Goal: Transaction & Acquisition: Purchase product/service

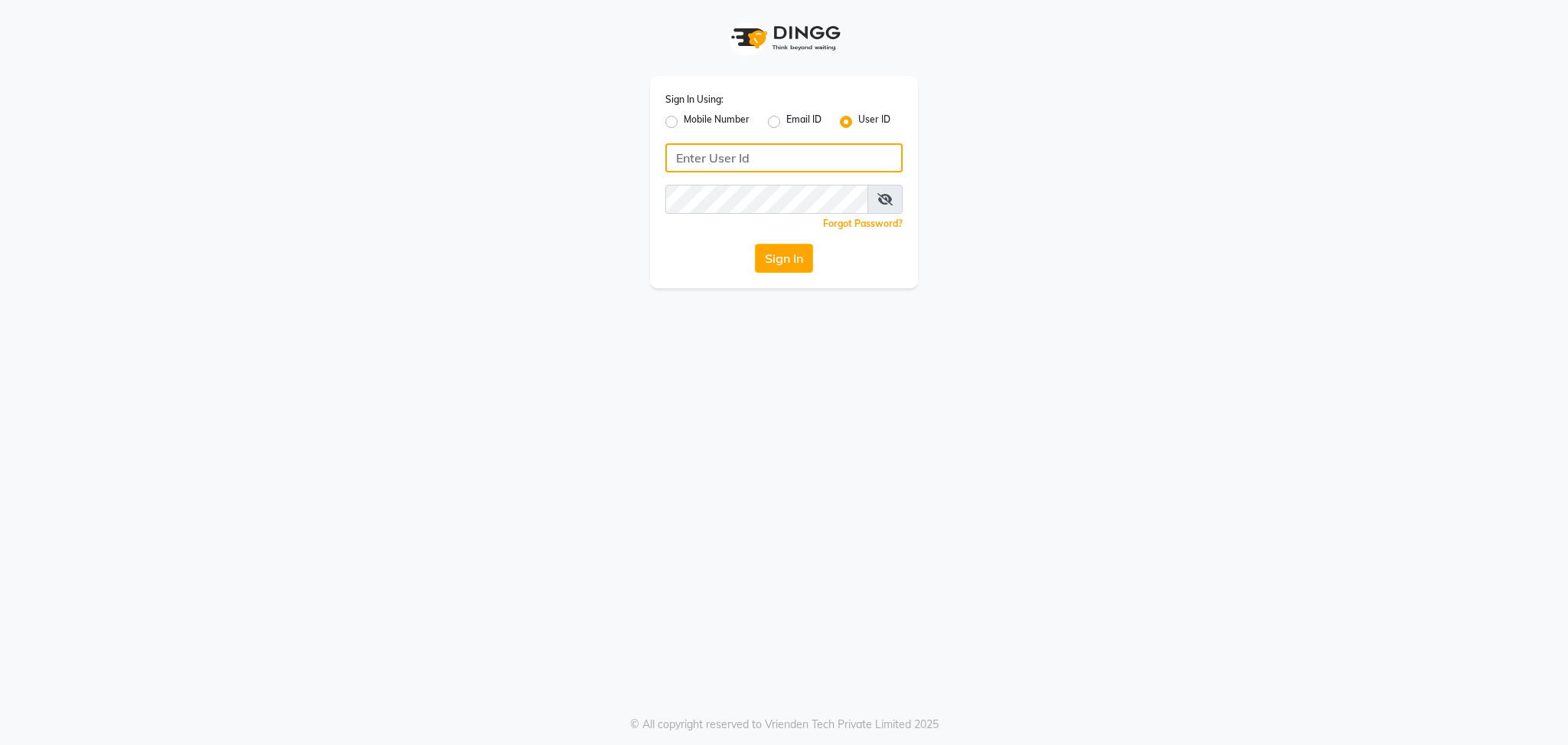
click at [775, 161] on input "Username" at bounding box center [784, 157] width 237 height 29
type input "blossom123"
drag, startPoint x: 814, startPoint y: 232, endPoint x: 779, endPoint y: 298, distance: 74.7
click at [797, 272] on div "Sign In Using: Mobile Number Email ID User ID blossom123 Remember me Forgot Pas…" at bounding box center [784, 182] width 268 height 212
click at [783, 274] on div "Sign In Using: Mobile Number Email ID User ID blossom123 Remember me Forgot Pas…" at bounding box center [784, 182] width 268 height 212
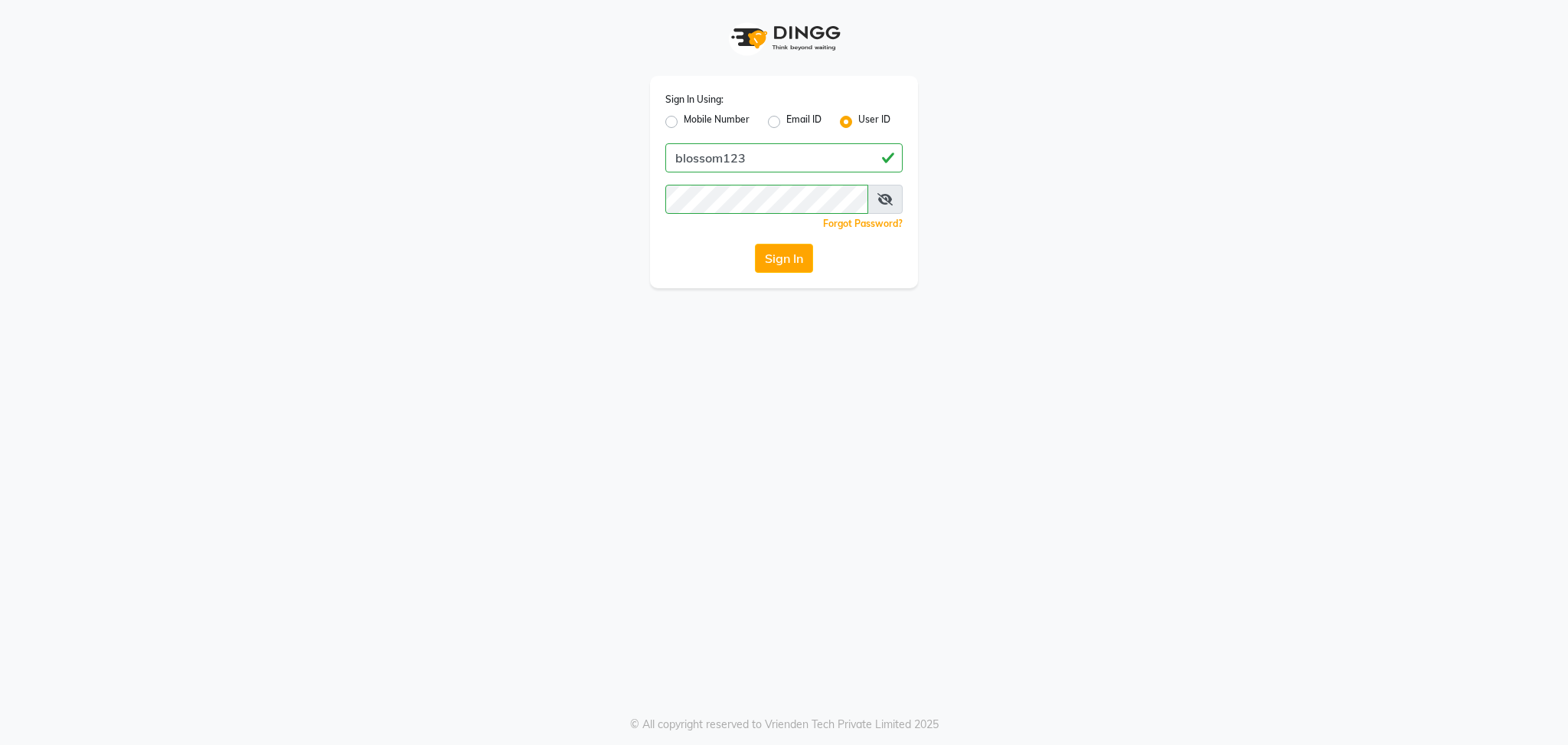
click at [787, 237] on div "Sign In Using: Mobile Number Email ID User ID blossom123 Remember me Forgot Pas…" at bounding box center [784, 182] width 268 height 212
click at [794, 260] on button "Sign In" at bounding box center [784, 258] width 58 height 29
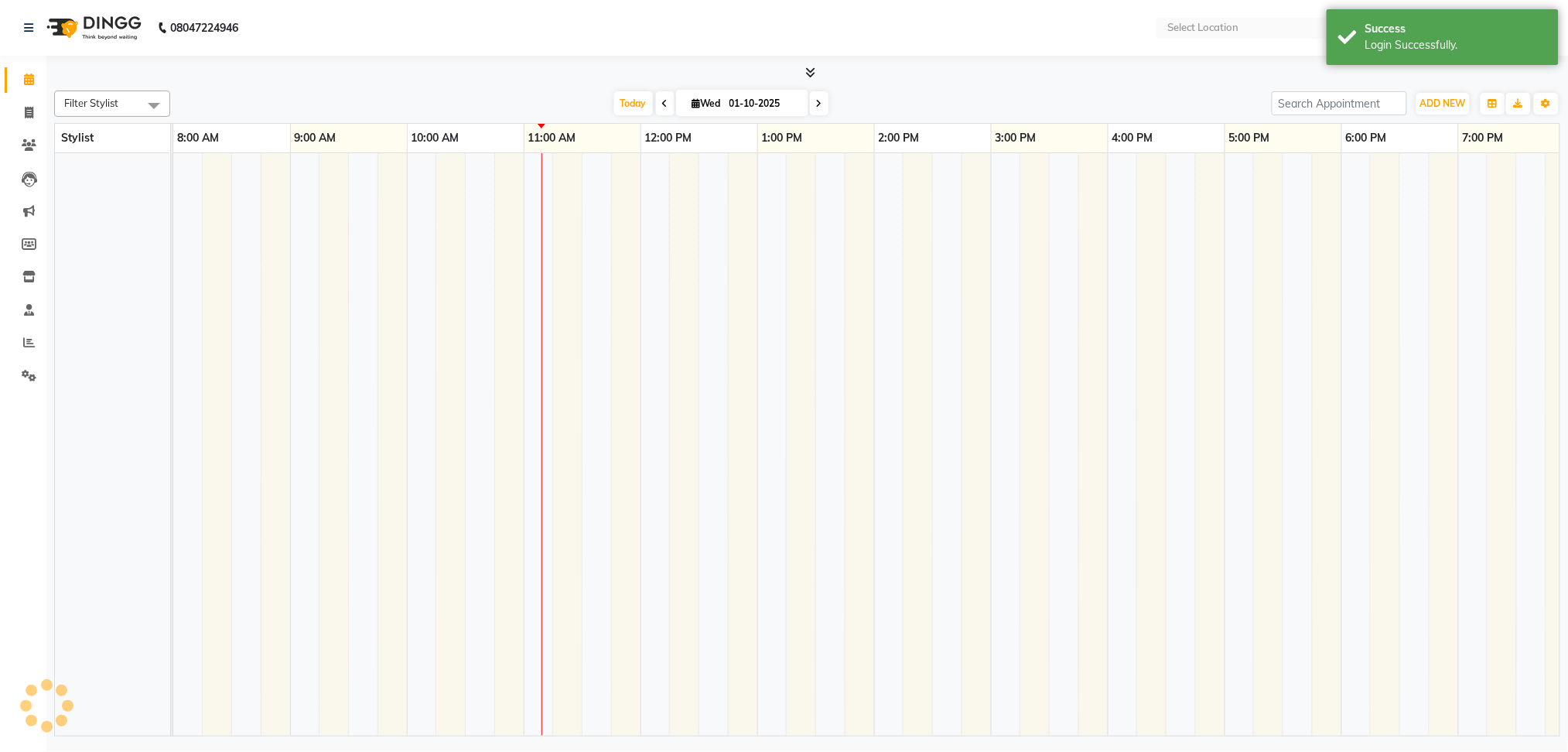
select select "en"
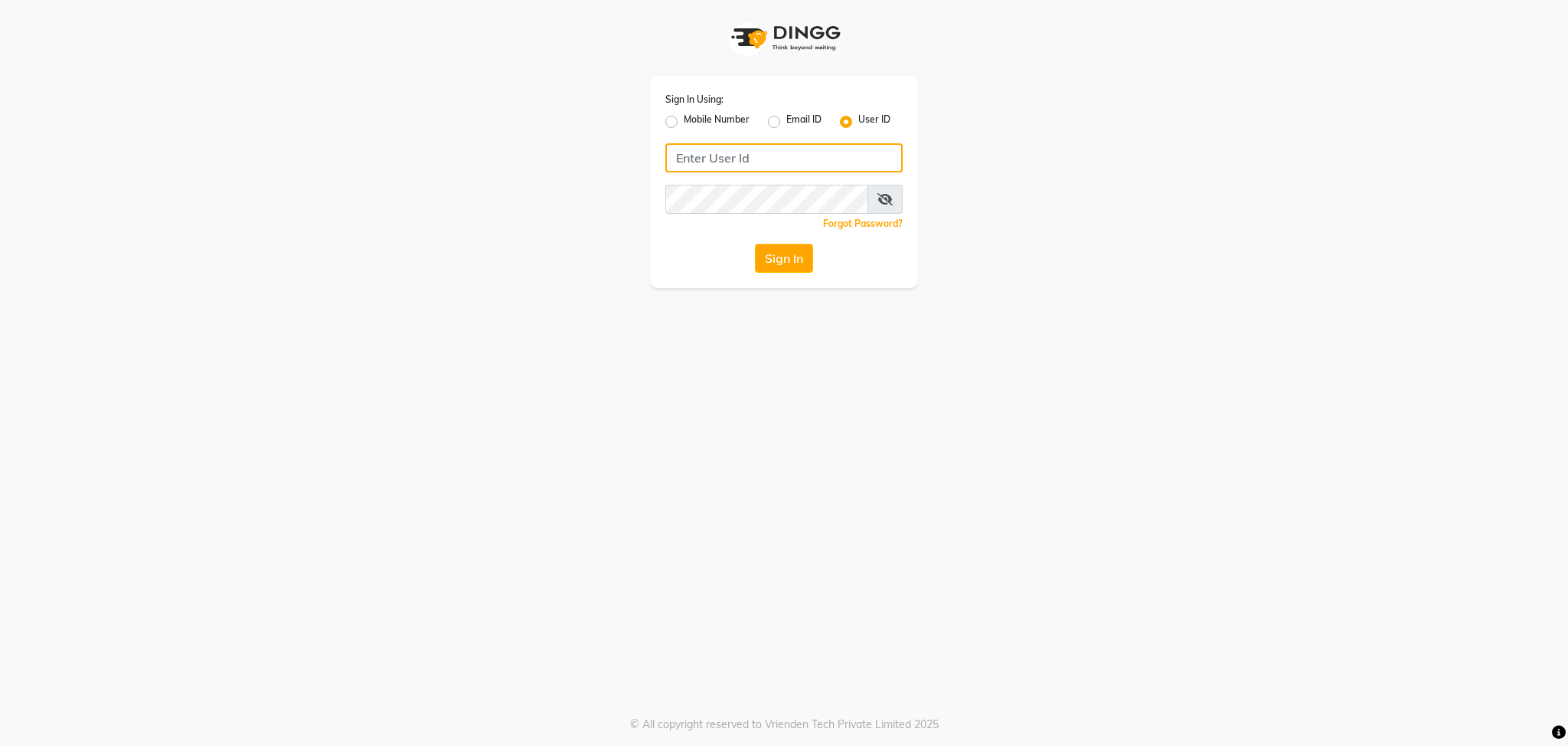
click at [756, 161] on input "Username" at bounding box center [784, 157] width 237 height 29
type input "blossom123"
click at [807, 267] on button "Sign In" at bounding box center [784, 258] width 58 height 29
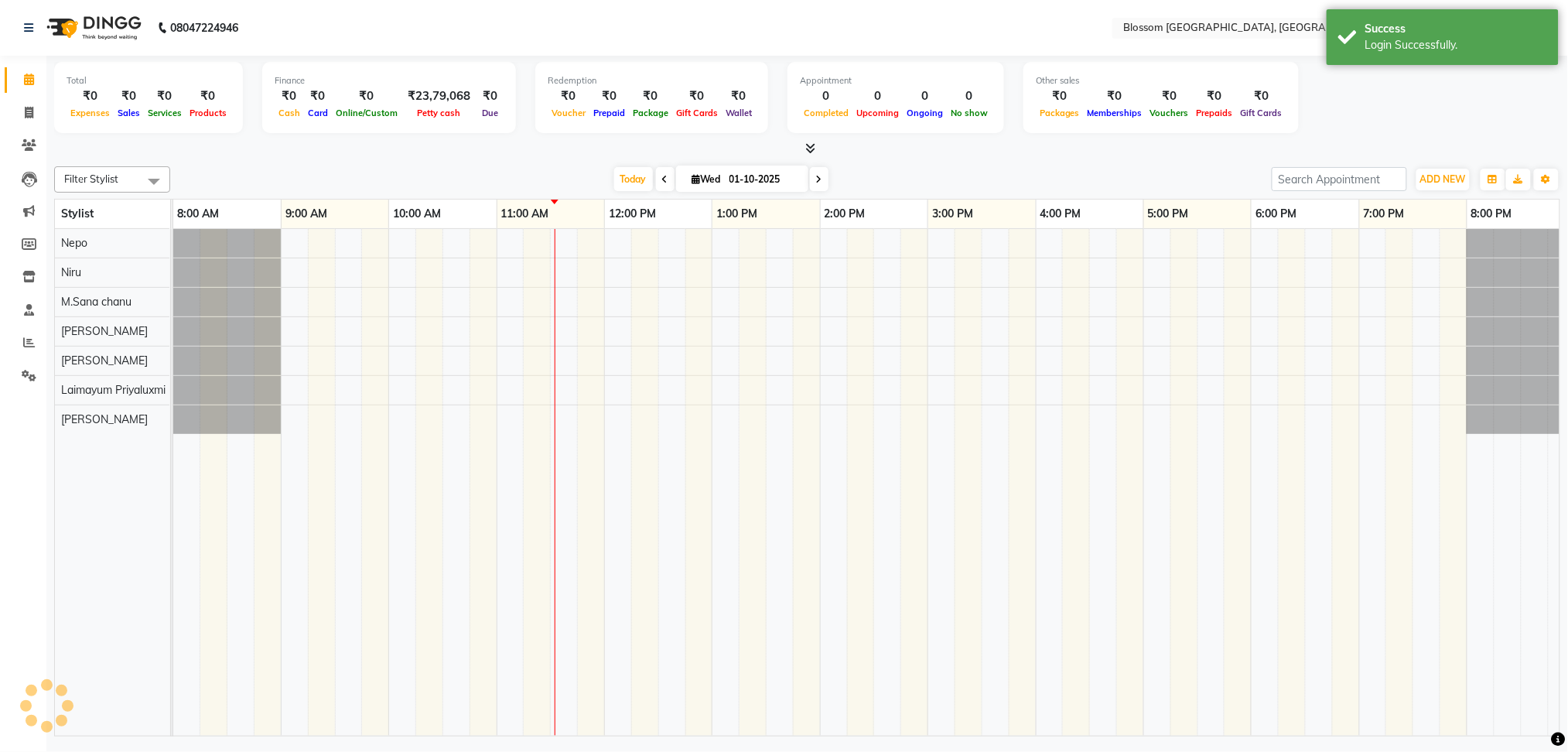
select select "en"
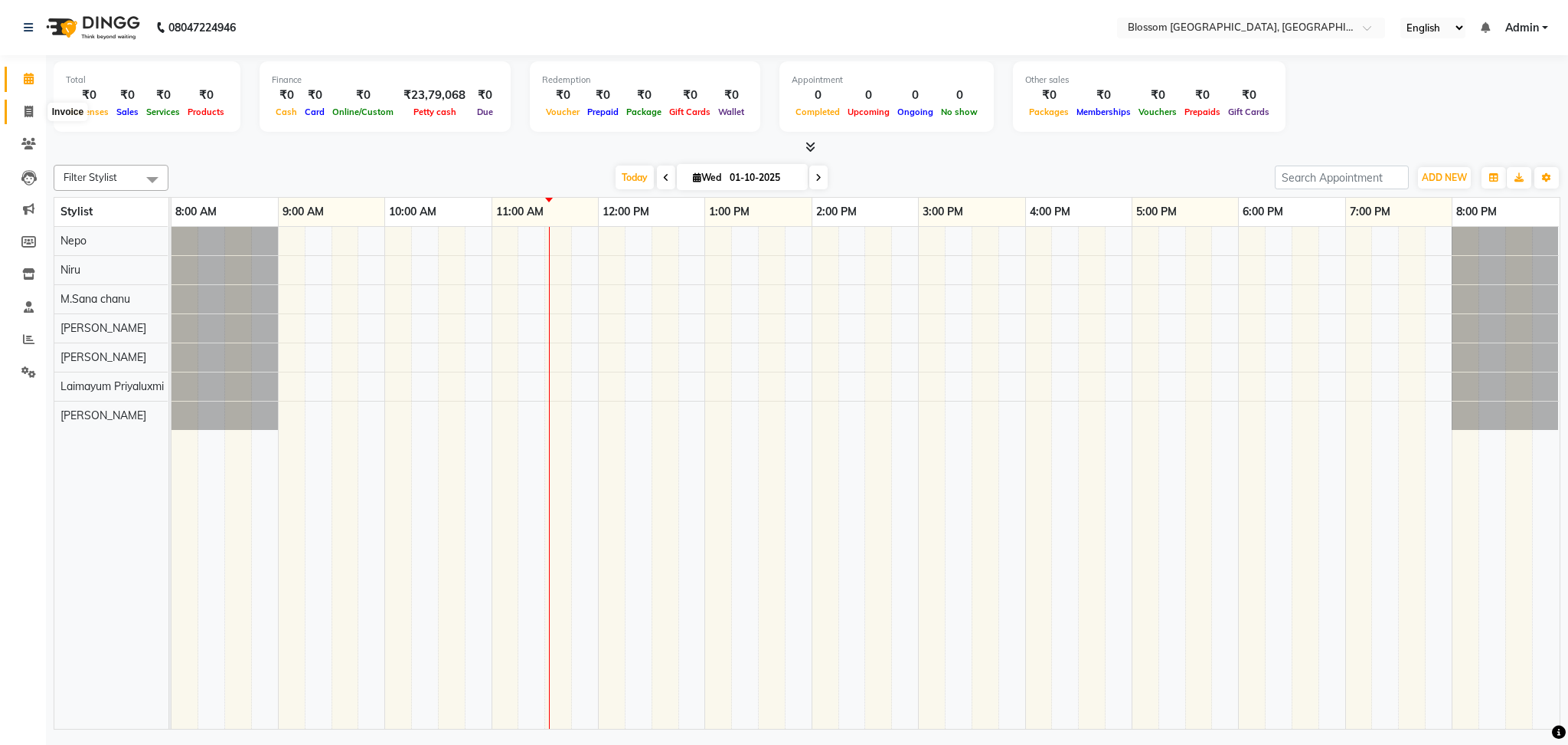
click at [17, 117] on span at bounding box center [29, 113] width 27 height 18
select select "service"
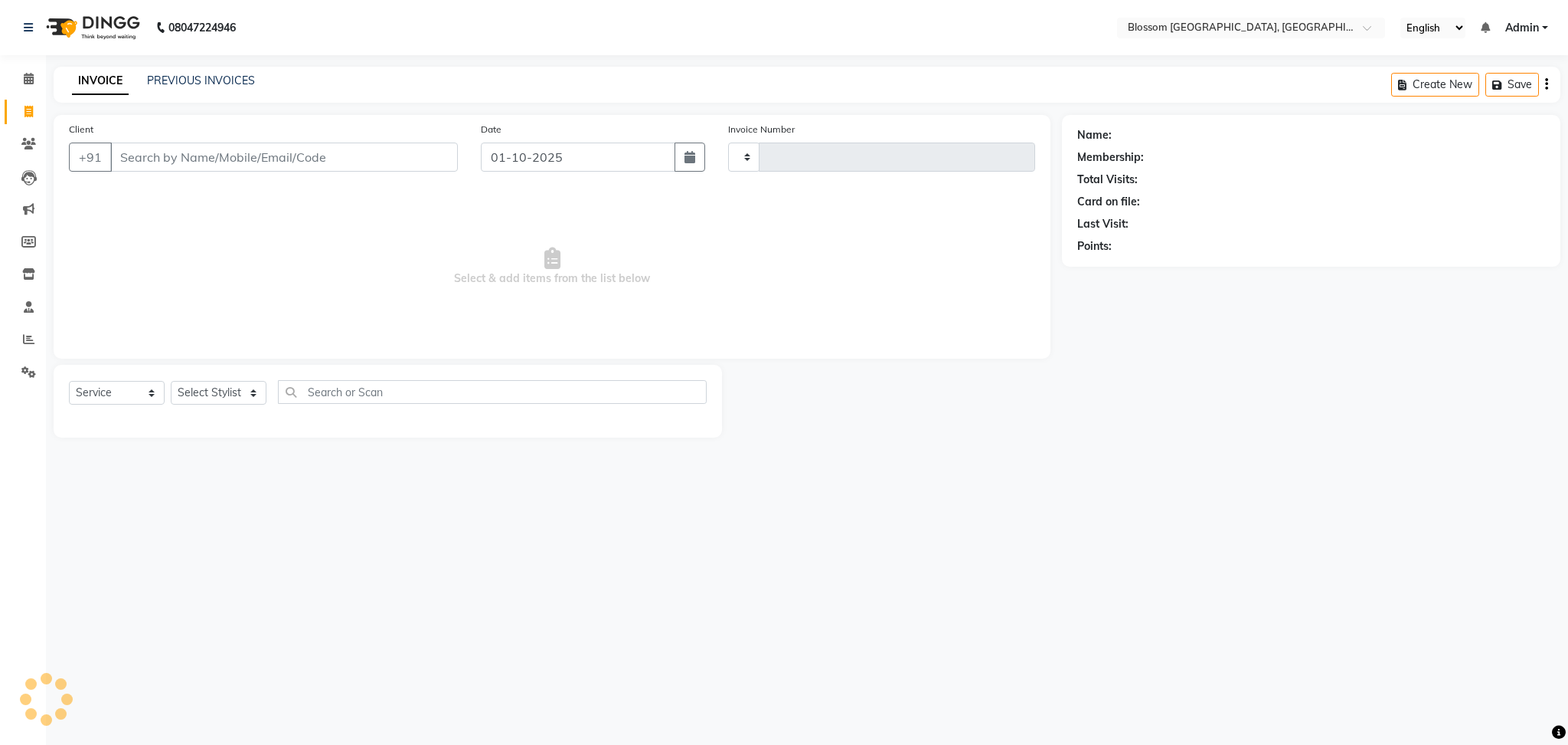
type input "1328"
select select "7465"
click at [157, 161] on input "Client" at bounding box center [284, 157] width 348 height 29
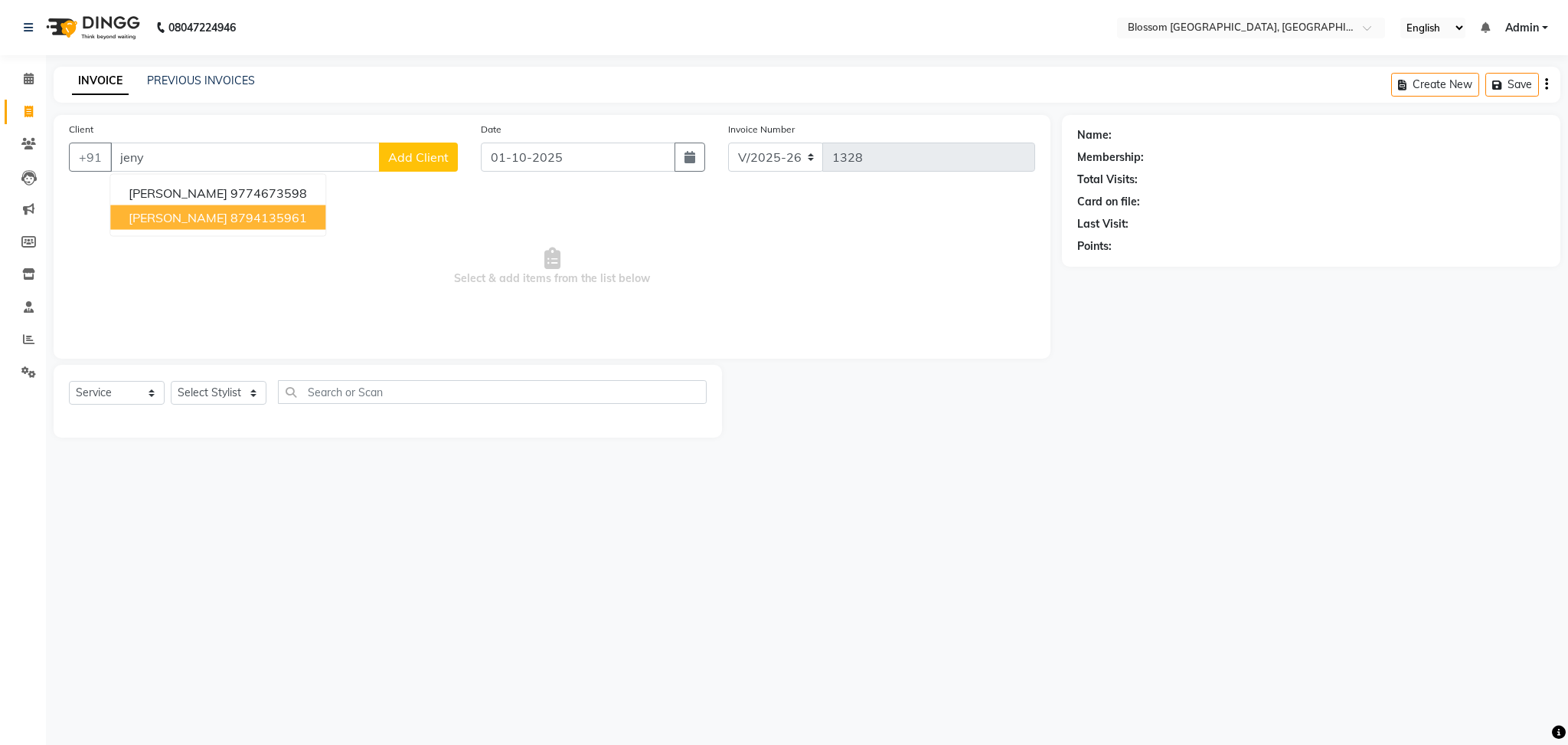
click at [310, 224] on button "JENY THOUNAOJAM 8794135961" at bounding box center [218, 217] width 215 height 25
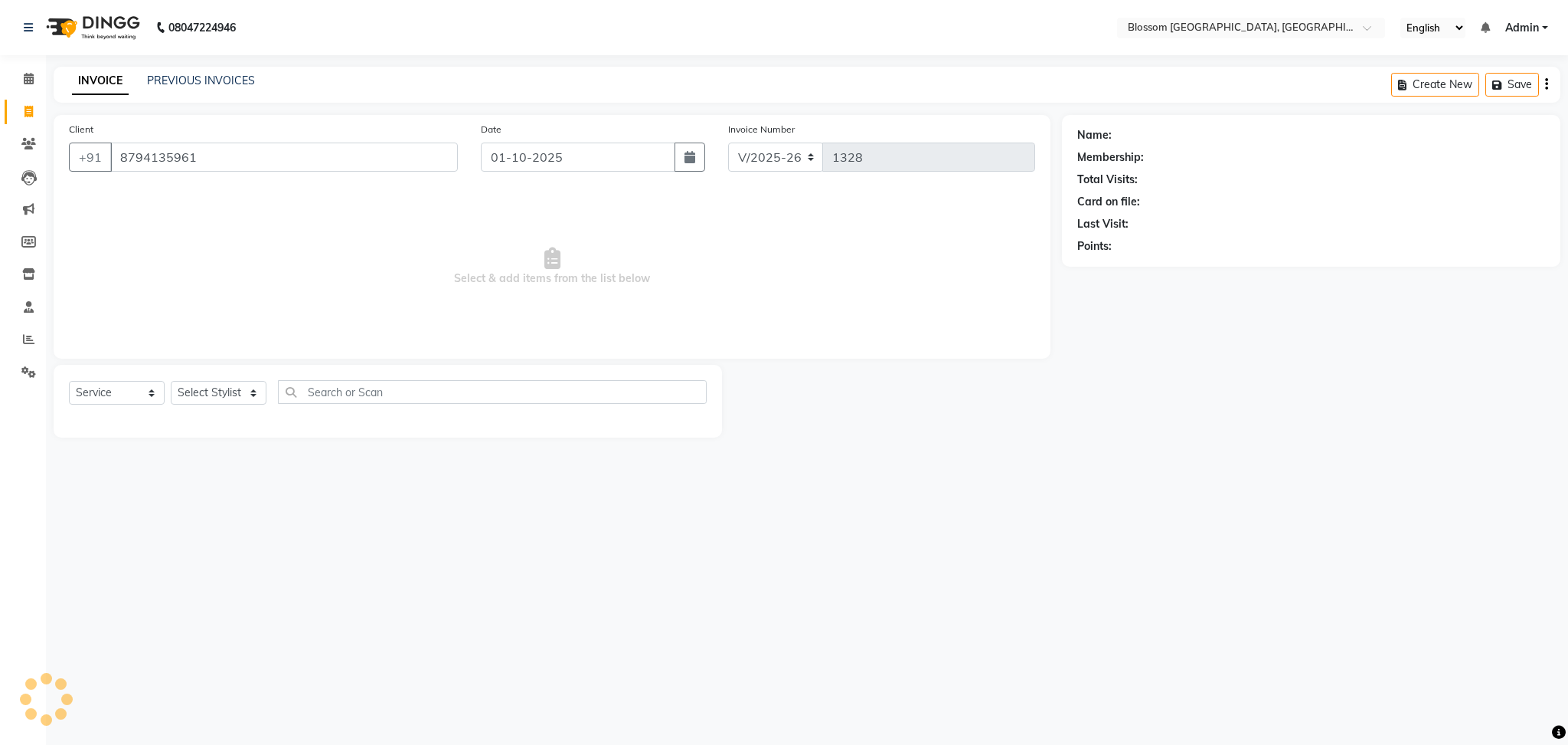
type input "8794135961"
drag, startPoint x: 231, startPoint y: 386, endPoint x: 242, endPoint y: 402, distance: 19.4
click at [231, 387] on select "Select Stylist Laimayum Priyaluxmi [PERSON_NAME]Sana chanu [PERSON_NAME] [PERSO…" at bounding box center [219, 393] width 96 height 24
select select "66245"
click at [171, 382] on select "Select Stylist Laimayum Priyaluxmi [PERSON_NAME]Sana chanu [PERSON_NAME] [PERSO…" at bounding box center [219, 393] width 96 height 24
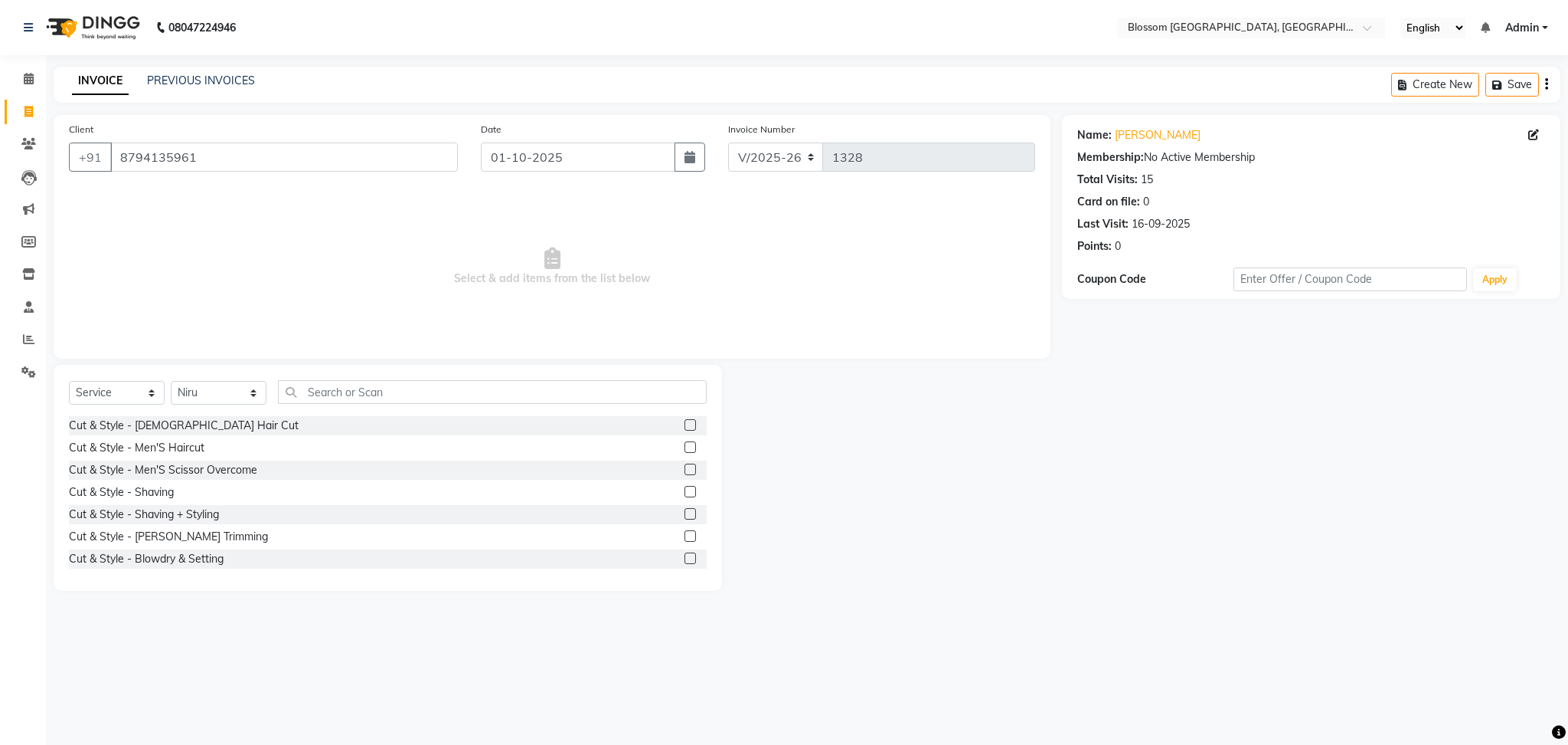
click at [85, 70] on link "INVOICE" at bounding box center [100, 81] width 57 height 28
click at [19, 105] on span at bounding box center [29, 113] width 27 height 18
select select "service"
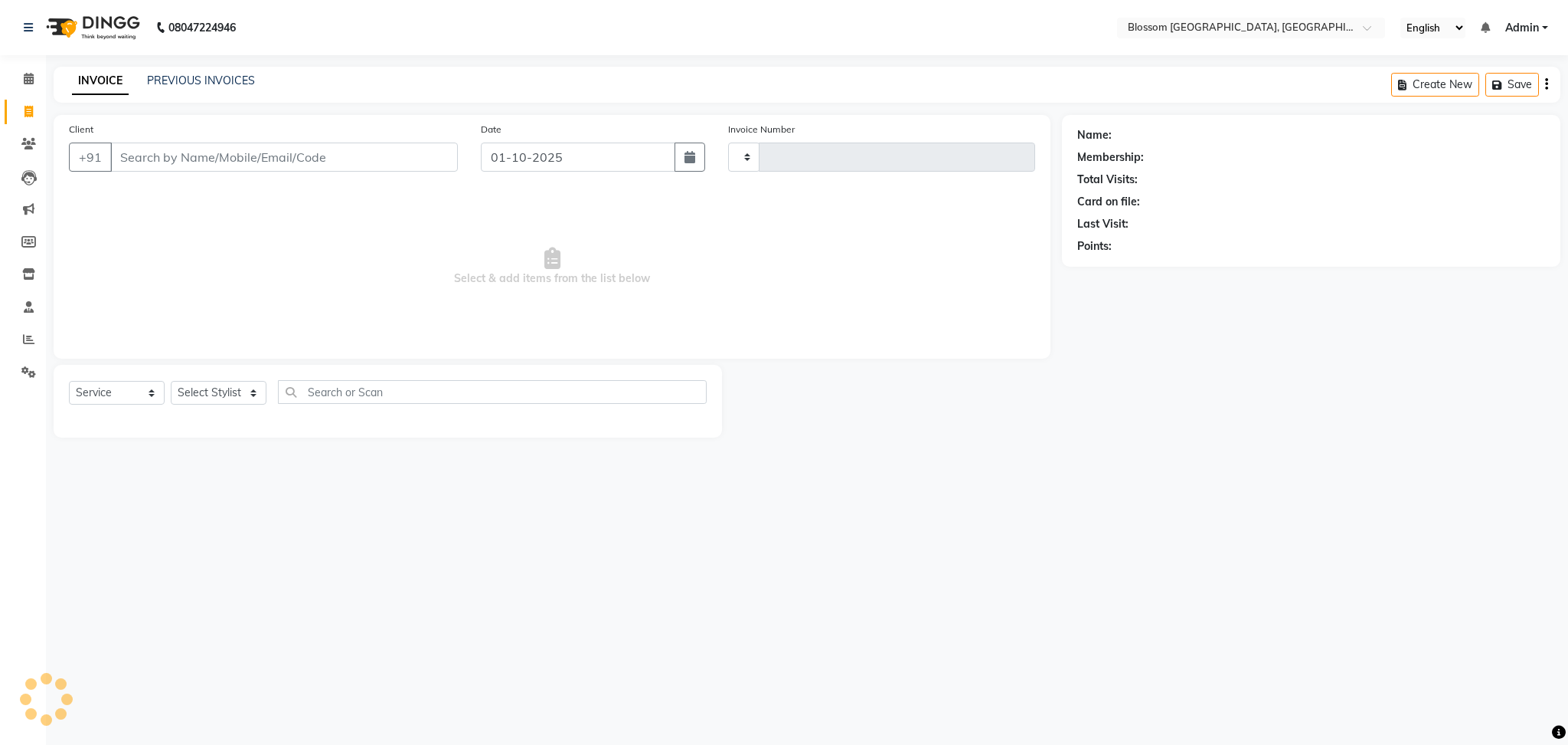
type input "1328"
select select "7465"
click at [217, 141] on div "Client +91" at bounding box center [263, 153] width 412 height 63
click at [254, 148] on input "Client" at bounding box center [284, 157] width 348 height 29
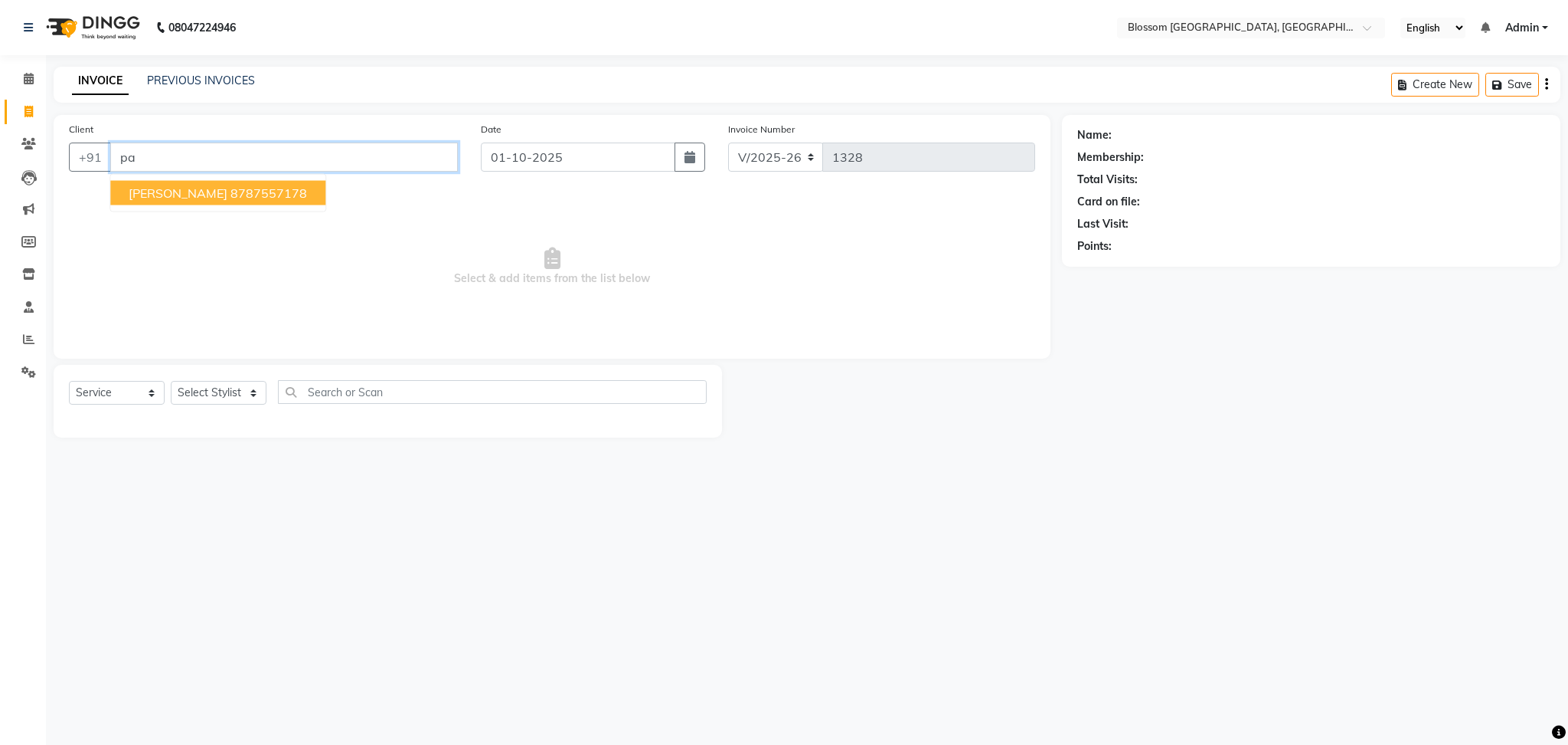
type input "p"
type input "a"
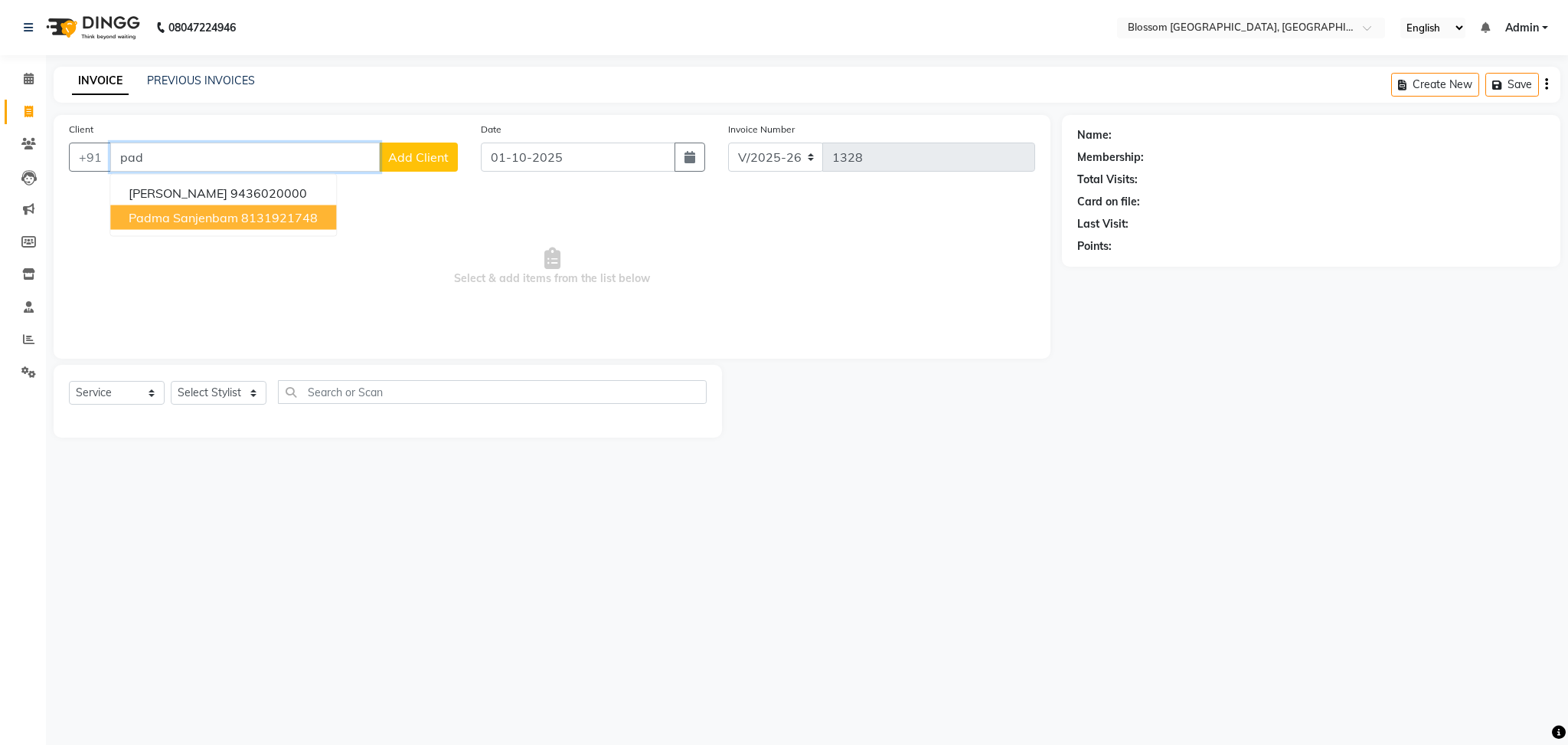
click at [274, 231] on ngb-typeahead-window "Padmini Jain 9436020000 Padma Sanjenbam 8131921748" at bounding box center [223, 205] width 227 height 63
click at [203, 212] on span "Padma Sanjenbam" at bounding box center [183, 217] width 109 height 15
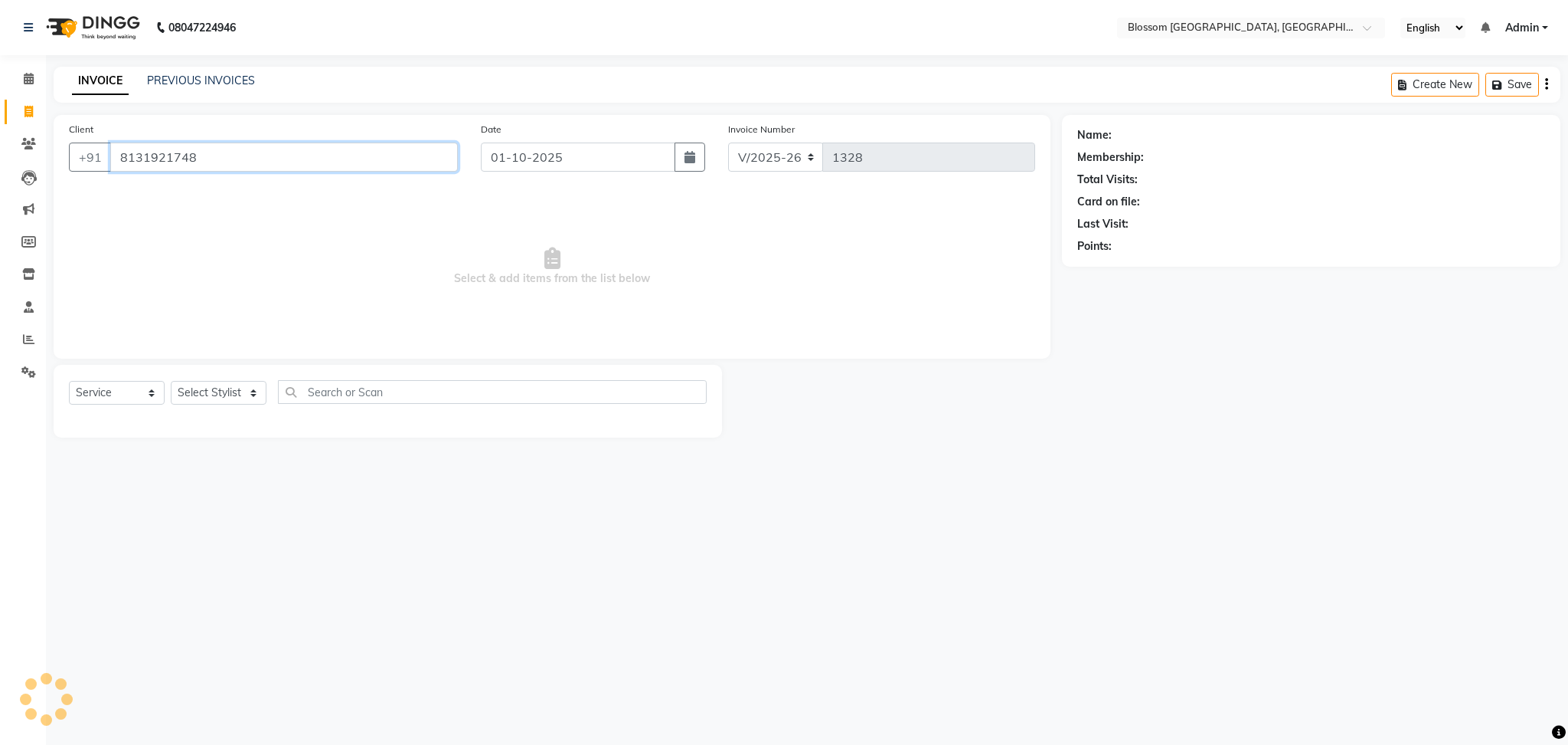
type input "8131921748"
click at [225, 394] on select "Select Stylist Laimayum Priyaluxmi [PERSON_NAME]Sana chanu [PERSON_NAME] [PERSO…" at bounding box center [219, 393] width 96 height 24
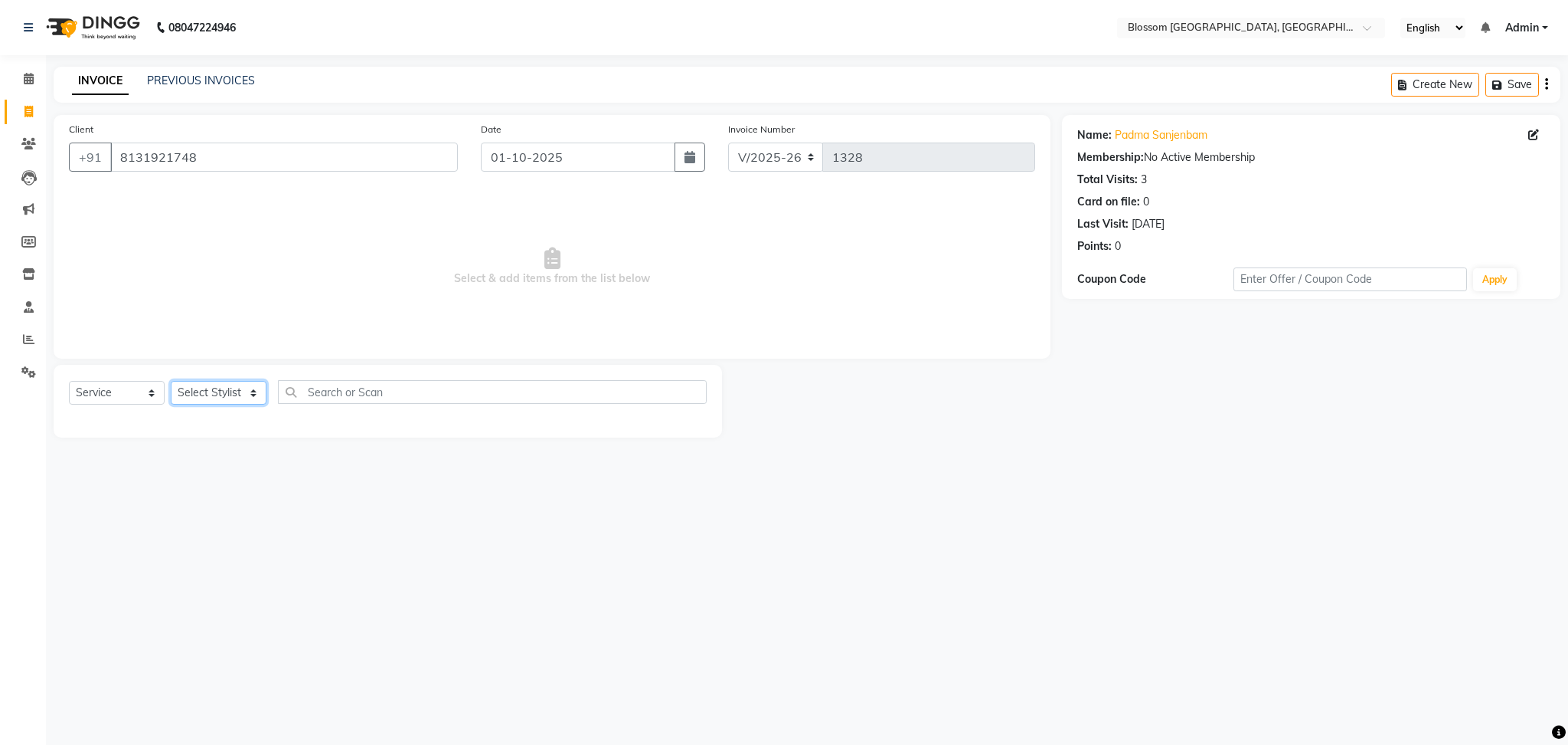
select select "66245"
click at [171, 382] on select "Select Stylist Laimayum Priyaluxmi [PERSON_NAME]Sana chanu [PERSON_NAME] [PERSO…" at bounding box center [219, 393] width 96 height 24
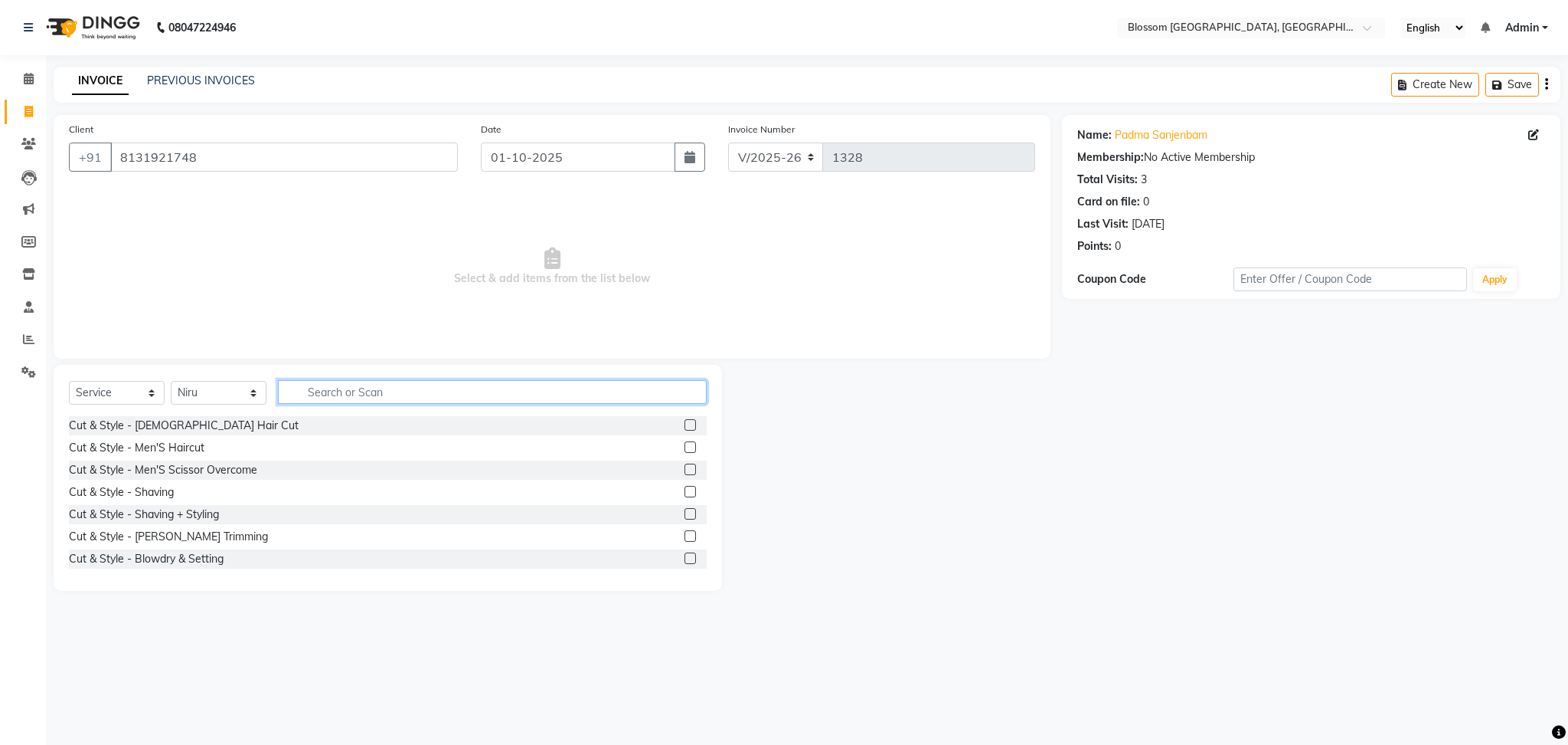
click at [371, 384] on input "text" at bounding box center [492, 392] width 429 height 24
click at [107, 391] on select "Select Service Product Membership Package Voucher Prepaid Gift Card" at bounding box center [117, 393] width 96 height 24
select select "product"
click at [69, 382] on select "Select Service Product Membership Package Voucher Prepaid Gift Card" at bounding box center [117, 393] width 96 height 24
click at [358, 393] on input "text" at bounding box center [492, 392] width 429 height 24
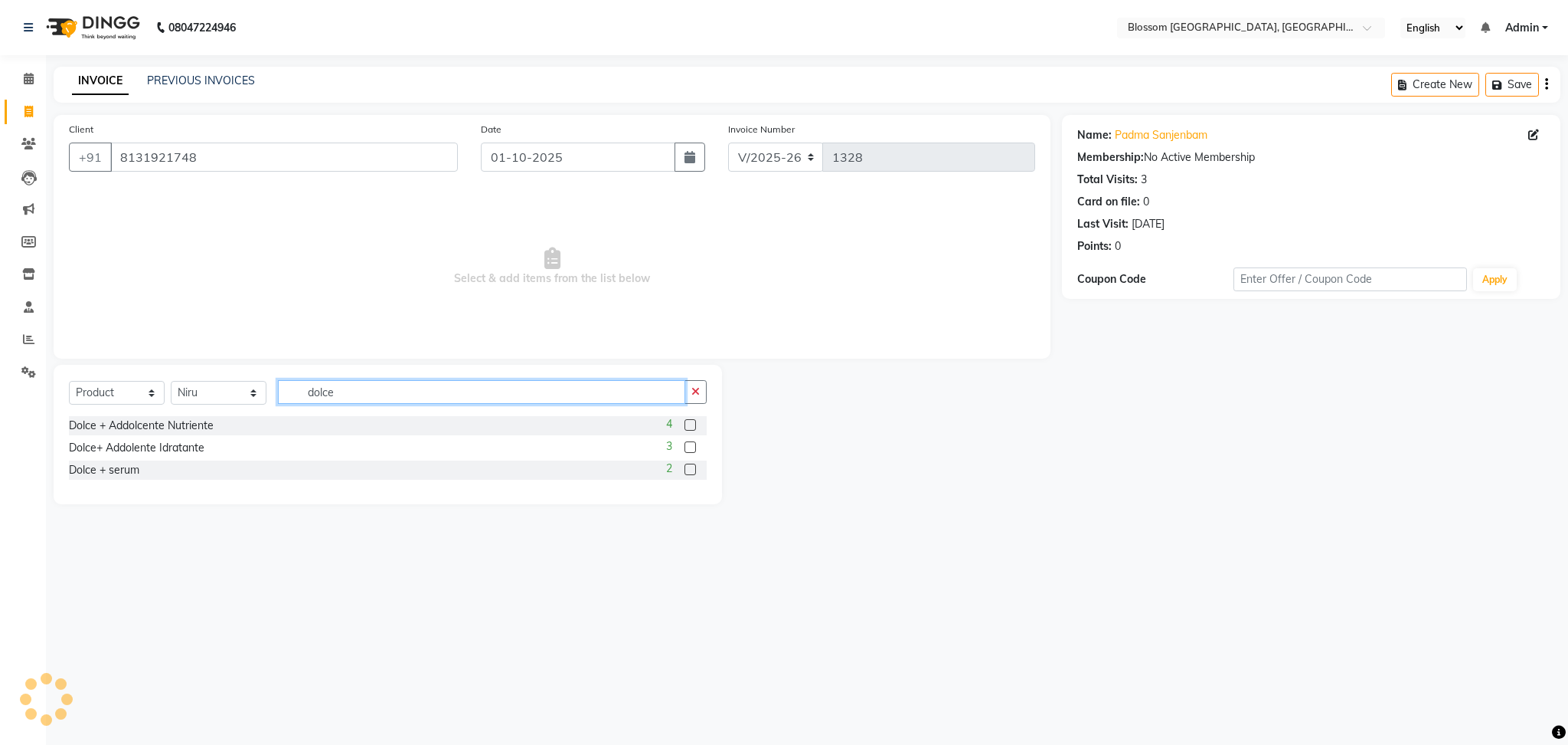
type input "dolce"
click at [696, 449] on div "3" at bounding box center [686, 448] width 41 height 19
click at [691, 445] on label at bounding box center [690, 447] width 11 height 11
click at [691, 445] on input "checkbox" at bounding box center [689, 448] width 10 height 10
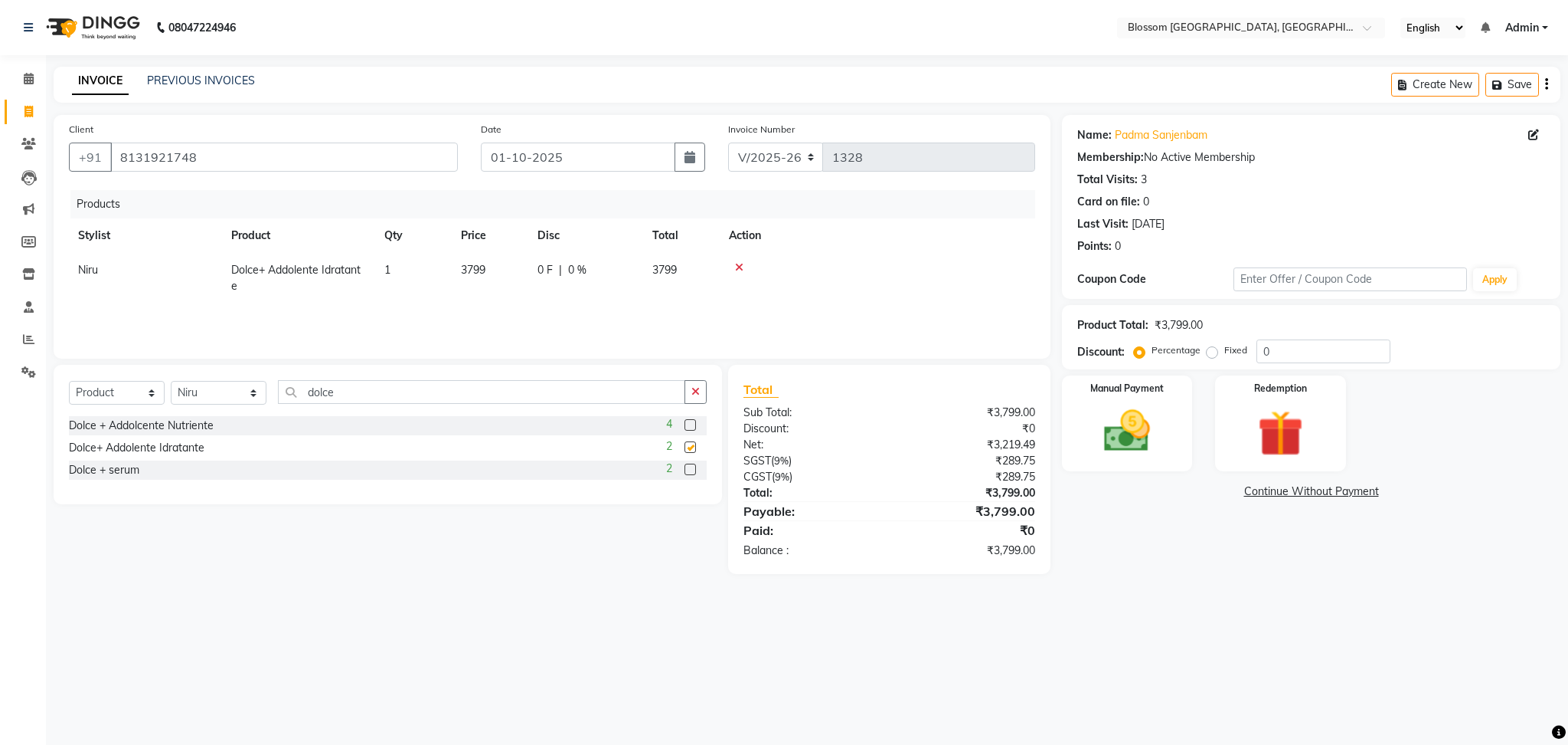
checkbox input "false"
click at [689, 426] on label at bounding box center [690, 425] width 11 height 11
click at [689, 426] on input "checkbox" at bounding box center [689, 426] width 10 height 10
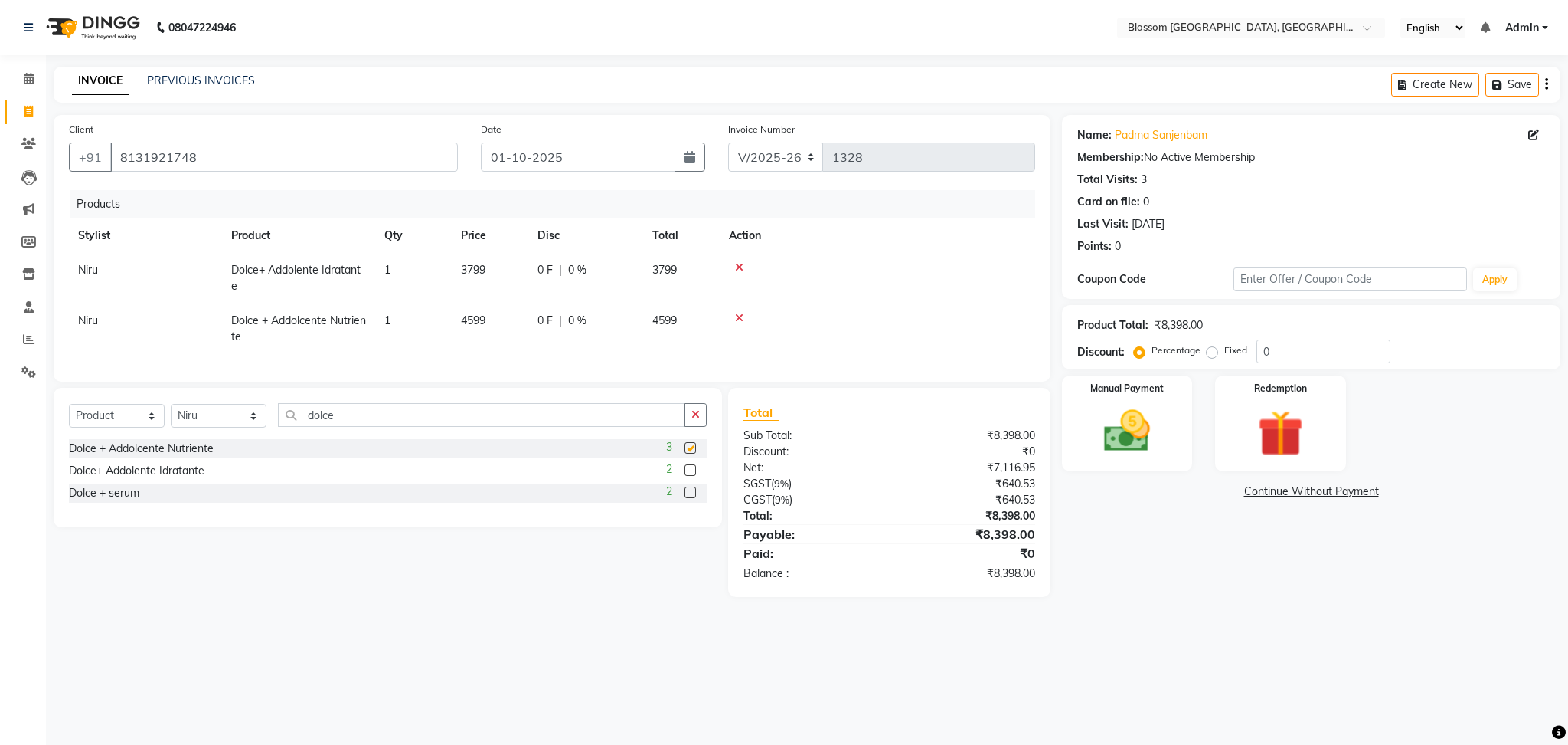
checkbox input "false"
click at [740, 267] on icon at bounding box center [739, 267] width 9 height 10
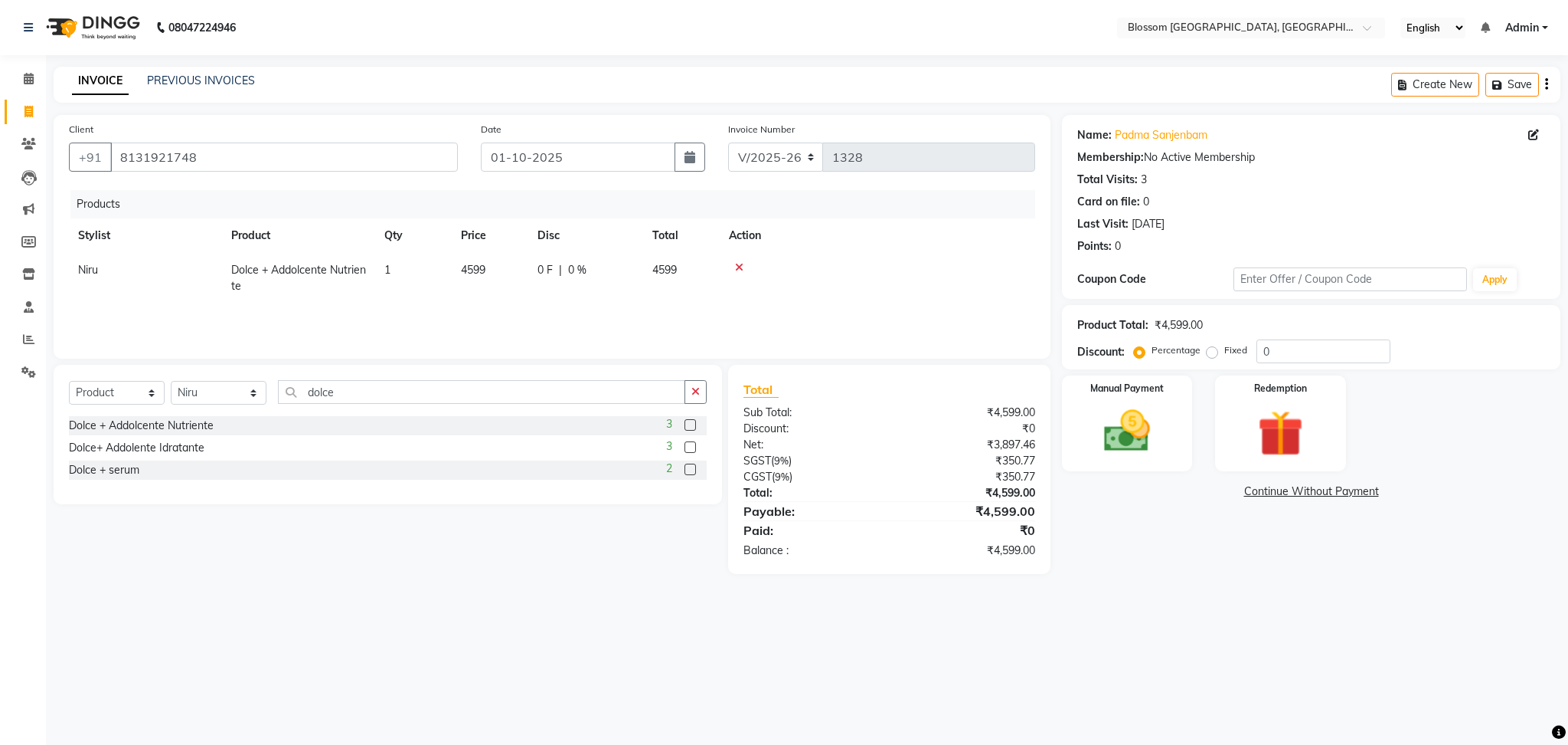
click at [736, 256] on td at bounding box center [877, 278] width 315 height 50
click at [736, 267] on icon at bounding box center [739, 267] width 9 height 10
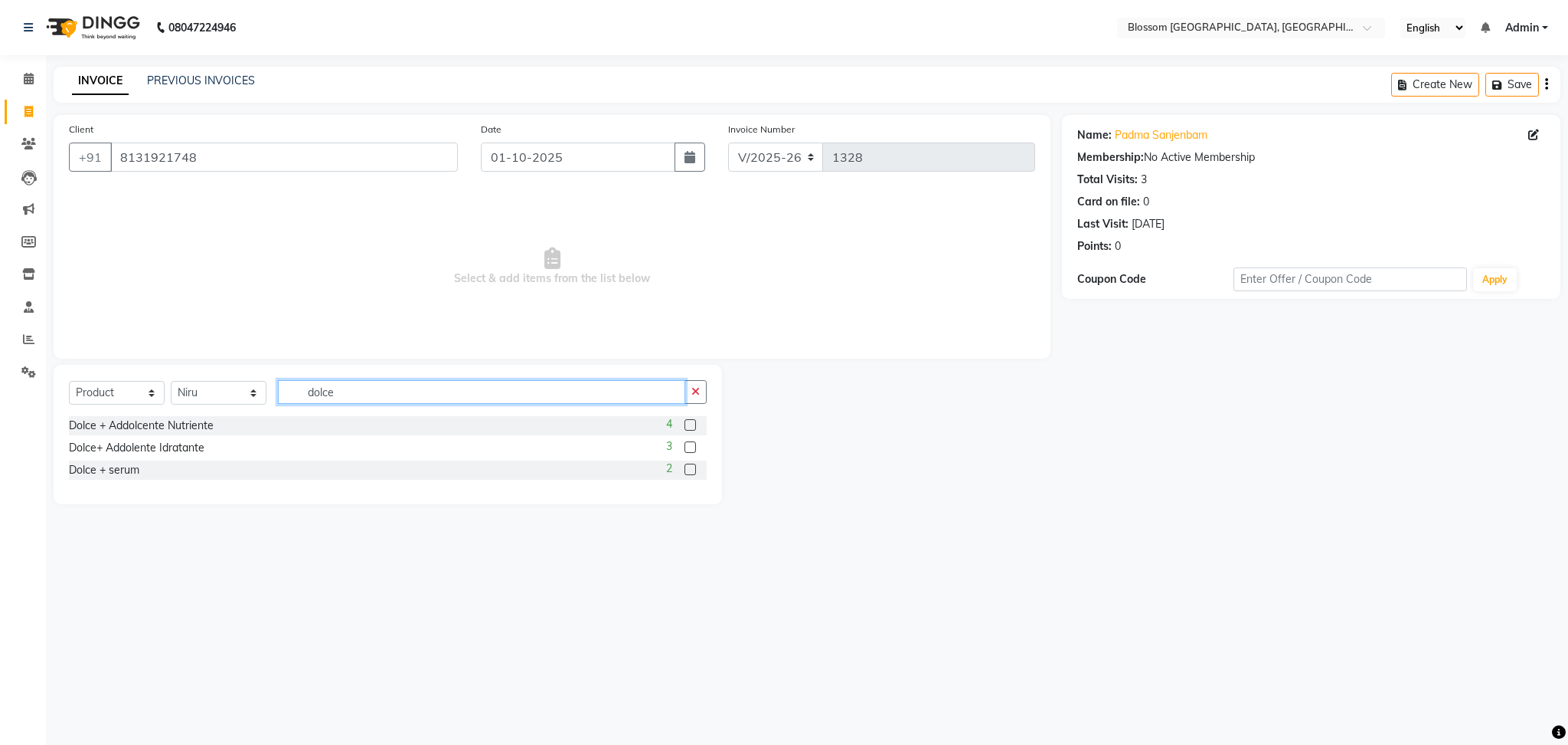
click at [435, 400] on input "dolce" at bounding box center [481, 392] width 407 height 24
type input "d"
type input "vita"
click at [691, 471] on label at bounding box center [690, 470] width 11 height 11
click at [691, 471] on input "checkbox" at bounding box center [689, 470] width 10 height 10
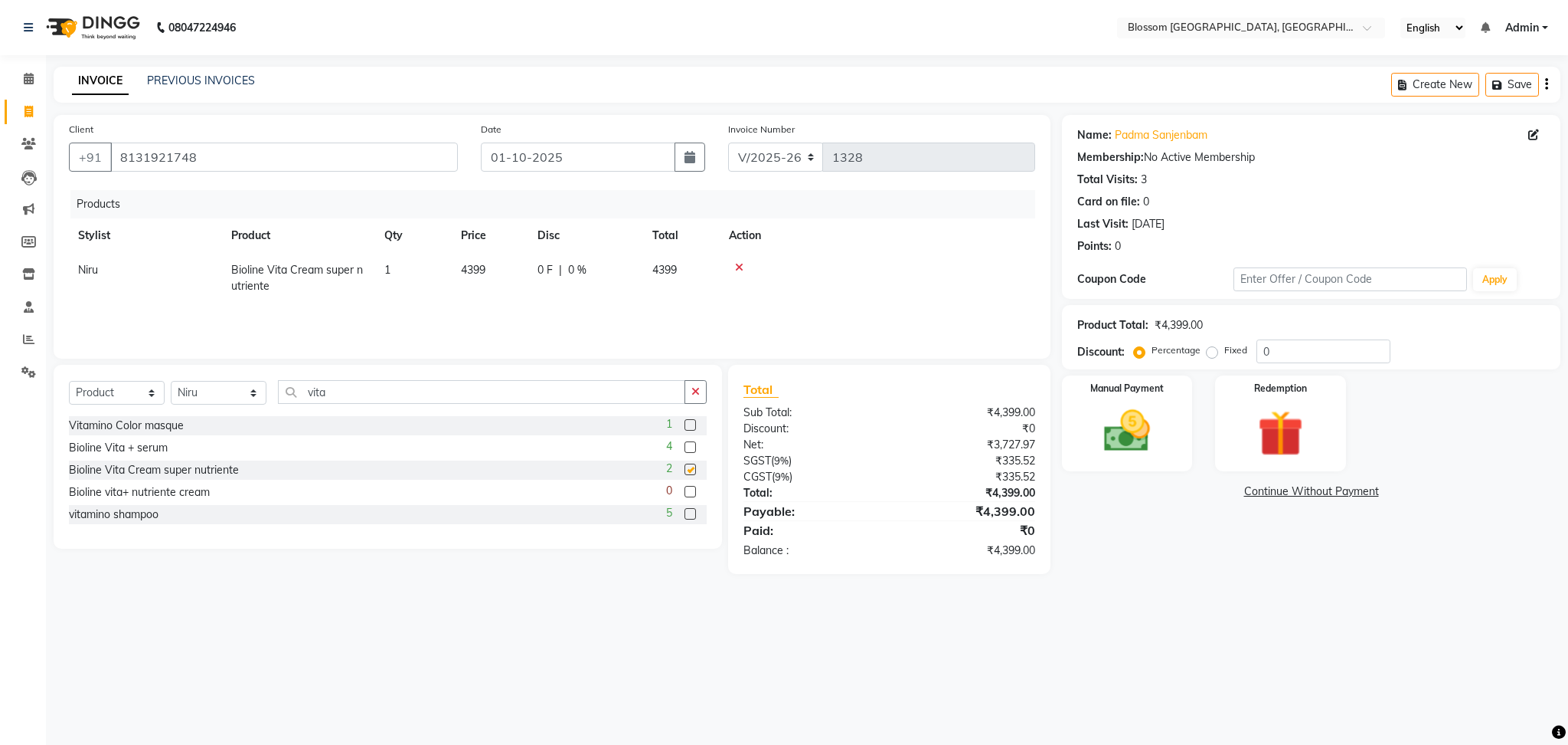
checkbox input "false"
click at [524, 287] on td "4399" at bounding box center [490, 278] width 77 height 50
select select "66245"
click at [561, 275] on input "0" at bounding box center [561, 274] width 46 height 24
type input "99"
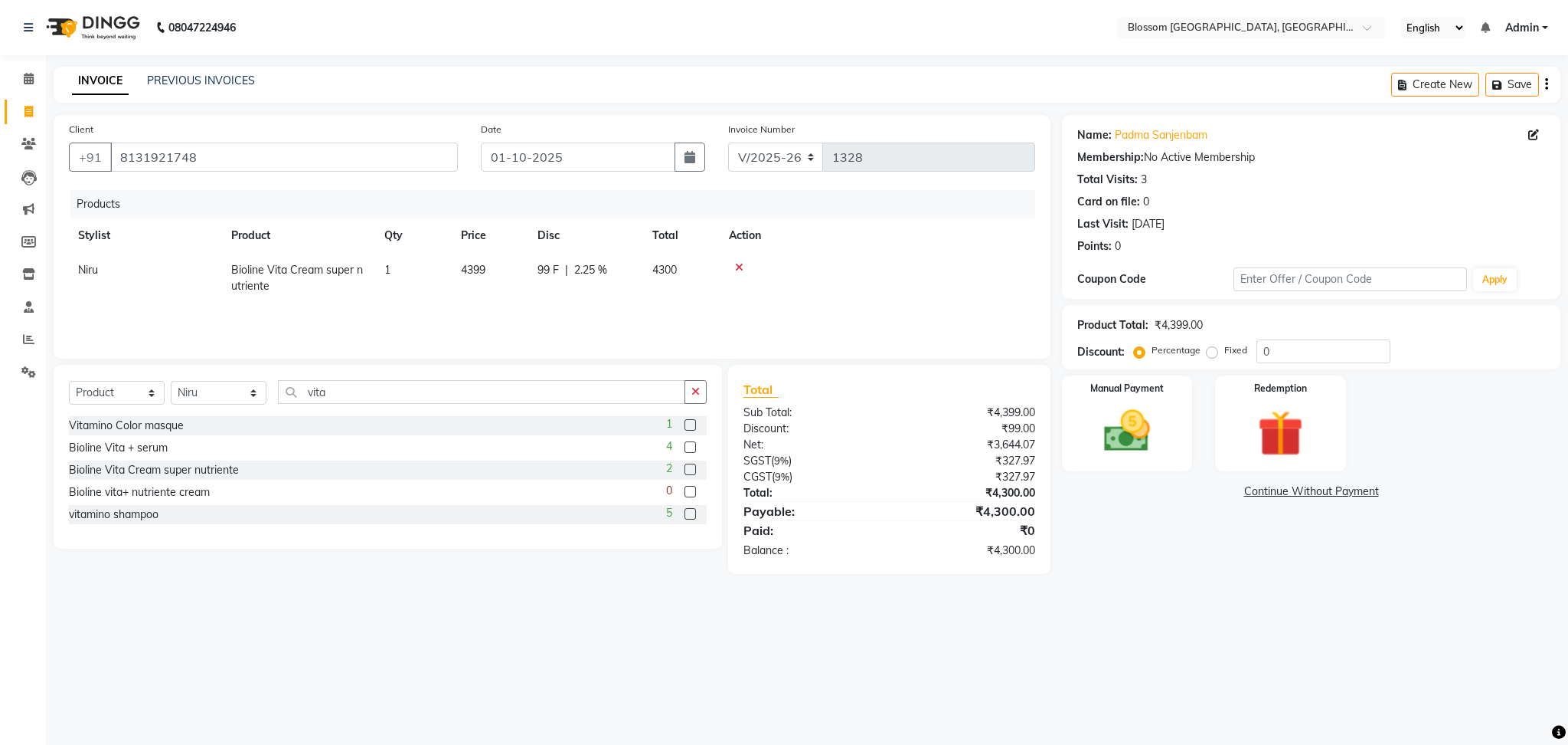
click at [589, 656] on div "08047224946 Select Location × Blossom Salon And Academy, Manipur English ENGLIS…" at bounding box center [784, 372] width 1568 height 745
click at [1156, 420] on img at bounding box center [1128, 431] width 78 height 55
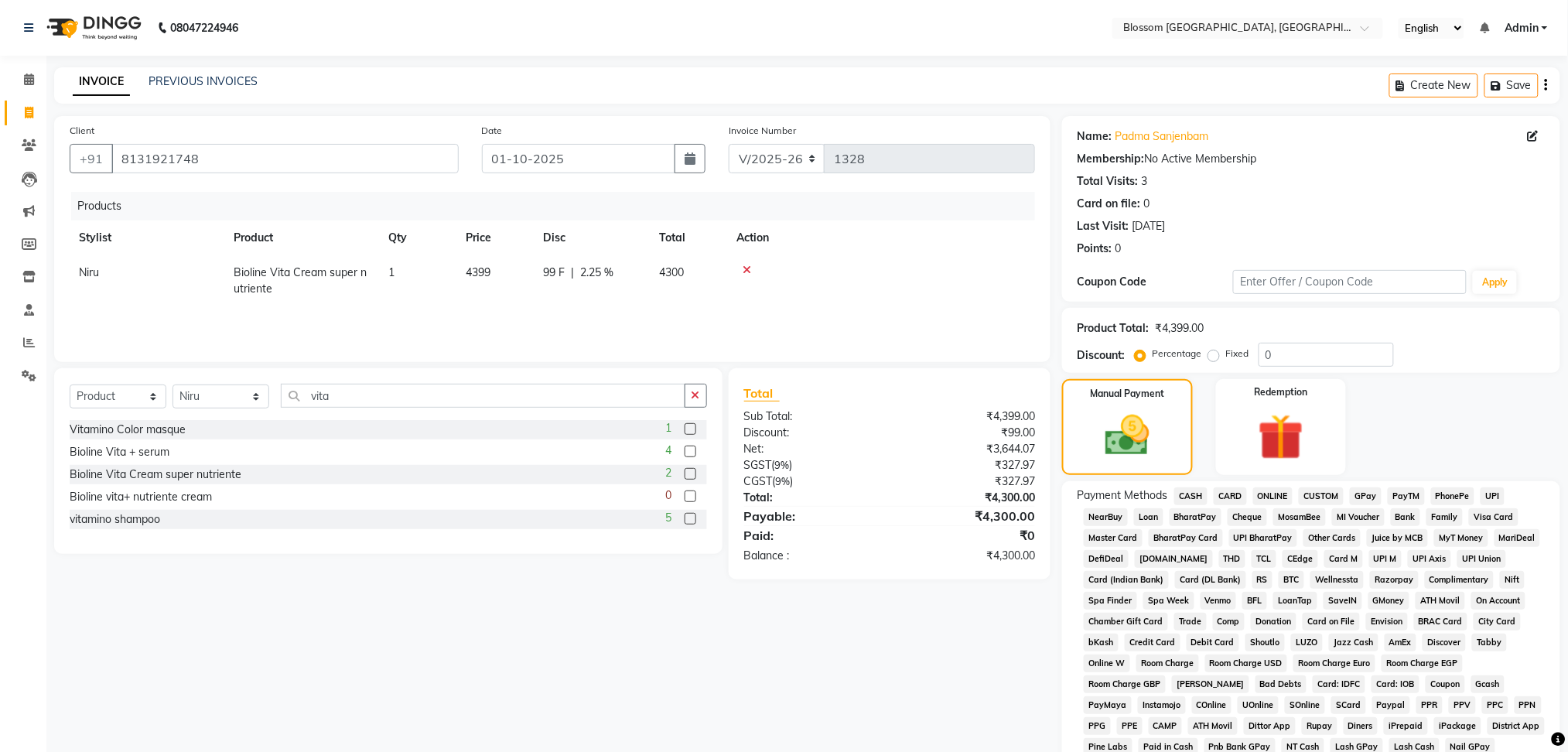
click at [1368, 490] on span "GPay" at bounding box center [1365, 496] width 31 height 18
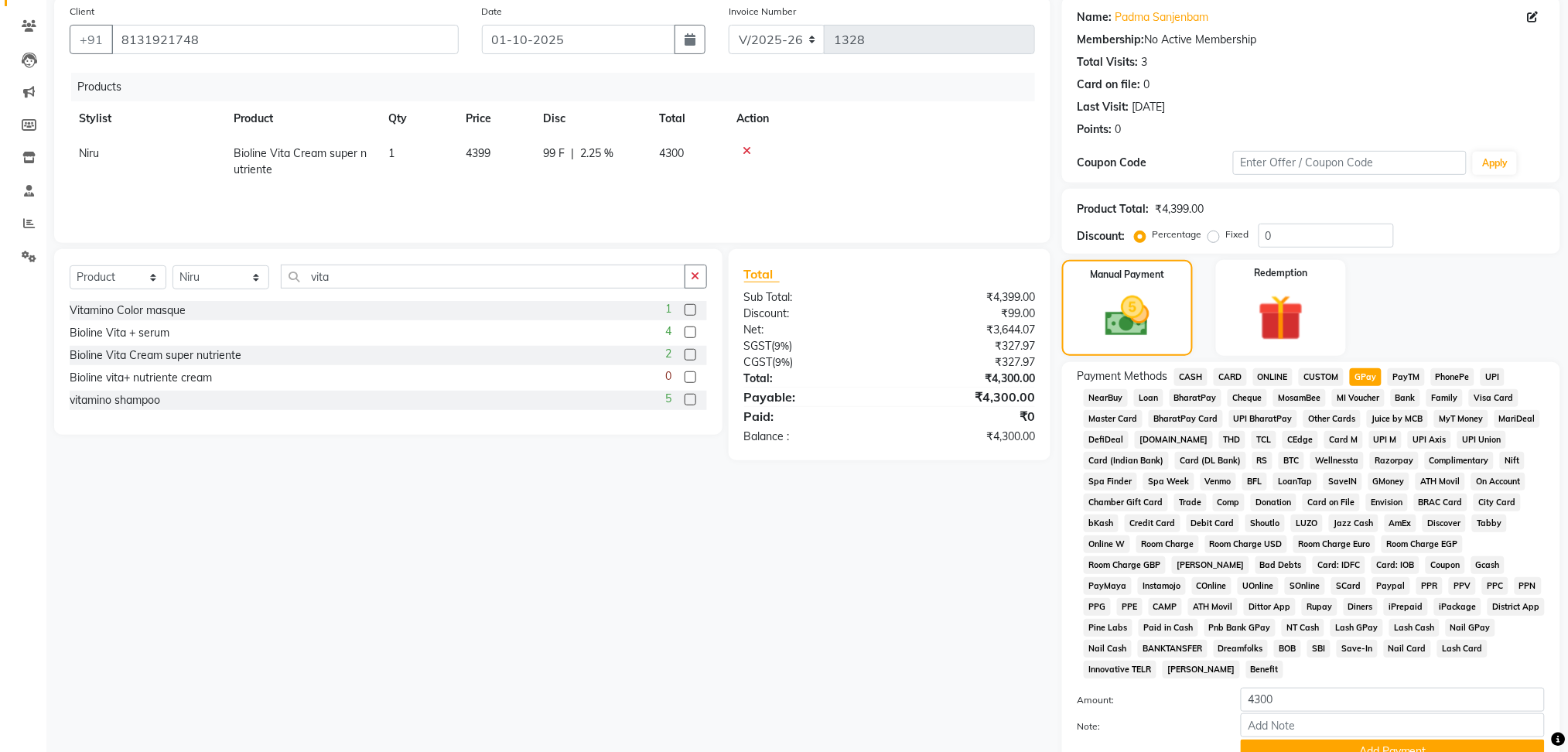
scroll to position [251, 0]
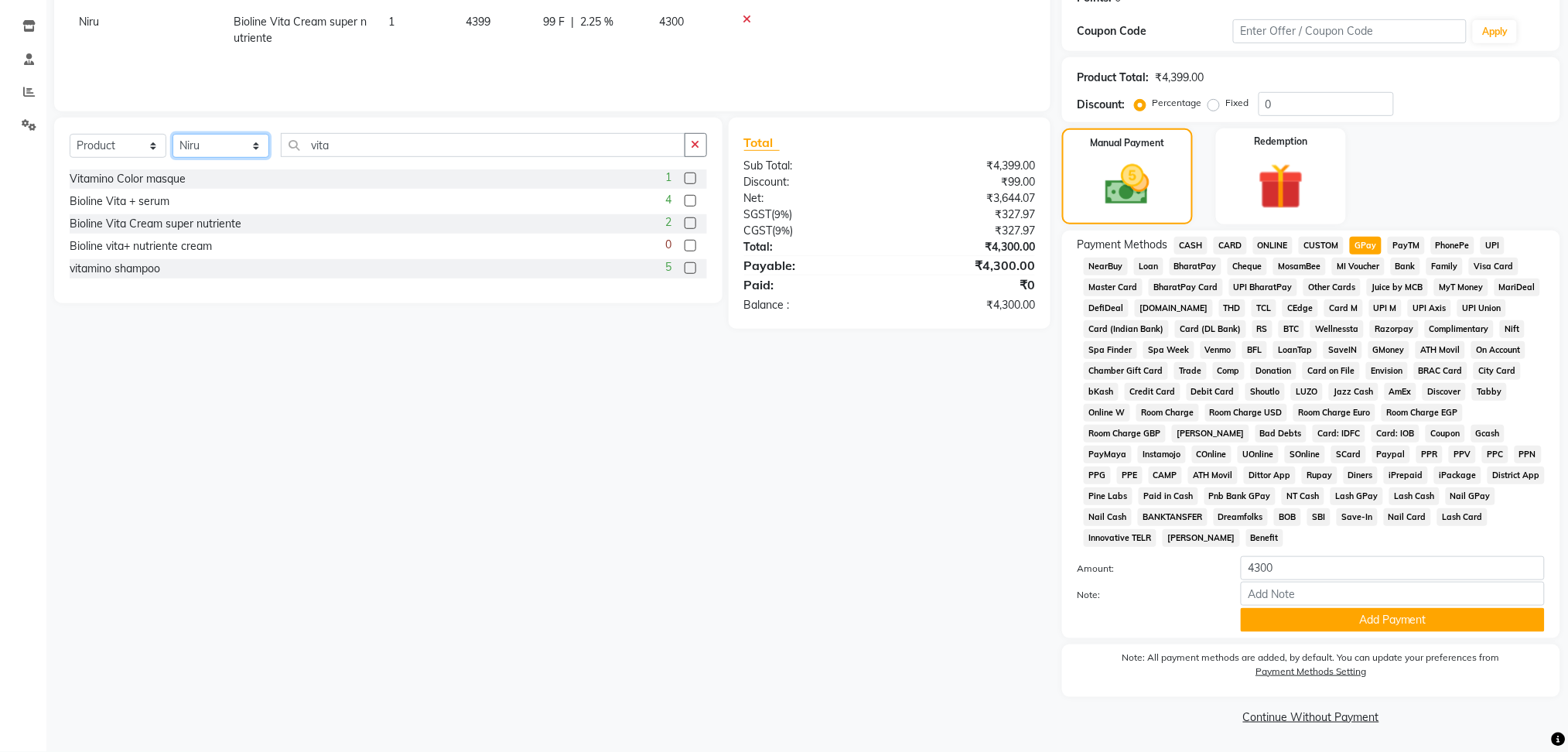
click at [214, 135] on select "Select Stylist Laimayum Priyaluxmi Laishram Anjali Maimom Anjali chanu M.Sana c…" at bounding box center [221, 146] width 97 height 24
select select "66272"
click at [173, 134] on select "Select Stylist Laimayum Priyaluxmi Laishram Anjali Maimom Anjali chanu M.Sana c…" at bounding box center [221, 146] width 97 height 24
click at [1371, 625] on button "Add Payment" at bounding box center [1392, 620] width 304 height 24
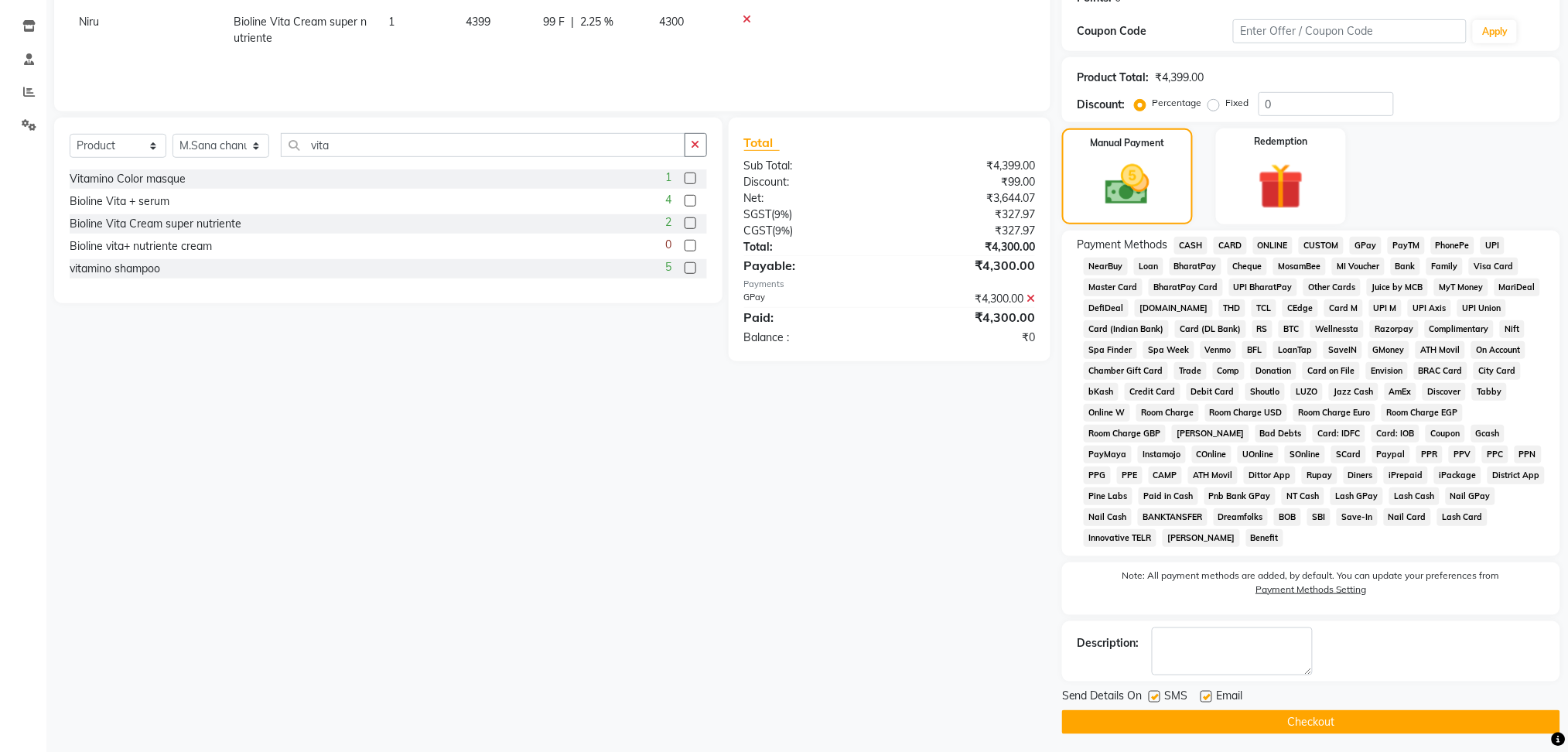
click at [1364, 717] on button "Checkout" at bounding box center [1311, 722] width 498 height 24
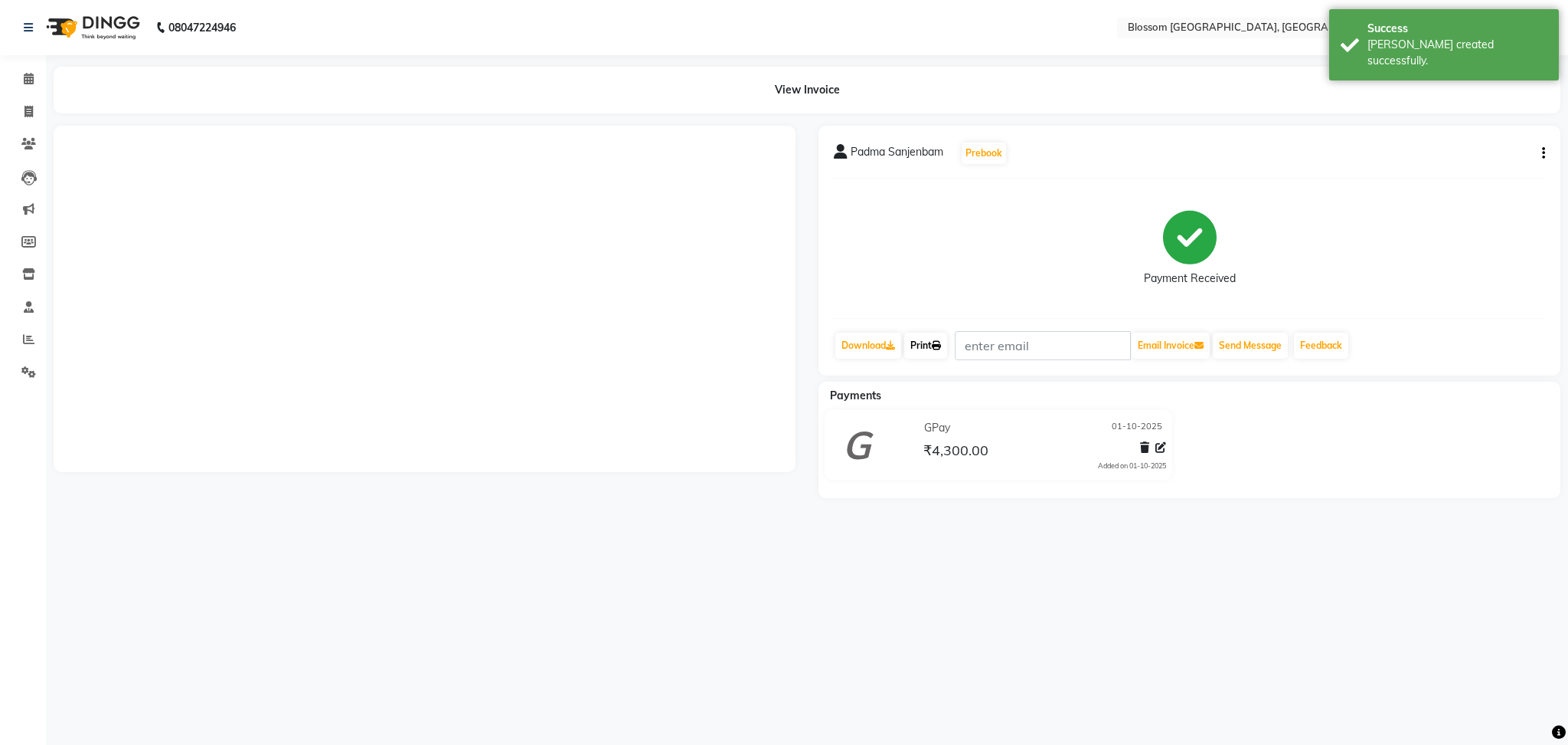
click at [938, 342] on icon at bounding box center [937, 346] width 10 height 10
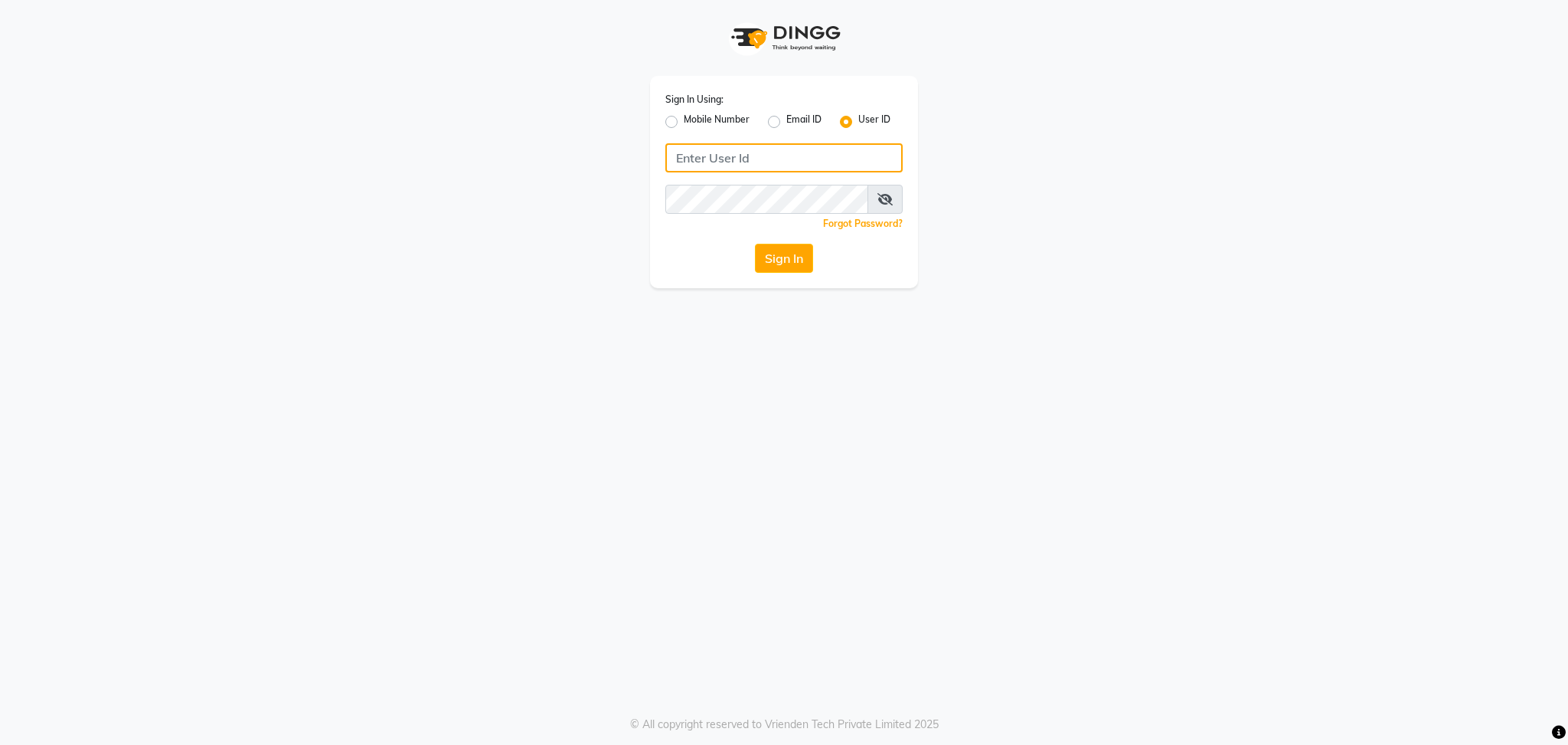
click at [733, 149] on input "Username" at bounding box center [784, 157] width 237 height 29
type input "blossom123"
click at [772, 252] on button "Sign In" at bounding box center [784, 258] width 58 height 29
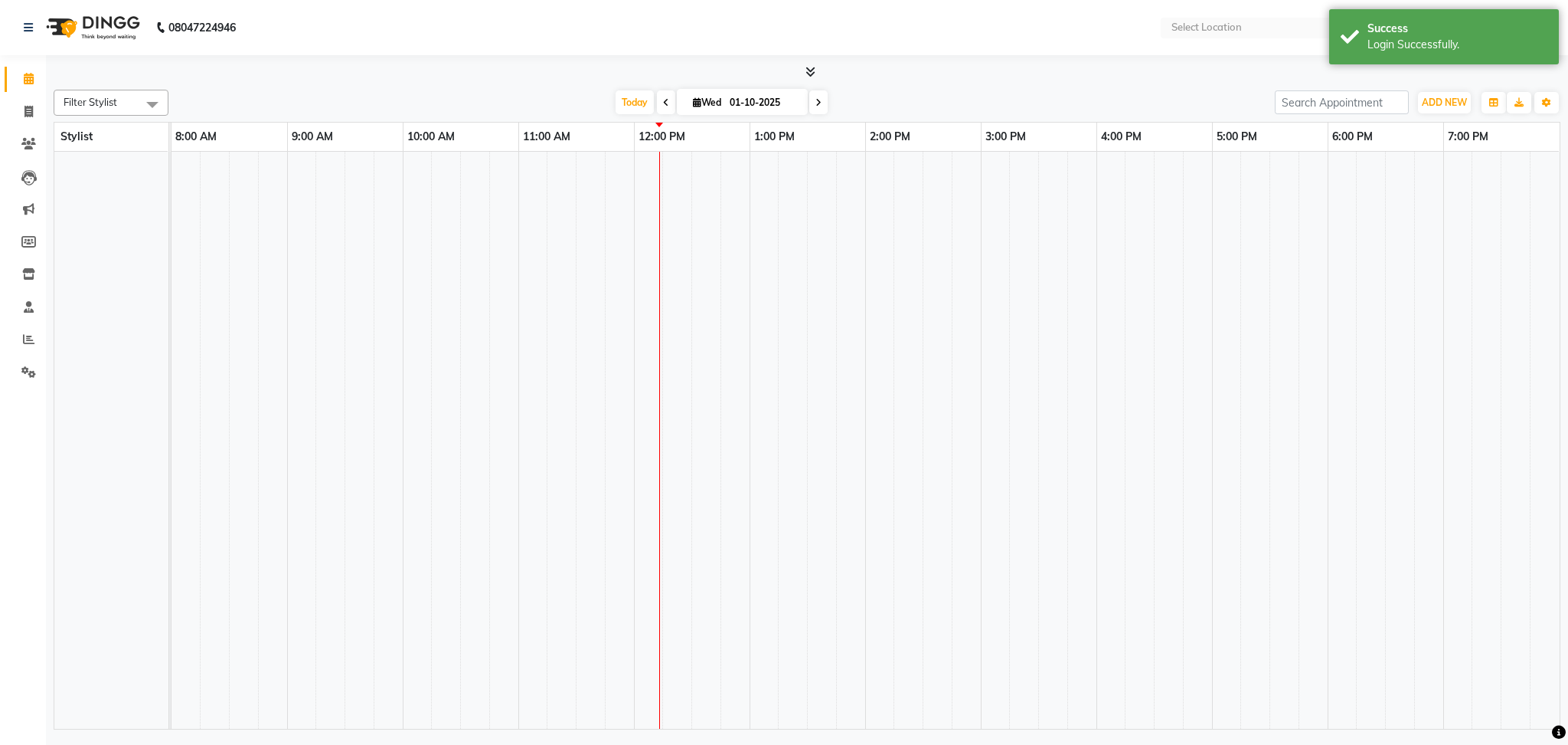
select select "en"
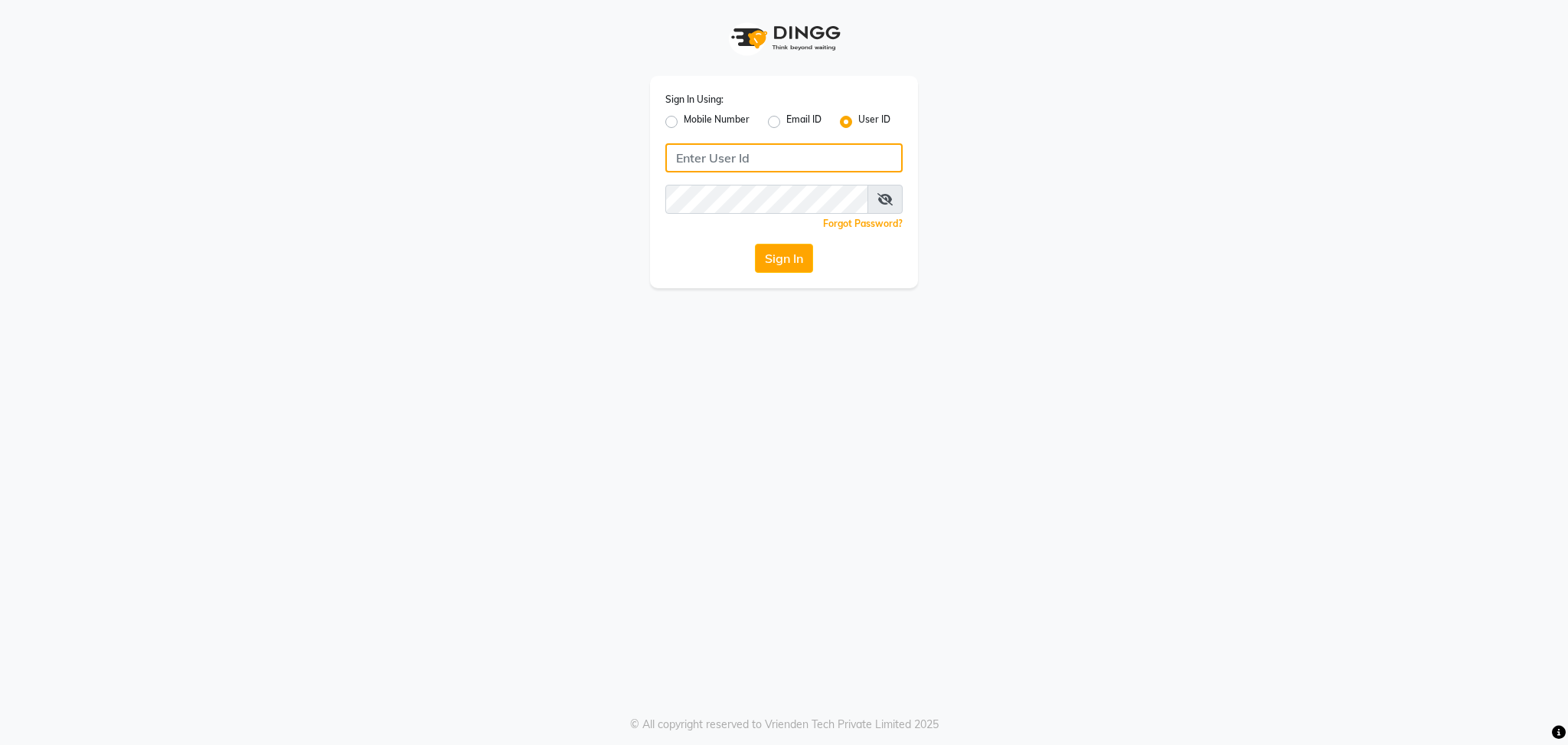
click at [748, 163] on input "Username" at bounding box center [784, 157] width 237 height 29
type input "blossom123"
drag, startPoint x: 787, startPoint y: 275, endPoint x: 789, endPoint y: 263, distance: 12.2
click at [789, 263] on div "Sign In Using: Mobile Number Email ID User ID blossom123 Remember me Forgot Pas…" at bounding box center [784, 182] width 268 height 212
click at [789, 263] on button "Sign In" at bounding box center [784, 258] width 58 height 29
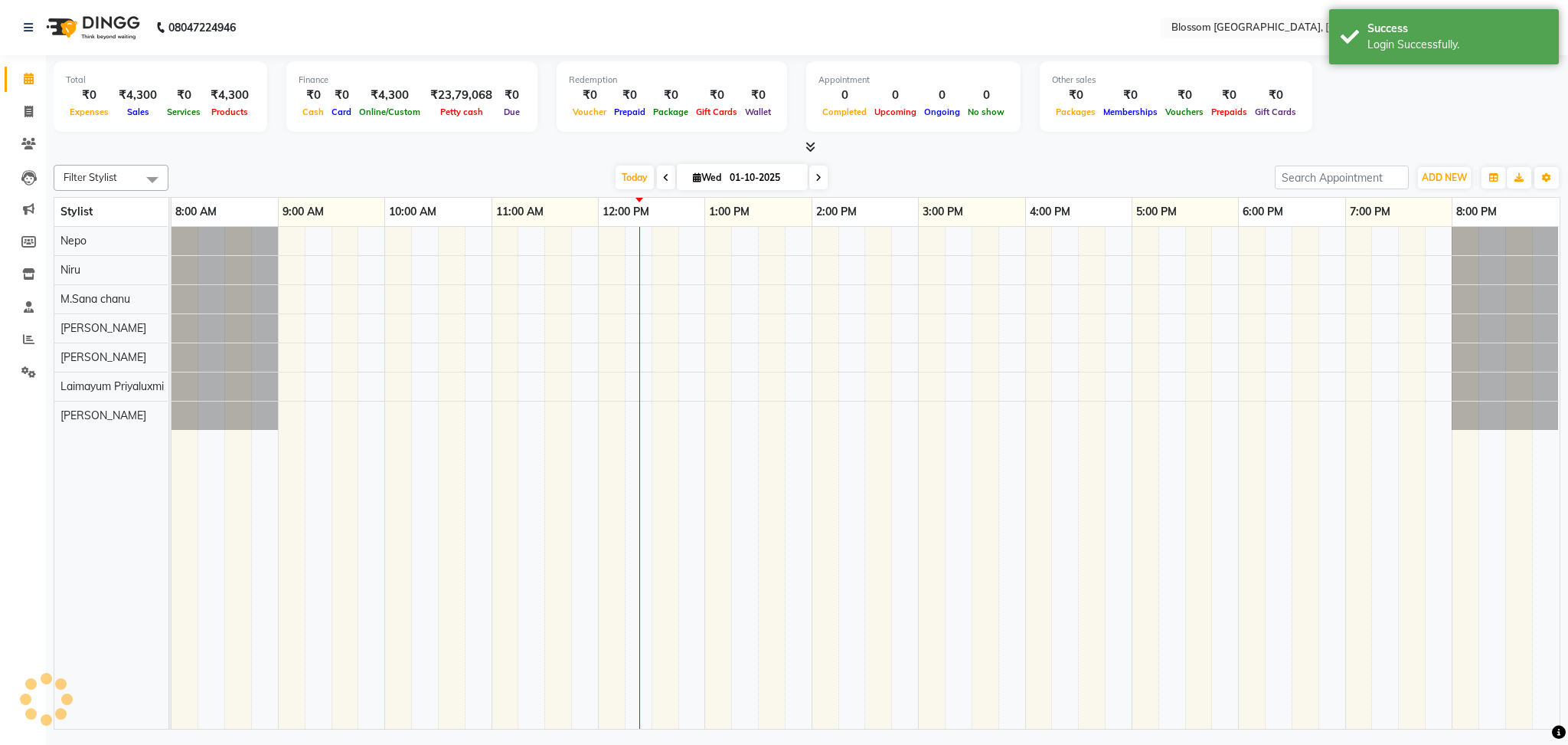
select select "en"
click at [32, 340] on icon at bounding box center [29, 339] width 11 height 11
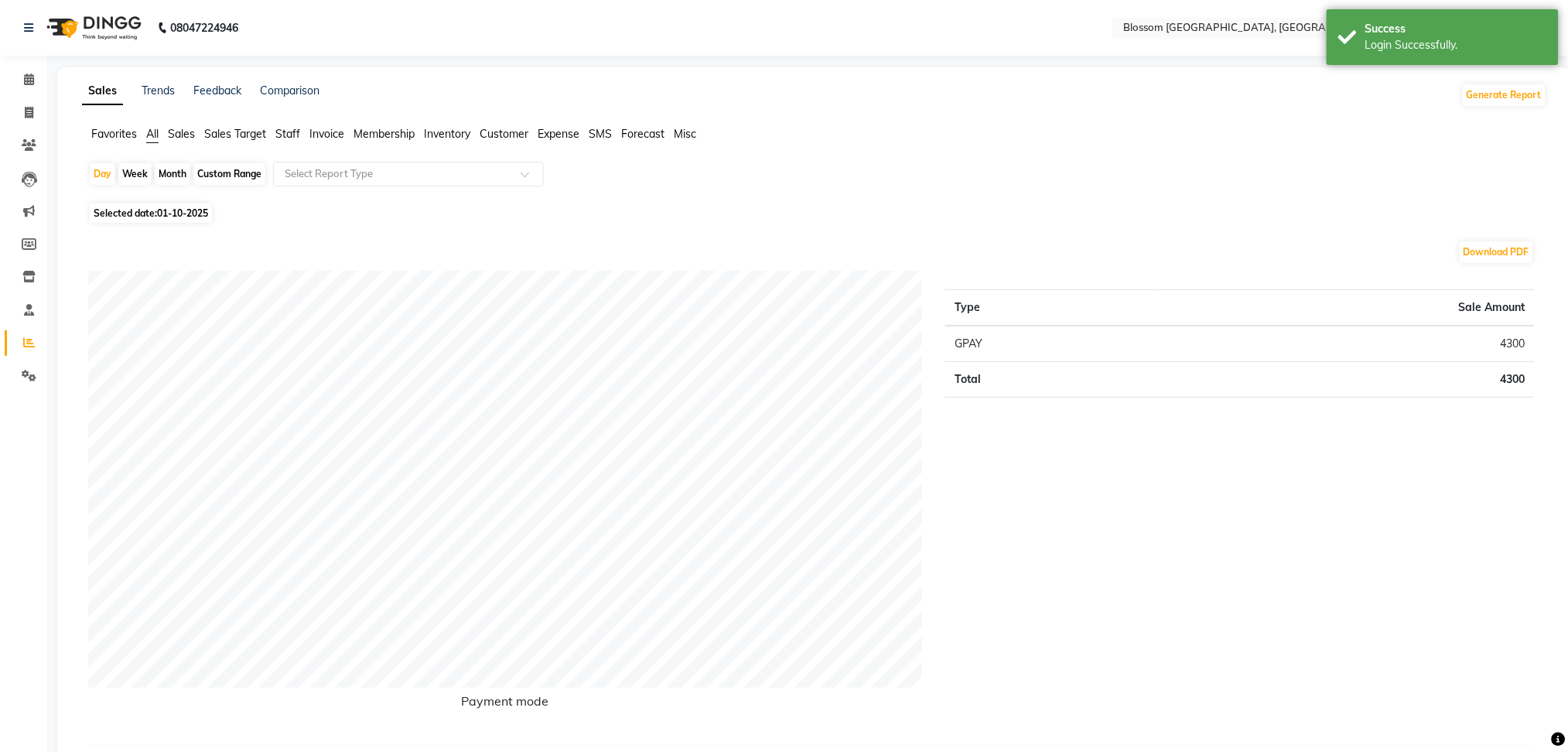
click at [123, 220] on span "Selected date: 01-10-2025" at bounding box center [151, 213] width 123 height 19
select select "10"
select select "2025"
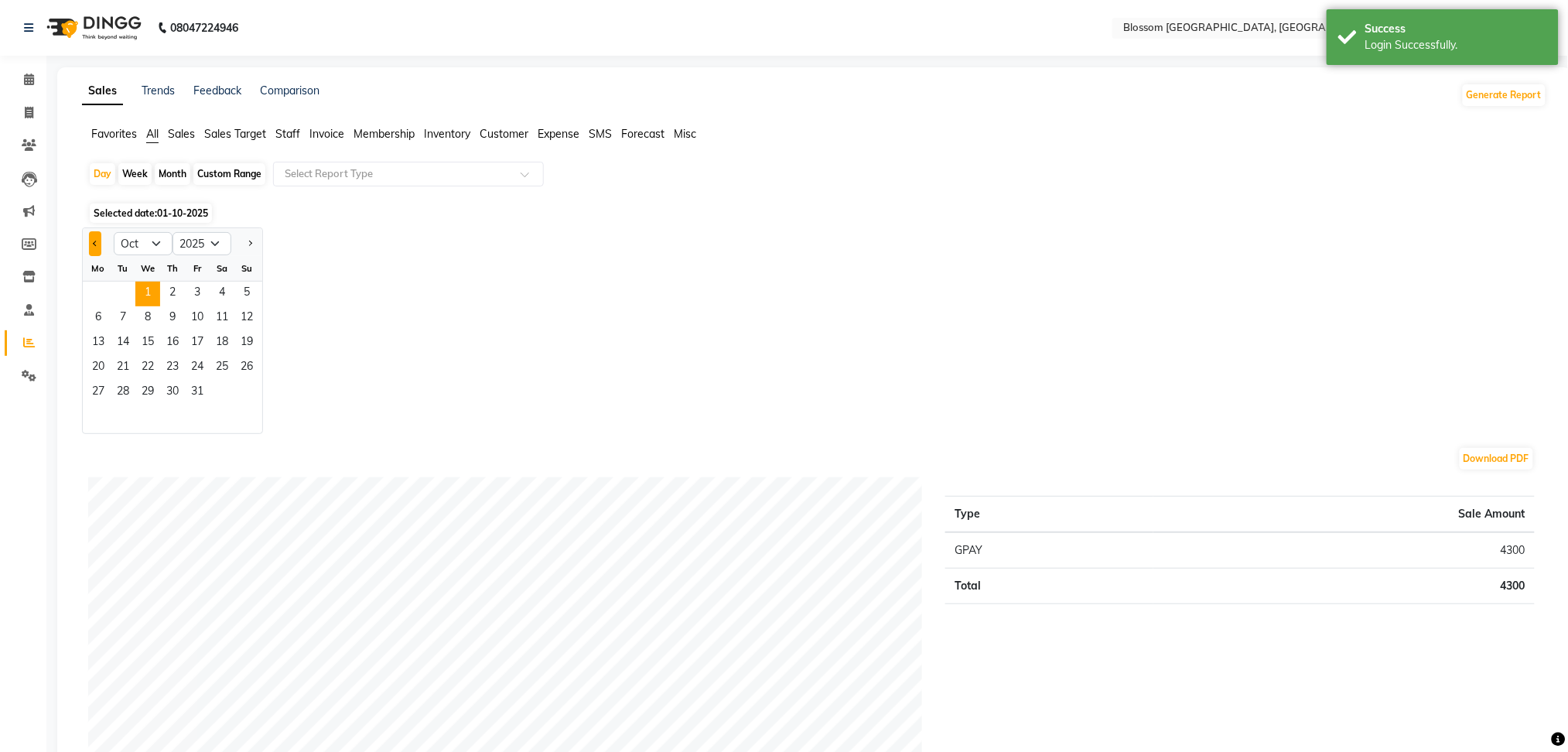
click at [99, 237] on button "Previous month" at bounding box center [94, 243] width 12 height 25
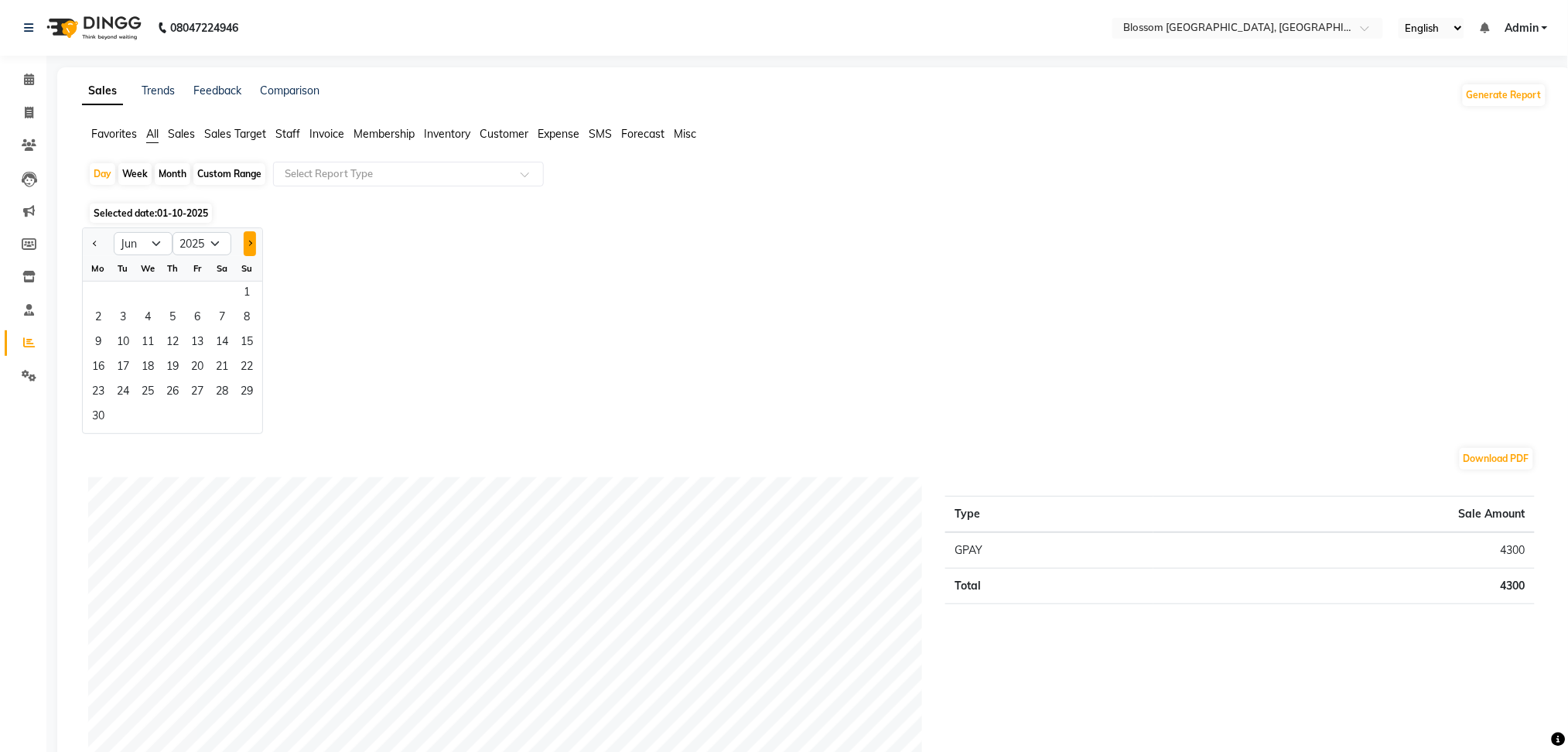
click at [251, 248] on button "Next month" at bounding box center [249, 243] width 12 height 25
select select "7"
click at [131, 294] on span "1" at bounding box center [123, 293] width 25 height 25
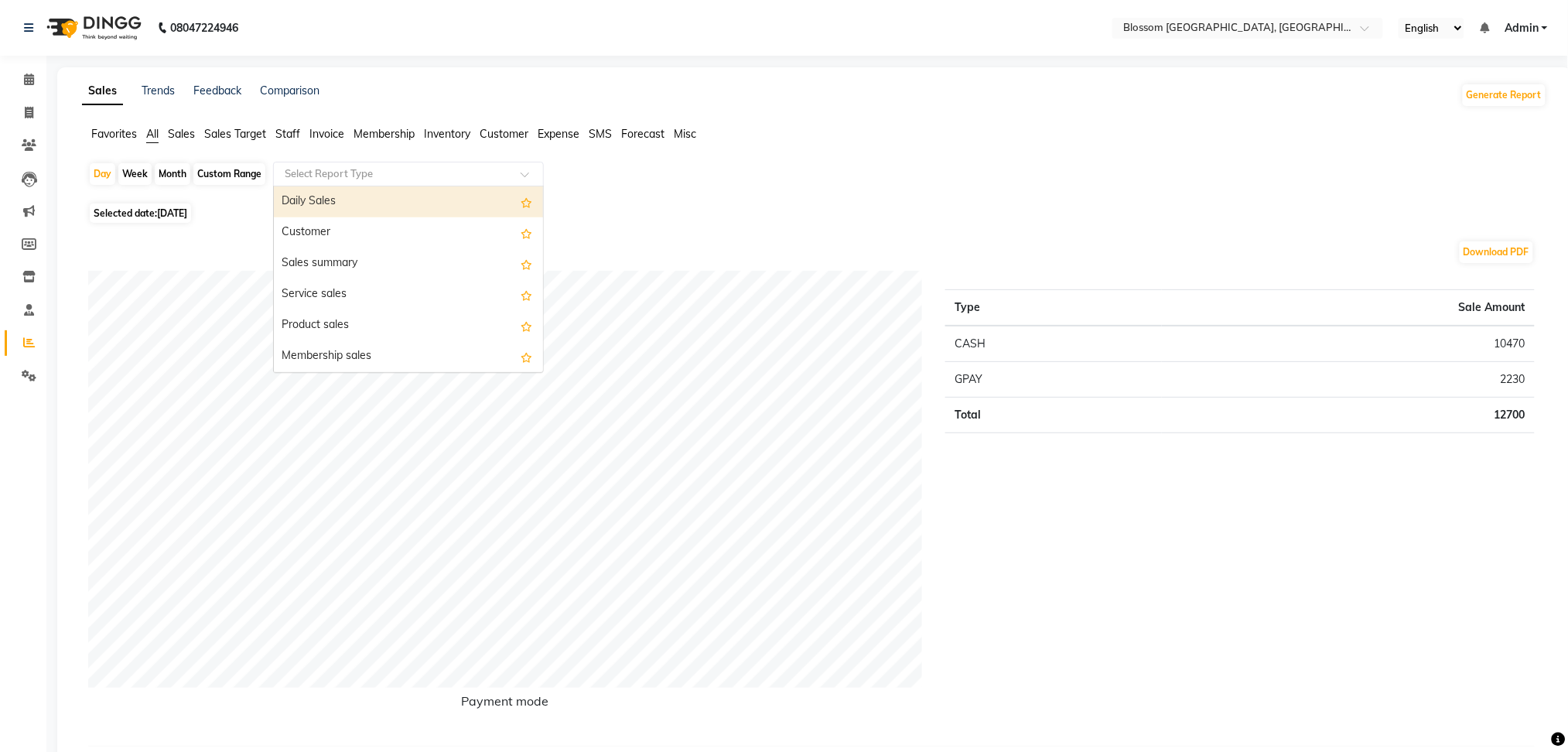
click at [332, 166] on input "text" at bounding box center [393, 173] width 223 height 15
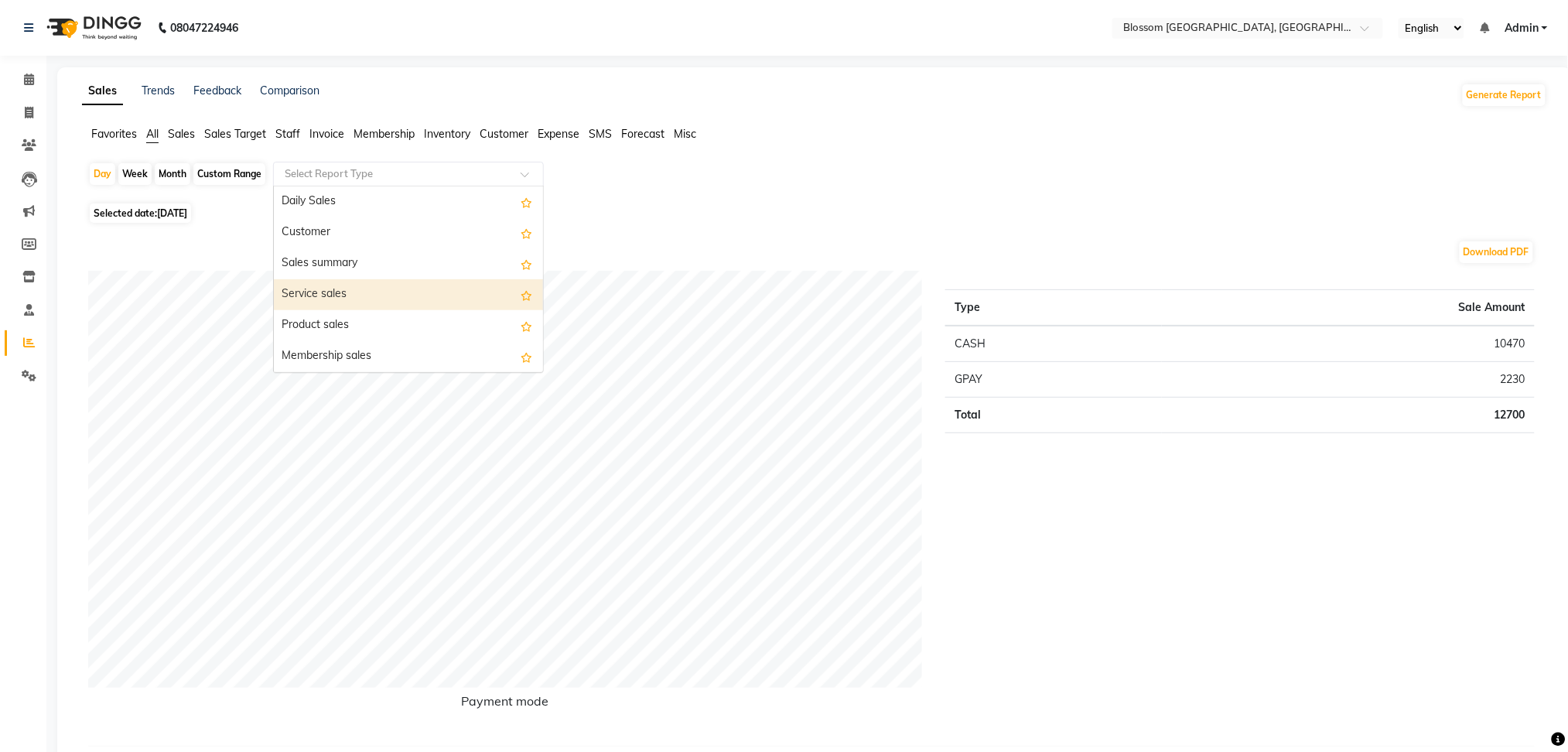
click at [393, 301] on div "Service sales" at bounding box center [409, 294] width 269 height 31
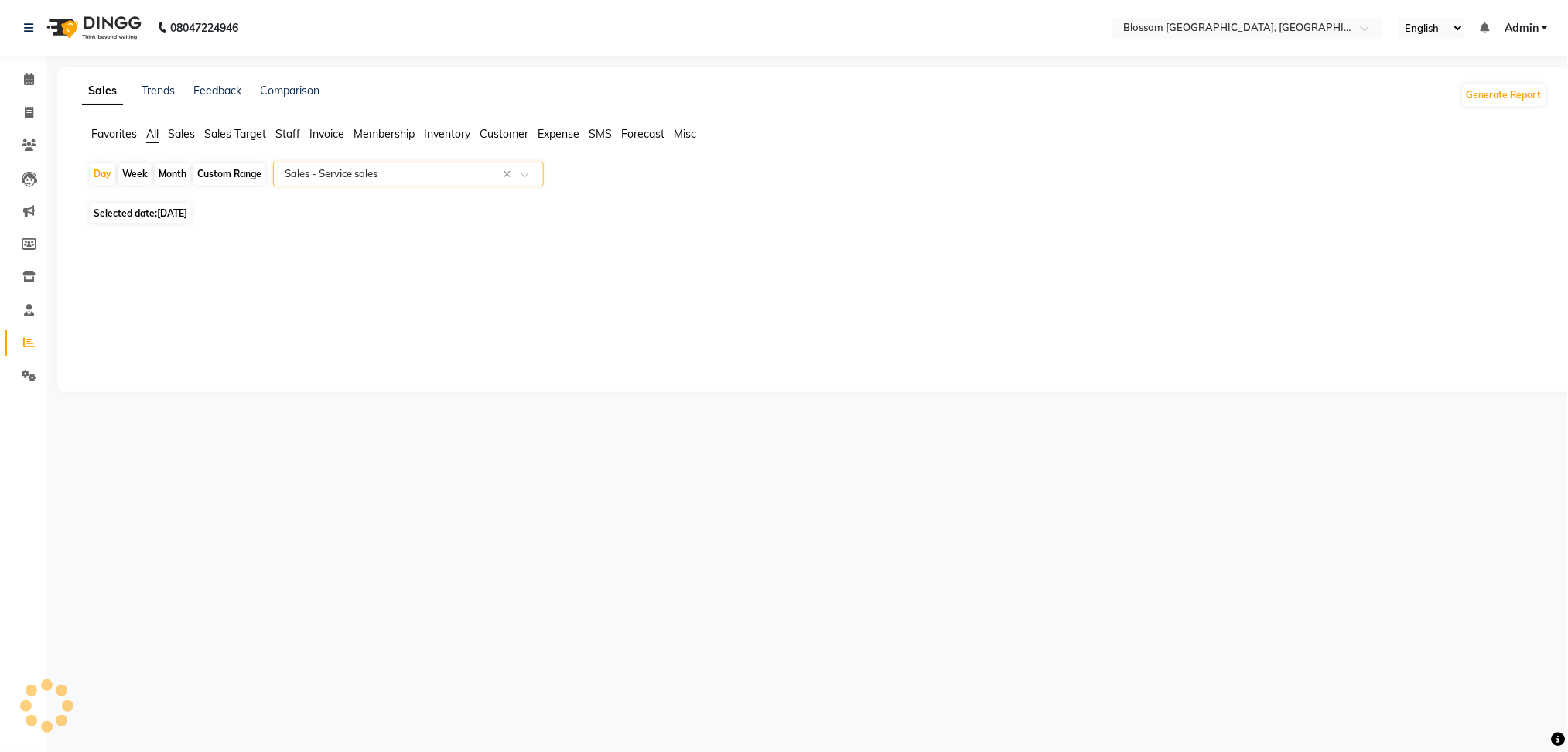
select select "full_report"
select select "csv"
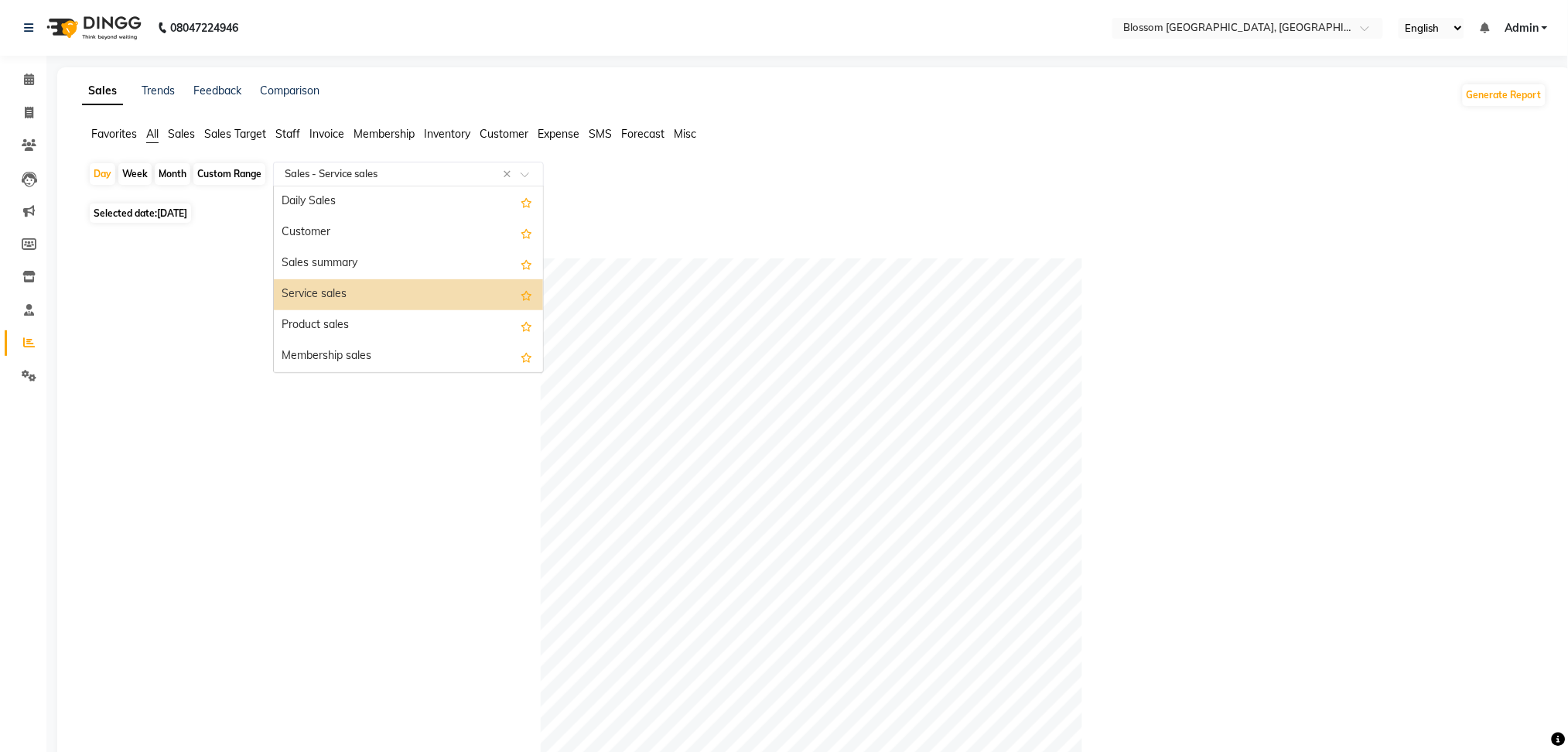
click at [522, 168] on div at bounding box center [409, 173] width 269 height 15
click at [435, 226] on div "Customer" at bounding box center [409, 233] width 269 height 31
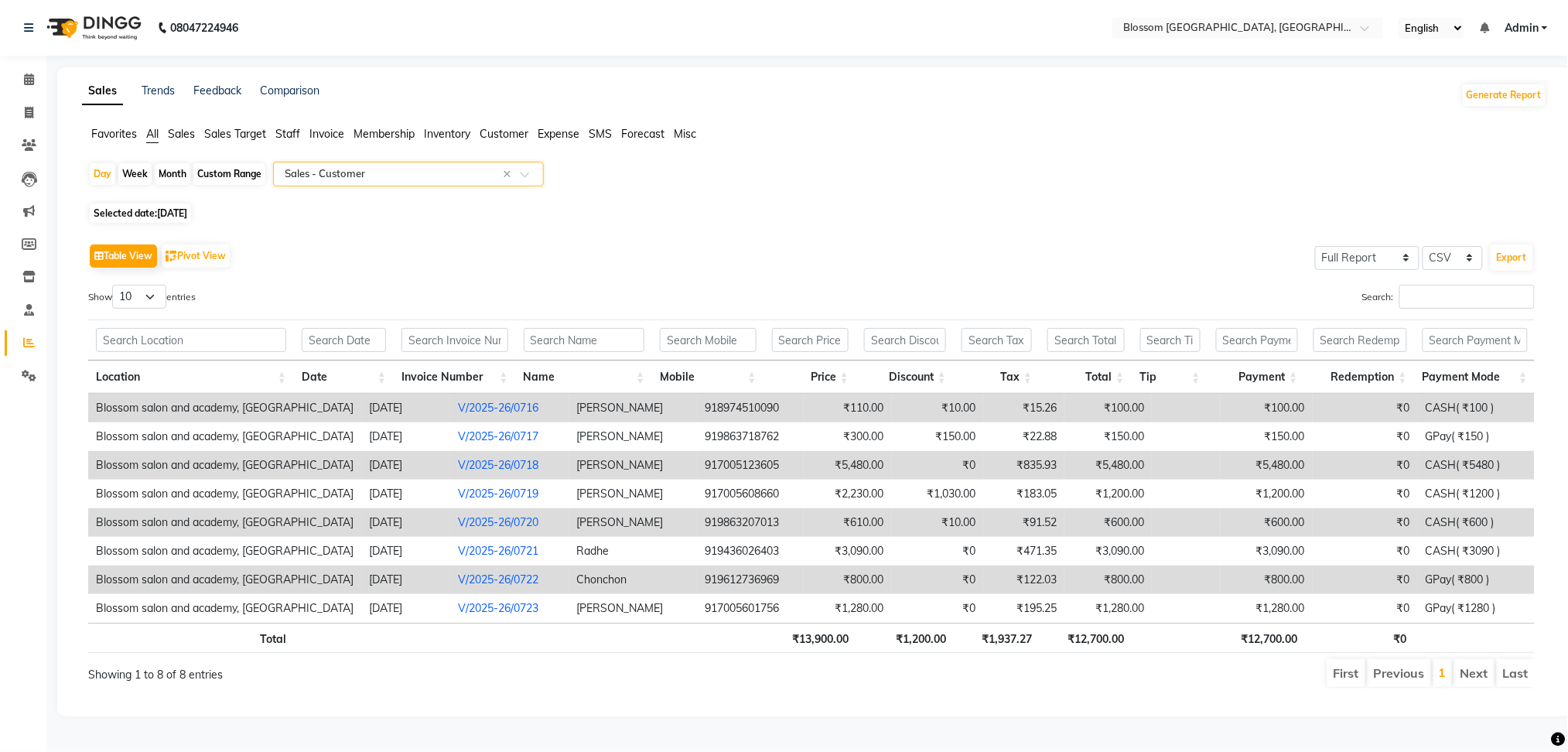
click at [111, 201] on div "Day Week Month Custom Range Select Report Type × Sales - Customer × Selected da…" at bounding box center [814, 431] width 1465 height 539
click at [127, 214] on span "Selected date: 01-07-2025" at bounding box center [140, 213] width 102 height 19
select select "7"
select select "2025"
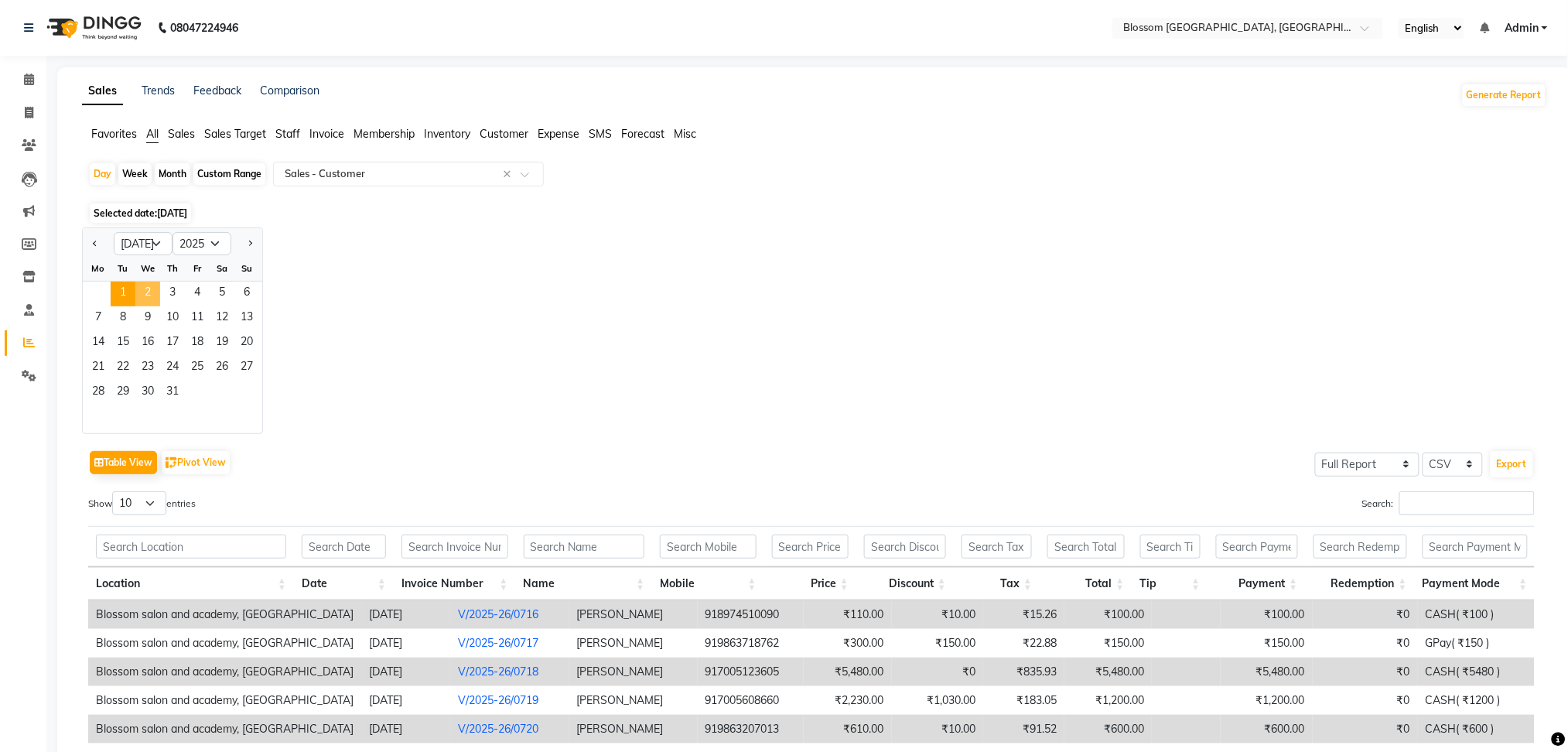
click at [147, 289] on span "2" at bounding box center [148, 293] width 25 height 25
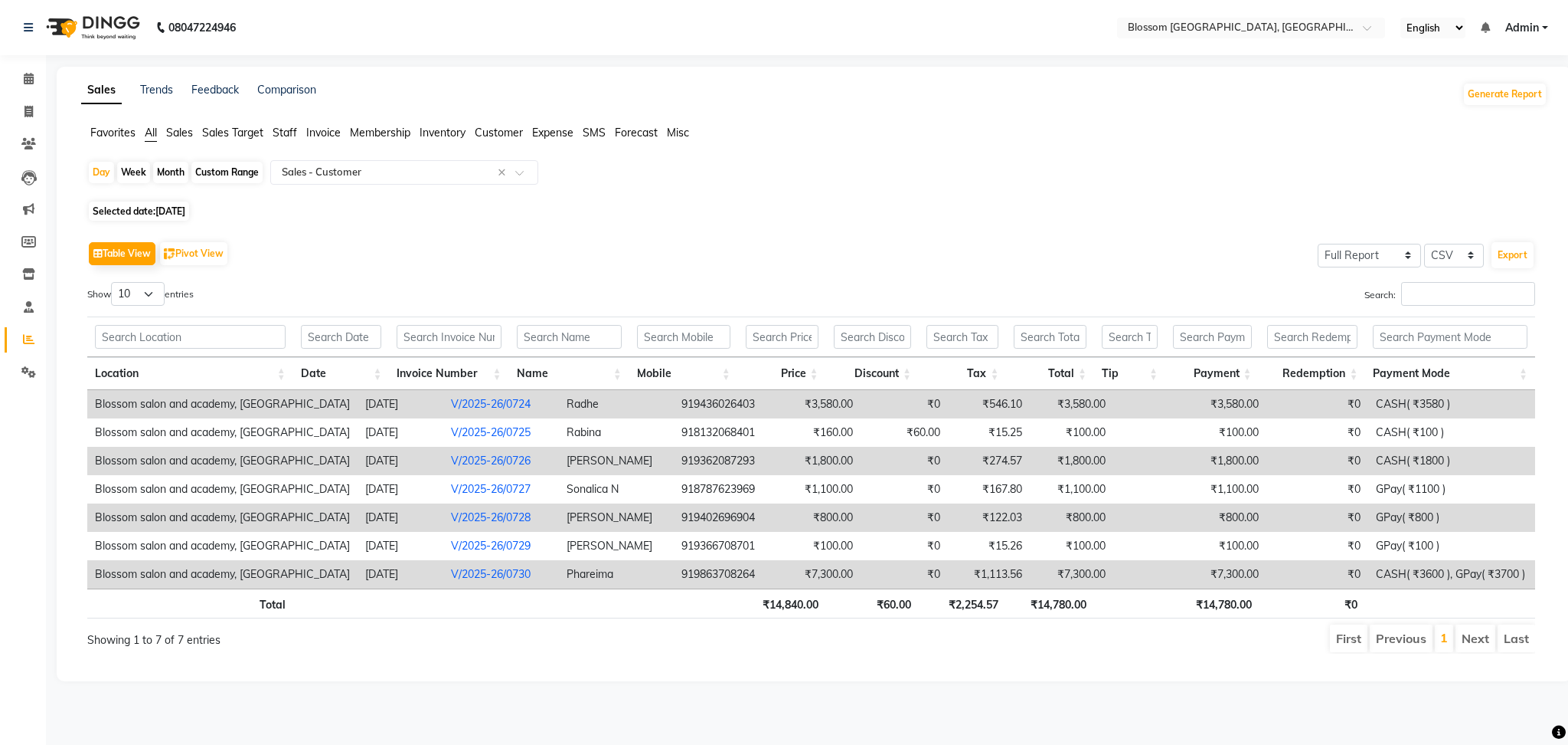
click at [185, 213] on span "02-07-2025" at bounding box center [170, 211] width 30 height 11
select select "7"
select select "2025"
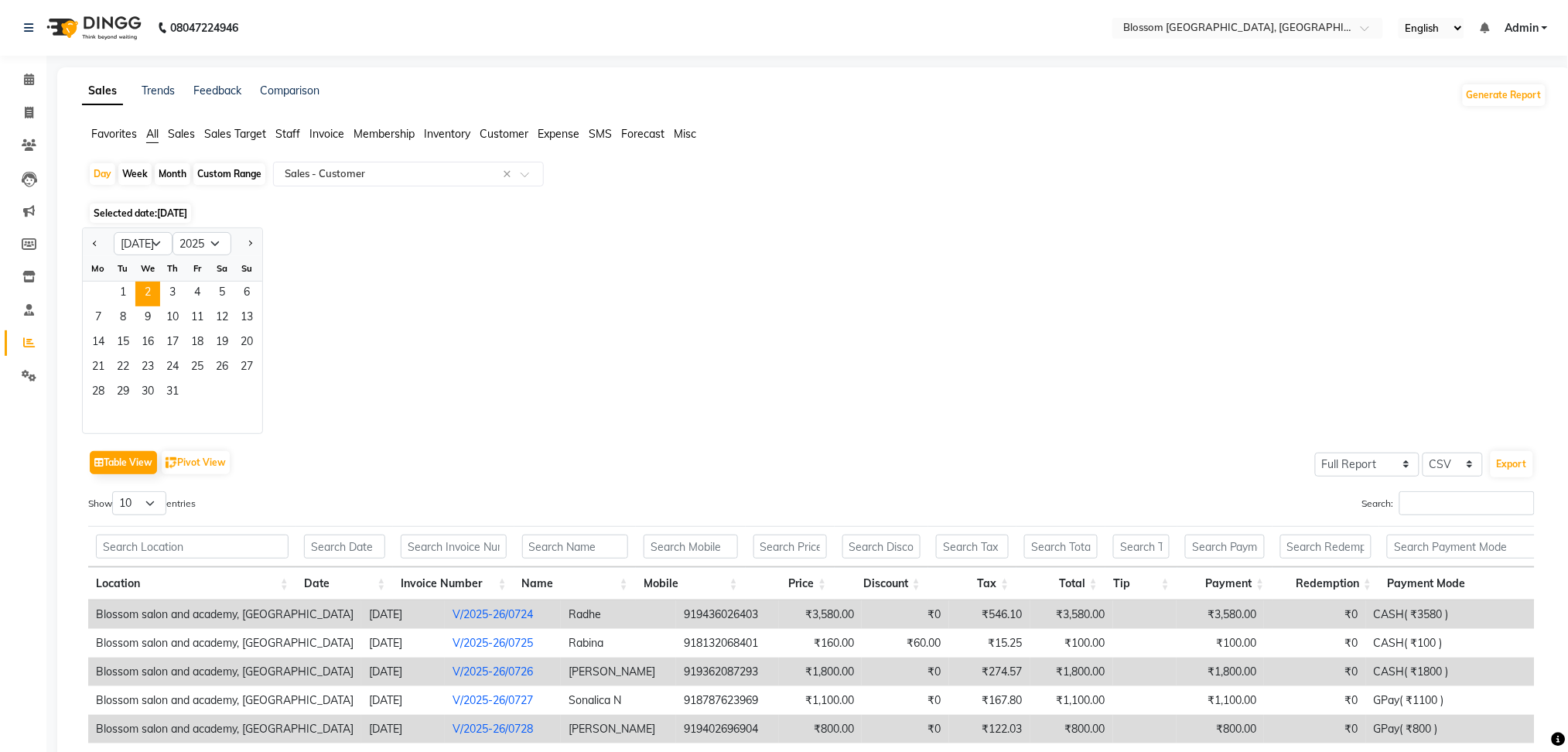
click at [109, 298] on div "1 2 3 4 5 6" at bounding box center [173, 293] width 180 height 25
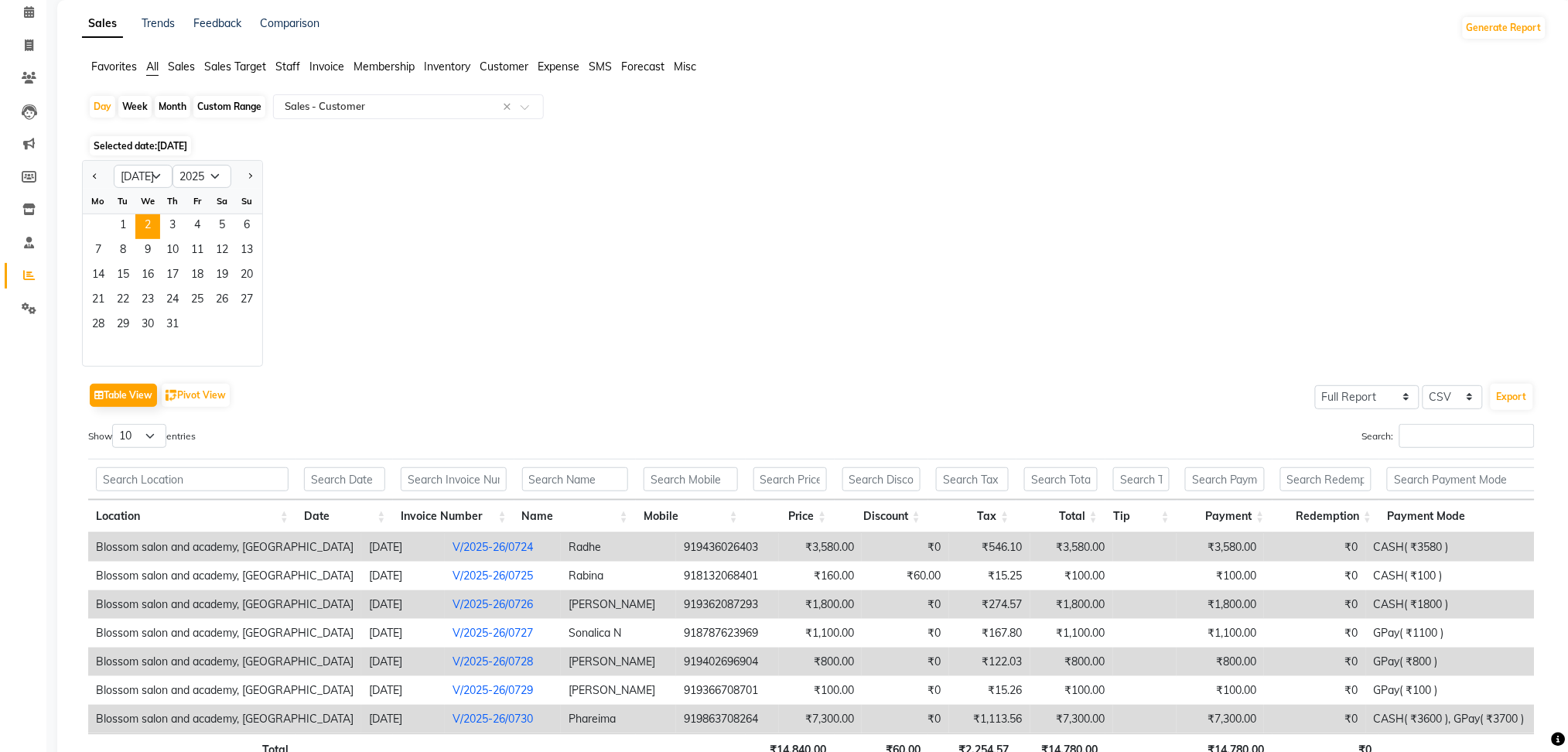
scroll to position [103, 0]
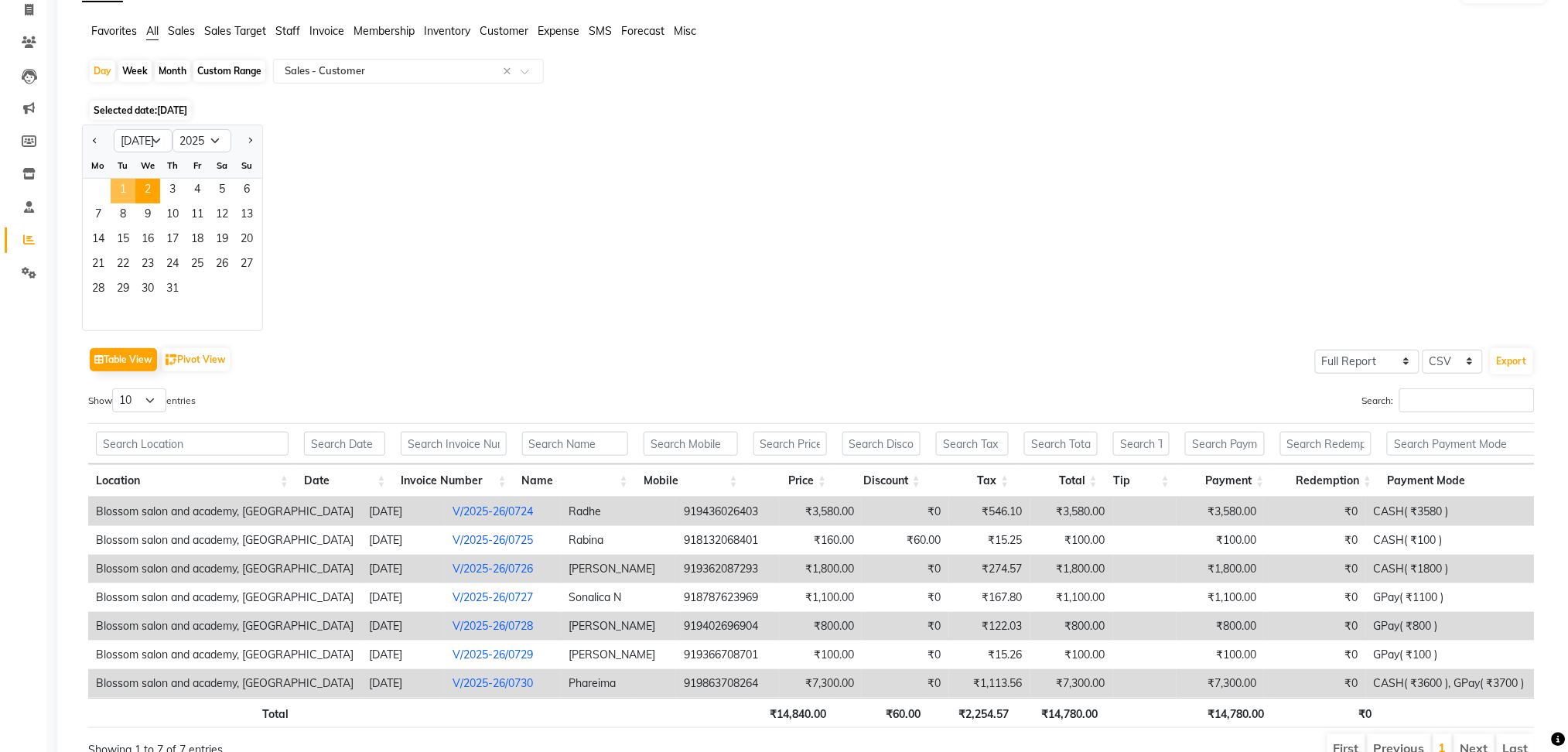
click at [125, 183] on span "1" at bounding box center [123, 191] width 25 height 25
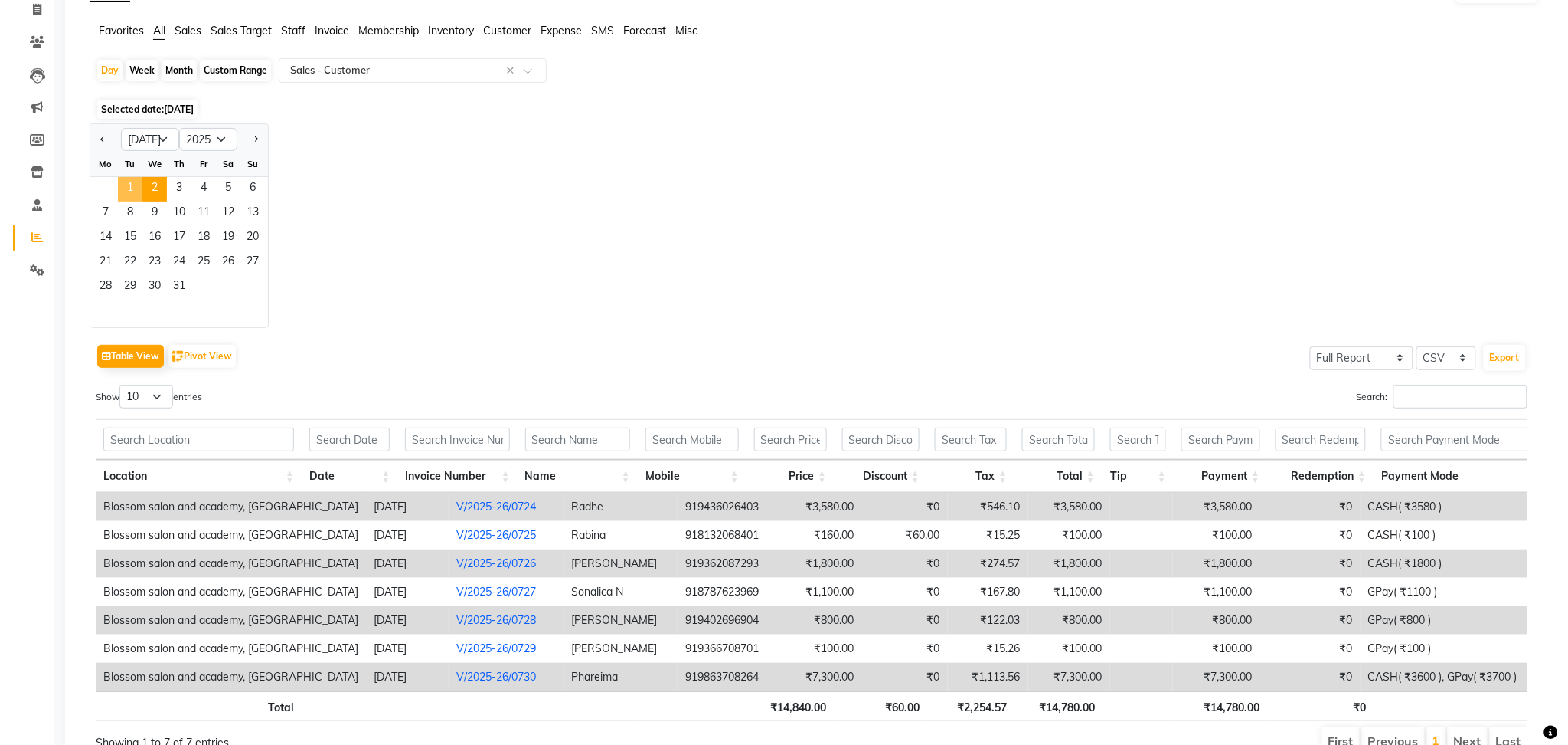
scroll to position [0, 0]
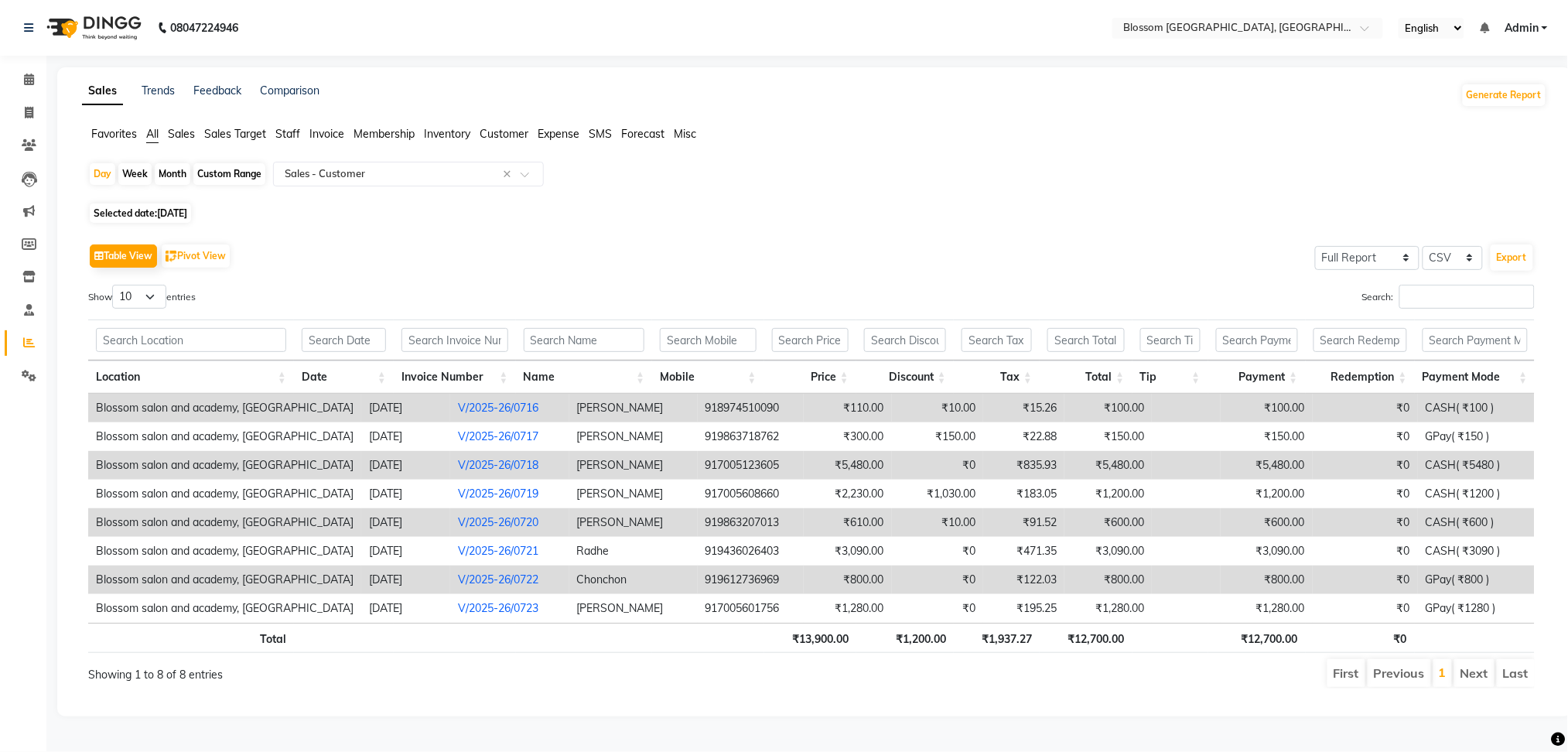
click at [166, 210] on span "01-07-2025" at bounding box center [172, 213] width 30 height 11
select select "7"
select select "2025"
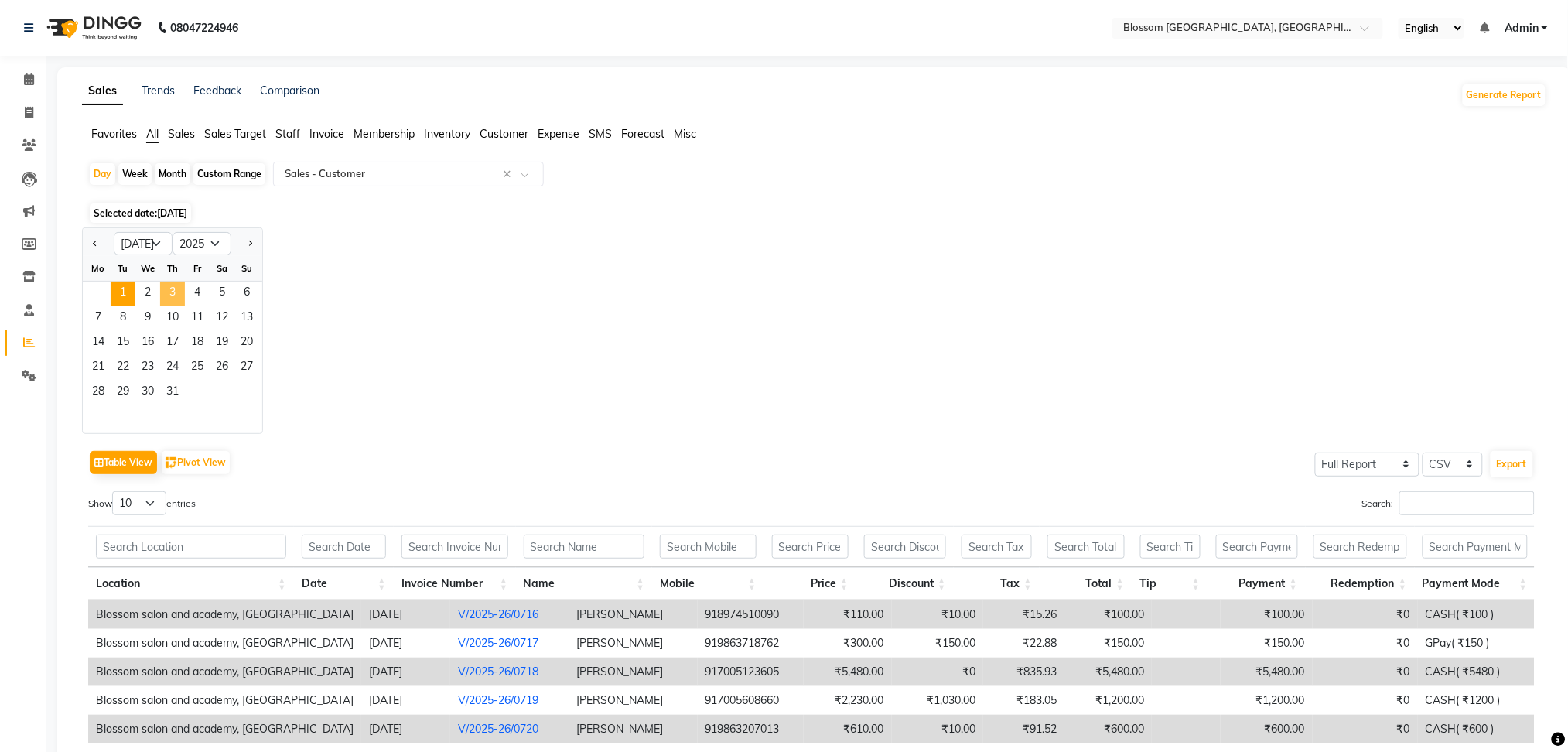
click at [179, 282] on span "3" at bounding box center [173, 293] width 25 height 25
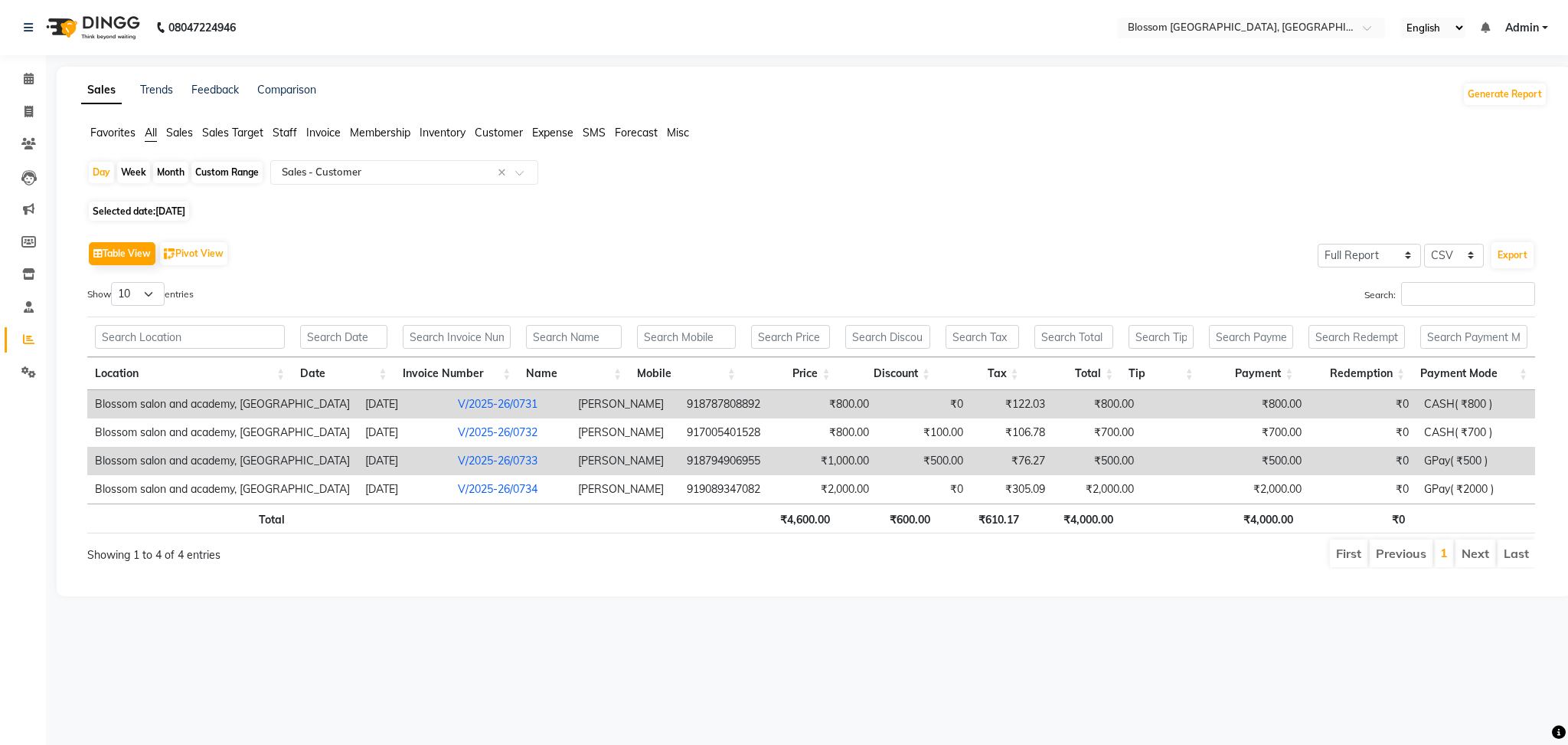
click at [189, 202] on span "Selected date: 03-07-2025" at bounding box center [139, 211] width 101 height 19
select select "7"
select select "2025"
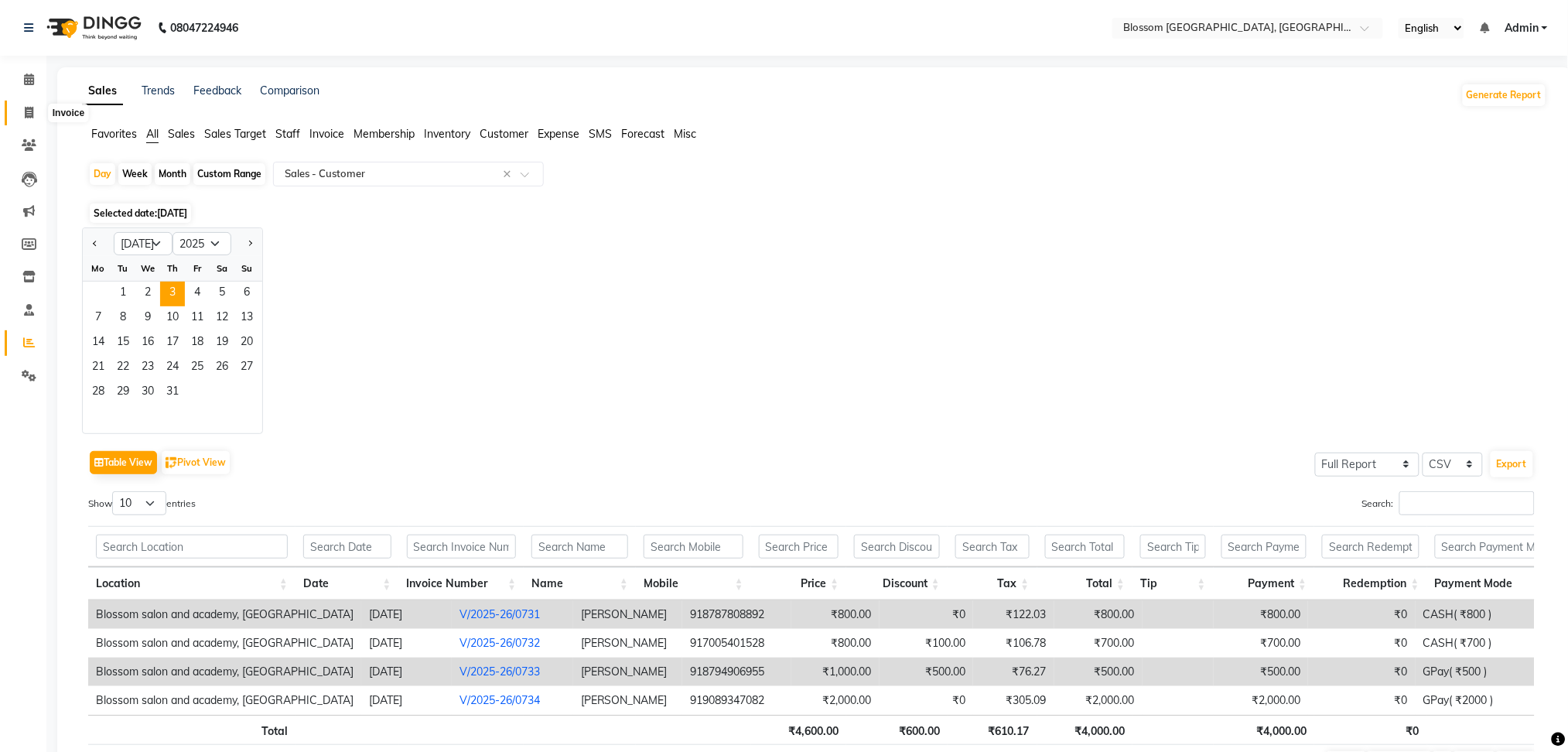
click at [21, 105] on span at bounding box center [29, 114] width 27 height 18
select select "service"
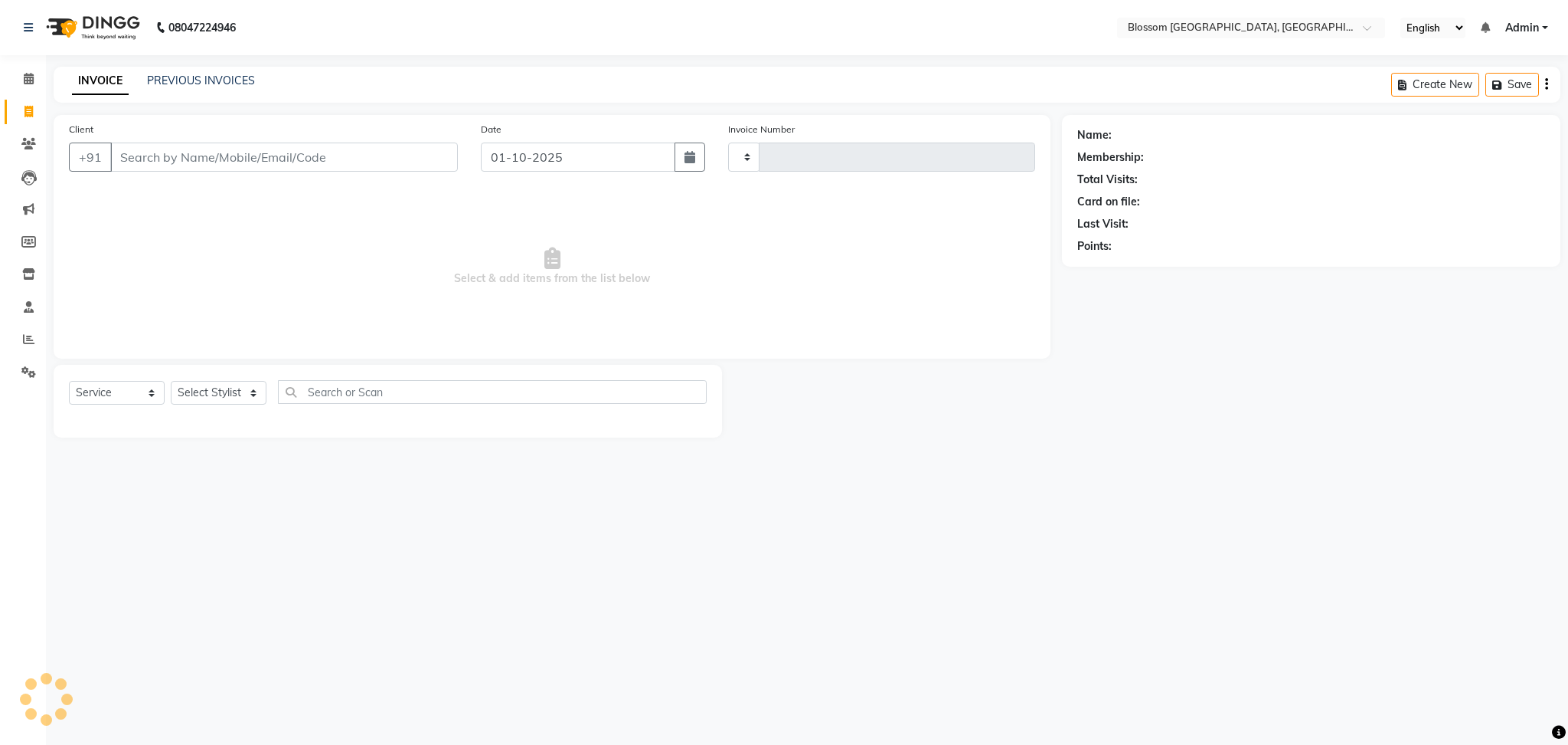
type input "1329"
select select "7465"
type input "9"
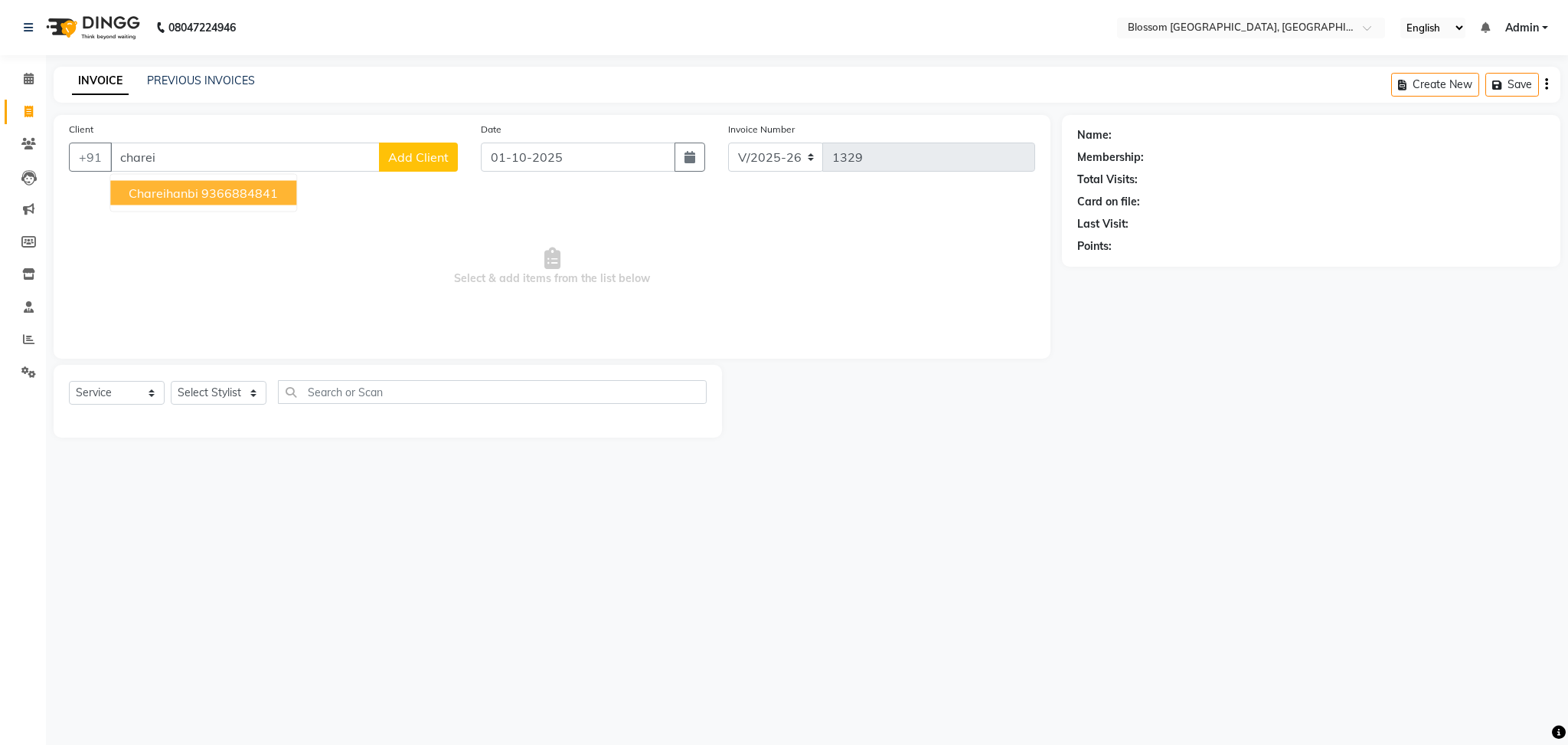
click at [235, 199] on ngb-highlight "9366884841" at bounding box center [239, 192] width 77 height 15
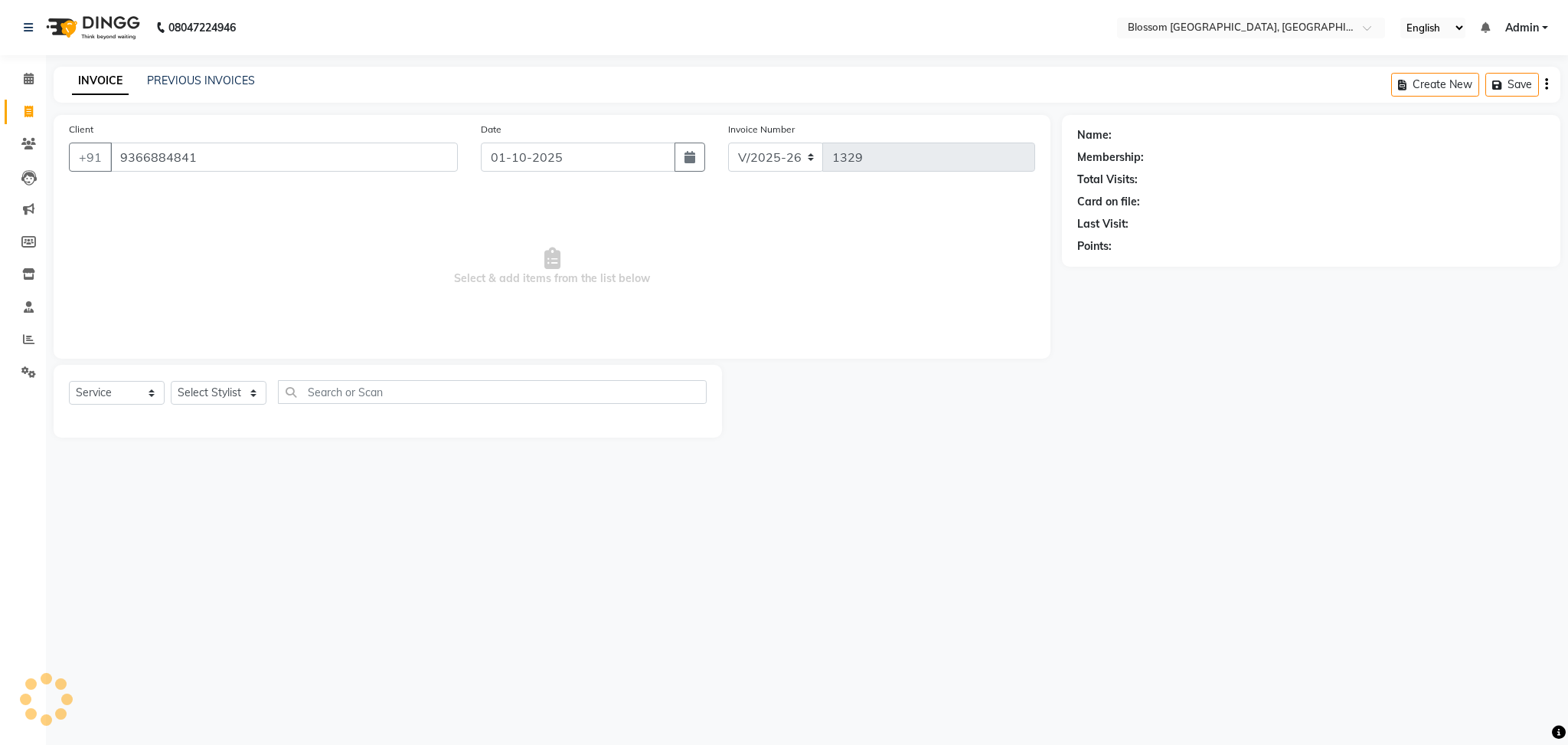
type input "9366884841"
click at [224, 396] on select "Select Stylist Laimayum Priyaluxmi Laishram Anjali Maimom Anjali chanu M.Sana c…" at bounding box center [219, 393] width 96 height 24
select select "66244"
click at [171, 382] on select "Select Stylist Laimayum Priyaluxmi Laishram Anjali Maimom Anjali chanu M.Sana c…" at bounding box center [219, 393] width 96 height 24
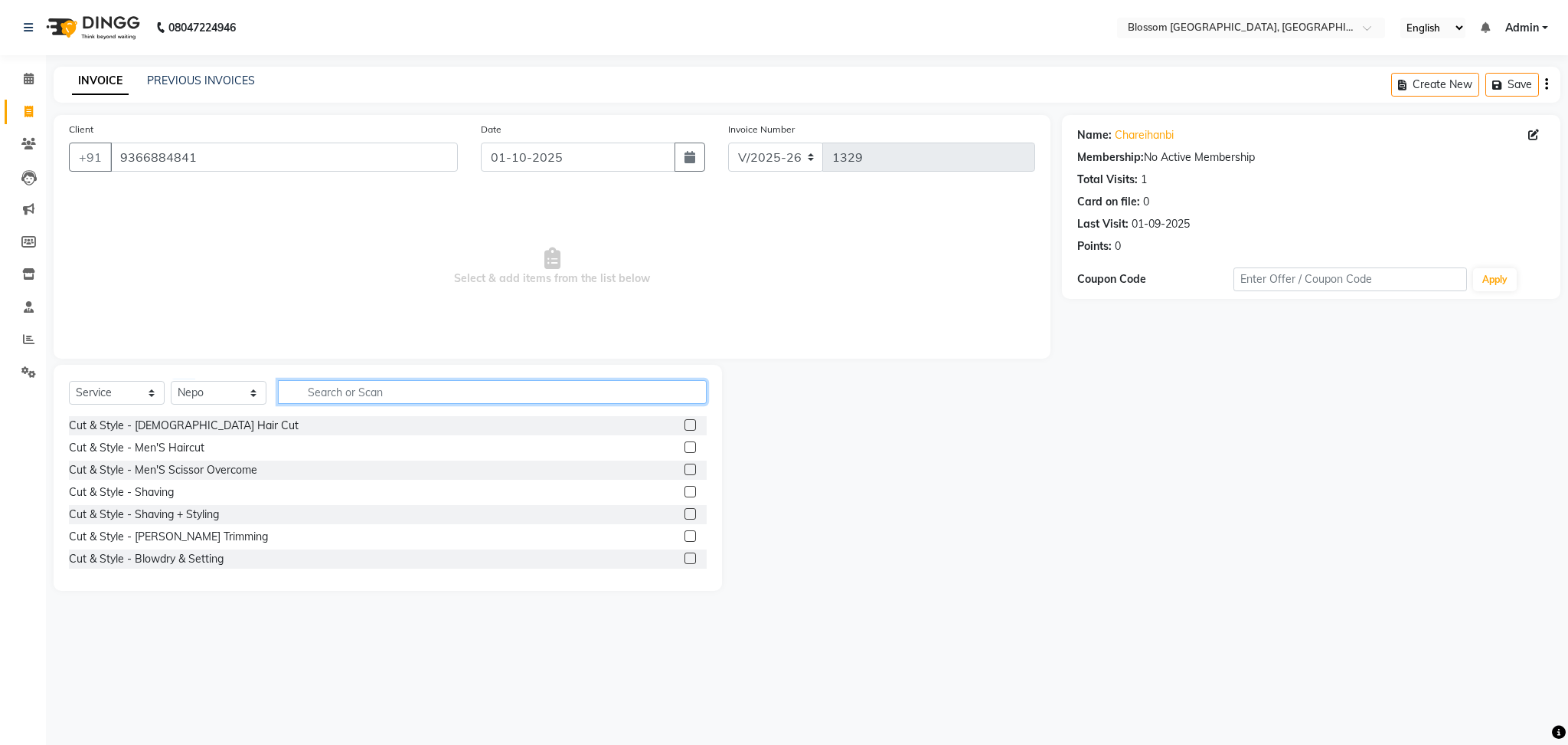
click at [362, 383] on input "text" at bounding box center [492, 392] width 429 height 24
click at [685, 426] on label at bounding box center [690, 425] width 11 height 11
click at [685, 426] on input "checkbox" at bounding box center [689, 426] width 10 height 10
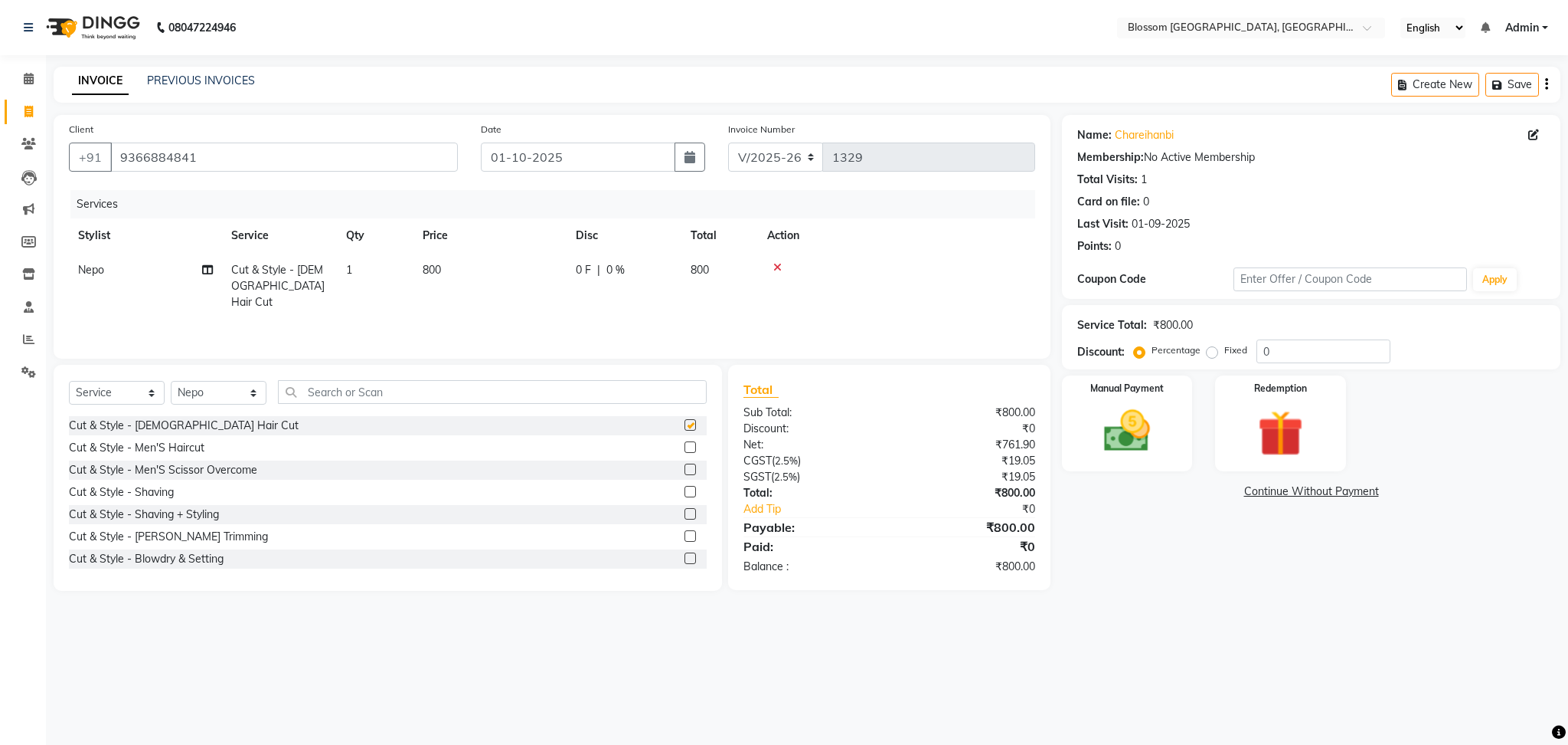
checkbox input "false"
click at [1137, 132] on link "Chareihanbi" at bounding box center [1144, 135] width 59 height 16
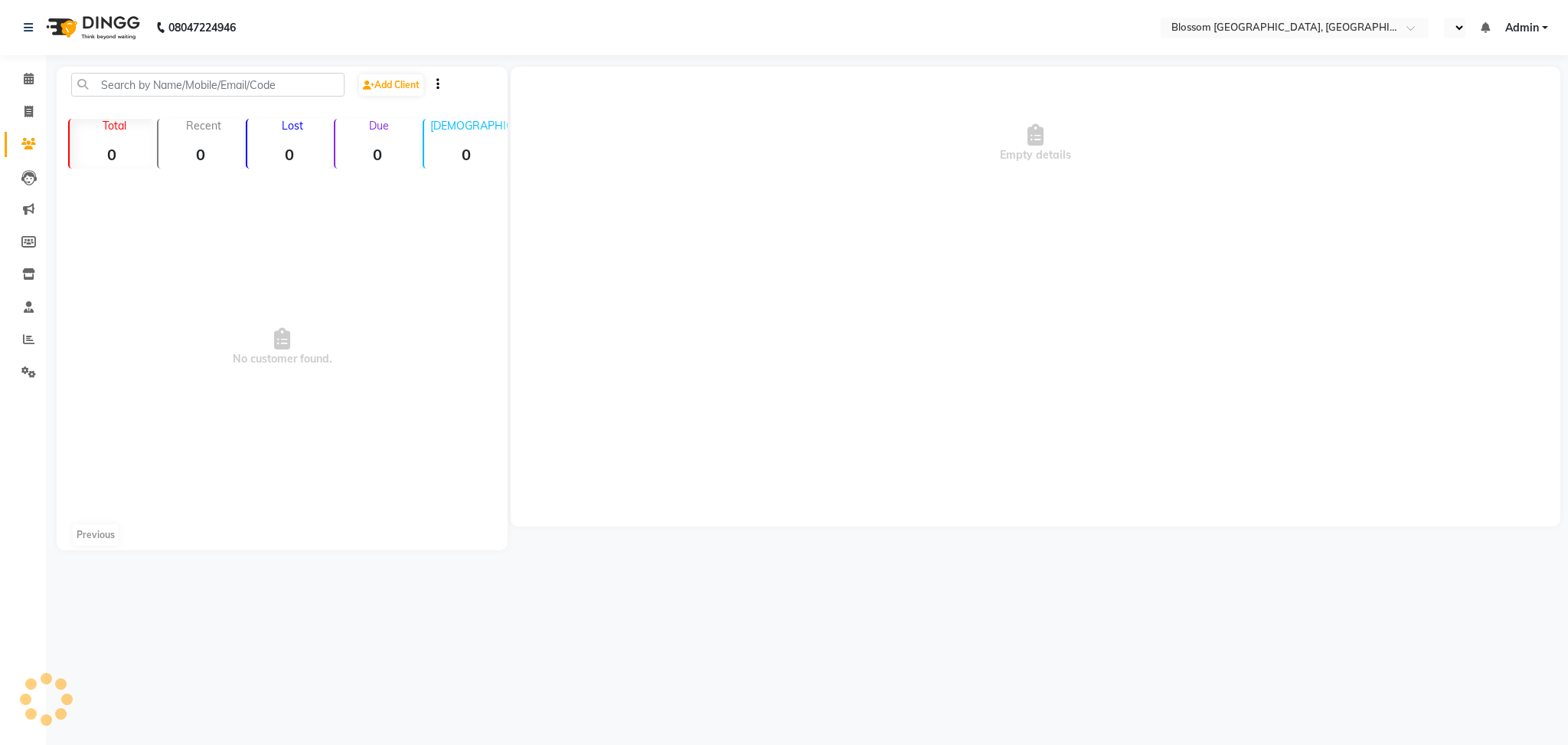
select select "en"
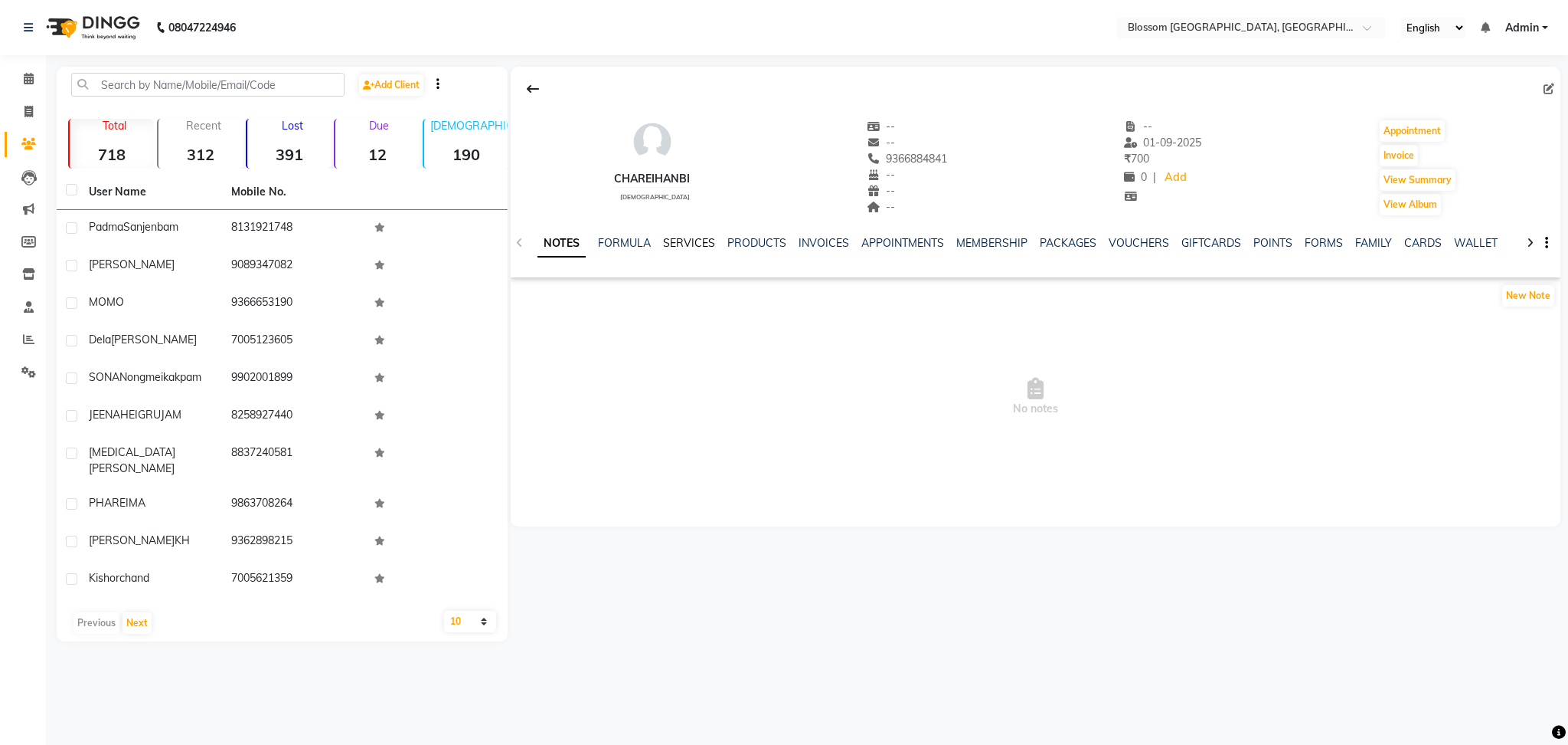
click at [698, 246] on link "SERVICES" at bounding box center [689, 243] width 52 height 14
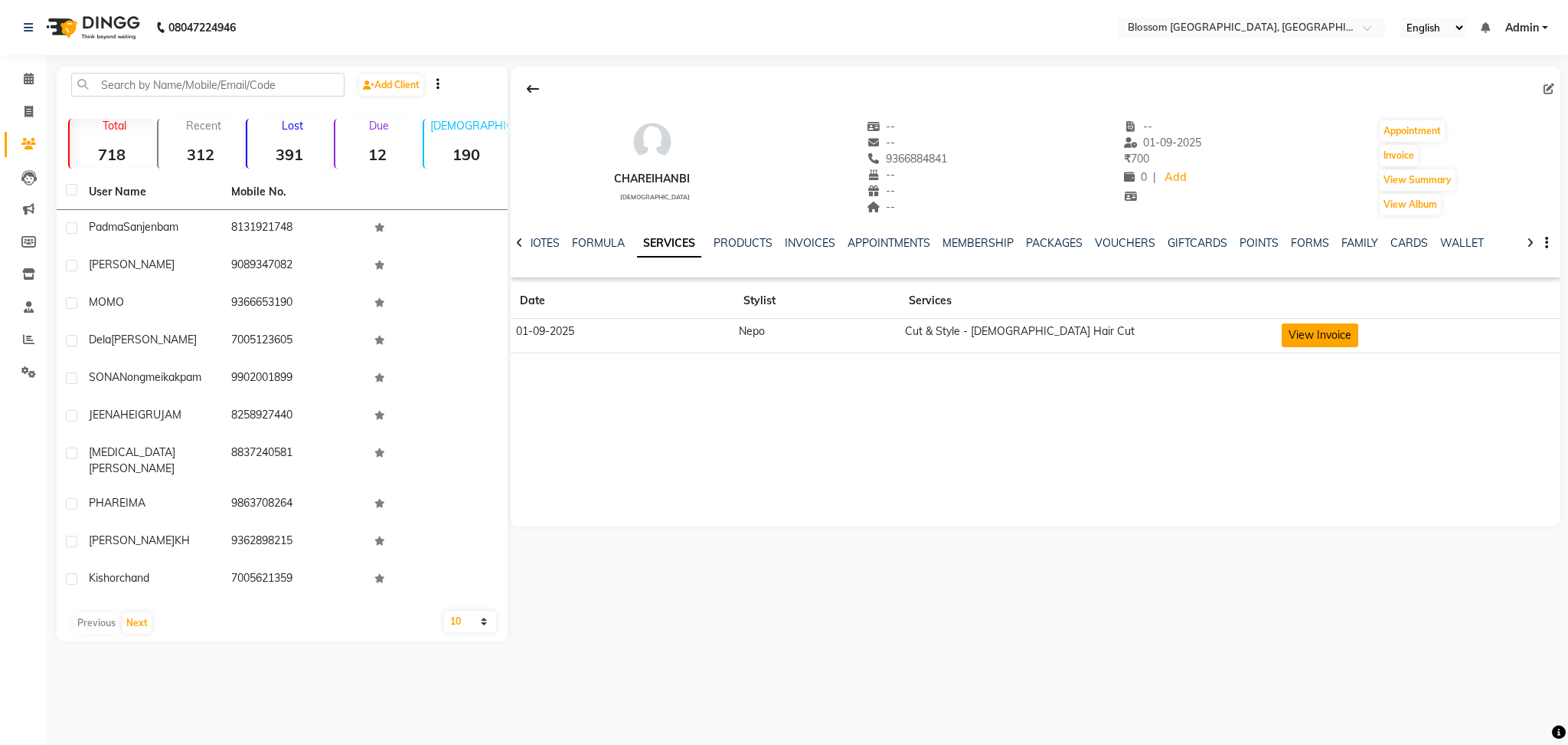
click at [1317, 326] on button "View Invoice" at bounding box center [1320, 335] width 77 height 24
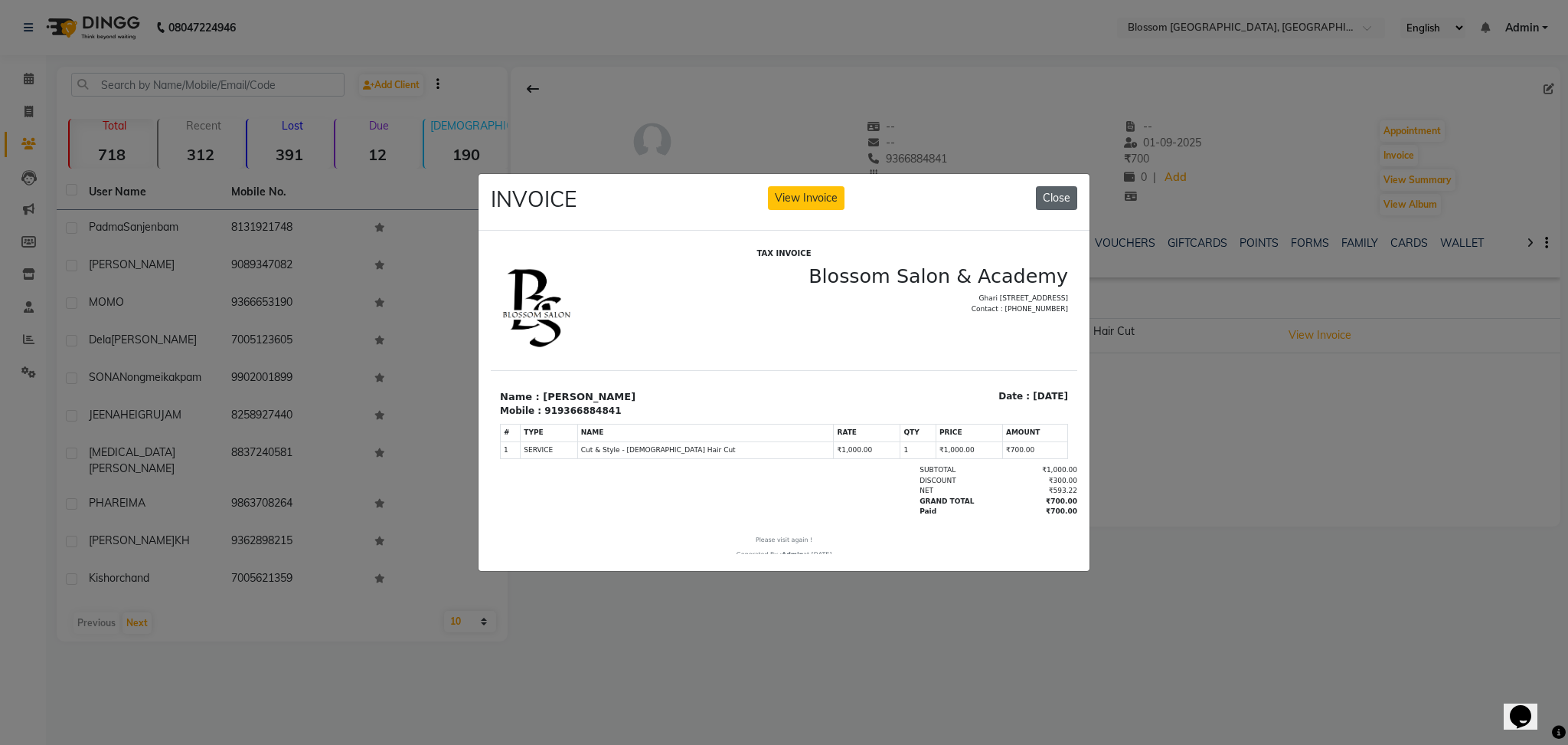
click at [1053, 191] on button "Close" at bounding box center [1057, 198] width 41 height 24
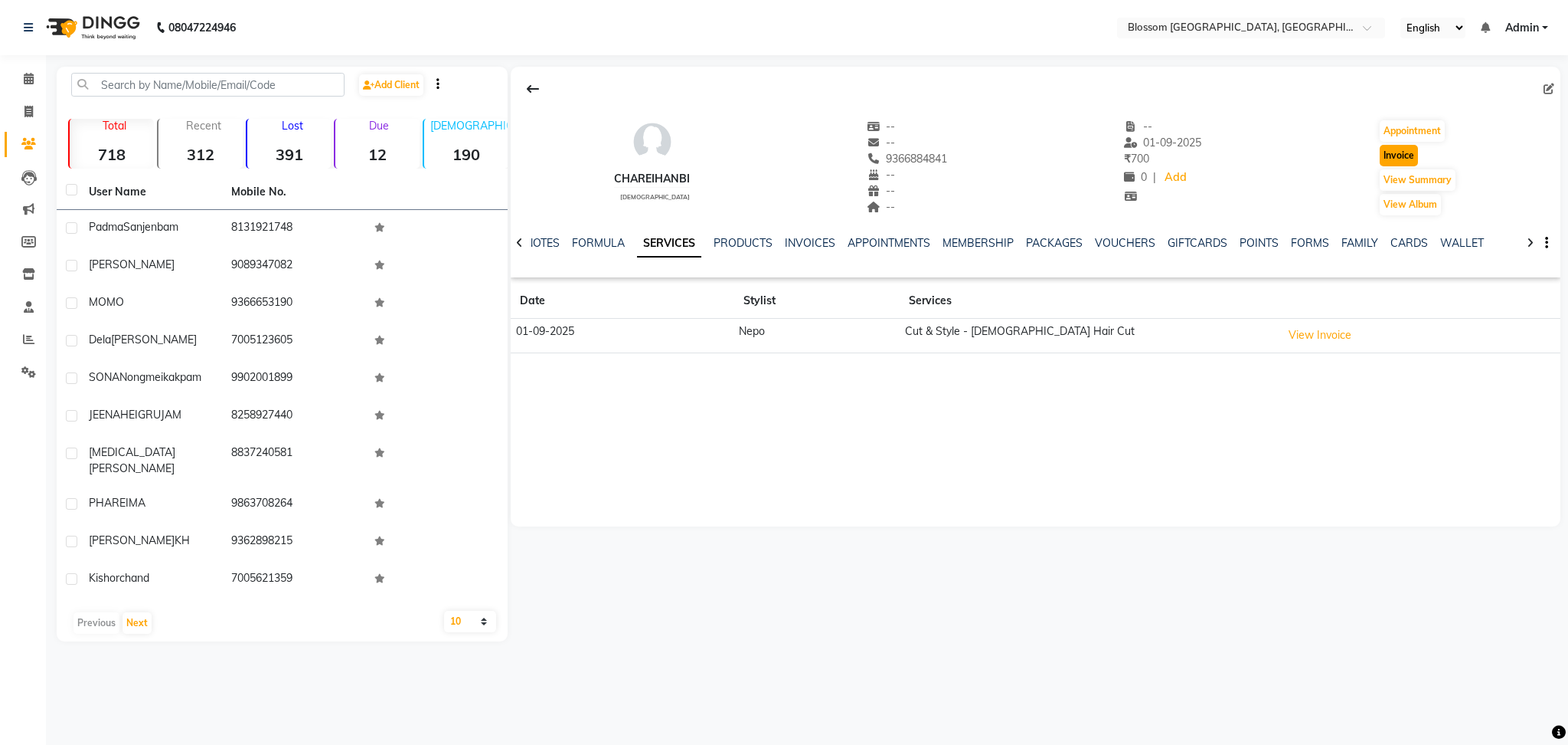
click at [1388, 149] on button "Invoice" at bounding box center [1399, 155] width 38 height 22
select select "service"
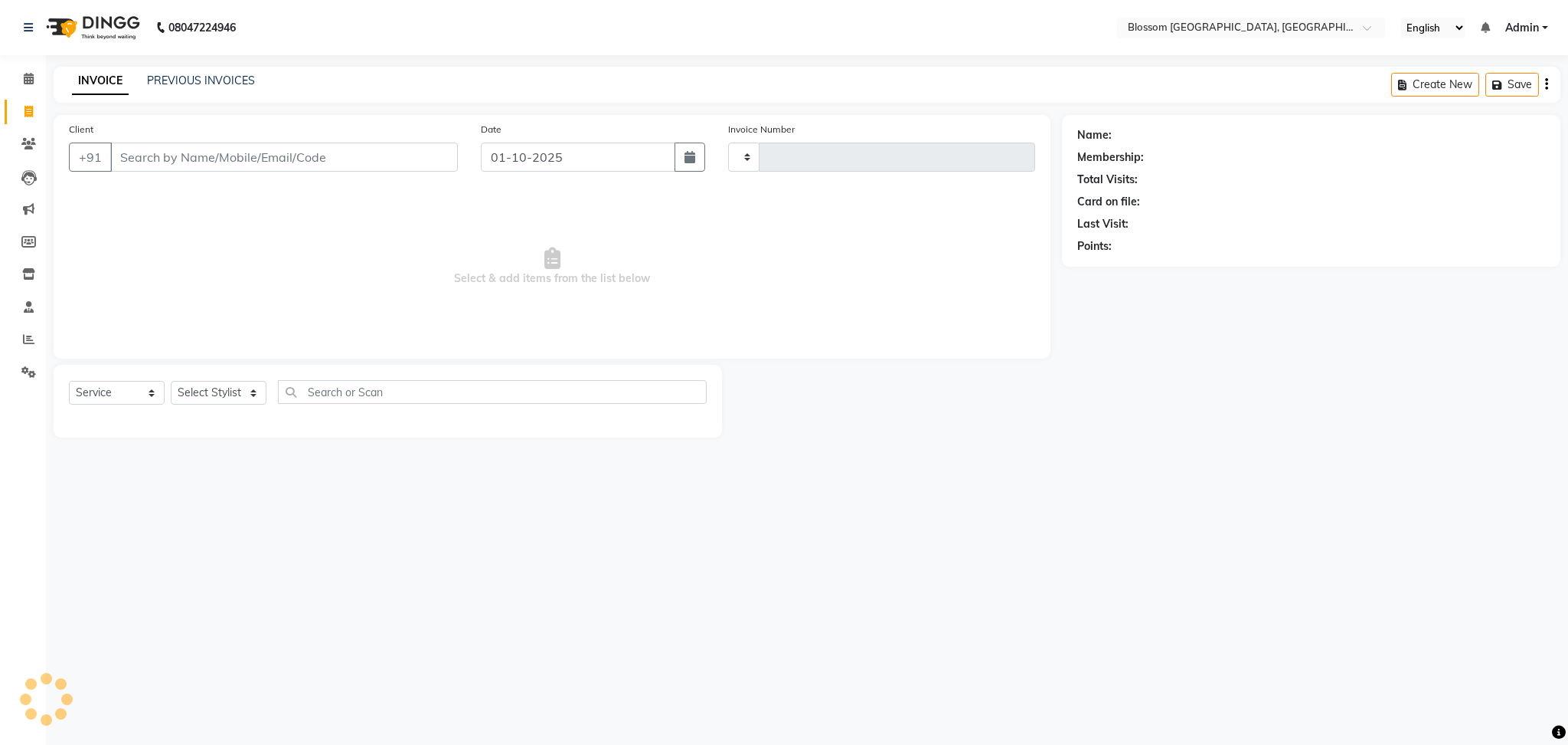
type input "1329"
select select "7465"
type input "9366884841"
click at [149, 393] on select "Select Service Product Membership Package Voucher Prepaid Gift Card" at bounding box center [117, 393] width 96 height 24
click at [225, 392] on select "Select Stylist Laimayum Priyaluxmi [PERSON_NAME]Sana chanu [PERSON_NAME] [PERSO…" at bounding box center [219, 393] width 96 height 24
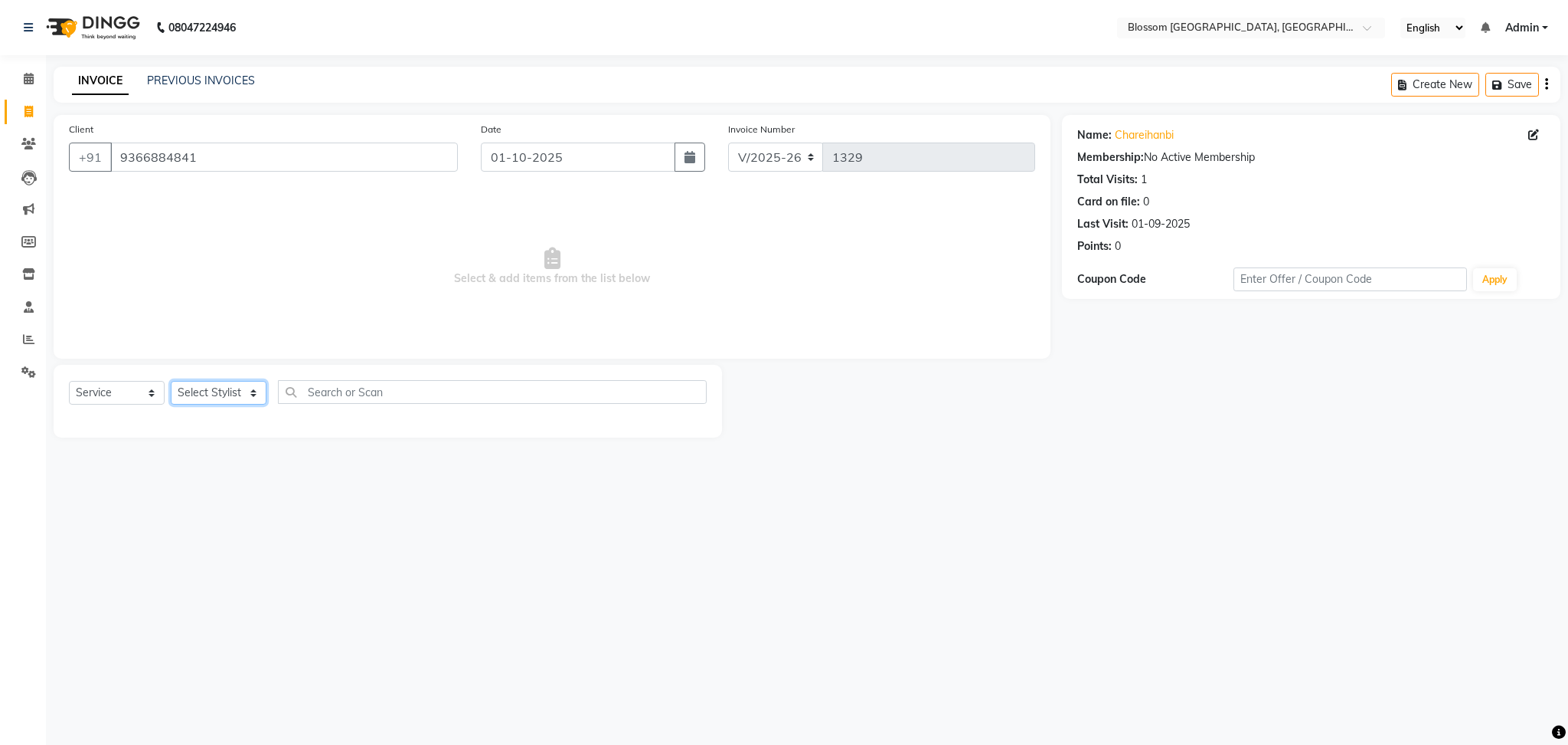
select select "66244"
click at [171, 382] on select "Select Stylist Laimayum Priyaluxmi [PERSON_NAME]Sana chanu [PERSON_NAME] [PERSO…" at bounding box center [219, 393] width 96 height 24
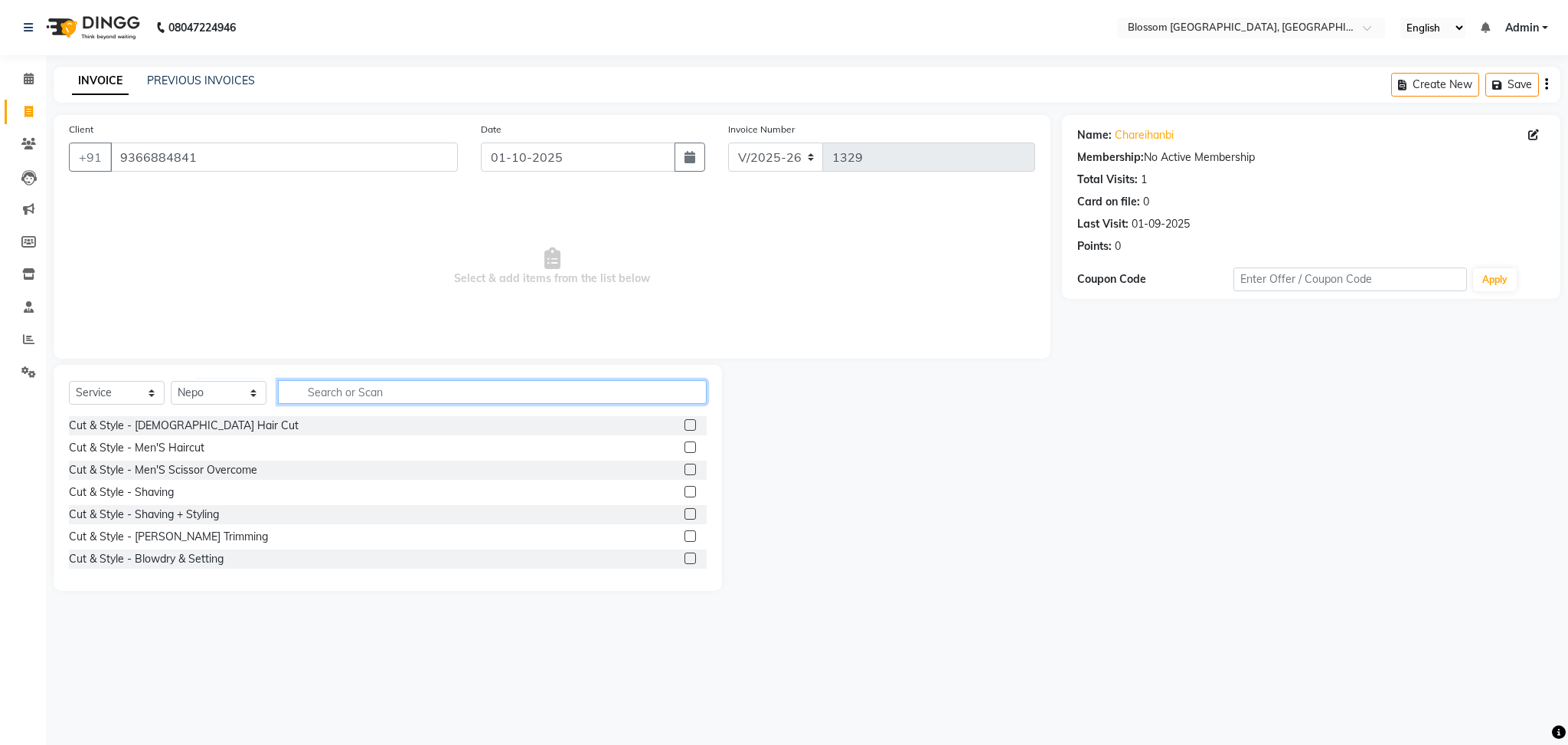
click at [357, 381] on input "text" at bounding box center [492, 392] width 429 height 24
click at [685, 427] on div at bounding box center [696, 426] width 22 height 19
click at [685, 426] on label at bounding box center [690, 425] width 11 height 11
click at [685, 426] on input "checkbox" at bounding box center [689, 426] width 10 height 10
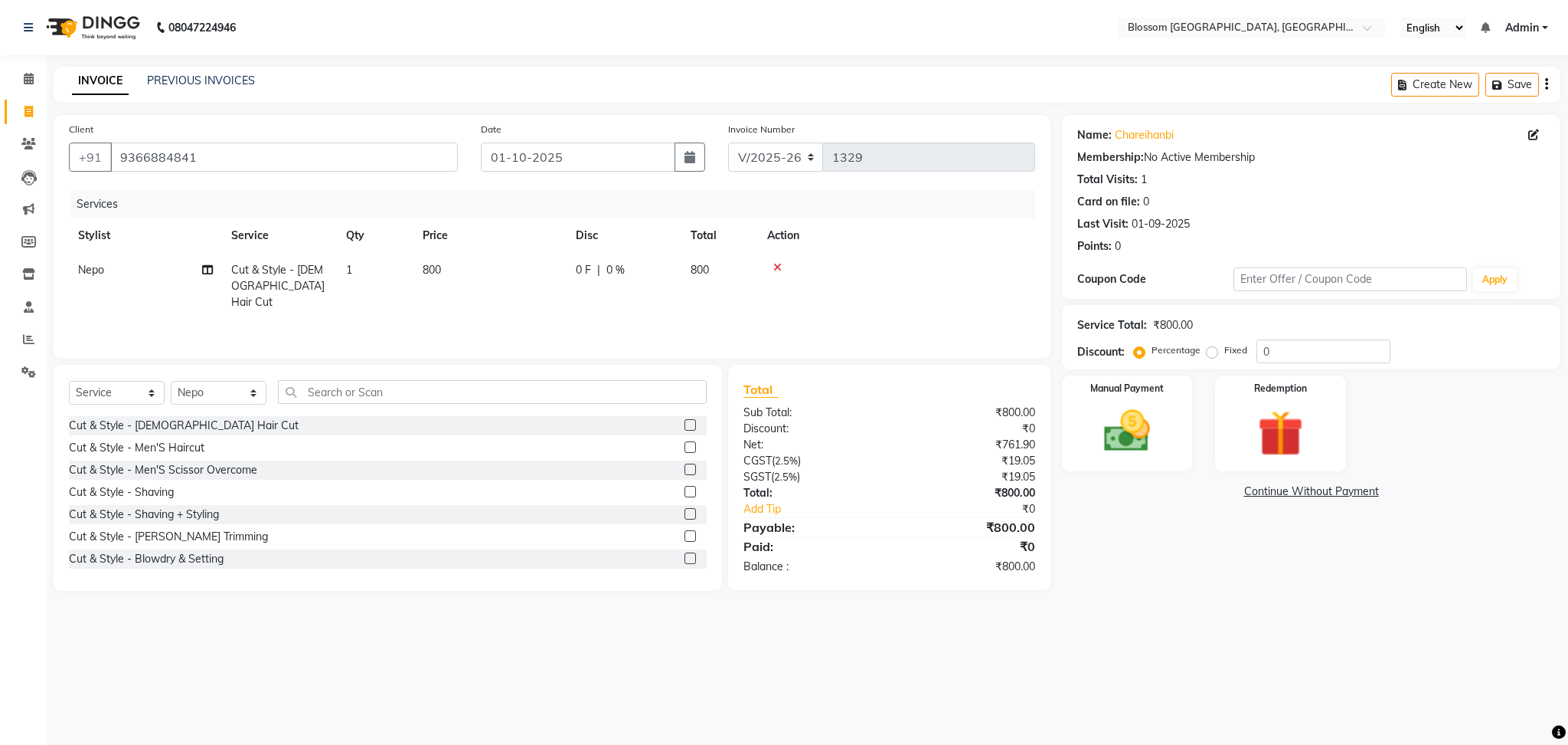
checkbox input "false"
click at [421, 268] on td "800" at bounding box center [490, 286] width 153 height 66
select select "66244"
click at [508, 271] on input "800" at bounding box center [562, 274] width 135 height 24
type input "1000"
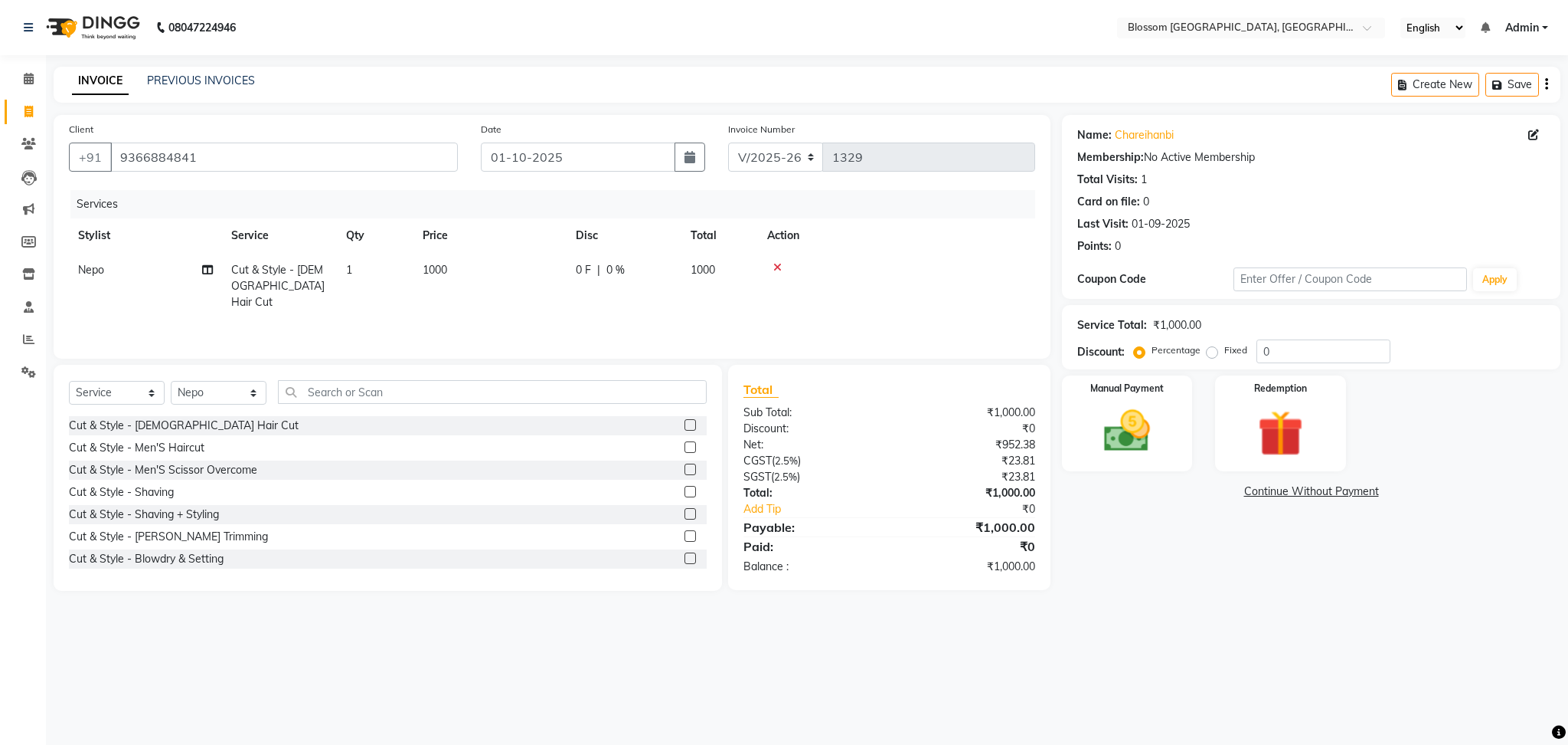
click at [512, 652] on div "08047224946 Select Location × Blossom Salon And Academy, Manipur English ENGLIS…" at bounding box center [784, 372] width 1568 height 745
click at [654, 307] on div "Services Stylist Service Qty Price Disc Total Action Nepo Cut & Style - Female …" at bounding box center [551, 267] width 966 height 153
click at [693, 263] on span "1000" at bounding box center [703, 269] width 25 height 14
select select "66244"
click at [675, 274] on input "0" at bounding box center [671, 274] width 46 height 24
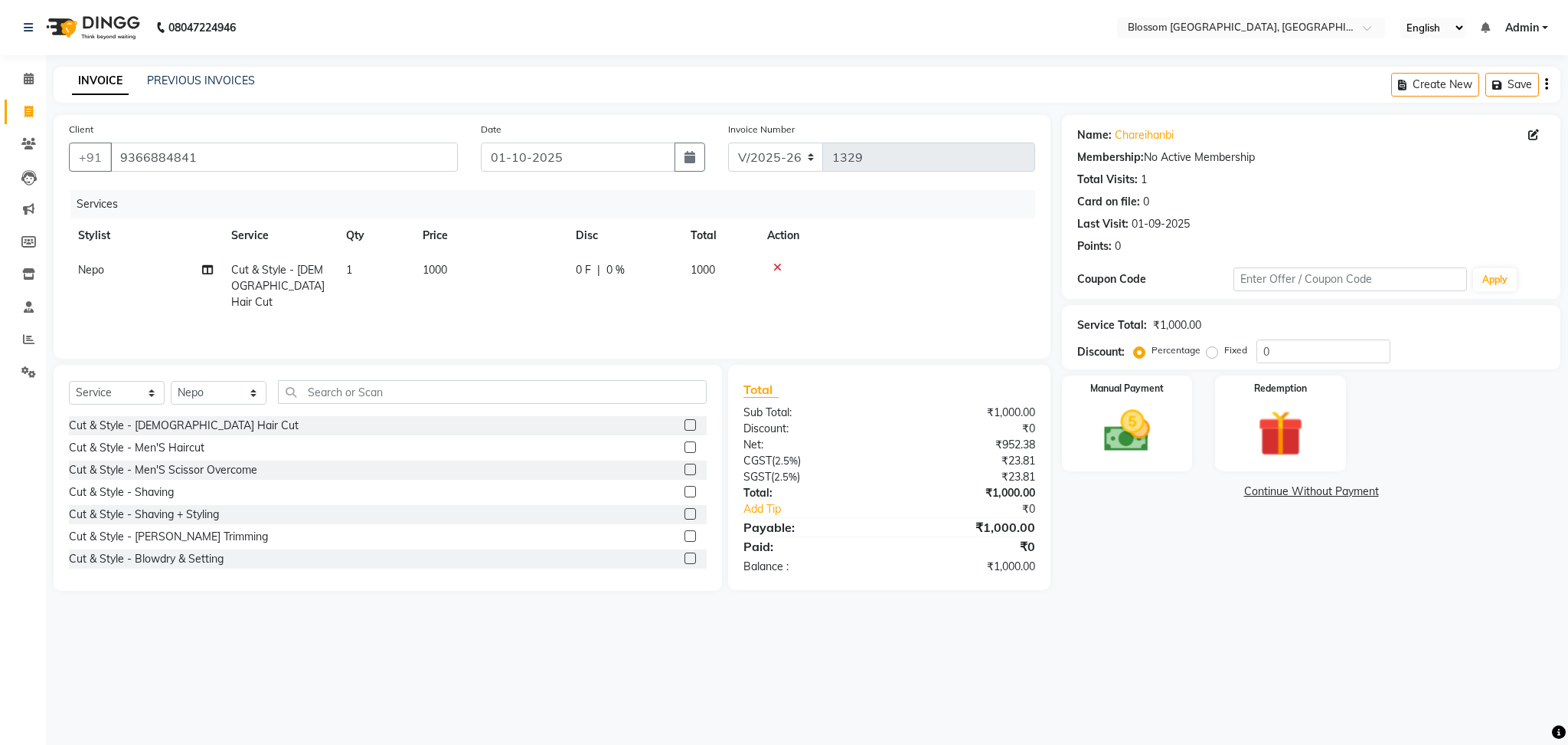
click at [613, 283] on td "0 F | 0 %" at bounding box center [624, 286] width 115 height 66
select select "66244"
click at [741, 267] on input "0" at bounding box center [738, 274] width 46 height 24
type input "30"
click at [1282, 633] on div "08047224946 Select Location × Blossom Salon And Academy, Manipur English ENGLIS…" at bounding box center [784, 372] width 1568 height 745
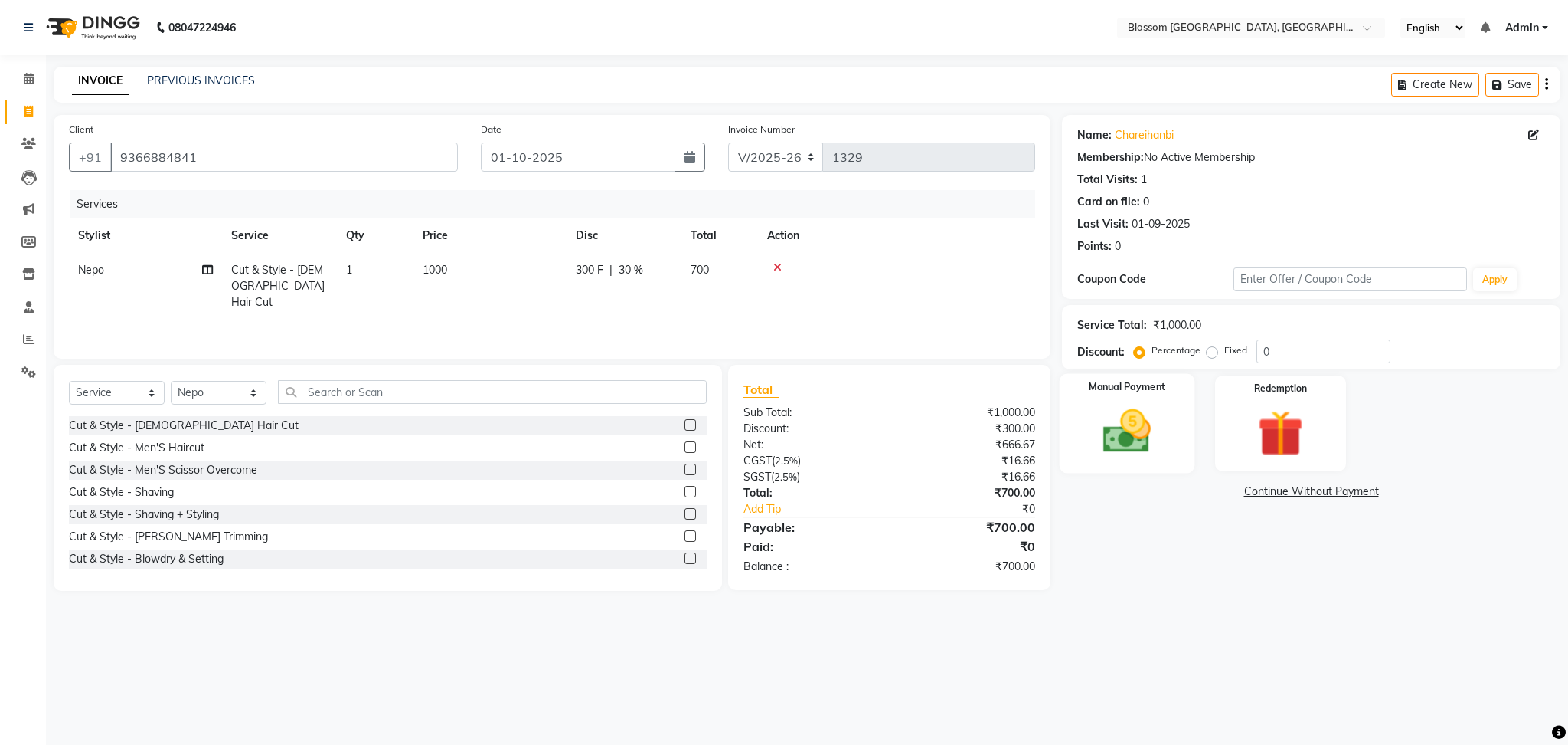
click at [1135, 414] on img at bounding box center [1128, 431] width 78 height 55
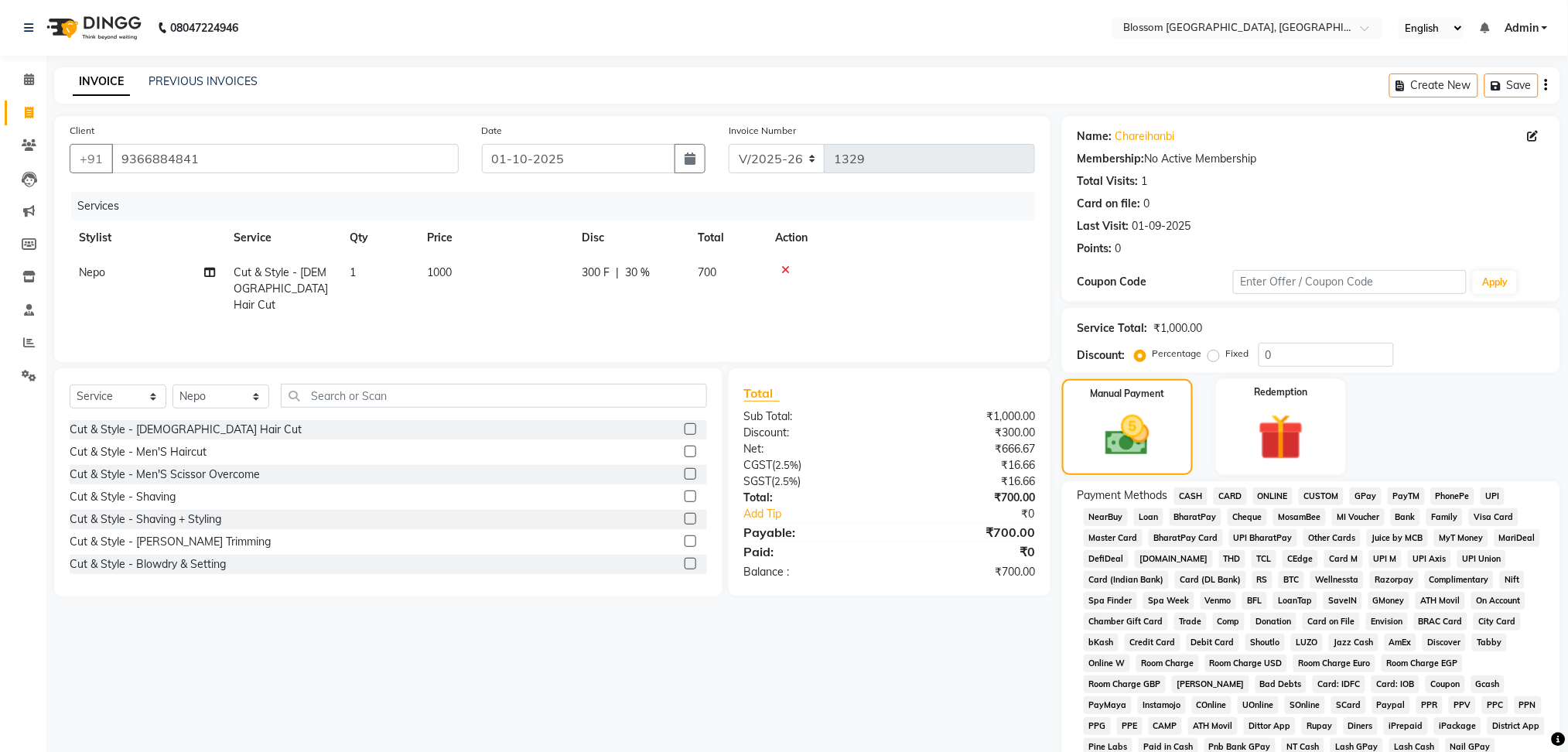
click at [1198, 488] on span "CASH" at bounding box center [1191, 496] width 33 height 18
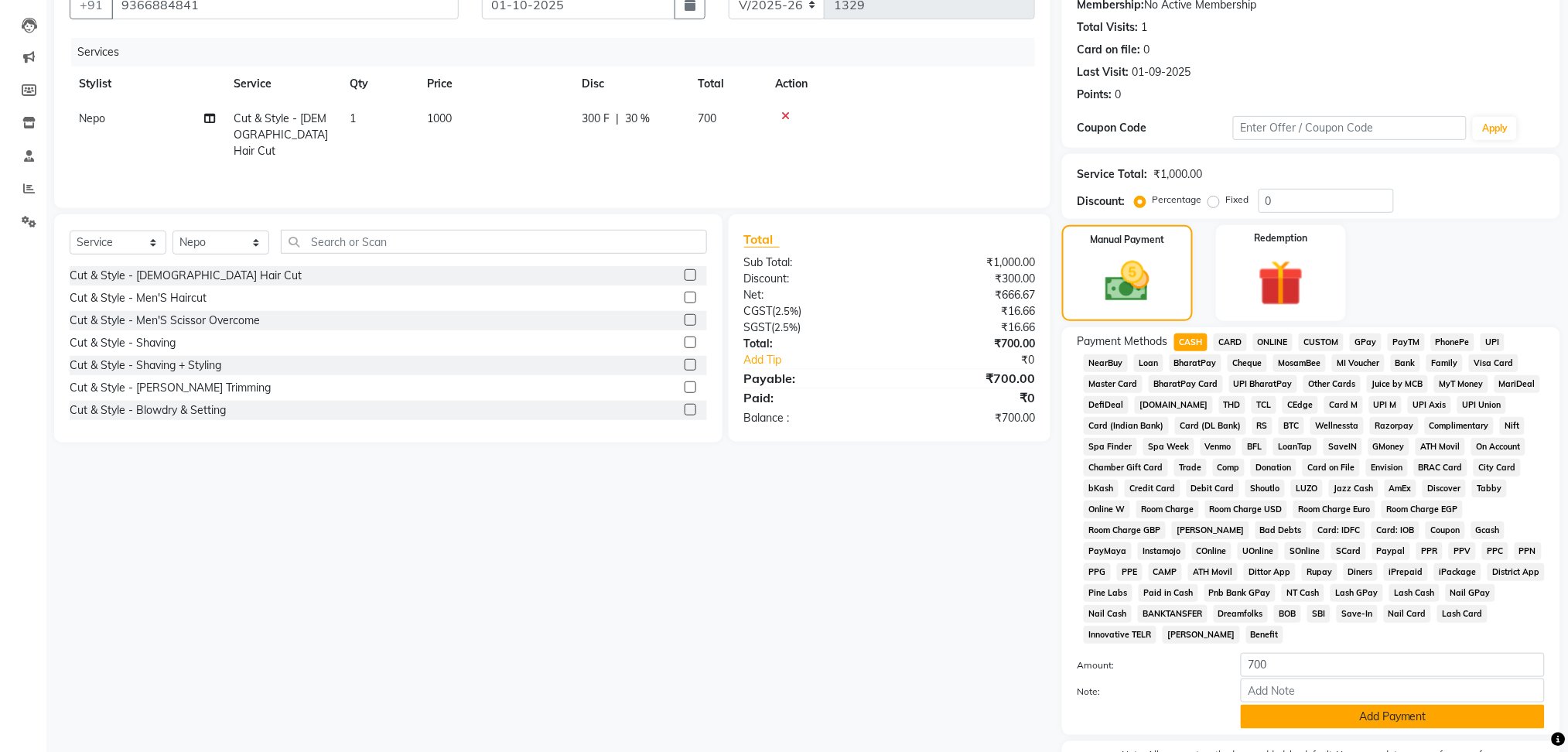
scroll to position [251, 0]
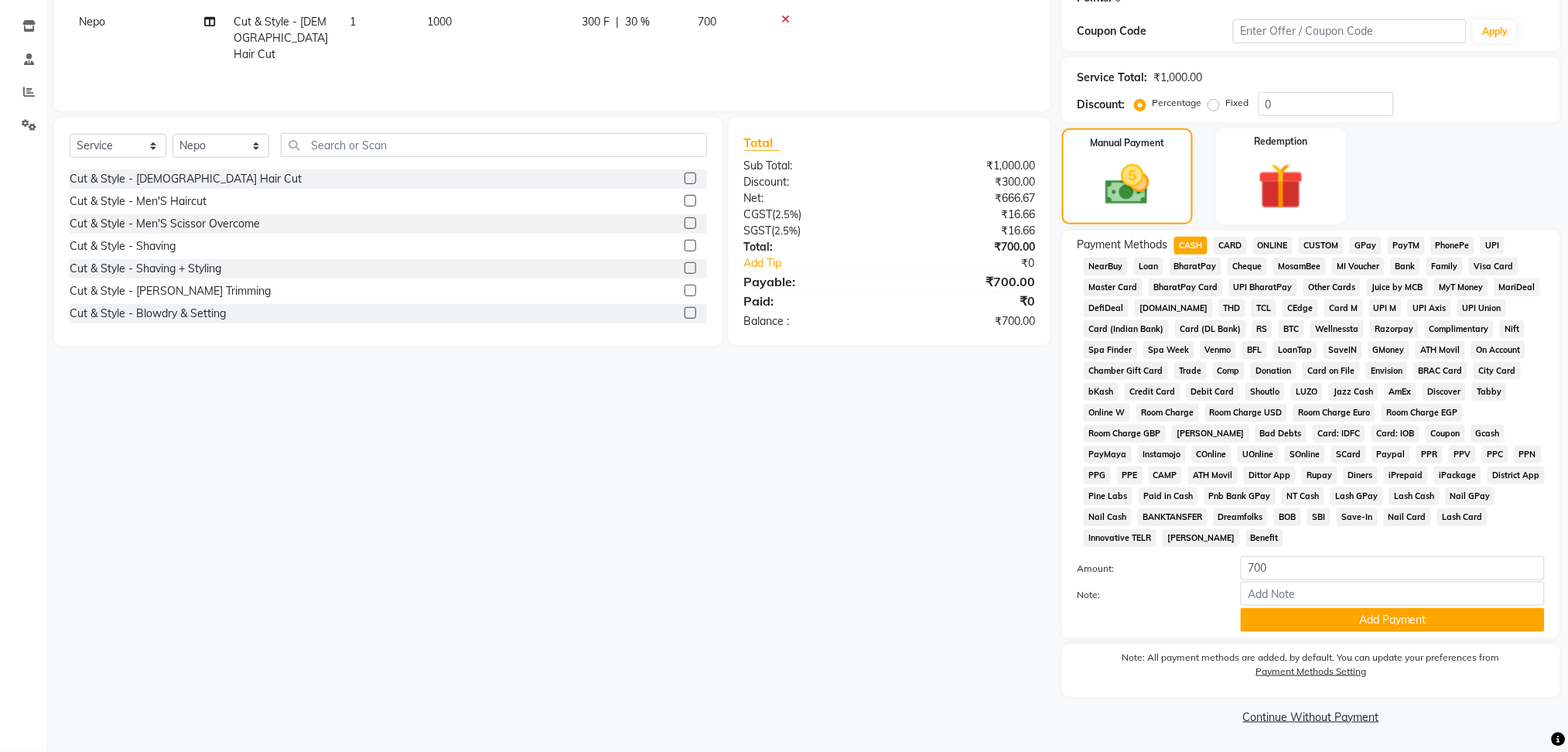
click at [1344, 642] on div "Name: Chareihanbi Membership: No Active Membership Total Visits: 1 Card on file…" at bounding box center [1316, 297] width 509 height 863
click at [1360, 624] on button "Add Payment" at bounding box center [1392, 620] width 304 height 24
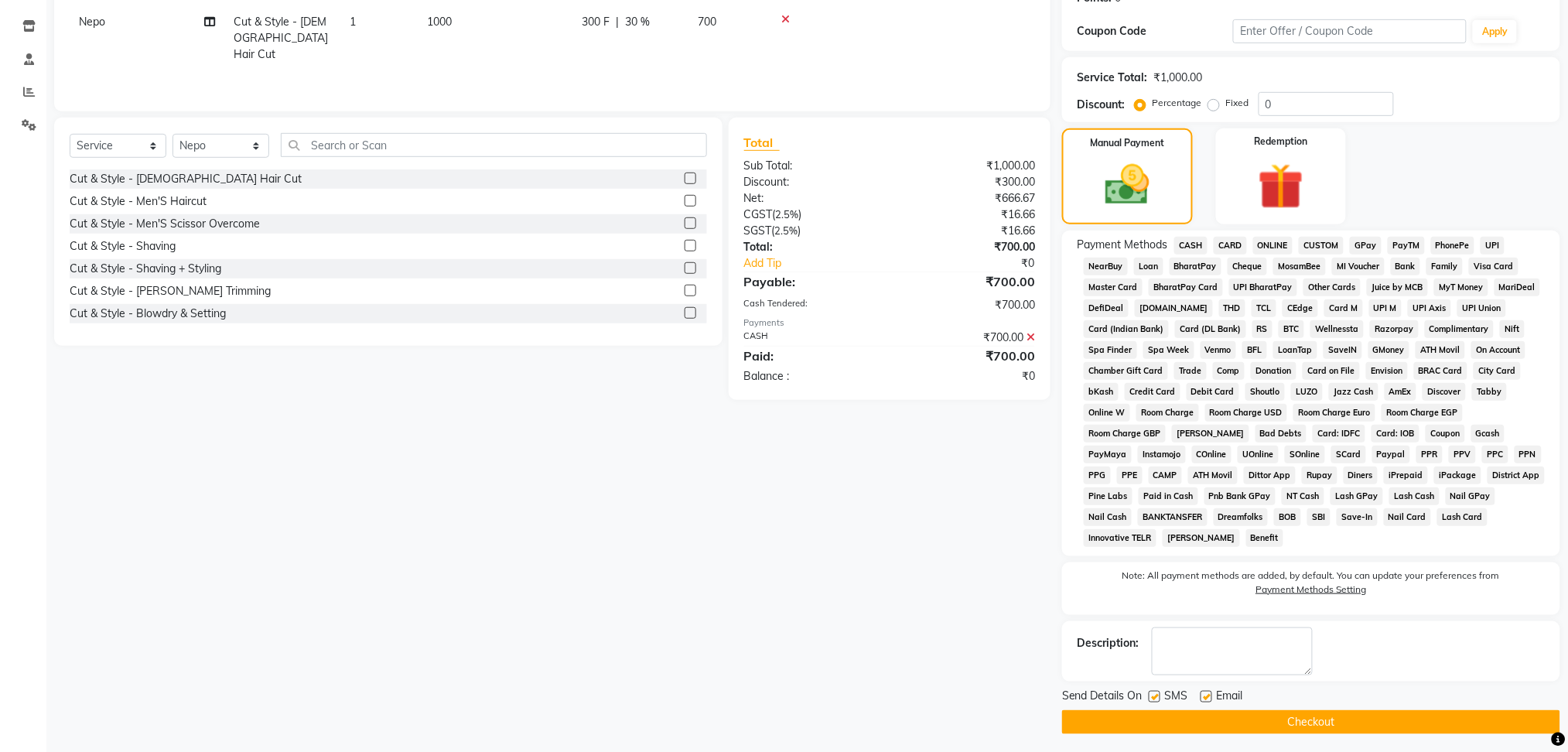
click at [1339, 703] on div "Send Details On SMS Email" at bounding box center [1311, 697] width 498 height 19
click at [1340, 734] on main "INVOICE PREVIOUS INVOICES Create New Save Client +91 9366884841 Date 01-10-2025…" at bounding box center [807, 287] width 1521 height 941
click at [1343, 725] on button "Checkout" at bounding box center [1311, 722] width 498 height 24
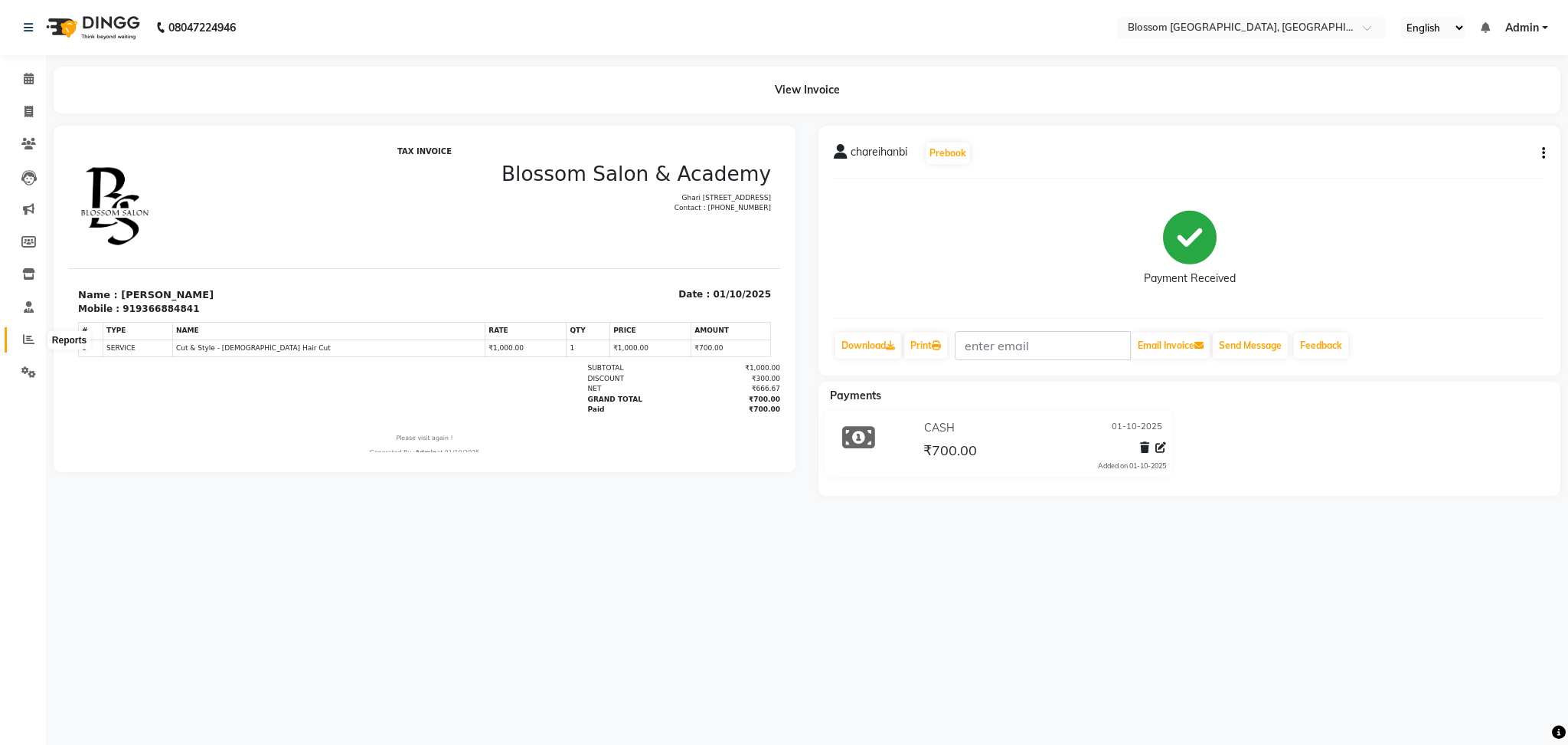
click at [26, 345] on span at bounding box center [29, 340] width 27 height 18
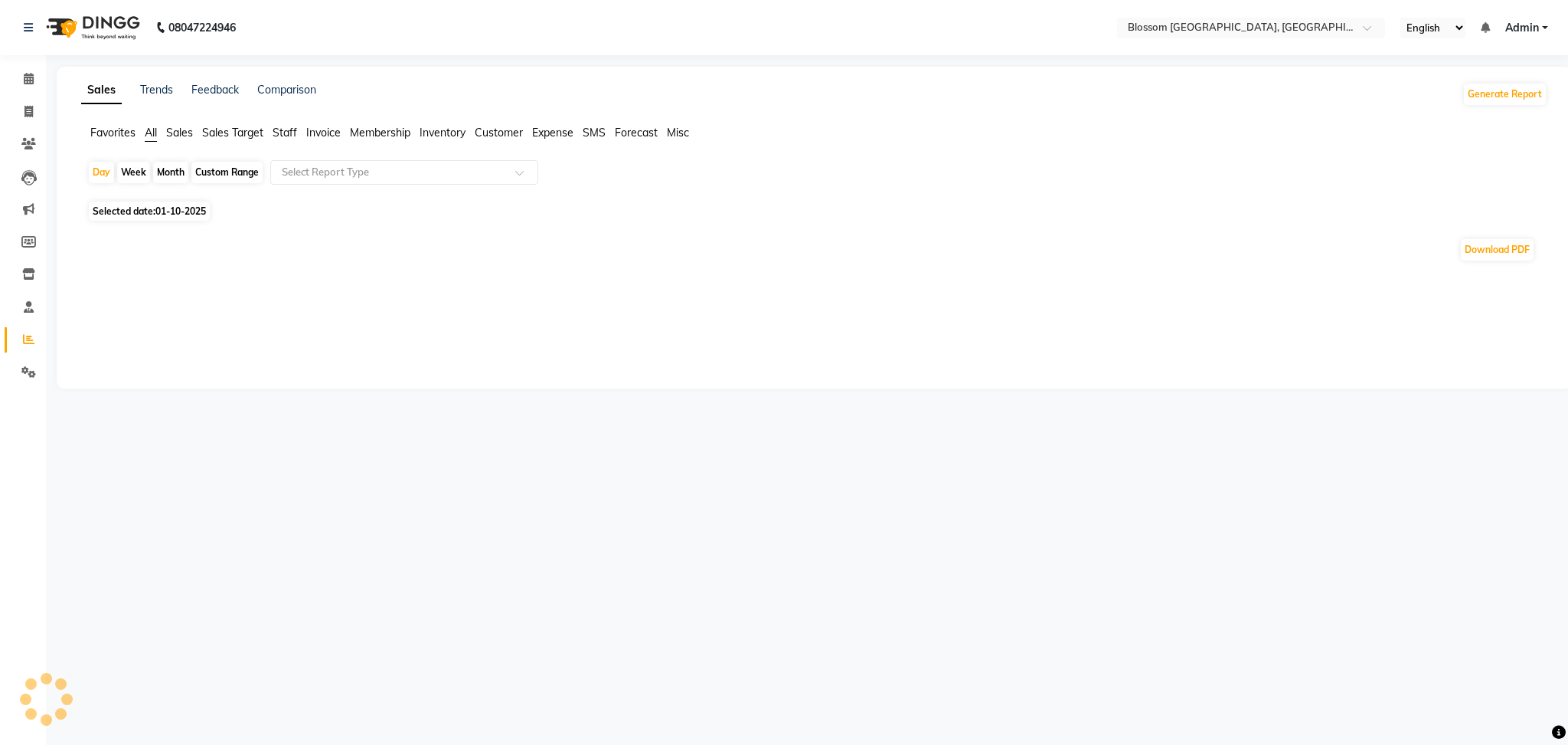
click at [156, 206] on span "01-10-2025" at bounding box center [180, 211] width 50 height 11
select select "10"
select select "2025"
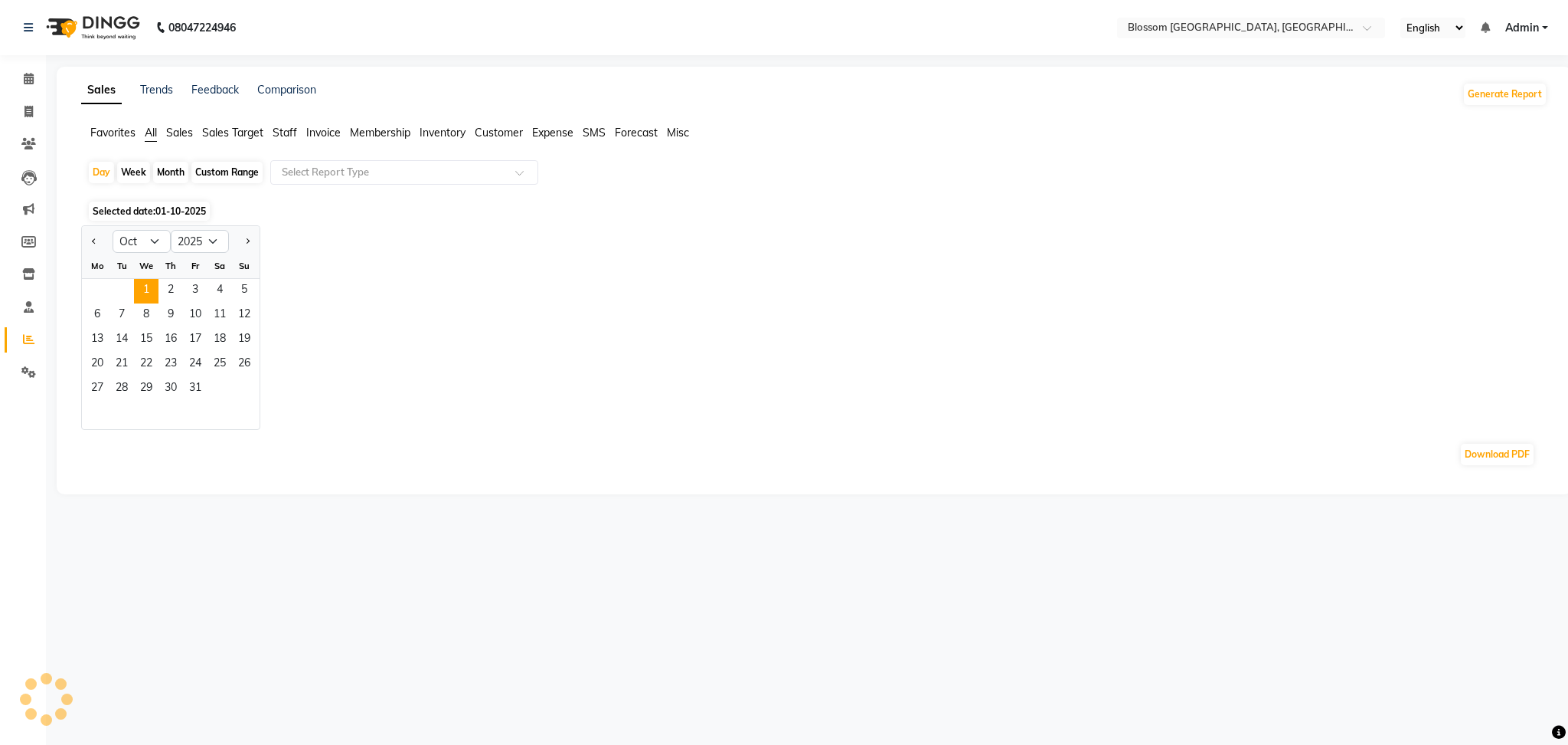
click at [83, 239] on div at bounding box center [97, 241] width 30 height 25
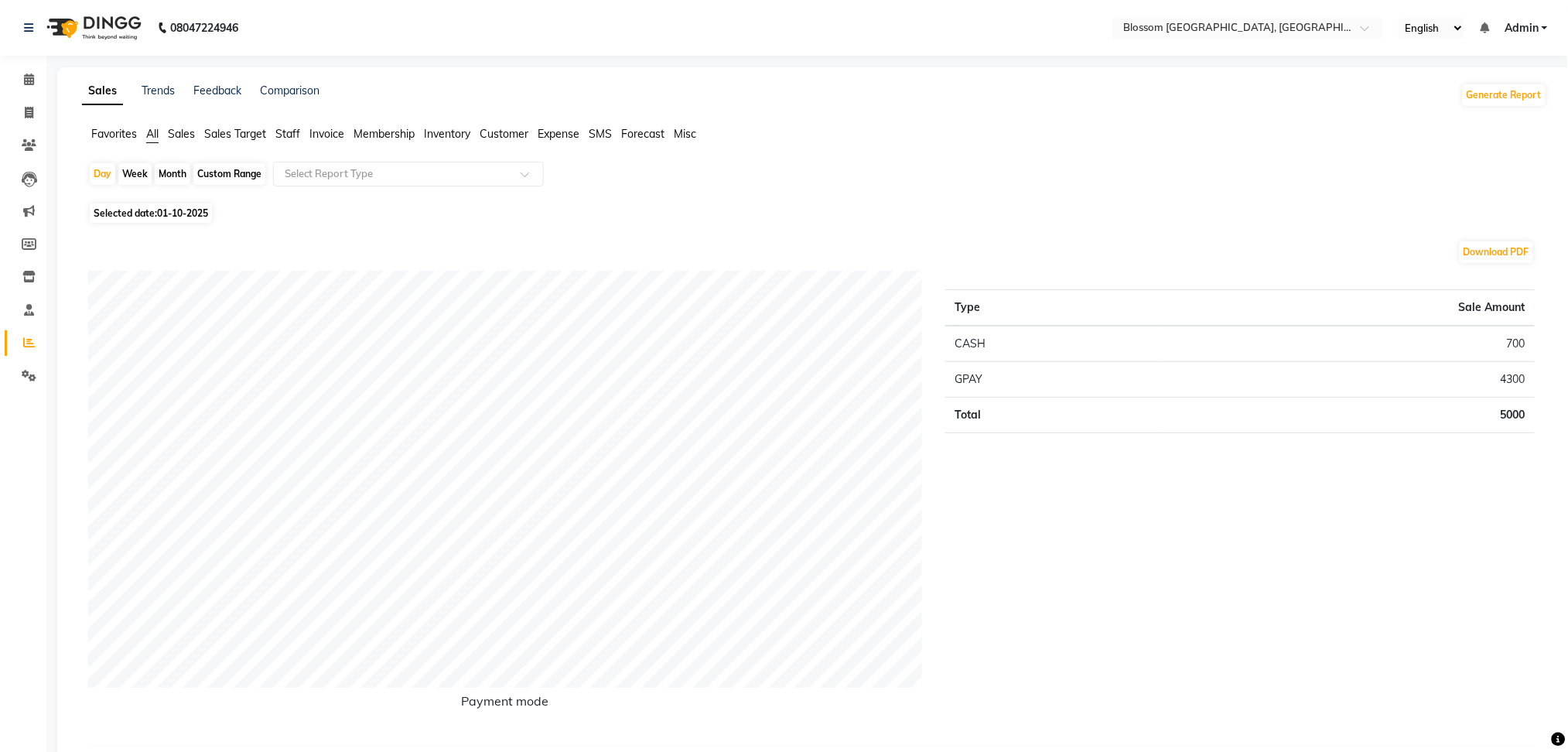
click at [96, 240] on div "Download PDF" at bounding box center [811, 251] width 1446 height 25
click at [131, 209] on span "Selected date: [DATE]" at bounding box center [151, 213] width 123 height 19
select select "10"
select select "2025"
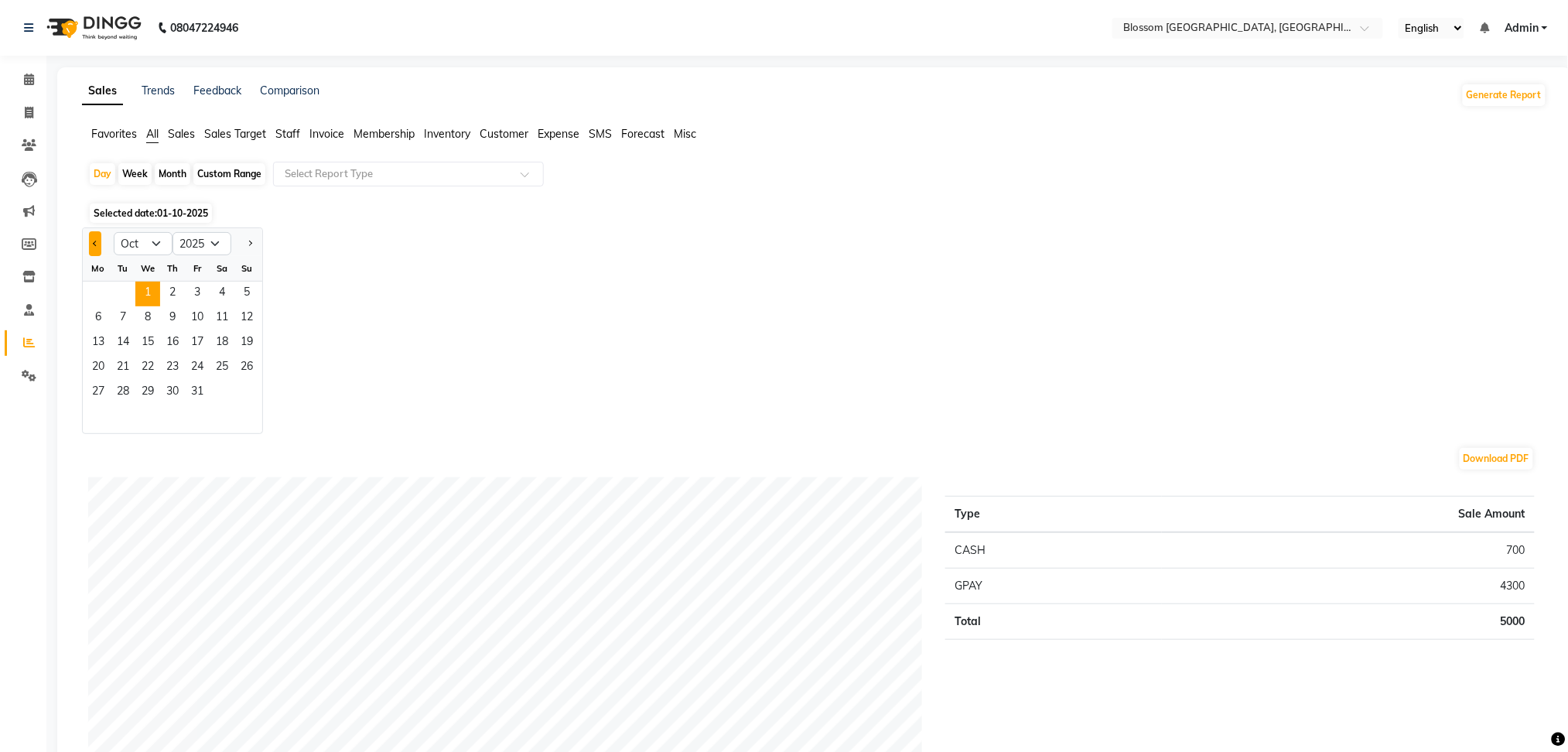
click at [94, 251] on button "Previous month" at bounding box center [94, 243] width 12 height 25
select select "7"
click at [201, 288] on span "4" at bounding box center [197, 293] width 25 height 25
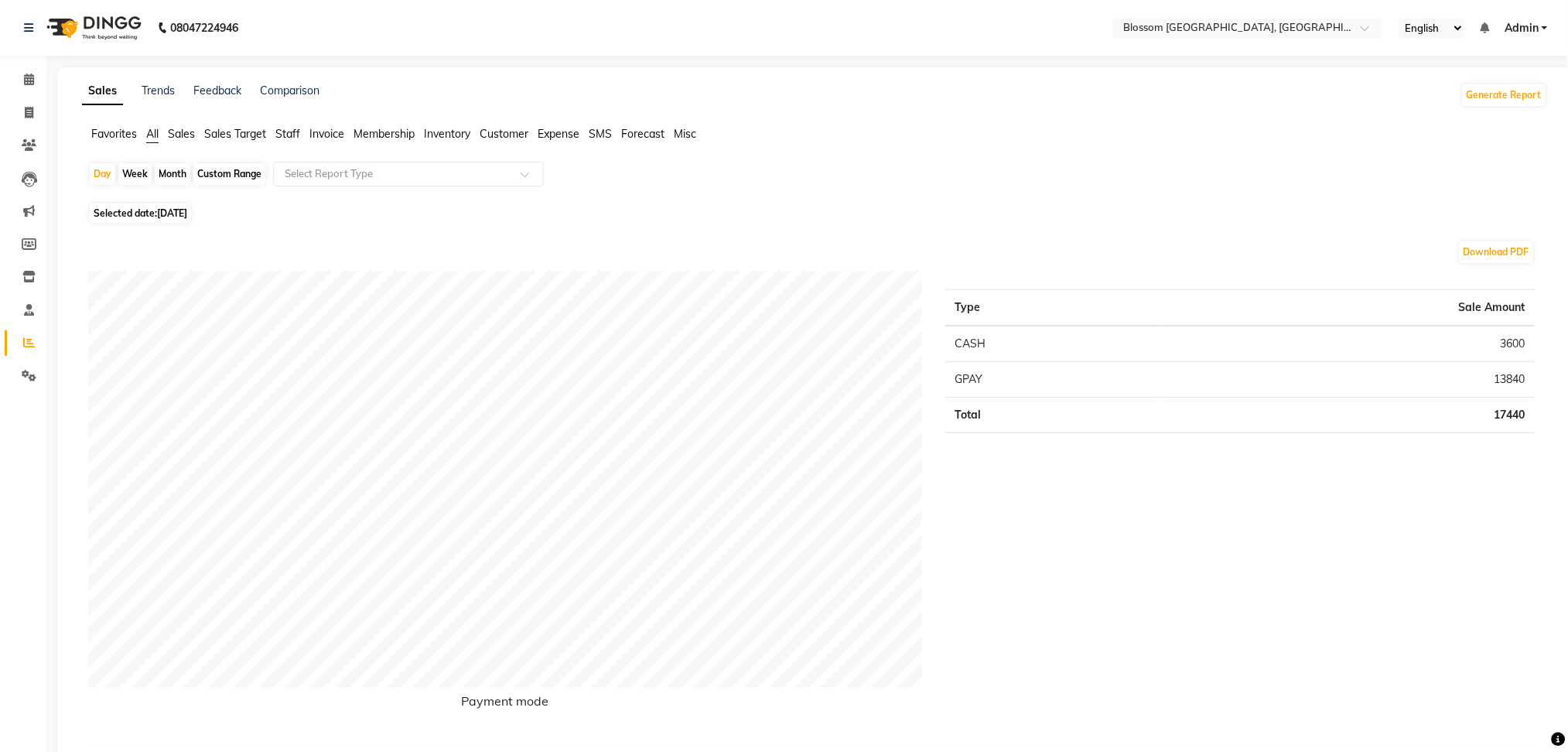
click at [137, 207] on span "Selected date: 04-07-2025" at bounding box center [140, 213] width 102 height 19
select select "7"
select select "2025"
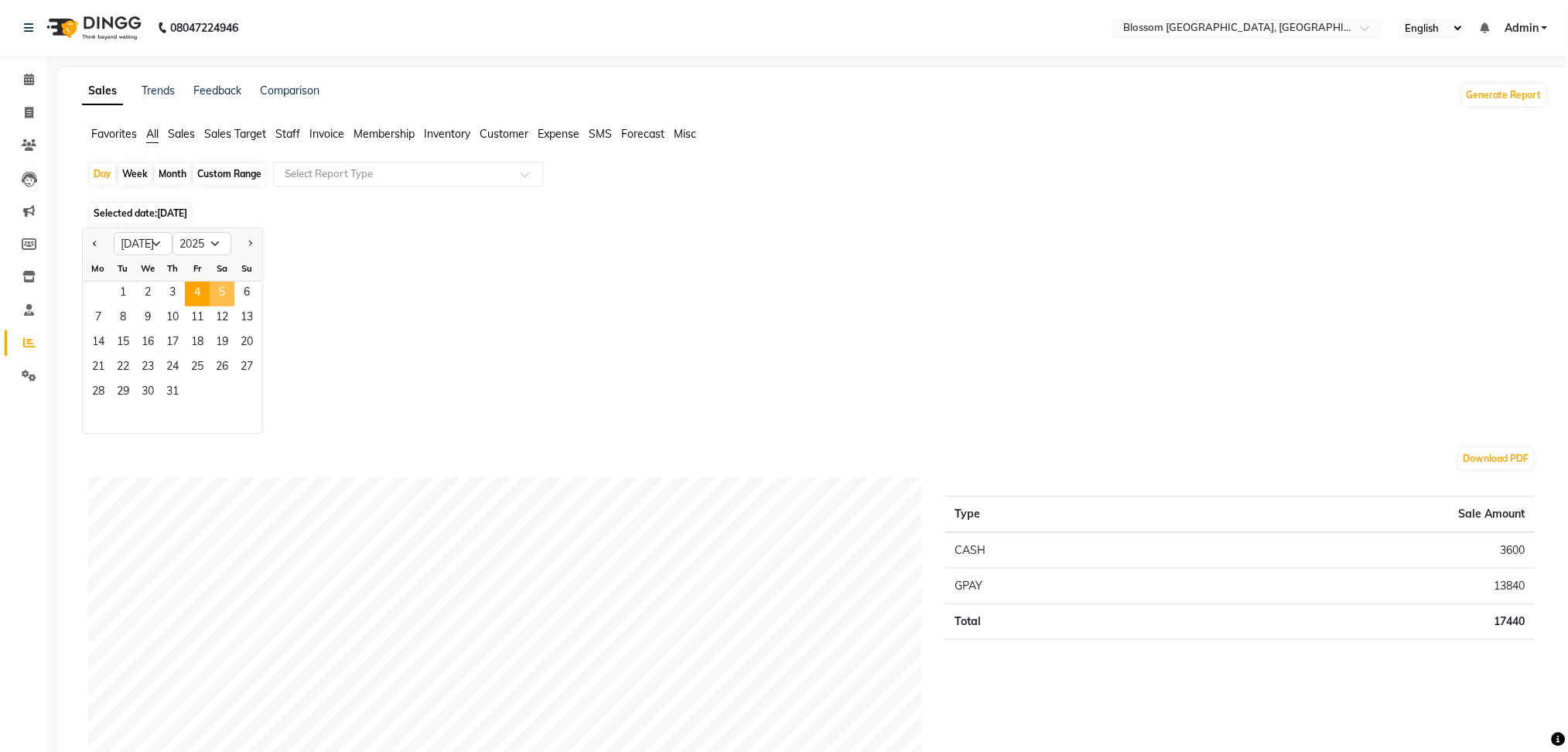
click at [217, 296] on span "5" at bounding box center [222, 293] width 25 height 25
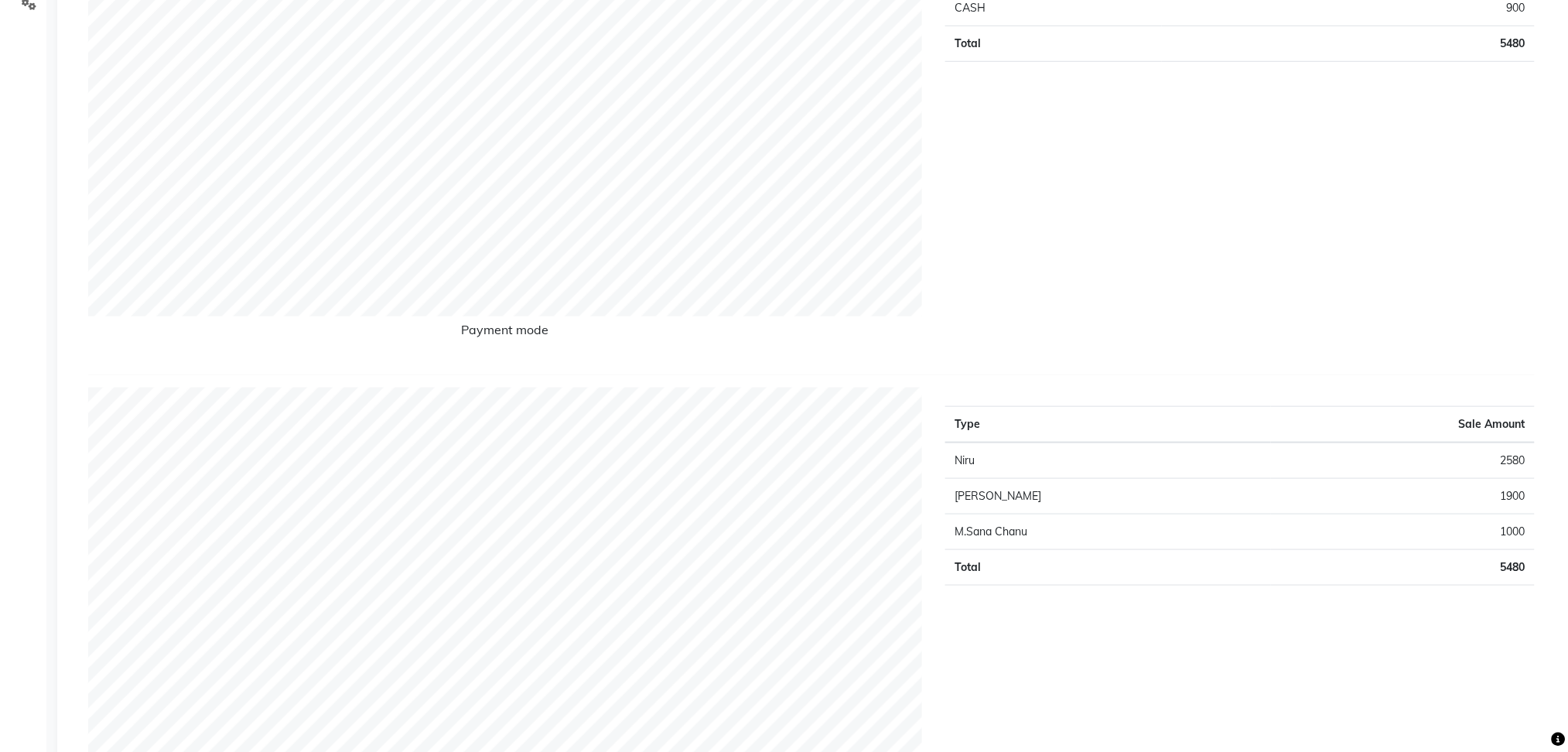
scroll to position [103, 0]
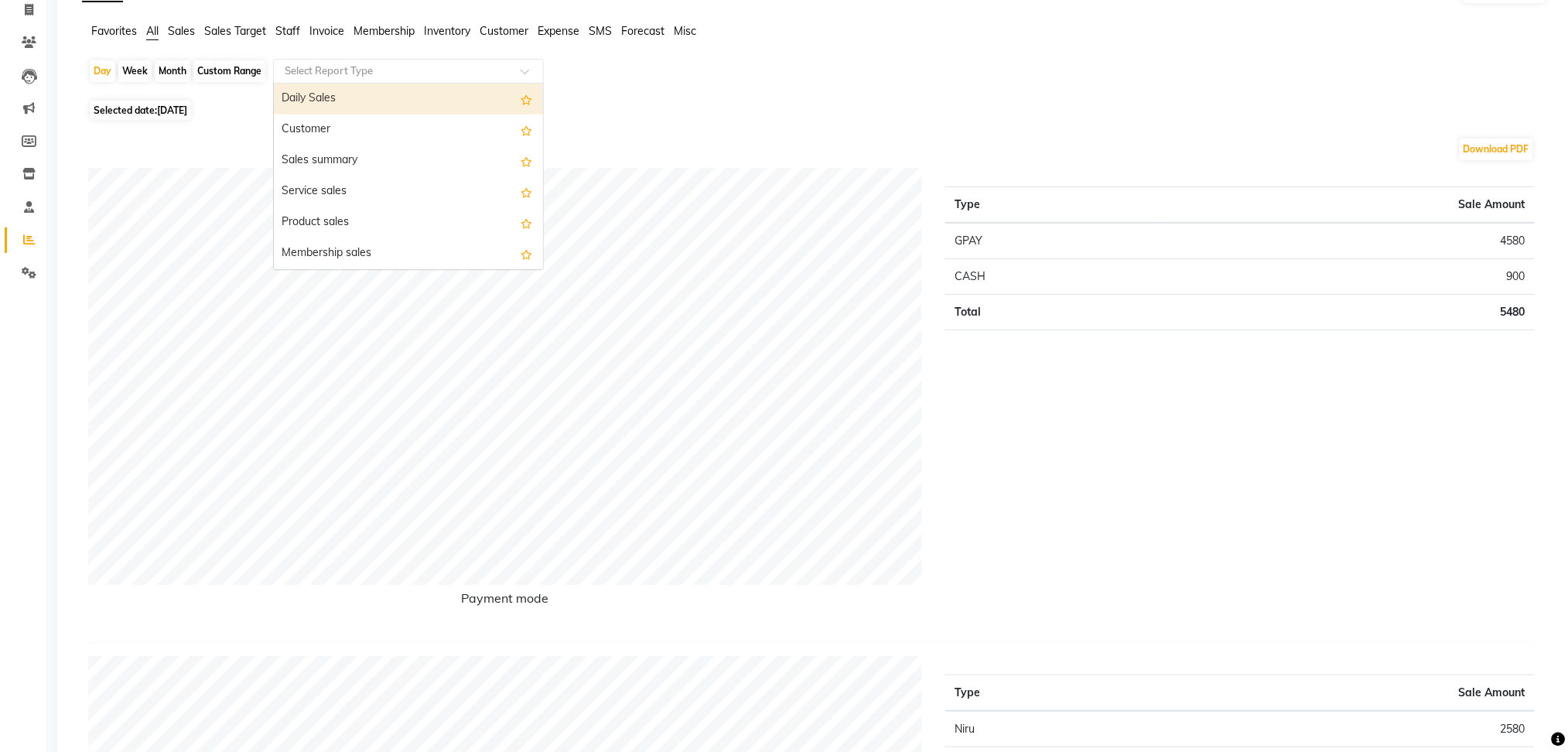
click at [390, 77] on input "text" at bounding box center [393, 71] width 223 height 15
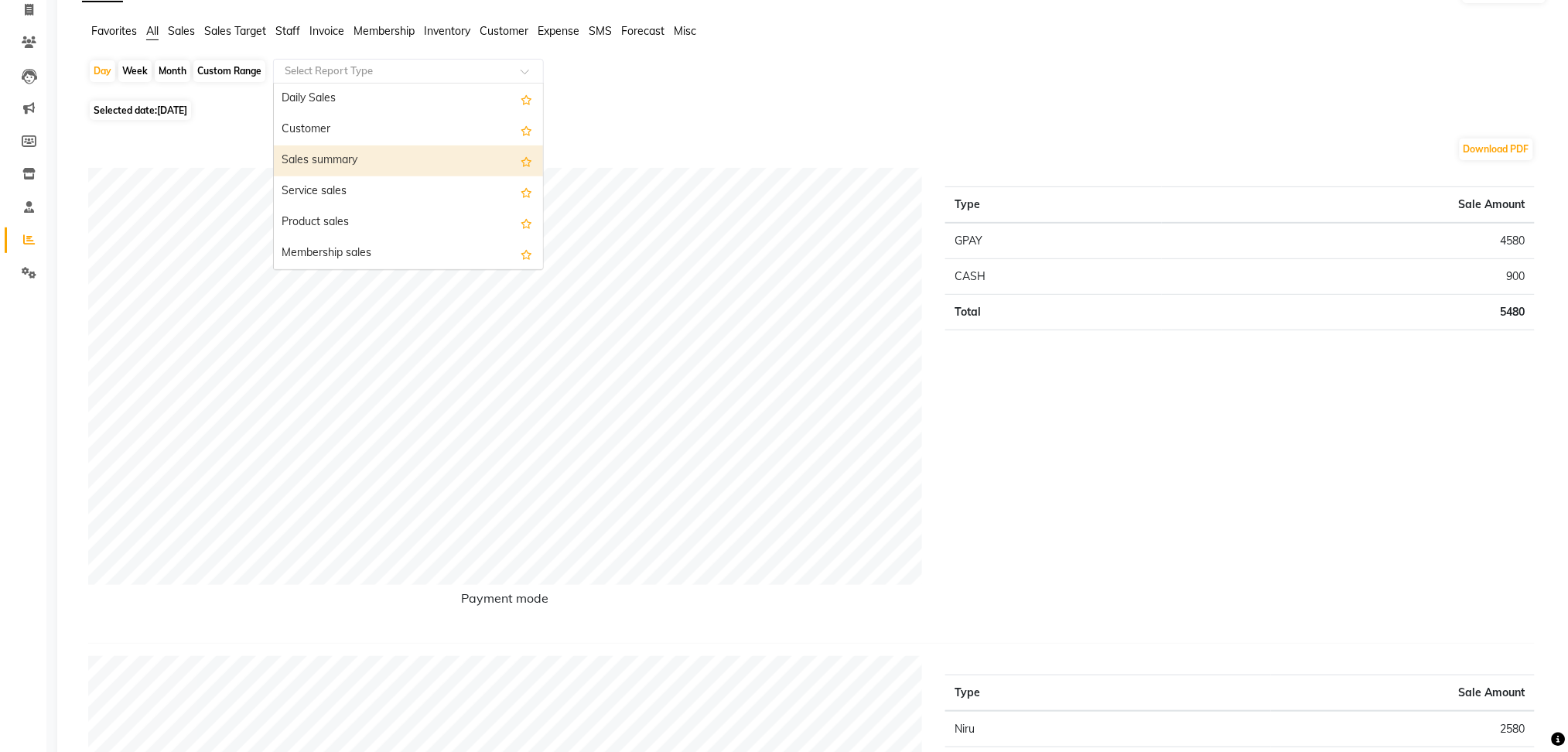
click at [404, 167] on div "Sales summary" at bounding box center [409, 160] width 269 height 31
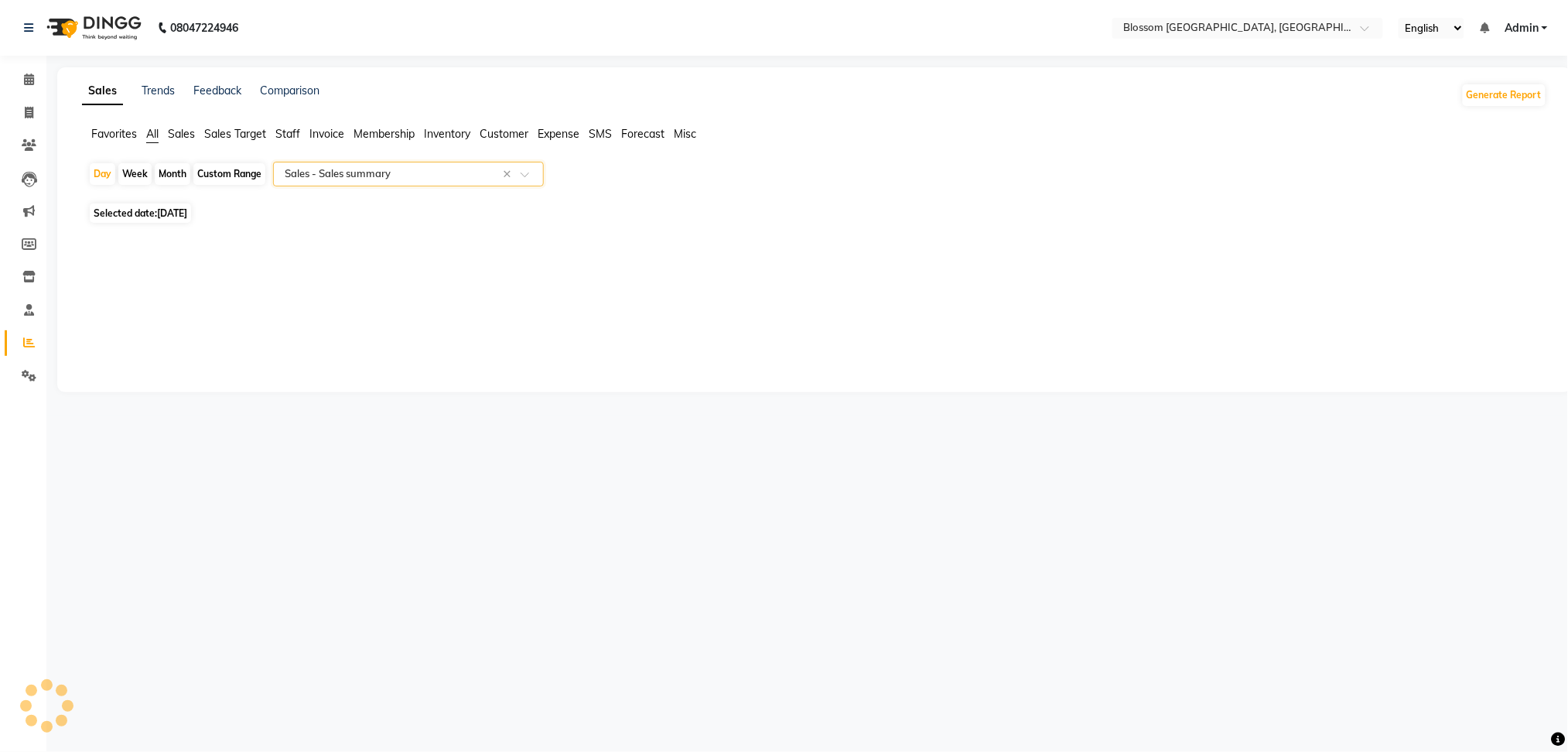
select select "full_report"
select select "csv"
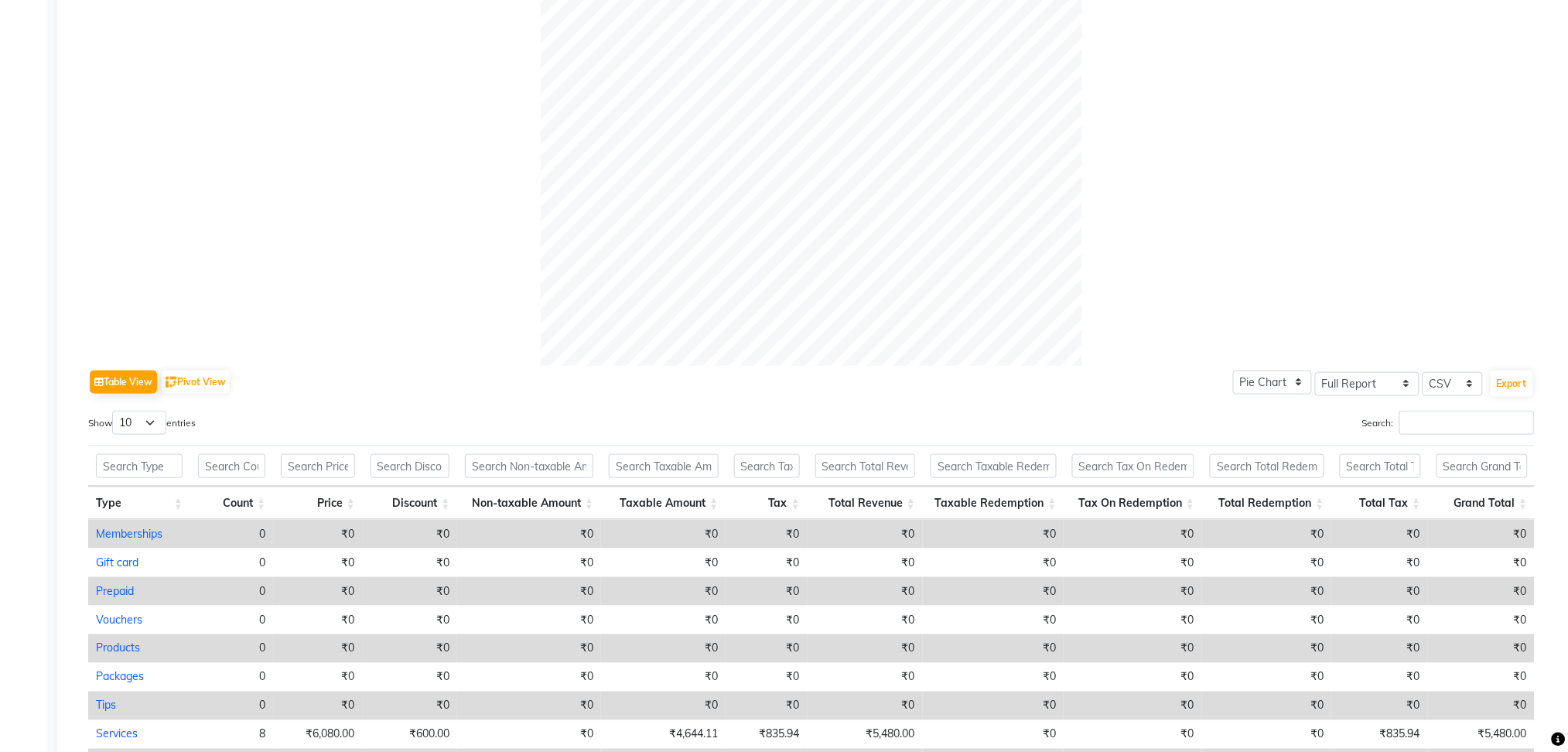
scroll to position [180, 0]
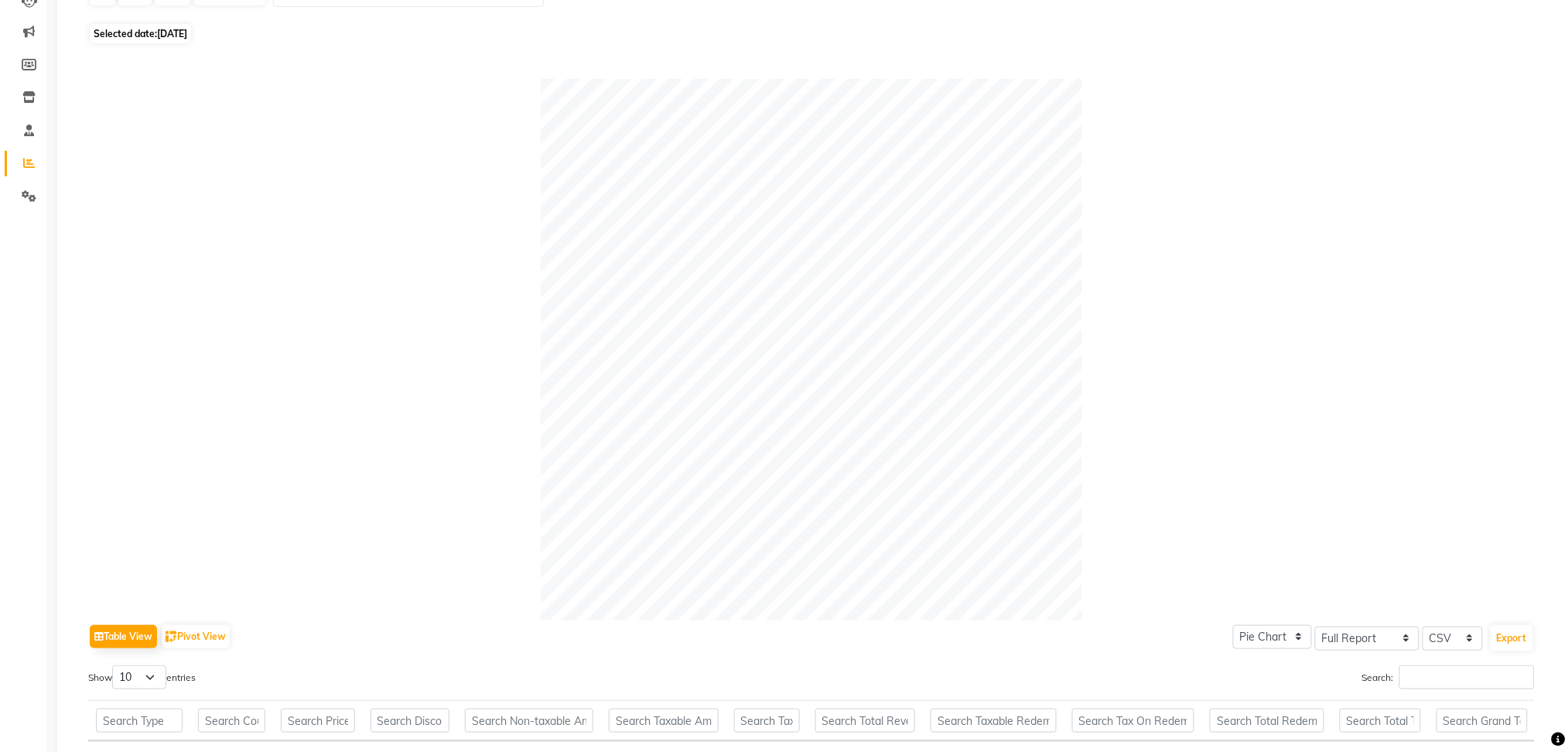
click at [368, 56] on div "Table View Pivot View Pie Chart Bar Chart Select Full Report Filtered Report Se…" at bounding box center [811, 578] width 1471 height 1062
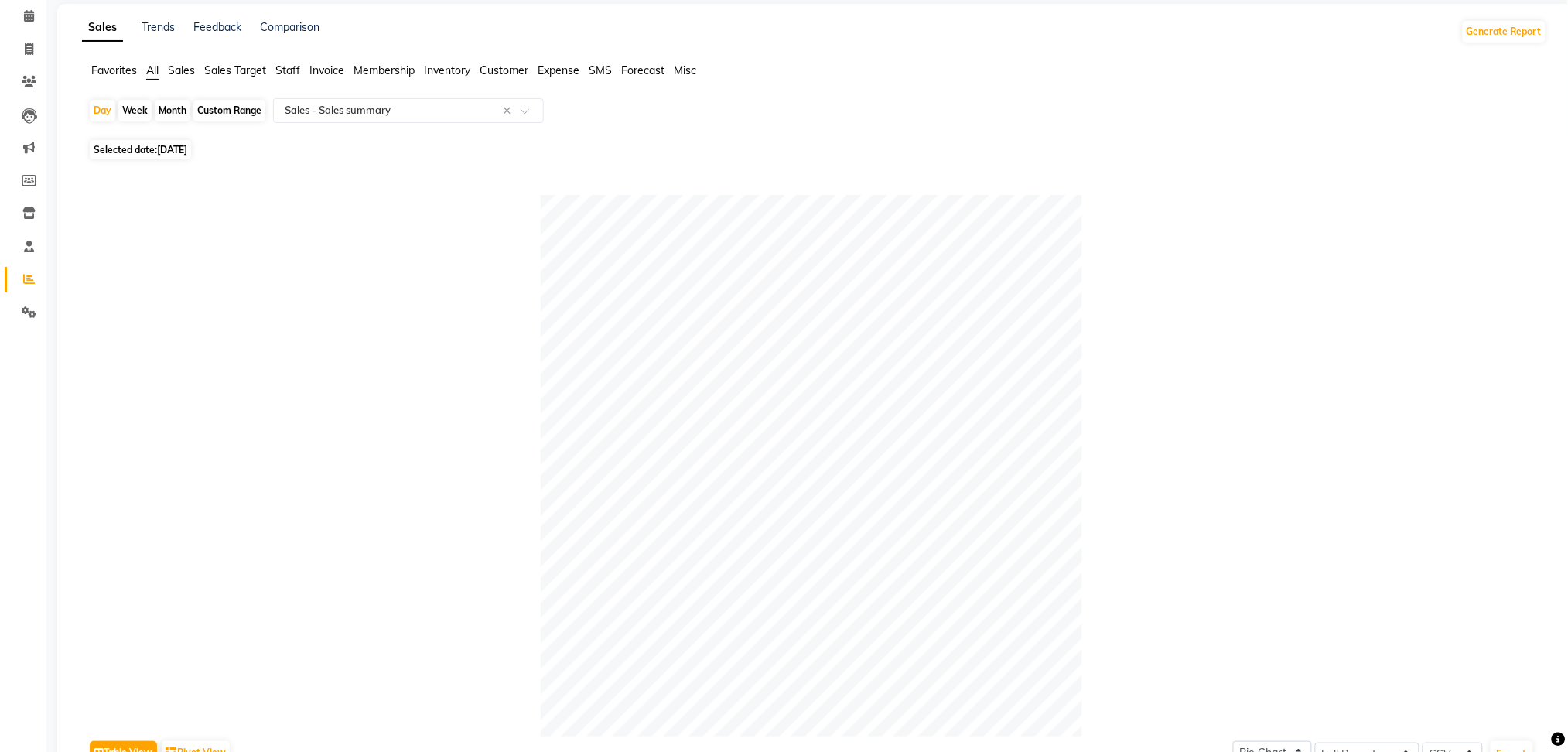
scroll to position [0, 0]
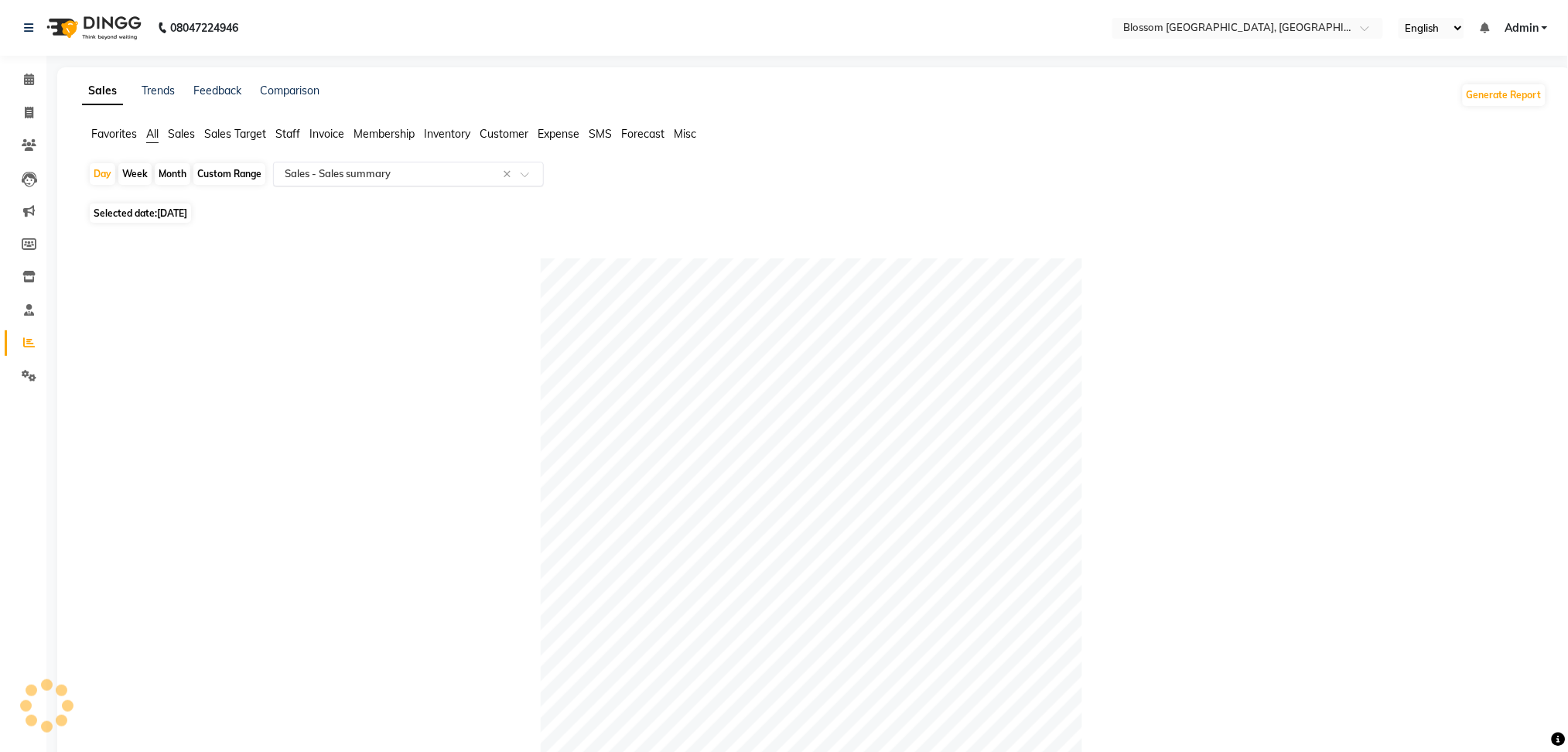
click at [396, 177] on input "text" at bounding box center [393, 173] width 223 height 15
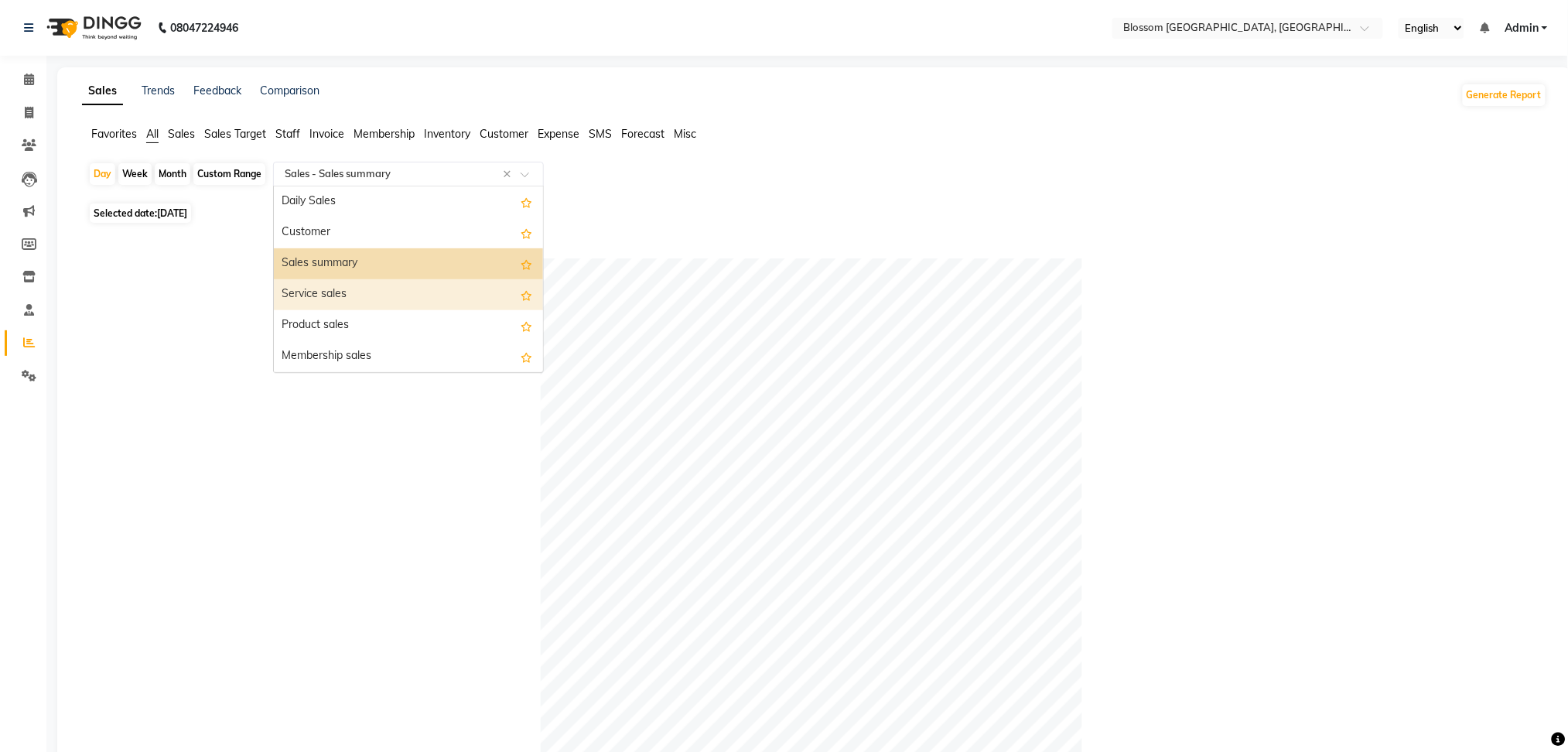
click at [430, 297] on div "Service sales" at bounding box center [409, 294] width 269 height 31
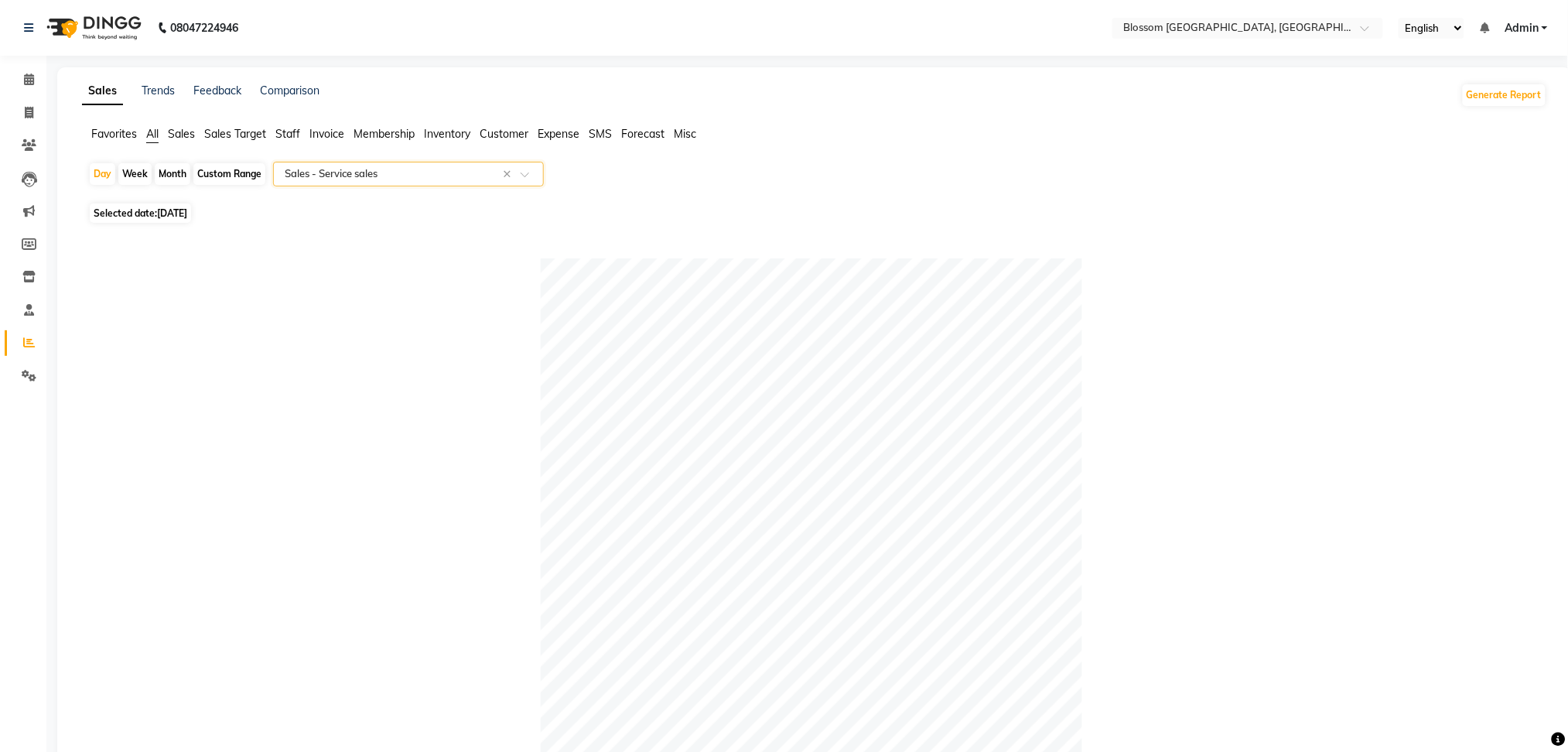
click at [521, 170] on div at bounding box center [409, 173] width 269 height 15
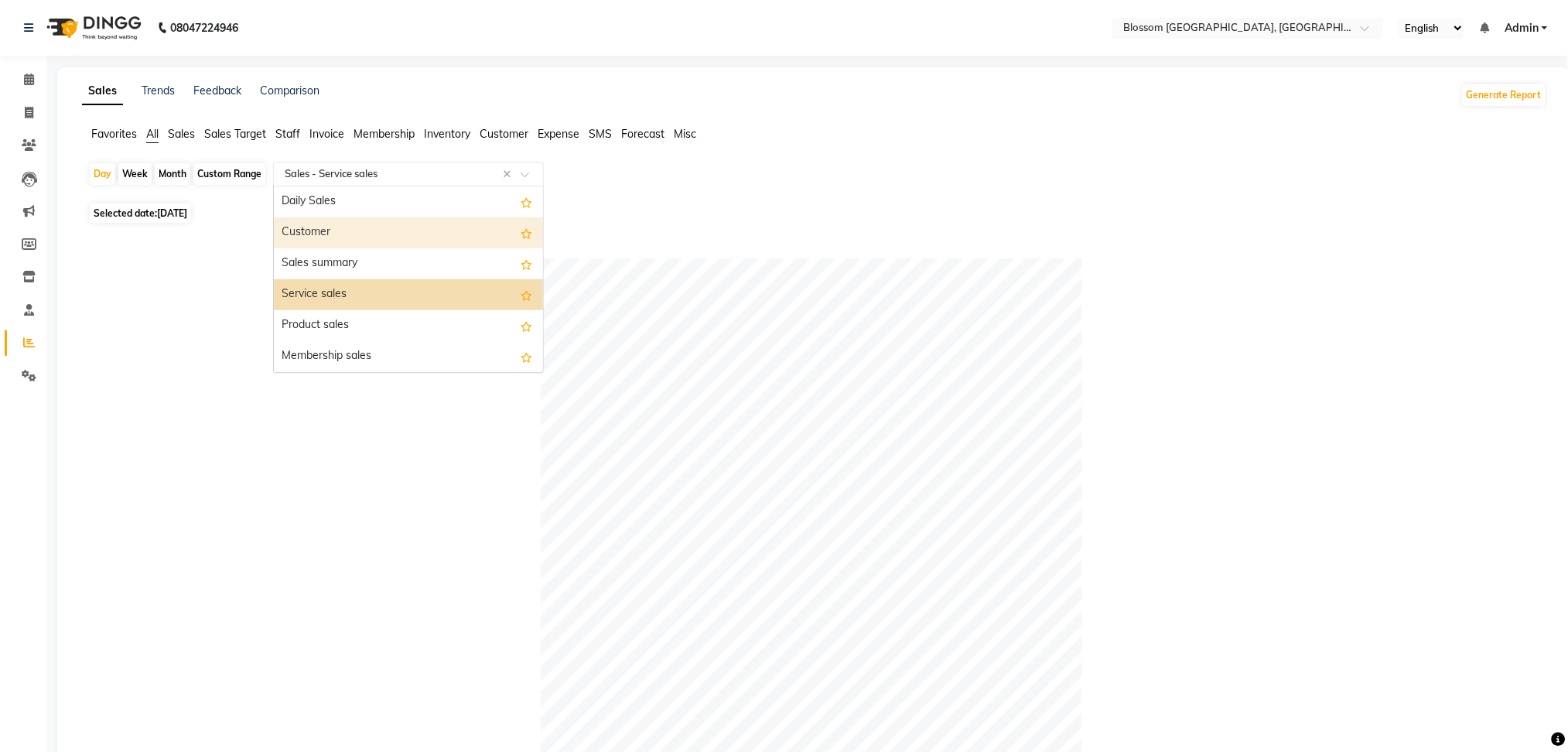
click at [381, 237] on div "Customer" at bounding box center [409, 233] width 269 height 31
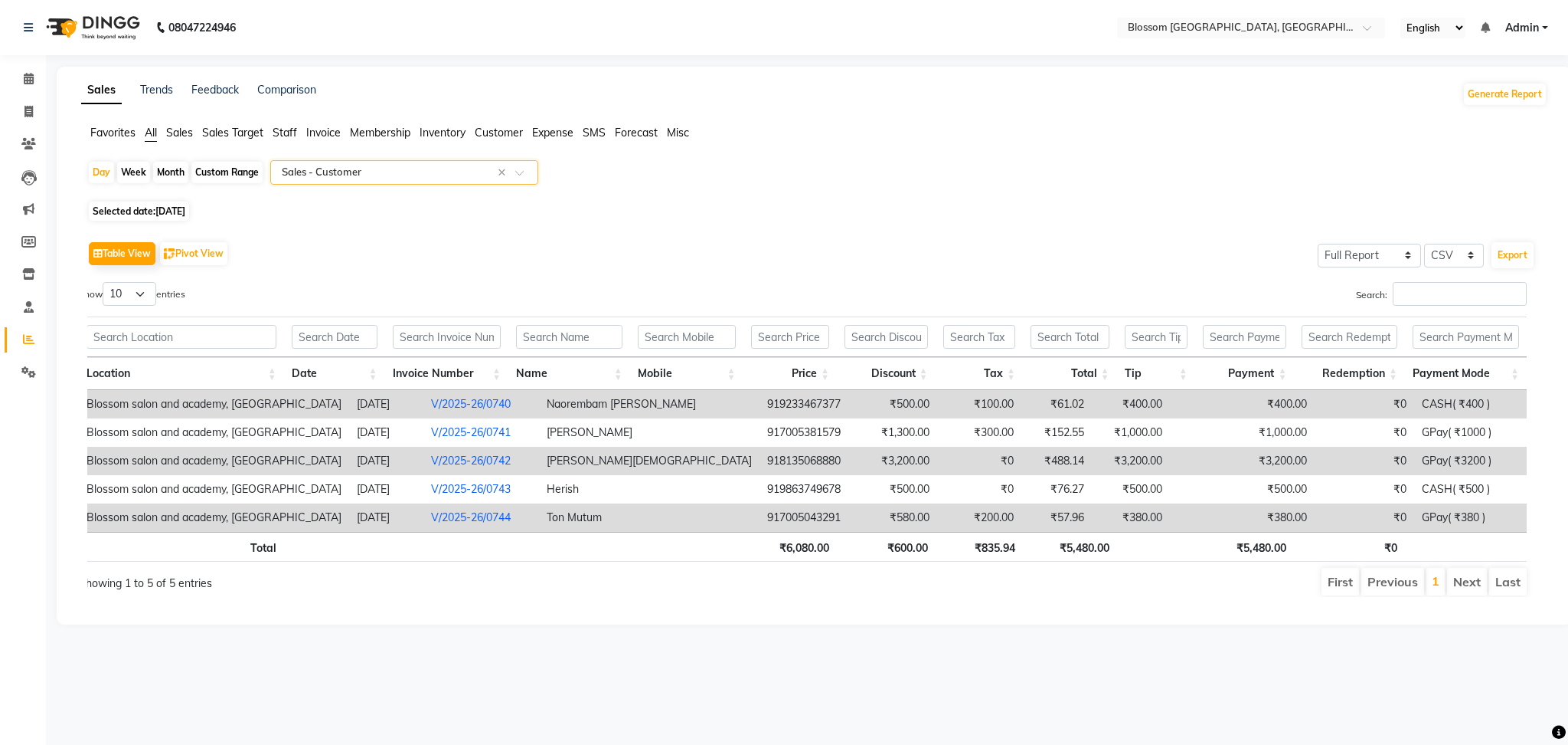
scroll to position [0, 10]
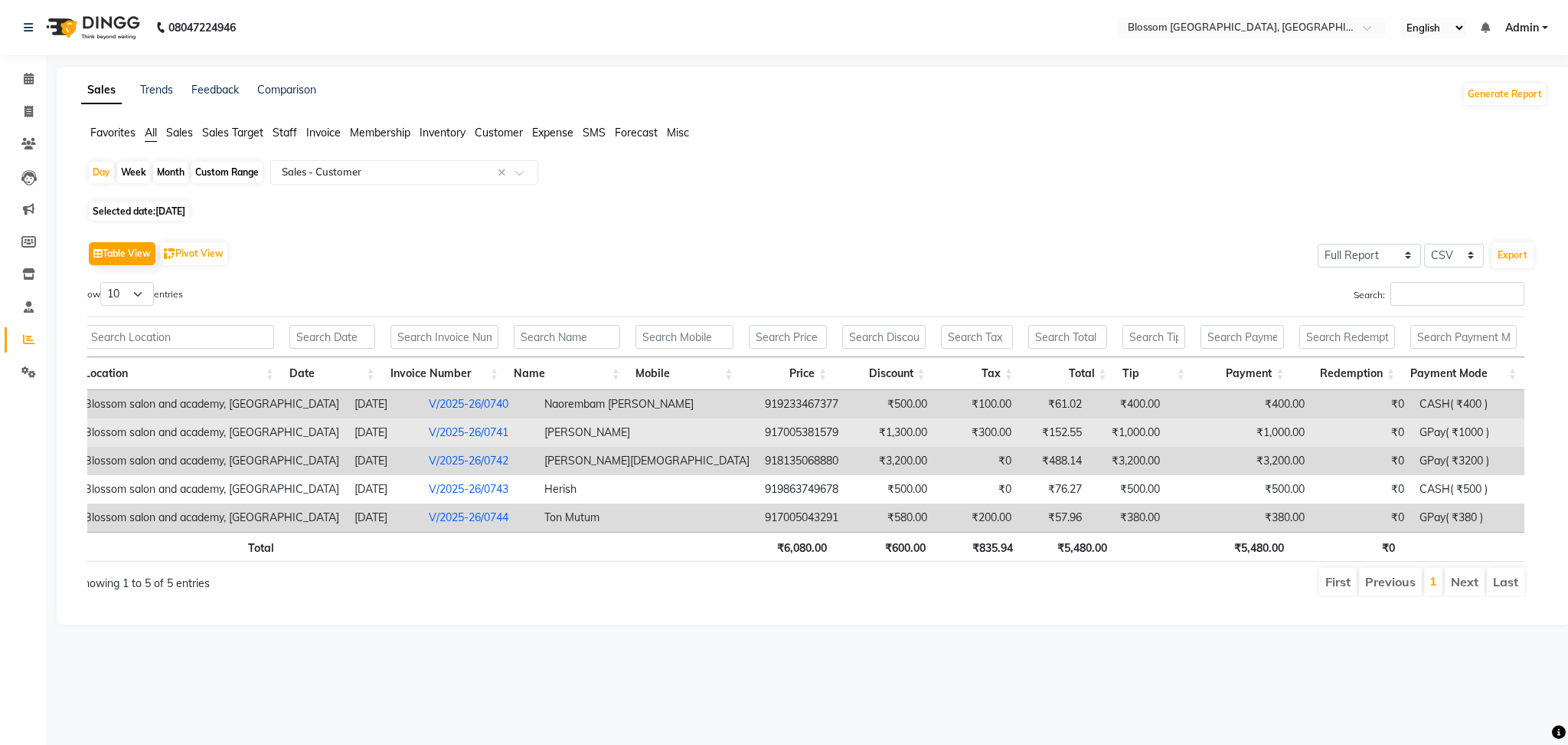
click at [1250, 434] on td "₹1,000.00" at bounding box center [1270, 433] width 85 height 29
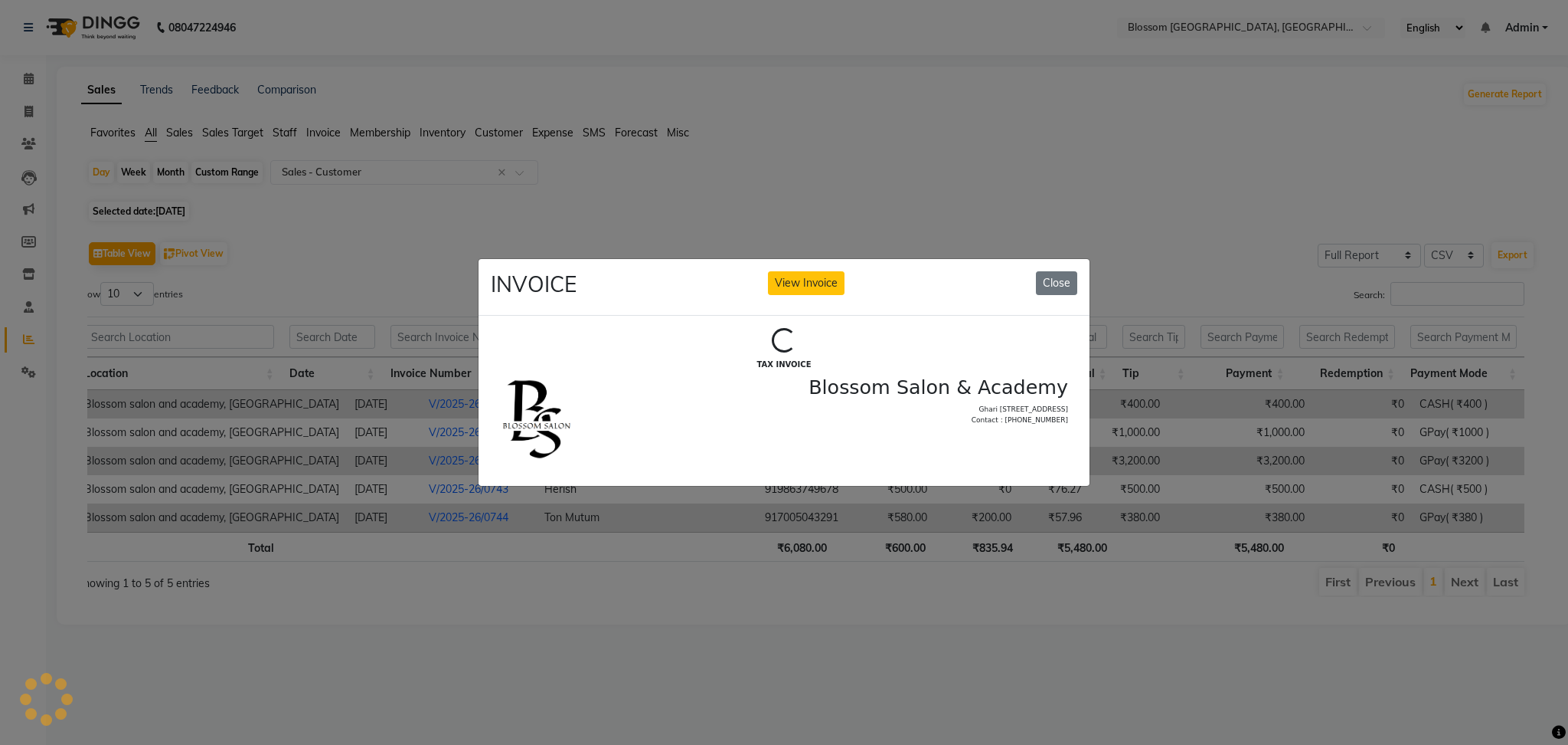
scroll to position [0, 0]
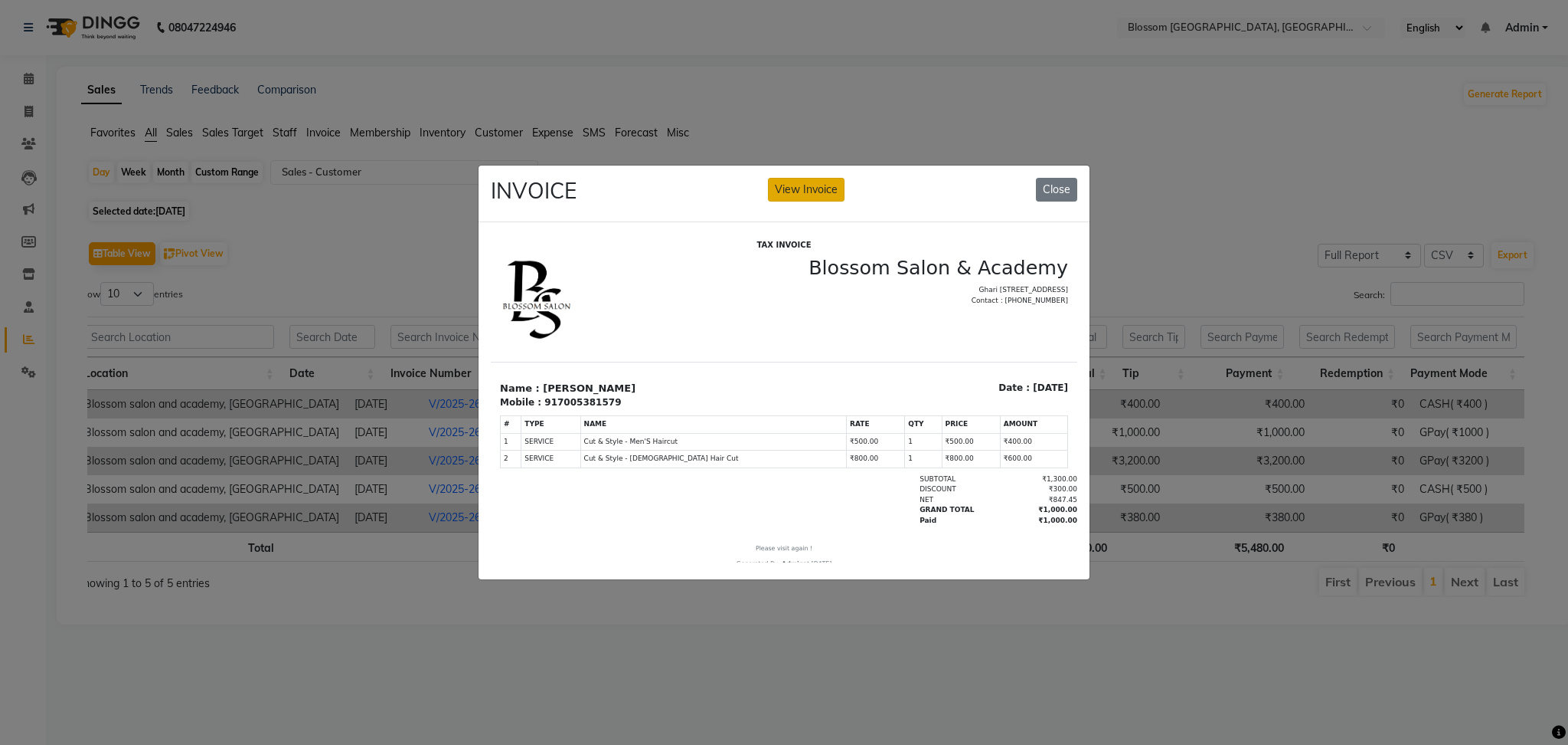
click at [782, 181] on button "View Invoice" at bounding box center [806, 190] width 77 height 24
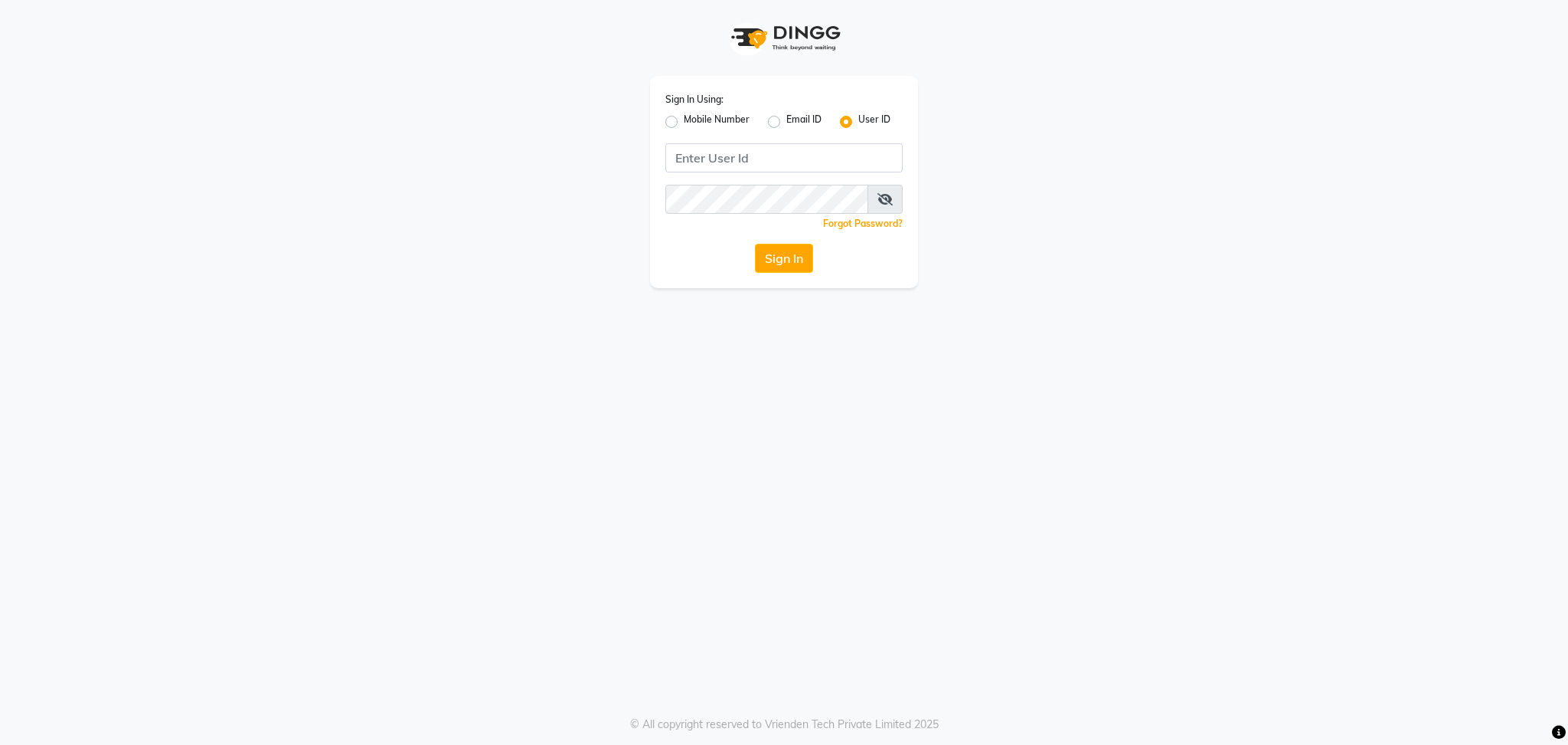
click at [789, 137] on div "Sign In Using: Mobile Number Email ID User ID Remember me Forgot Password? Sign…" at bounding box center [784, 182] width 268 height 212
click at [792, 148] on input "Username" at bounding box center [784, 157] width 237 height 29
type input "blossom123"
click at [786, 244] on button "Sign In" at bounding box center [784, 258] width 58 height 29
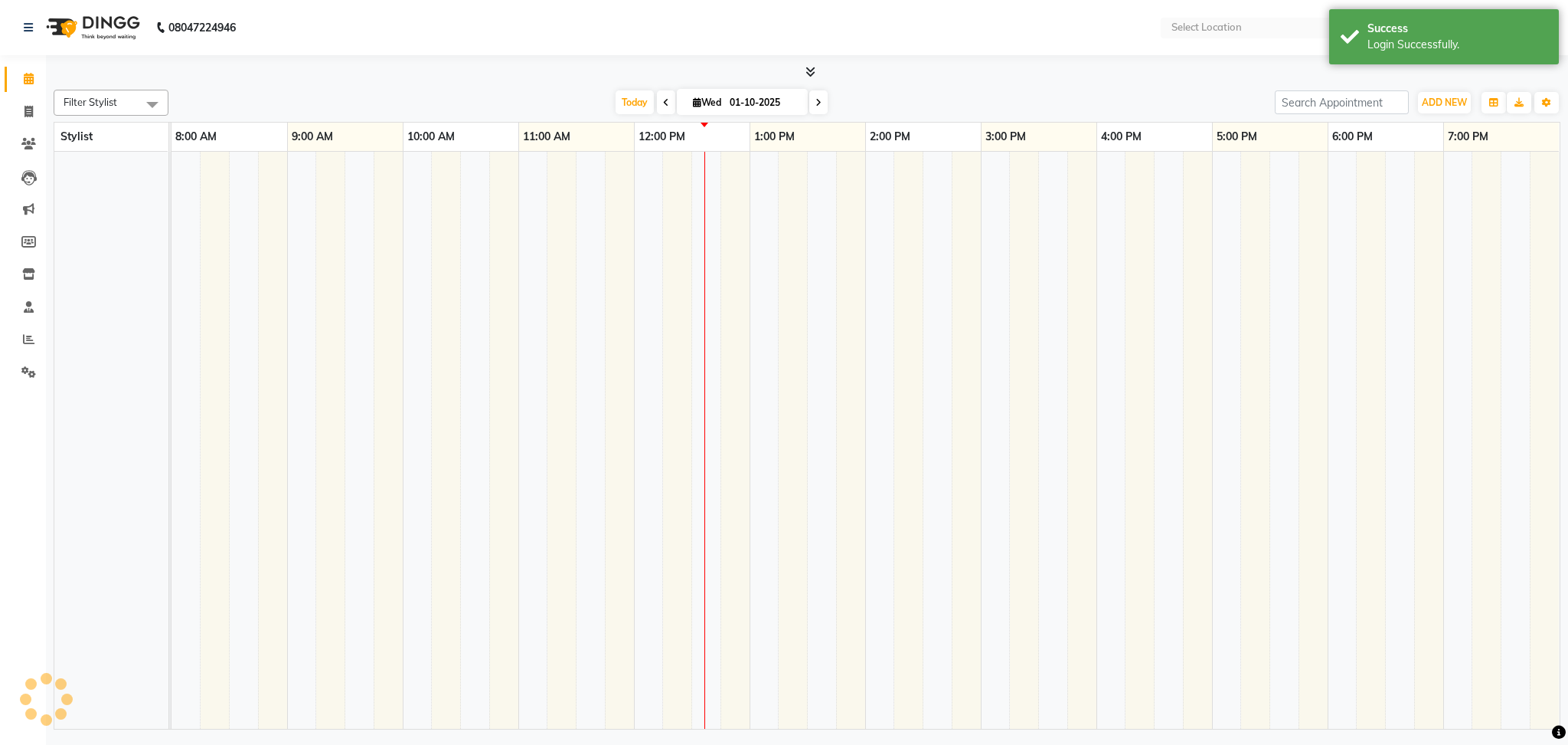
select select "en"
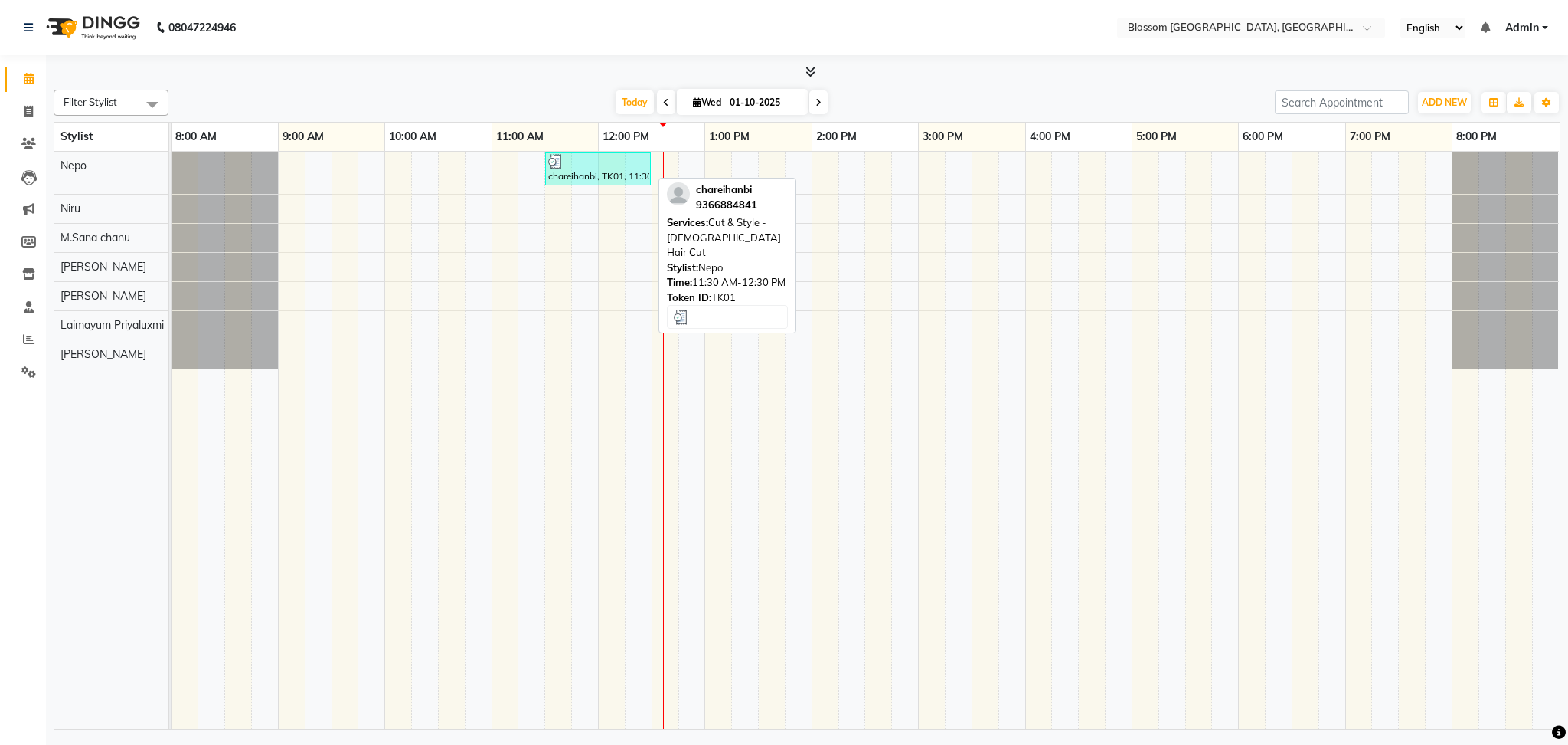
click at [590, 171] on div "chareihanbi, TK01, 11:30 AM-12:30 PM, Cut & Style - Female Hair Cut" at bounding box center [598, 168] width 103 height 29
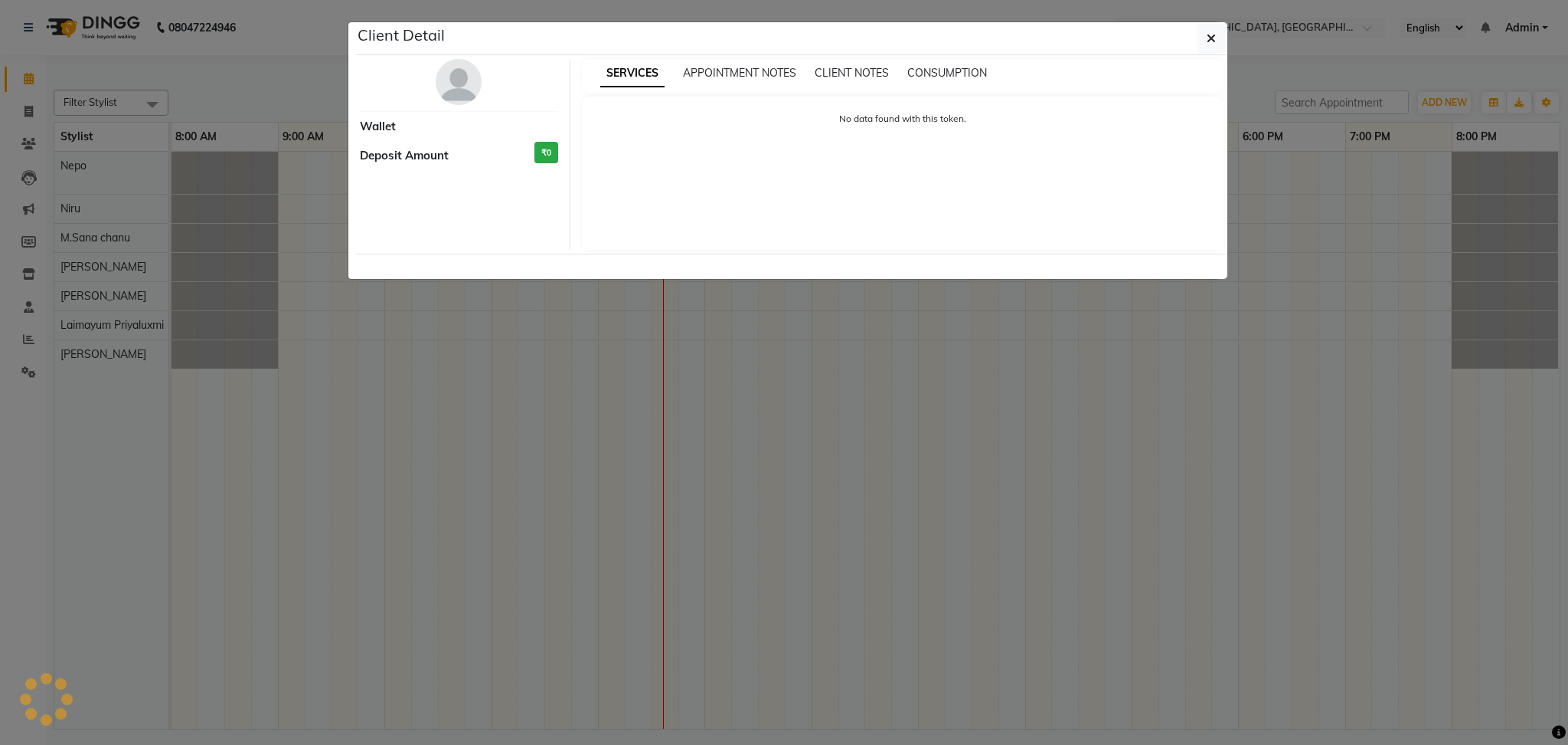
select select "3"
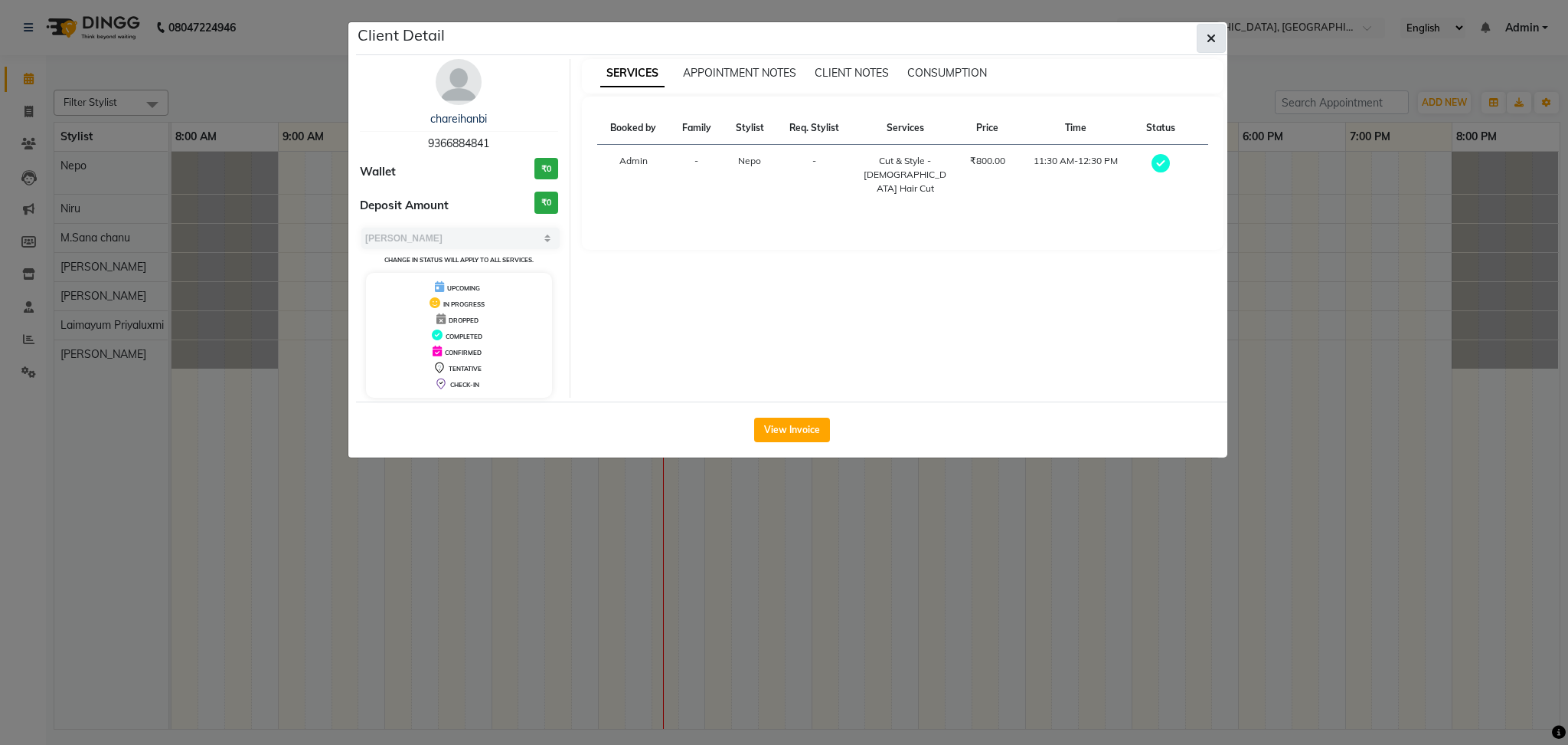
click at [1213, 37] on icon "button" at bounding box center [1211, 38] width 10 height 12
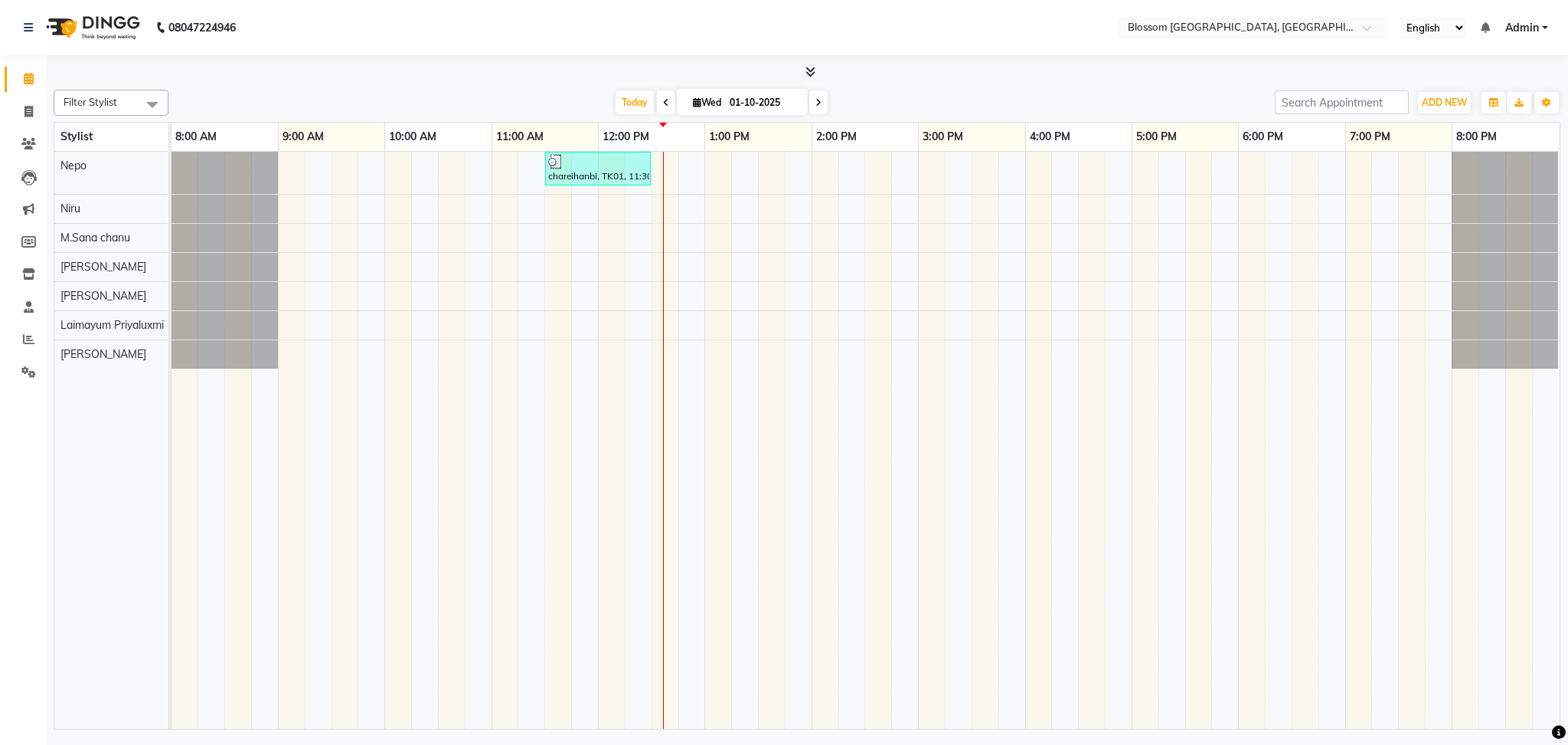
click at [165, 493] on div "Nepo Niru M.Sana chanu Maimom Anjali chanu Laishram Anjali Laimayum Priyaluxmi …" at bounding box center [119, 440] width 129 height 577
click at [29, 109] on icon at bounding box center [29, 111] width 9 height 11
select select "service"
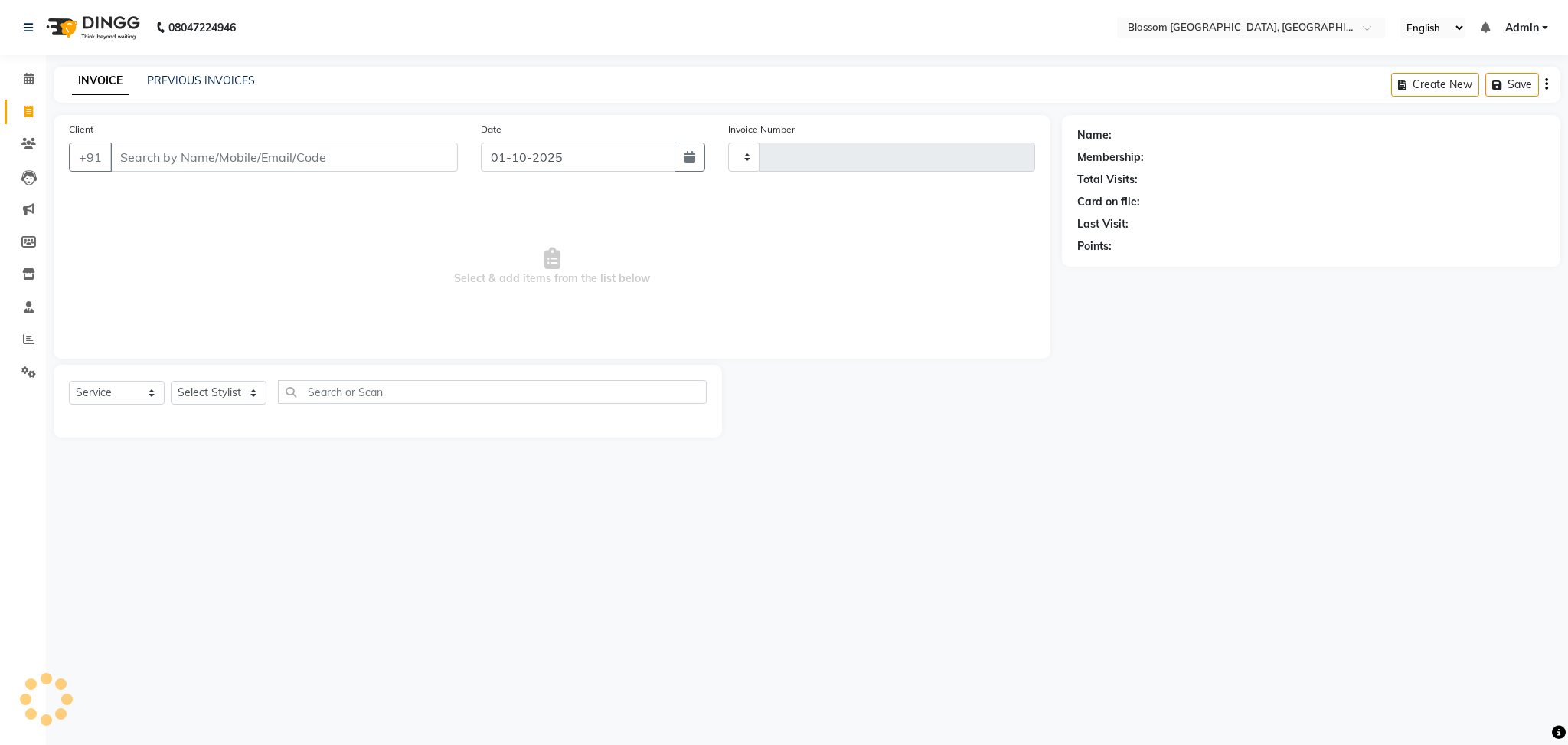
type input "1330"
select select "7465"
click at [208, 84] on link "PREVIOUS INVOICES" at bounding box center [200, 80] width 108 height 14
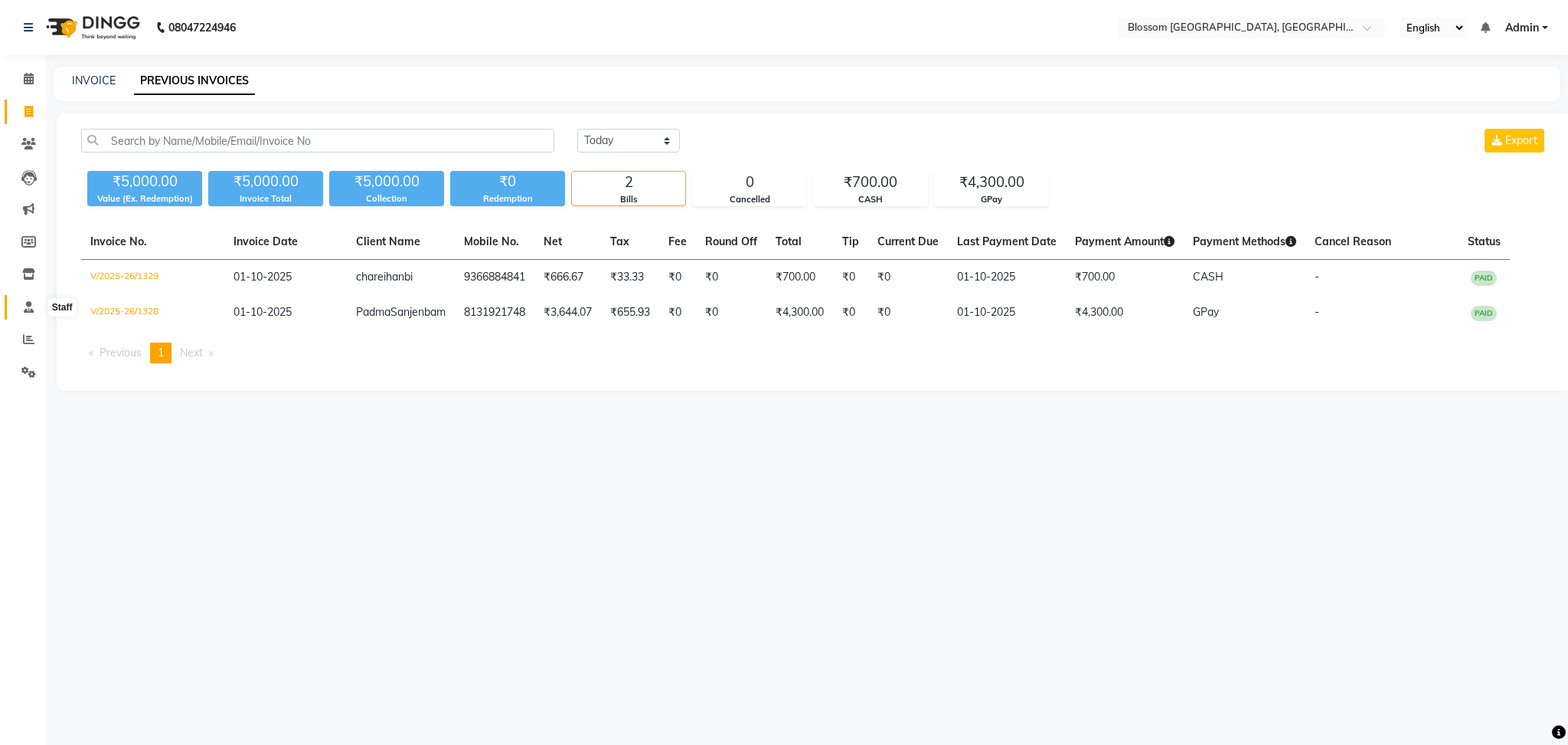
click at [28, 301] on icon at bounding box center [29, 307] width 10 height 11
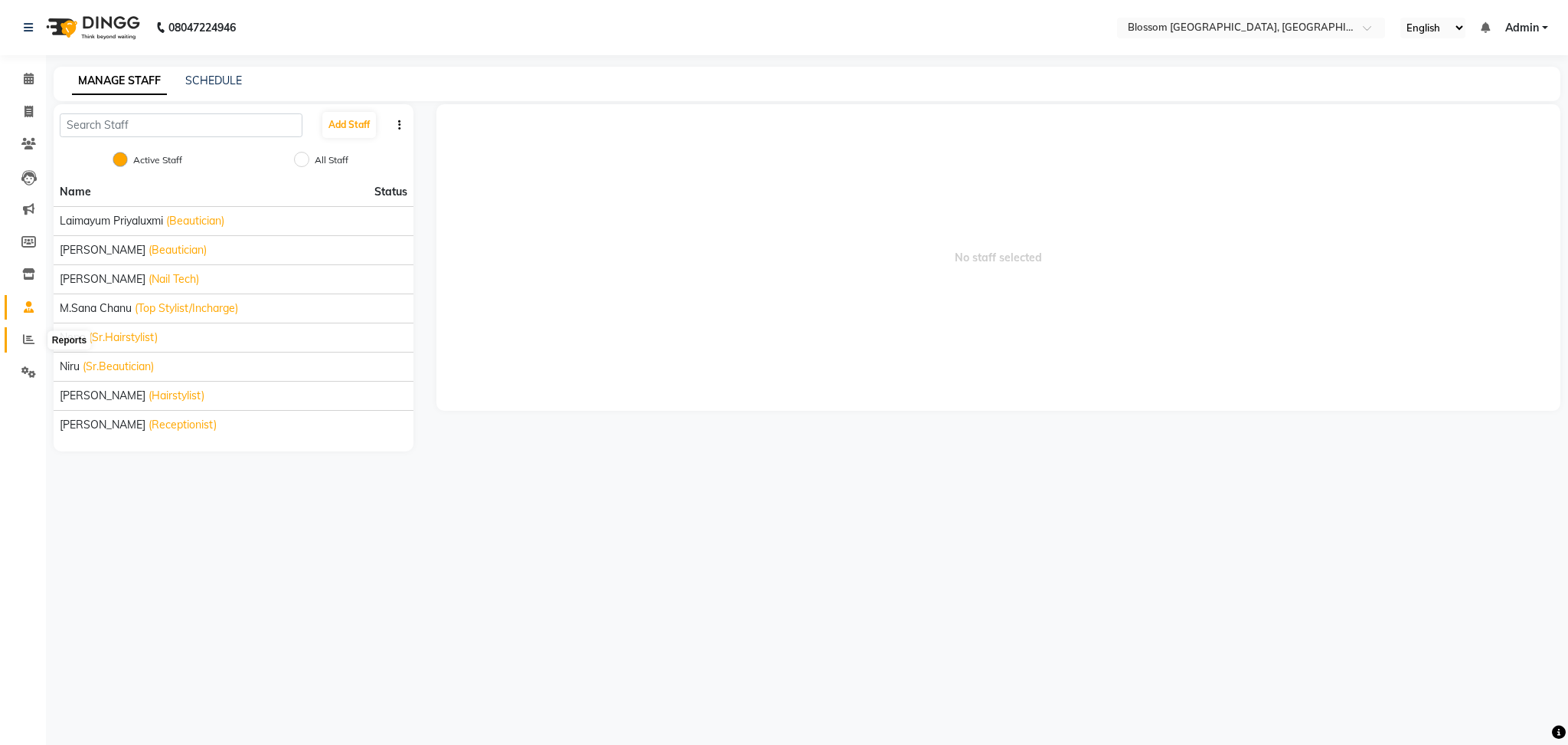
click at [30, 345] on span at bounding box center [29, 340] width 27 height 18
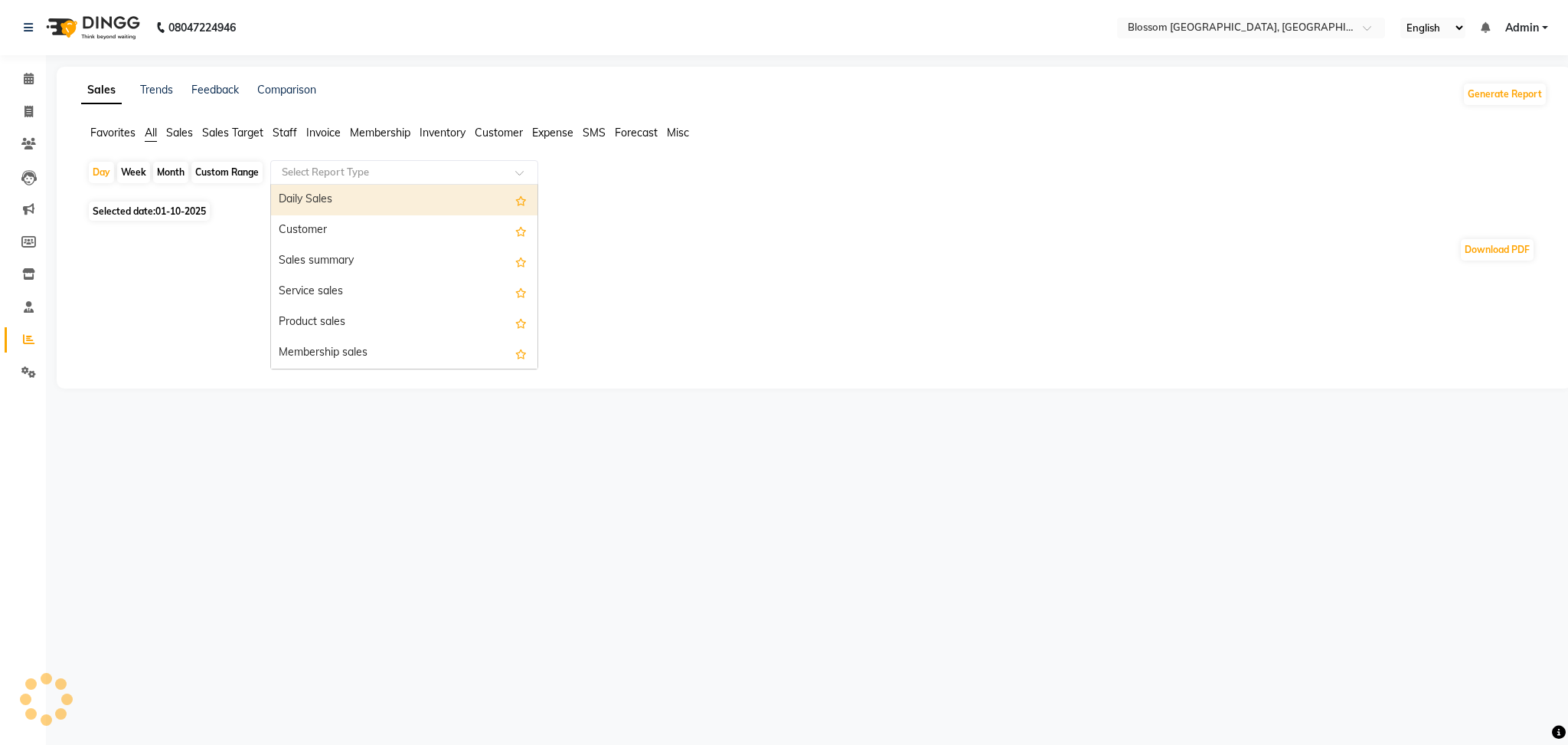
click at [363, 169] on input "text" at bounding box center [389, 172] width 220 height 15
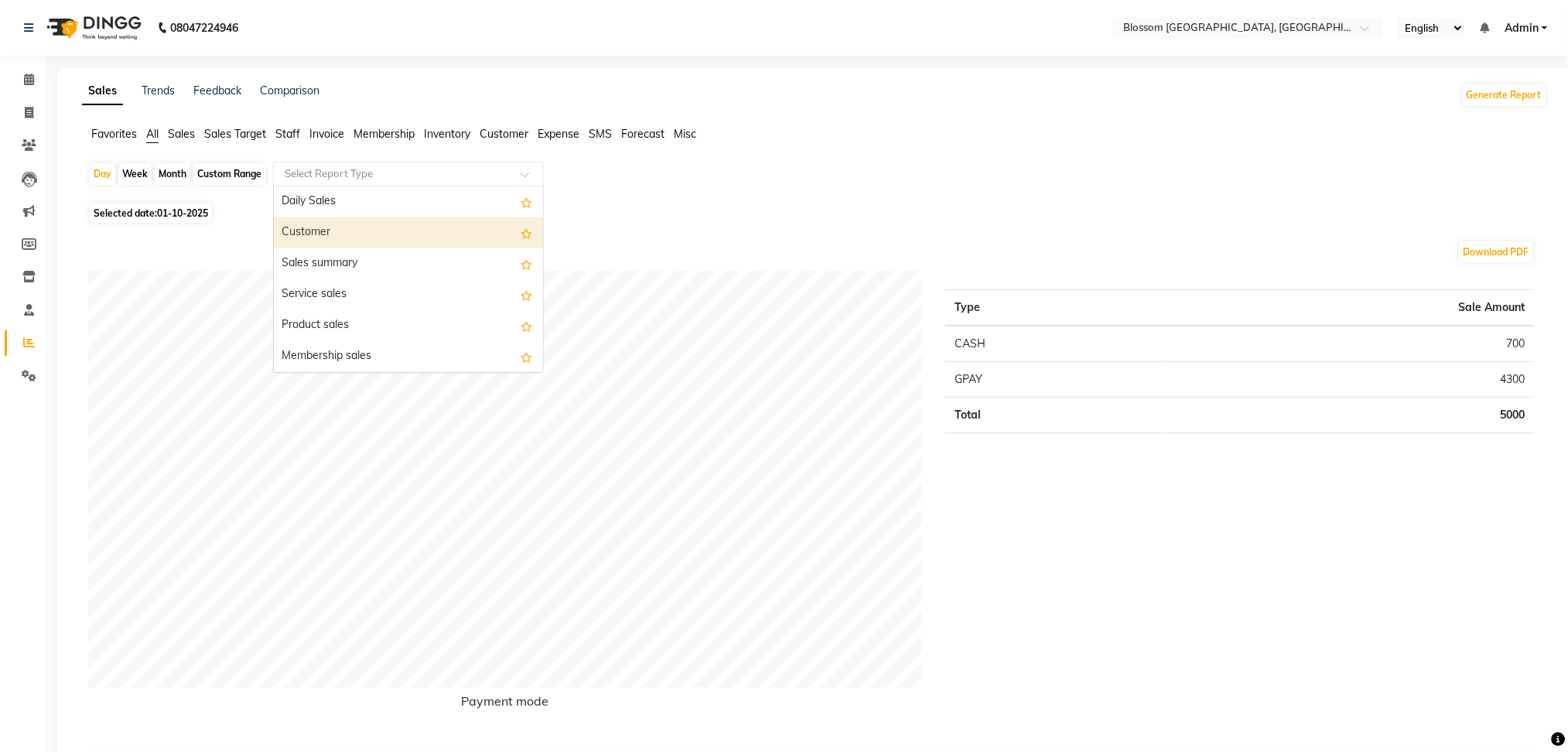
click at [443, 243] on div "Customer" at bounding box center [409, 233] width 269 height 31
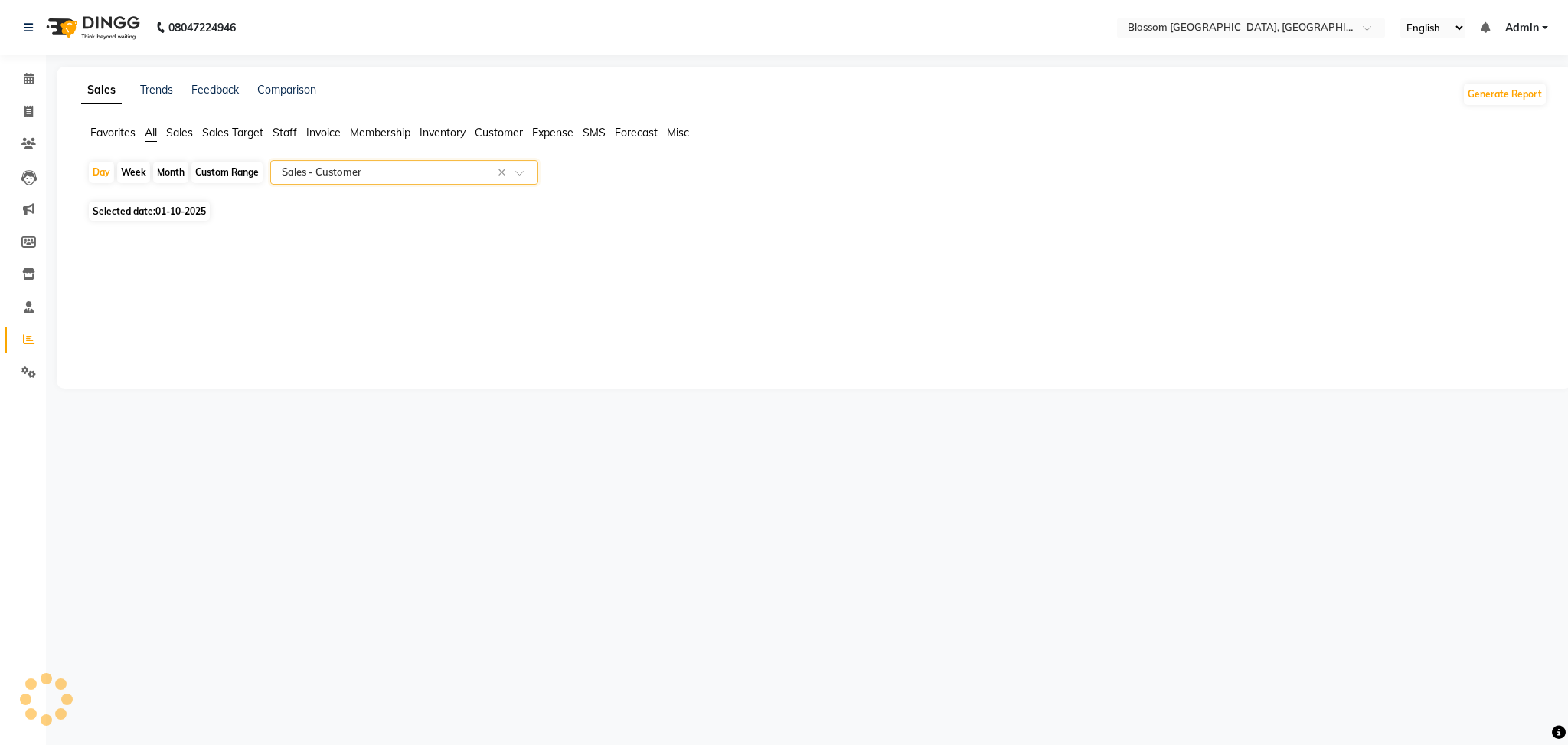
select select "full_report"
select select "csv"
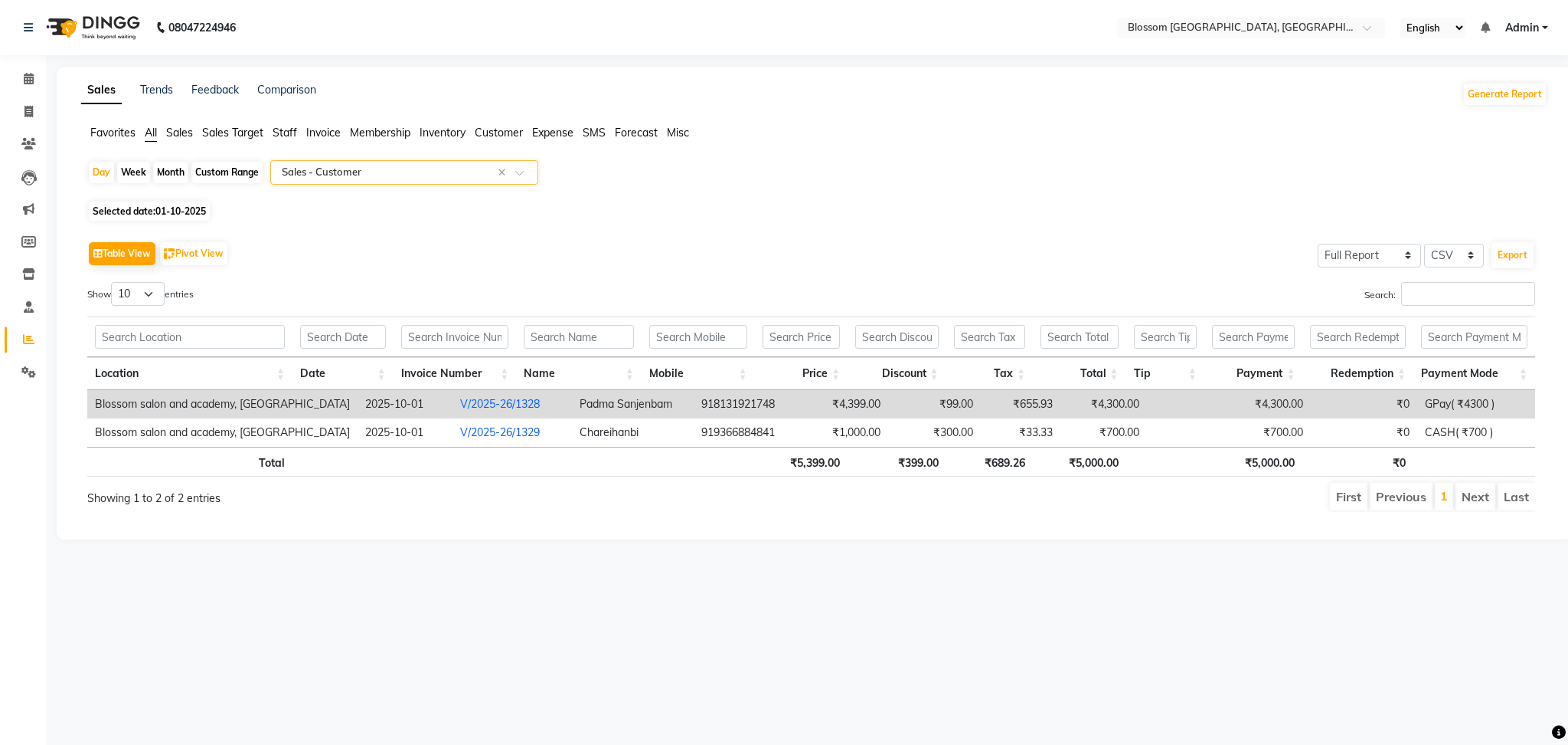
click at [141, 210] on span "Selected date: 01-10-2025" at bounding box center [149, 211] width 121 height 19
select select "10"
select select "2025"
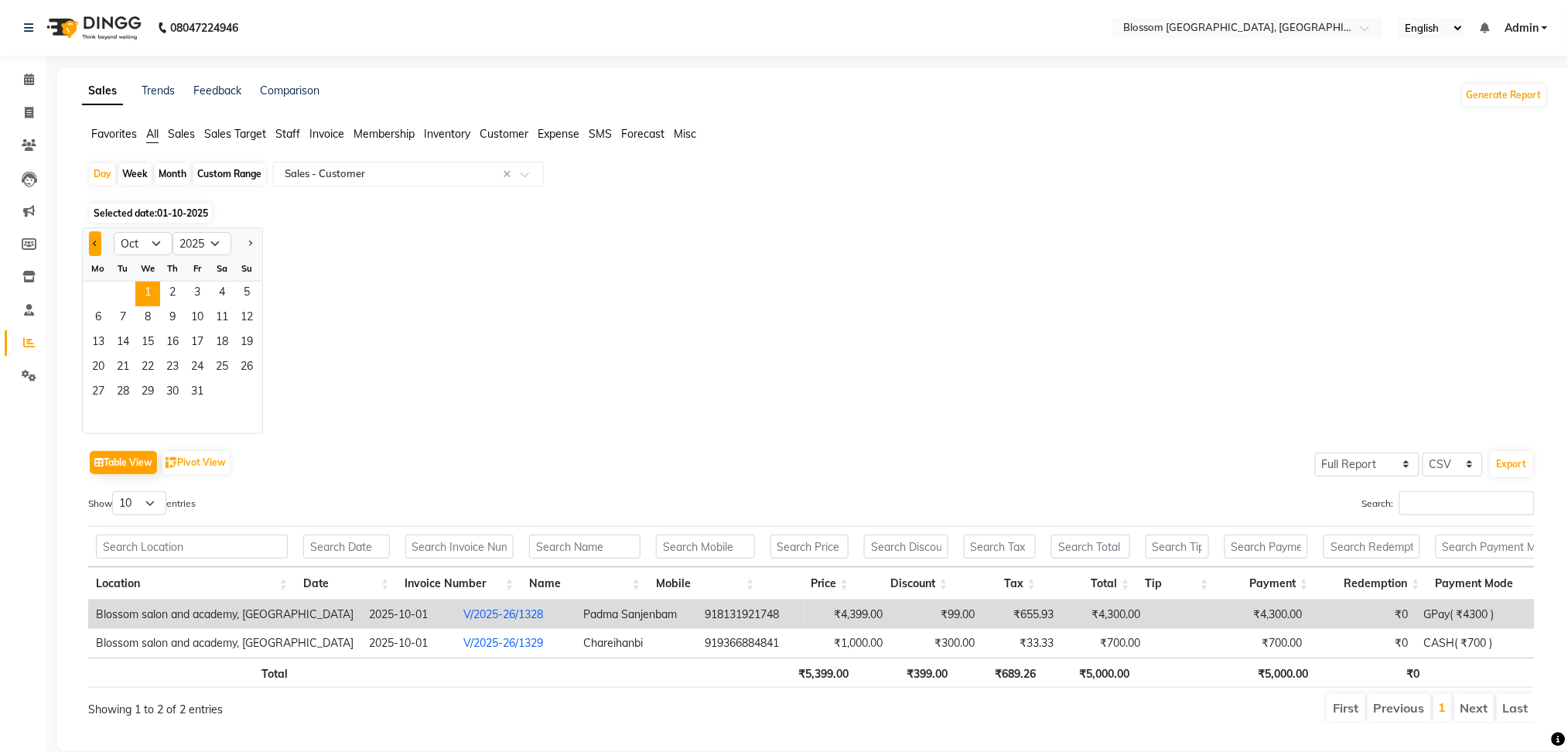
click at [98, 236] on button "Previous month" at bounding box center [94, 243] width 12 height 25
click at [244, 239] on button "Next month" at bounding box center [249, 243] width 12 height 25
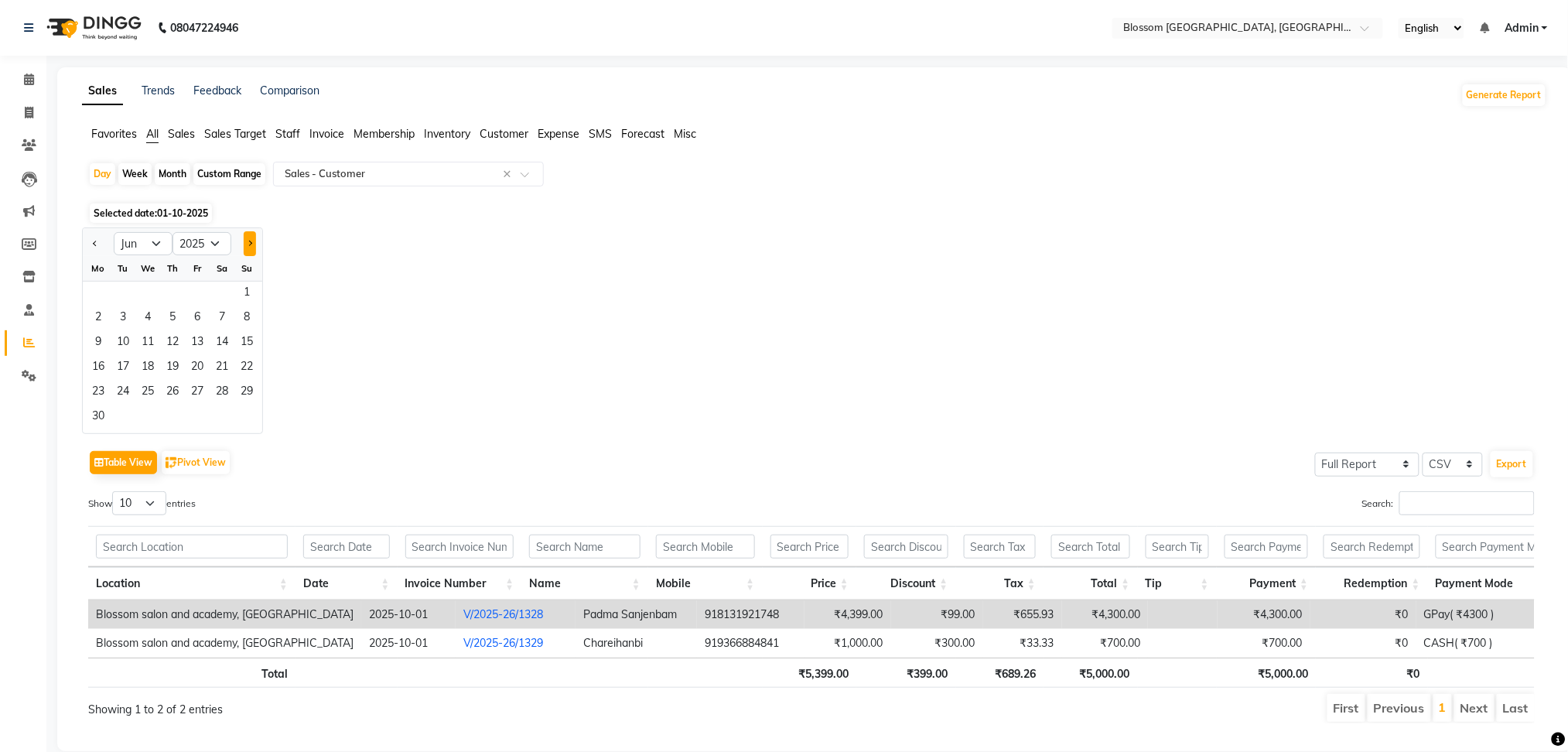
select select "7"
click at [242, 298] on span "6" at bounding box center [247, 293] width 25 height 25
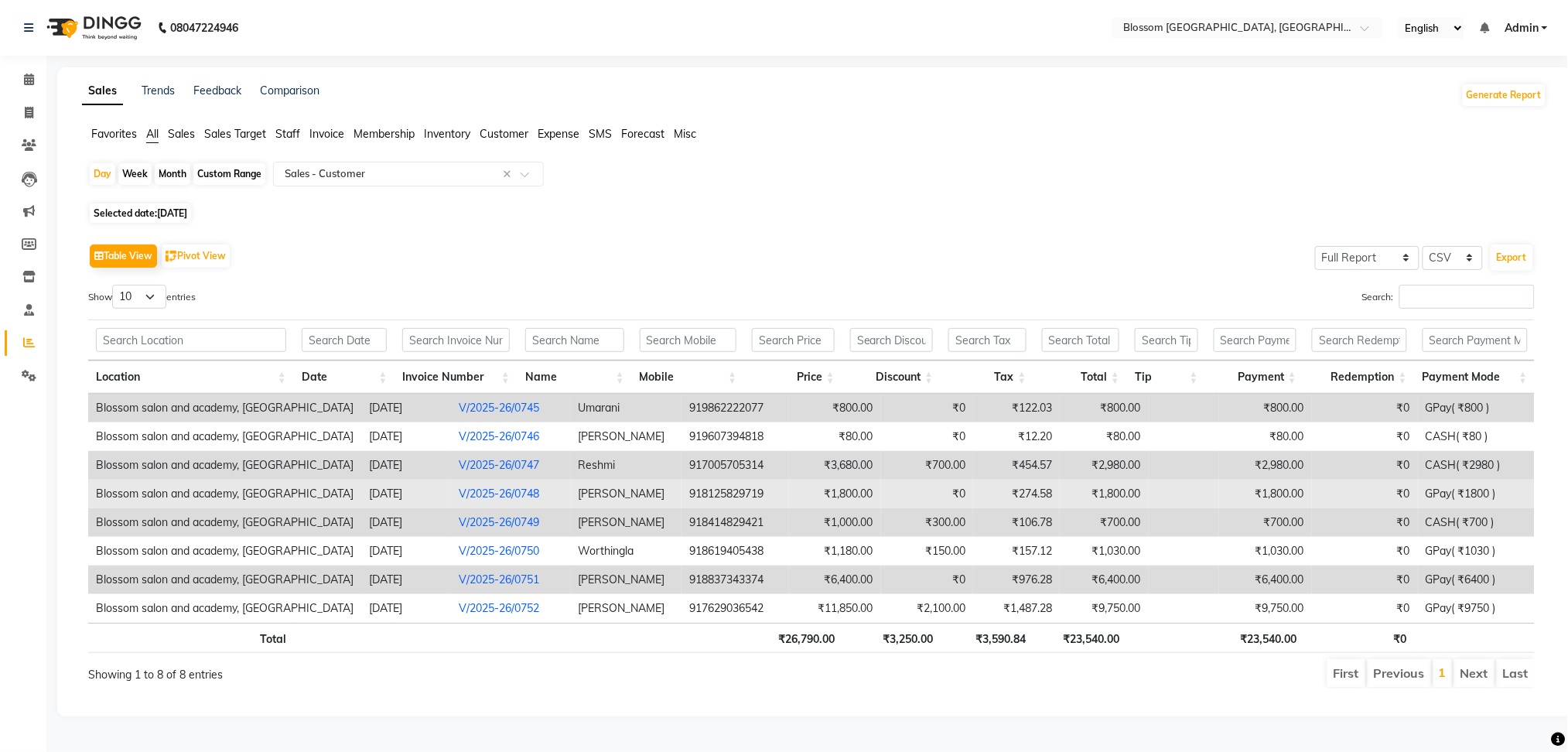
click at [584, 498] on td "Chennda Reddy" at bounding box center [626, 494] width 111 height 29
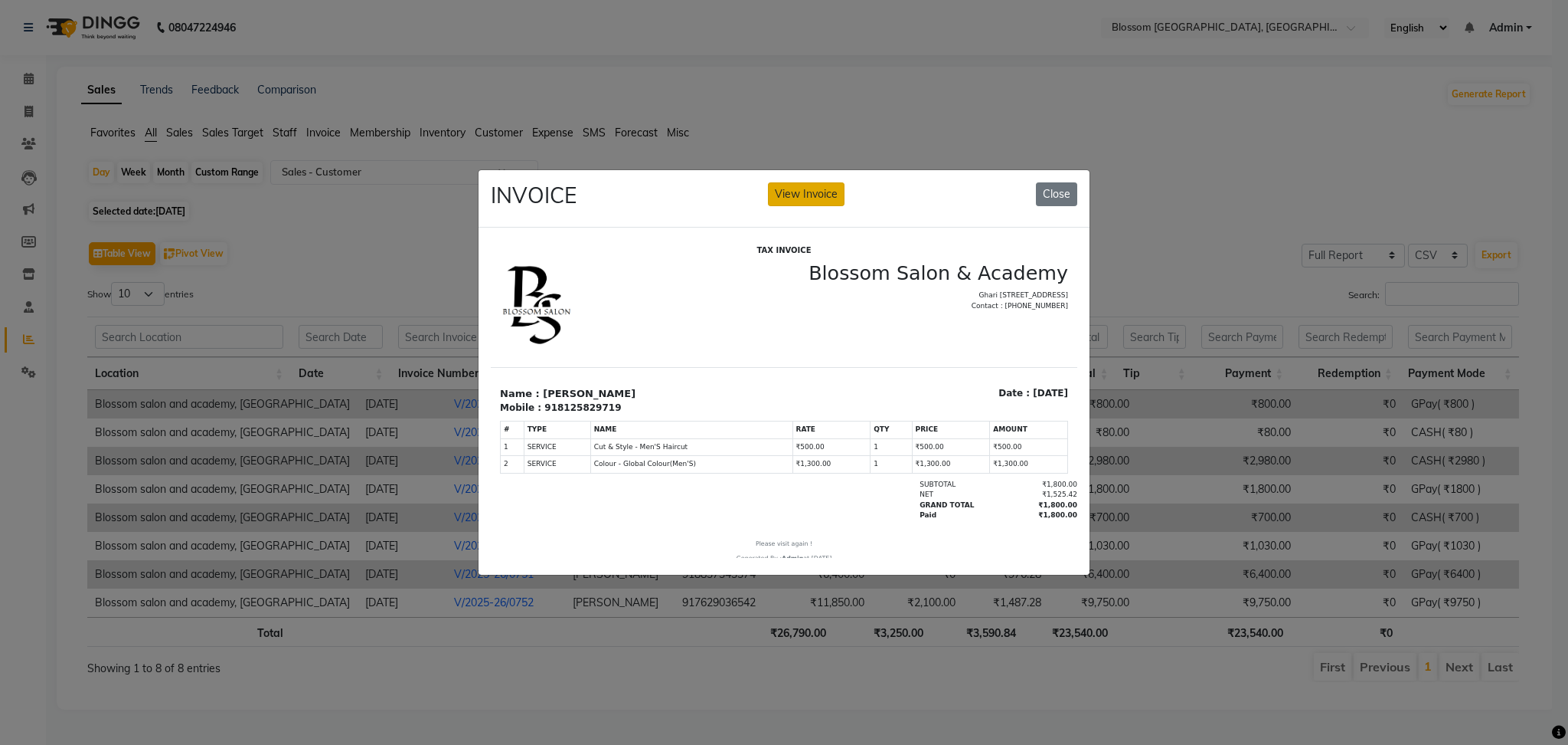
click at [817, 182] on button "View Invoice" at bounding box center [806, 194] width 77 height 24
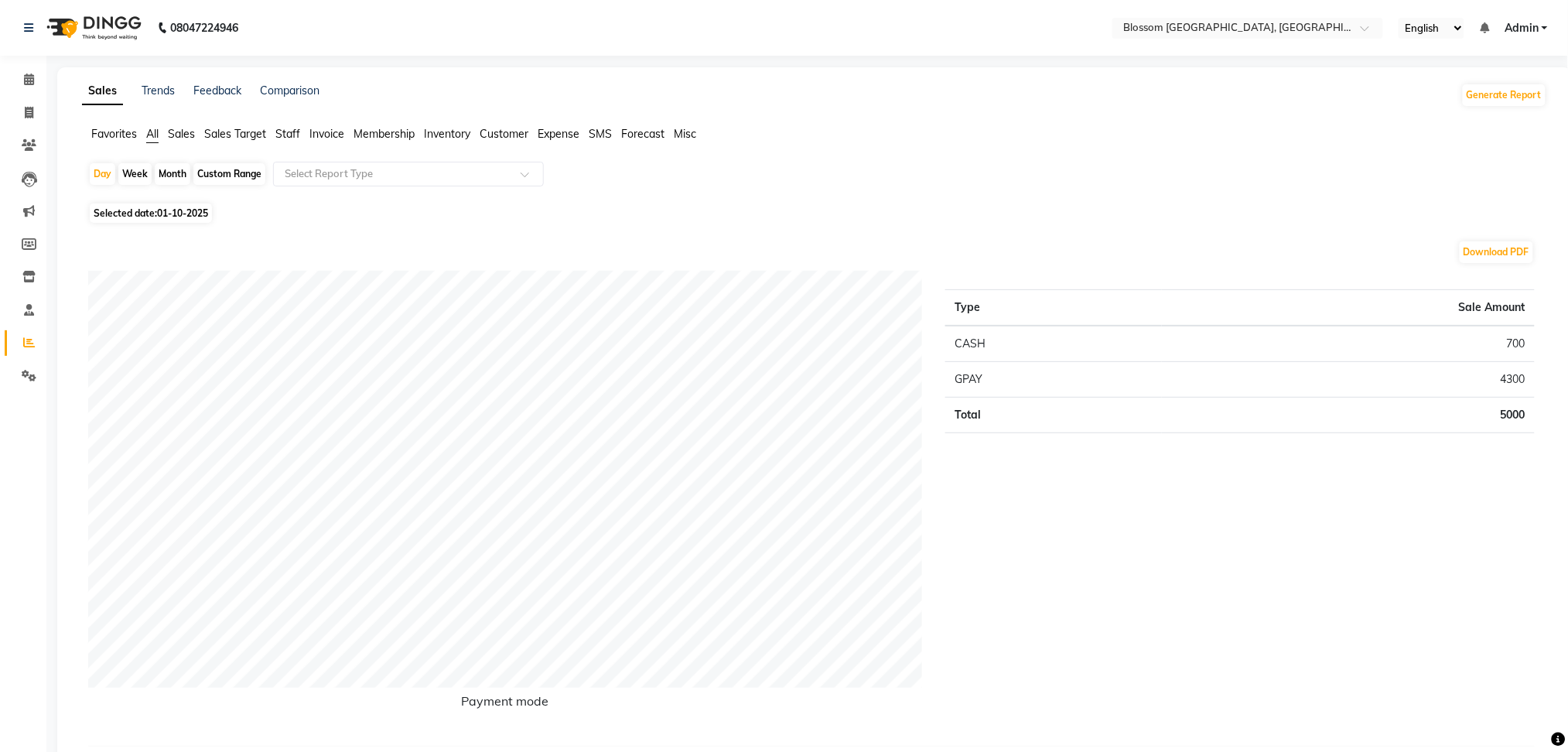
click at [143, 214] on span "Selected date: 01-10-2025" at bounding box center [151, 213] width 123 height 19
select select "10"
select select "2025"
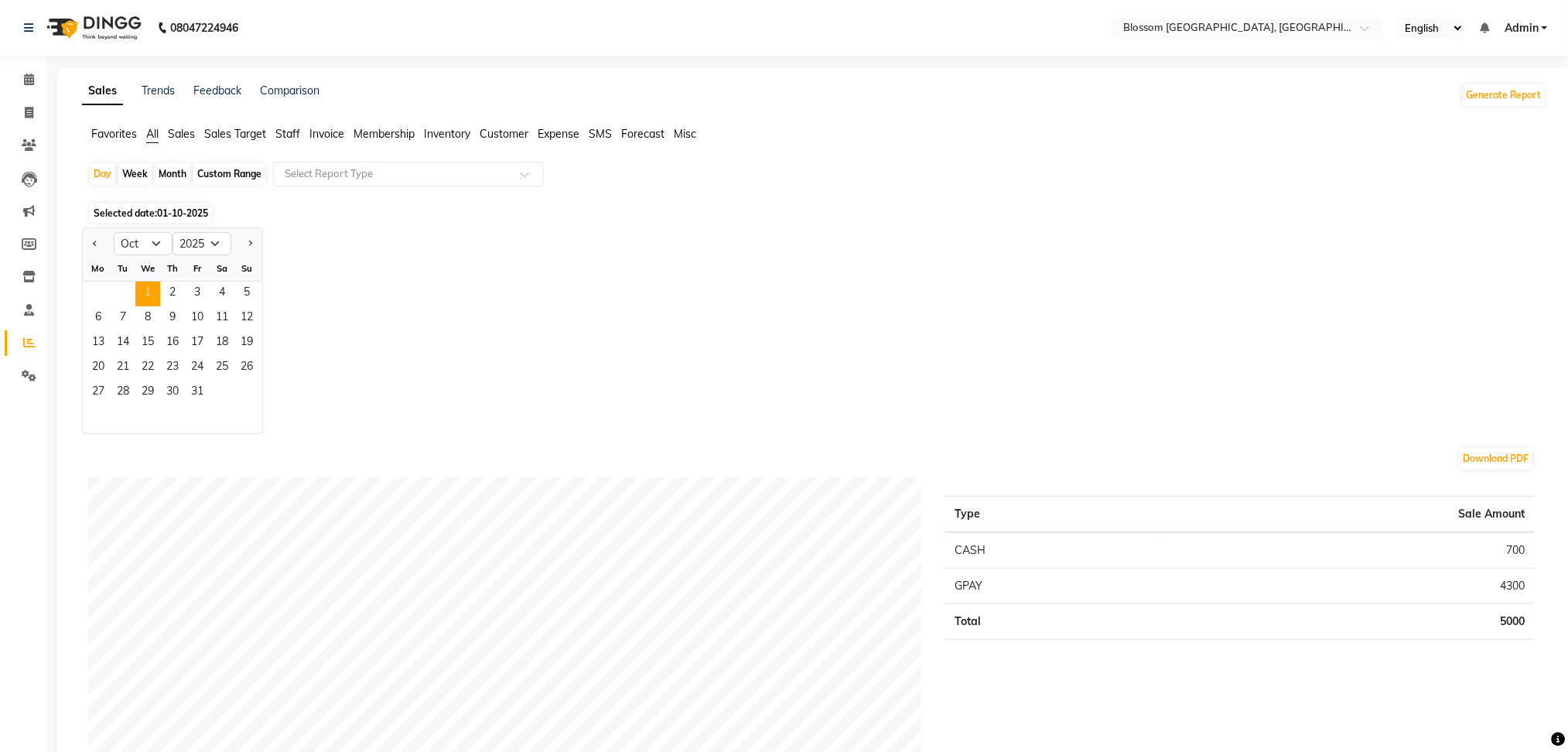
click at [102, 247] on div at bounding box center [98, 243] width 31 height 25
click at [99, 247] on button "Previous month" at bounding box center [94, 243] width 12 height 25
click at [101, 247] on button "Previous month" at bounding box center [94, 243] width 12 height 25
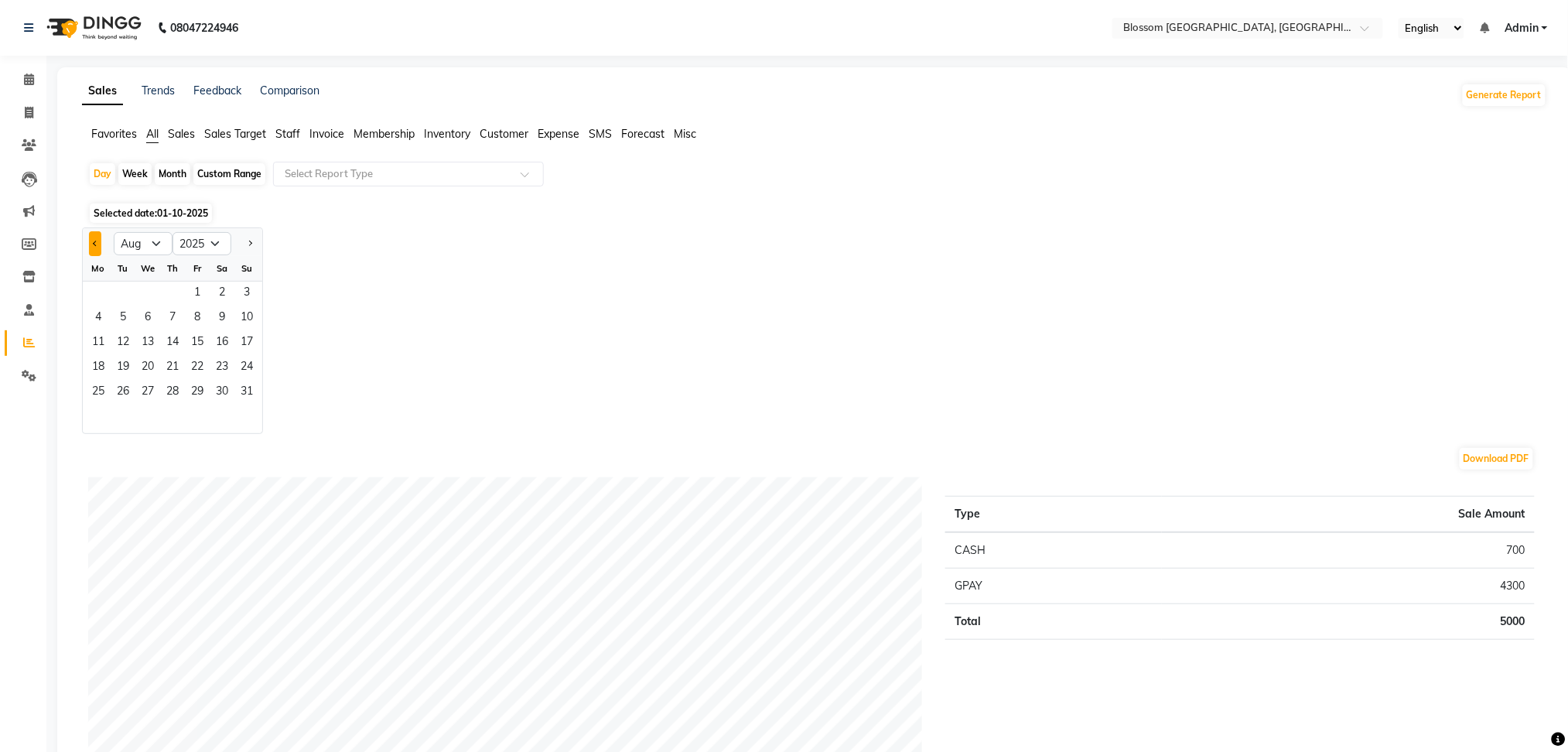
select select "7"
click at [243, 297] on span "6" at bounding box center [247, 293] width 25 height 25
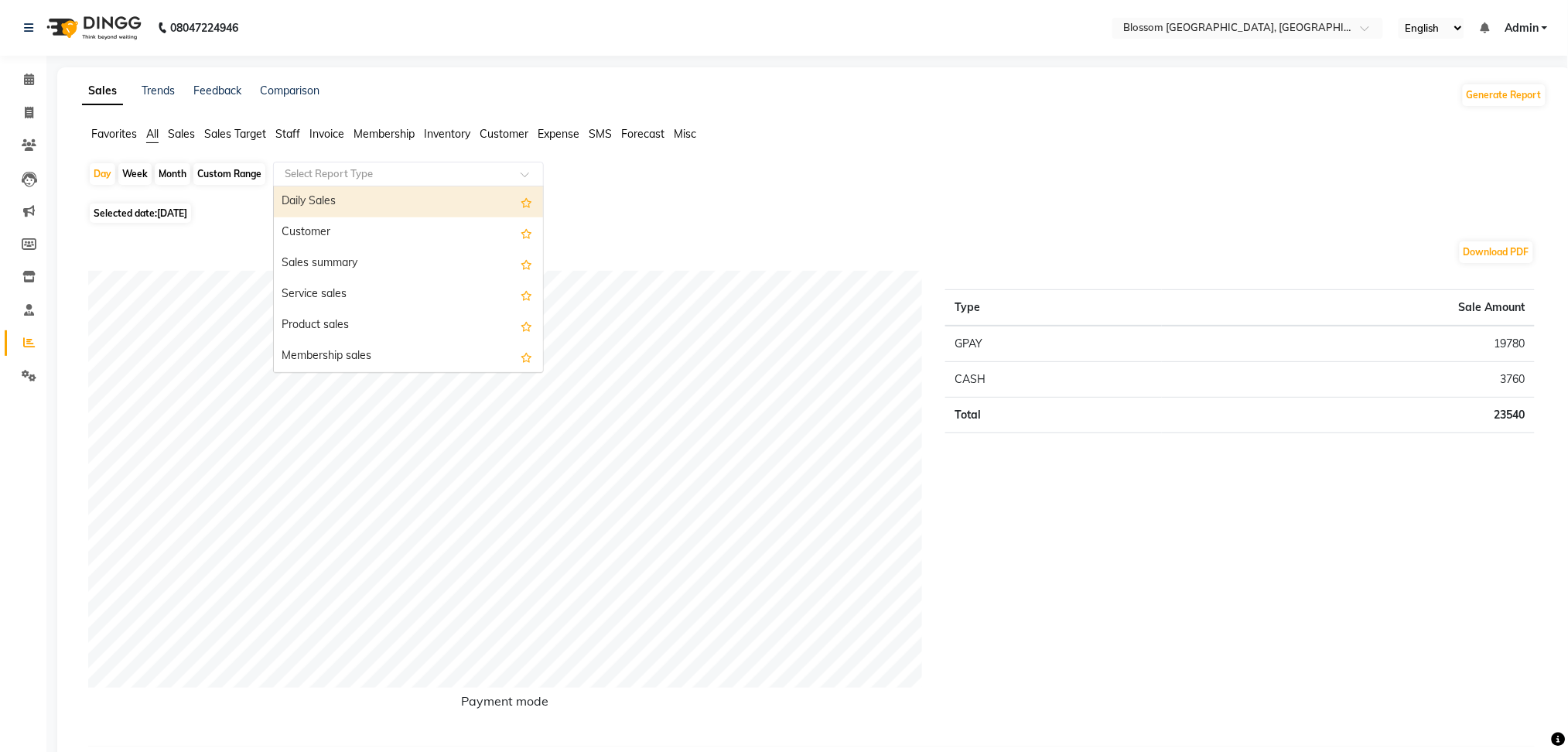
click at [374, 184] on div "Select Report Type" at bounding box center [409, 174] width 271 height 25
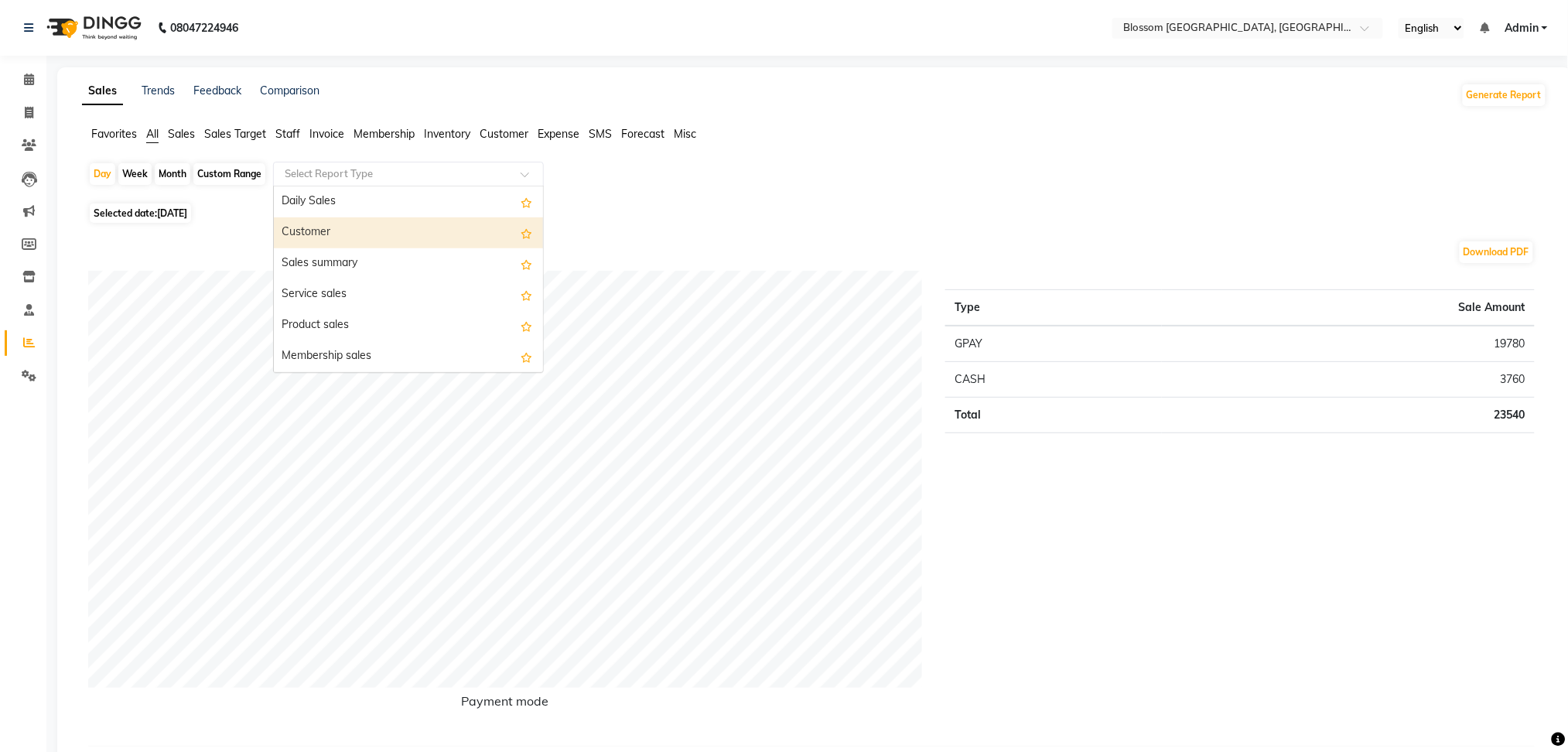
click at [364, 221] on div "Customer" at bounding box center [409, 233] width 269 height 31
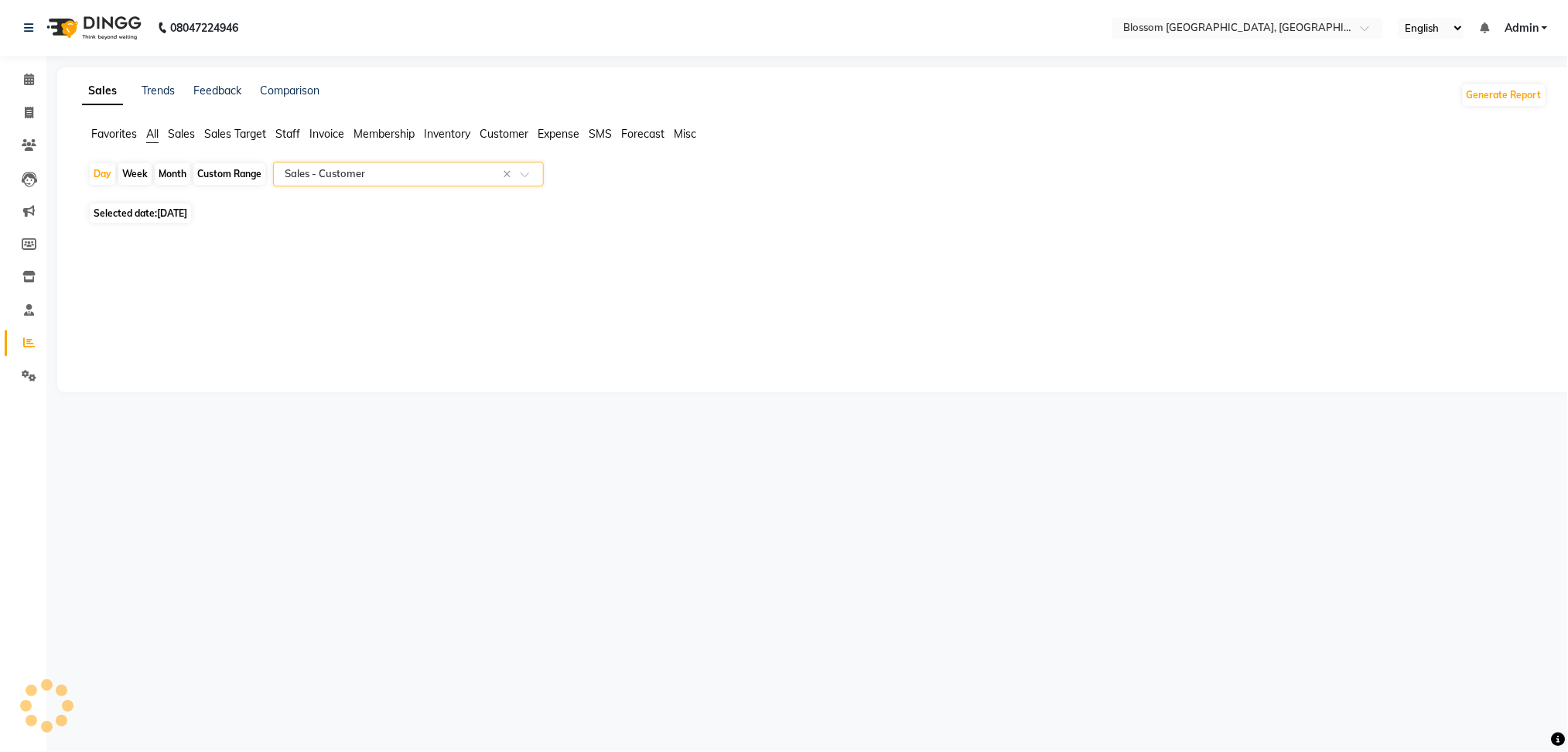
select select "full_report"
select select "csv"
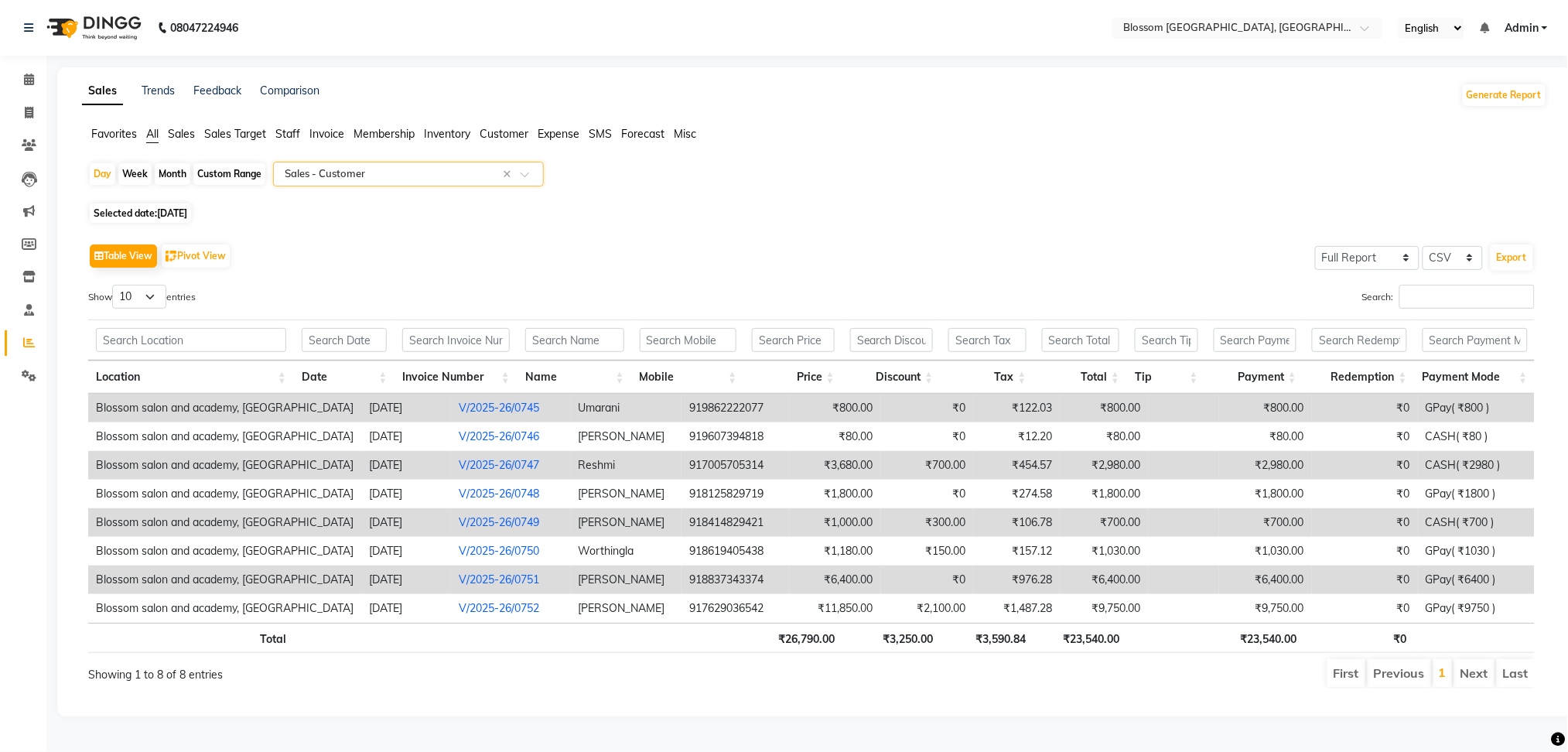
type input "q"
click at [190, 201] on div "Day Week Month Custom Range Select Report Type × Sales - Customer × No items fo…" at bounding box center [814, 431] width 1465 height 539
click at [187, 208] on span "06-07-2025" at bounding box center [172, 213] width 30 height 11
select select "7"
select select "2025"
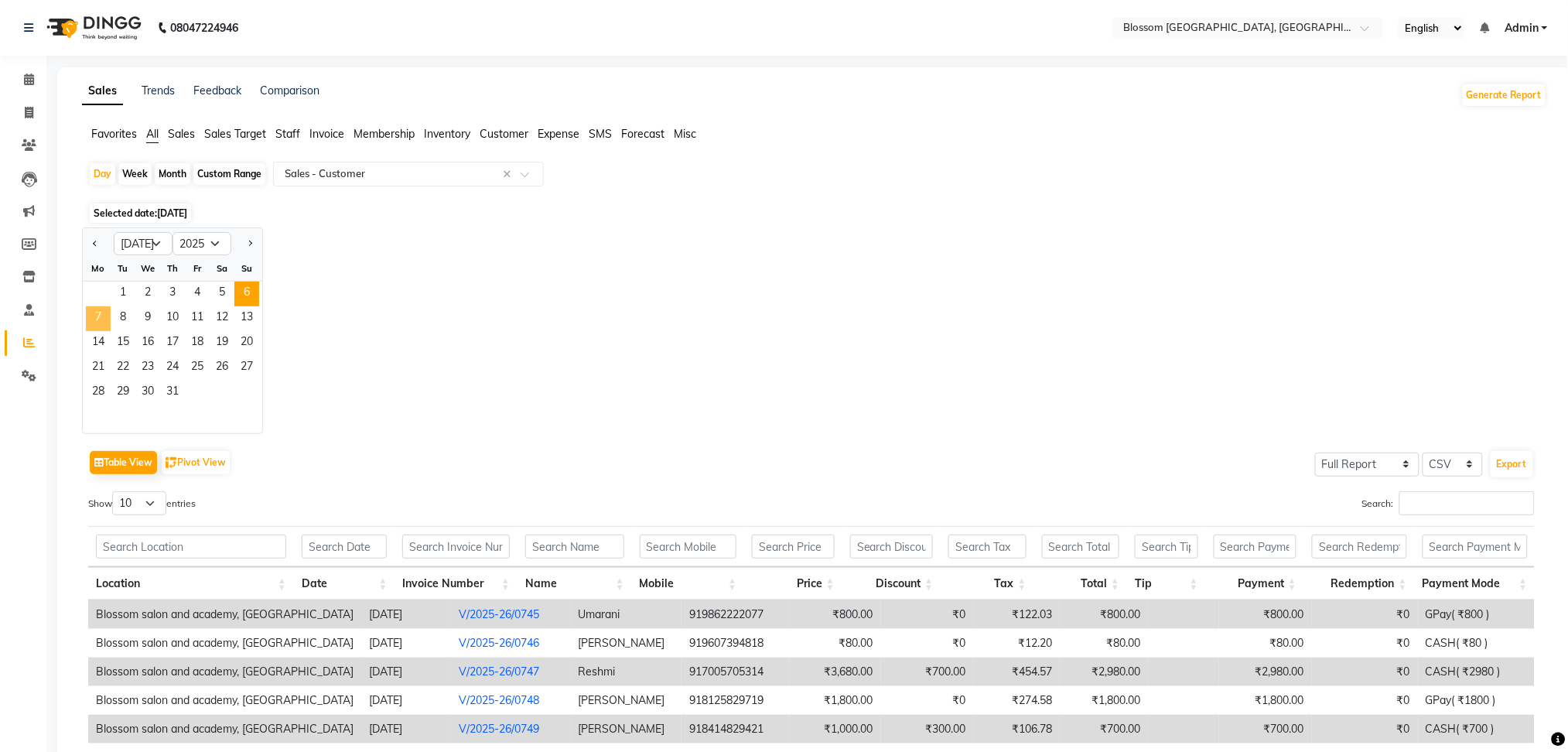
click at [91, 317] on span "7" at bounding box center [98, 318] width 25 height 25
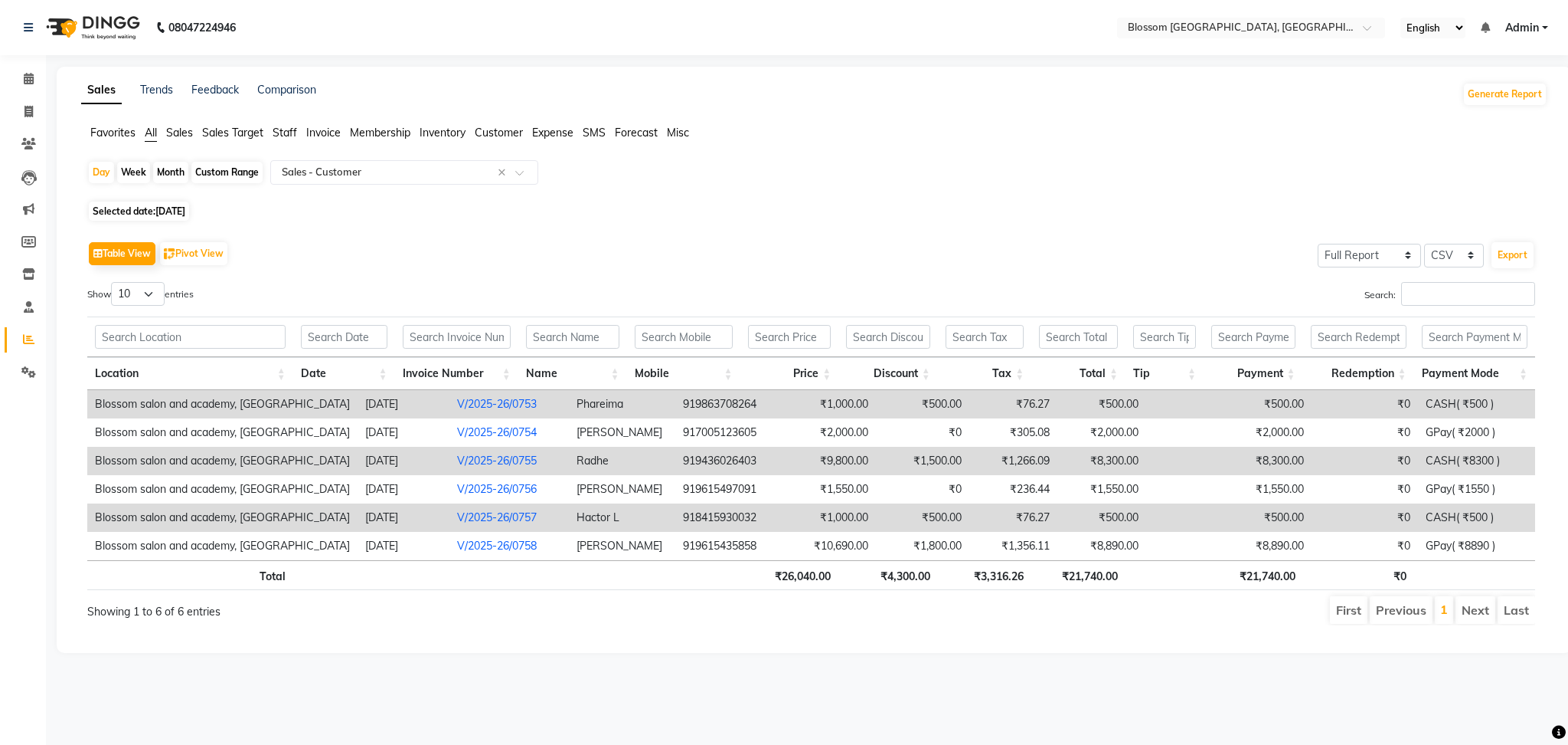
click at [163, 208] on span "07-07-2025" at bounding box center [170, 211] width 30 height 11
select select "7"
select select "2025"
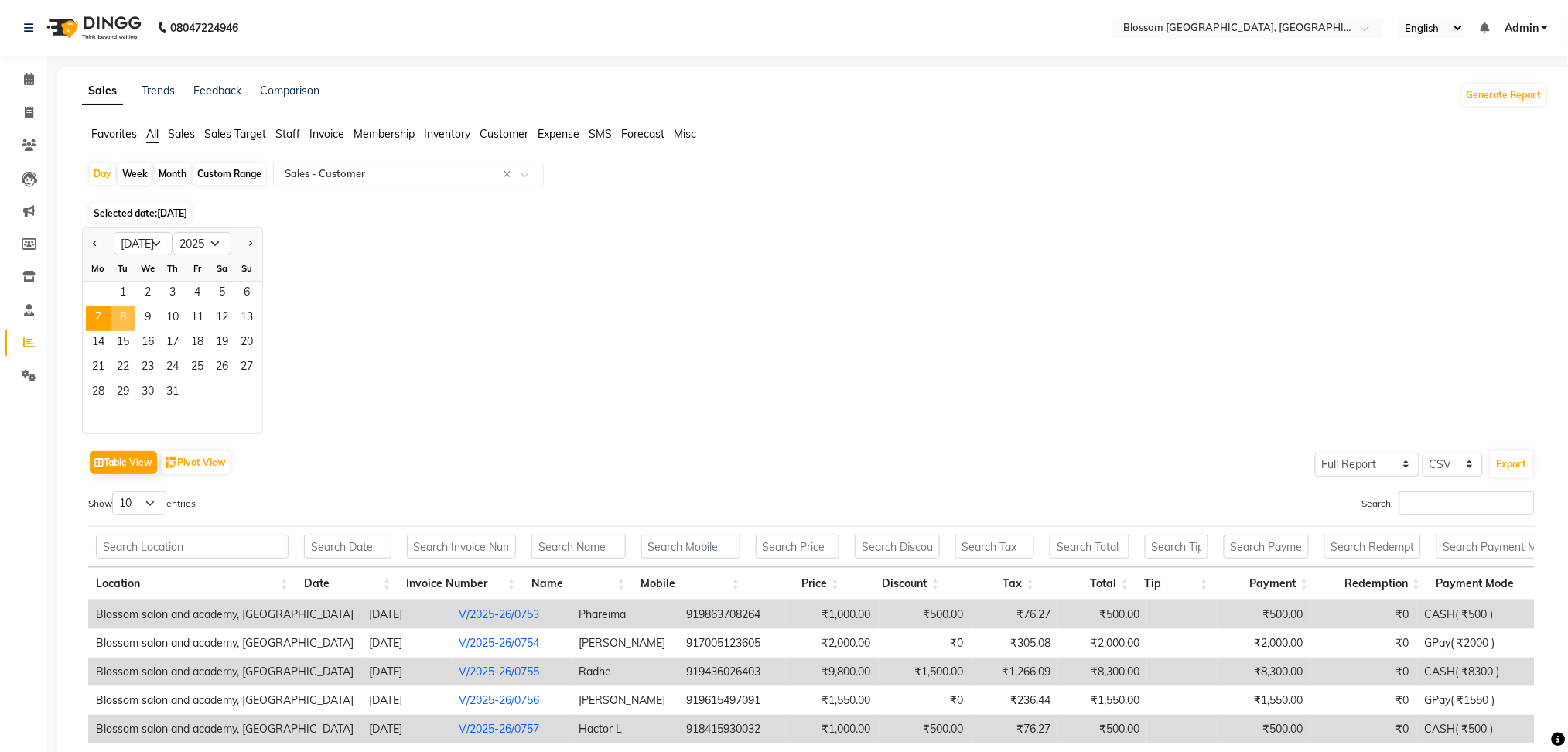
click at [130, 306] on span "8" at bounding box center [123, 318] width 25 height 25
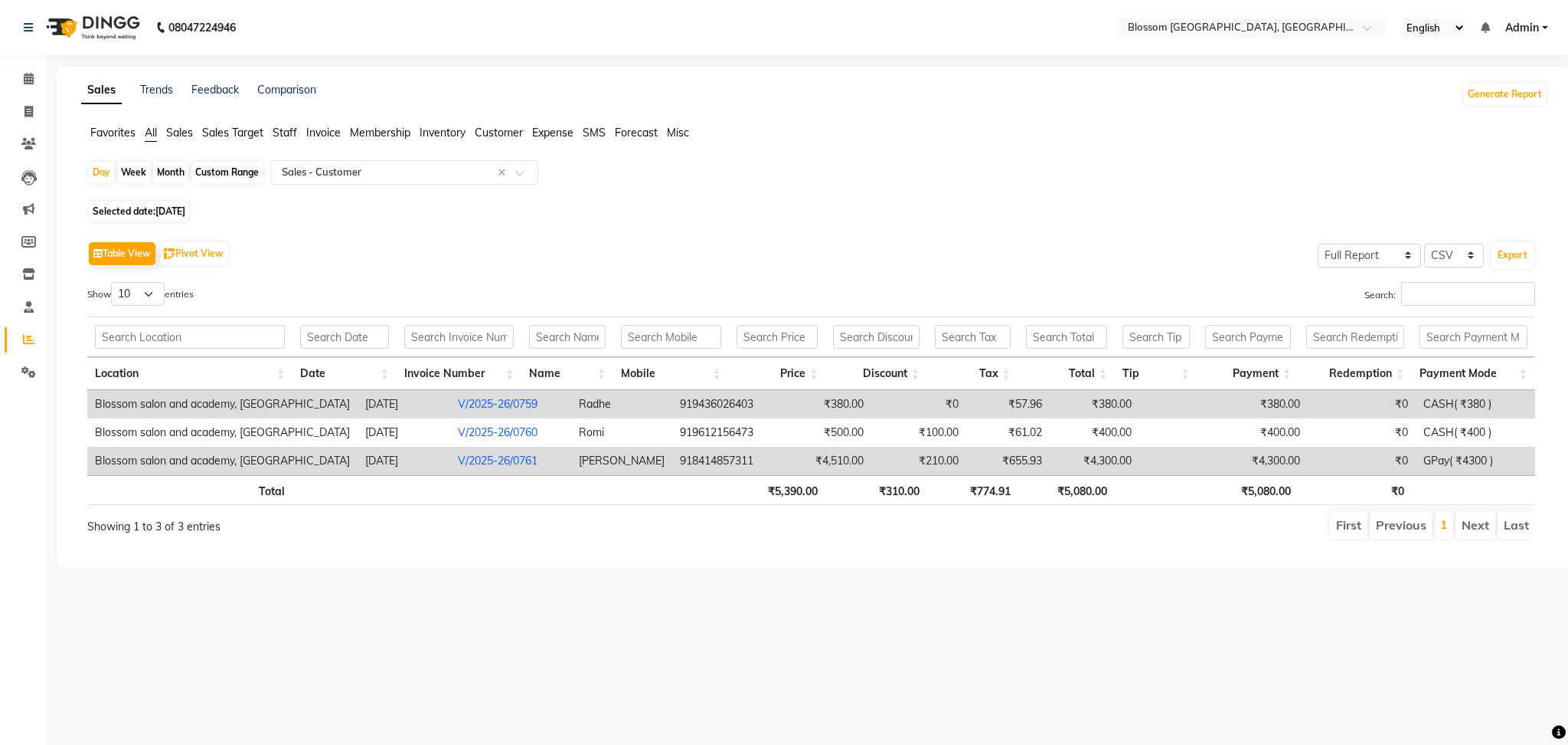
click at [142, 208] on span "Selected date: 08-07-2025" at bounding box center [139, 211] width 101 height 19
select select "7"
select select "2025"
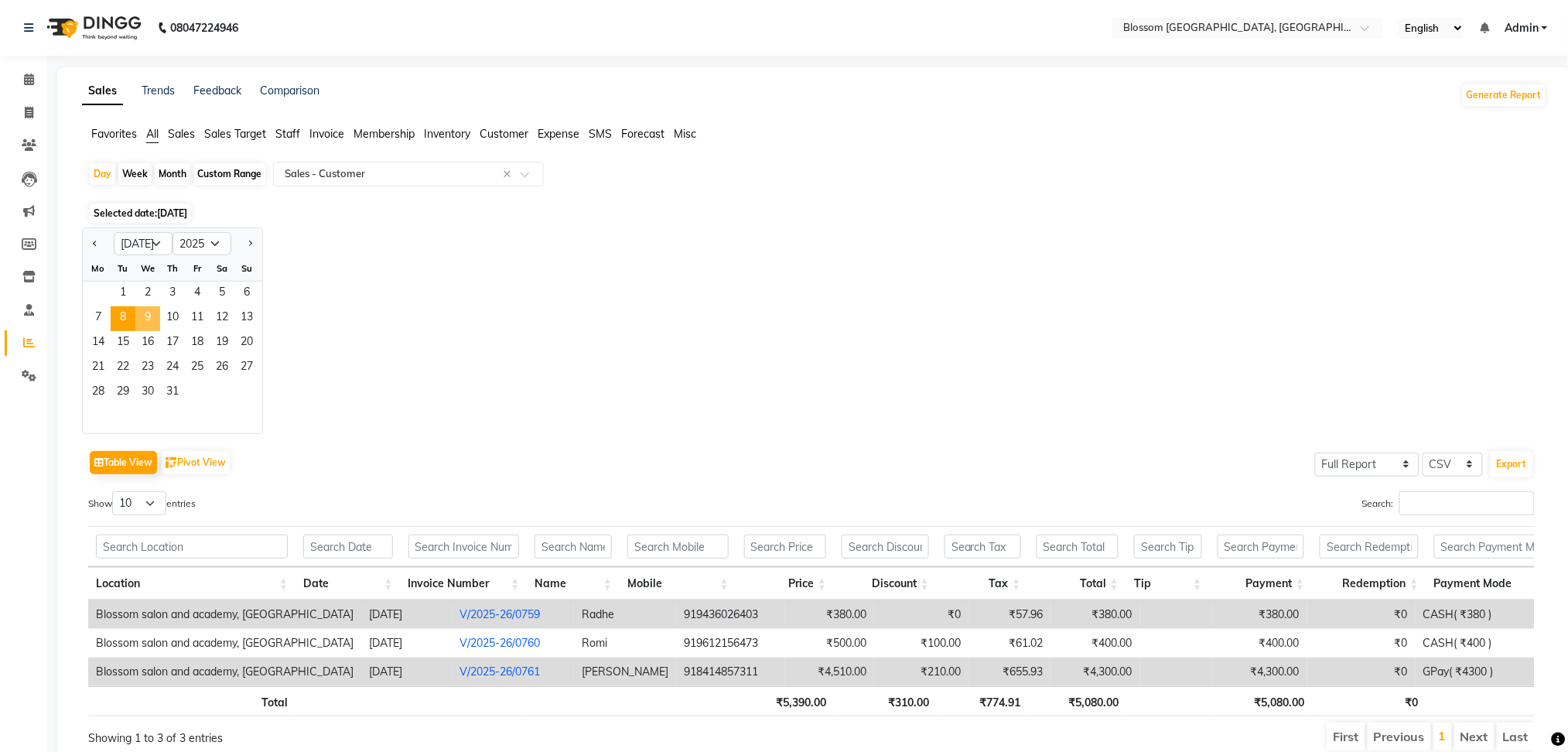
click at [152, 312] on span "9" at bounding box center [148, 318] width 25 height 25
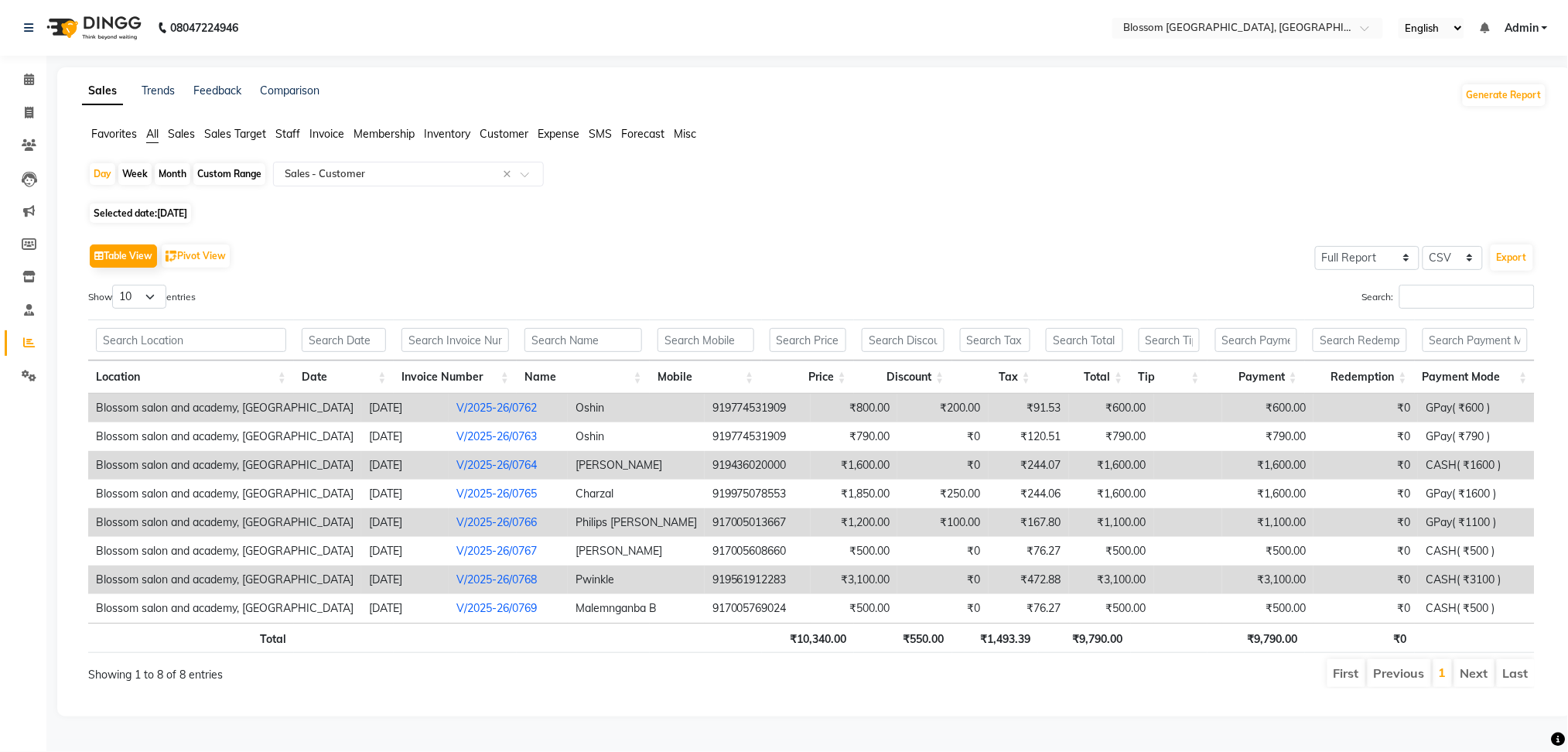
click at [156, 211] on span "Selected date: 09-07-2025" at bounding box center [140, 213] width 102 height 19
select select "7"
select select "2025"
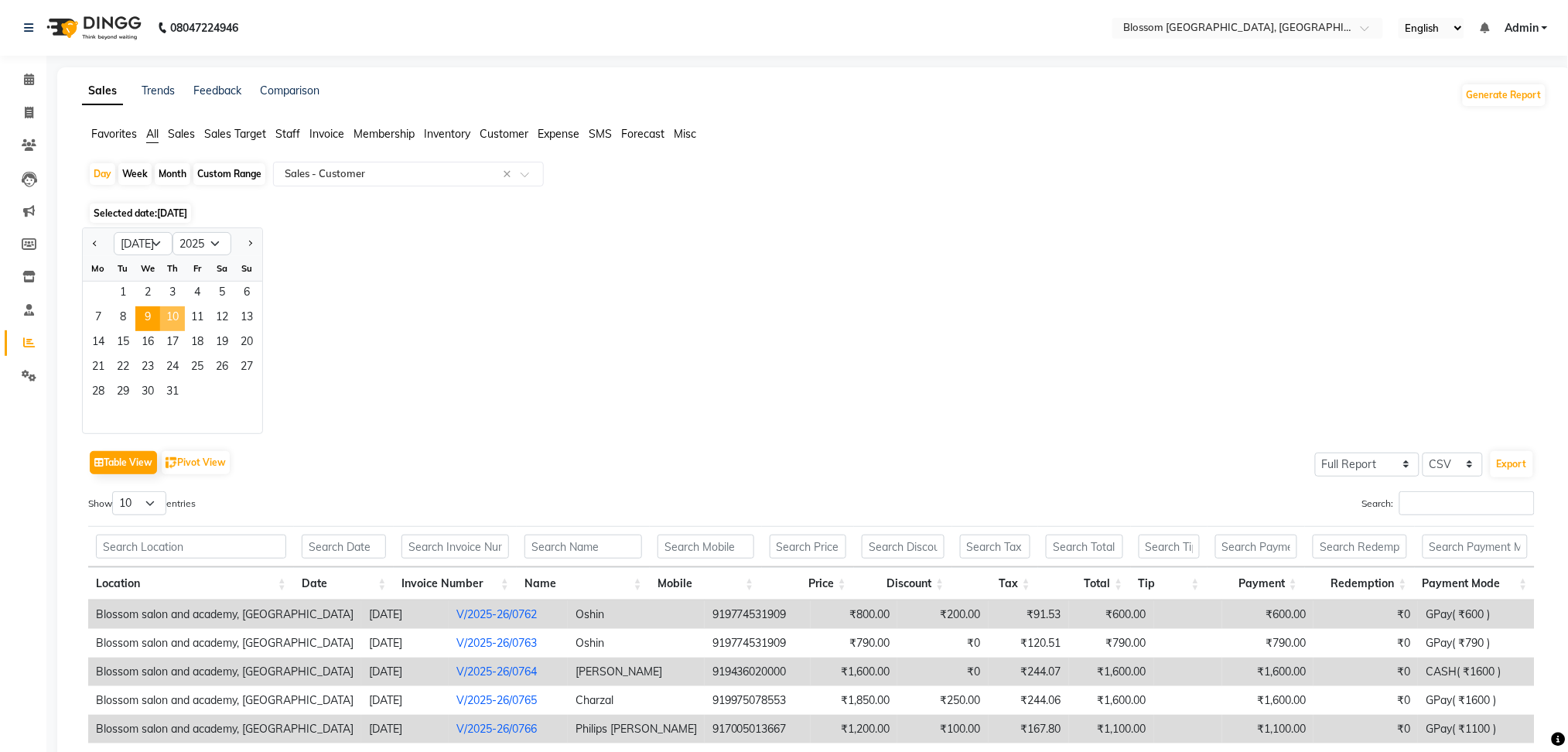
click at [168, 312] on span "10" at bounding box center [173, 318] width 25 height 25
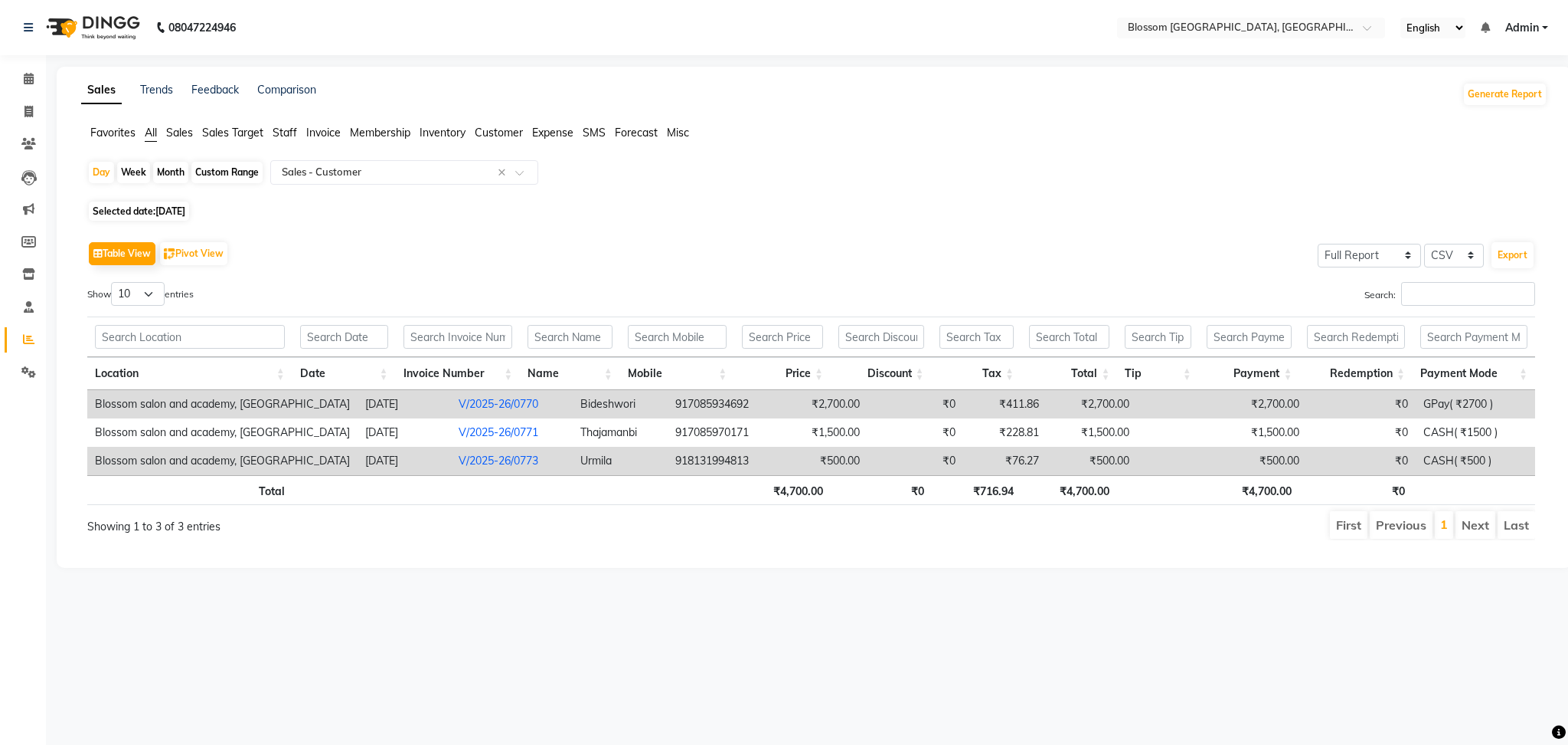
click at [1254, 503] on th "₹4,700.00" at bounding box center [1250, 489] width 101 height 30
click at [185, 208] on span "10-07-2025" at bounding box center [170, 211] width 30 height 11
select select "7"
select select "2025"
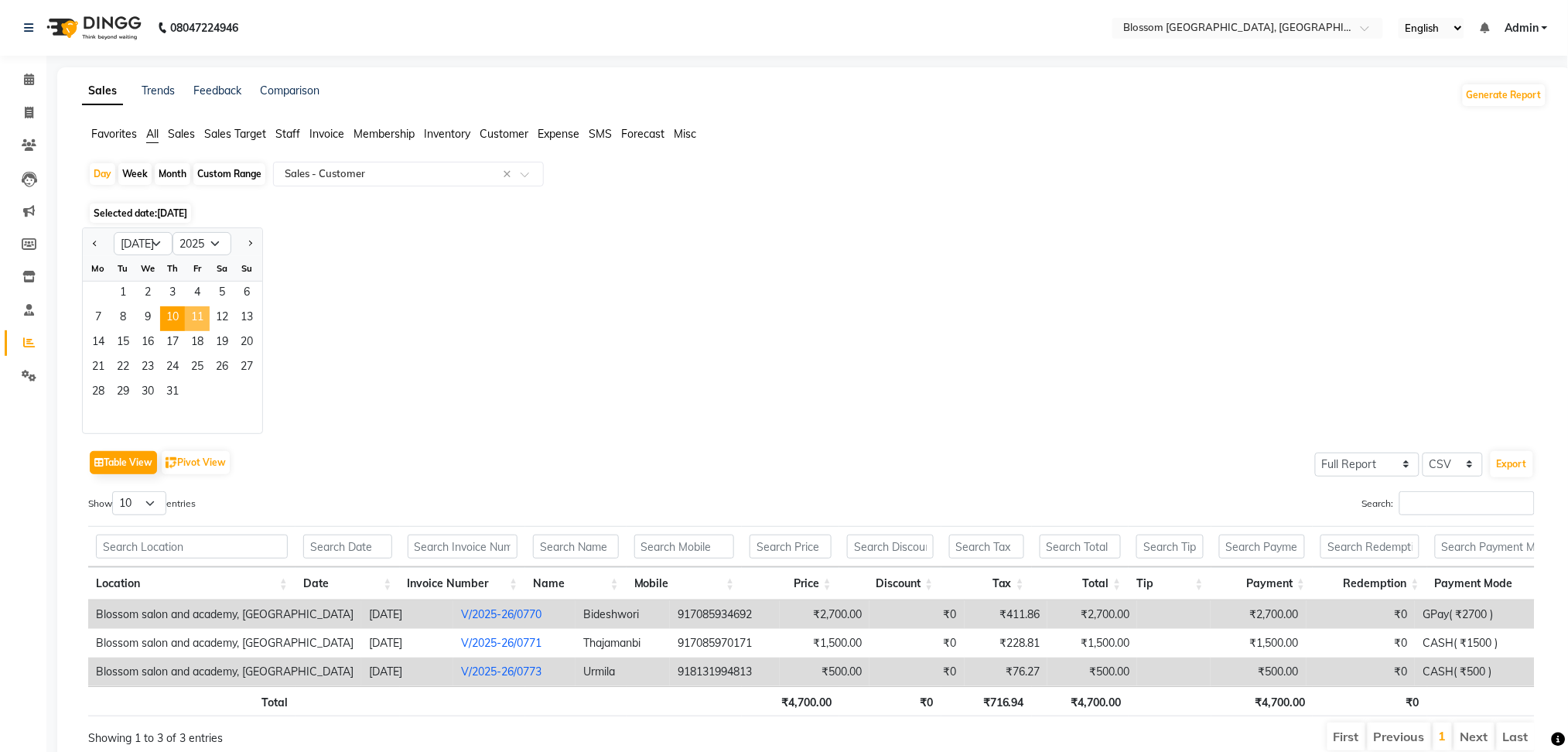
click at [189, 313] on span "11" at bounding box center [197, 318] width 25 height 25
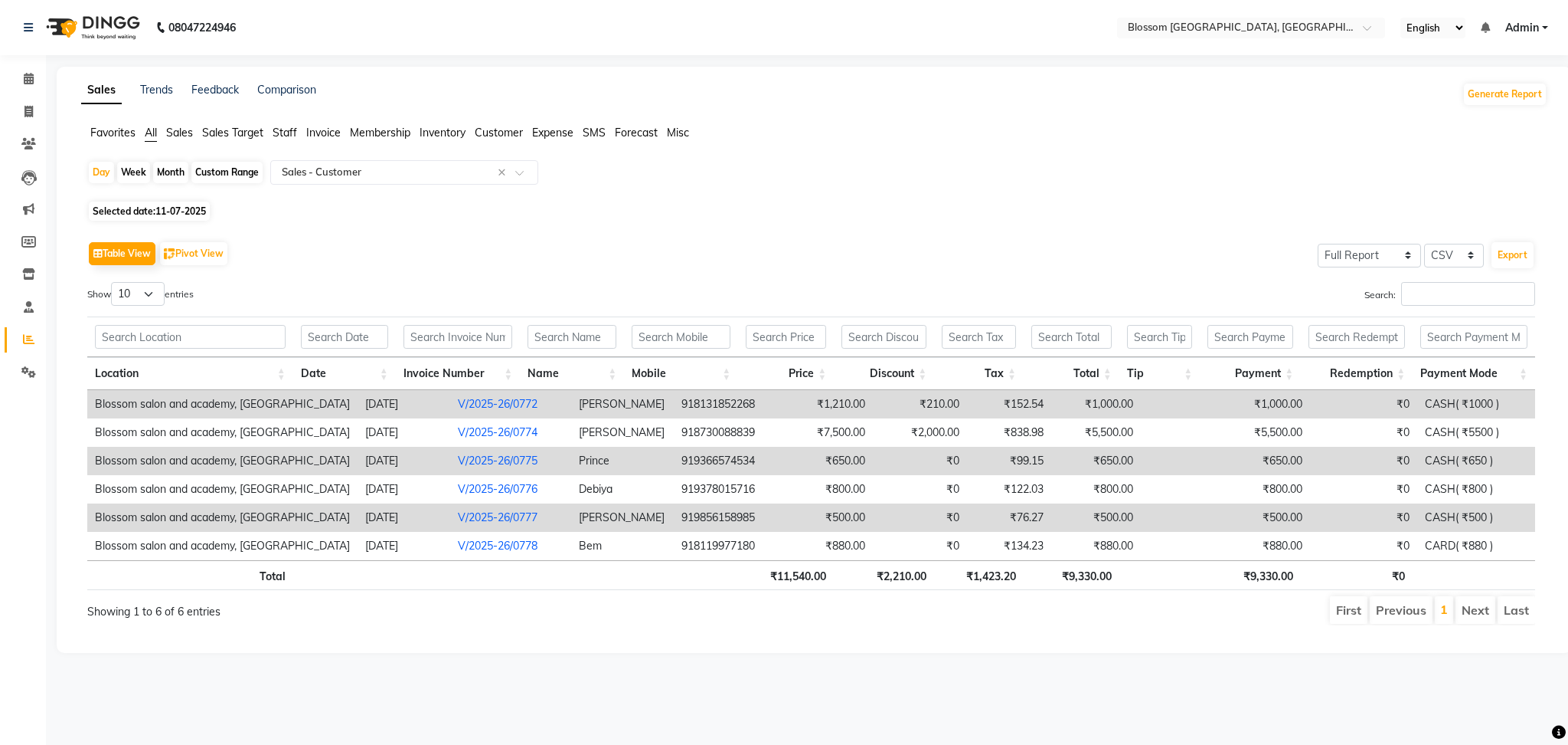
click at [519, 447] on td "V/2025-26/0775" at bounding box center [510, 461] width 120 height 29
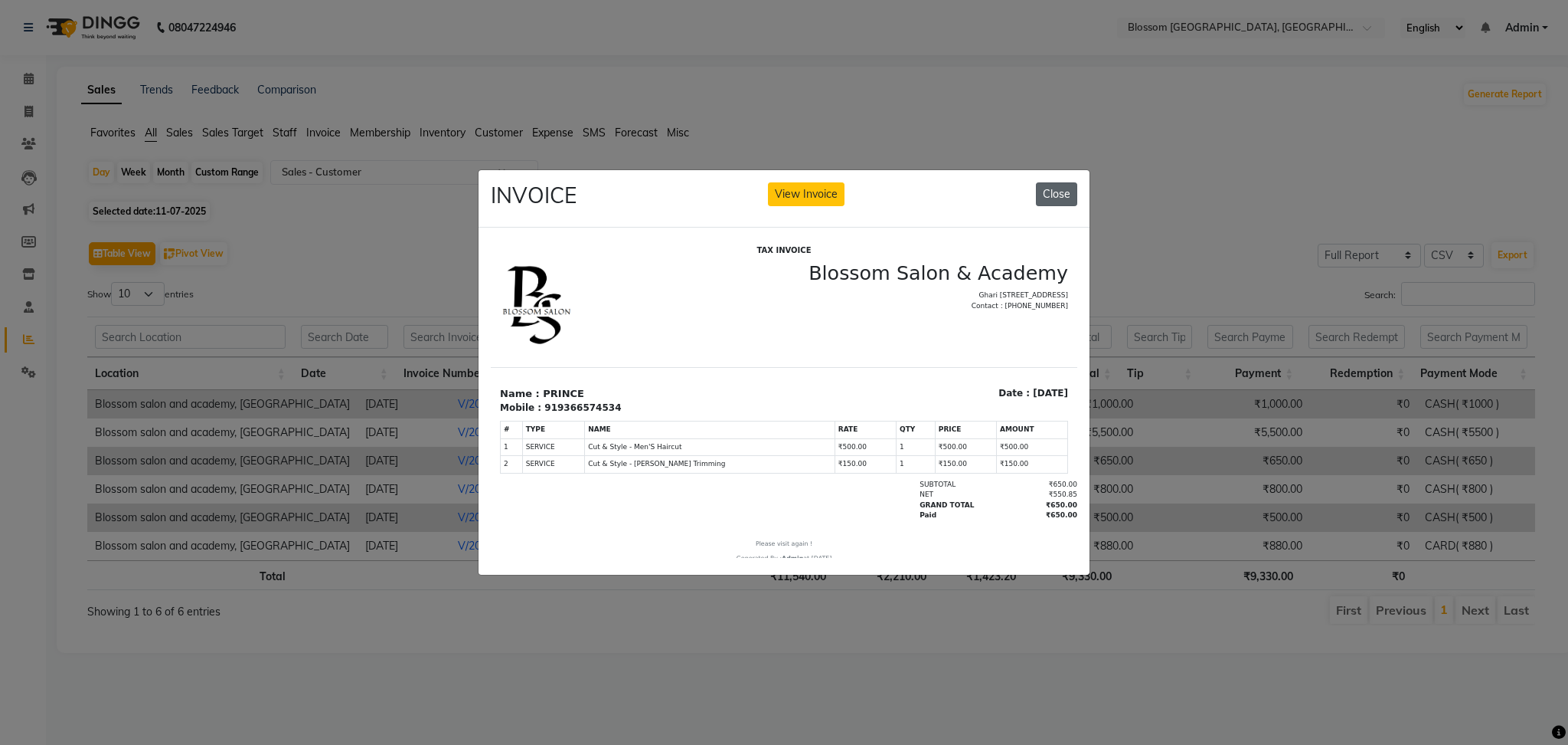
click at [1066, 188] on button "Close" at bounding box center [1057, 194] width 41 height 24
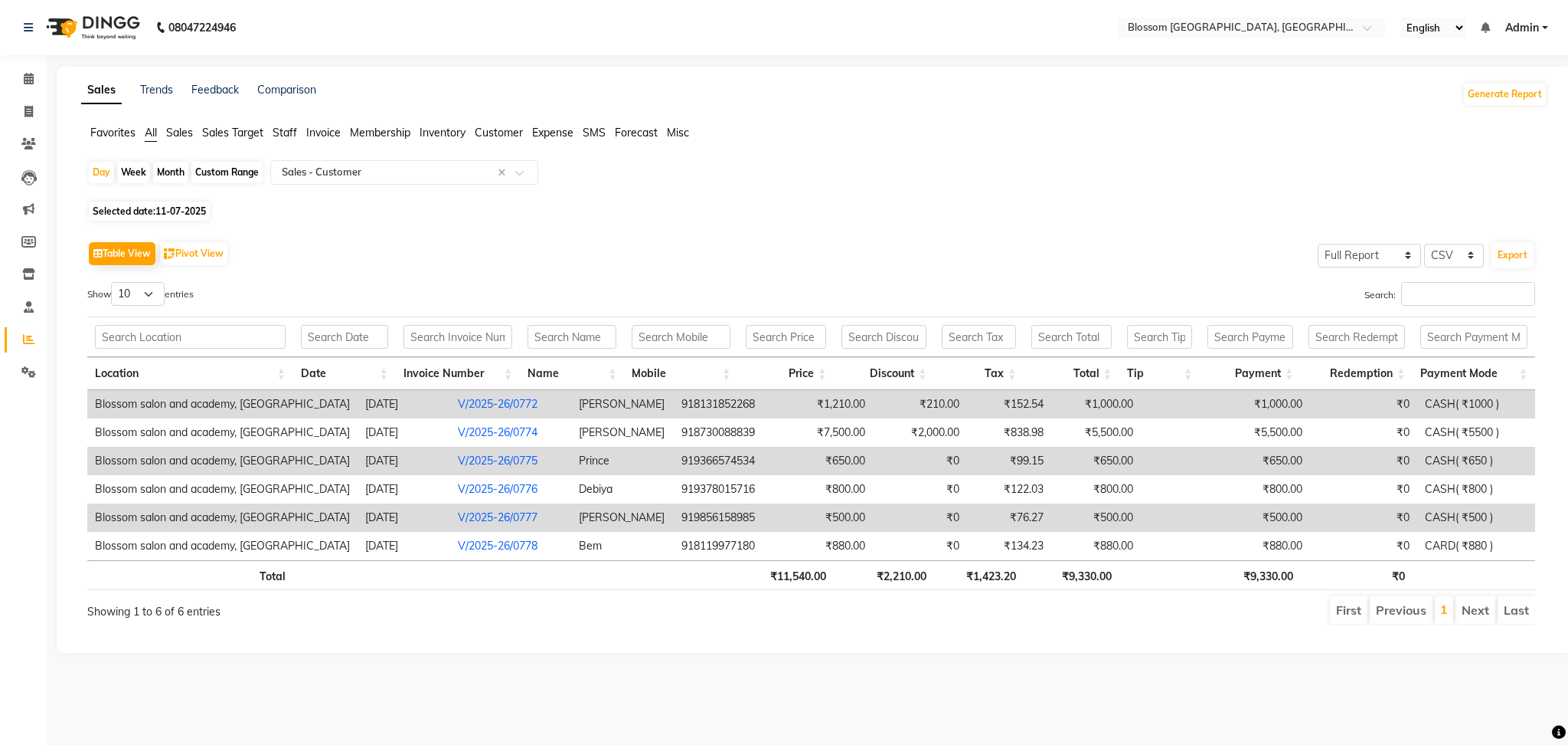
click at [161, 202] on span "Selected date: 11-07-2025" at bounding box center [149, 211] width 121 height 19
select select "7"
select select "2025"
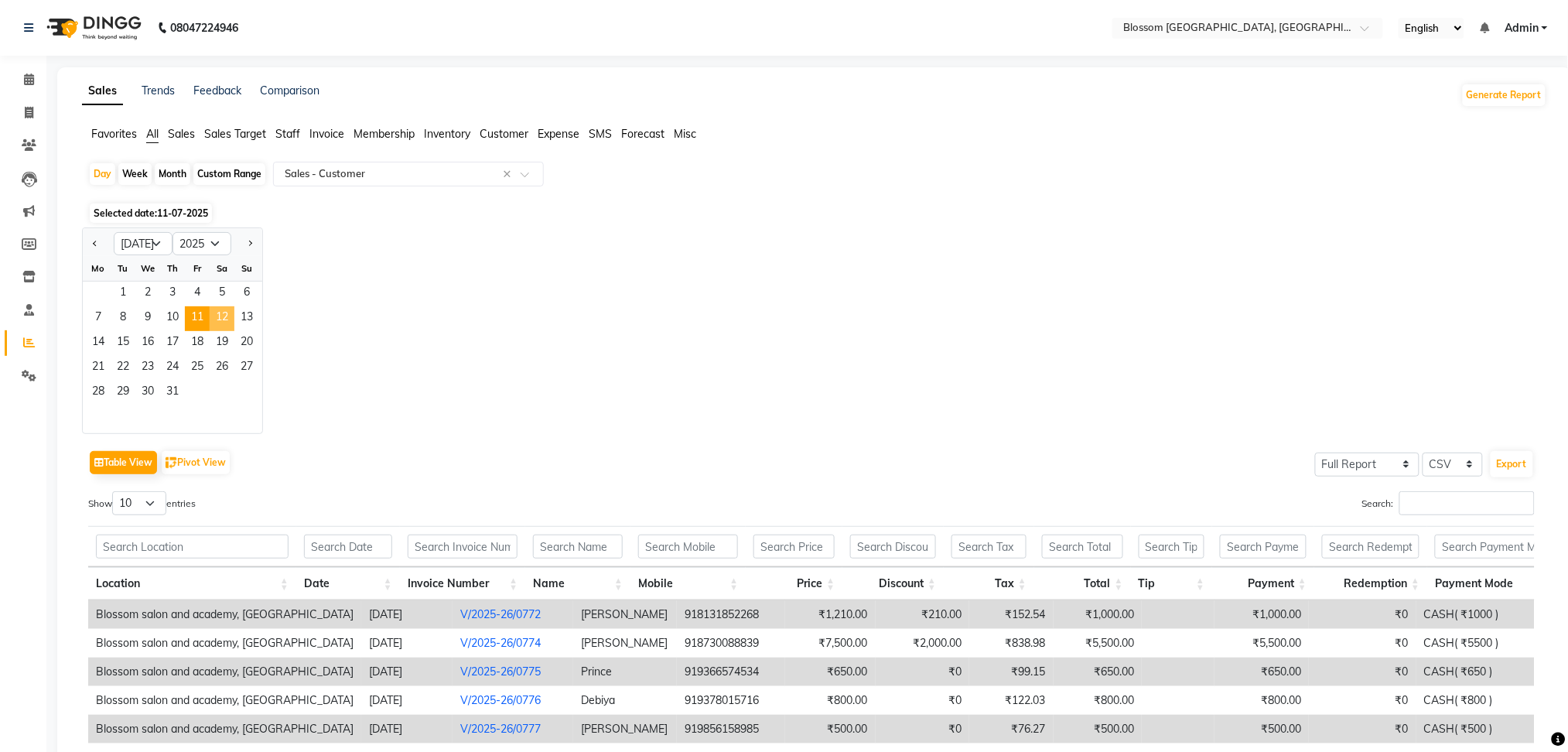
click at [215, 324] on span "12" at bounding box center [222, 318] width 25 height 25
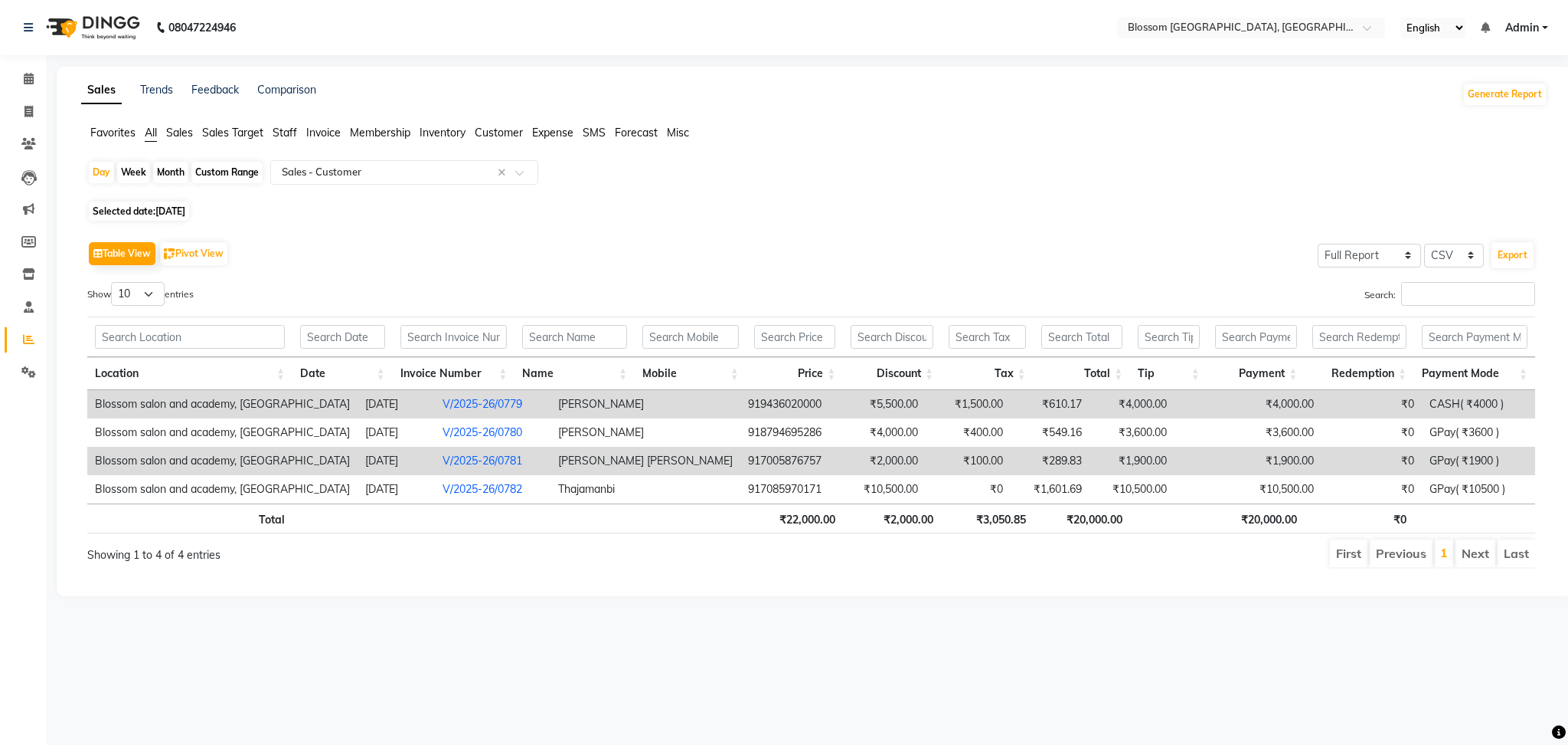
click at [185, 207] on span "12-07-2025" at bounding box center [170, 211] width 30 height 11
select select "7"
select select "2025"
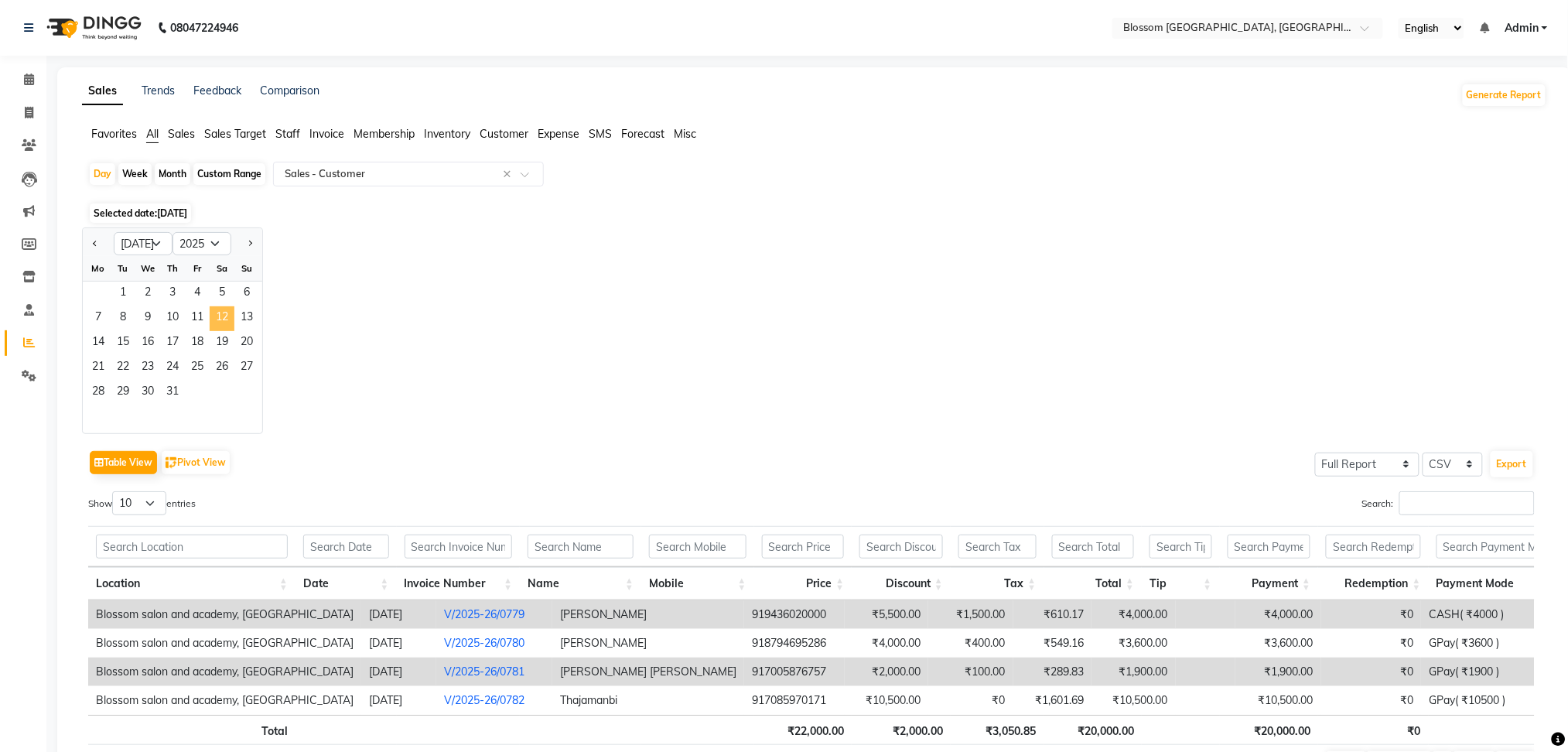
click at [227, 314] on span "12" at bounding box center [222, 318] width 25 height 25
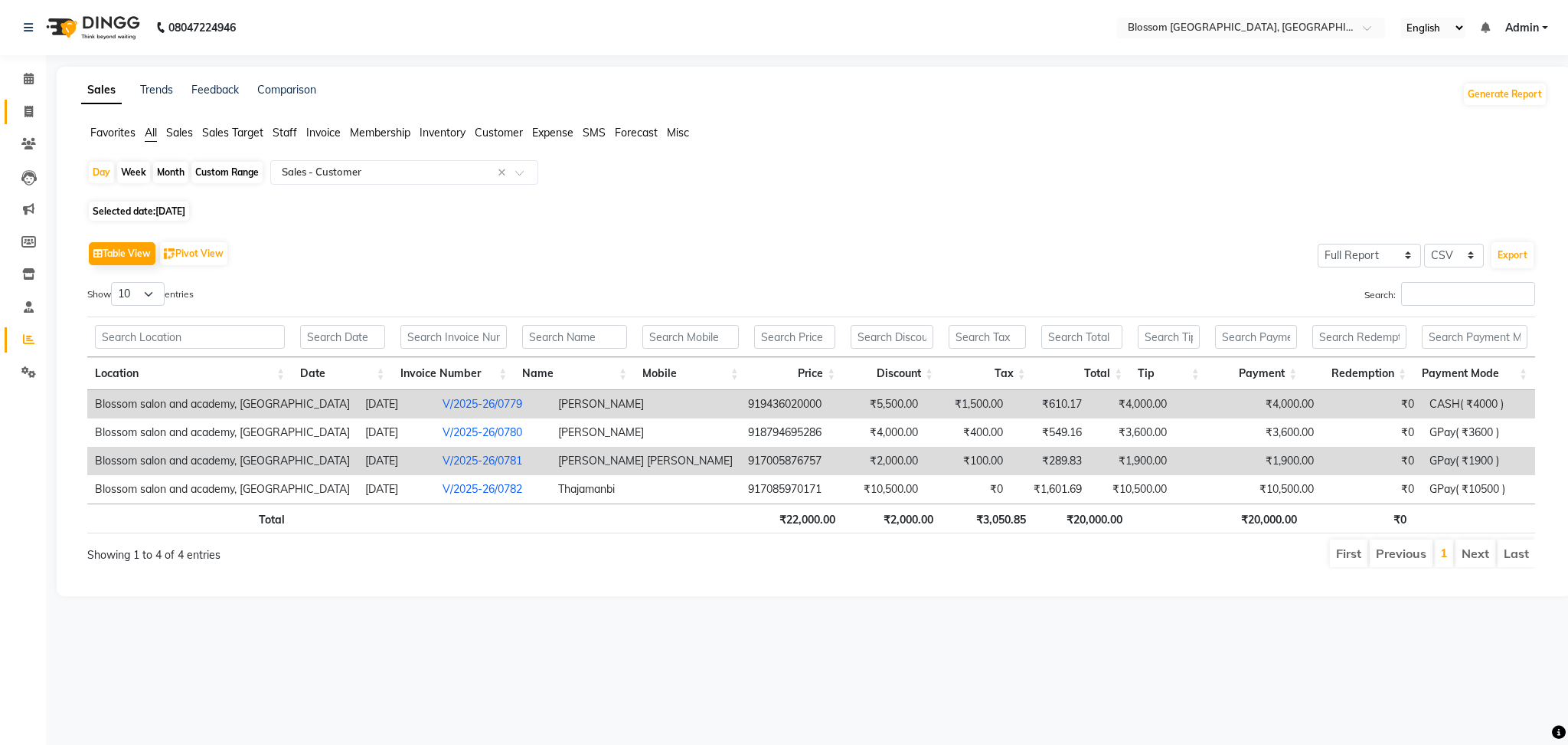
click at [23, 122] on link "Invoice" at bounding box center [23, 113] width 37 height 26
select select "service"
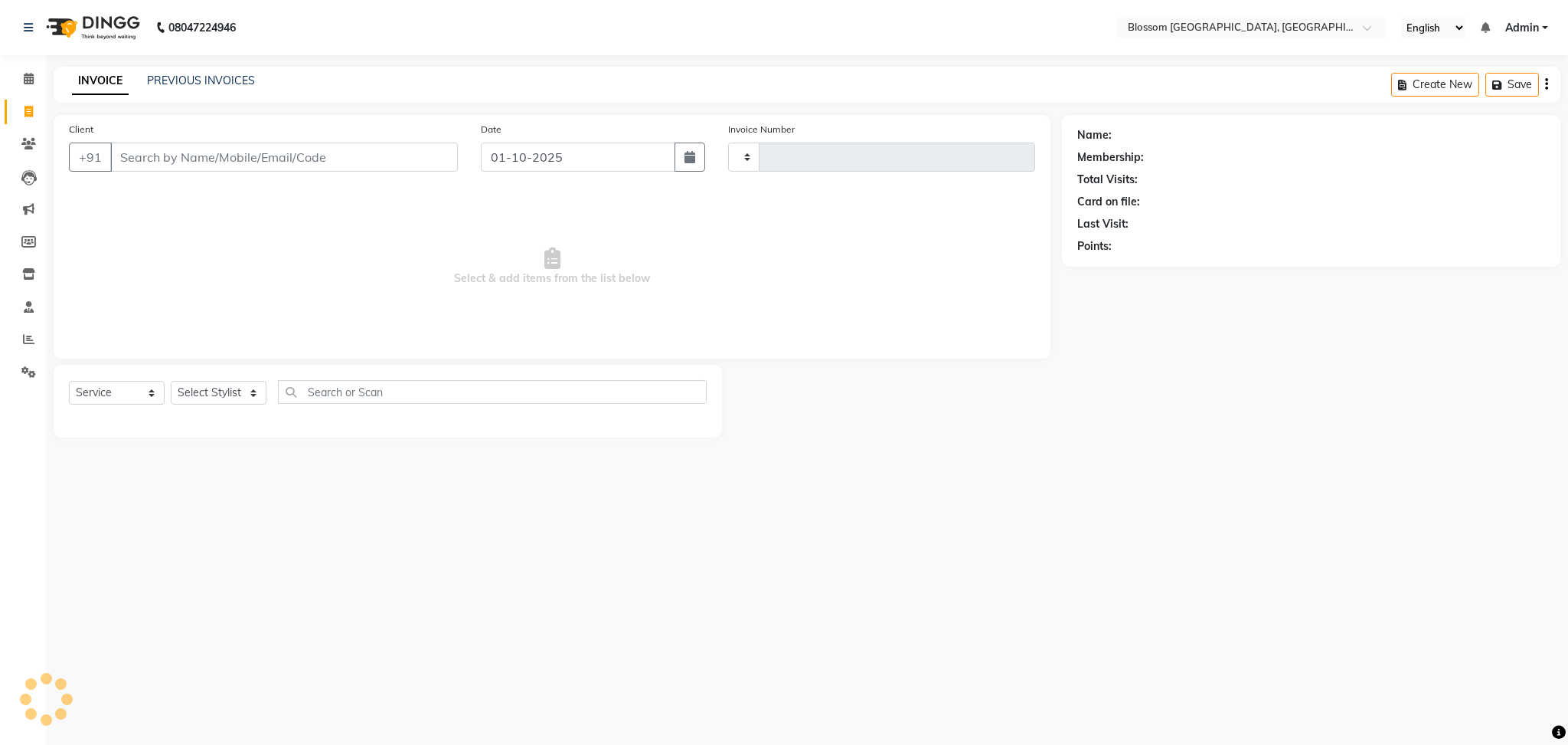
type input "1330"
select select "7465"
click at [184, 75] on link "PREVIOUS INVOICES" at bounding box center [200, 80] width 108 height 14
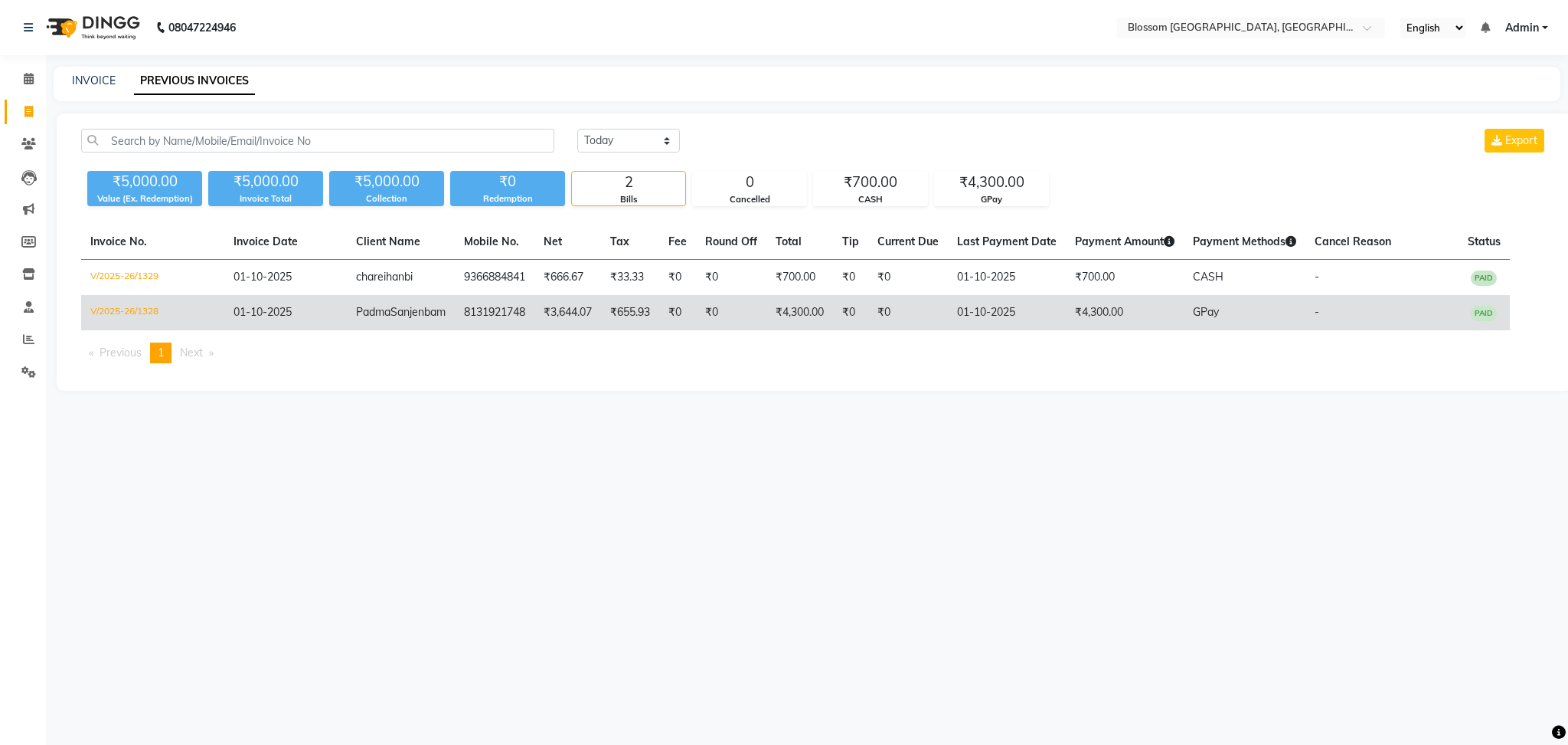
click at [709, 311] on td "₹0" at bounding box center [731, 312] width 70 height 35
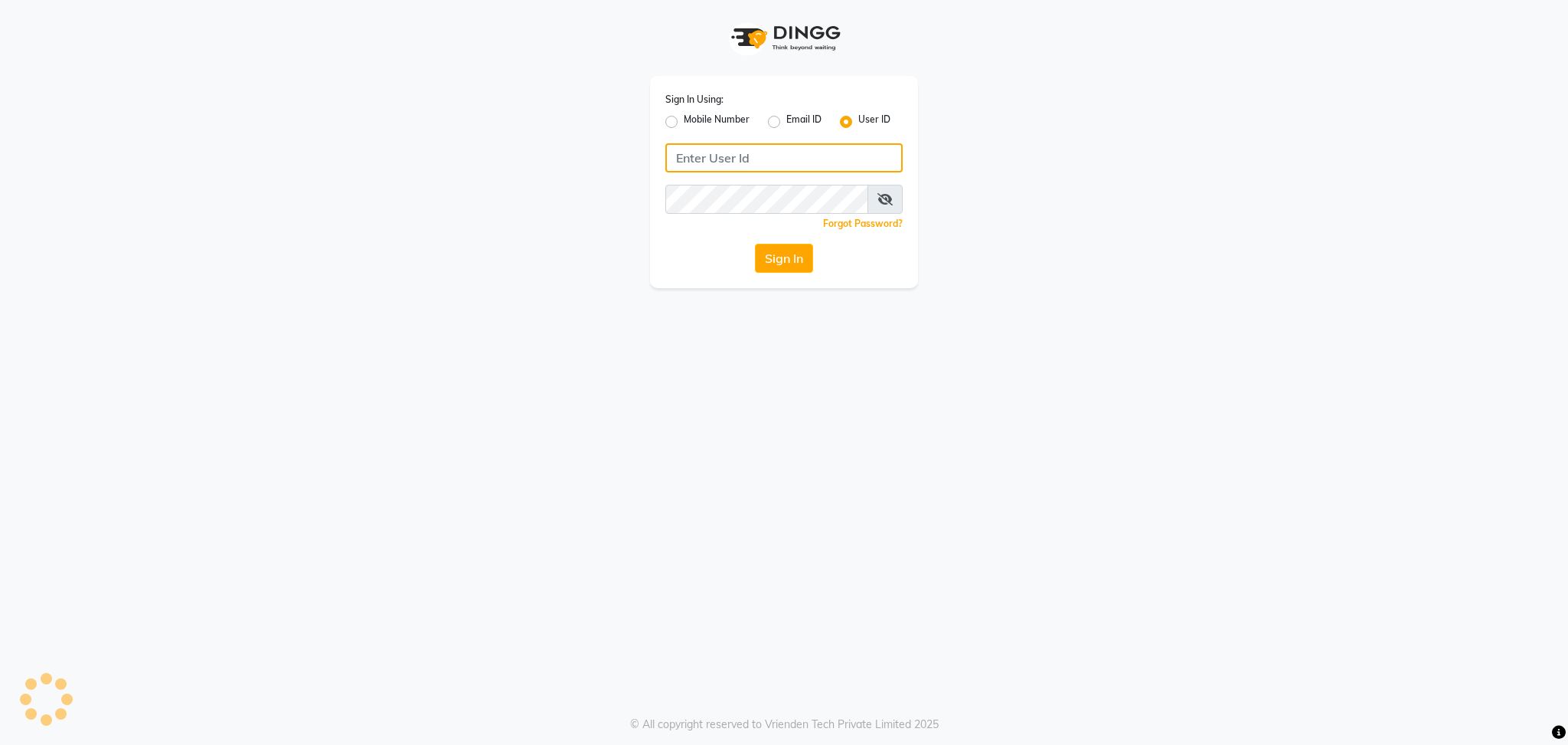
click at [725, 157] on input "Username" at bounding box center [784, 157] width 237 height 29
type input "blossom123"
click at [791, 251] on button "Sign In" at bounding box center [784, 258] width 58 height 29
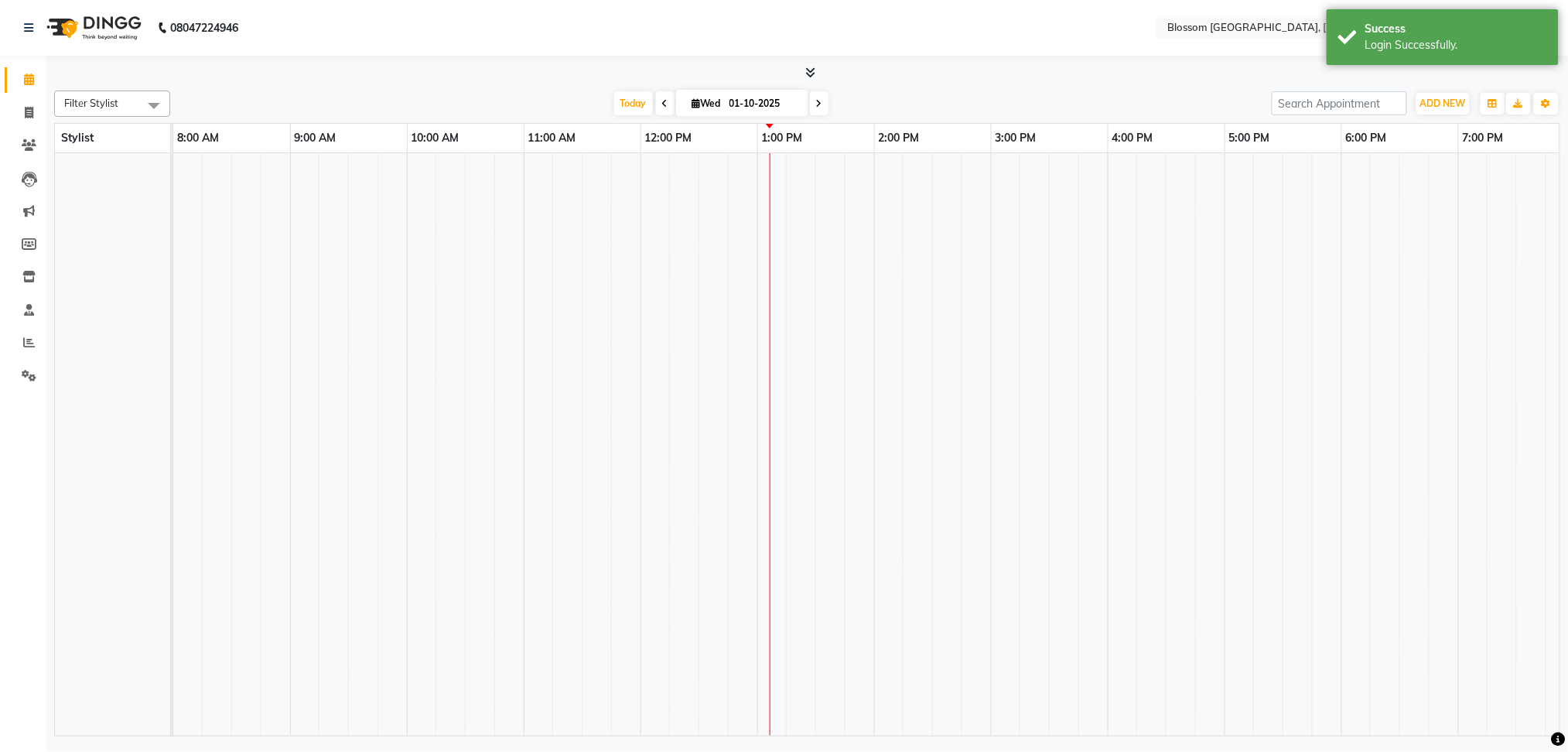
select select "en"
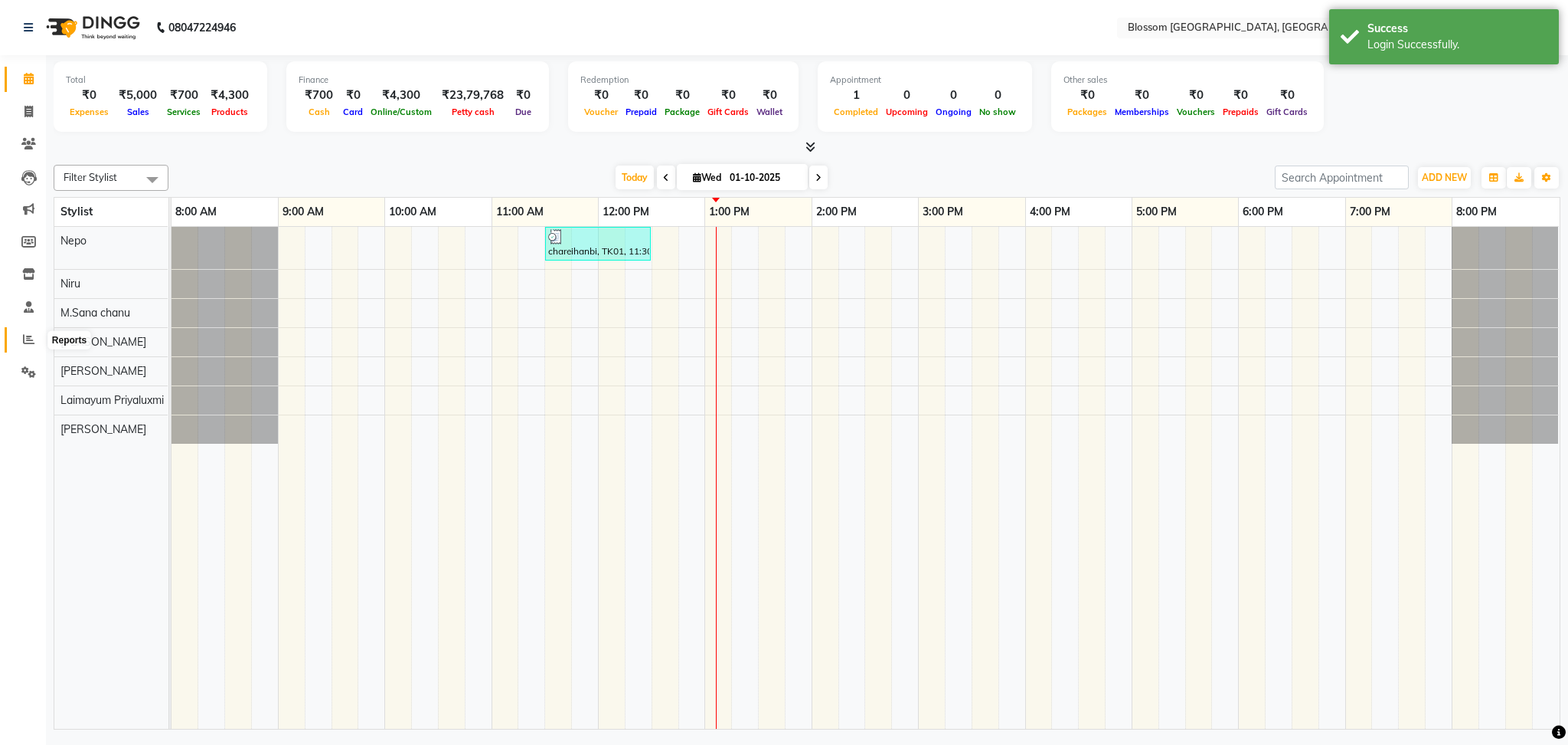
click at [27, 333] on icon at bounding box center [29, 339] width 11 height 11
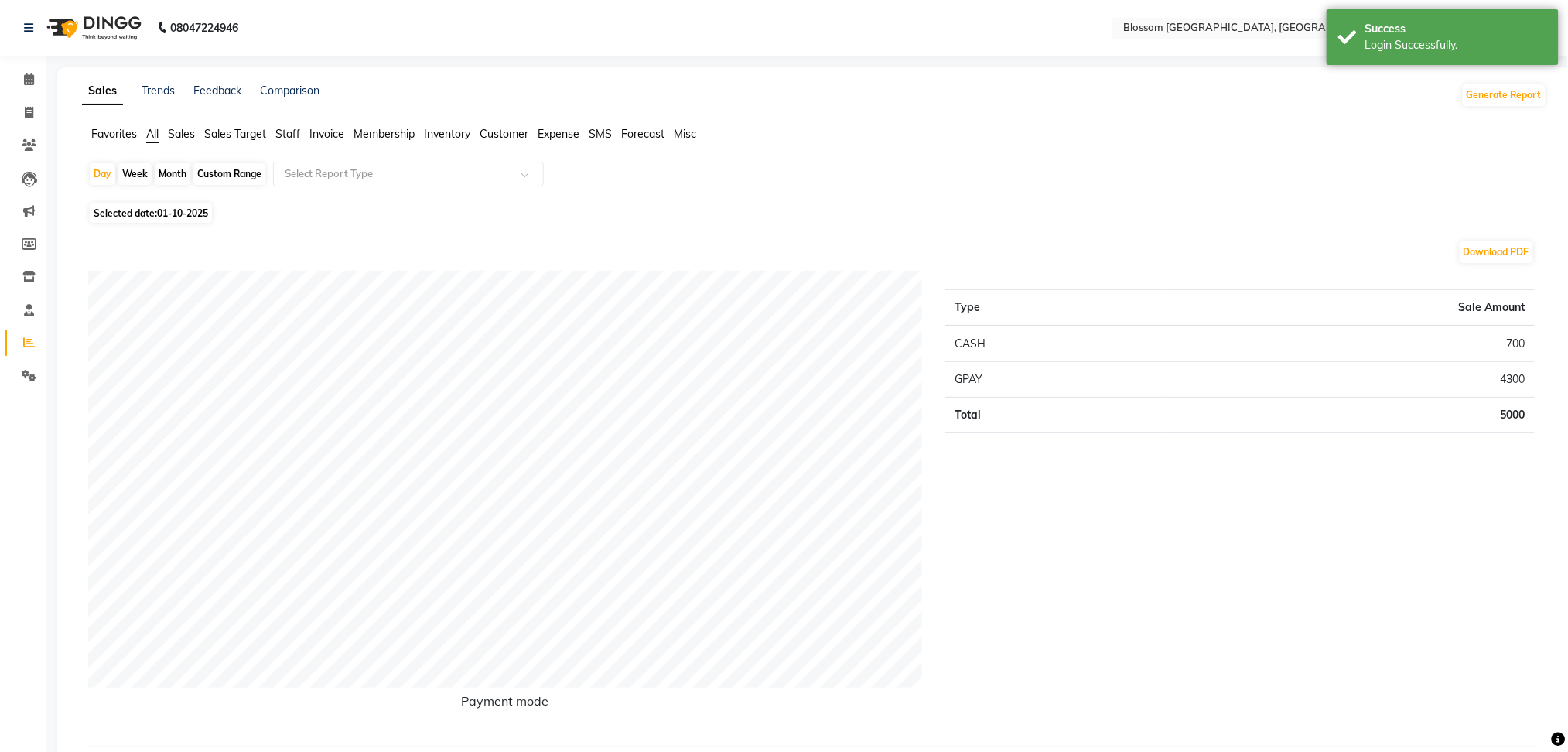
click at [168, 208] on span "01-10-2025" at bounding box center [182, 213] width 51 height 11
select select "10"
select select "2025"
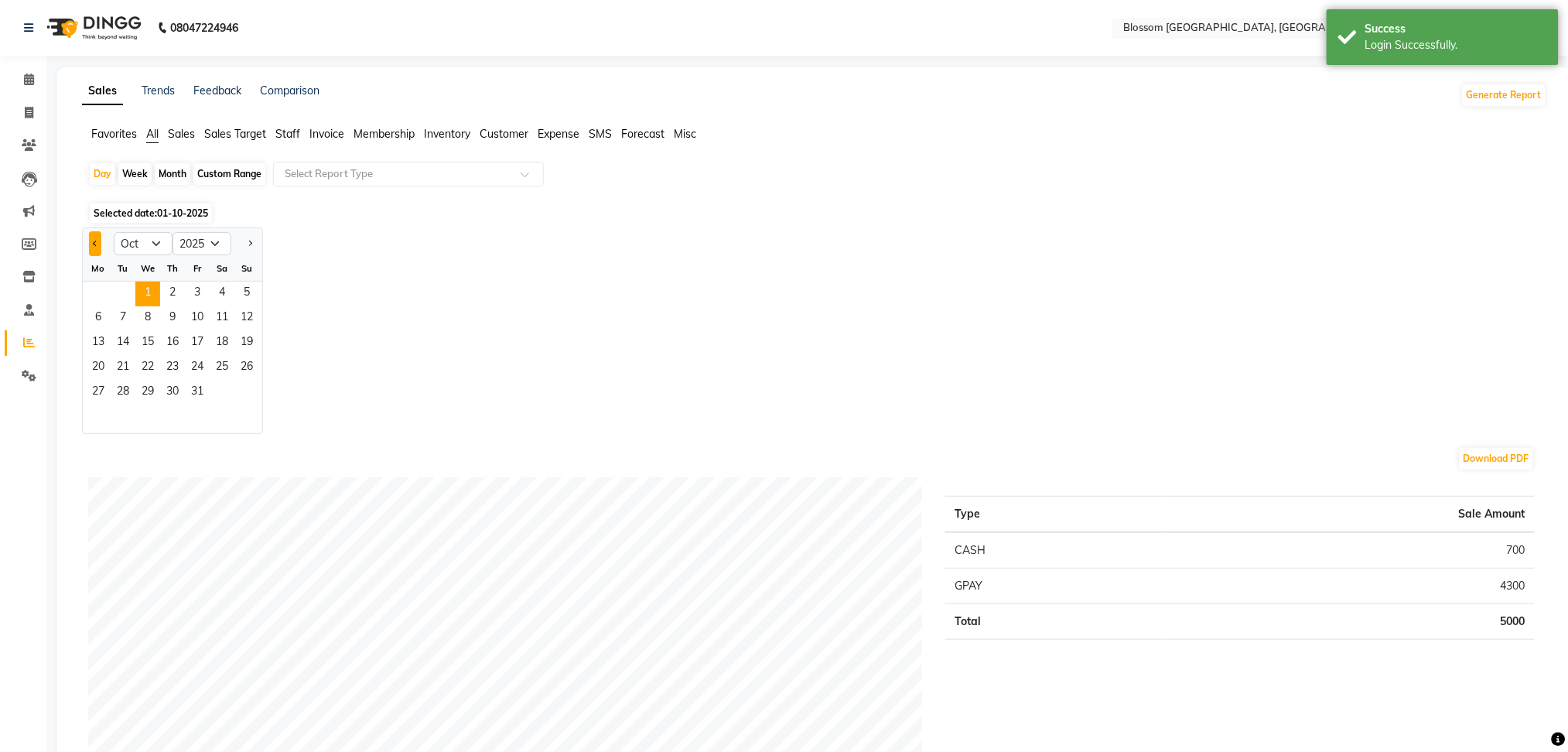
click at [94, 239] on button "Previous month" at bounding box center [94, 243] width 12 height 25
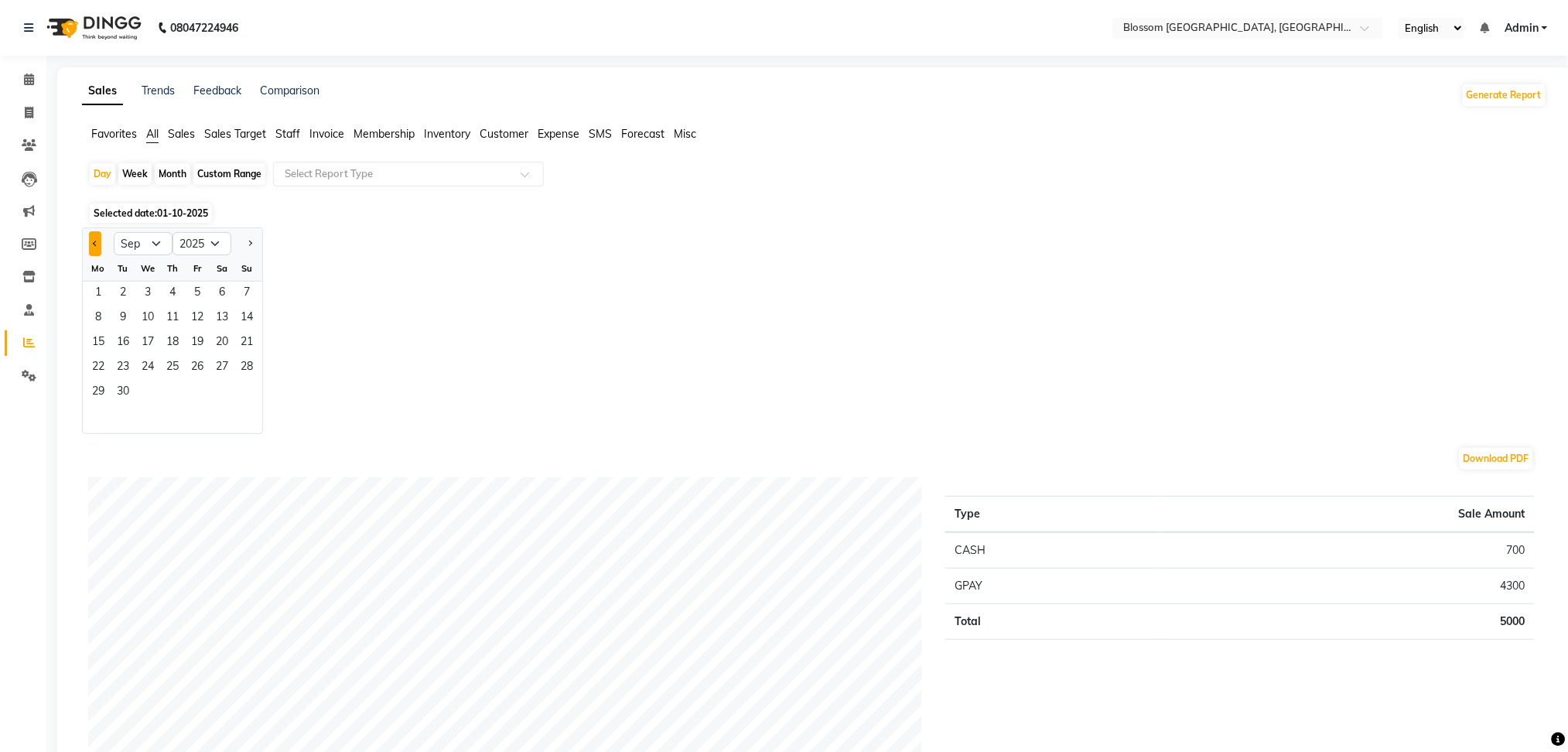
click at [89, 238] on button "Previous month" at bounding box center [94, 243] width 12 height 25
select select "6"
click at [95, 421] on span "30" at bounding box center [98, 418] width 25 height 25
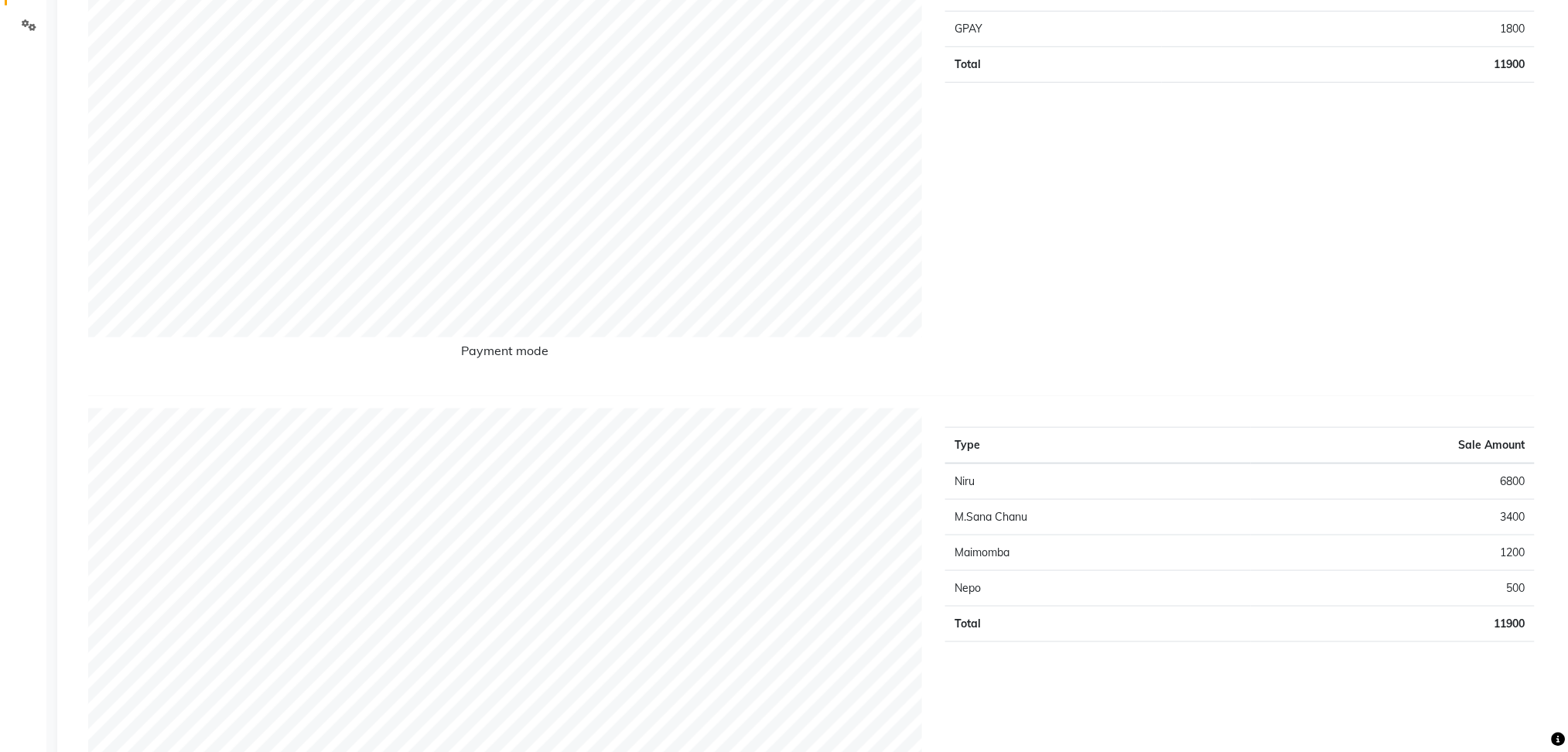
scroll to position [103, 0]
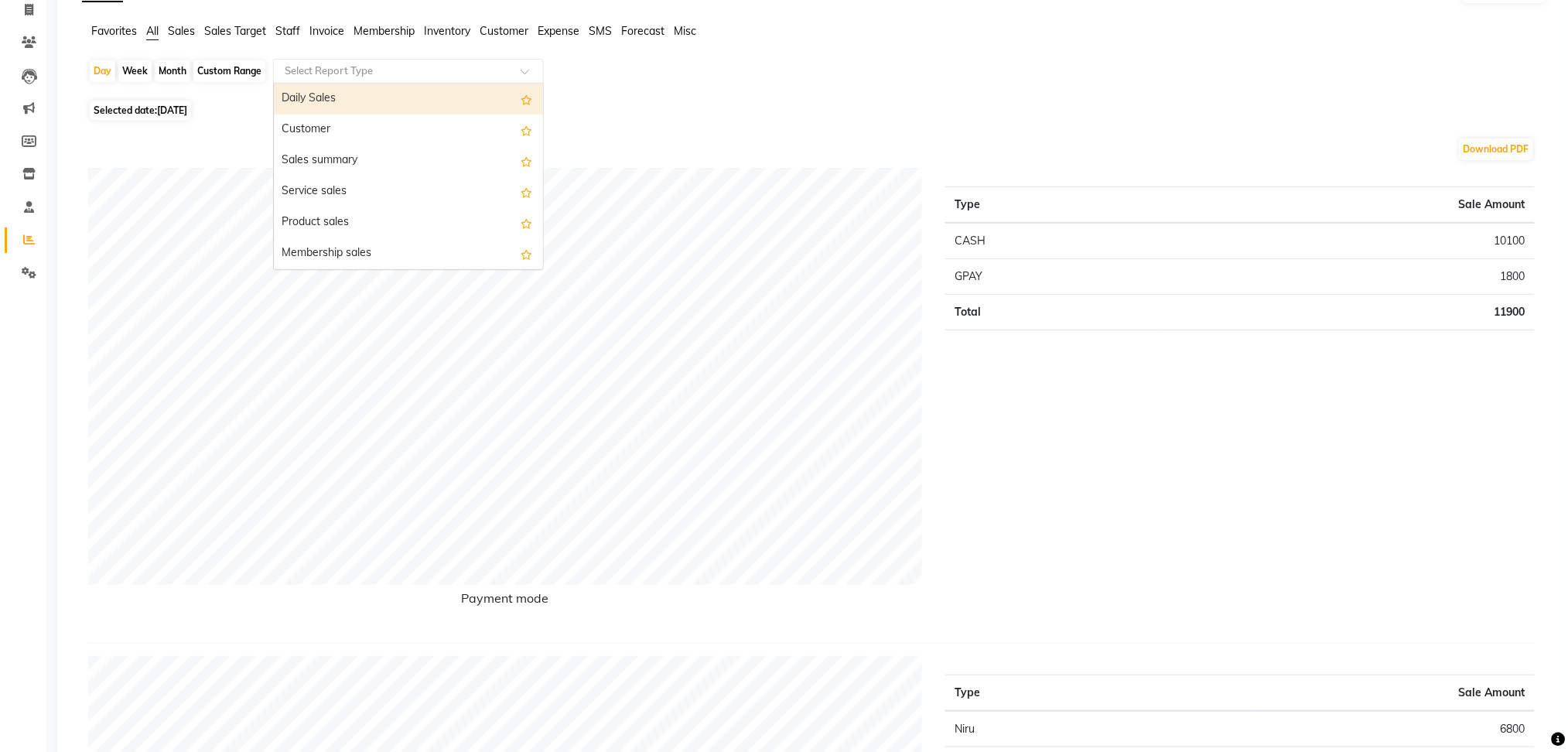
click at [389, 64] on input "text" at bounding box center [393, 71] width 223 height 15
click at [382, 129] on div "Customer" at bounding box center [409, 130] width 269 height 31
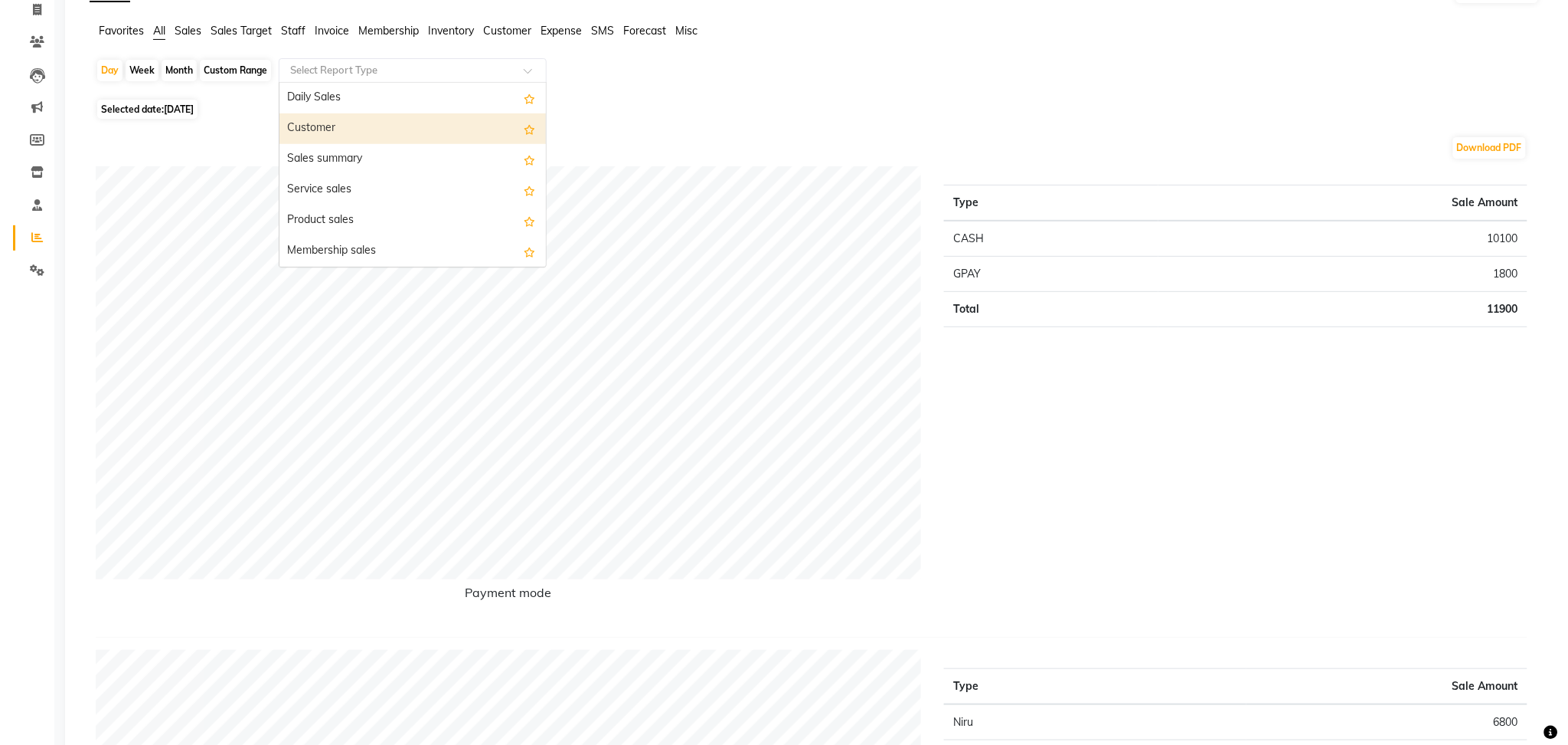
scroll to position [0, 0]
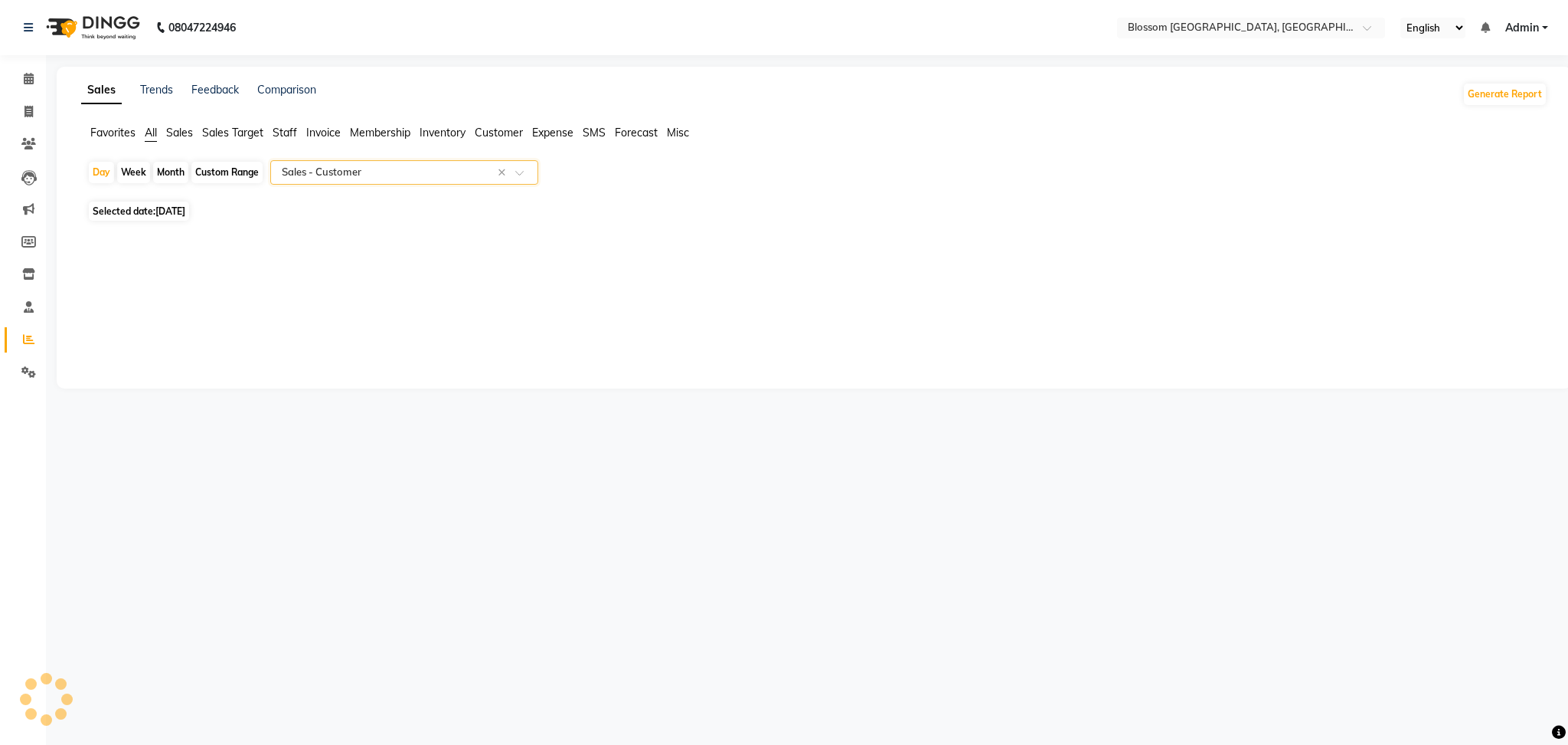
select select "full_report"
select select "csv"
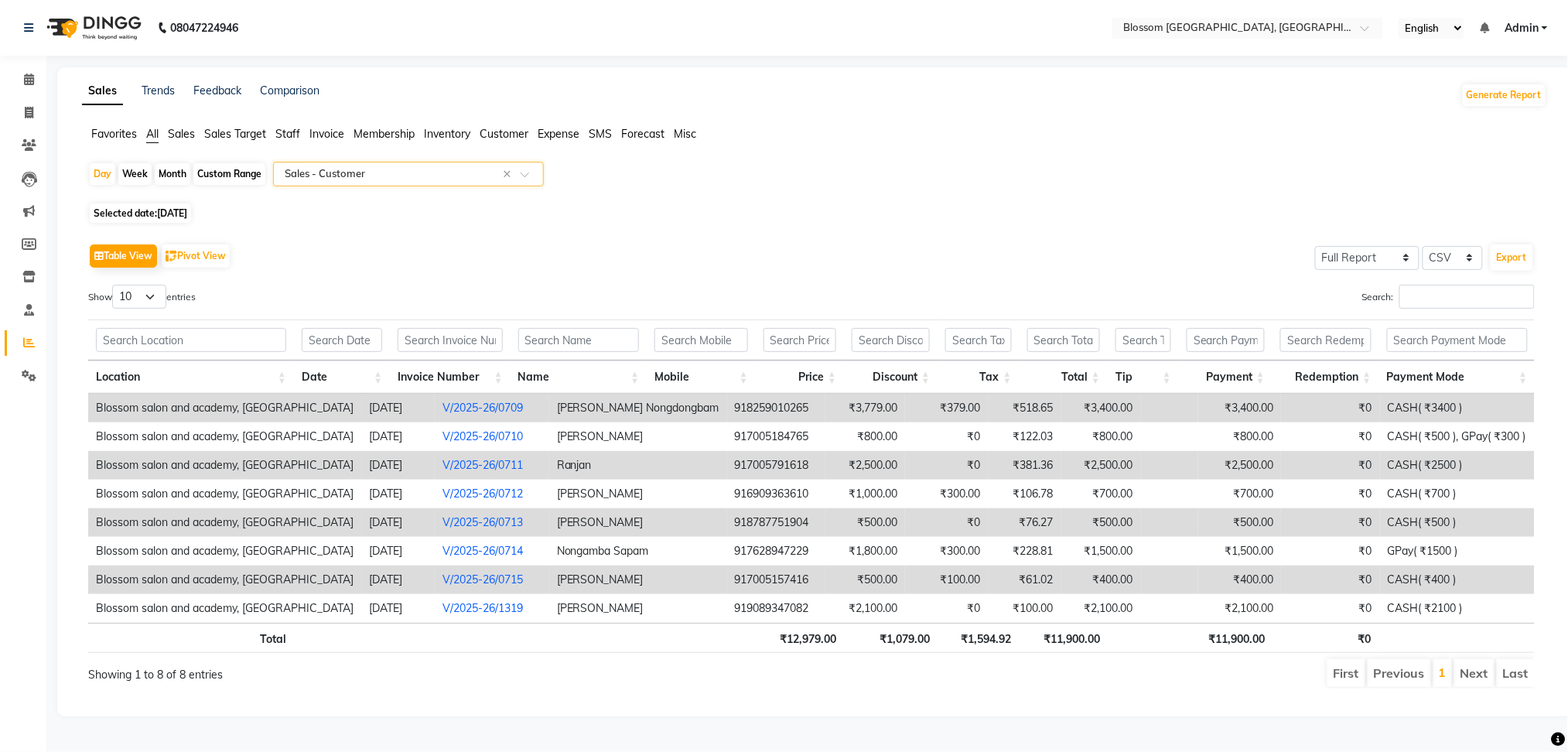
click at [1496, 584] on td "CASH( ₹400 )" at bounding box center [1458, 580] width 155 height 29
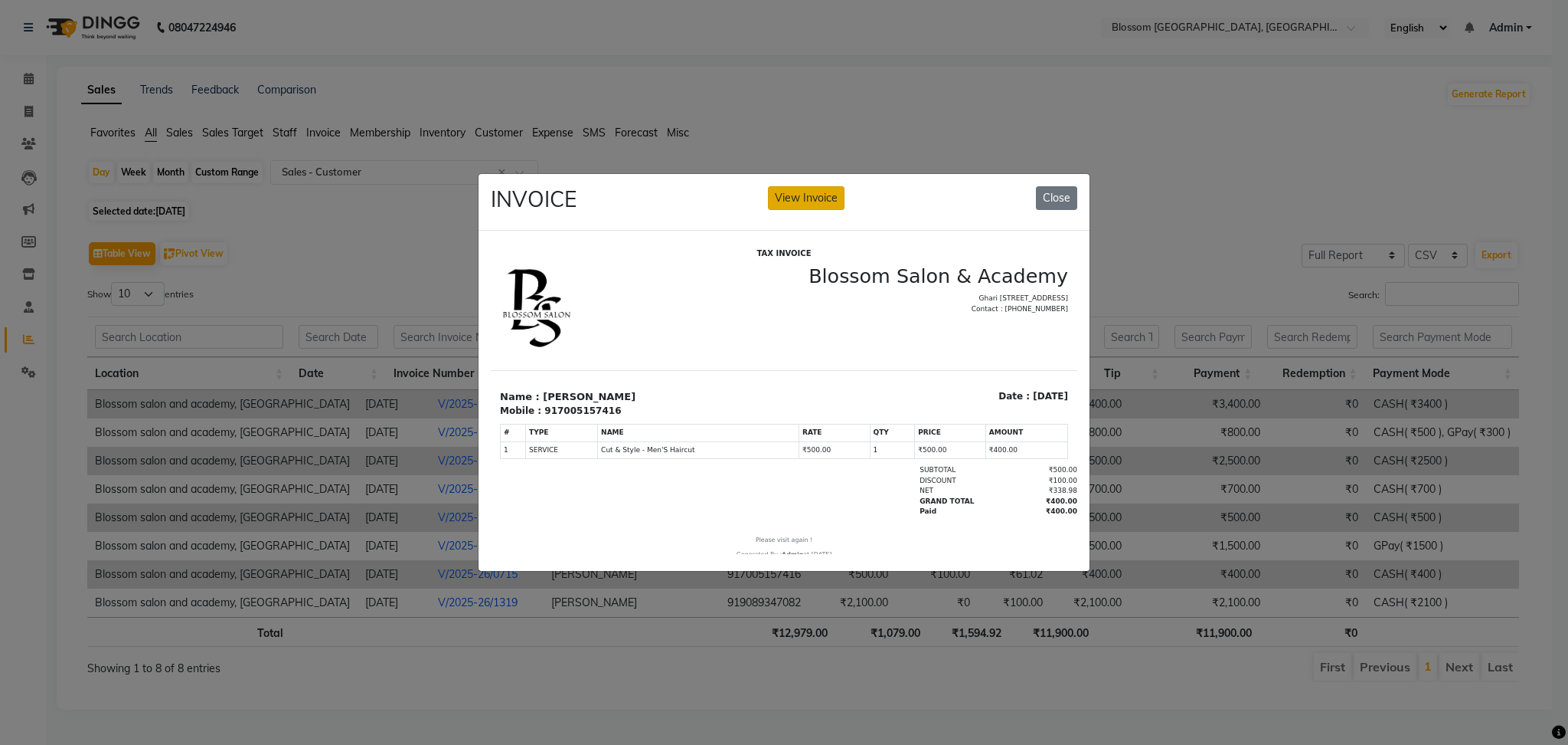
click at [818, 186] on button "View Invoice" at bounding box center [806, 198] width 77 height 24
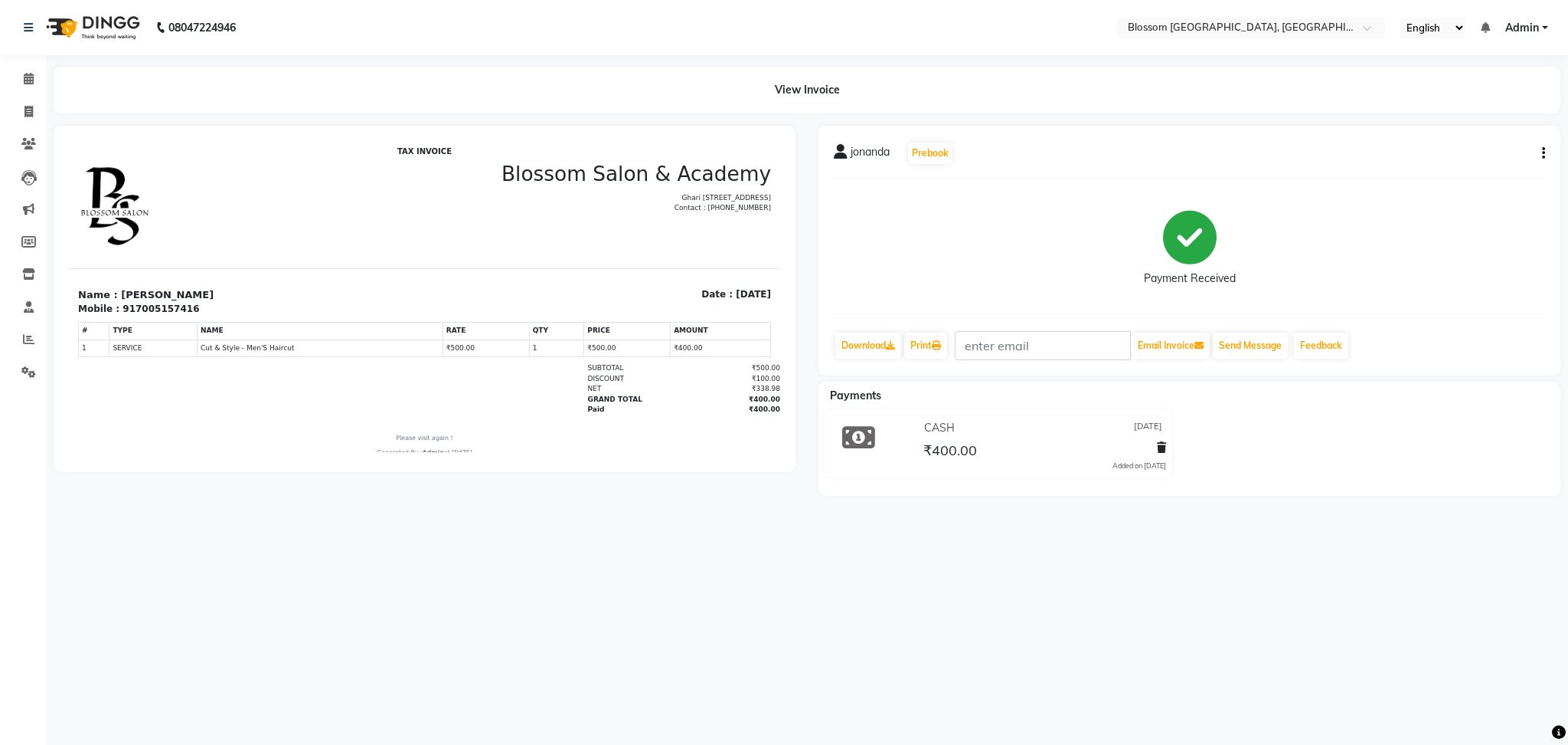
click at [1008, 439] on div "CASH 30-06-2025" at bounding box center [1043, 428] width 246 height 24
click at [20, 320] on li "Staff" at bounding box center [23, 307] width 46 height 33
click at [34, 339] on span at bounding box center [29, 340] width 27 height 18
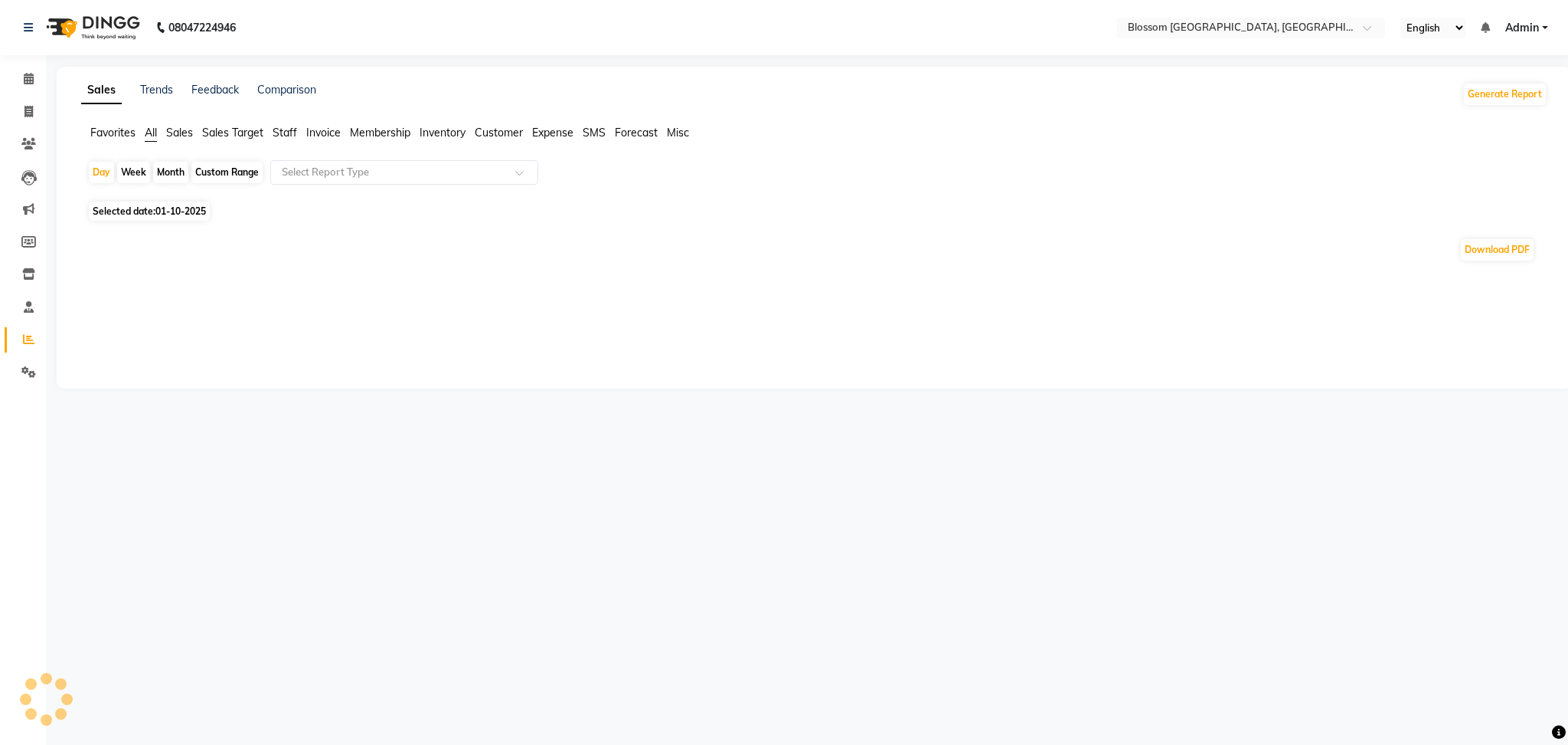
click at [119, 205] on span "Selected date: [DATE]" at bounding box center [149, 211] width 121 height 19
select select "10"
select select "2025"
click at [93, 243] on div "Download PDF" at bounding box center [803, 249] width 1432 height 25
click at [112, 210] on span "Selected date: [DATE]" at bounding box center [149, 211] width 121 height 19
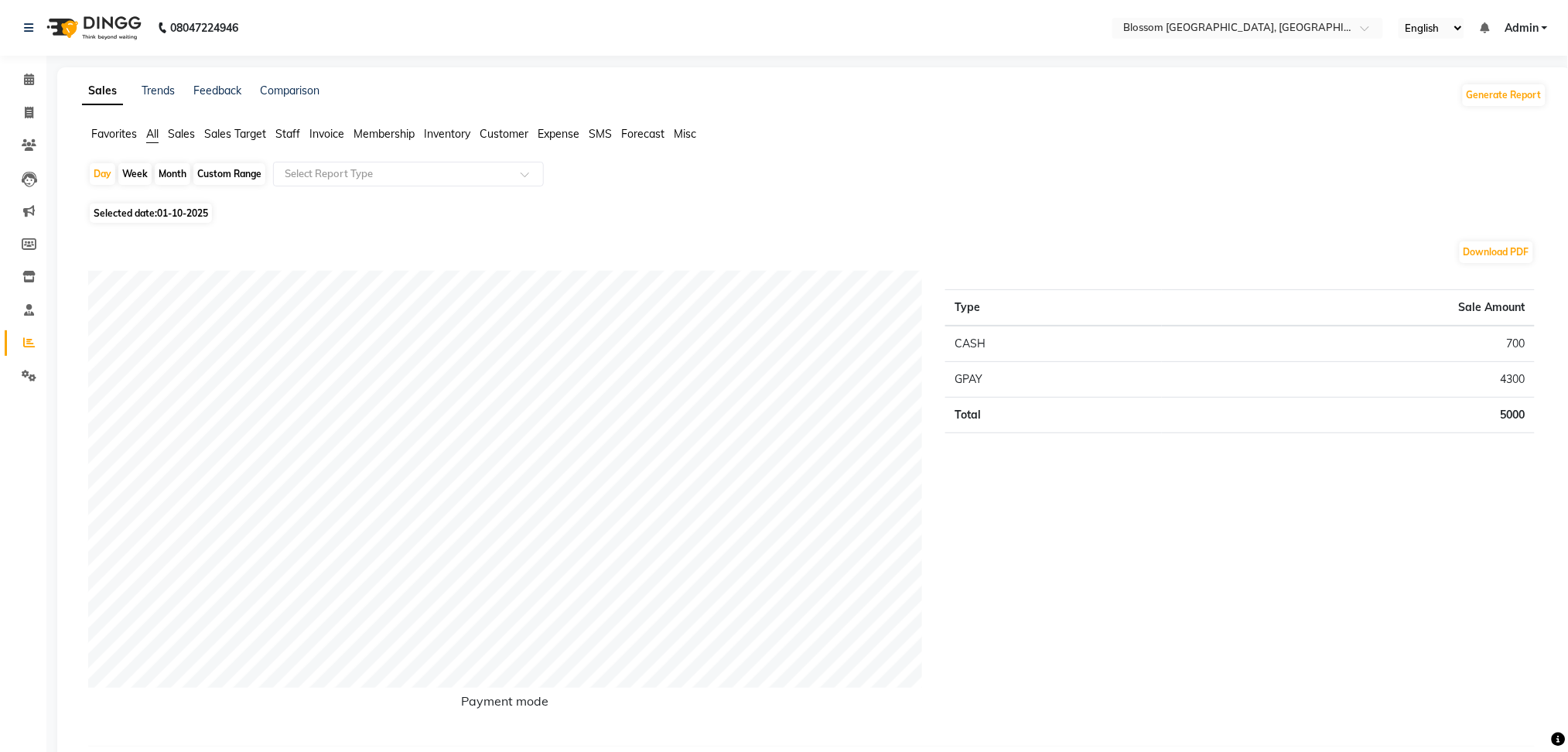
select select "10"
select select "2025"
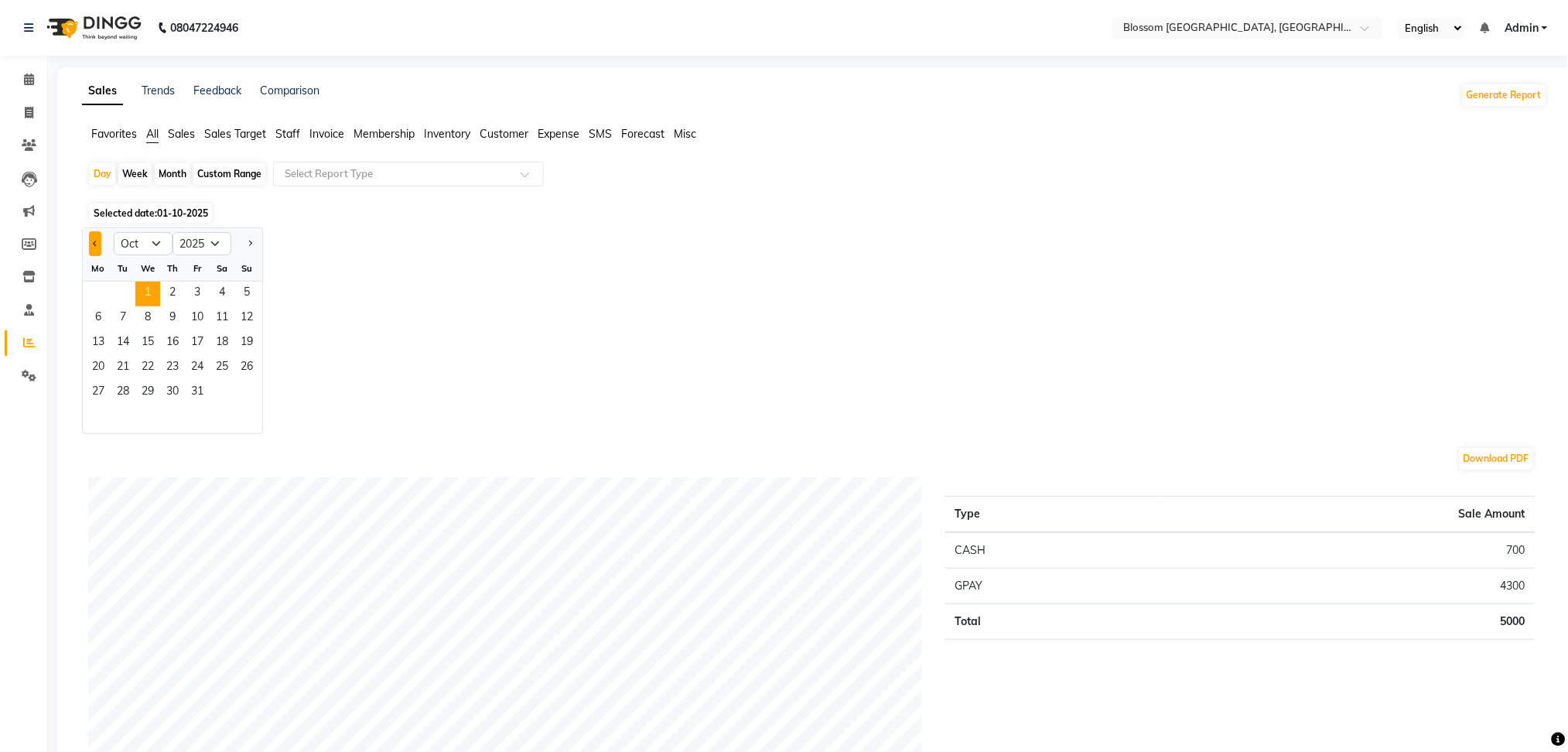
click at [94, 245] on span "Previous month" at bounding box center [95, 242] width 6 height 6
click at [249, 241] on span "Next month" at bounding box center [249, 242] width 6 height 6
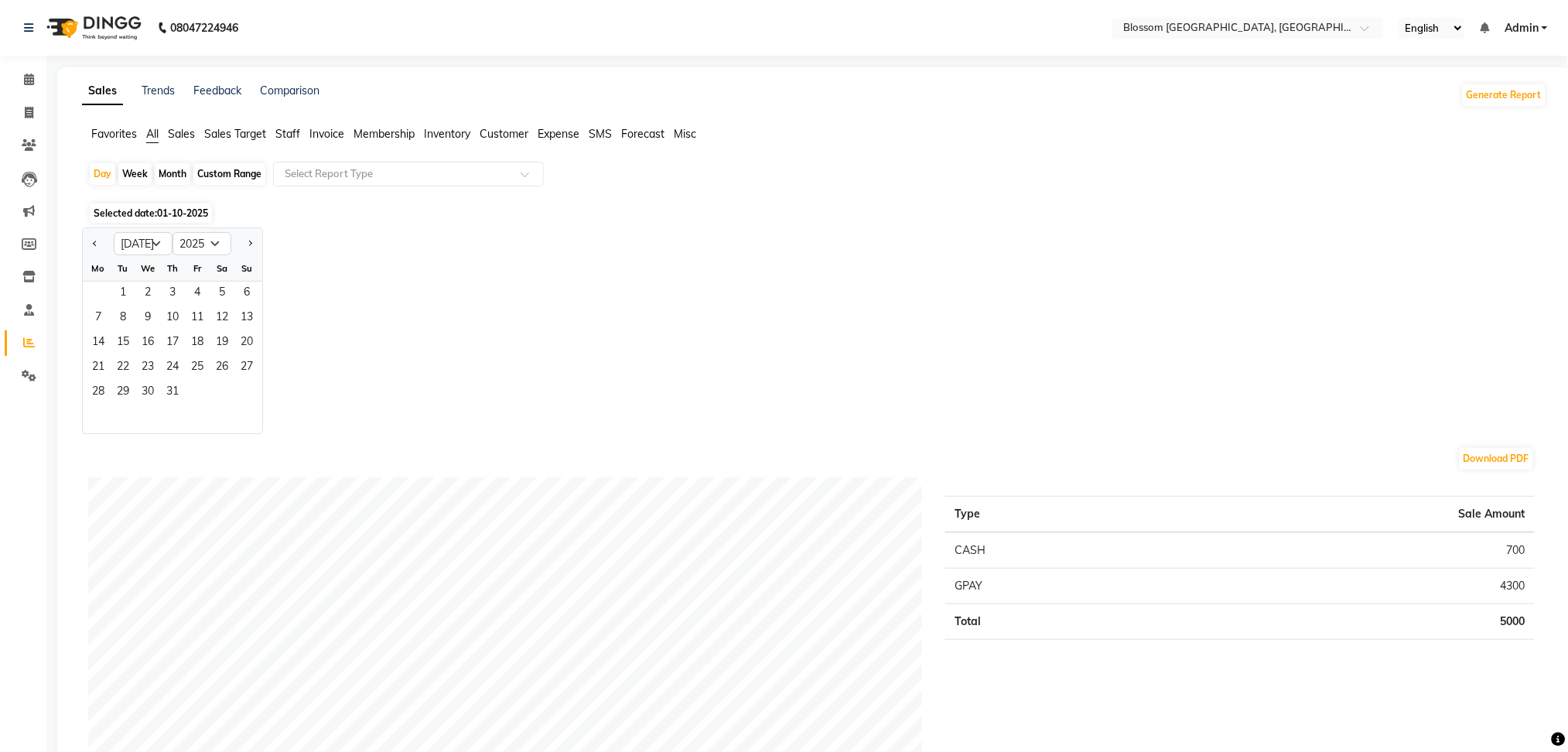
click at [85, 241] on div at bounding box center [98, 243] width 31 height 25
click at [94, 238] on button "Previous month" at bounding box center [94, 243] width 12 height 25
select select "6"
click at [87, 410] on span "30" at bounding box center [98, 418] width 25 height 25
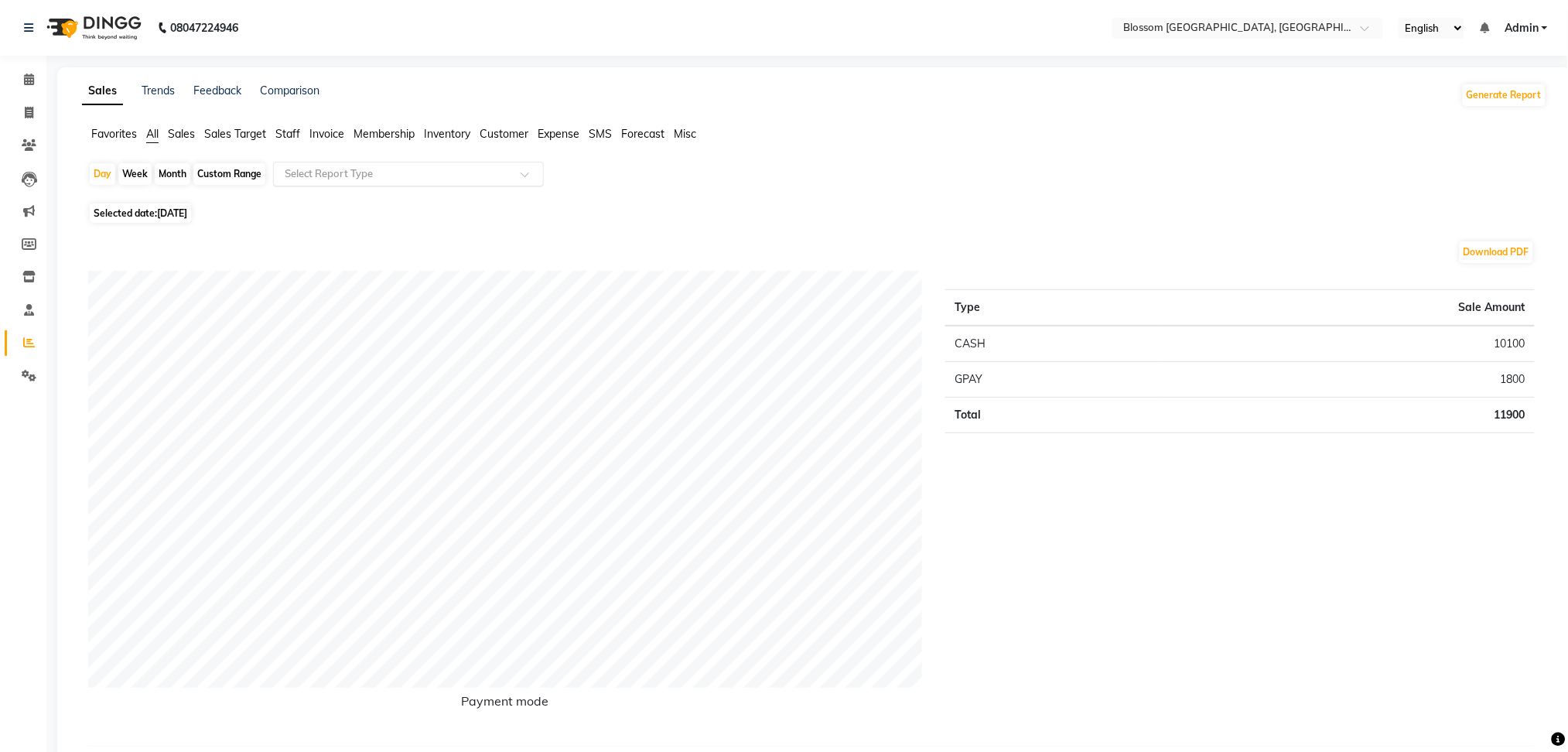
click at [354, 179] on input "text" at bounding box center [393, 173] width 223 height 15
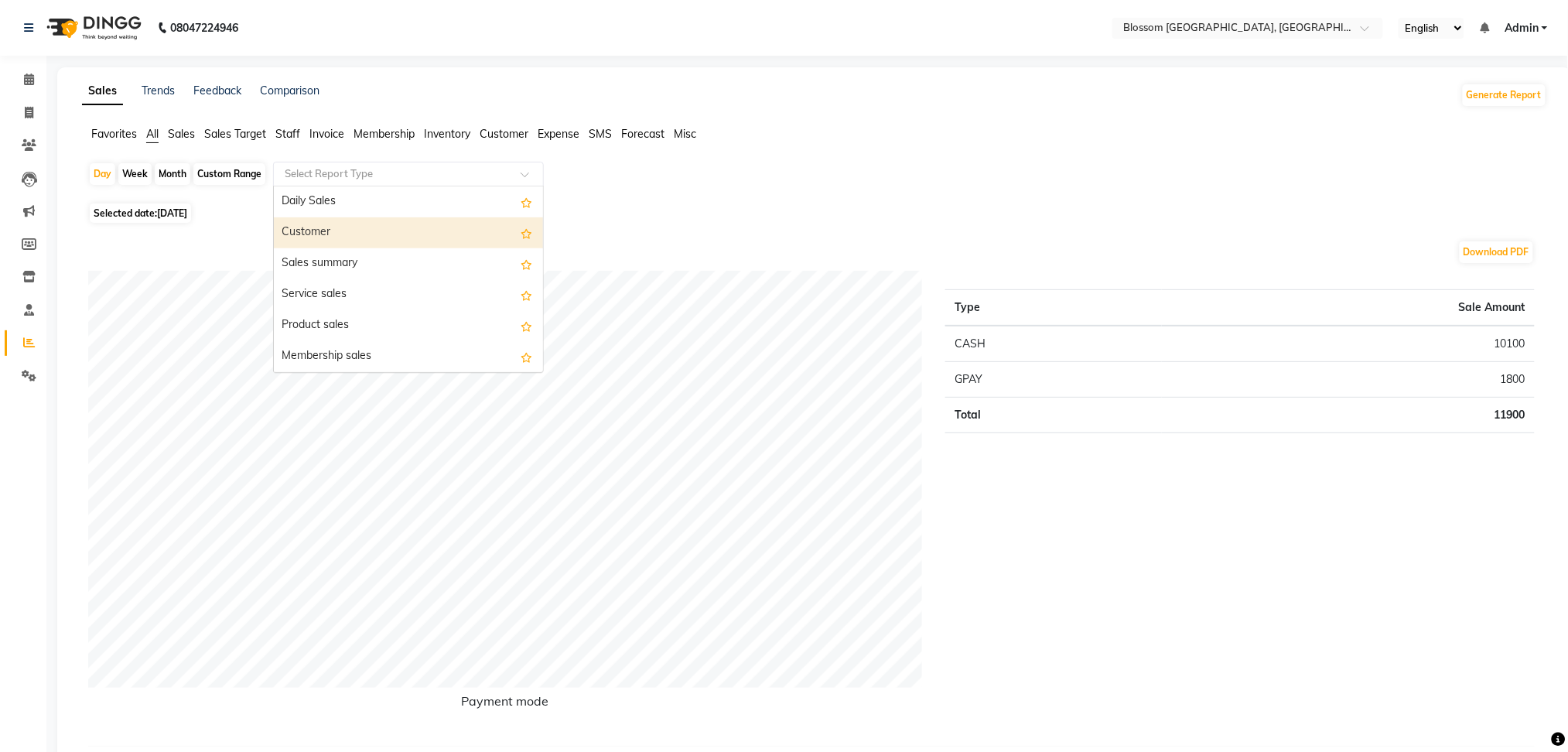
click at [359, 238] on div "Customer" at bounding box center [409, 233] width 269 height 31
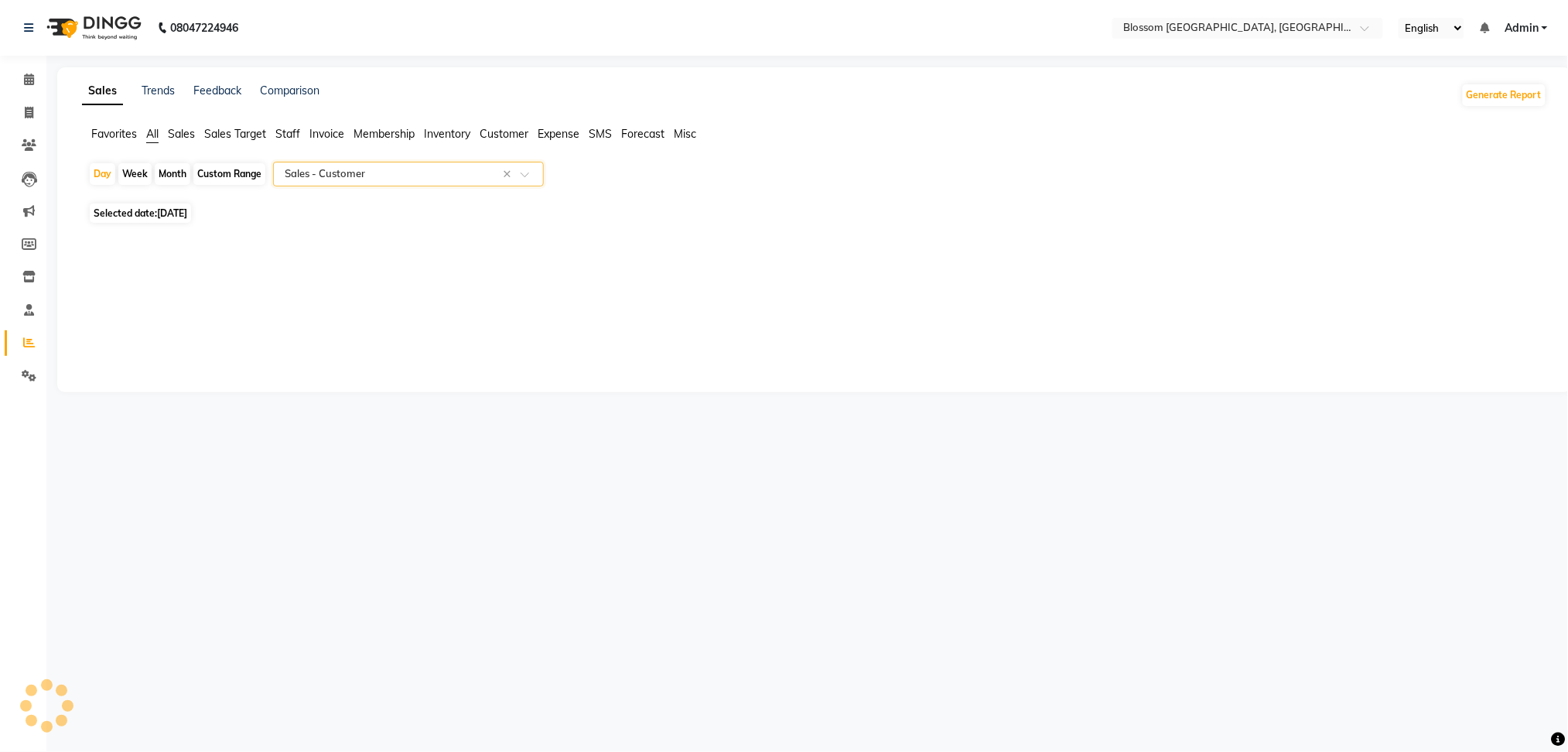
select select "full_report"
select select "csv"
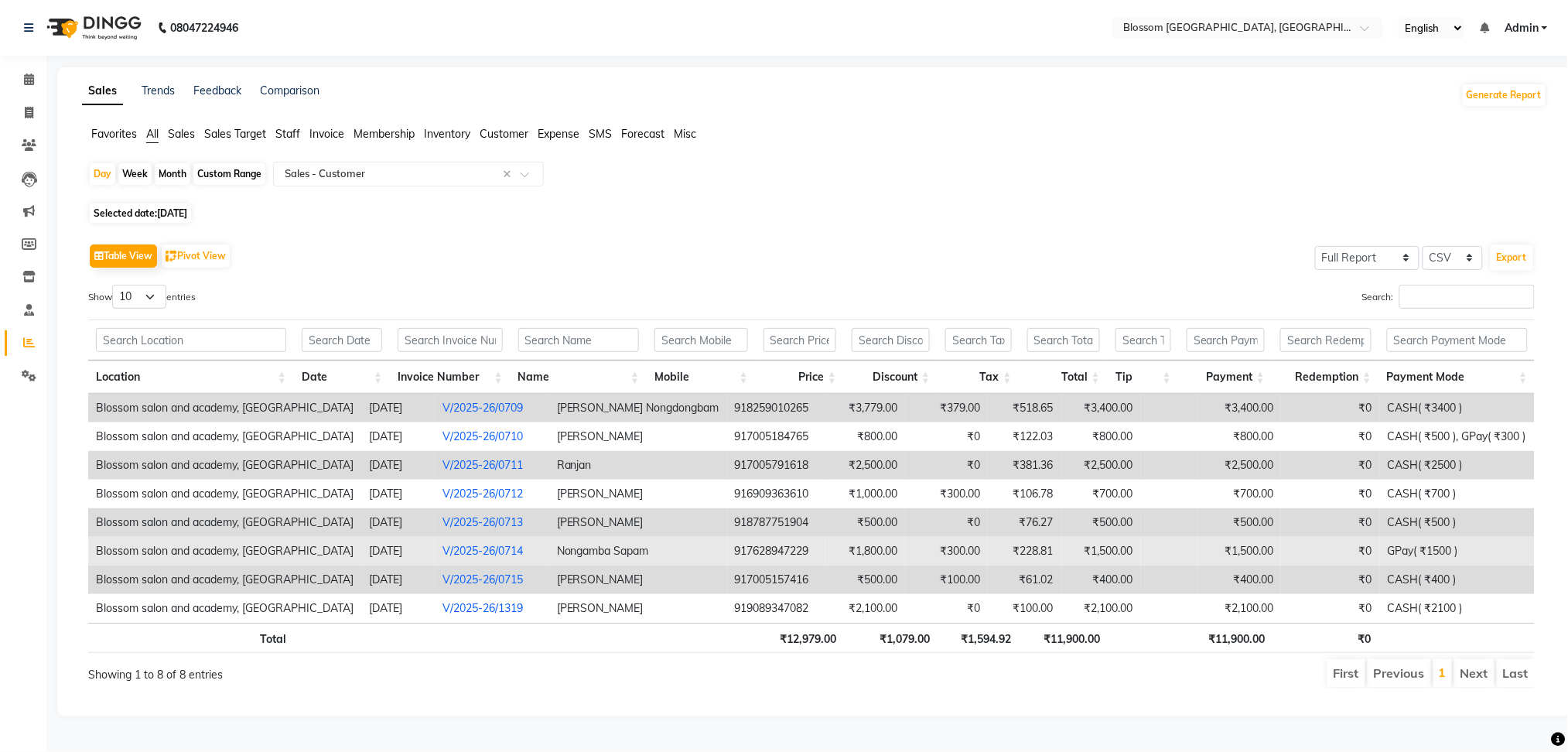
click at [1407, 556] on td "GPay( ₹1500 )" at bounding box center [1458, 551] width 155 height 29
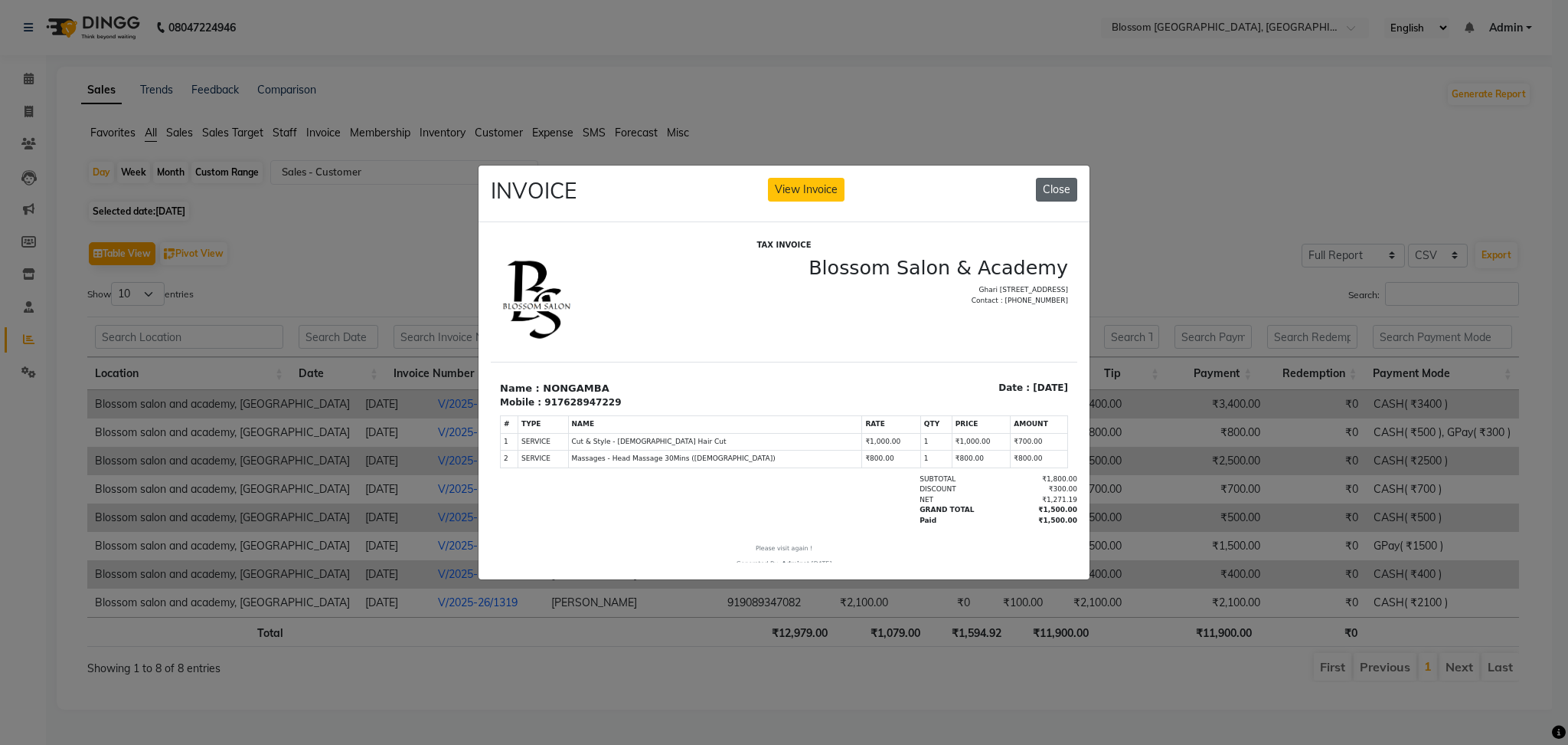
click at [1037, 183] on button "Close" at bounding box center [1057, 190] width 41 height 24
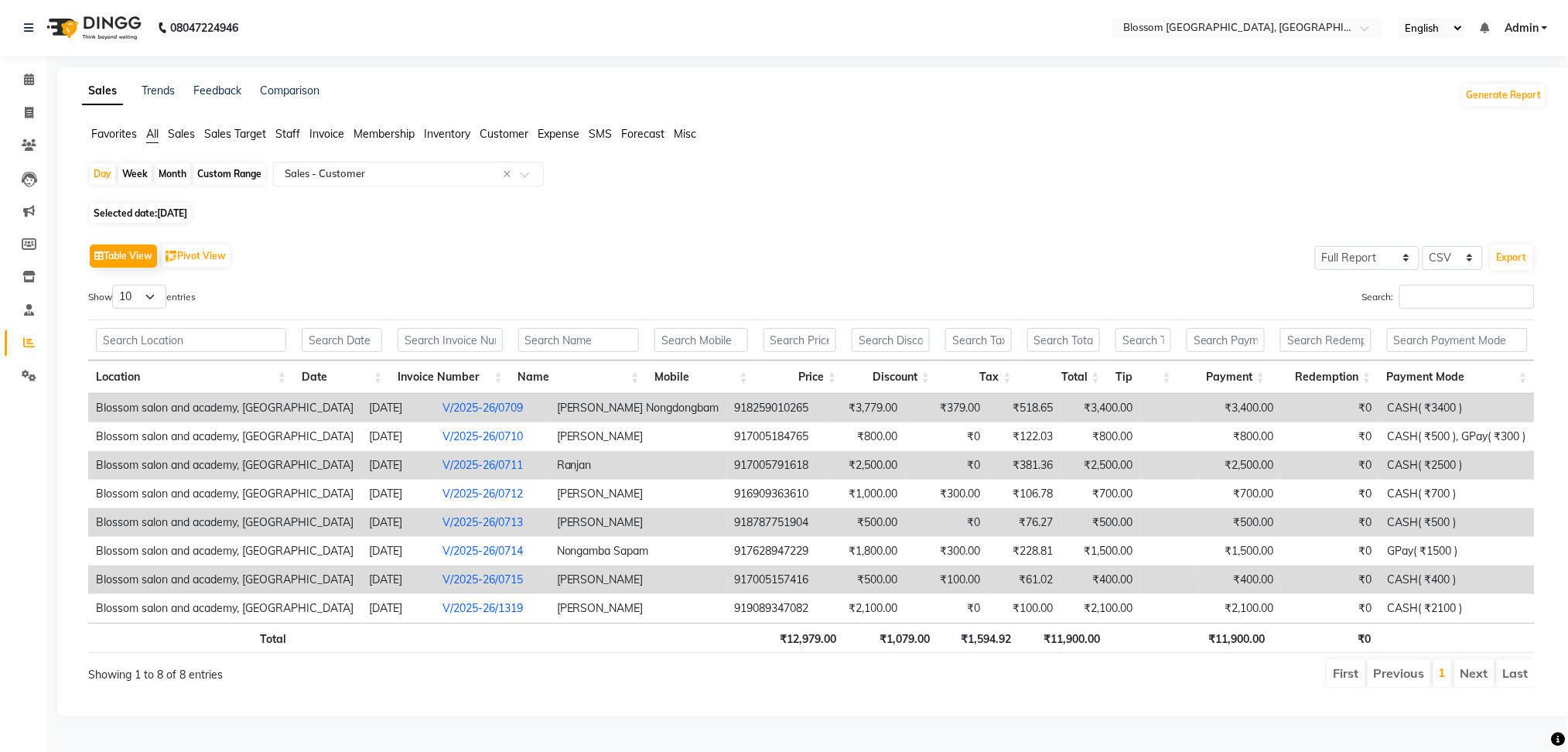
click at [610, 532] on td "Samson K" at bounding box center [638, 522] width 178 height 29
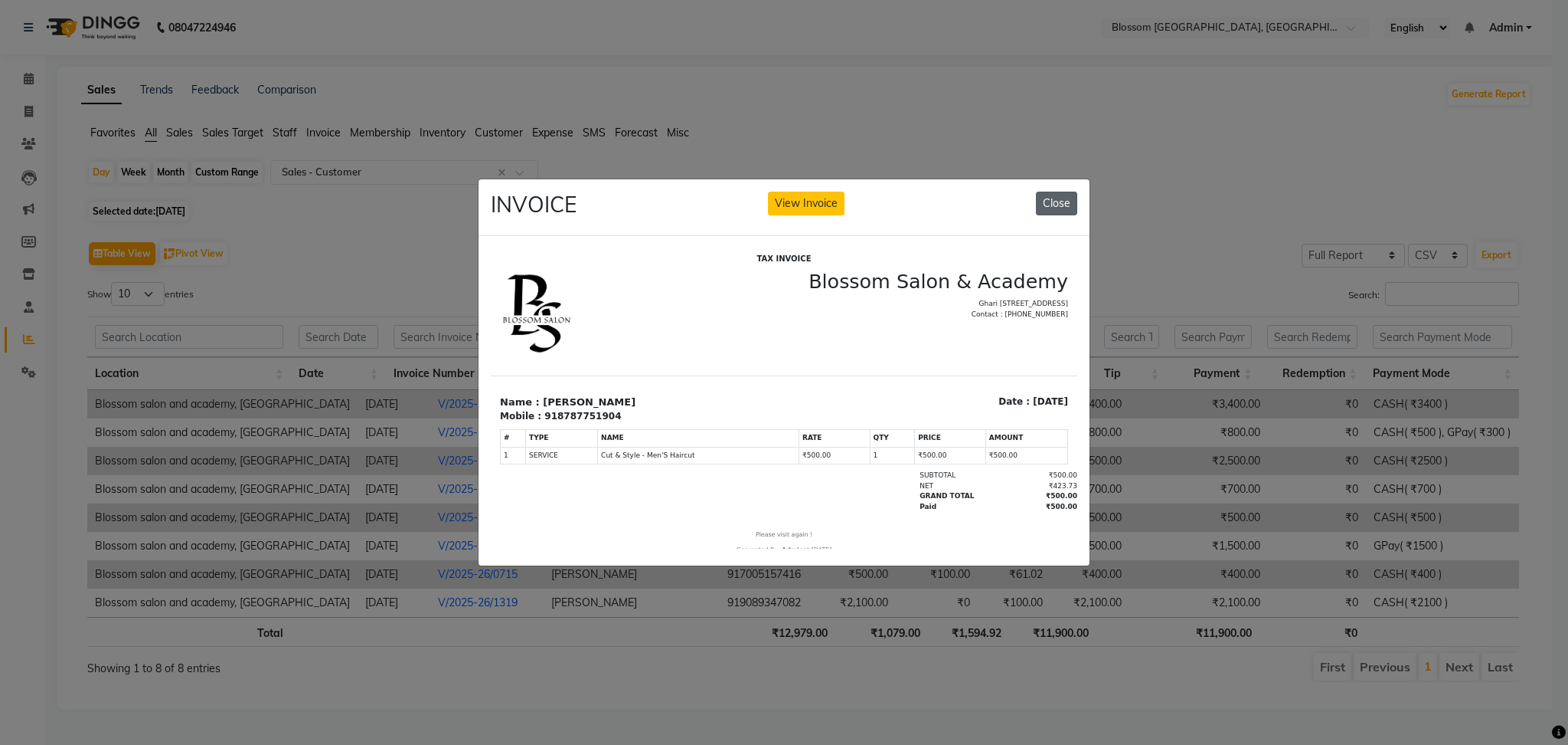
click at [1061, 195] on button "Close" at bounding box center [1057, 204] width 41 height 24
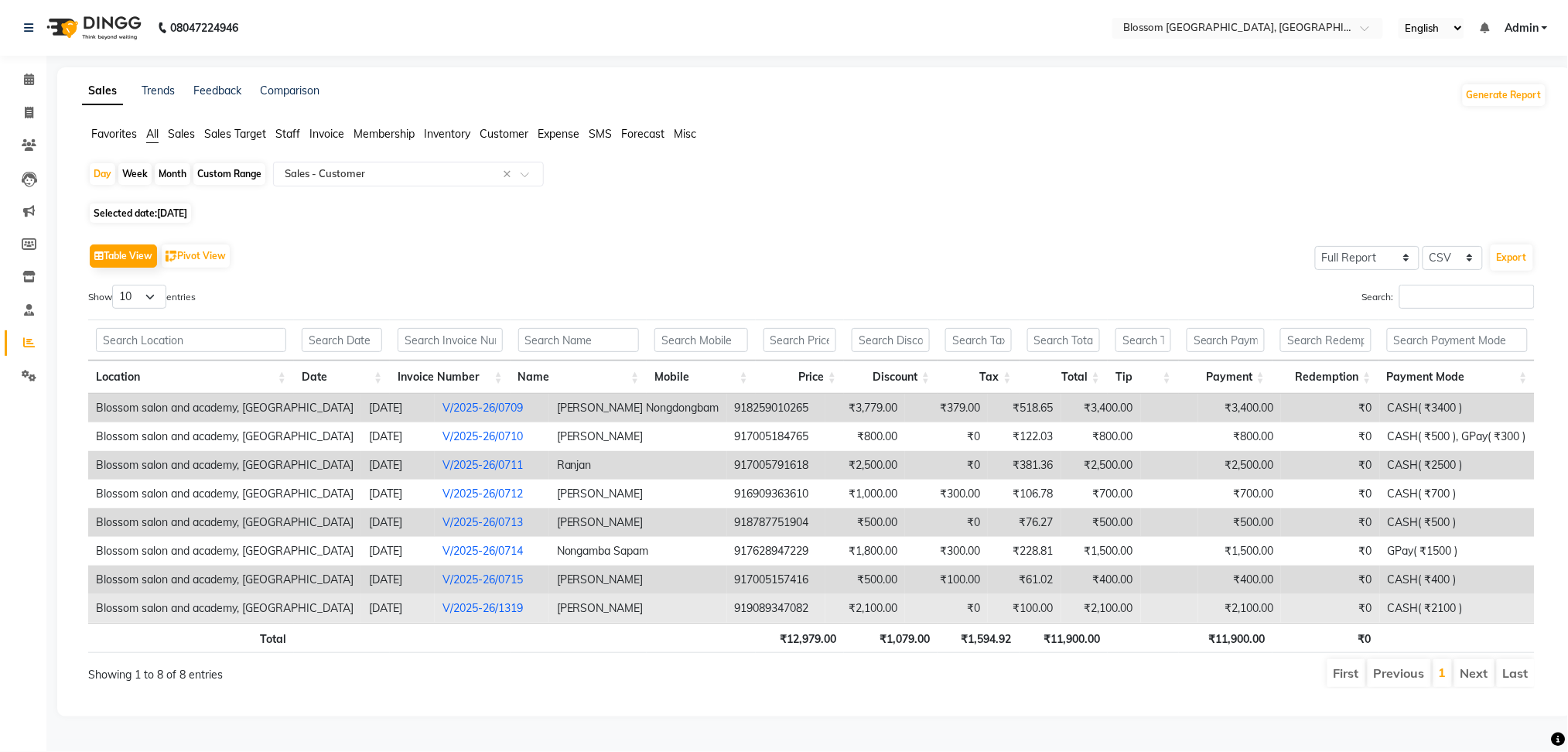
click at [988, 617] on td "₹100.00" at bounding box center [1024, 609] width 73 height 29
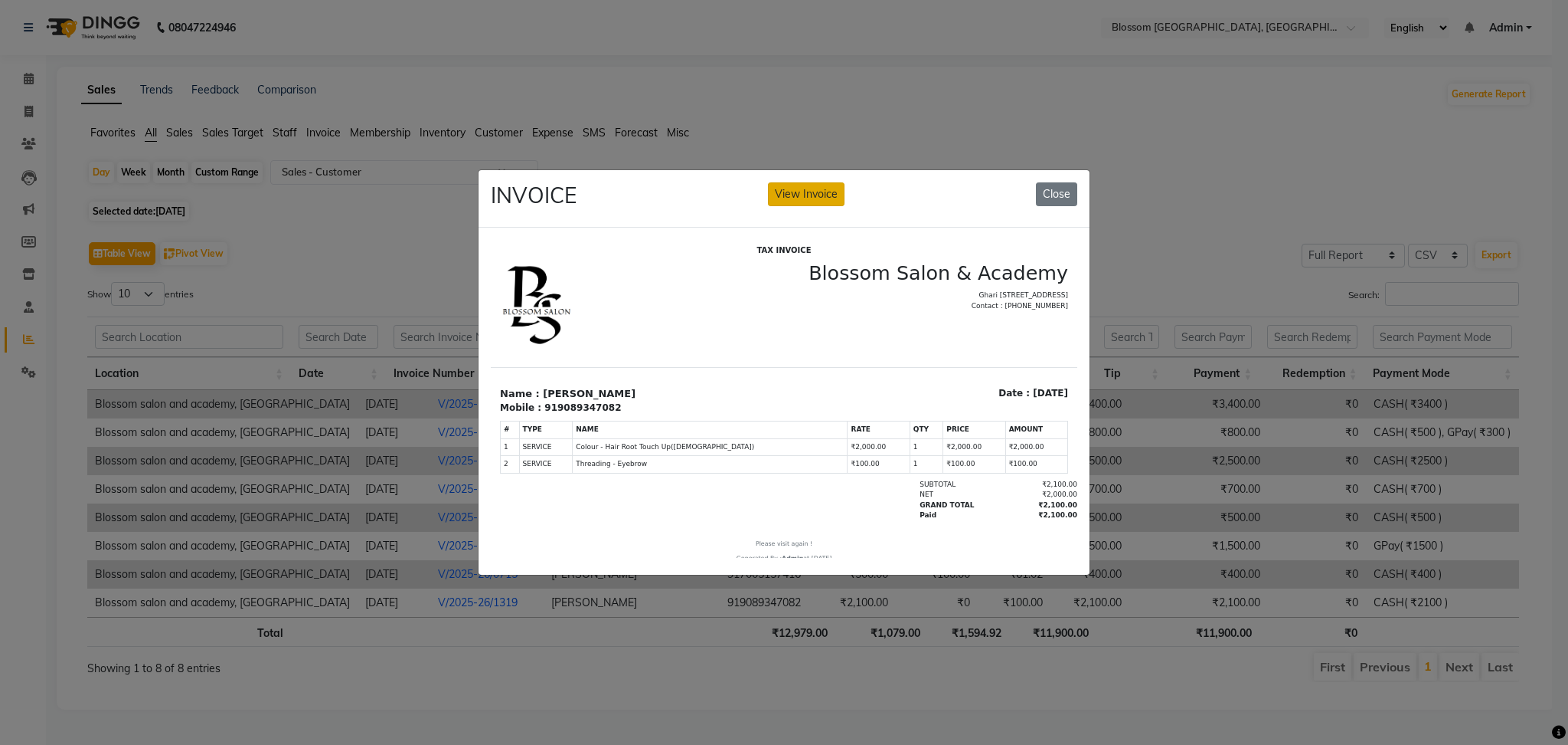
click at [831, 182] on button "View Invoice" at bounding box center [806, 194] width 77 height 24
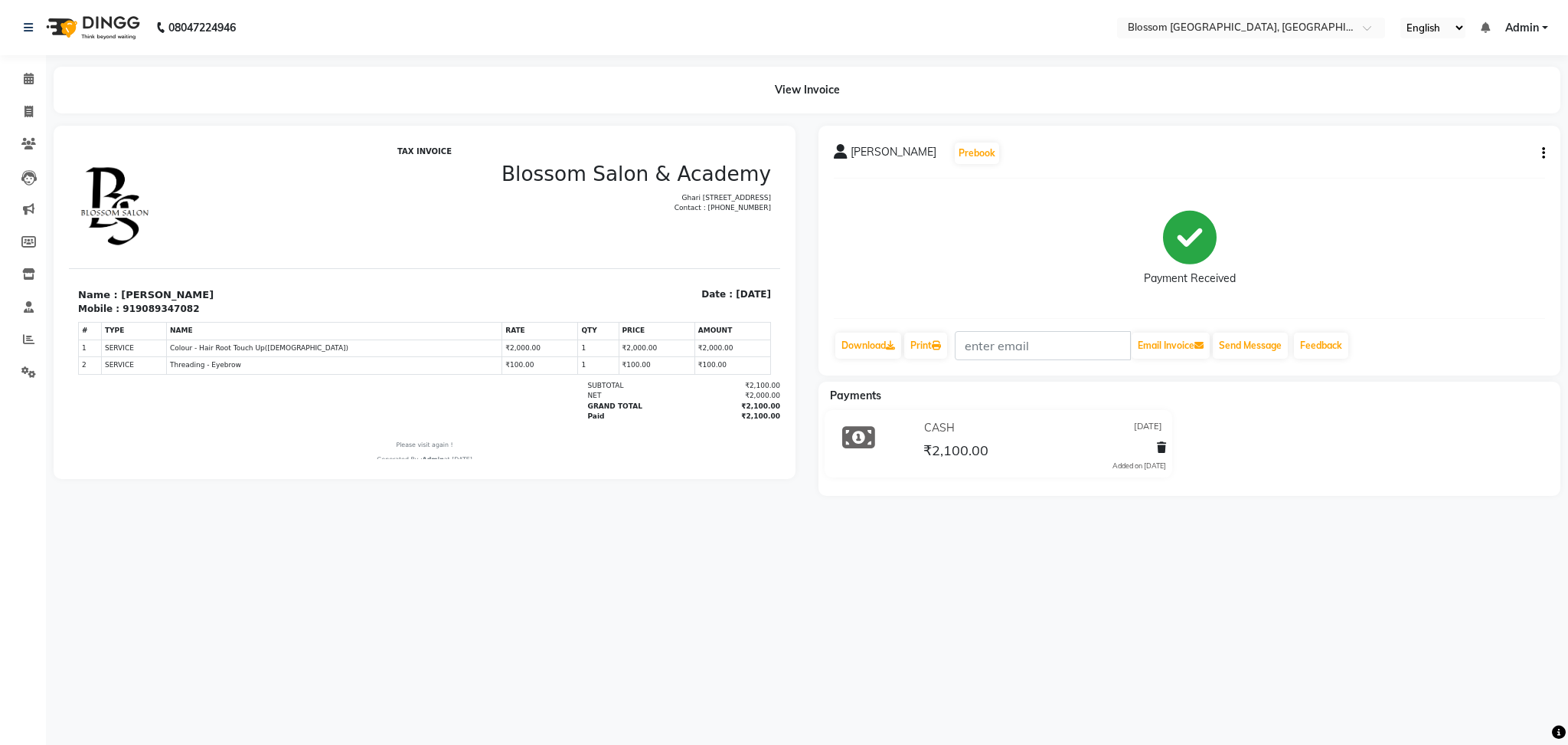
click at [1542, 153] on icon "button" at bounding box center [1544, 153] width 3 height 1
click at [1453, 165] on div "Edit Invoice" at bounding box center [1467, 172] width 105 height 19
select select "service"
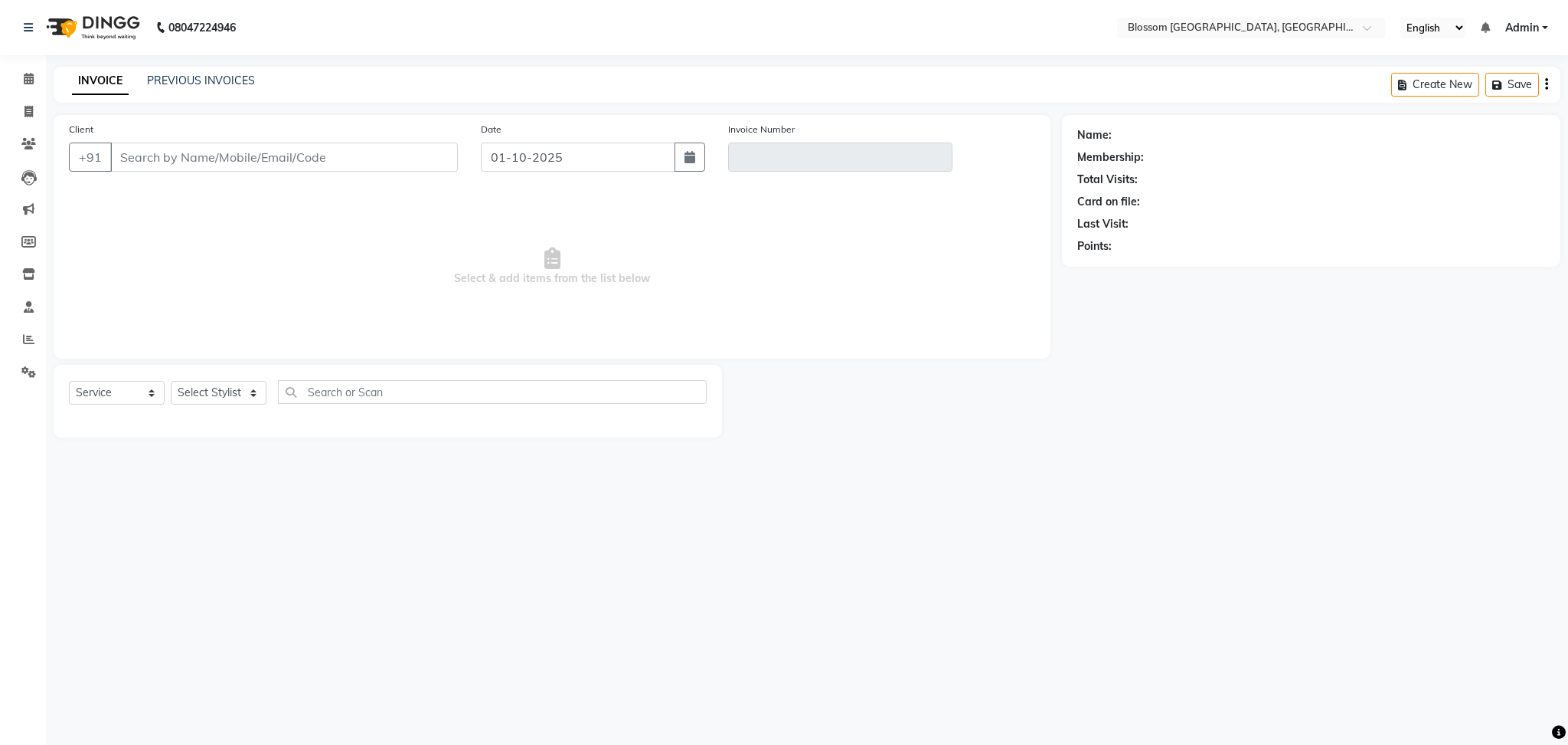
type input "9089347082"
type input "V/2025-26/1319"
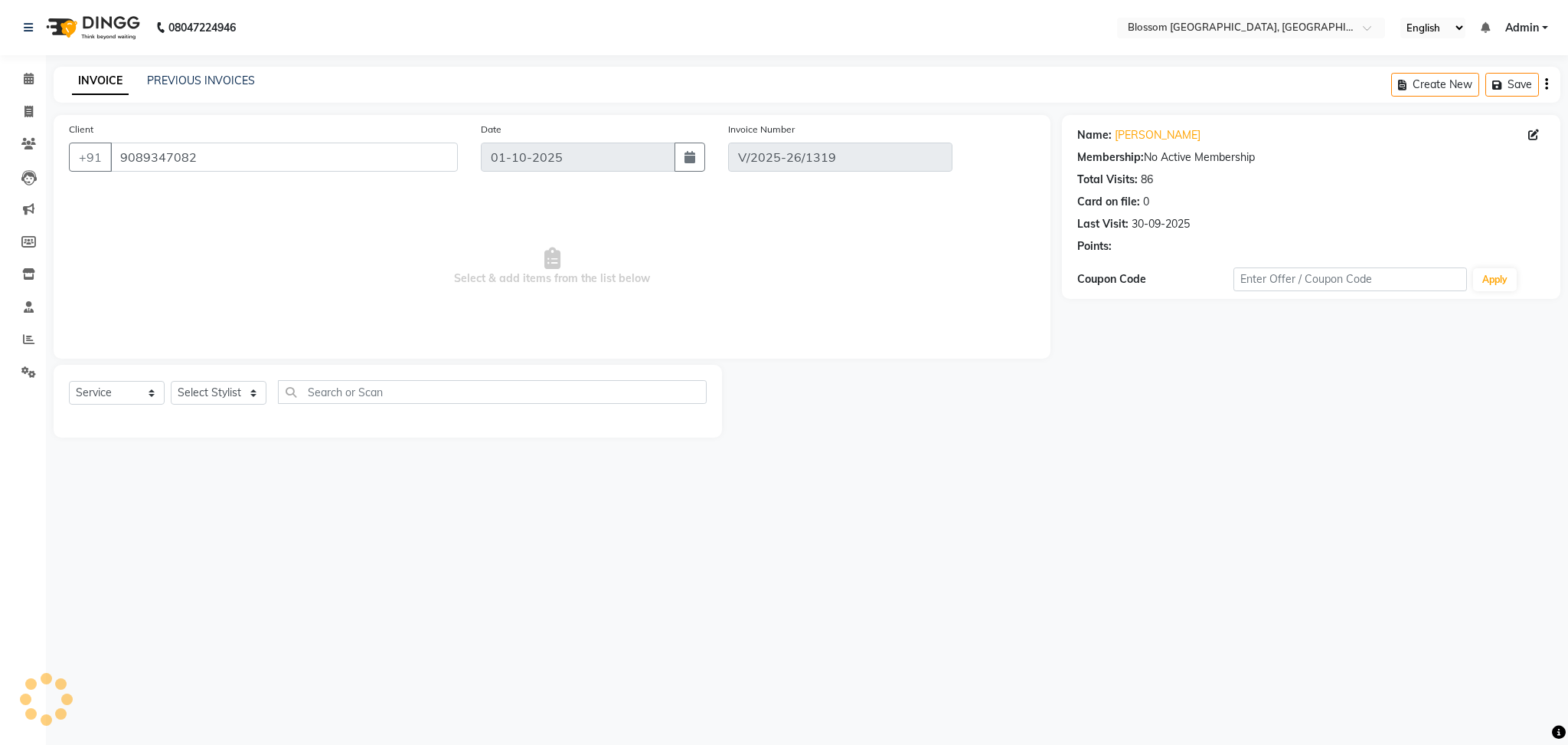
type input "[DATE]"
select select "select"
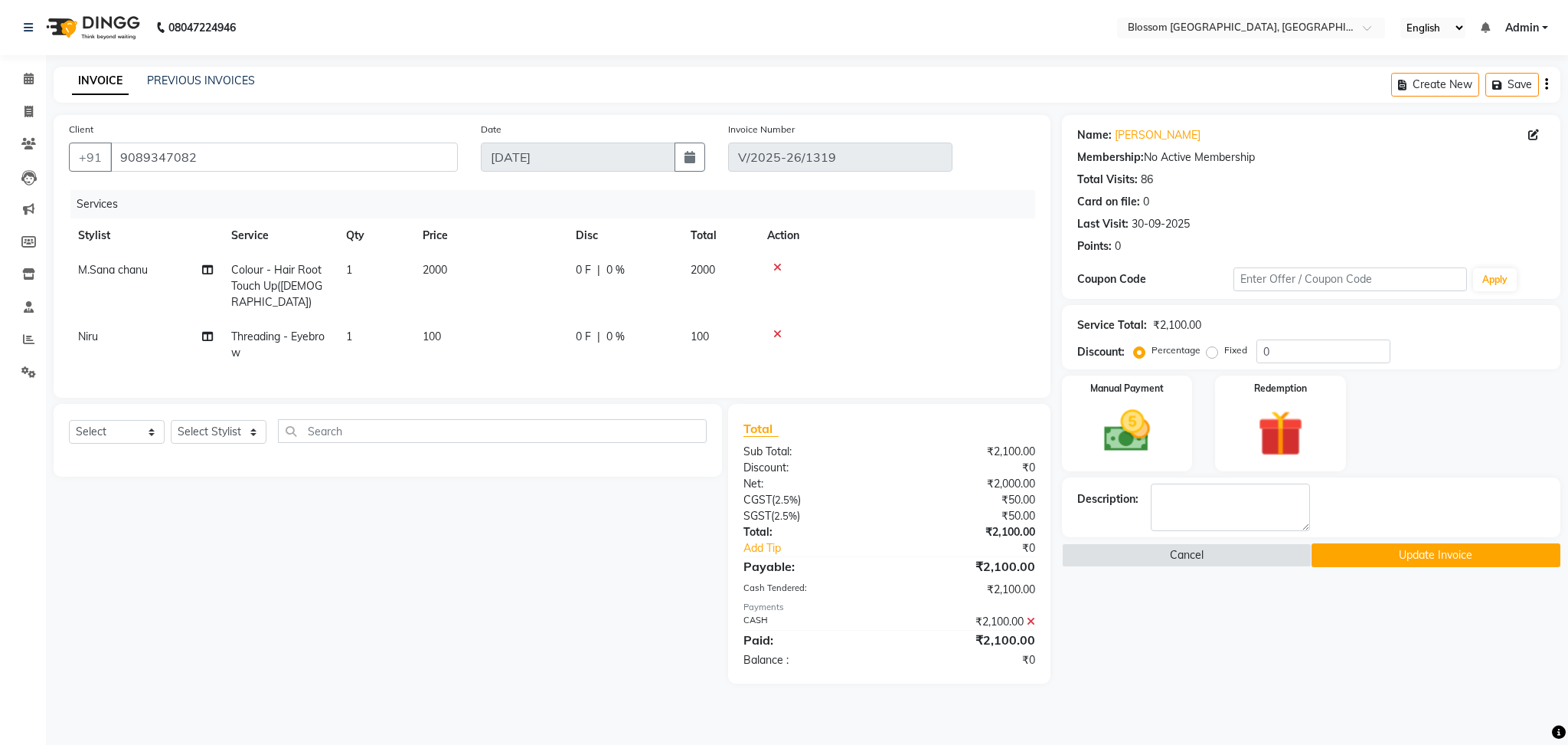
click at [1242, 655] on div "Name: Bindiya Membership: No Active Membership Total Visits: 86 Card on file: 0…" at bounding box center [1317, 399] width 510 height 569
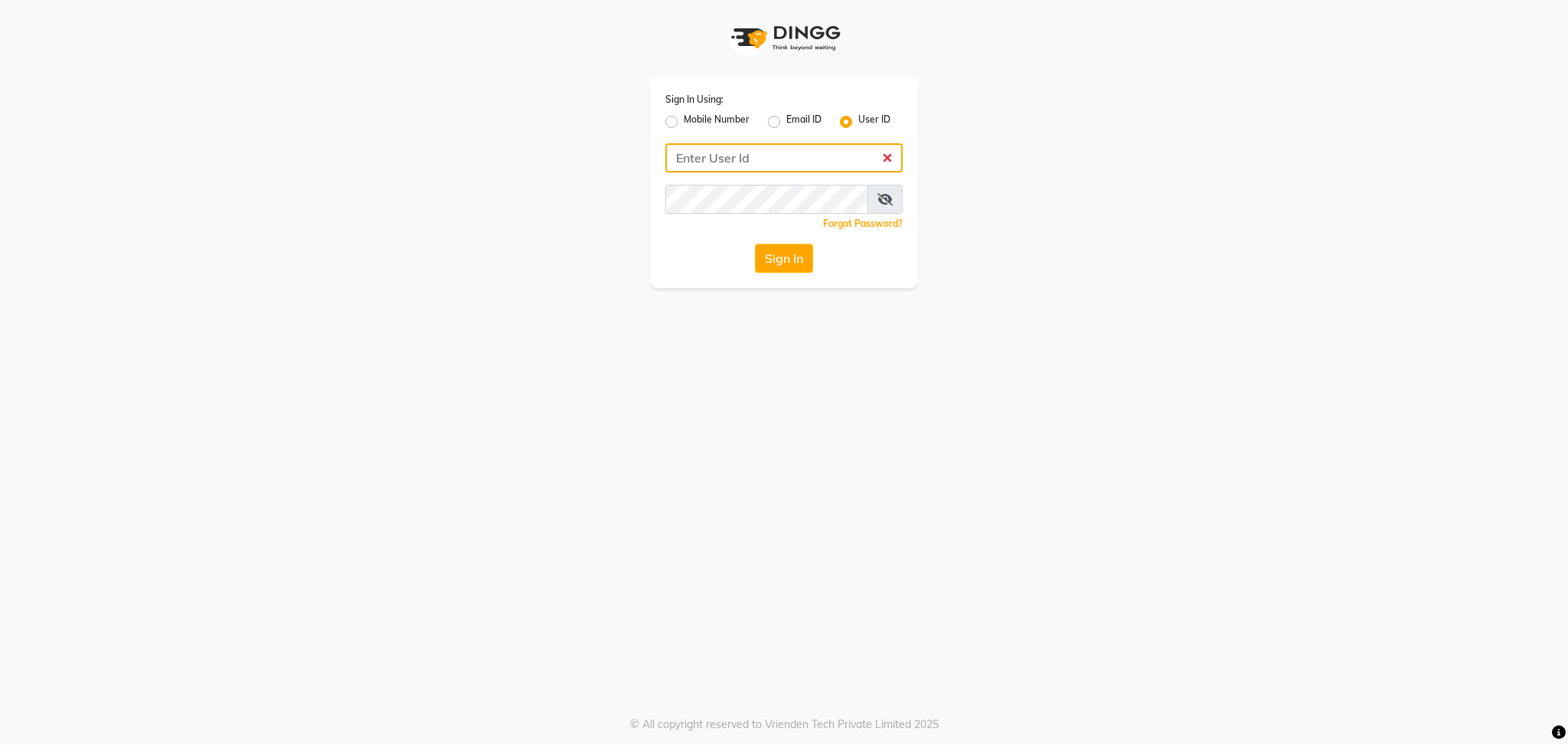
click at [778, 172] on input "Username" at bounding box center [784, 157] width 237 height 29
type input "blossom123"
click at [755, 252] on button "Sign In" at bounding box center [784, 258] width 58 height 29
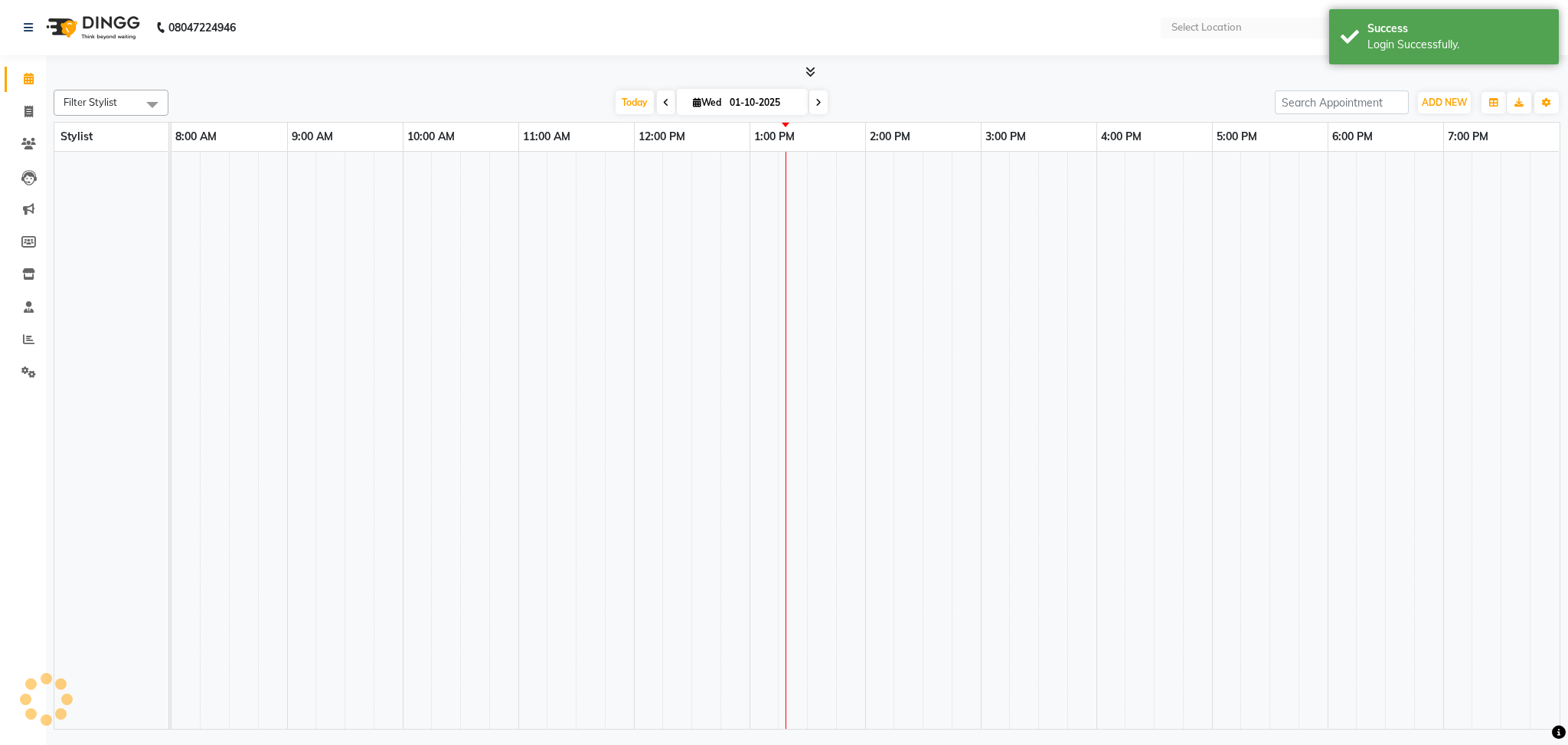
select select "en"
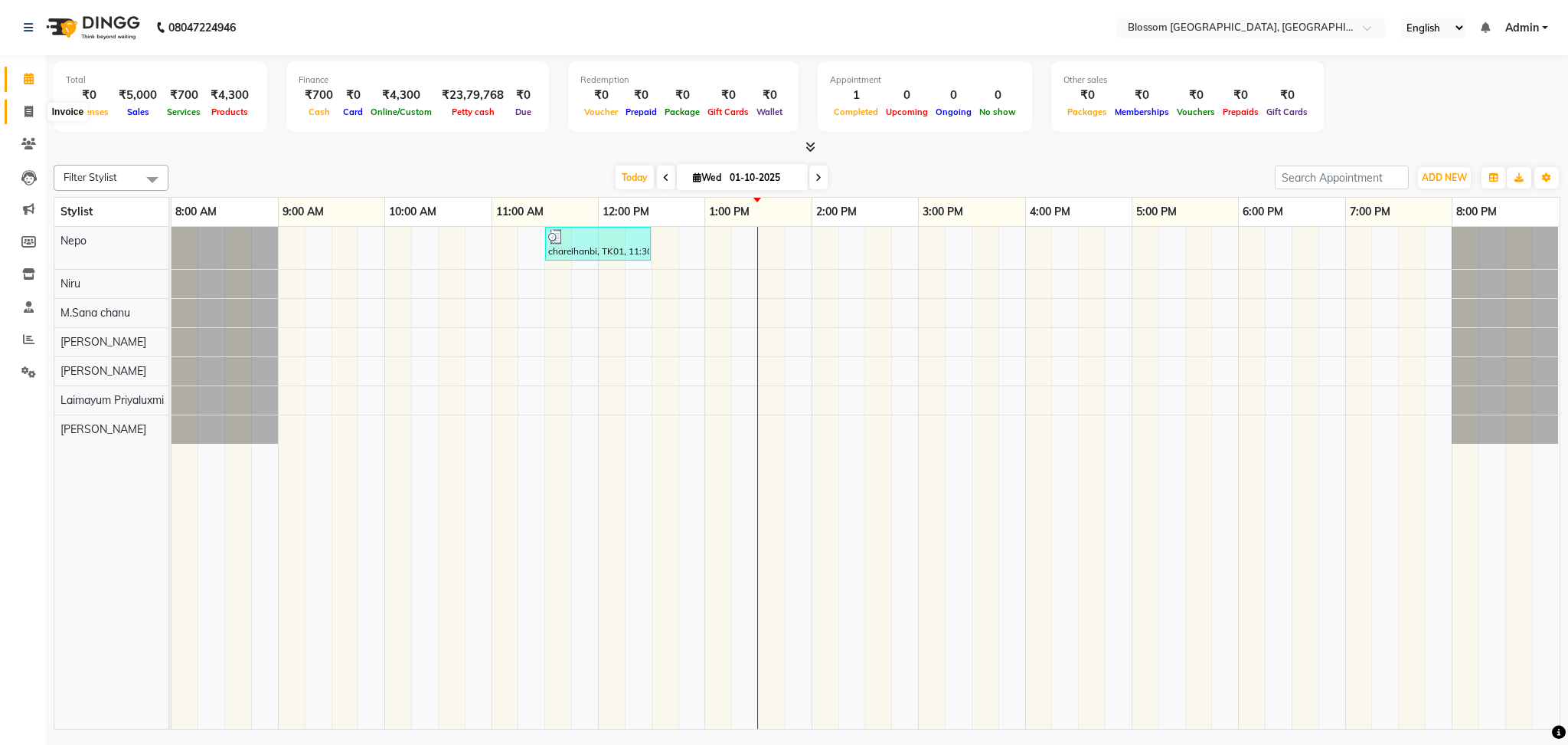
click at [26, 113] on icon at bounding box center [29, 111] width 9 height 11
select select "service"
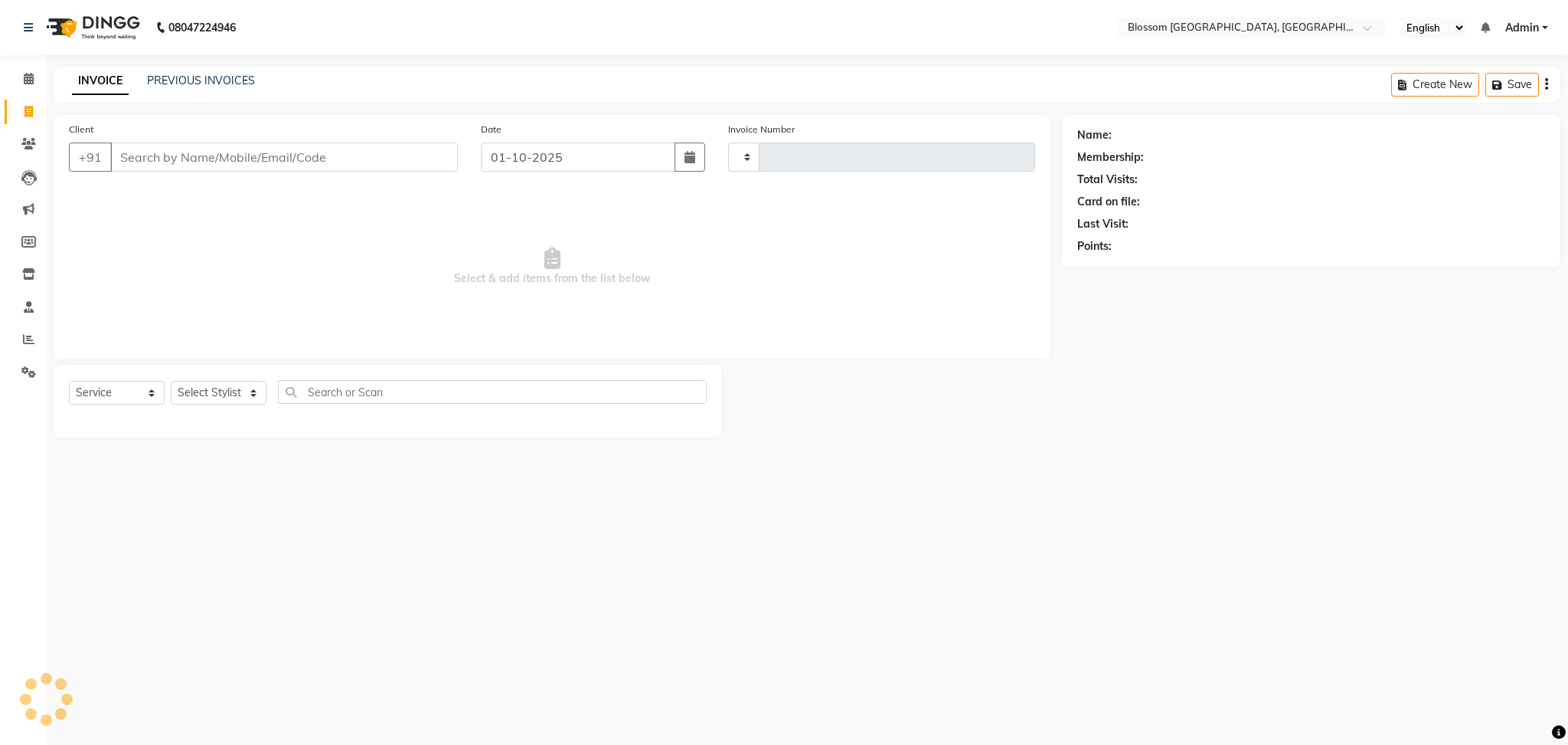
type input "1330"
select select "7465"
click at [178, 73] on div "PREVIOUS INVOICES" at bounding box center [200, 81] width 108 height 16
click at [26, 134] on link "Clients" at bounding box center [23, 145] width 37 height 26
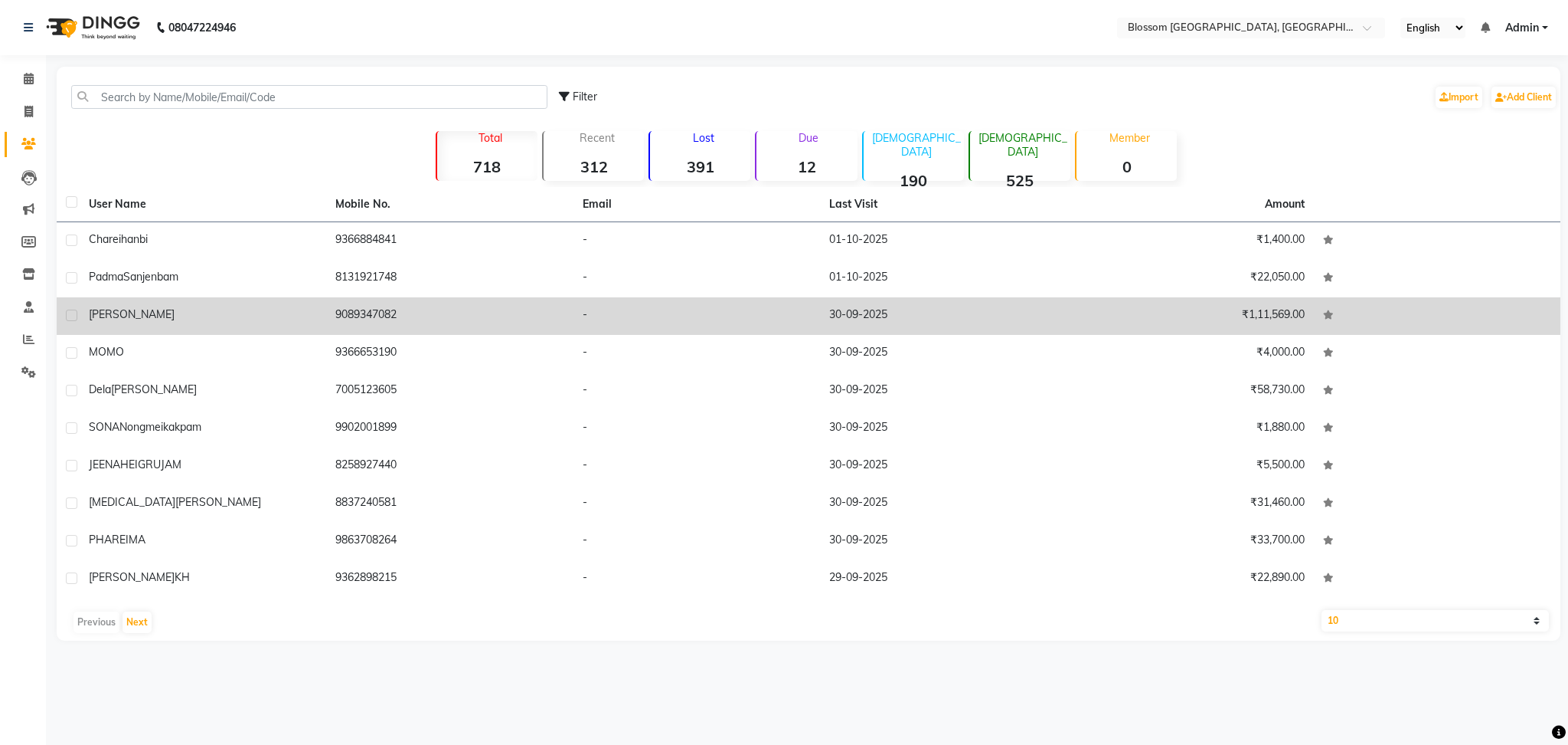
click at [117, 318] on span "Bindiya" at bounding box center [131, 314] width 85 height 14
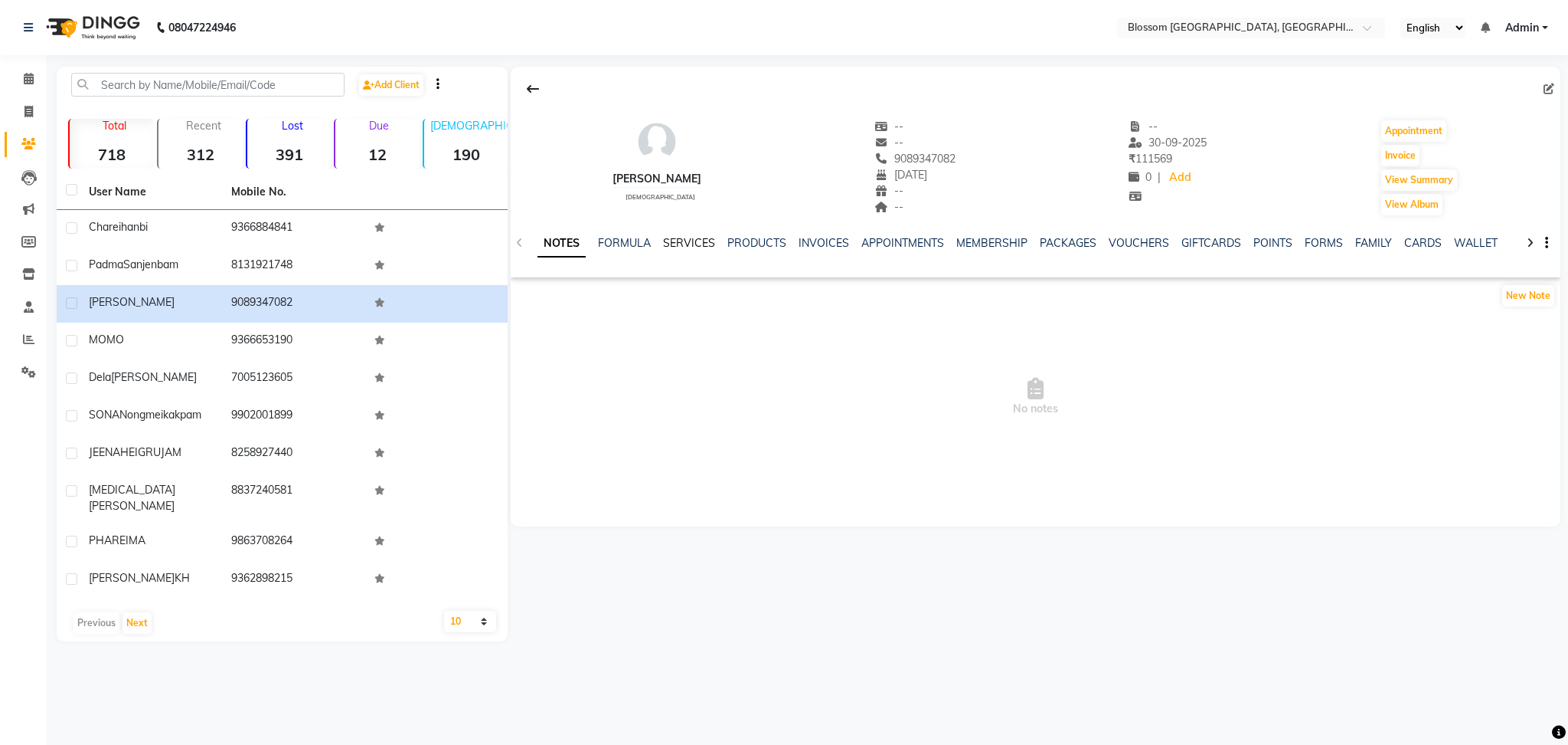
click at [701, 239] on link "SERVICES" at bounding box center [689, 243] width 52 height 14
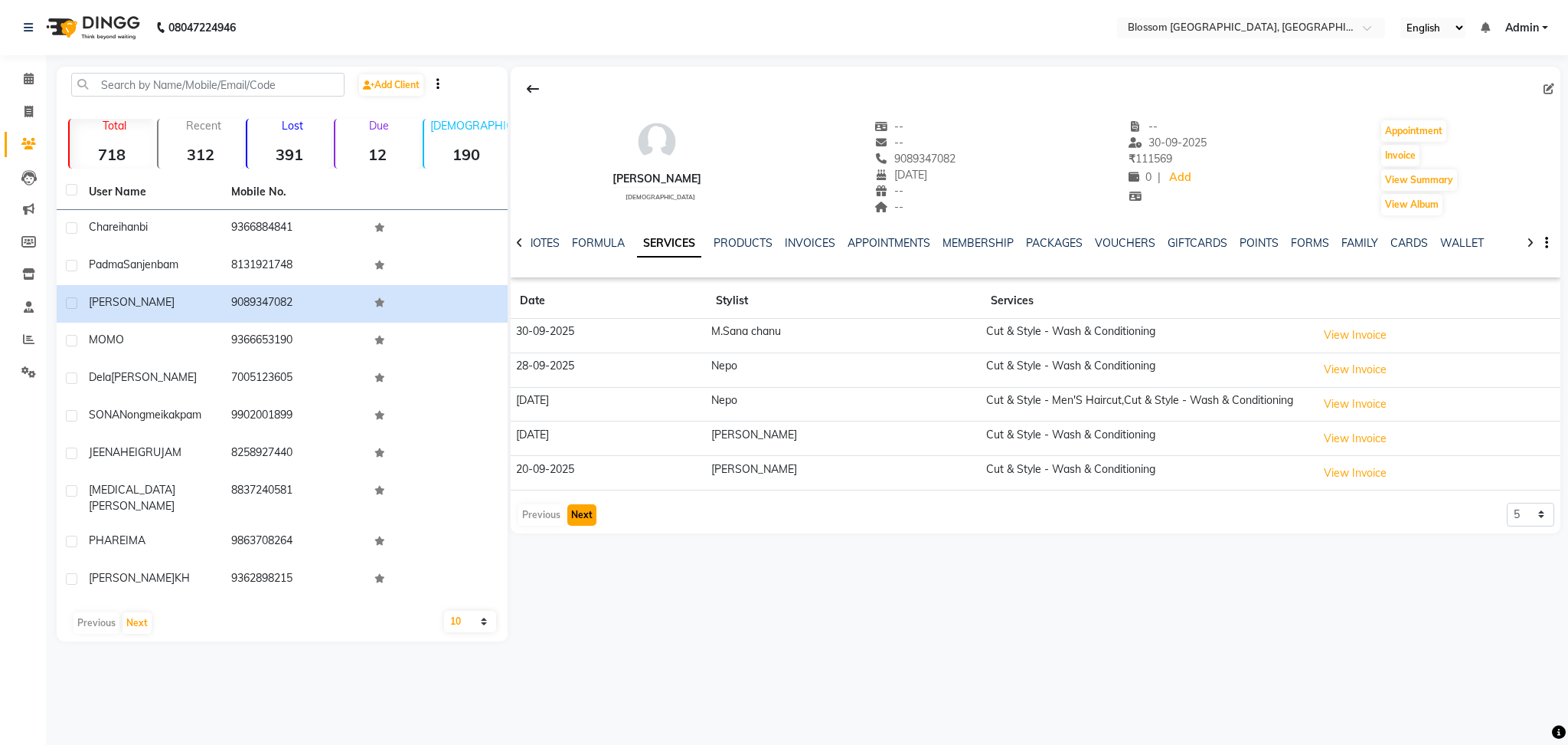
click at [573, 525] on button "Next" at bounding box center [582, 514] width 29 height 22
click at [584, 520] on button "Next" at bounding box center [582, 514] width 29 height 22
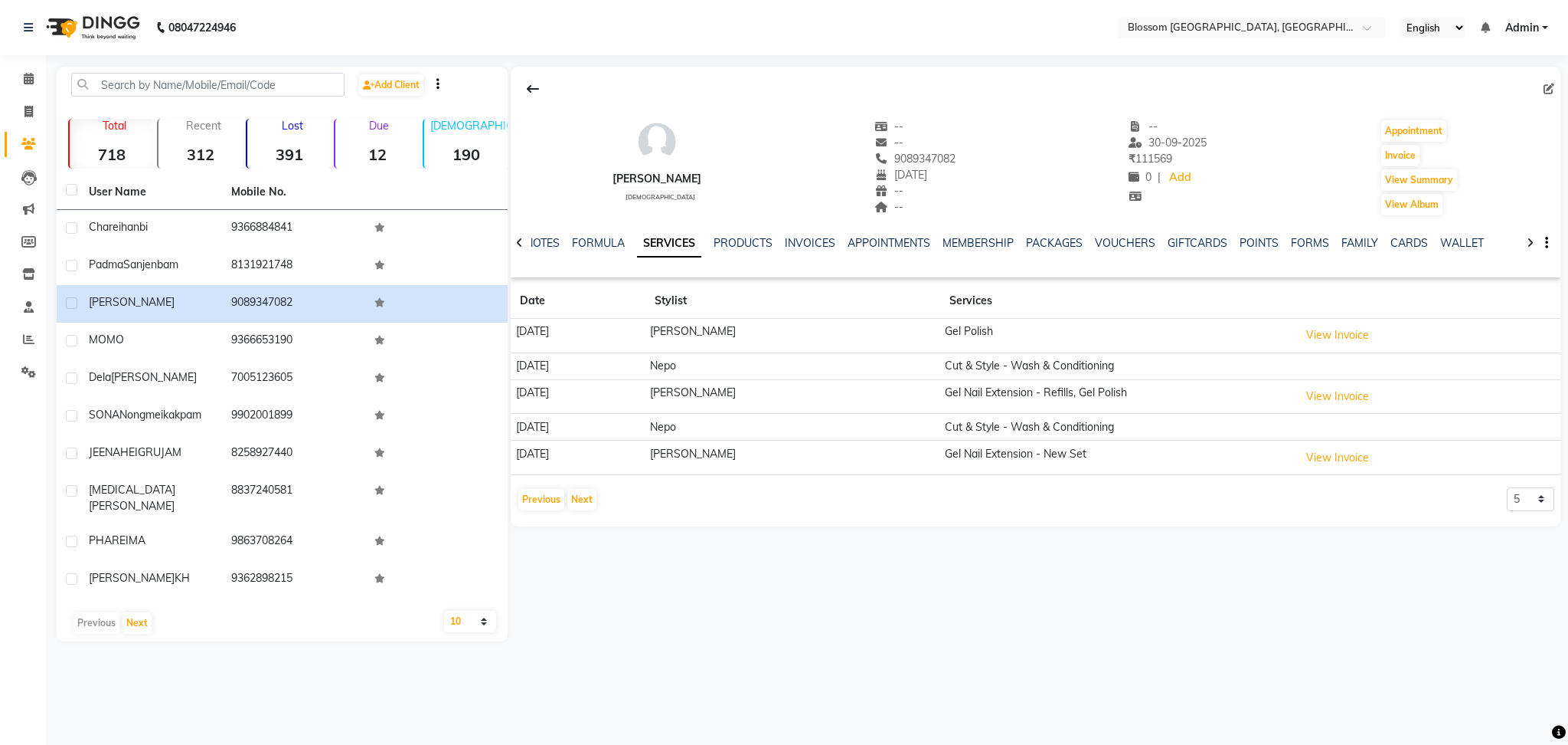
click at [590, 513] on div "Bindiya female -- -- 9089347082 30-03-1988 -- -- -- 30-09-2025 ₹ 111569 0 | Add…" at bounding box center [1036, 291] width 1050 height 451
click at [573, 490] on button "Next" at bounding box center [582, 499] width 29 height 22
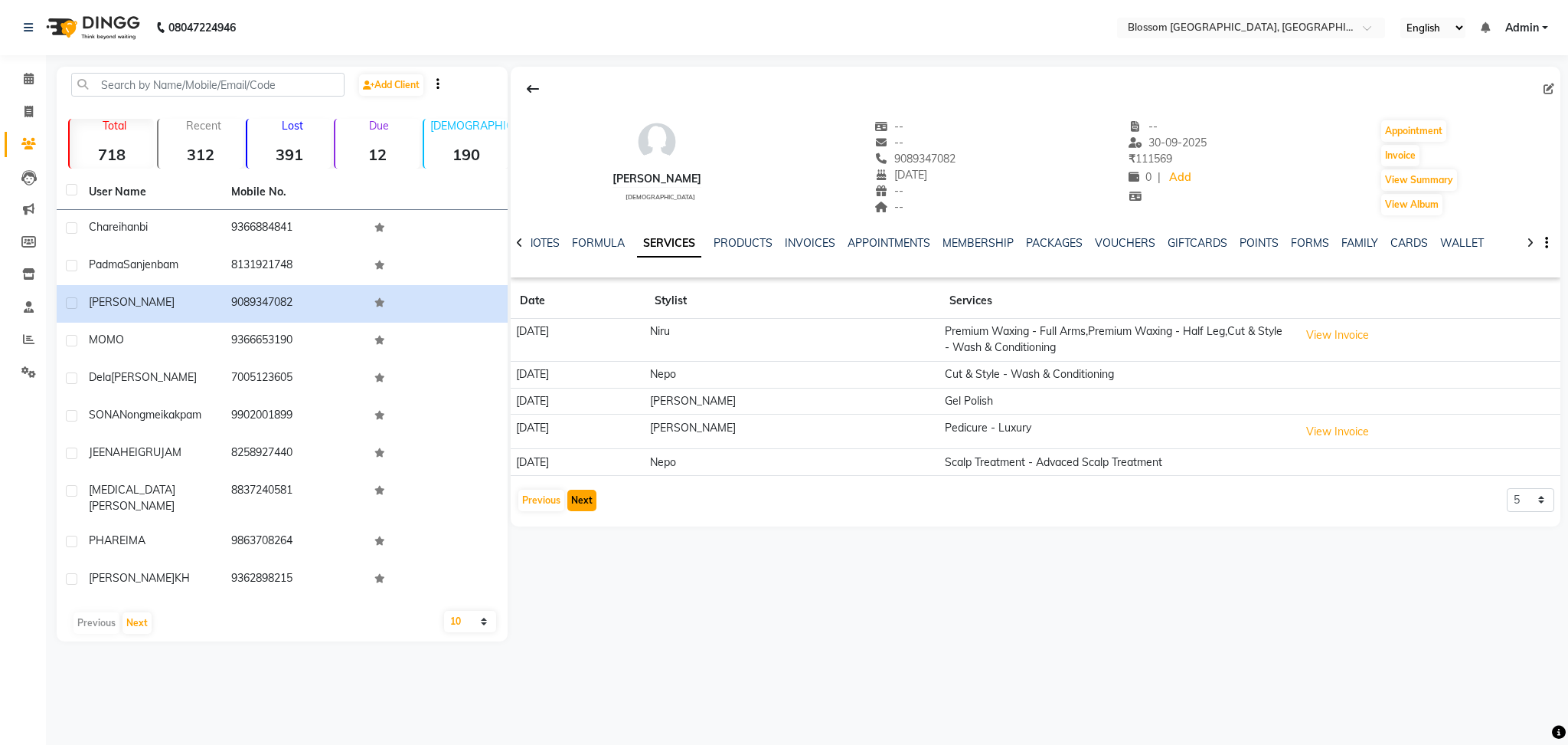
click at [573, 490] on button "Next" at bounding box center [582, 500] width 29 height 22
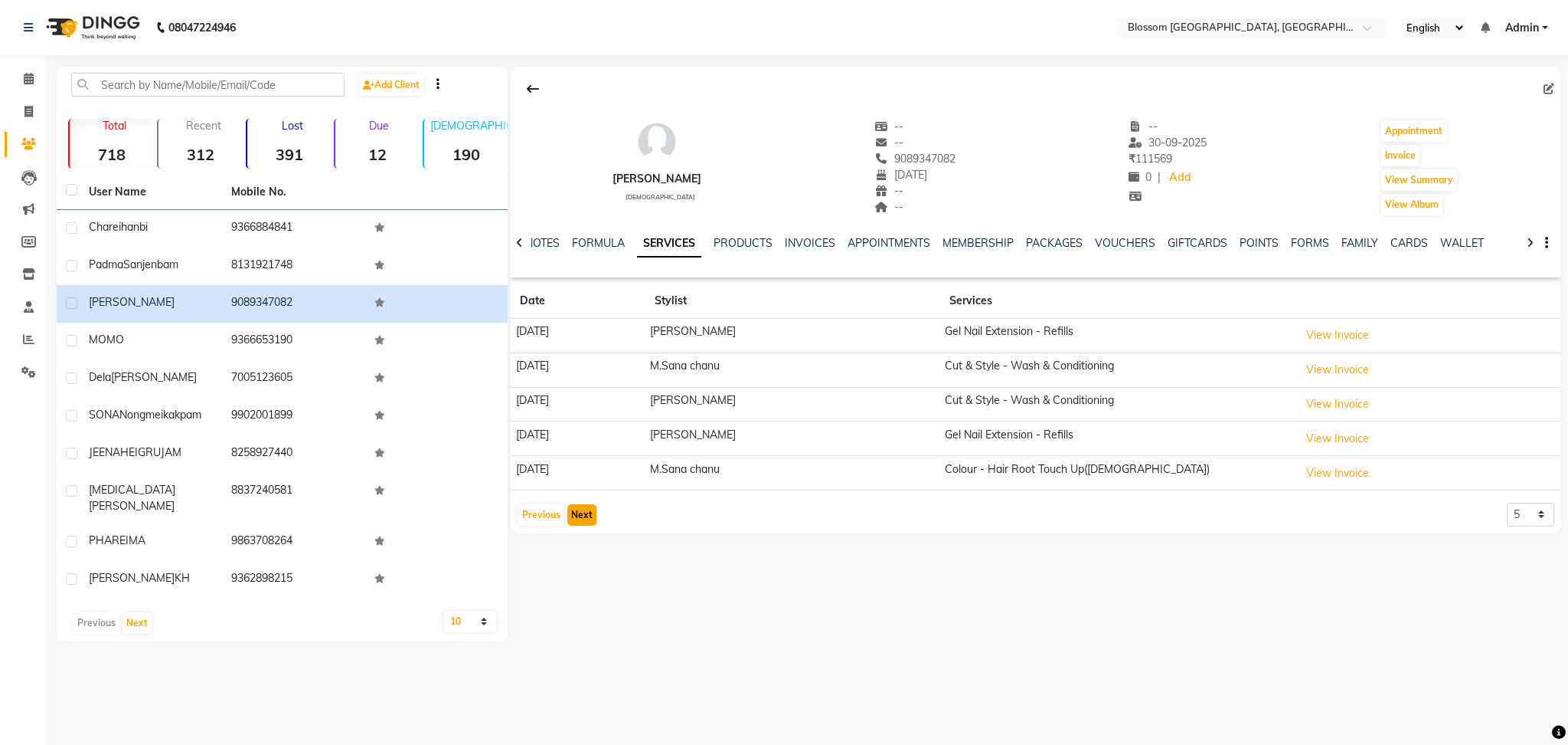
click at [579, 509] on button "Next" at bounding box center [582, 514] width 29 height 22
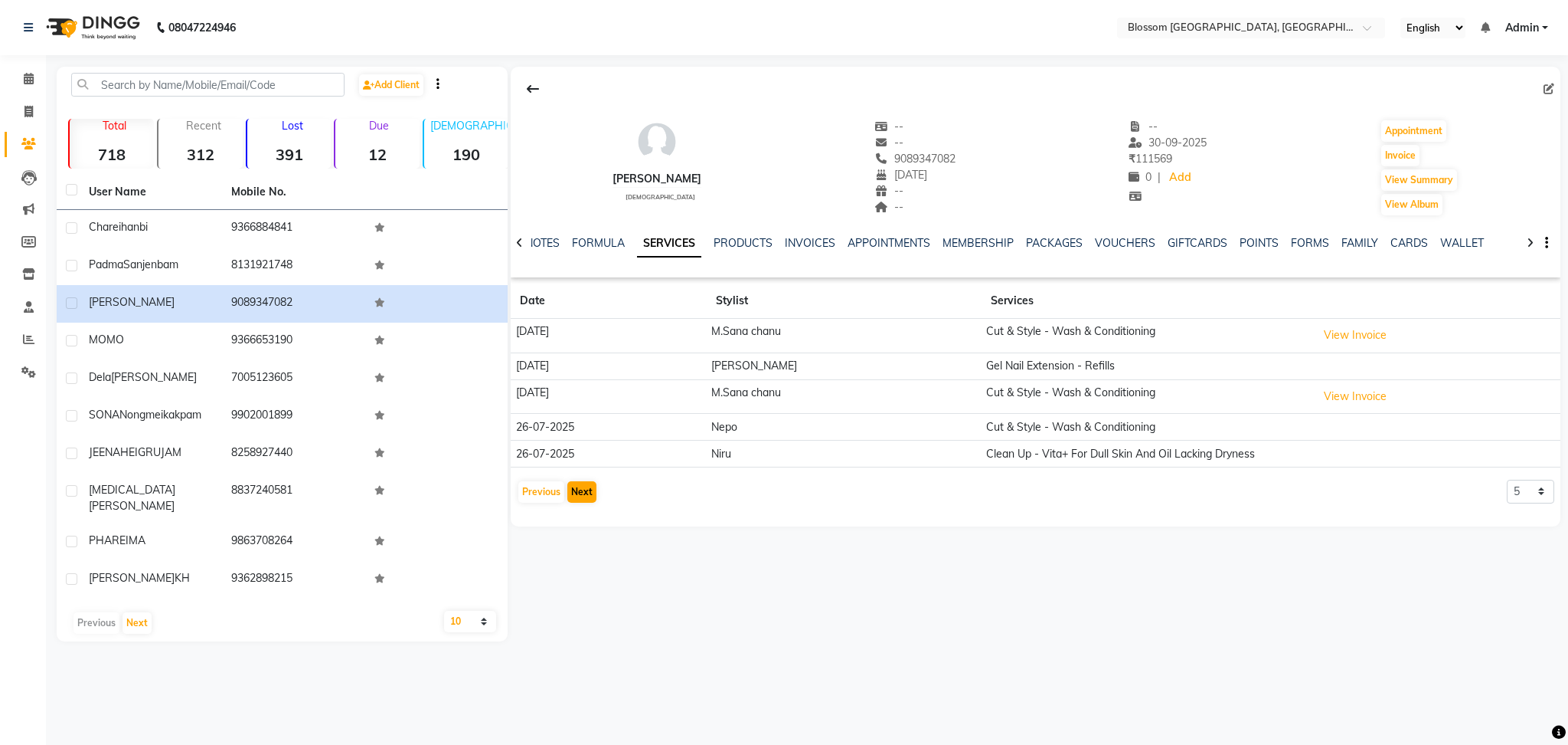
click at [580, 509] on div "Bindiya female -- -- 9089347082 30-03-1988 -- -- -- 30-09-2025 ₹ 111569 0 | Add…" at bounding box center [1036, 288] width 1050 height 444
click at [581, 504] on div "Previous Next" at bounding box center [558, 492] width 81 height 25
click at [578, 493] on button "Next" at bounding box center [582, 492] width 29 height 22
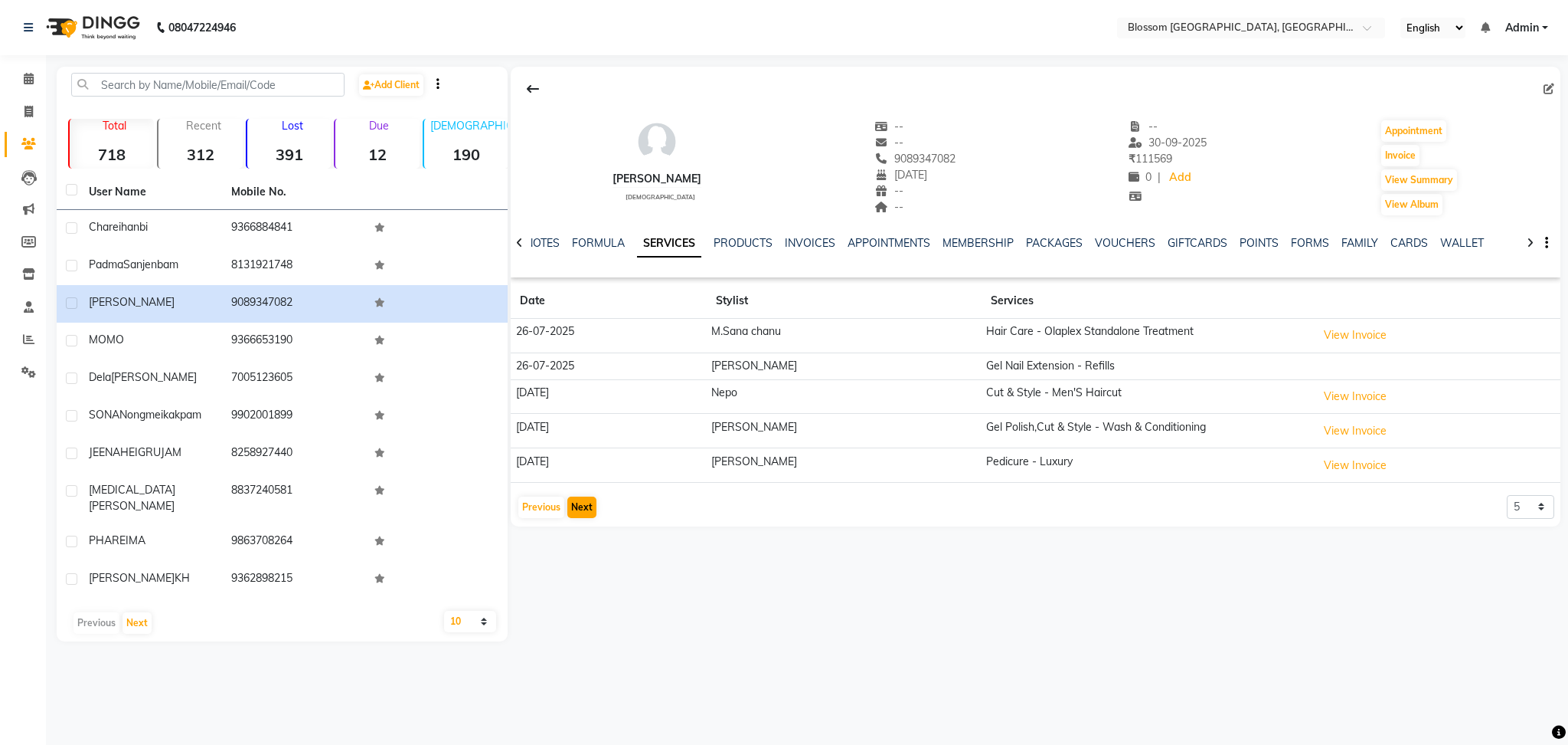
click at [578, 492] on app-client-history "Date Stylist Services 26-07-2025 M.Sana chanu Hair Care - Olaplex Standalone Tr…" at bounding box center [1036, 402] width 1050 height 236
click at [580, 502] on button "Next" at bounding box center [582, 507] width 29 height 22
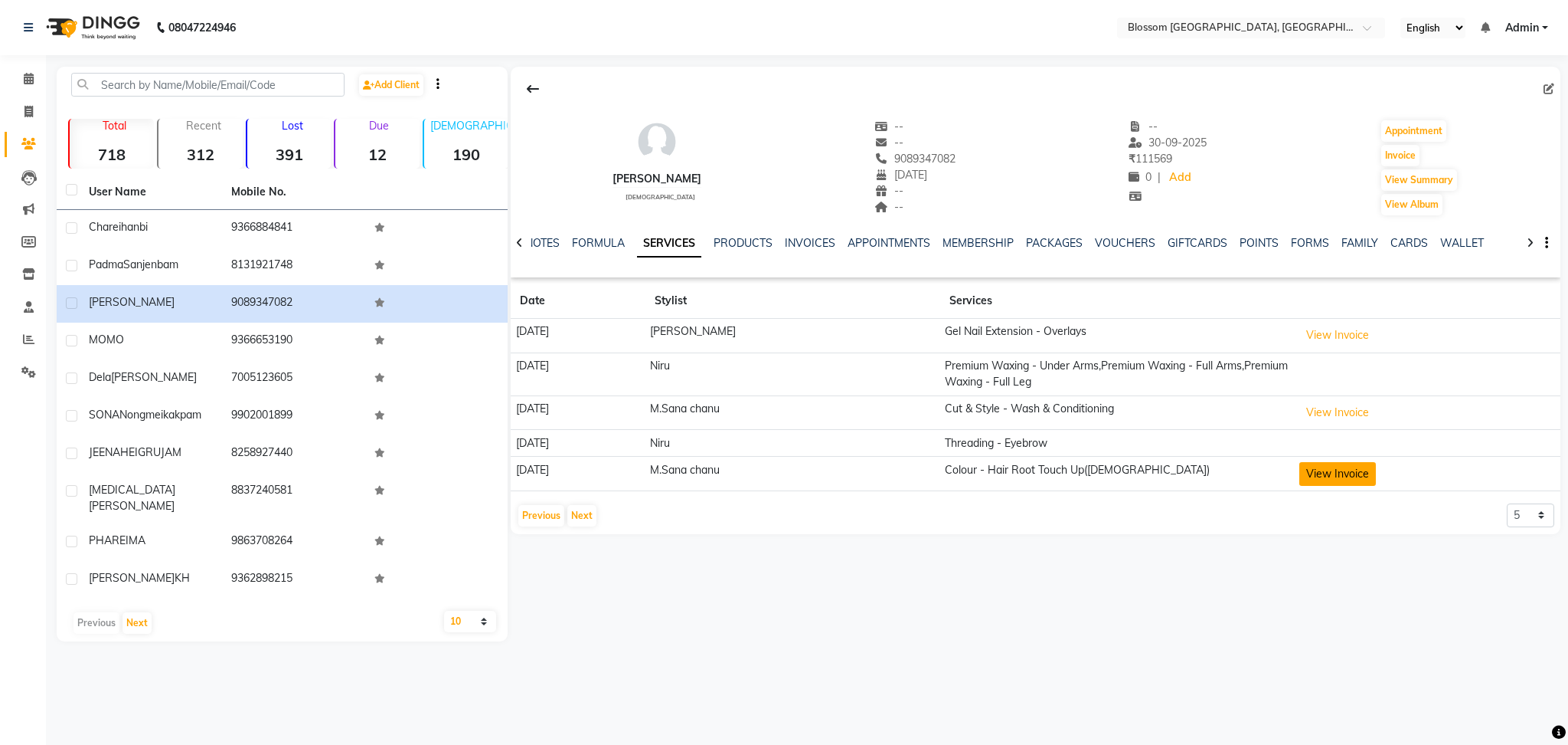
click at [1375, 466] on button "View Invoice" at bounding box center [1337, 474] width 77 height 24
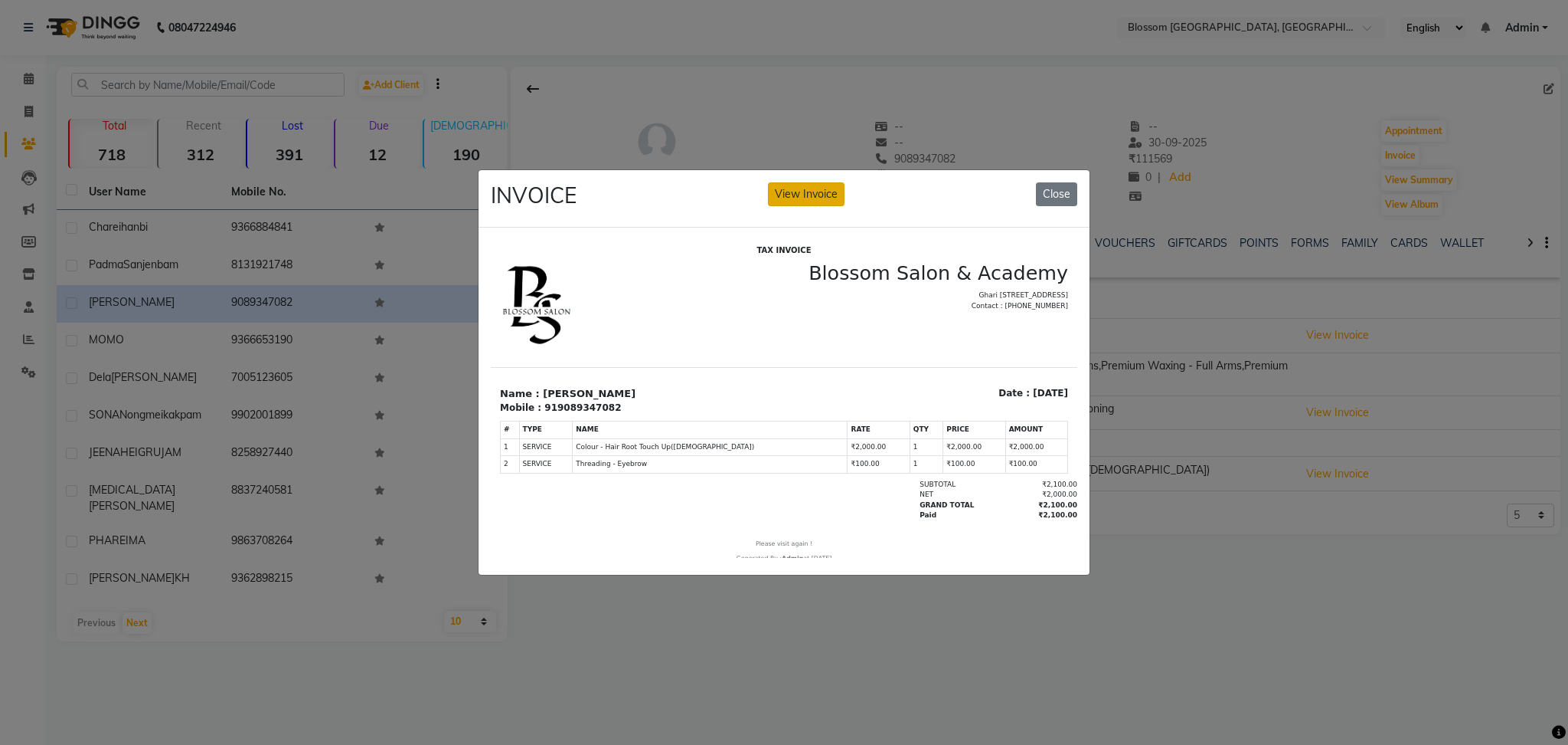
click at [837, 191] on button "View Invoice" at bounding box center [806, 194] width 77 height 24
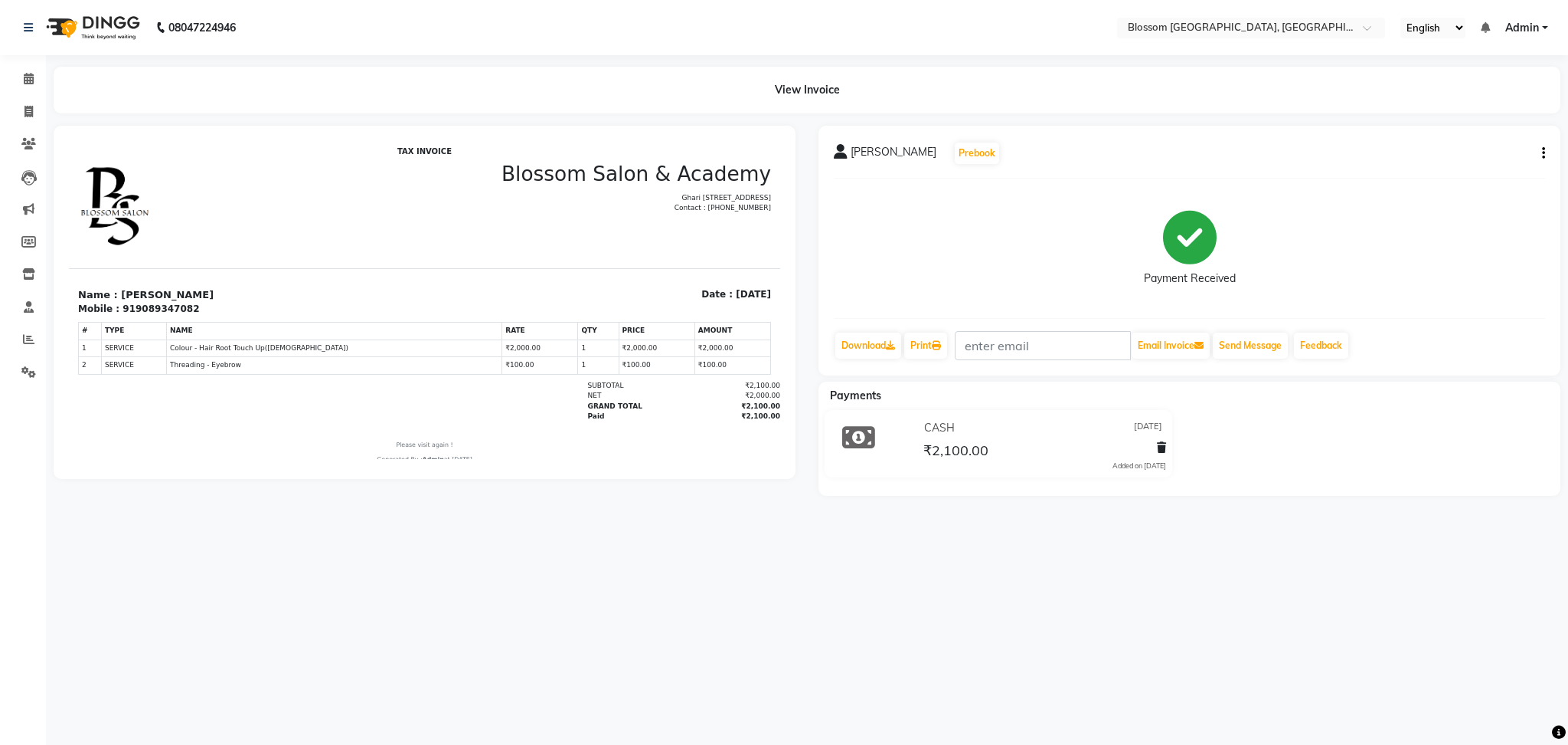
click at [1542, 153] on icon "button" at bounding box center [1544, 153] width 3 height 1
click at [1471, 167] on div "Edit Invoice" at bounding box center [1467, 172] width 105 height 19
select select "service"
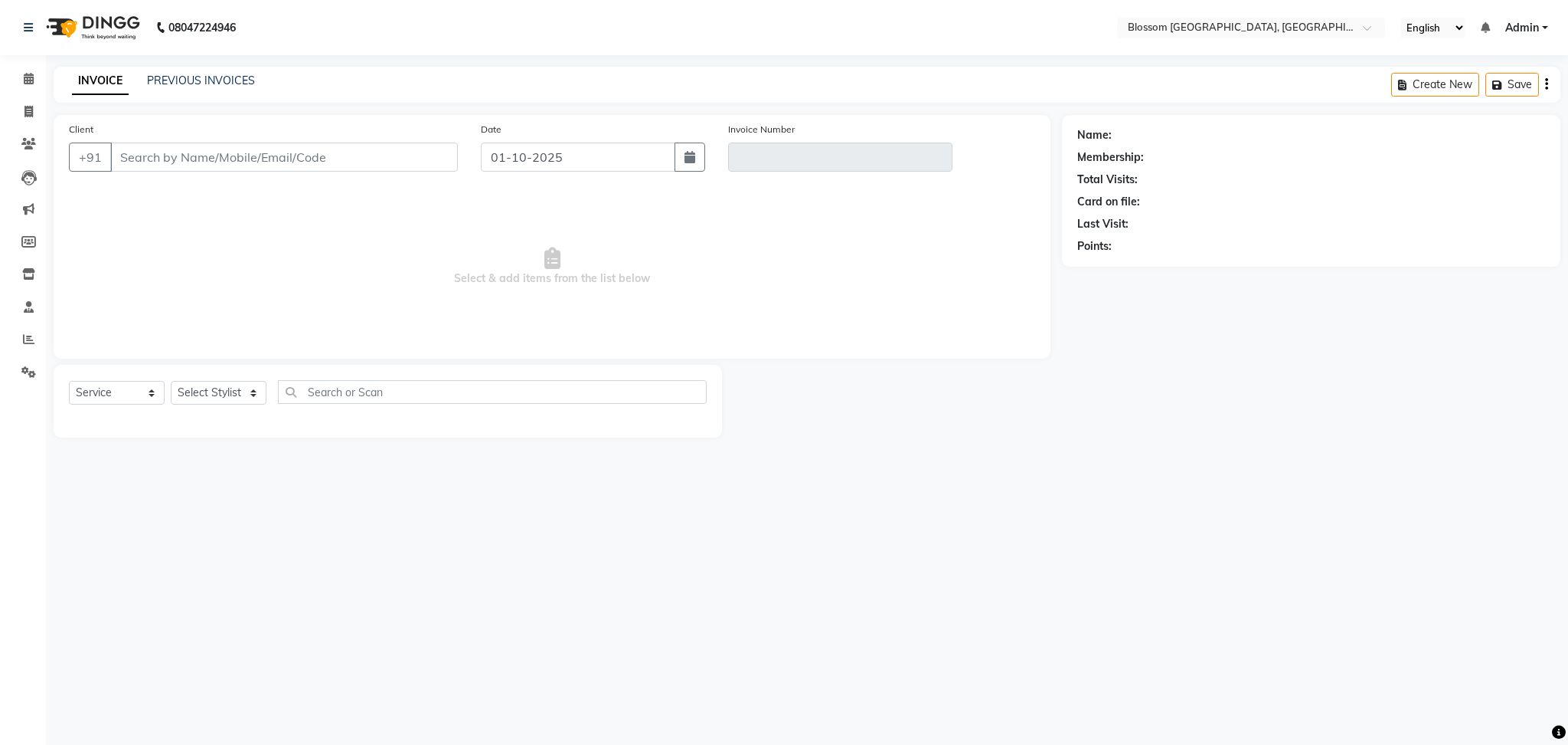
type input "9089347082"
type input "V/2025-26/1319"
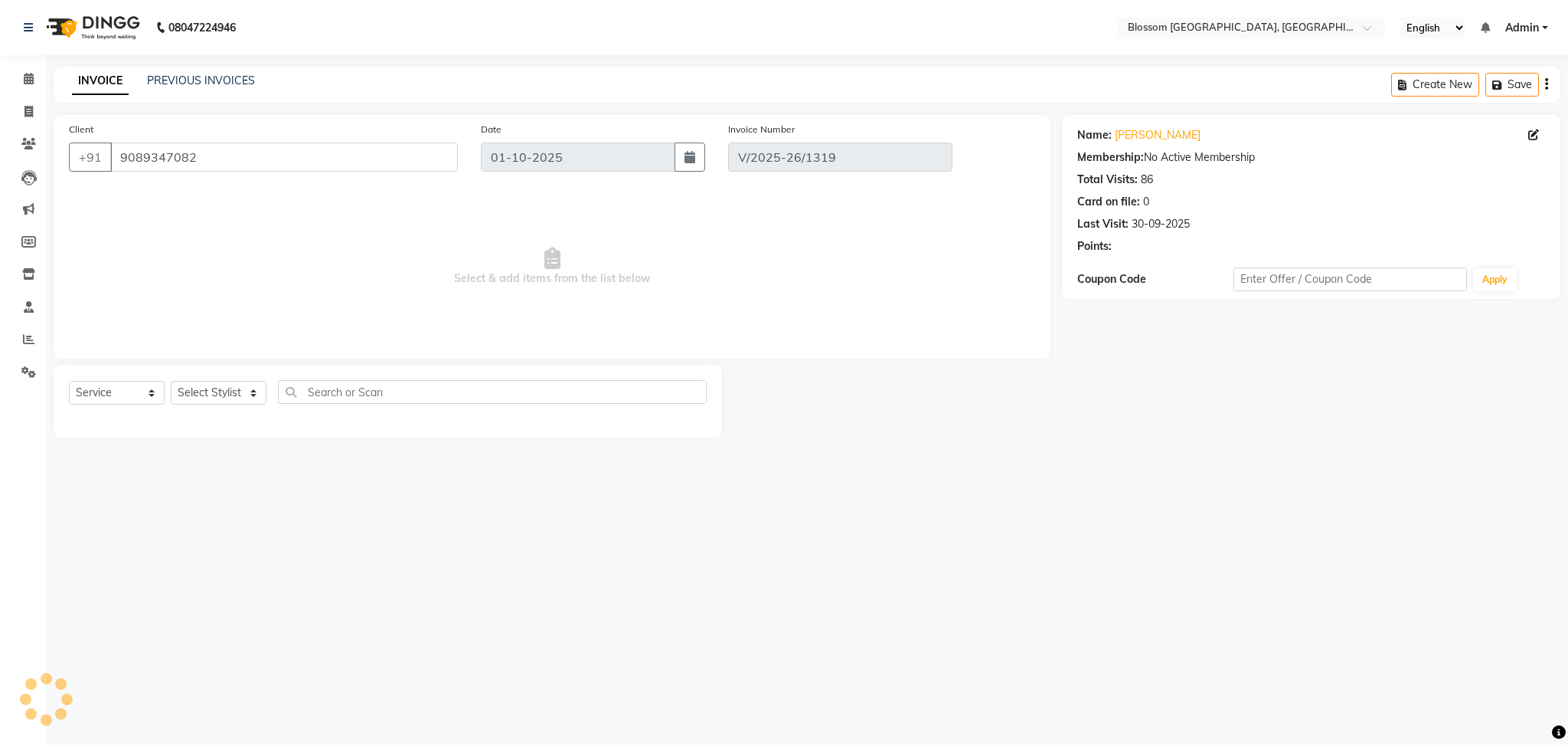
type input "30-06-2025"
select select "select"
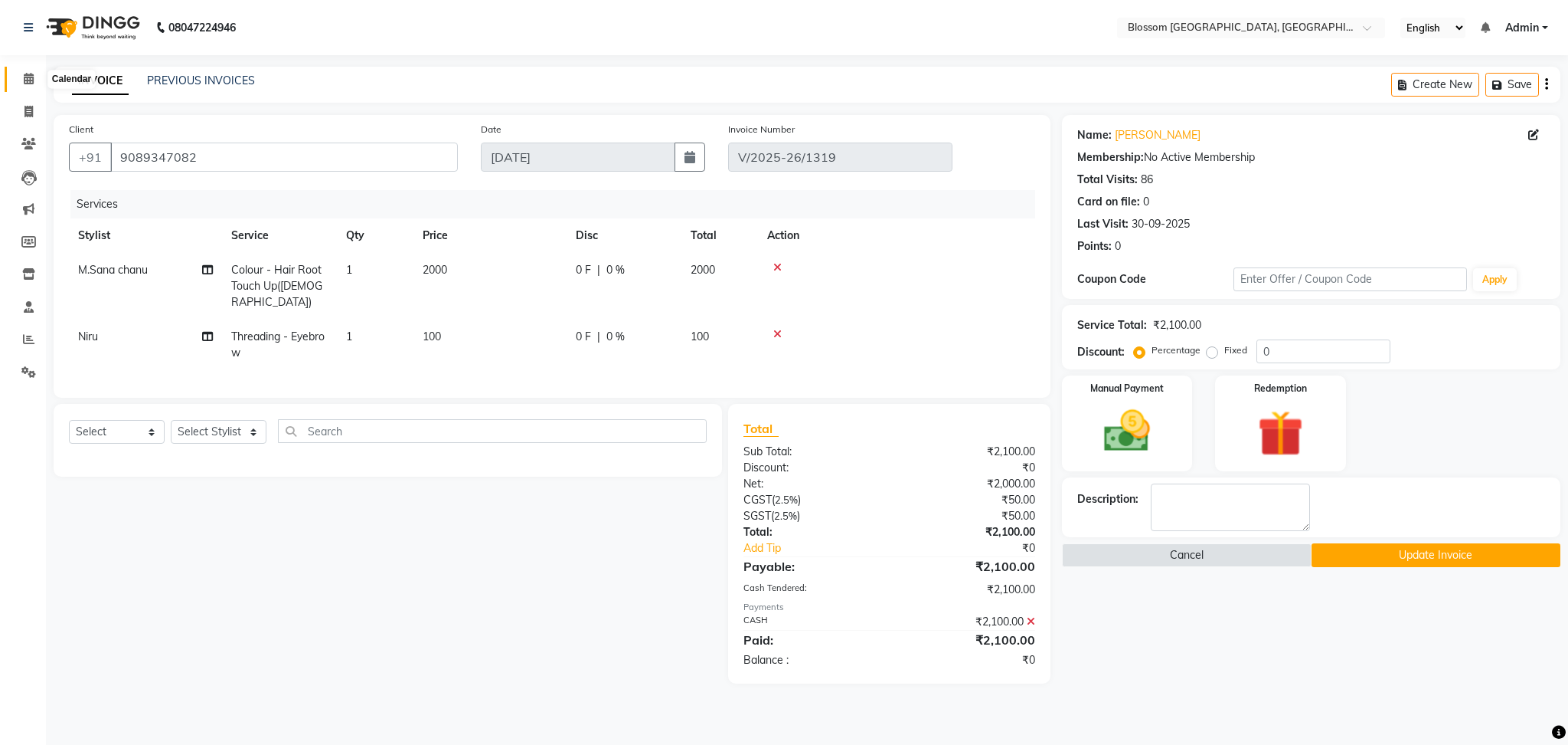
drag, startPoint x: 18, startPoint y: 85, endPoint x: 38, endPoint y: 78, distance: 21.2
click at [18, 85] on span at bounding box center [29, 79] width 27 height 18
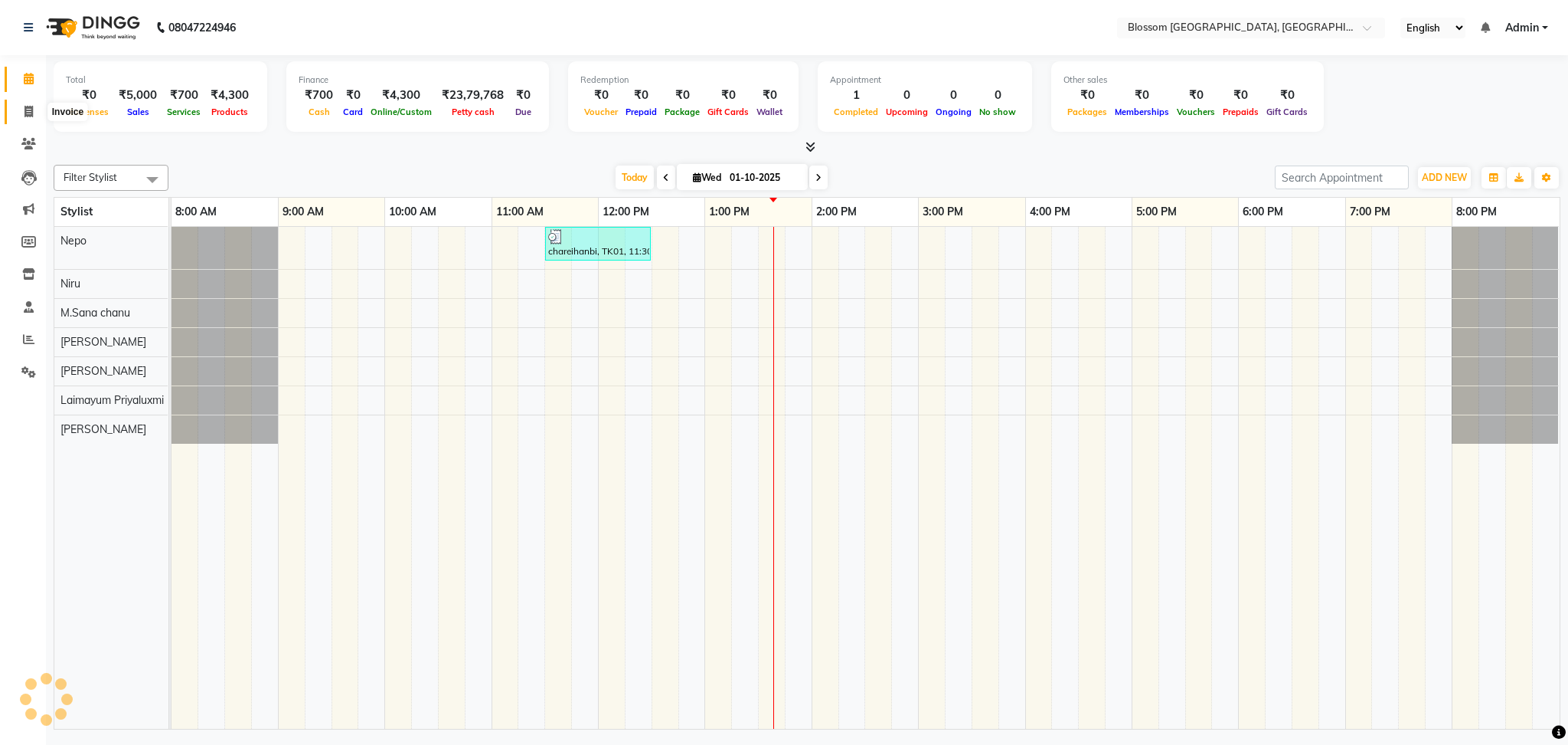
click at [25, 113] on icon at bounding box center [29, 111] width 9 height 11
select select "service"
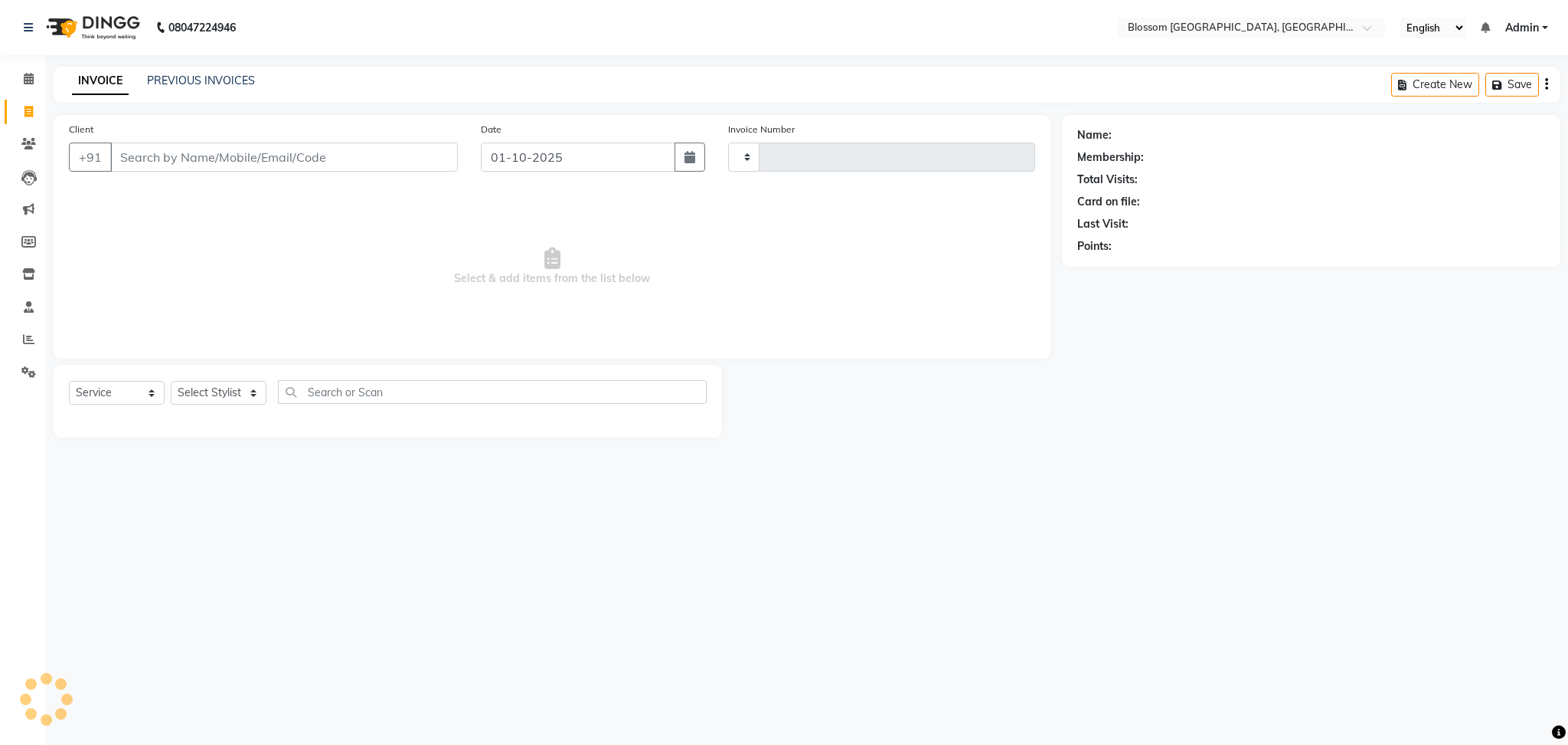
type input "1330"
select select "7465"
click at [28, 142] on icon at bounding box center [29, 144] width 14 height 11
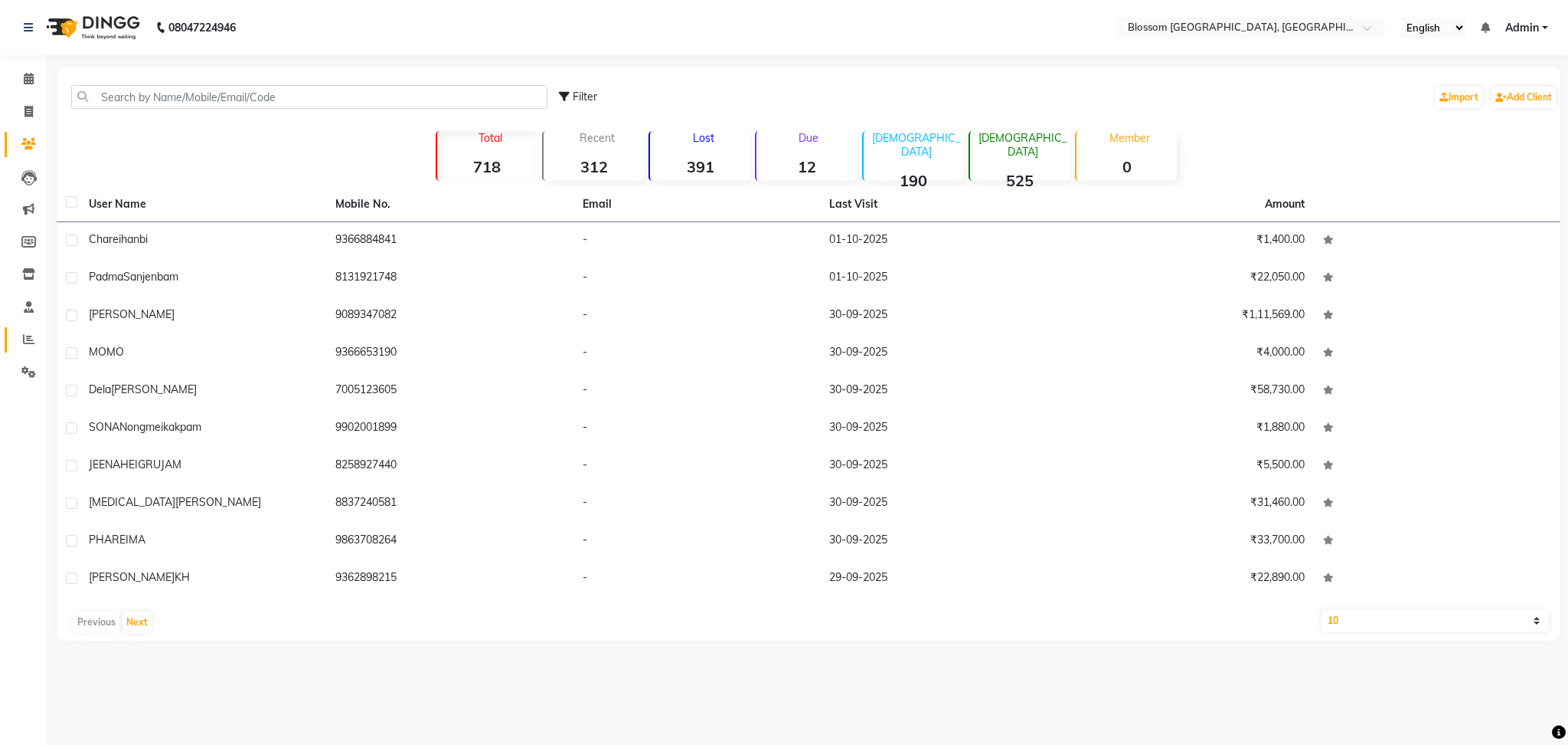
click at [22, 328] on link "Reports" at bounding box center [23, 340] width 37 height 26
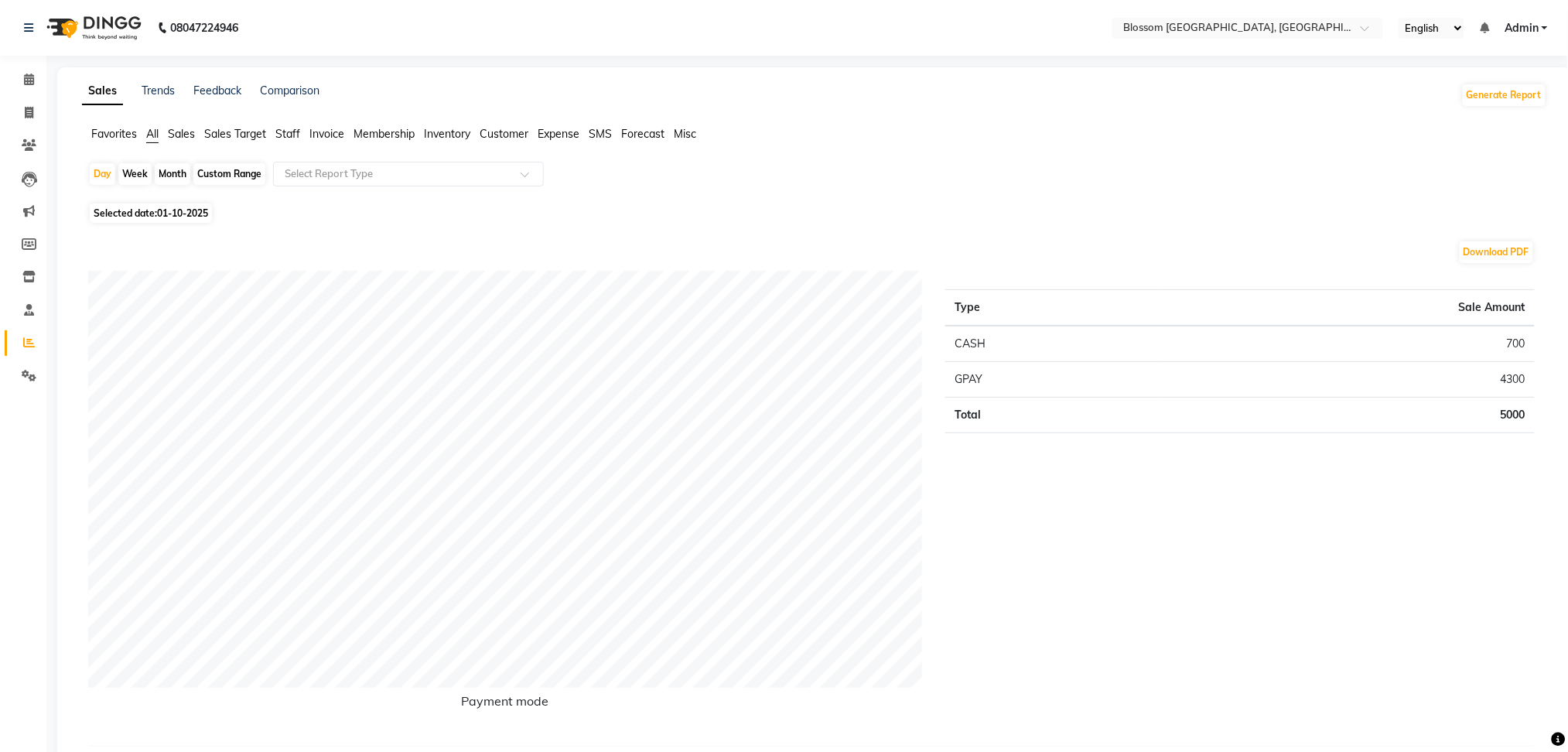
click at [183, 168] on div "Month" at bounding box center [173, 173] width 35 height 22
select select "10"
select select "2025"
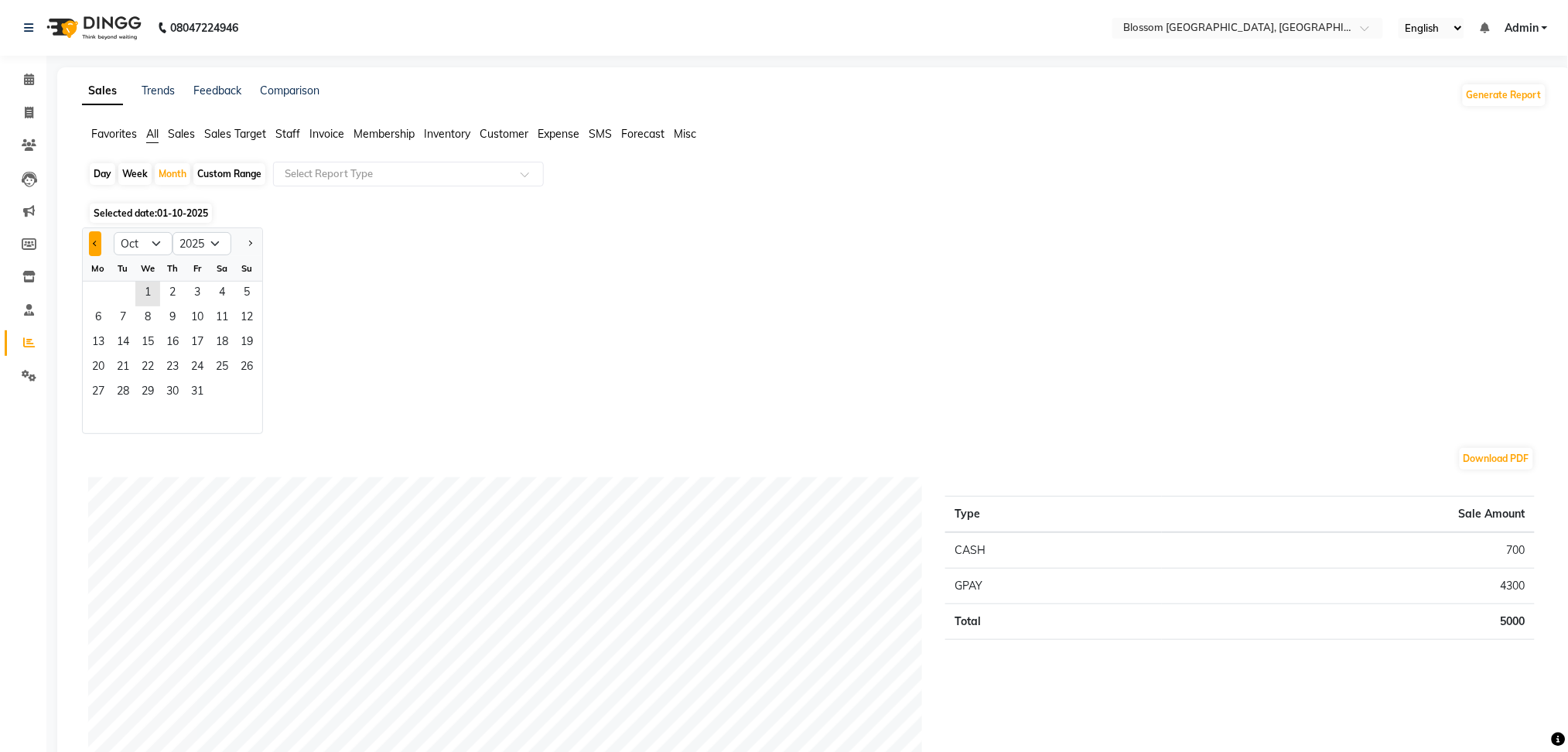
click at [98, 246] on button "Previous month" at bounding box center [94, 243] width 12 height 25
select select "9"
click at [102, 292] on span "1" at bounding box center [98, 293] width 25 height 25
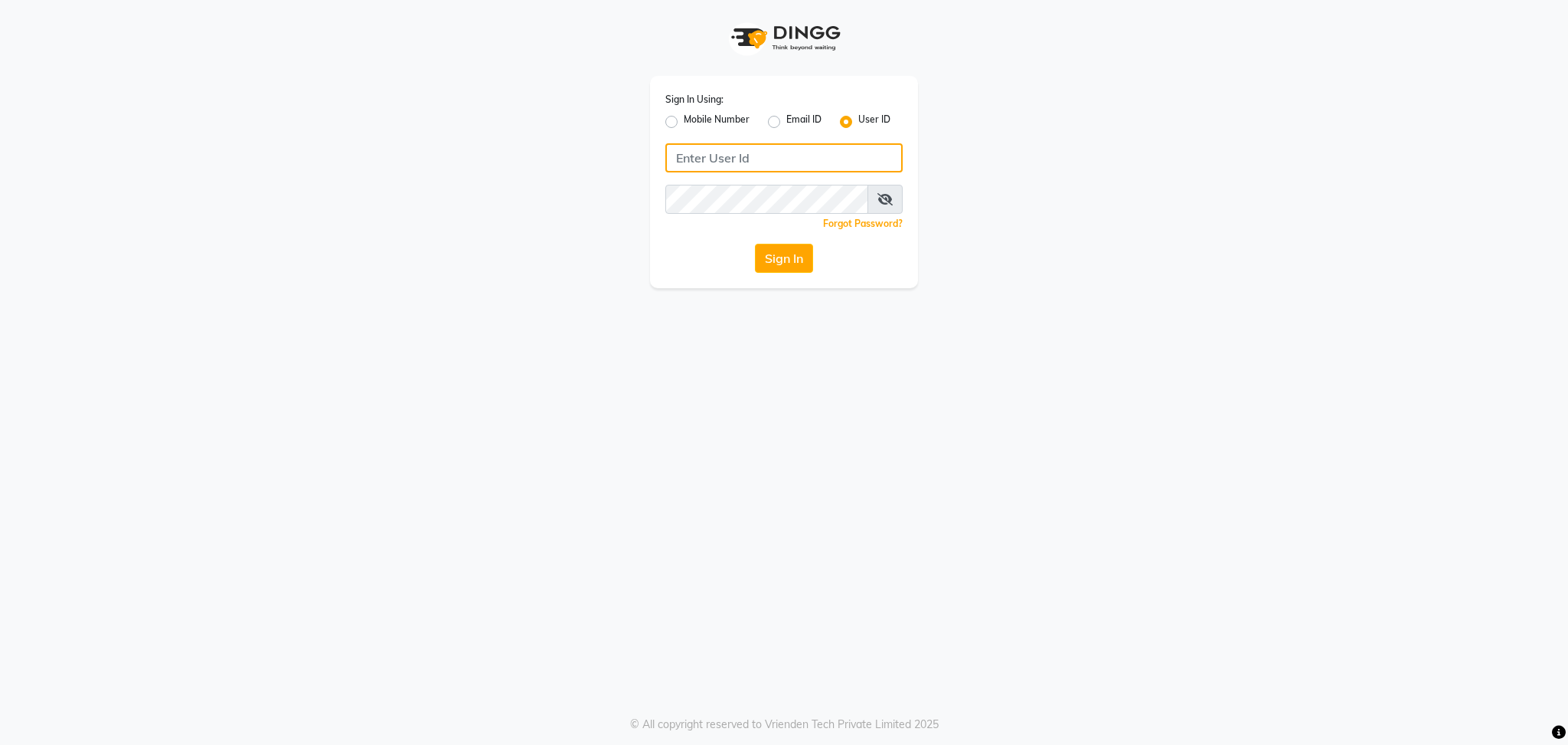
click at [792, 171] on input "Username" at bounding box center [784, 157] width 237 height 29
type input "blossom123"
click at [755, 223] on div "Forgot Password?" at bounding box center [784, 224] width 237 height 16
drag, startPoint x: 784, startPoint y: 232, endPoint x: 785, endPoint y: 247, distance: 15.0
click at [785, 247] on div "Sign In Using: Mobile Number Email ID User ID blossom123 Remember me Forgot Pas…" at bounding box center [784, 182] width 268 height 212
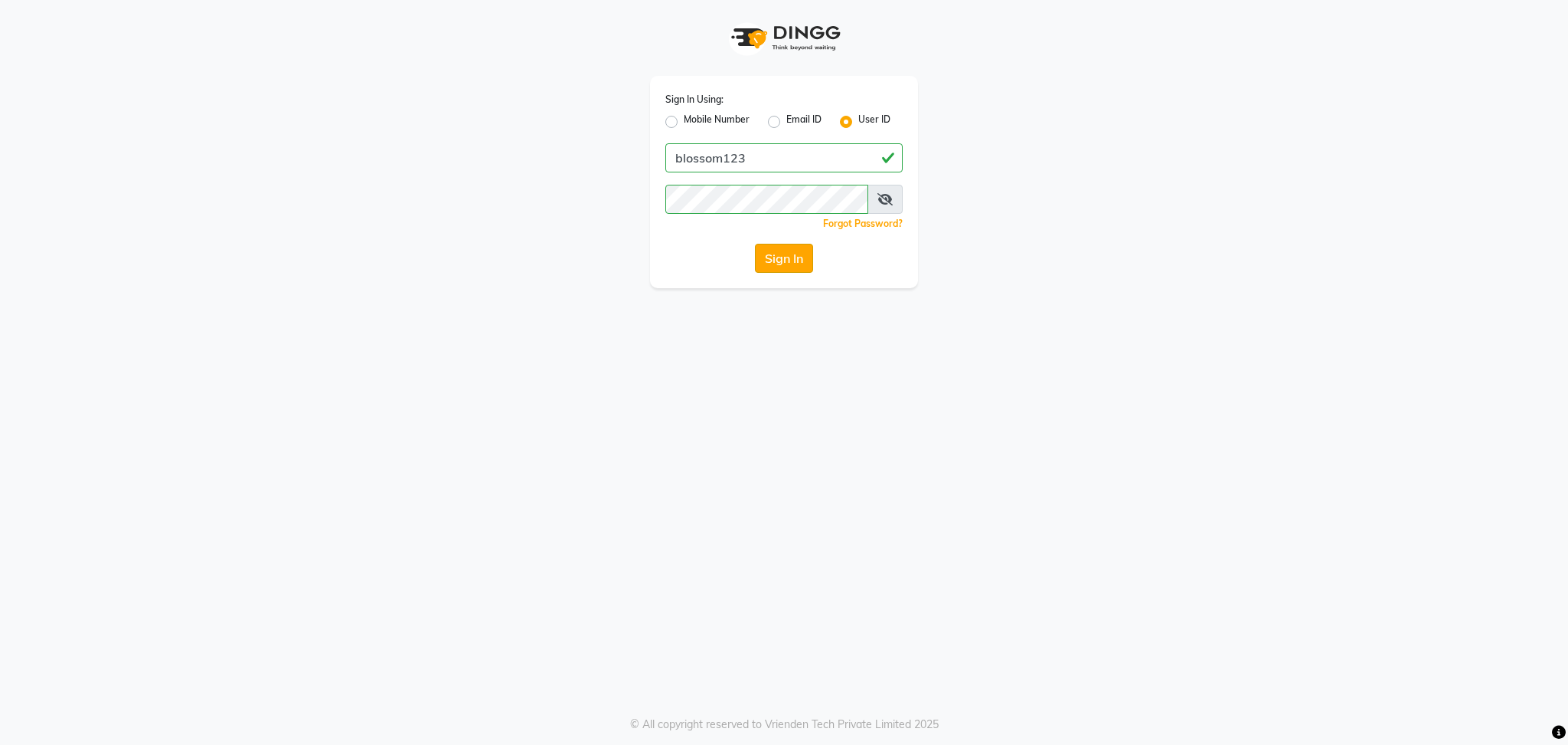
click at [785, 247] on button "Sign In" at bounding box center [784, 258] width 58 height 29
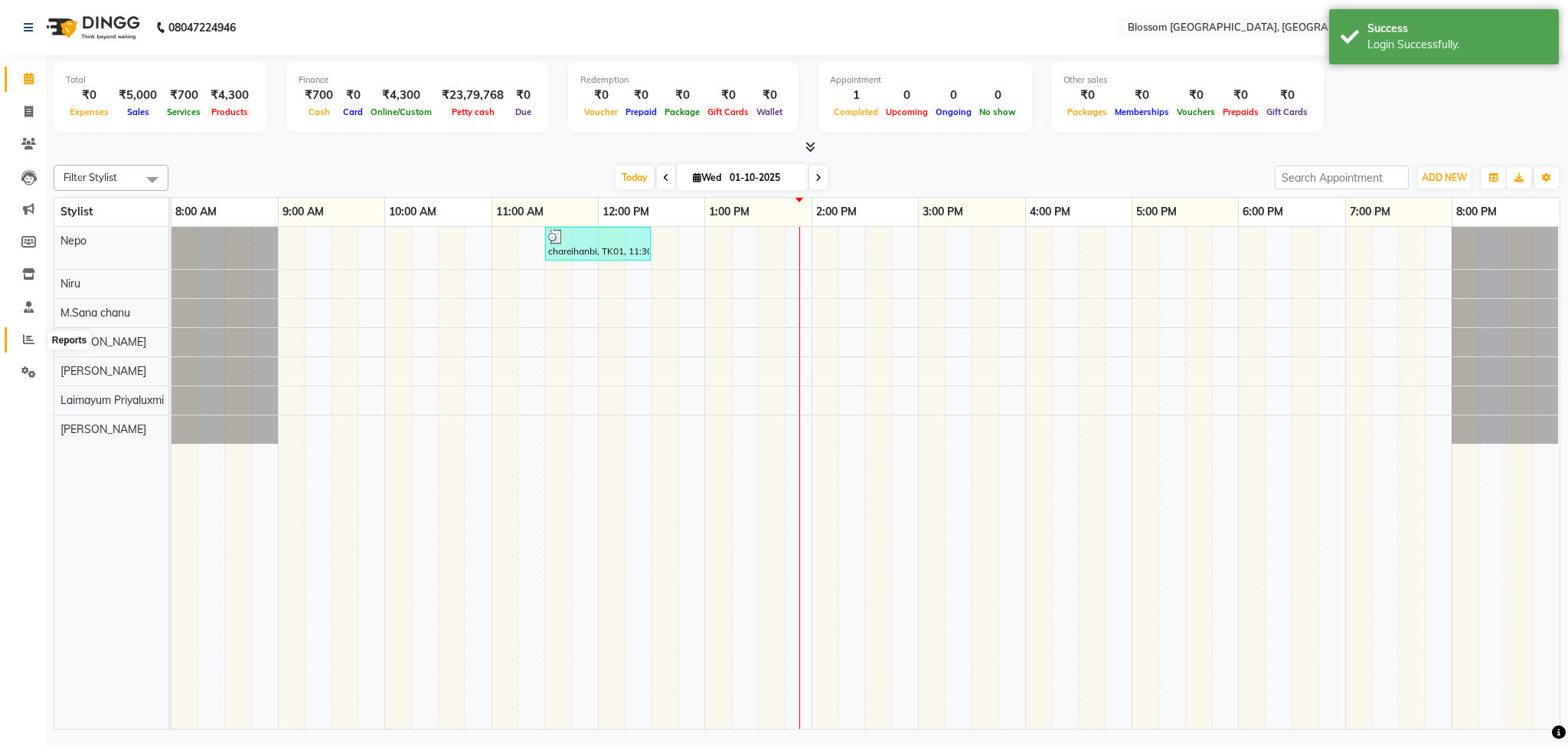
click at [29, 338] on icon at bounding box center [29, 339] width 11 height 11
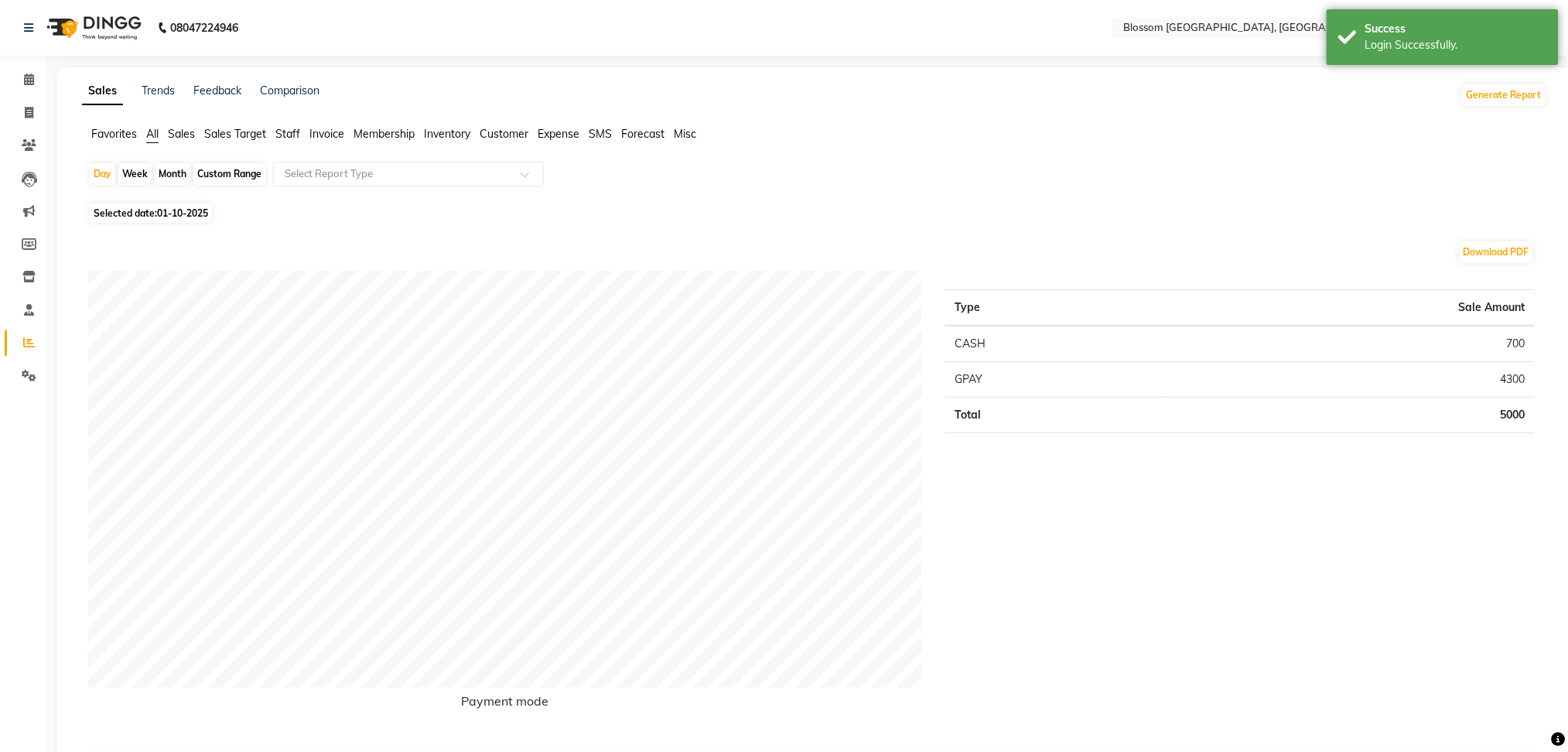
click at [178, 177] on div "Month" at bounding box center [173, 173] width 35 height 22
select select "10"
select select "2025"
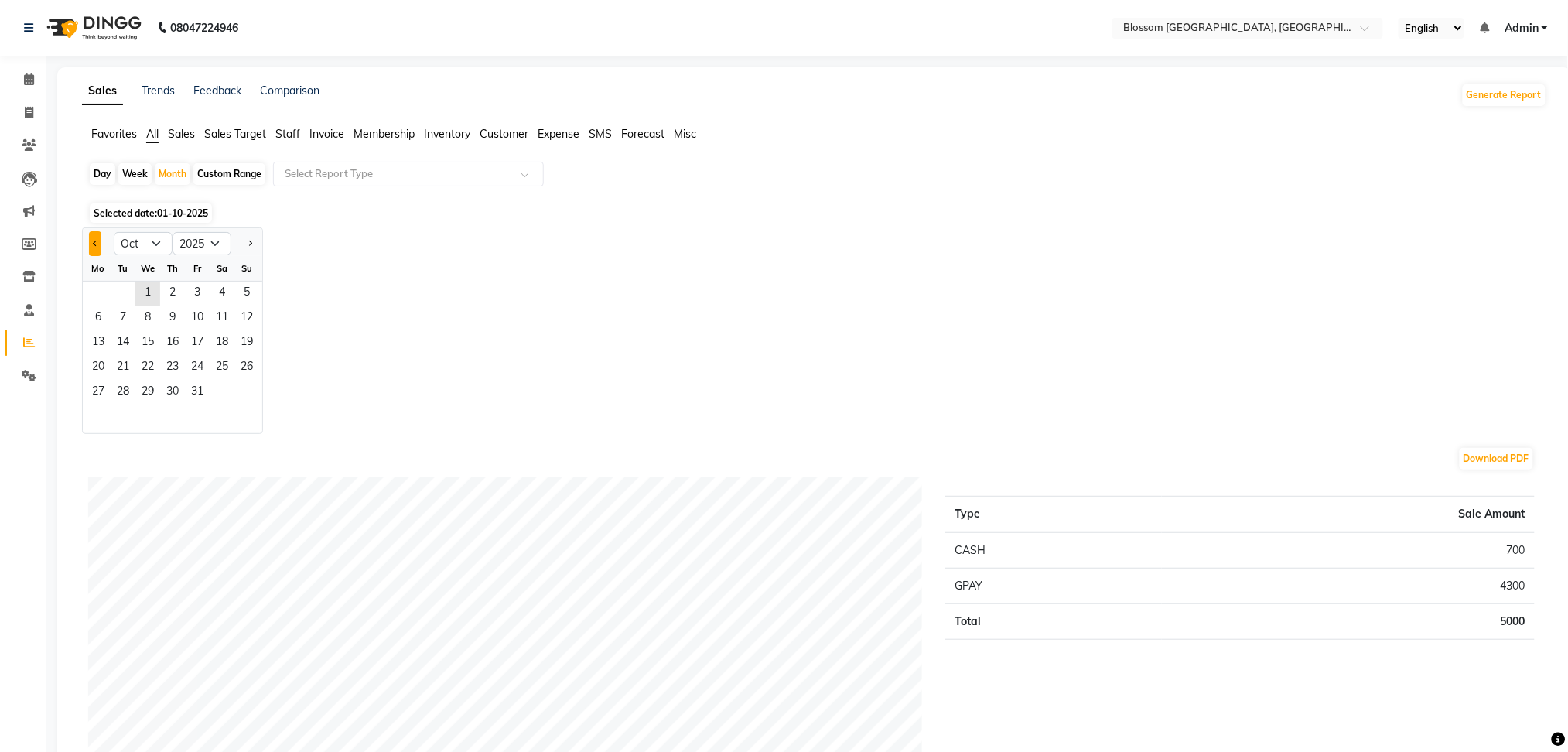
click at [91, 249] on button "Previous month" at bounding box center [94, 243] width 12 height 25
select select "9"
click at [90, 295] on span "1" at bounding box center [98, 293] width 25 height 25
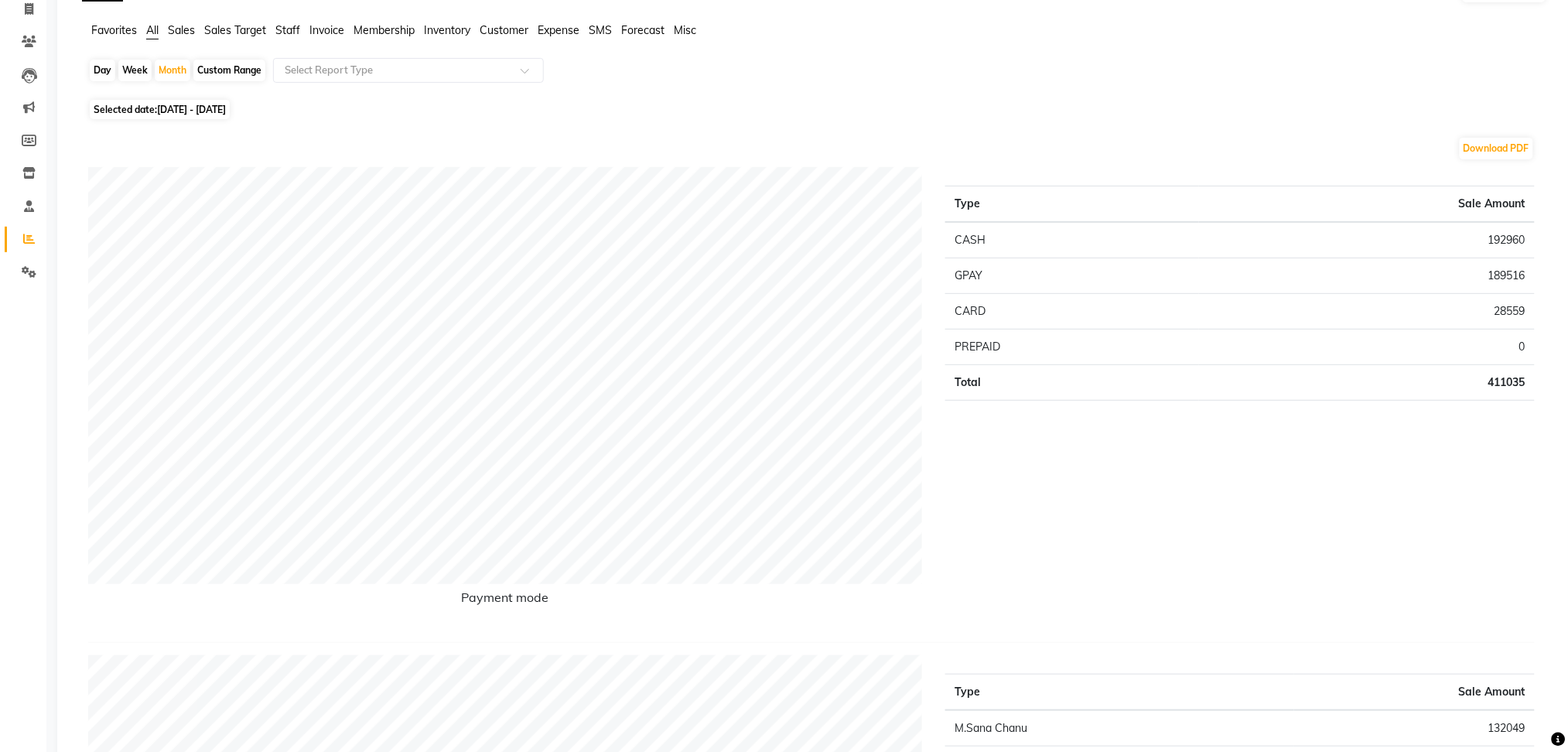
scroll to position [103, 0]
click at [357, 74] on input "text" at bounding box center [393, 71] width 223 height 15
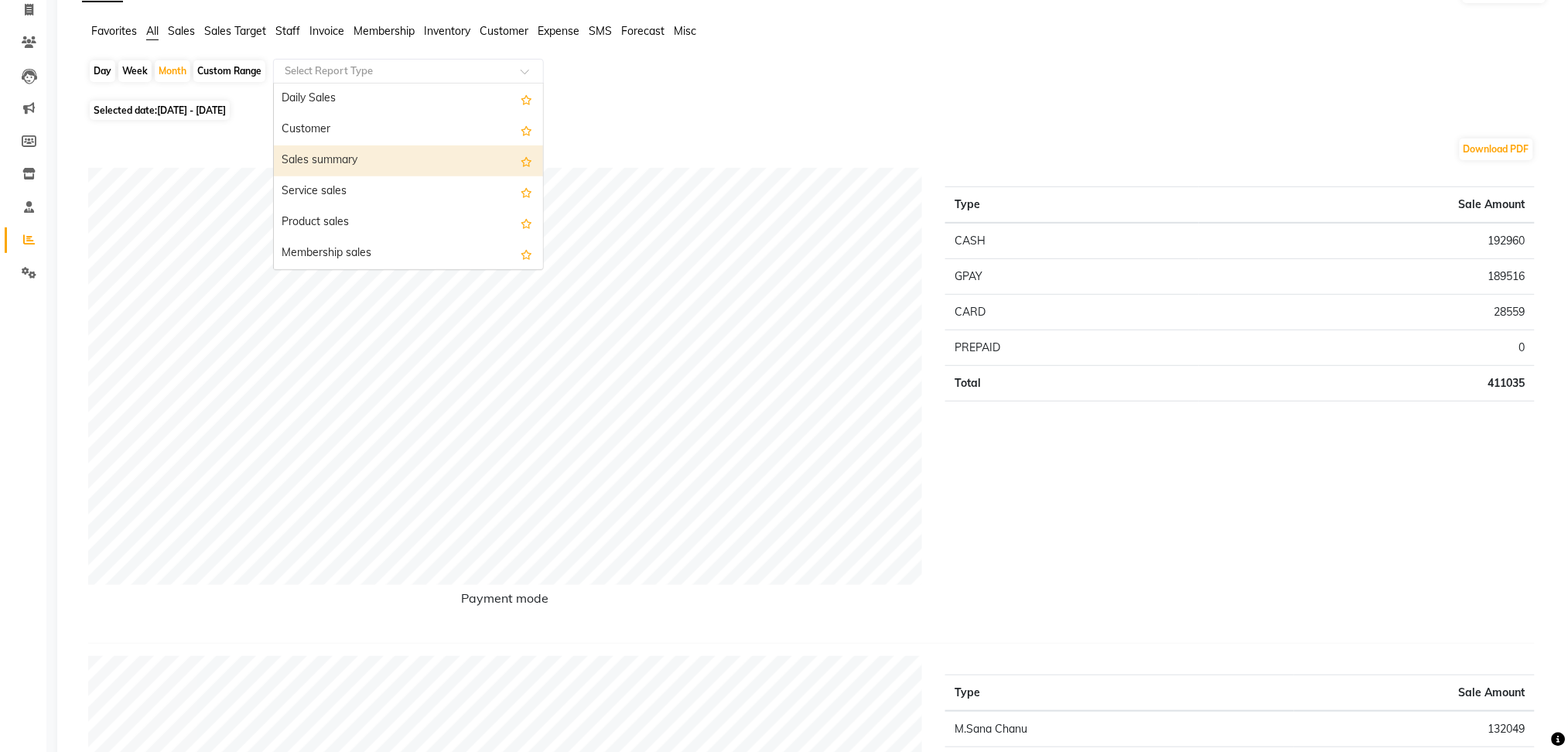
click at [376, 147] on div "Sales summary" at bounding box center [409, 160] width 269 height 31
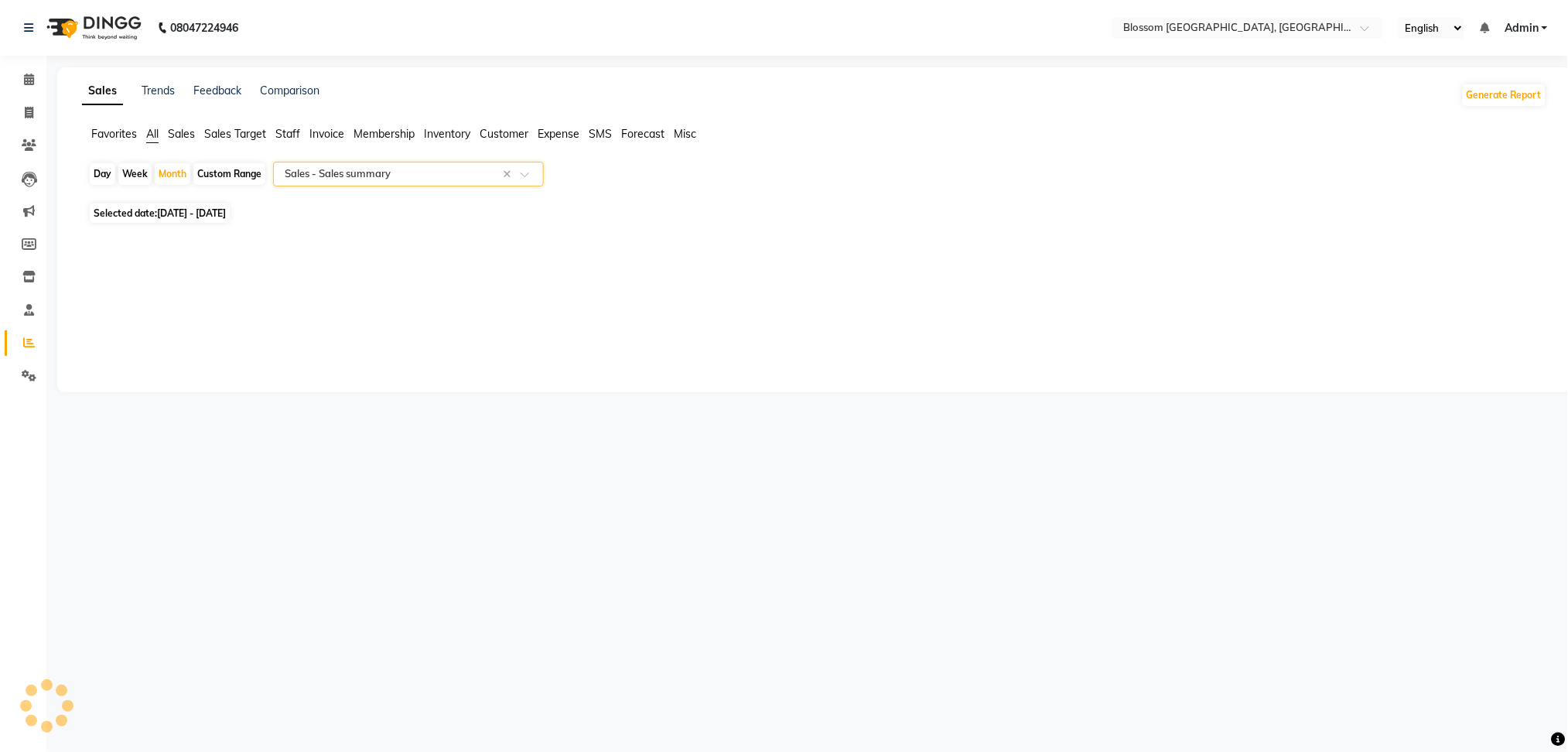
select select "full_report"
select select "csv"
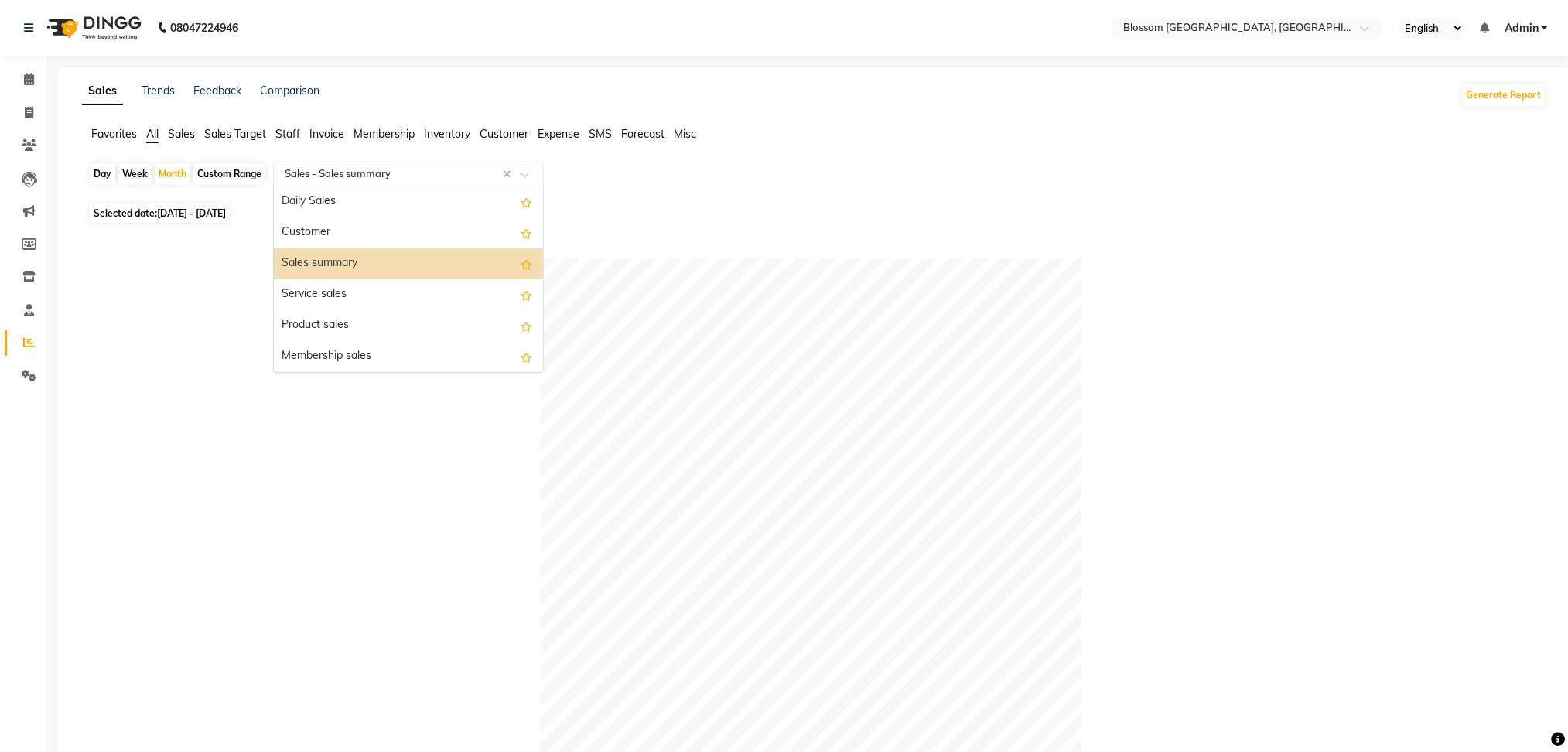
click at [428, 171] on input "text" at bounding box center [393, 173] width 223 height 15
click at [423, 221] on div "Customer" at bounding box center [409, 233] width 269 height 31
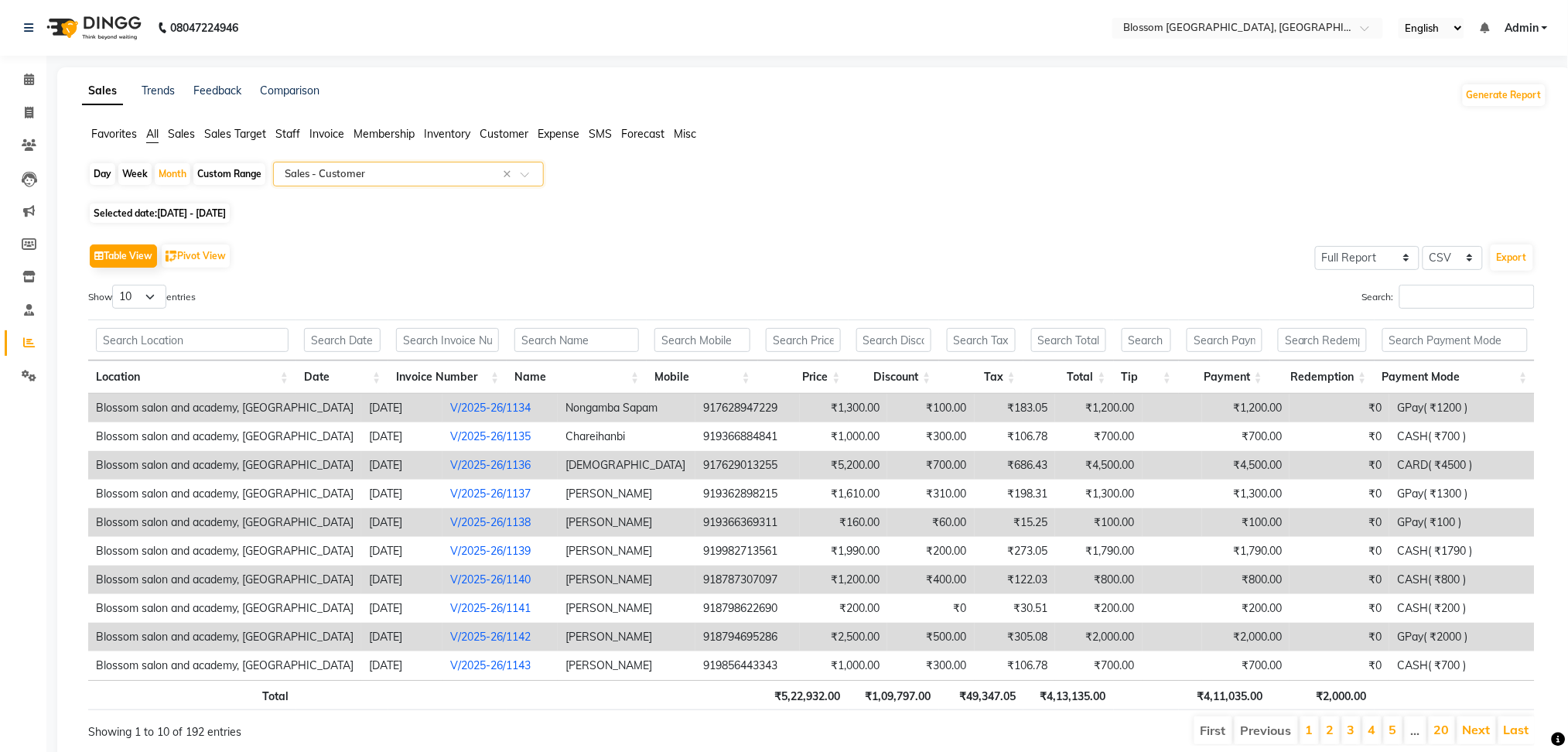
click at [203, 210] on span "01-09-2025 - 30-09-2025" at bounding box center [191, 213] width 69 height 11
select select "9"
select select "2025"
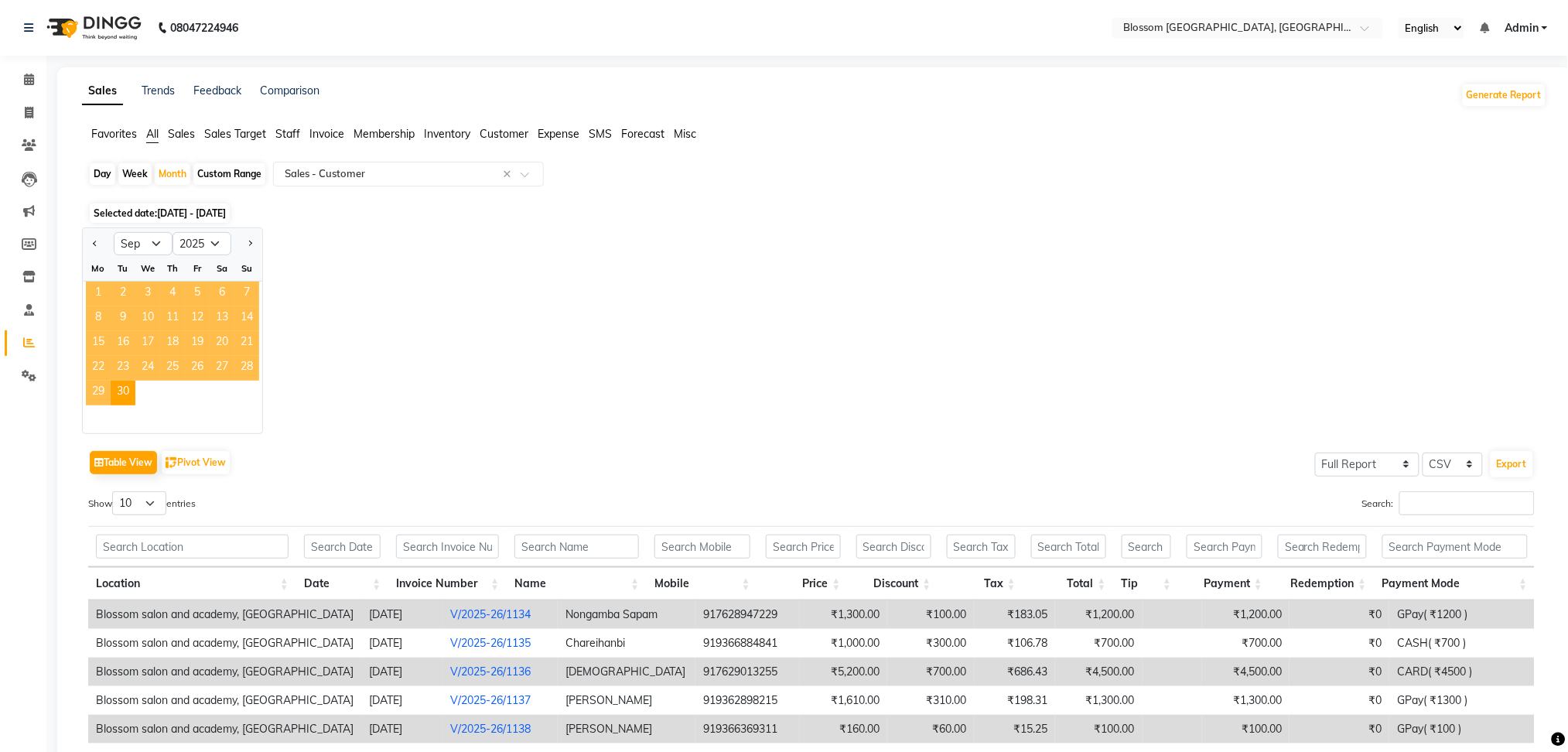
click at [89, 287] on span "1" at bounding box center [98, 293] width 25 height 25
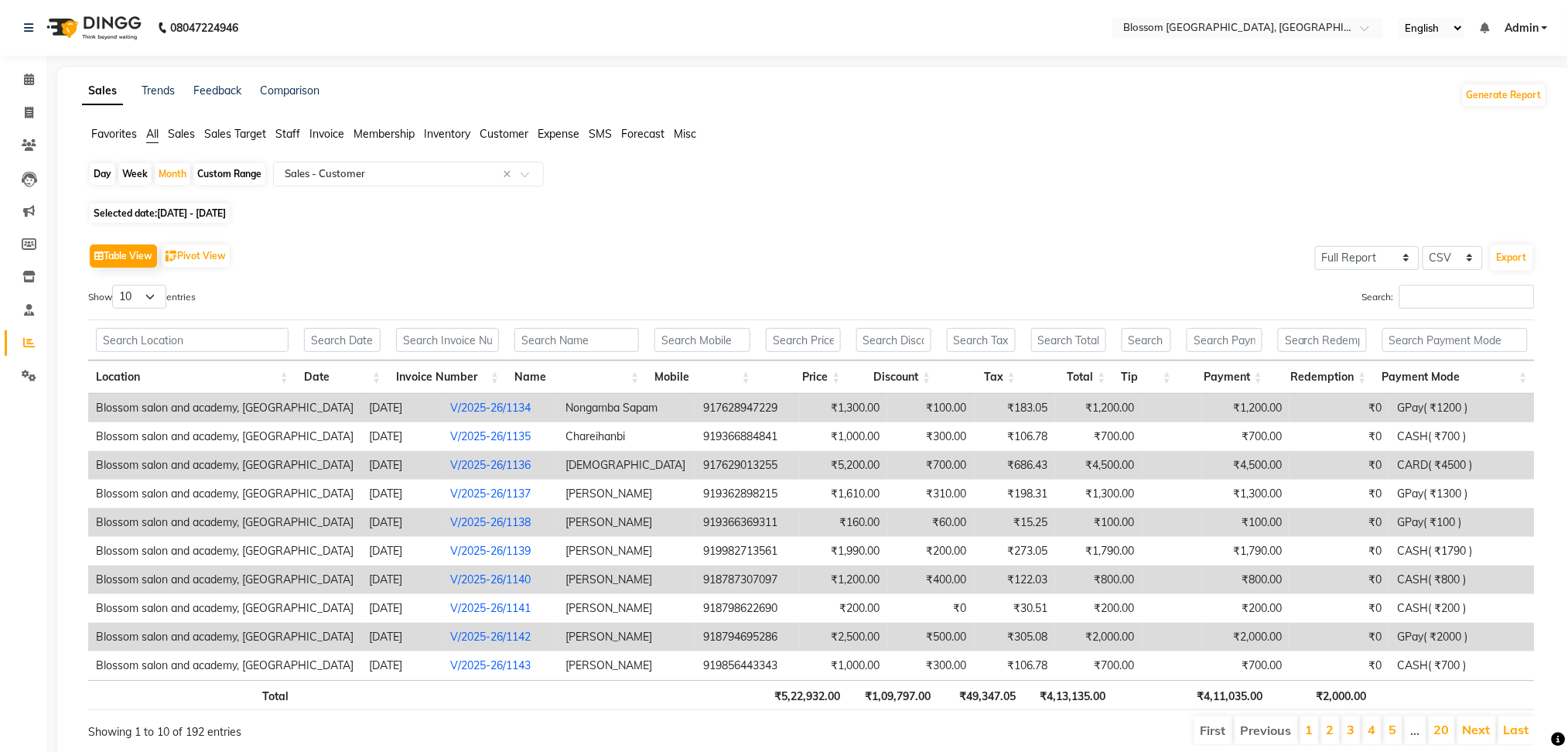
click at [101, 172] on div "Day" at bounding box center [102, 173] width 26 height 22
select select "9"
select select "2025"
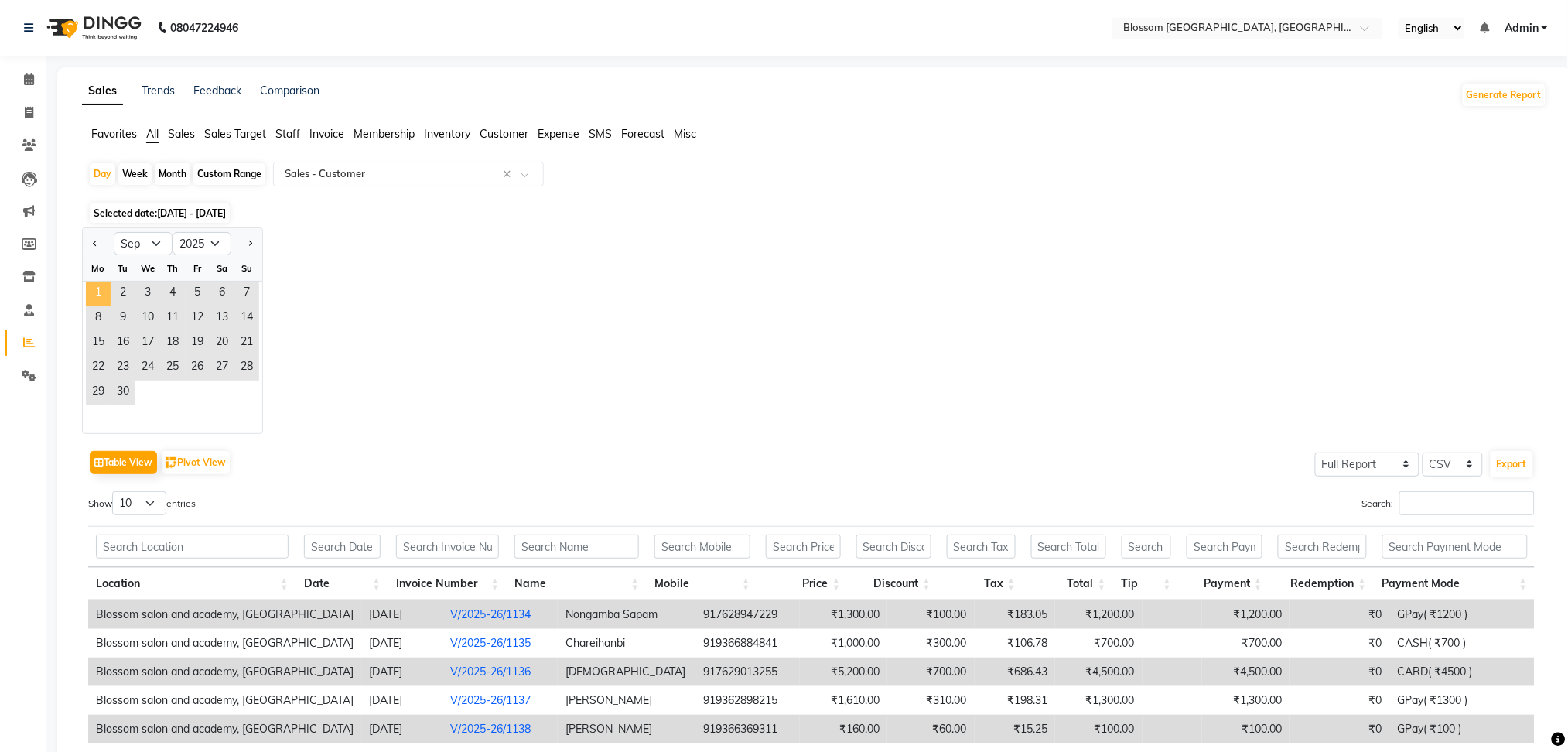
click at [98, 288] on span "1" at bounding box center [98, 293] width 25 height 25
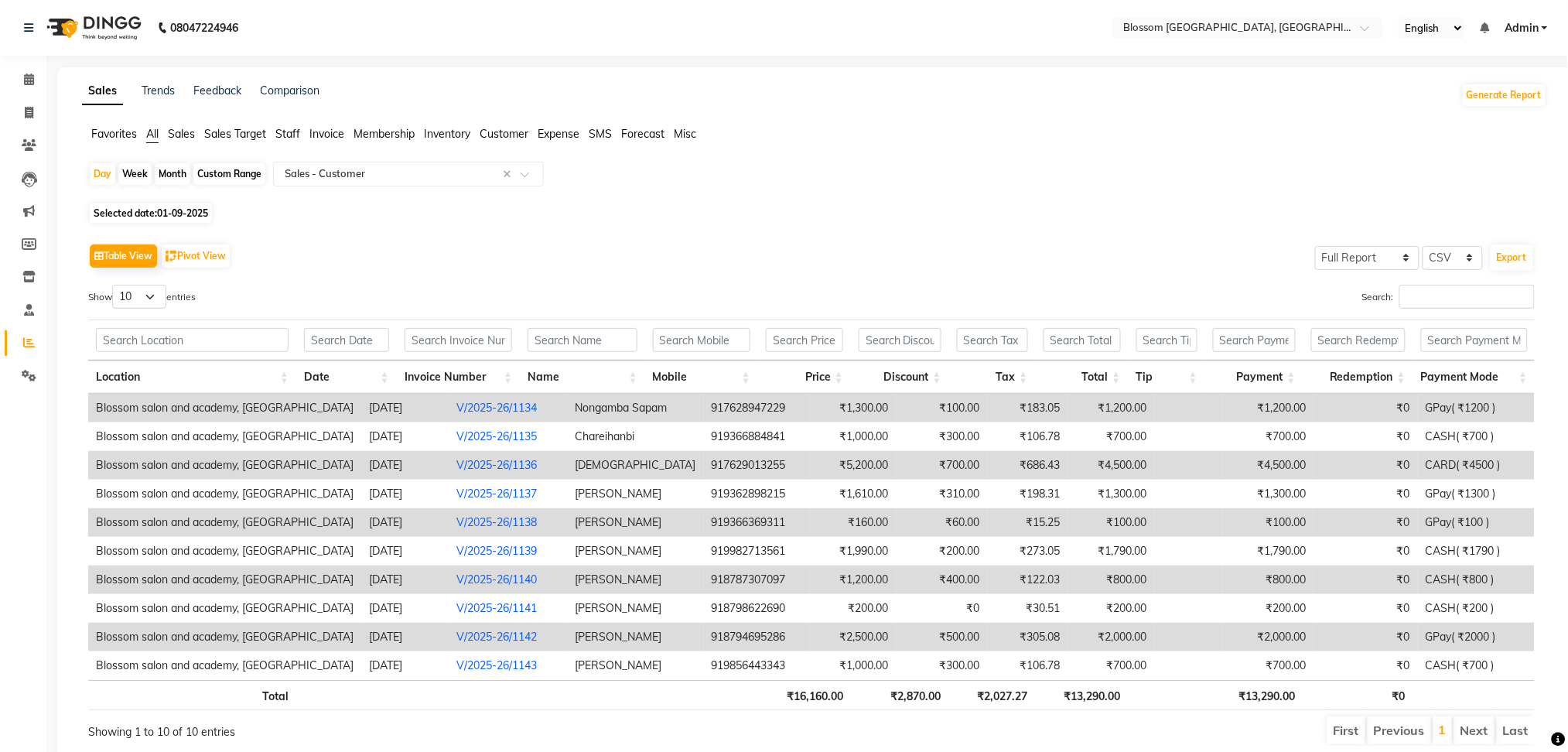
click at [145, 214] on span "Selected date: 01-09-2025" at bounding box center [151, 213] width 123 height 19
select select "9"
select select "2025"
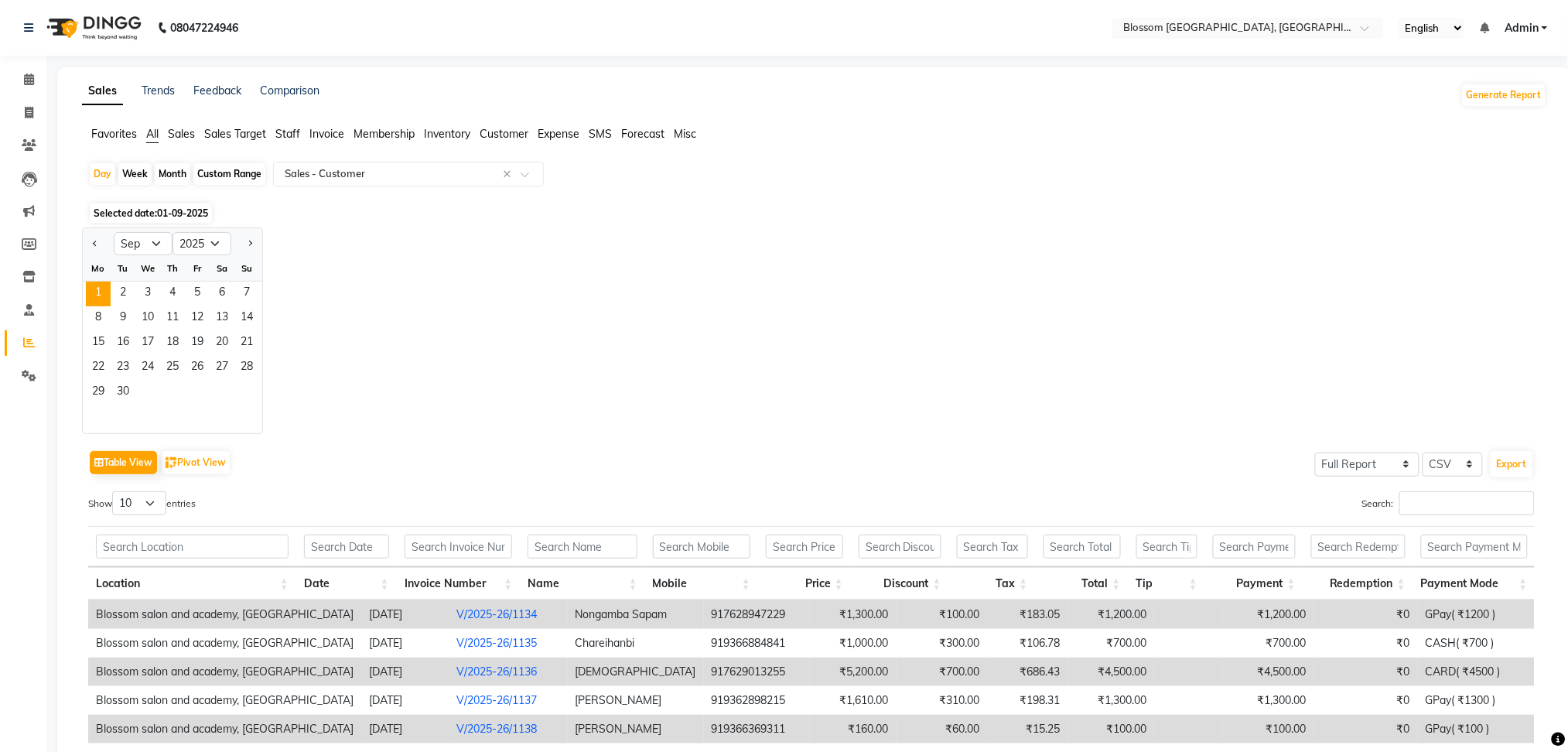
click at [110, 279] on div "Tu" at bounding box center [123, 268] width 25 height 25
click at [115, 289] on span "2" at bounding box center [123, 293] width 25 height 25
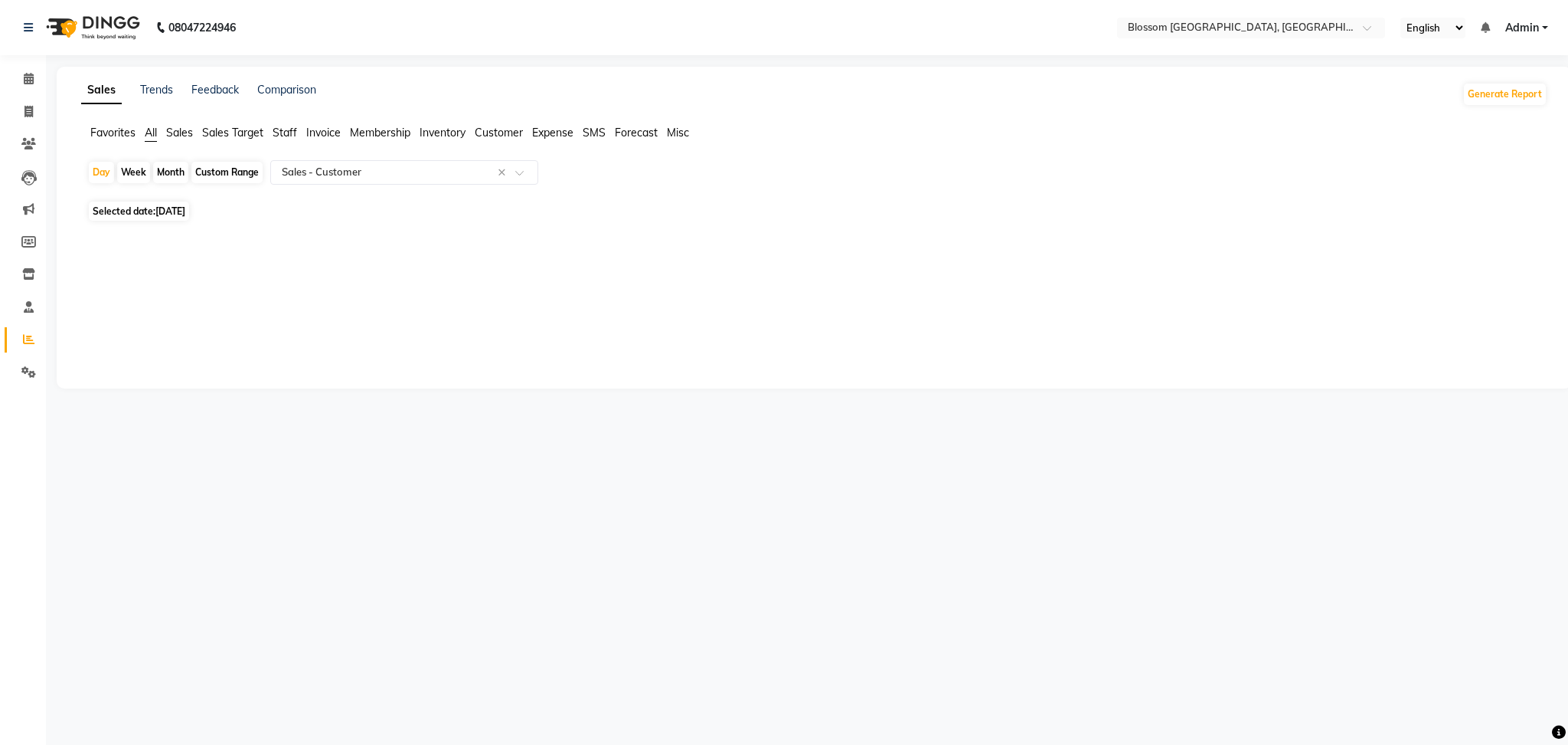
click at [179, 212] on span "02-09-2025" at bounding box center [170, 211] width 30 height 11
select select "9"
select select "2025"
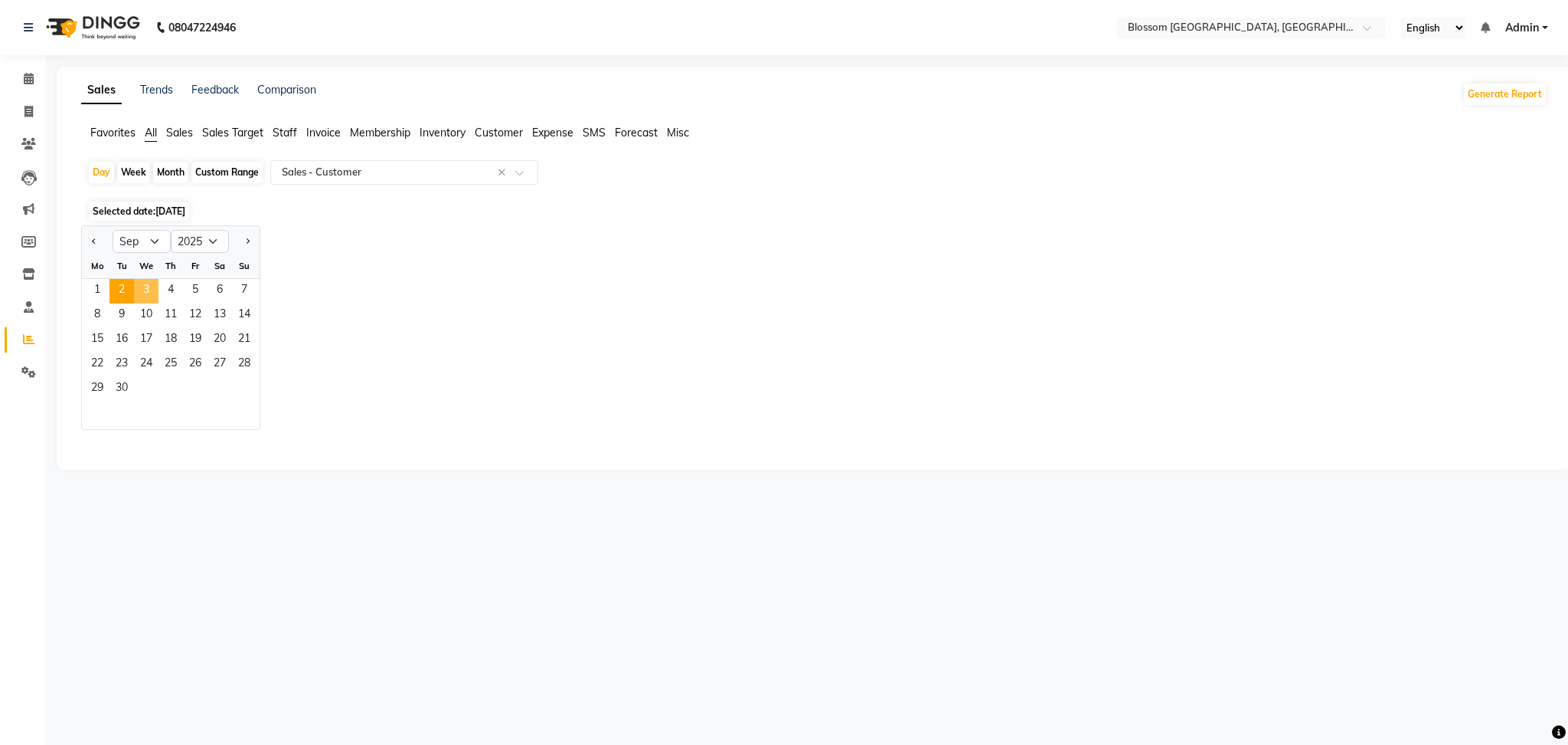
click at [142, 284] on span "3" at bounding box center [146, 291] width 25 height 25
select select "full_report"
select select "csv"
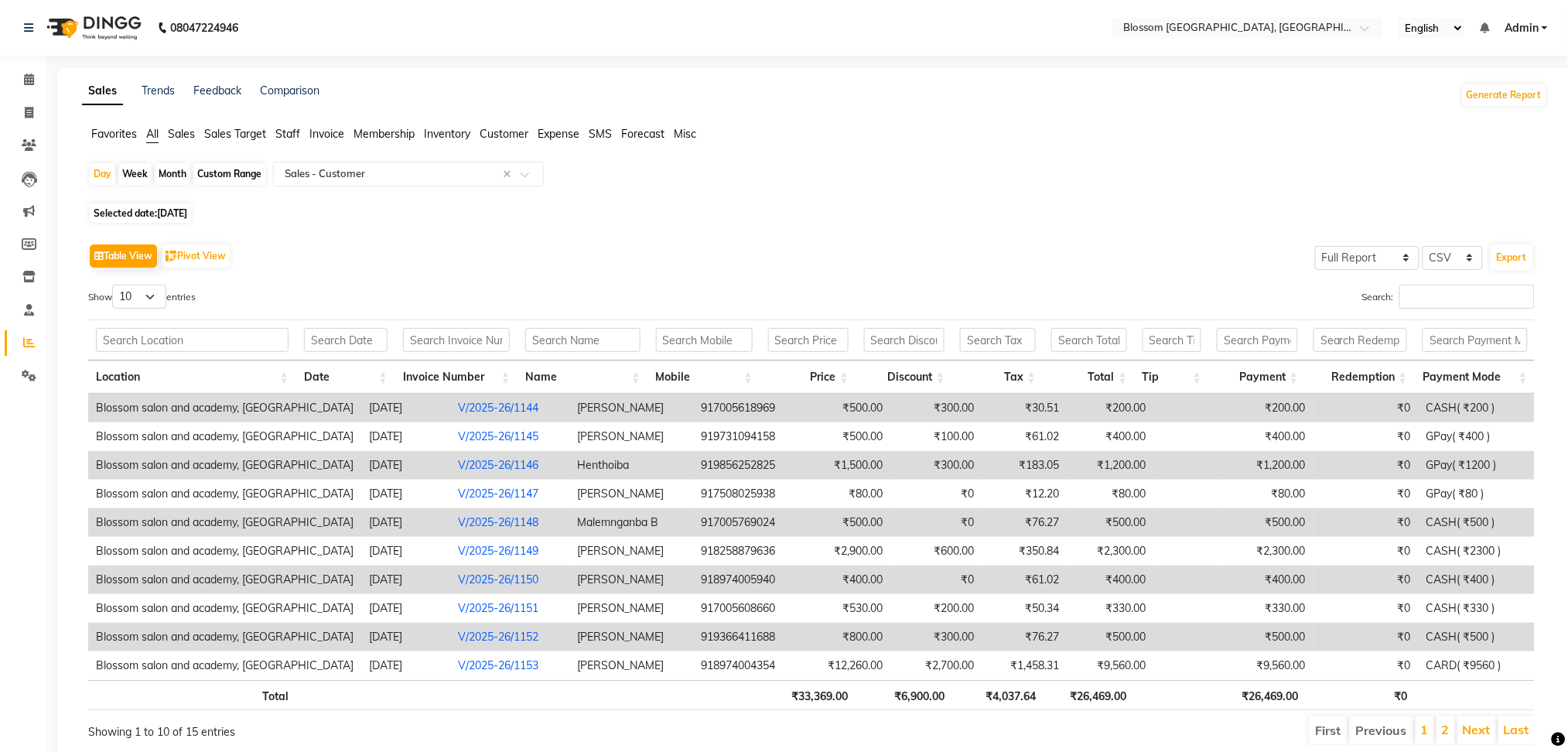
click at [167, 210] on span "03-09-2025" at bounding box center [172, 213] width 30 height 11
select select "9"
select select "2025"
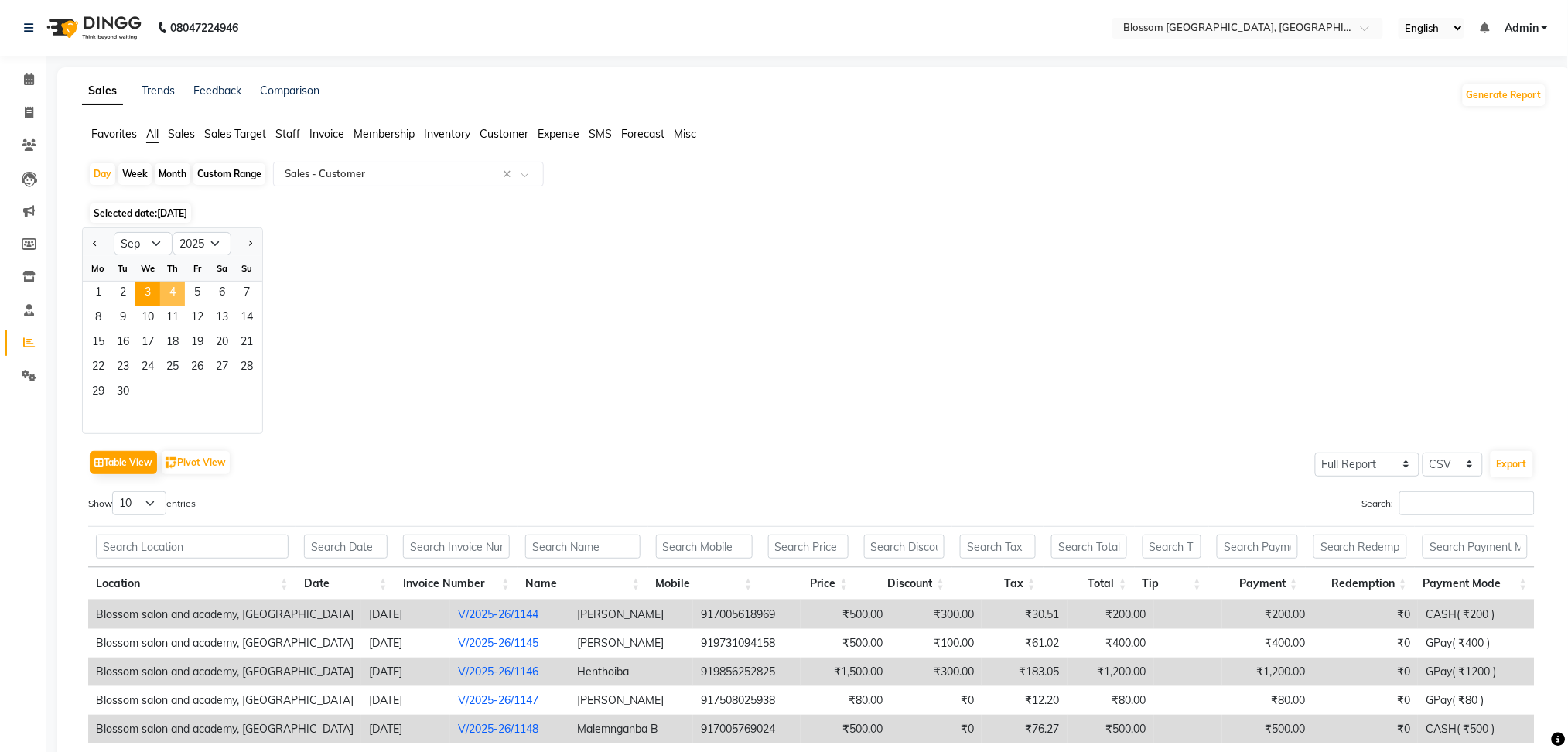
click at [175, 285] on span "4" at bounding box center [173, 293] width 25 height 25
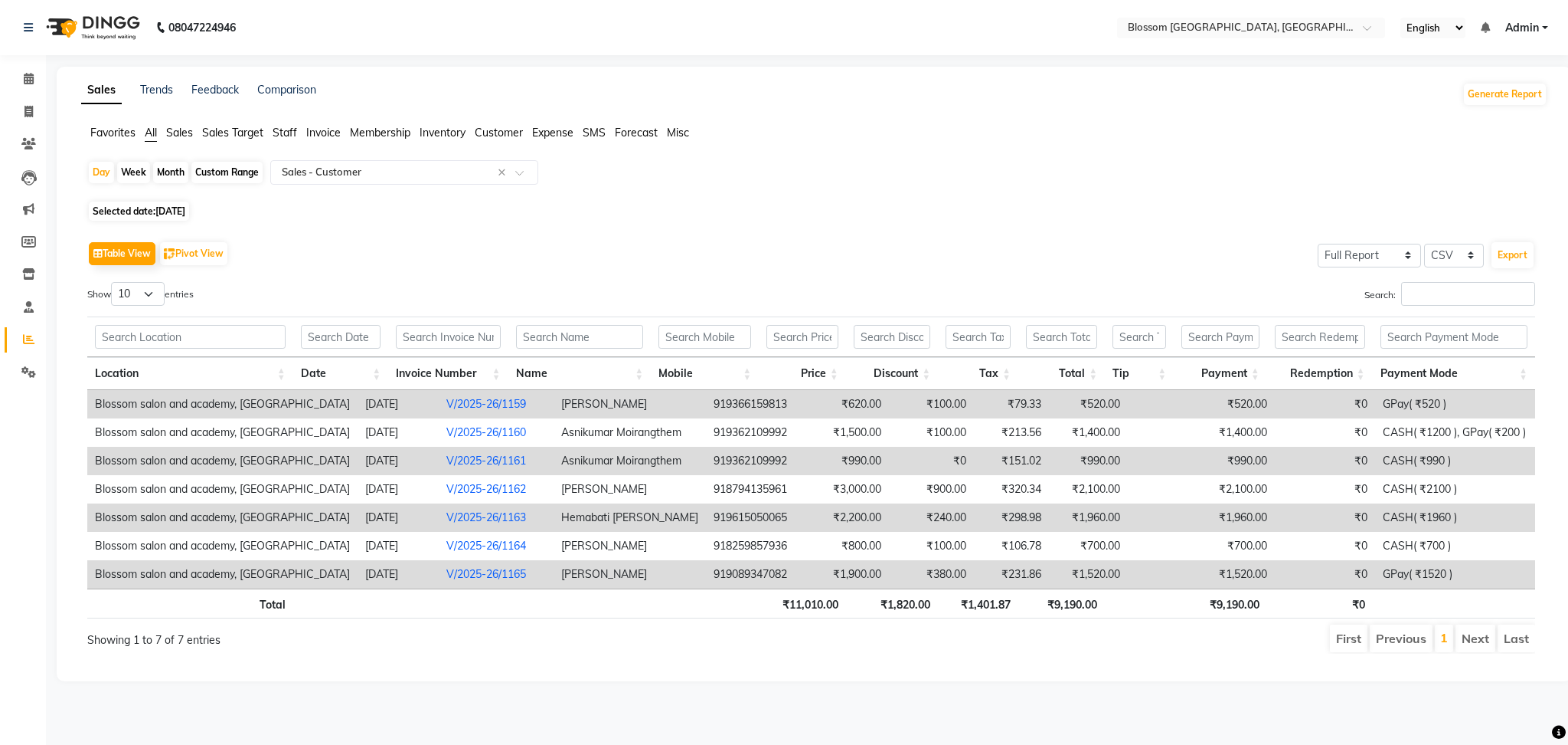
click at [185, 212] on span "04-09-2025" at bounding box center [170, 211] width 30 height 11
select select "9"
select select "2025"
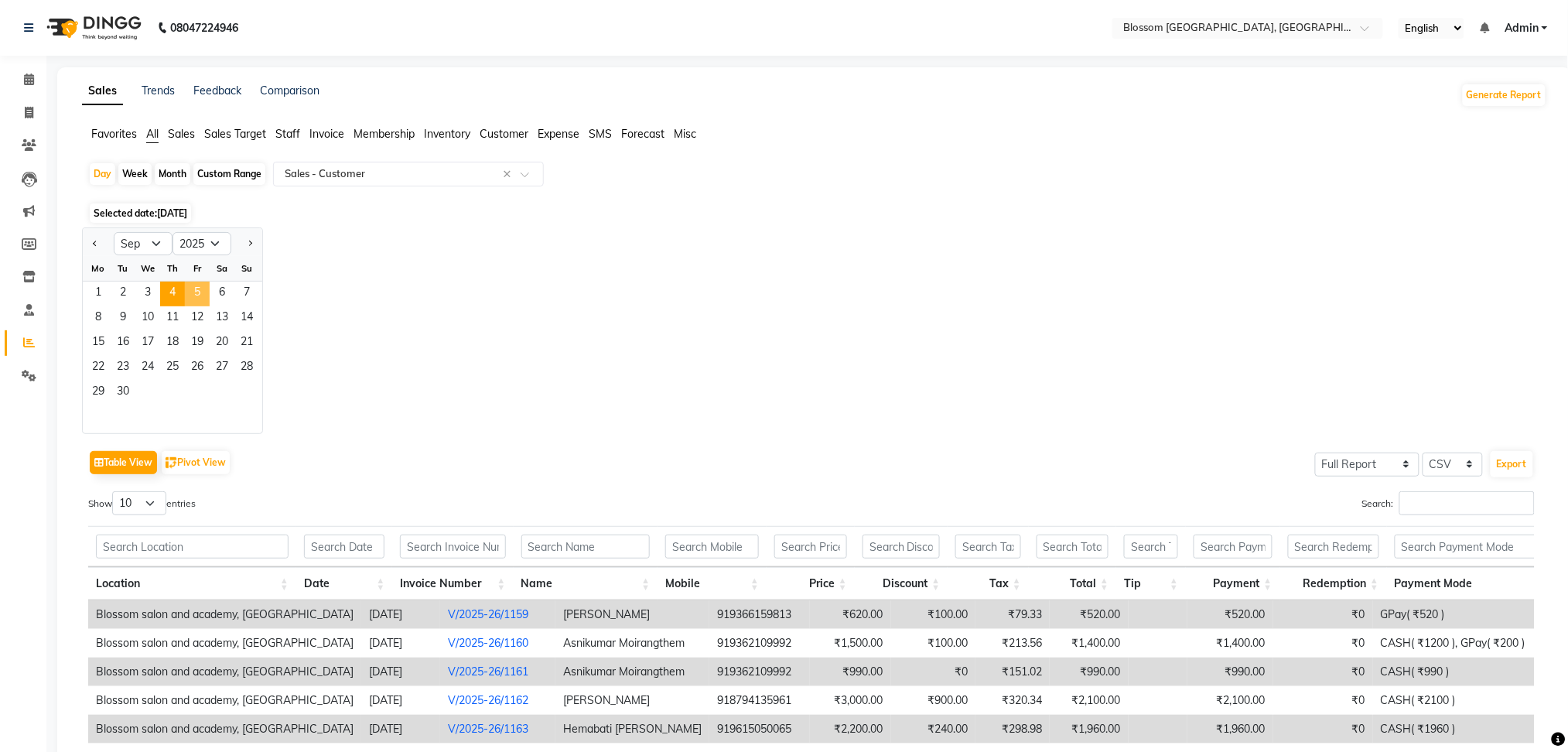
click at [198, 284] on span "5" at bounding box center [197, 293] width 25 height 25
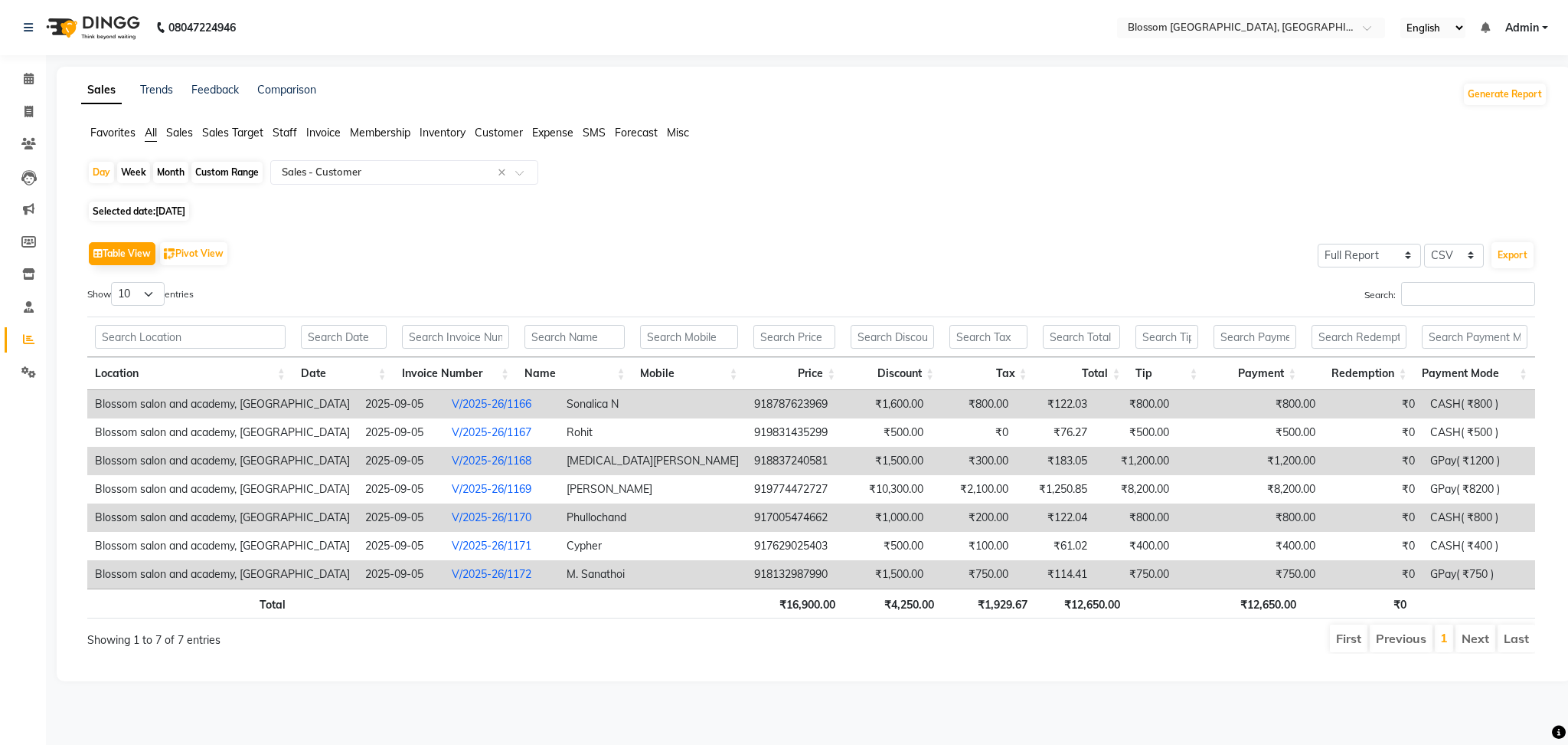
click at [168, 212] on span "05-09-2025" at bounding box center [170, 211] width 30 height 11
select select "9"
select select "2025"
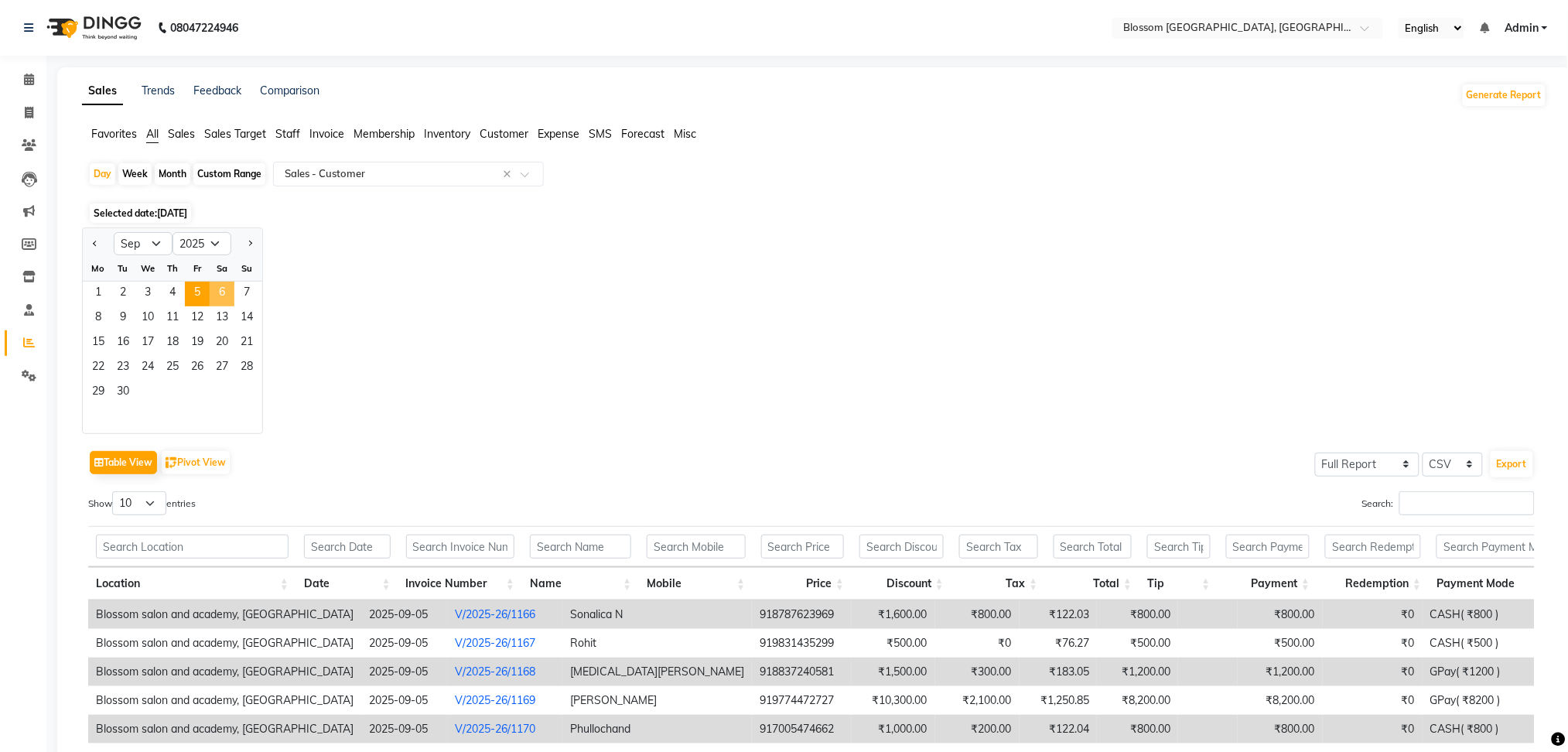
click at [223, 286] on span "6" at bounding box center [222, 293] width 25 height 25
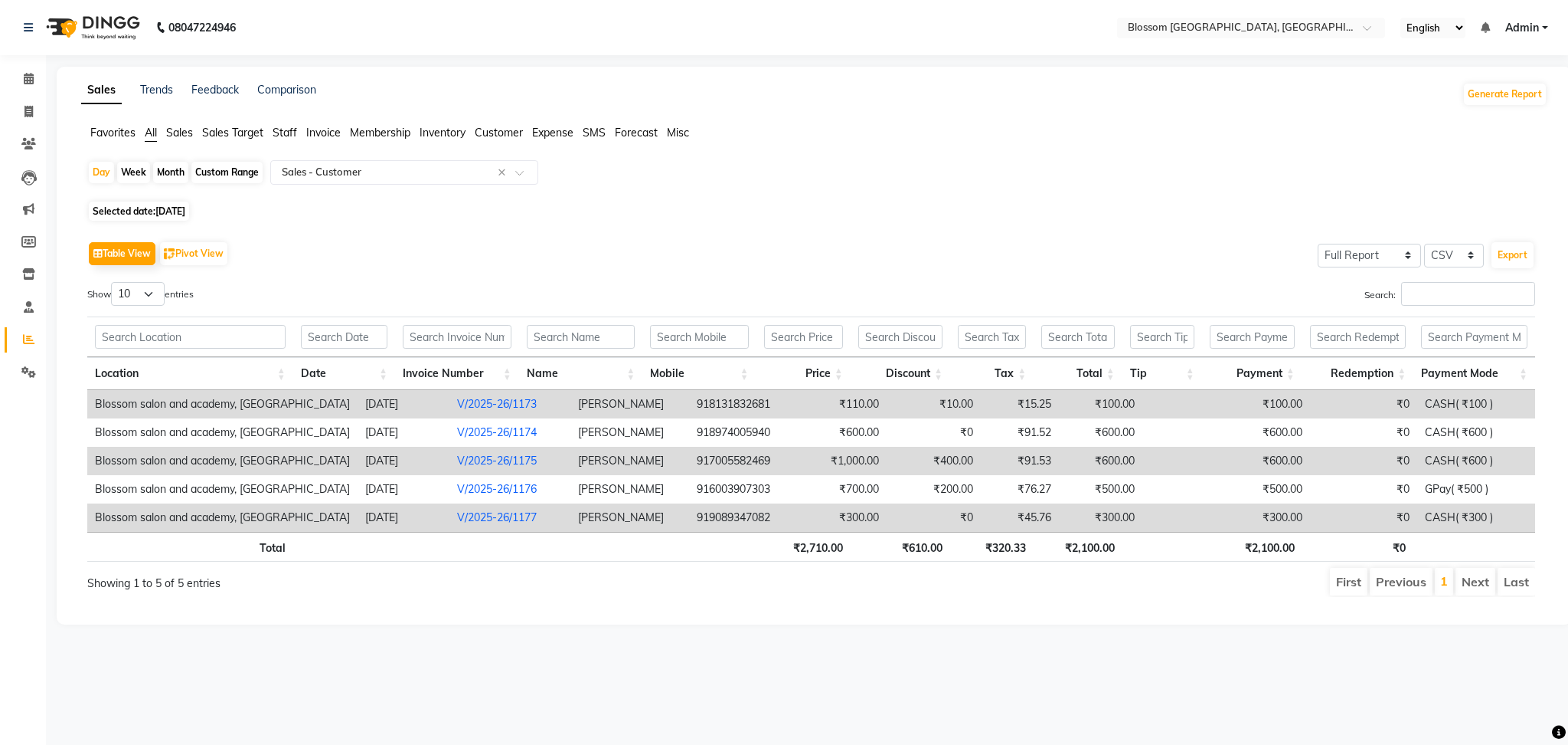
click at [153, 205] on span "Selected date: 06-09-2025" at bounding box center [139, 211] width 101 height 19
select select "9"
select select "2025"
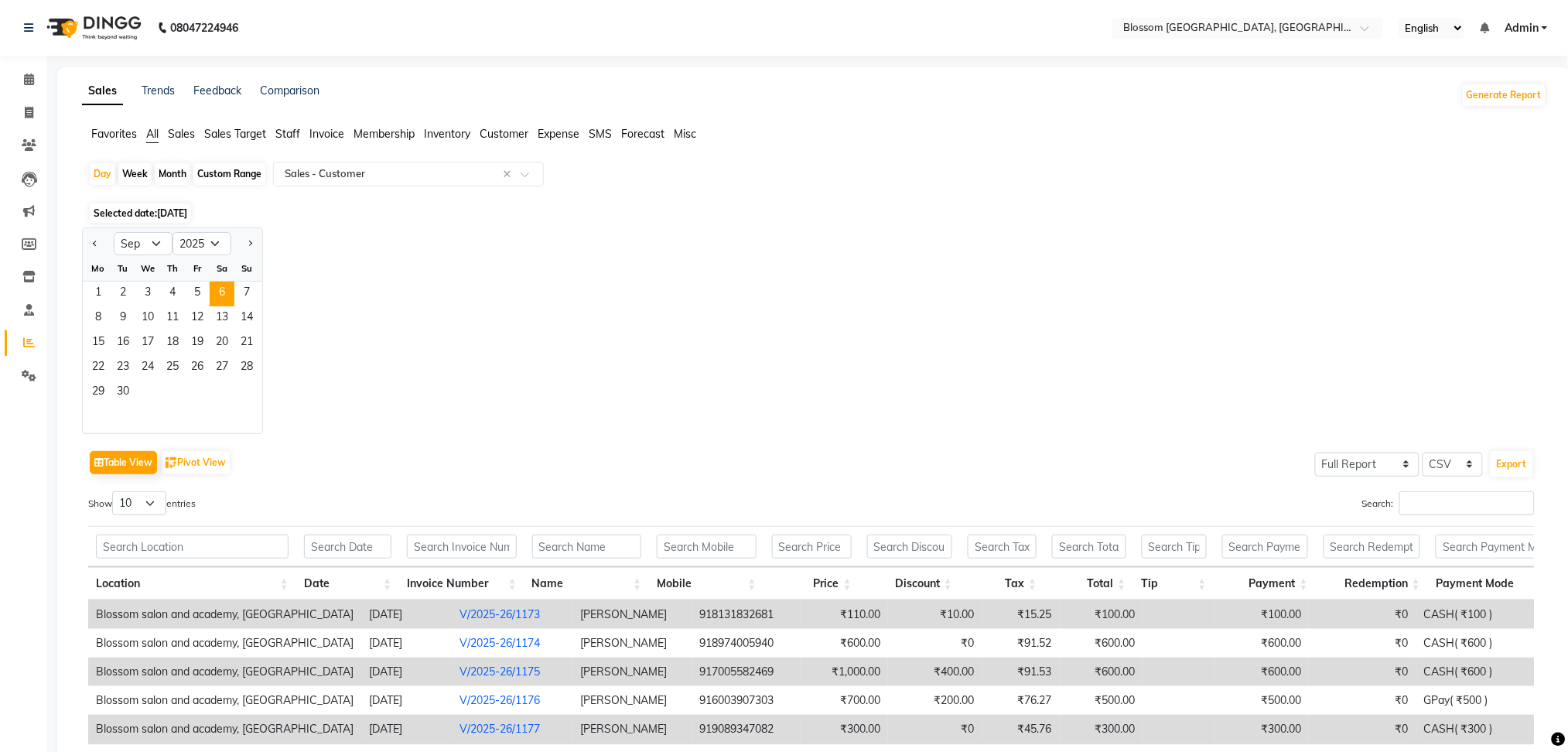
click at [252, 277] on div "Su" at bounding box center [247, 268] width 25 height 25
click at [243, 286] on span "7" at bounding box center [247, 293] width 25 height 25
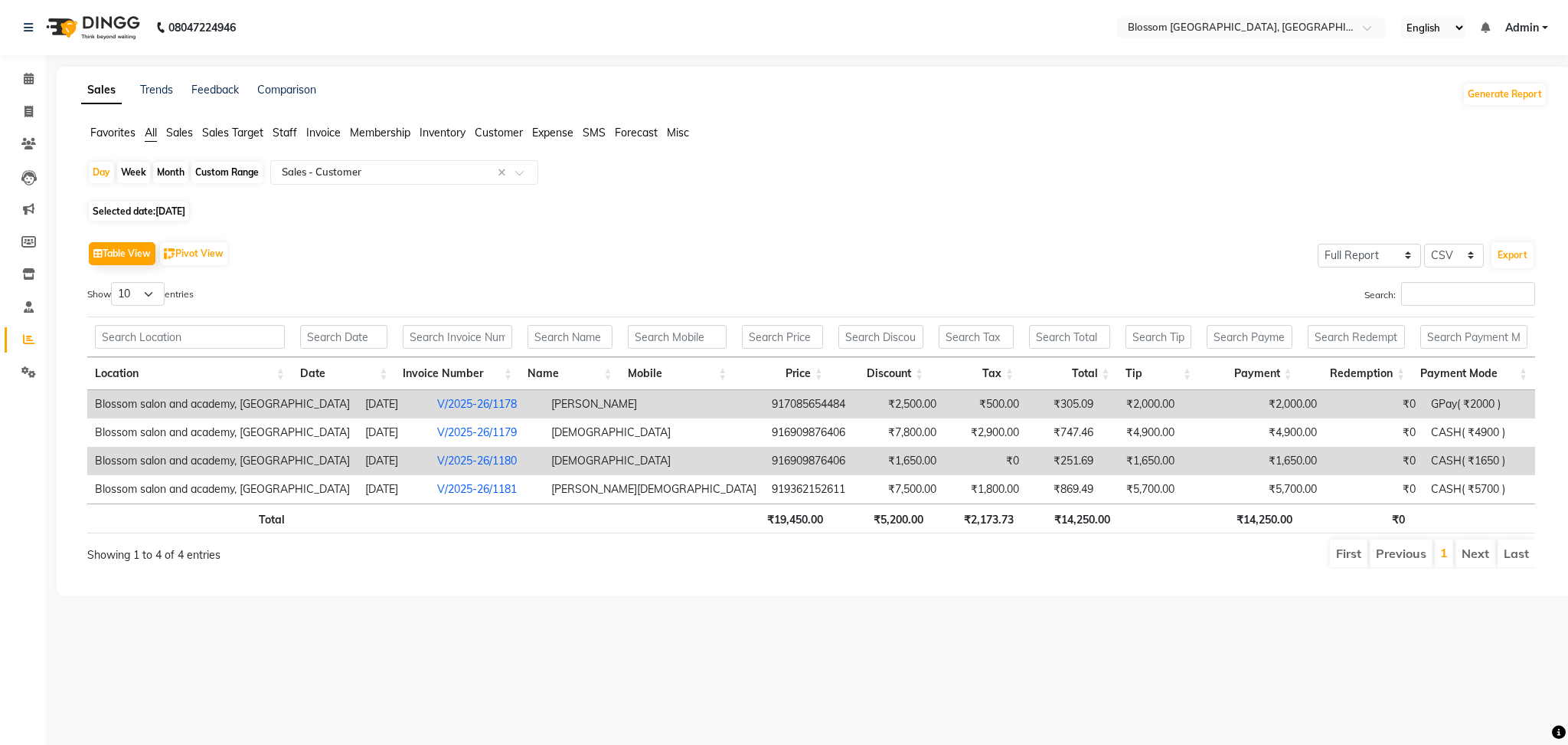
click at [185, 206] on span "07-09-2025" at bounding box center [170, 211] width 30 height 11
select select "9"
select select "2025"
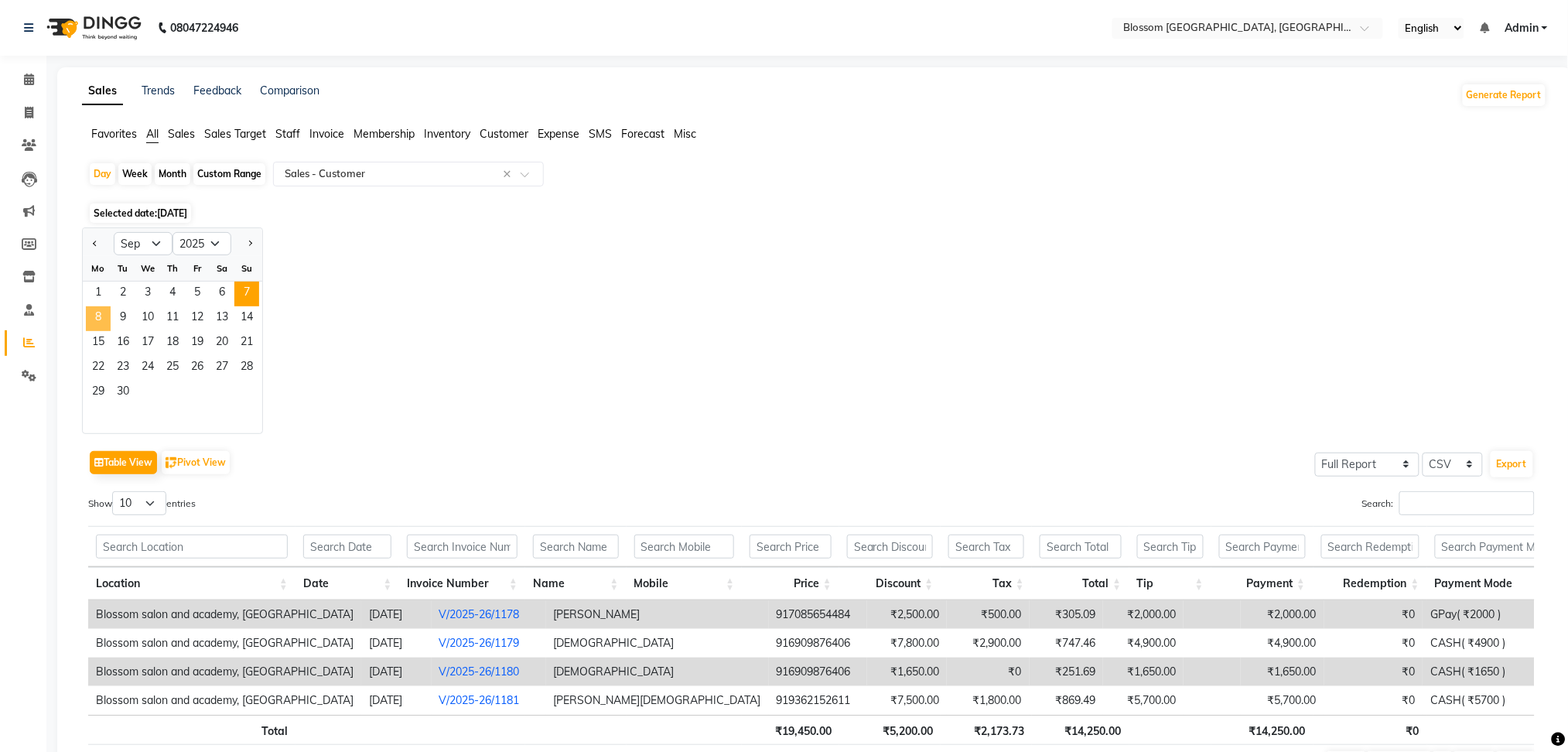
click at [98, 314] on span "8" at bounding box center [98, 318] width 25 height 25
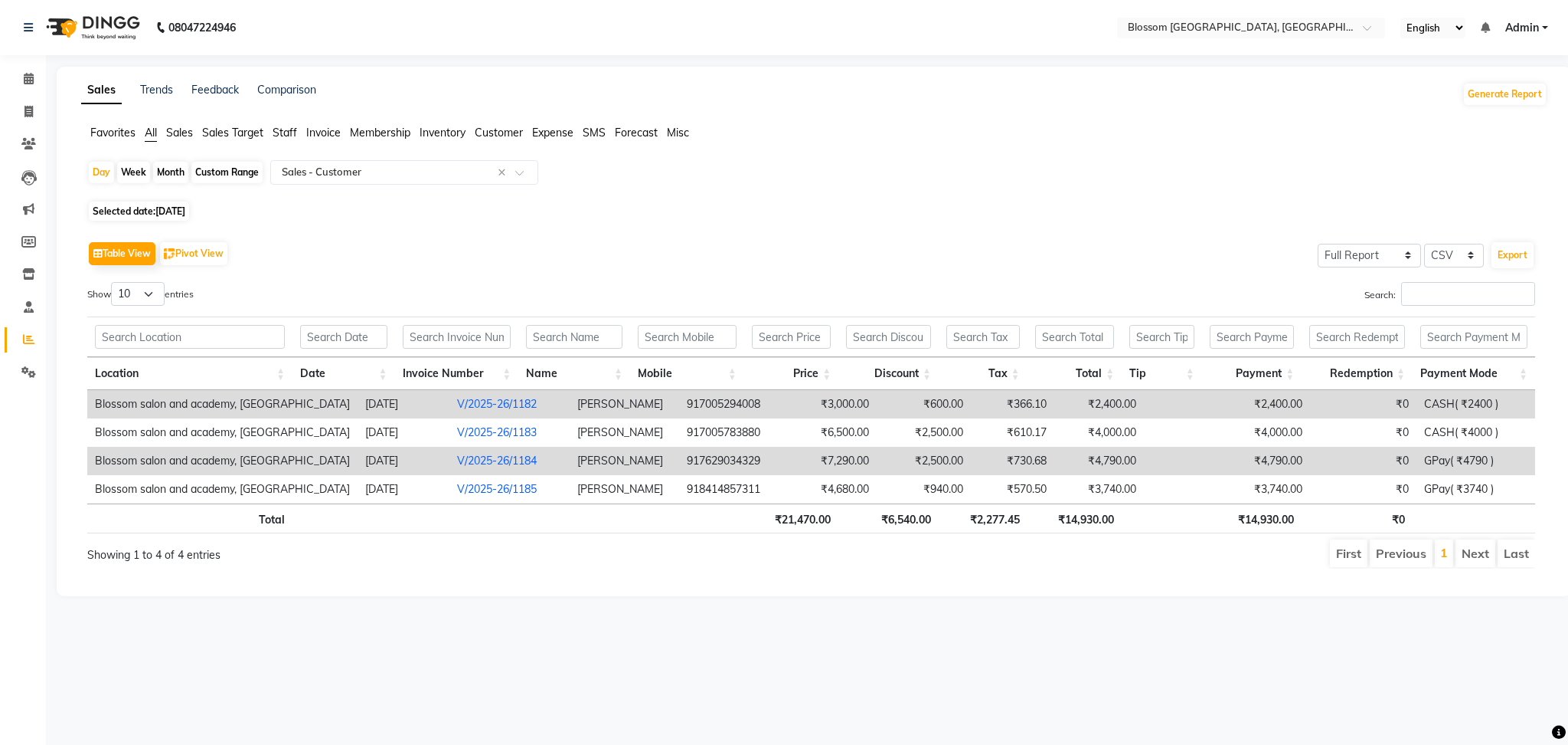
click at [154, 207] on span "Selected date: 08-09-2025" at bounding box center [139, 211] width 101 height 19
select select "9"
select select "2025"
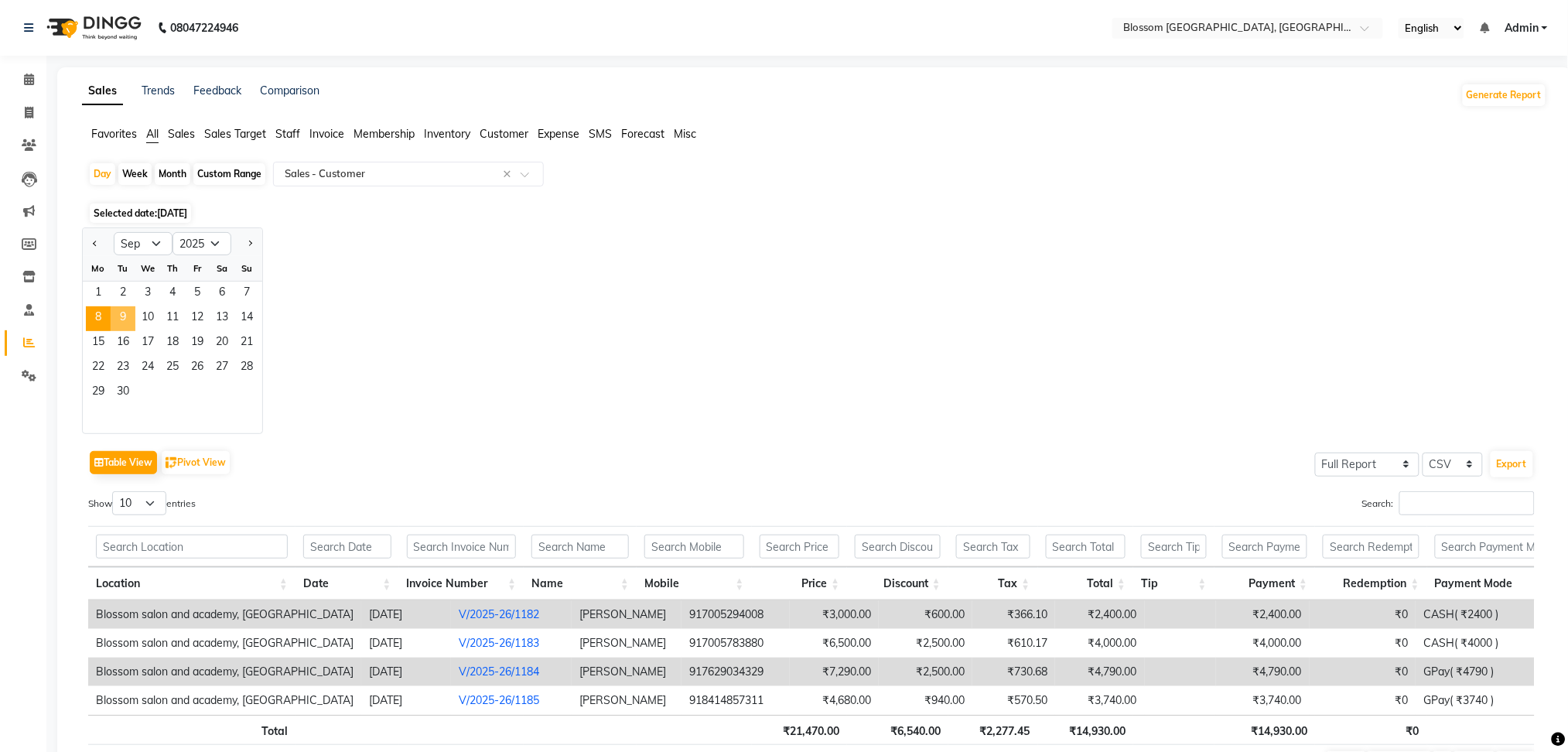
click at [128, 315] on span "9" at bounding box center [123, 318] width 25 height 25
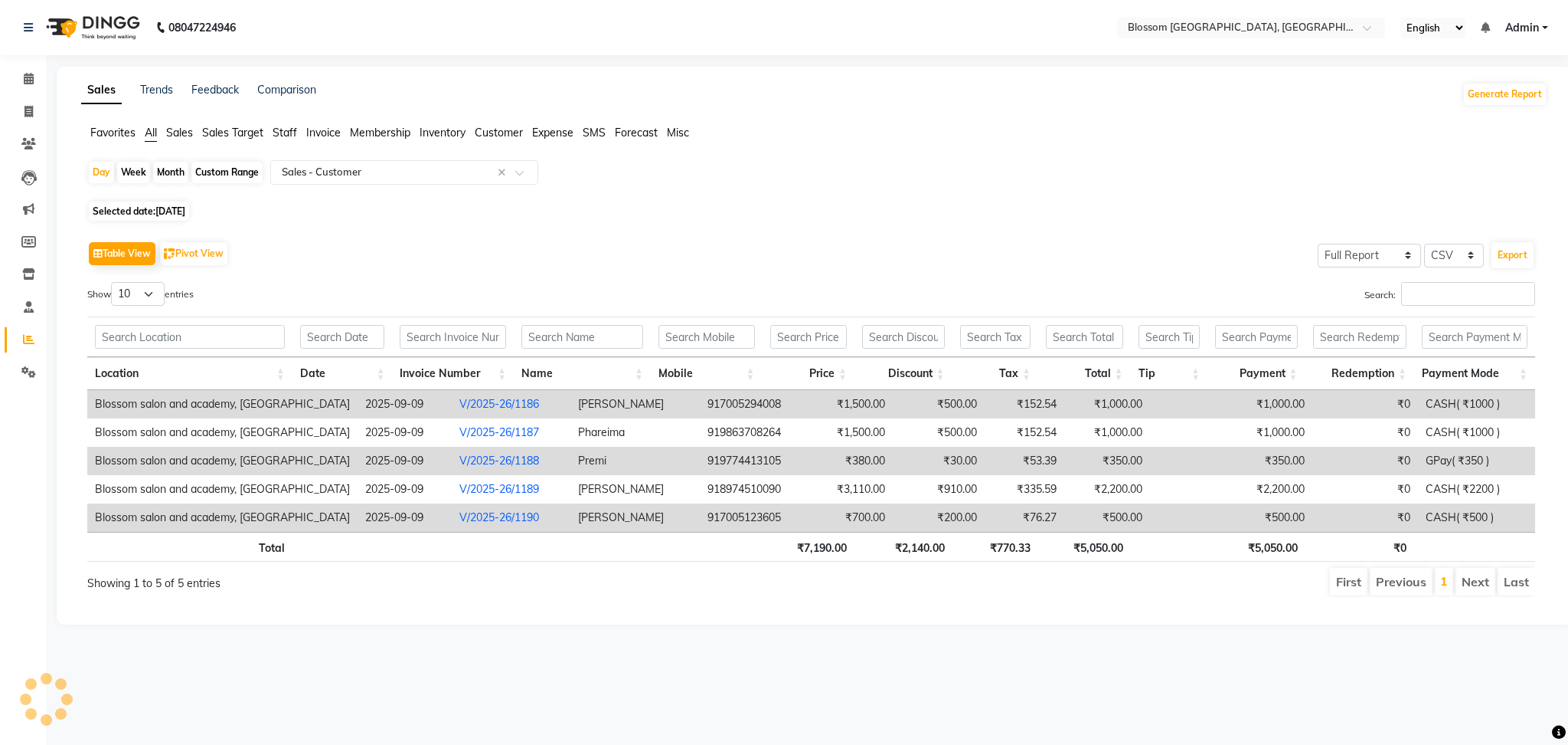
click at [167, 207] on span "09-09-2025" at bounding box center [170, 211] width 30 height 11
select select "9"
select select "2025"
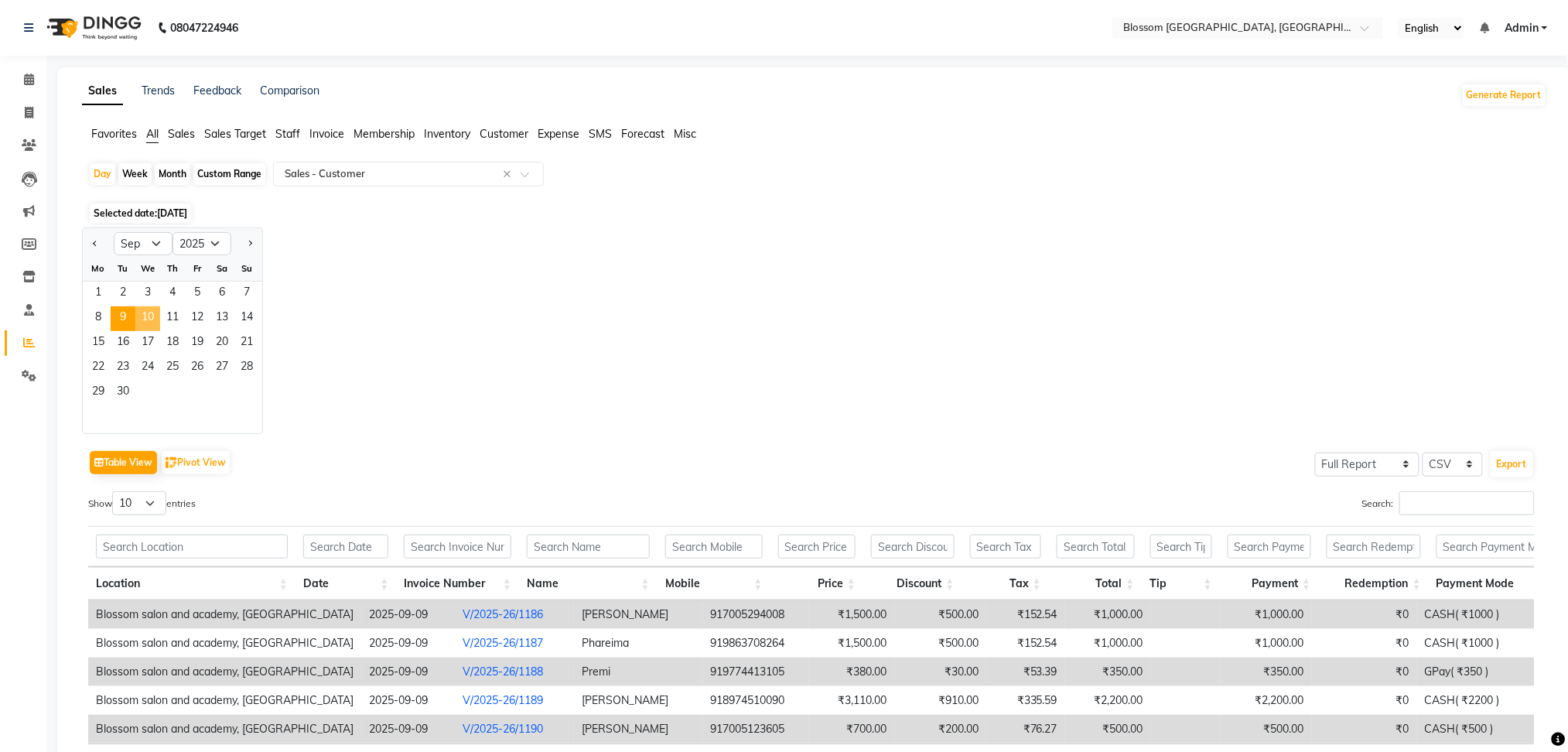
click at [143, 320] on span "10" at bounding box center [148, 318] width 25 height 25
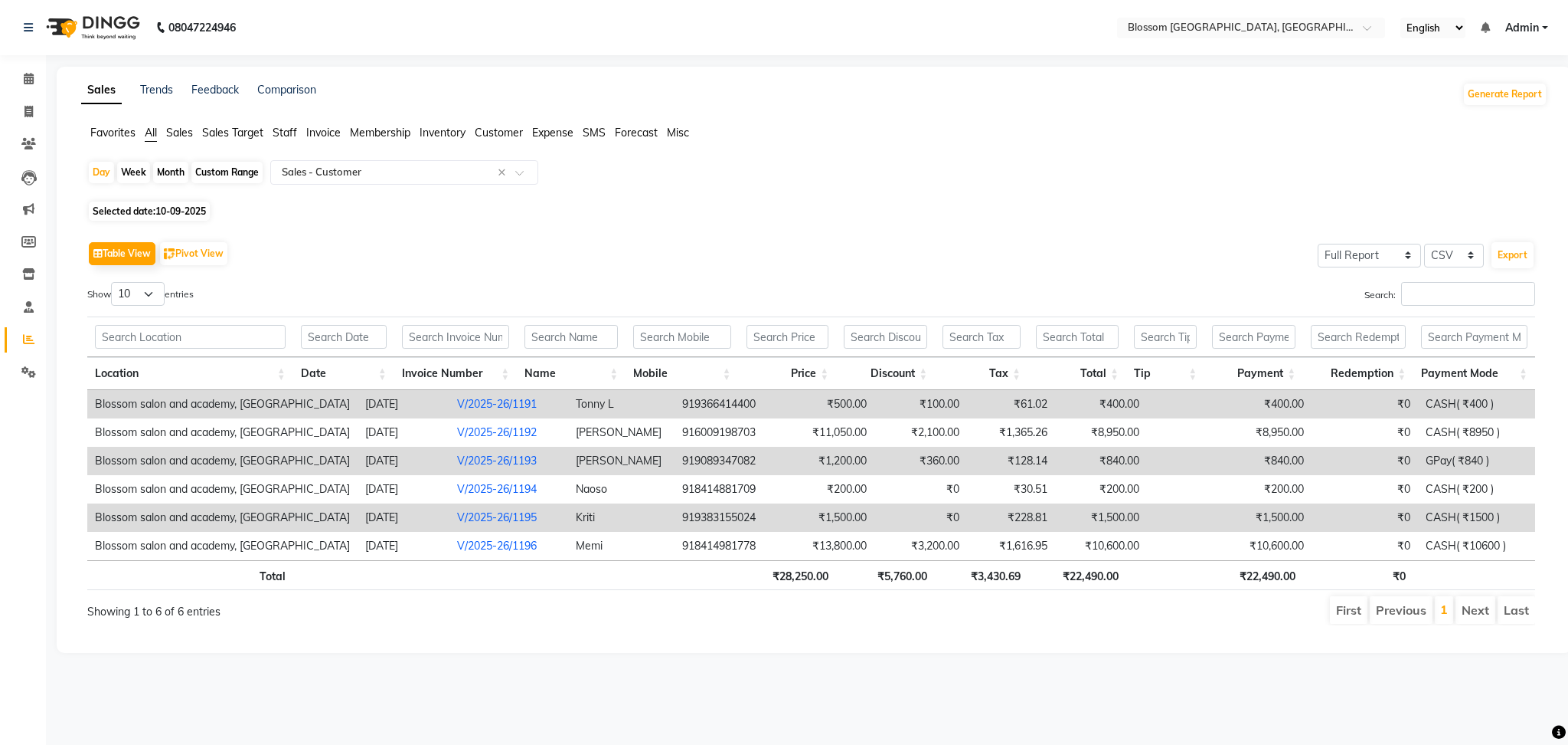
click at [189, 210] on span "10-09-2025" at bounding box center [180, 211] width 50 height 11
select select "9"
select select "2025"
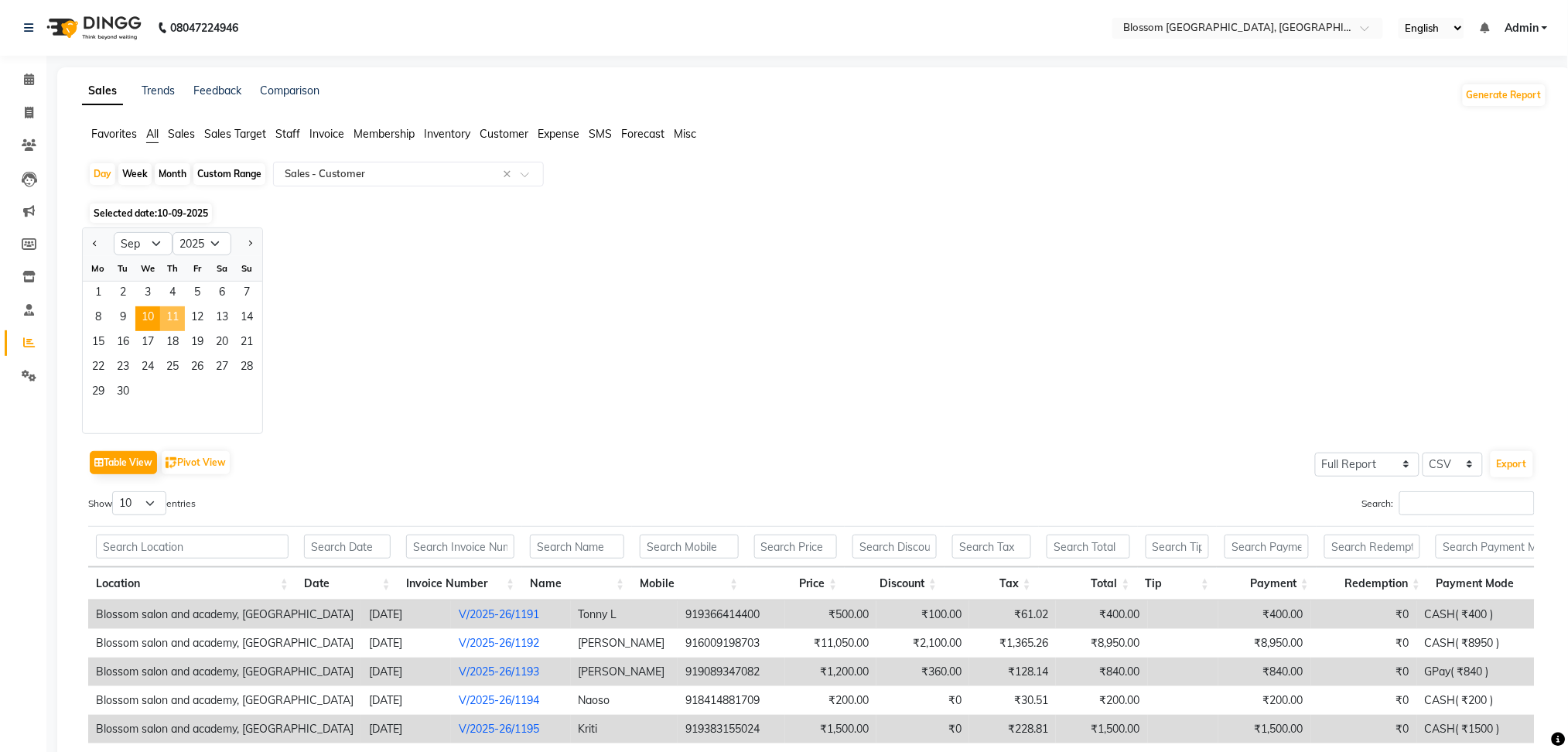
click at [170, 321] on span "11" at bounding box center [173, 318] width 25 height 25
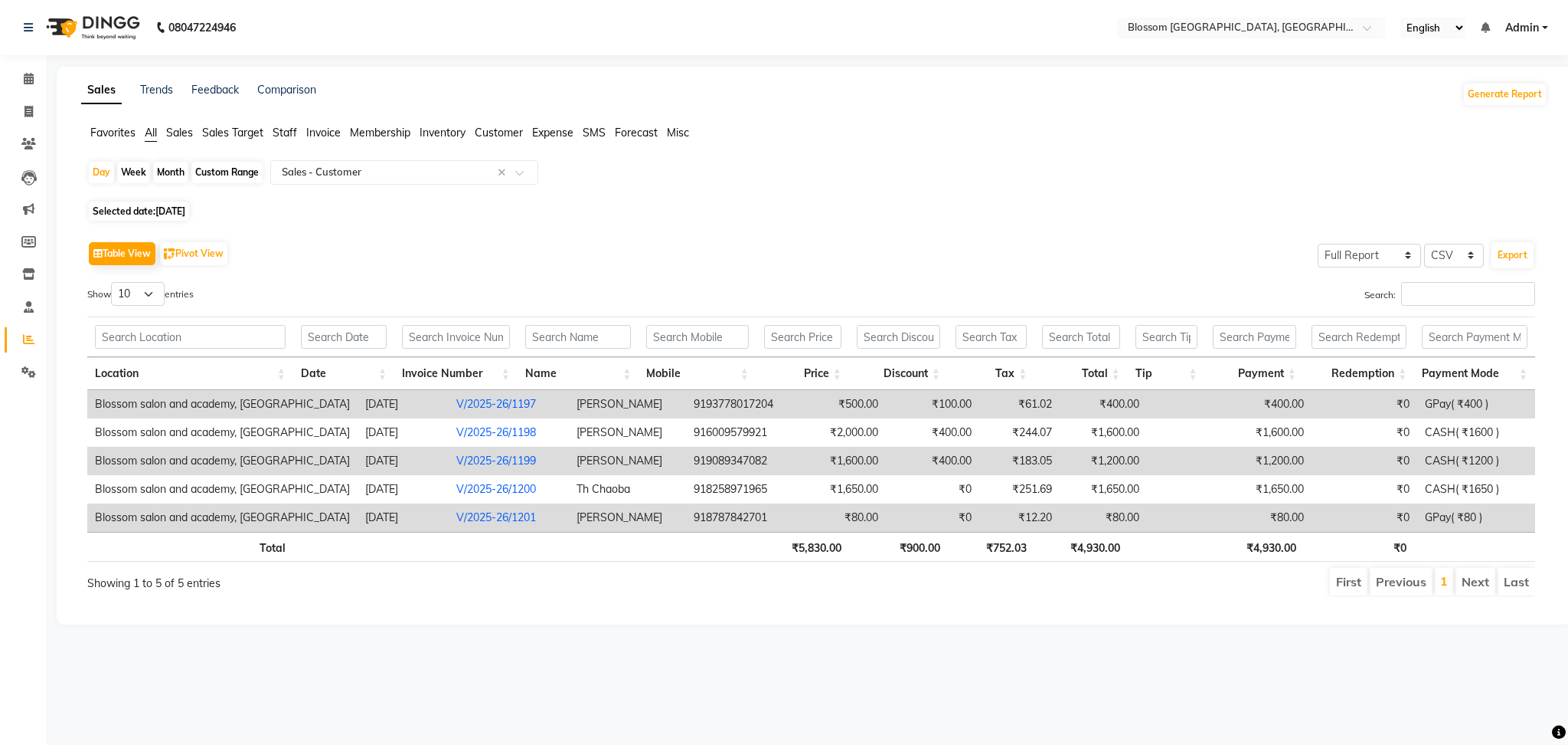
click at [461, 519] on link "V/2025-26/1201" at bounding box center [496, 517] width 80 height 14
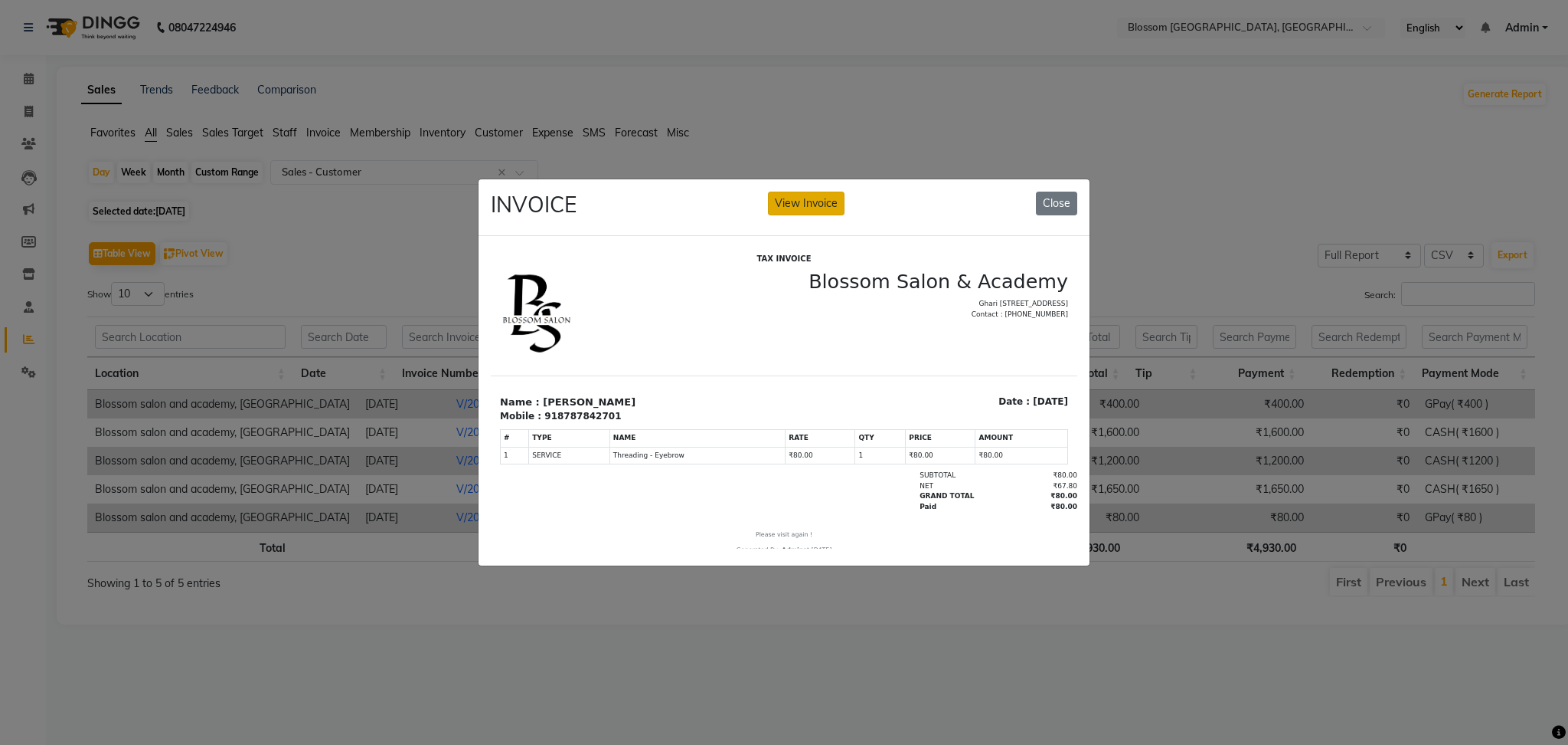
click at [792, 192] on button "View Invoice" at bounding box center [806, 204] width 77 height 24
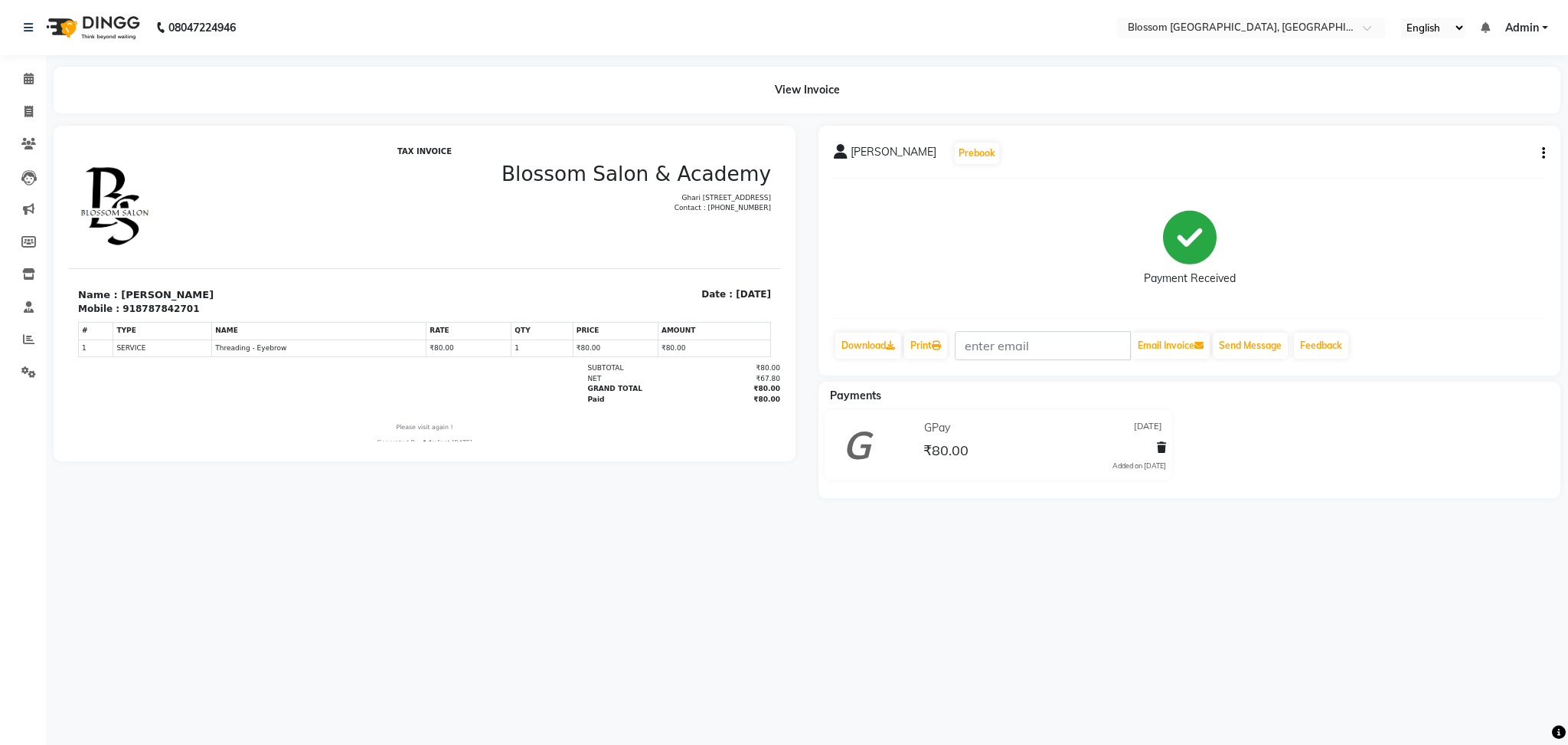
click at [1538, 153] on button "button" at bounding box center [1541, 153] width 10 height 16
click at [1479, 175] on div "Edit Invoice" at bounding box center [1467, 172] width 105 height 19
select select "service"
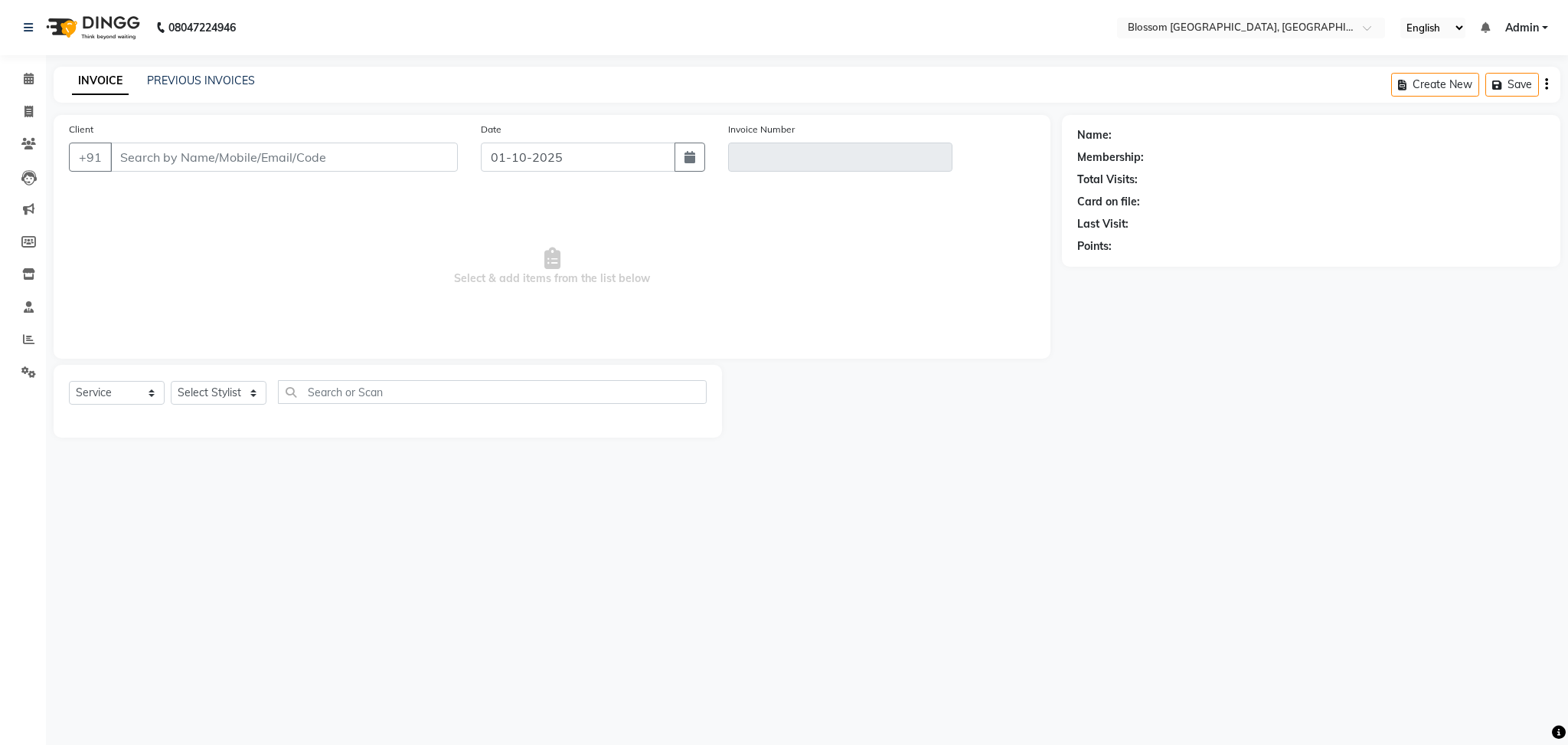
type input "8787842701"
type input "V/2025-26/1201"
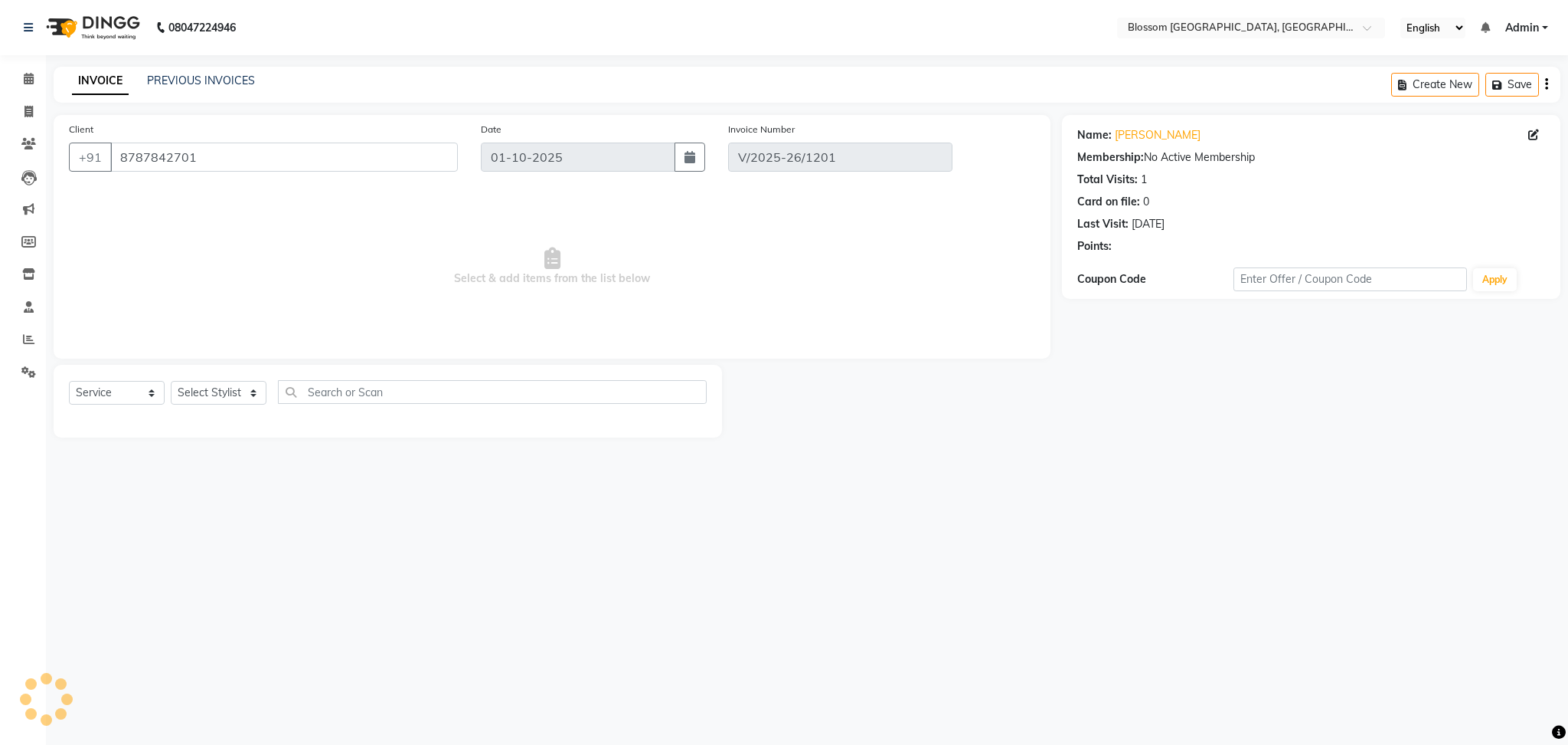
type input "11-09-2025"
select select "select"
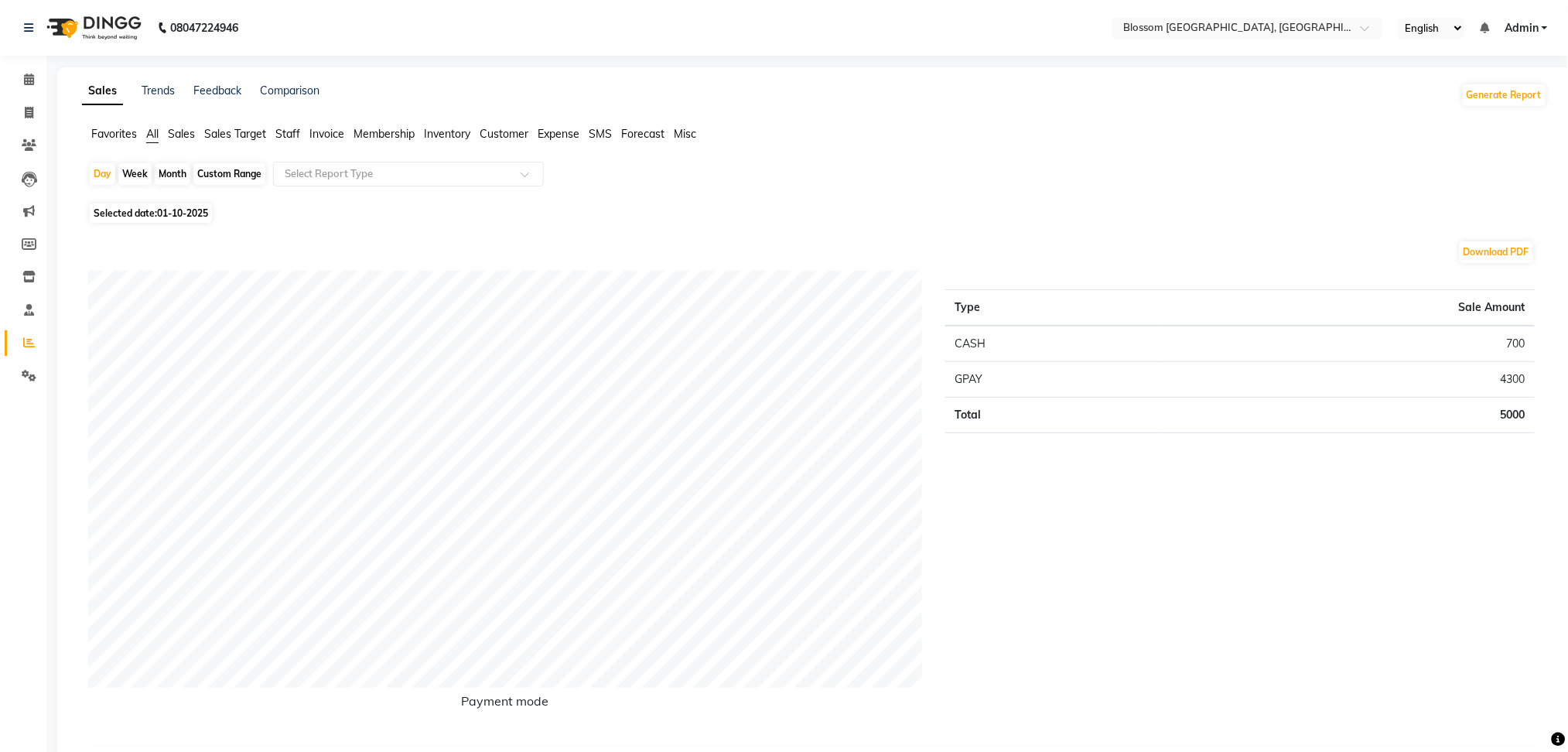
click at [169, 207] on span "01-10-2025" at bounding box center [182, 213] width 51 height 11
select select "10"
select select "2025"
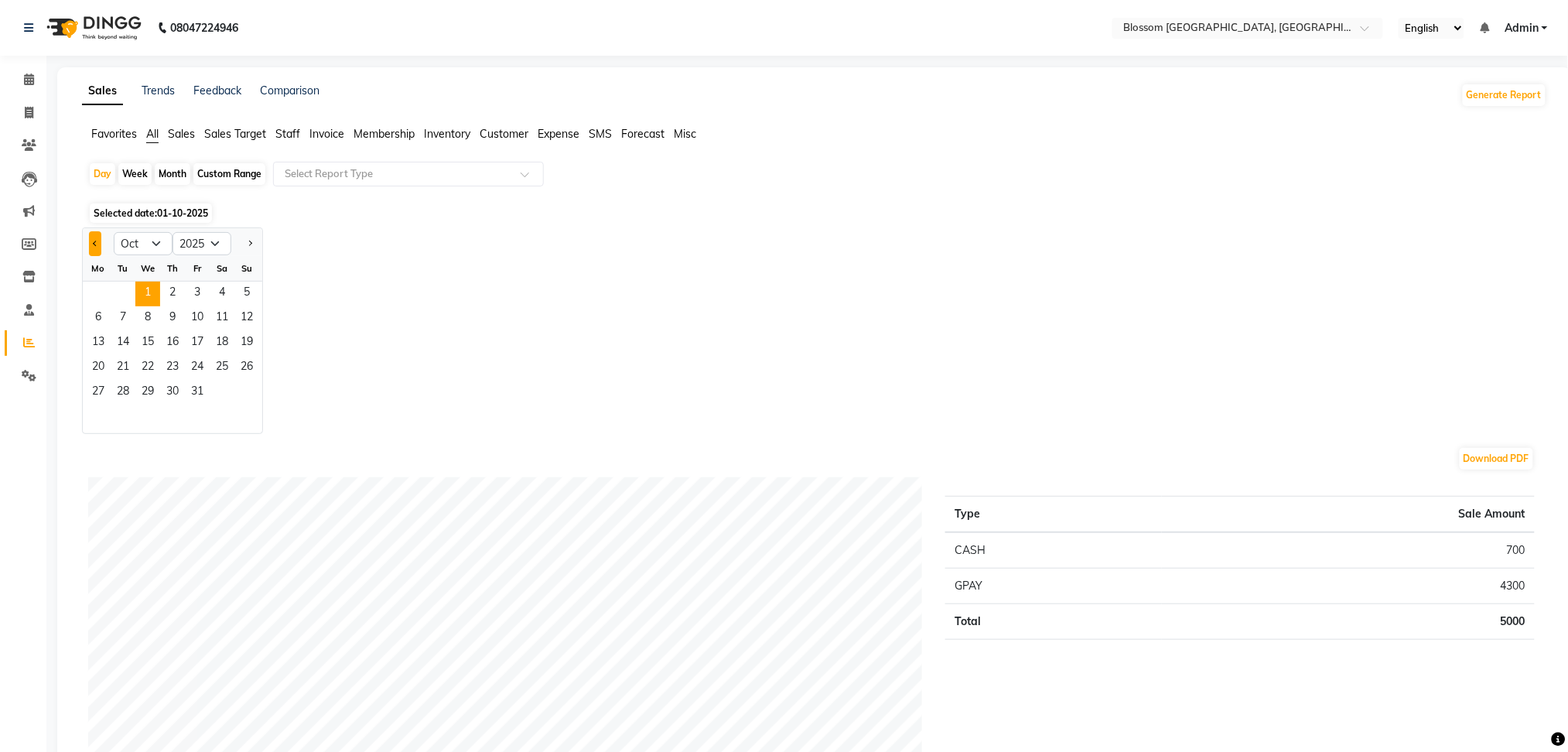
click at [91, 239] on button "Previous month" at bounding box center [94, 243] width 12 height 25
select select "9"
click at [173, 314] on span "11" at bounding box center [173, 318] width 25 height 25
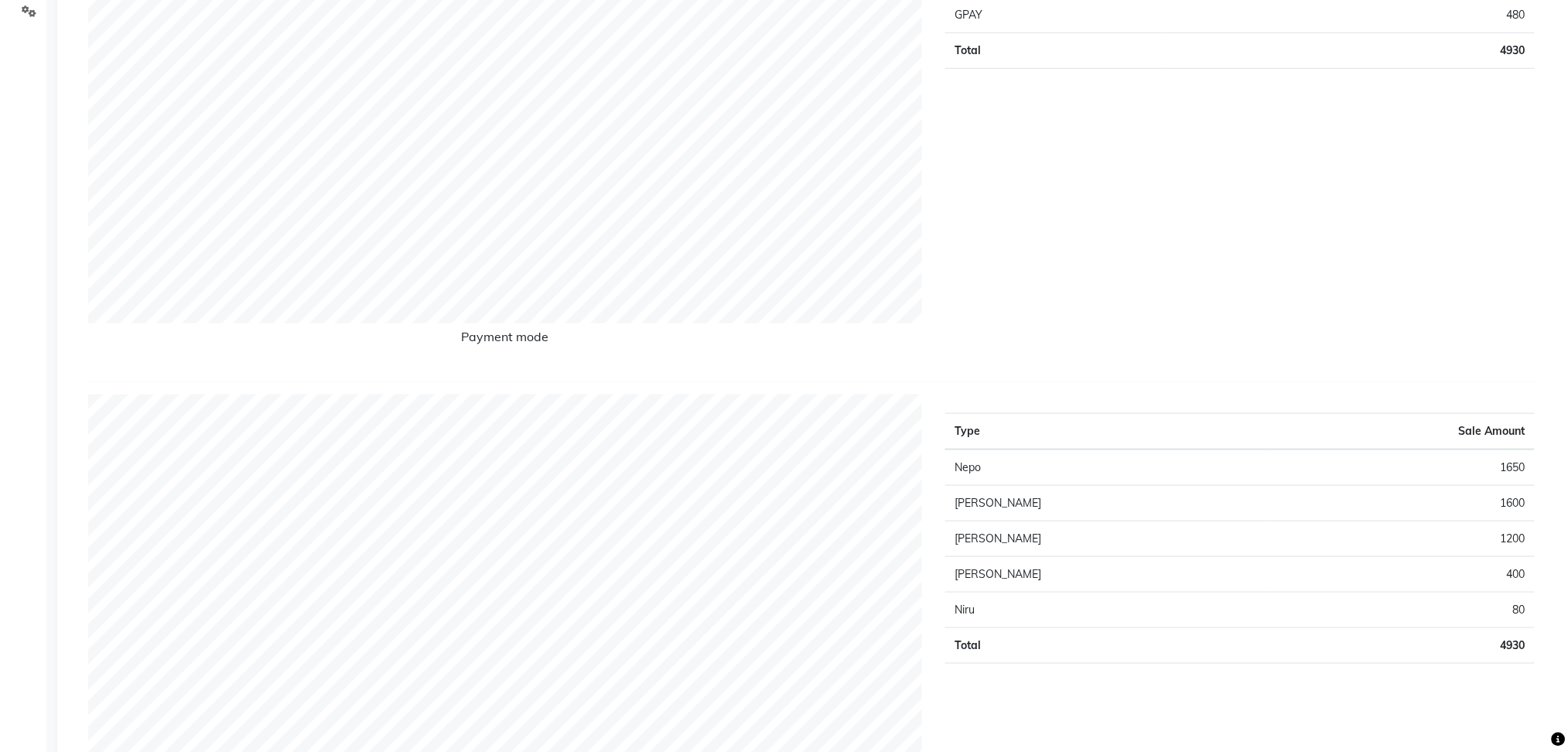
scroll to position [103, 0]
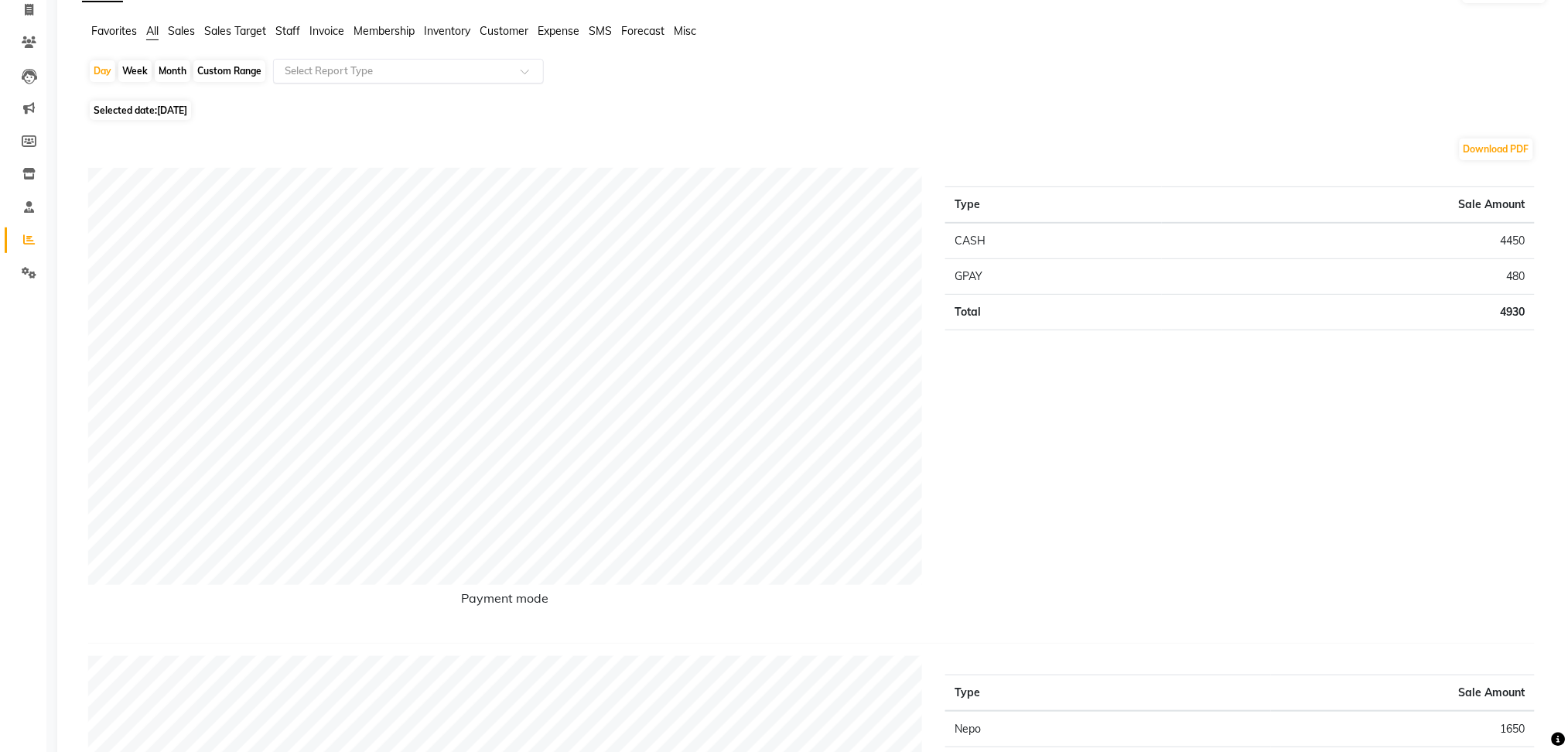
click at [399, 71] on input "text" at bounding box center [393, 71] width 223 height 15
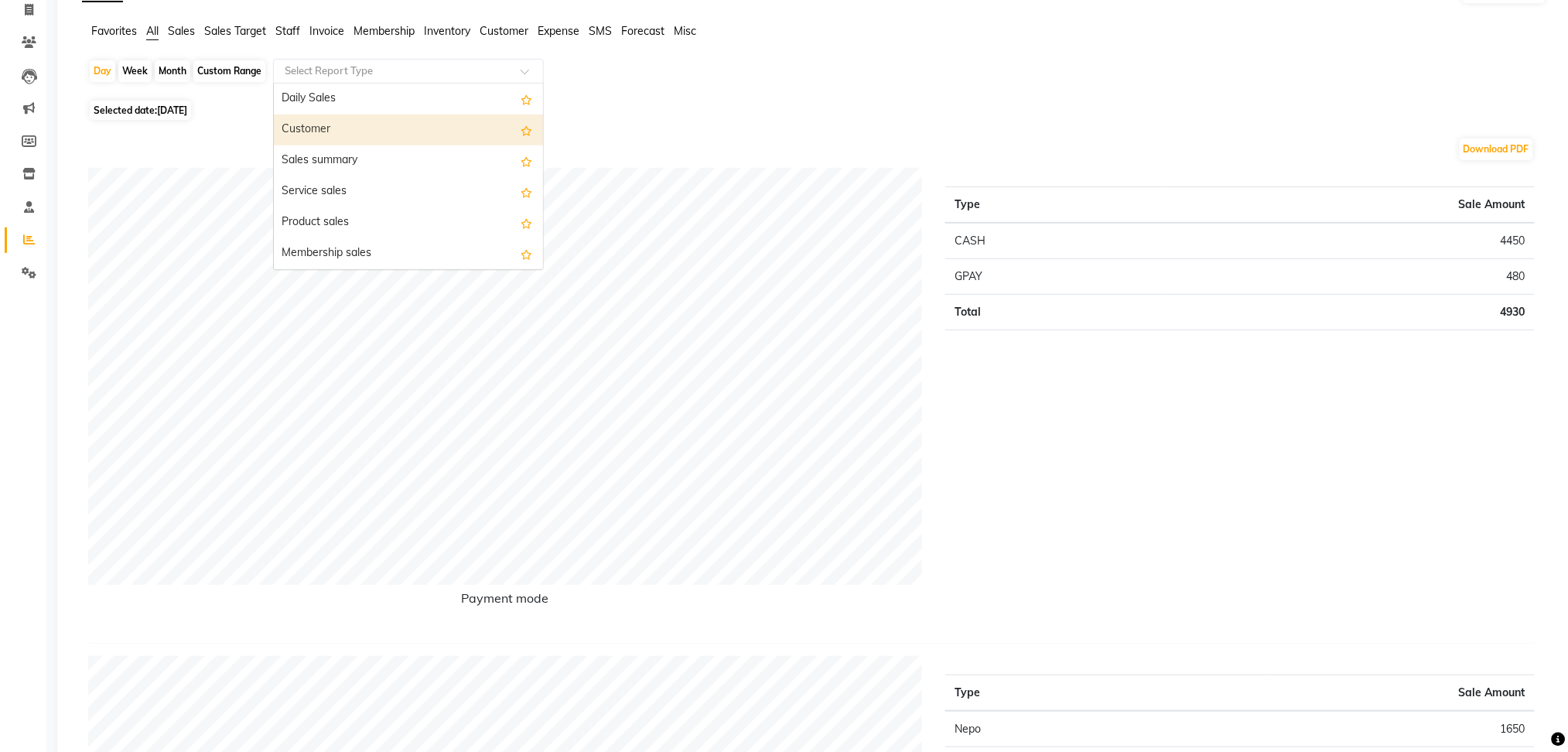
click at [393, 133] on div "Customer" at bounding box center [409, 130] width 269 height 31
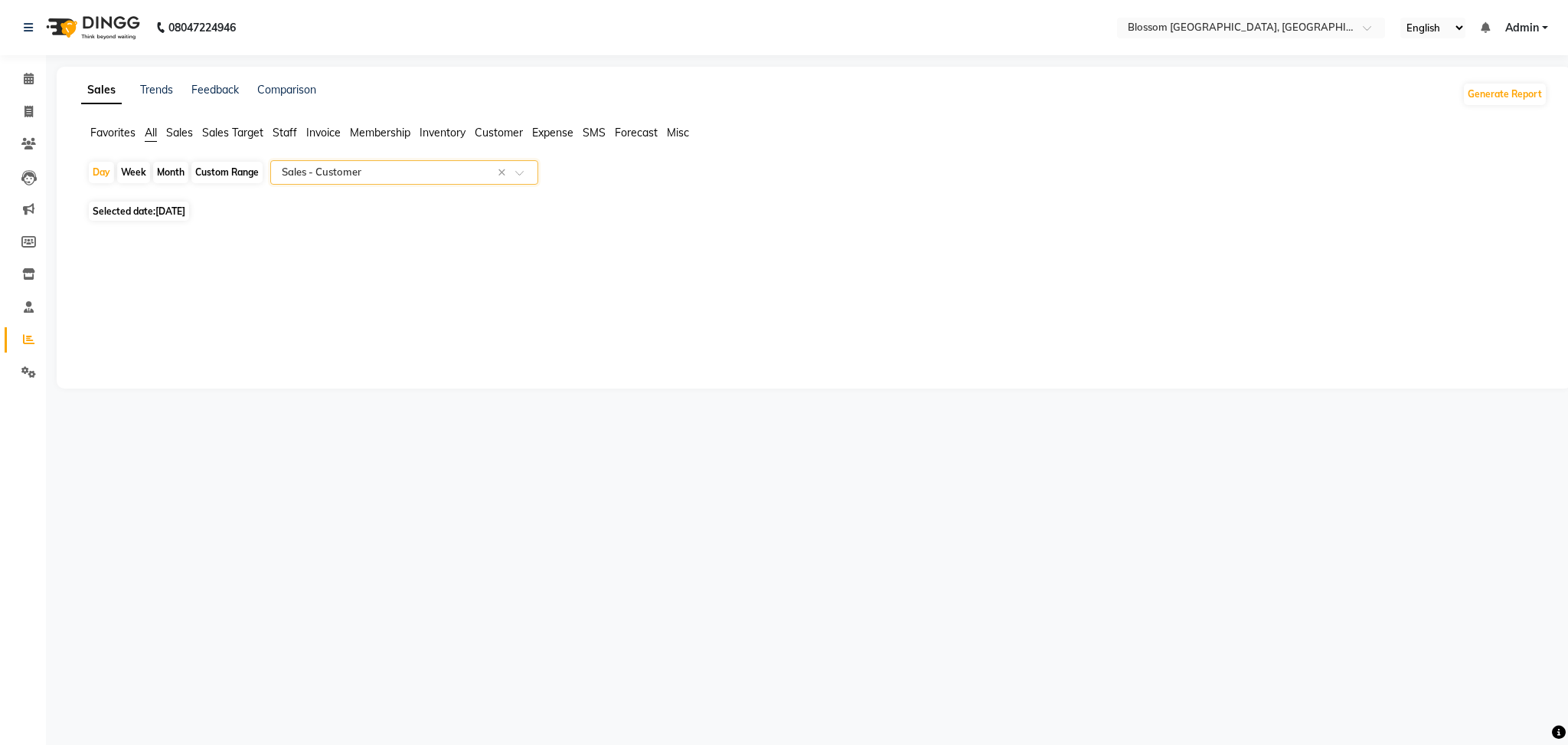
select select "full_report"
select select "csv"
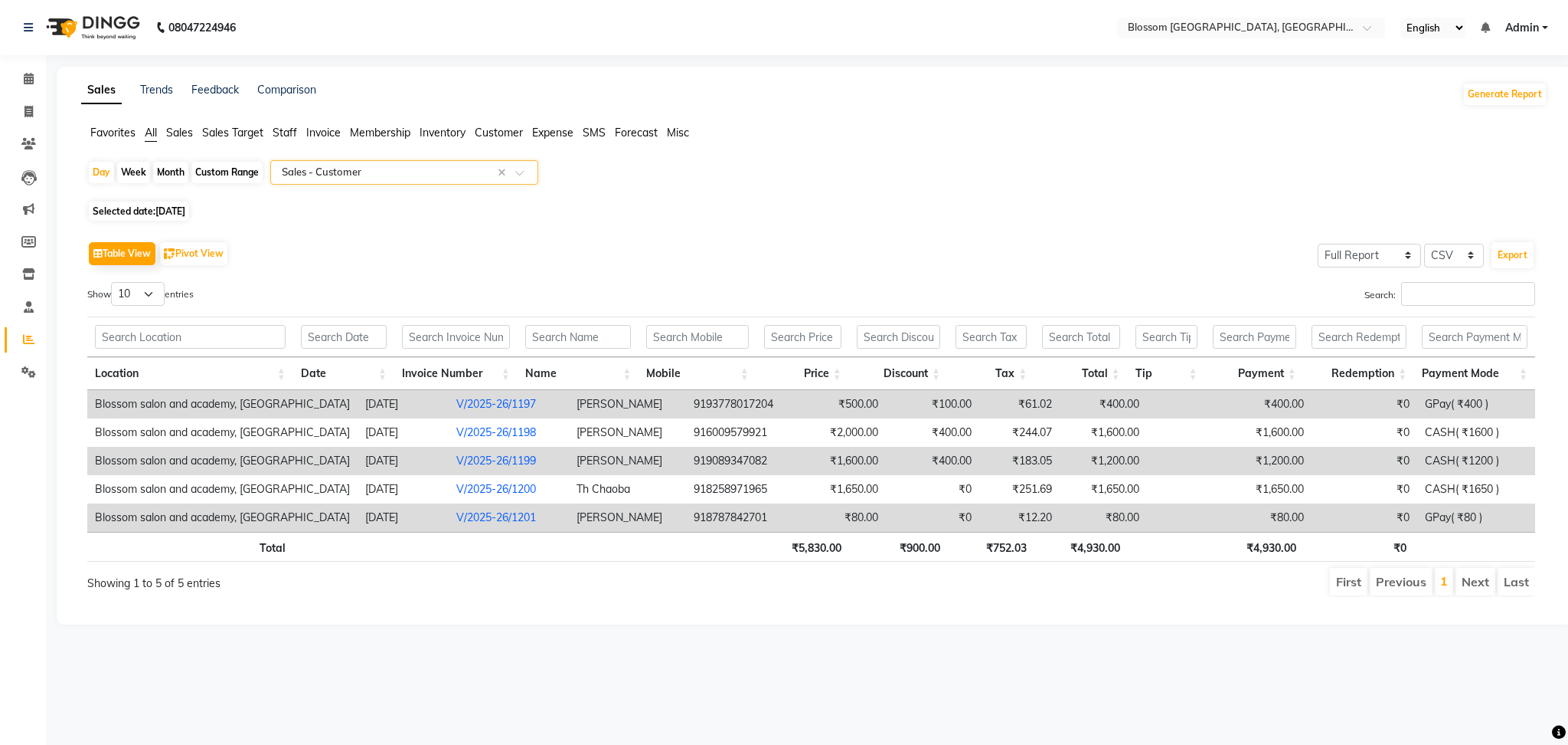
click at [164, 208] on span "11-09-2025" at bounding box center [170, 211] width 30 height 11
select select "9"
select select "2025"
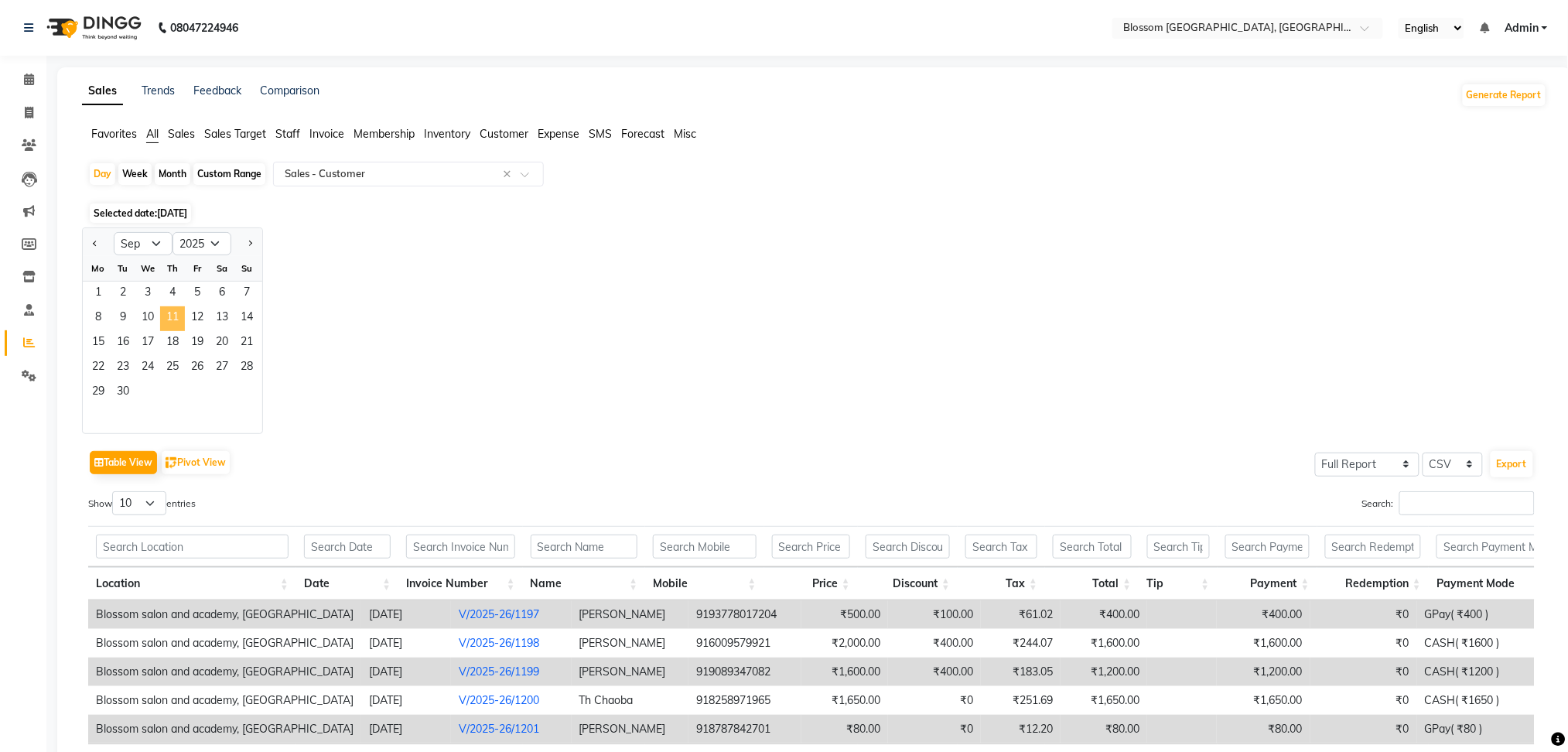
click at [184, 310] on span "11" at bounding box center [173, 318] width 25 height 25
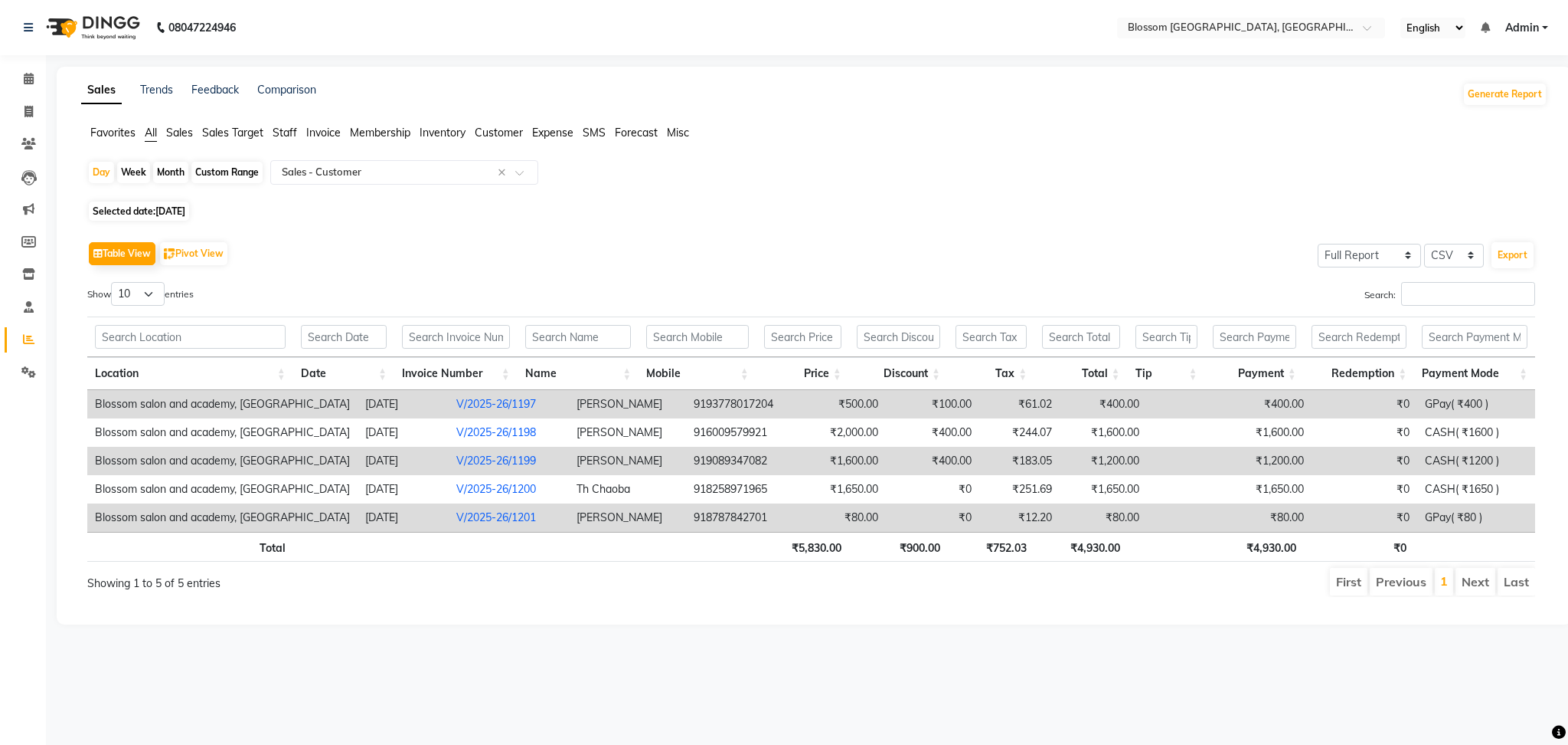
click at [190, 309] on div "Show 10 25 50 100 entries" at bounding box center [443, 296] width 713 height 30
click at [169, 211] on span "11-09-2025" at bounding box center [170, 211] width 30 height 11
select select "9"
select select "2025"
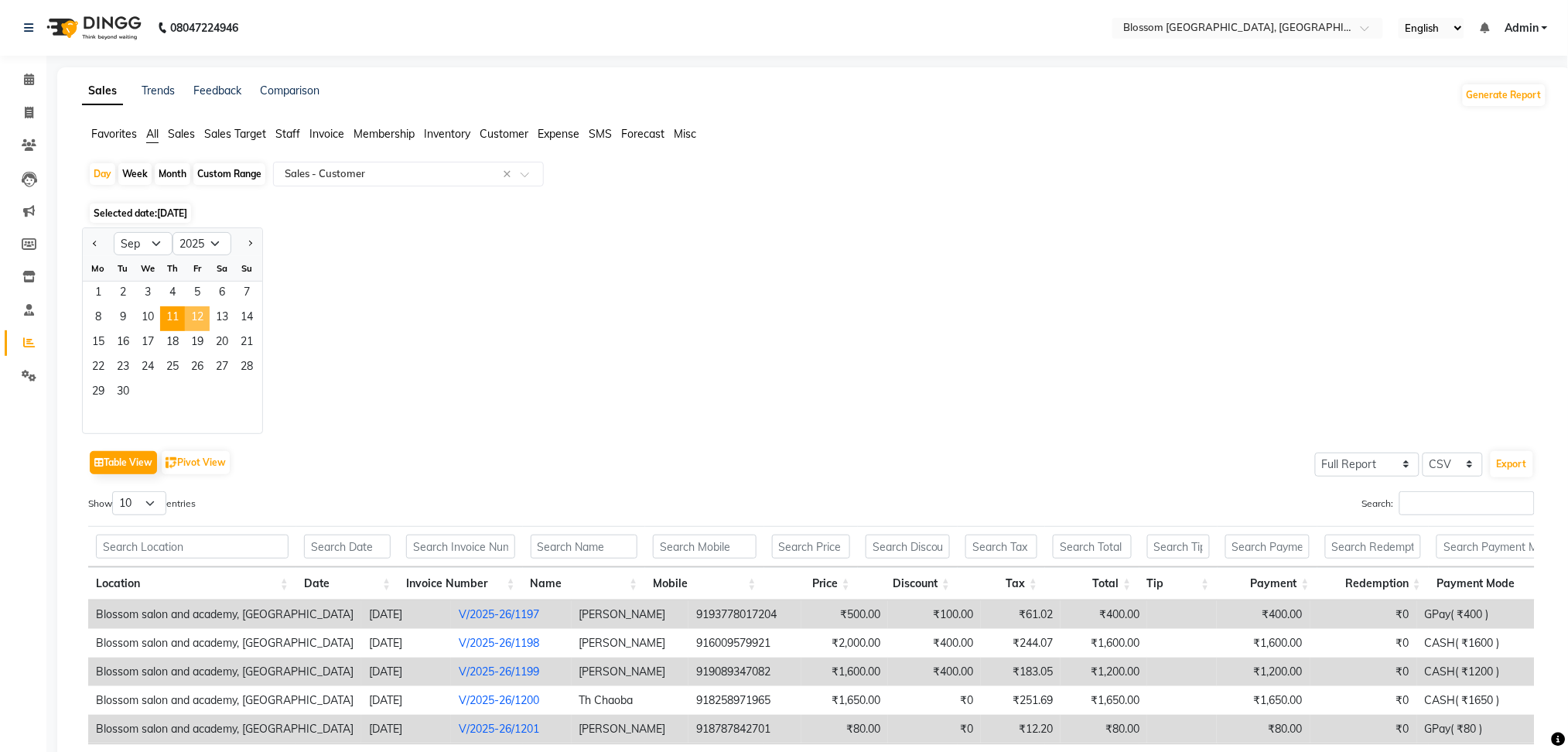
click at [206, 319] on span "12" at bounding box center [197, 318] width 25 height 25
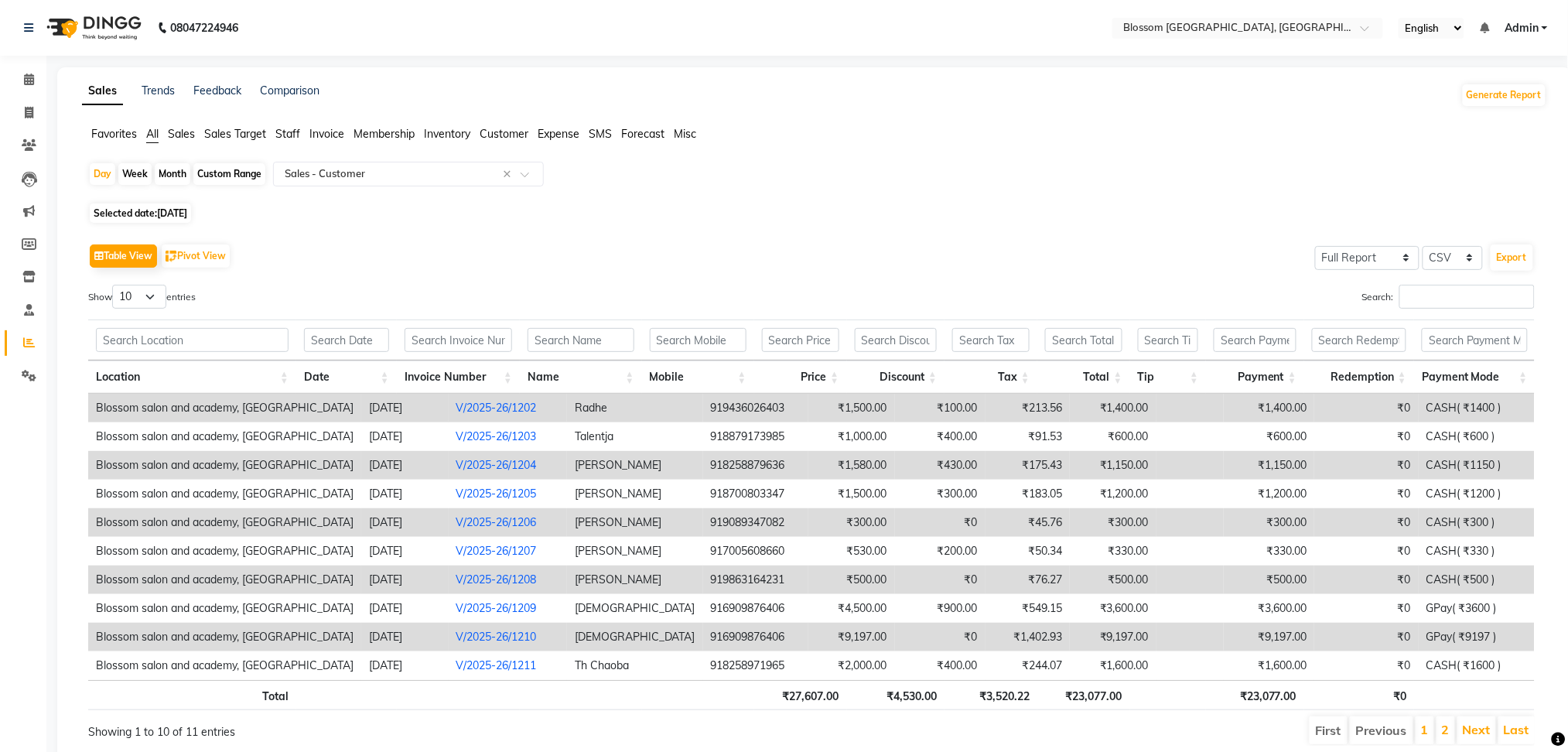
click at [180, 213] on span "12-09-2025" at bounding box center [172, 213] width 30 height 11
select select "9"
select select "2025"
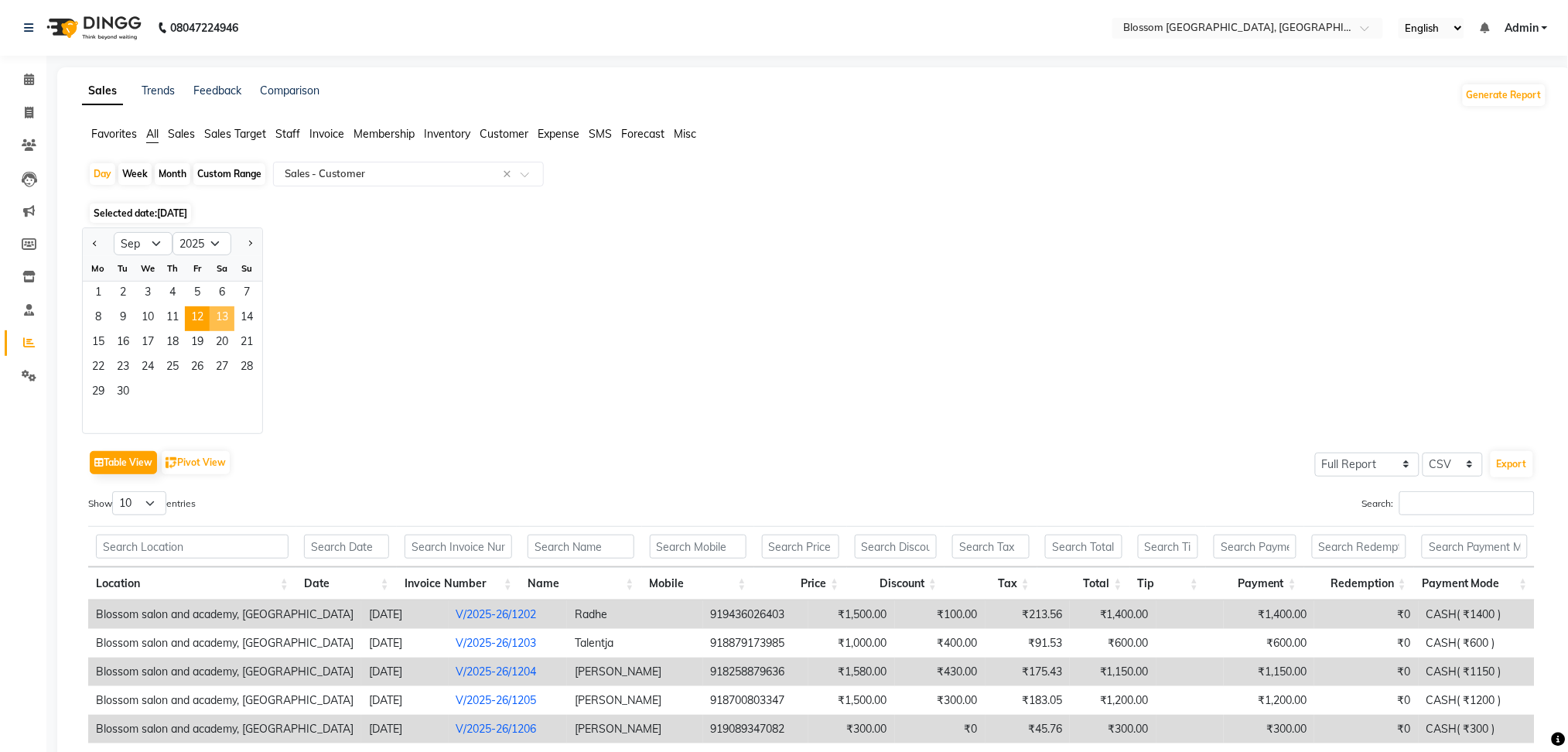
click at [218, 311] on span "13" at bounding box center [222, 318] width 25 height 25
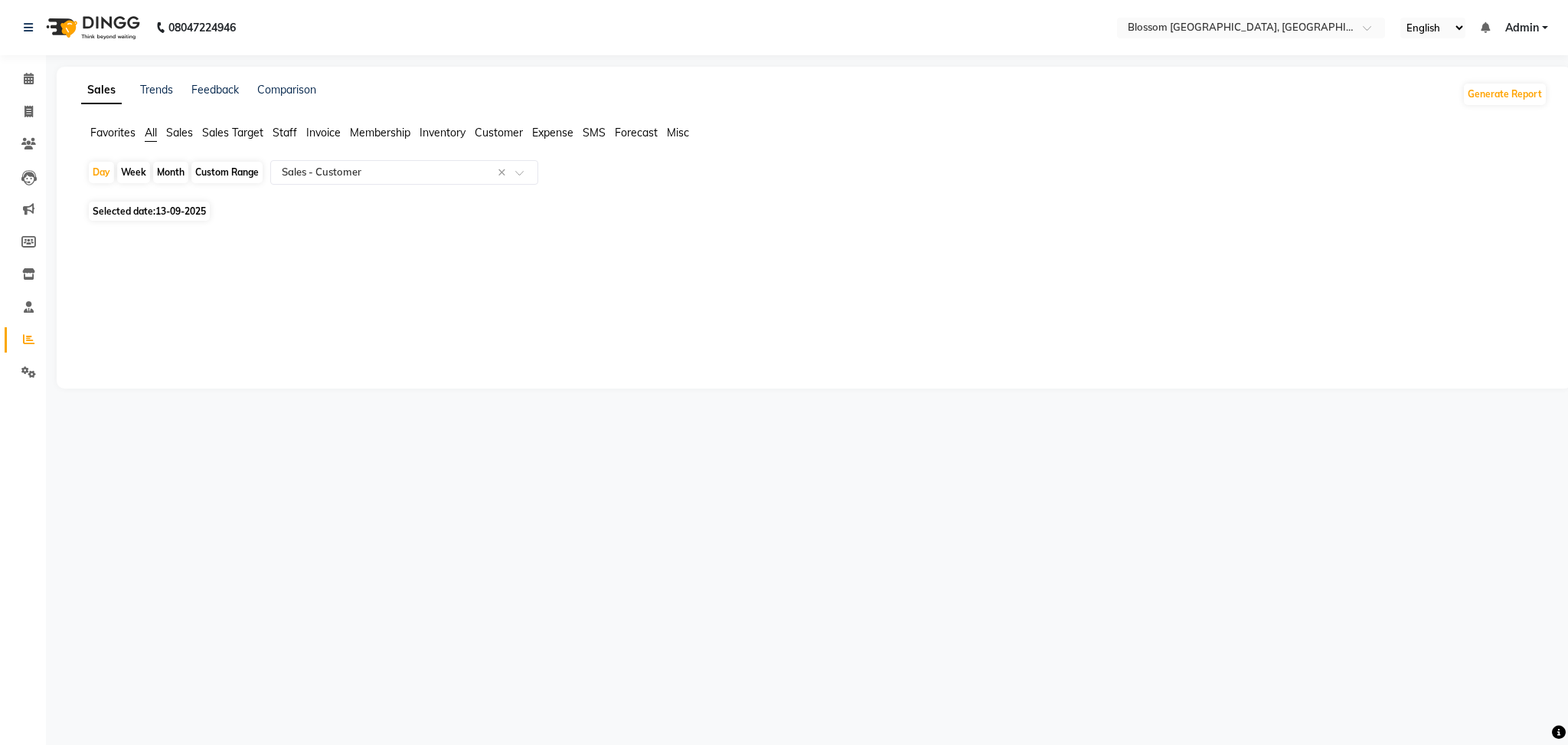
click at [161, 210] on span "13-09-2025" at bounding box center [180, 211] width 50 height 11
select select "9"
select select "2025"
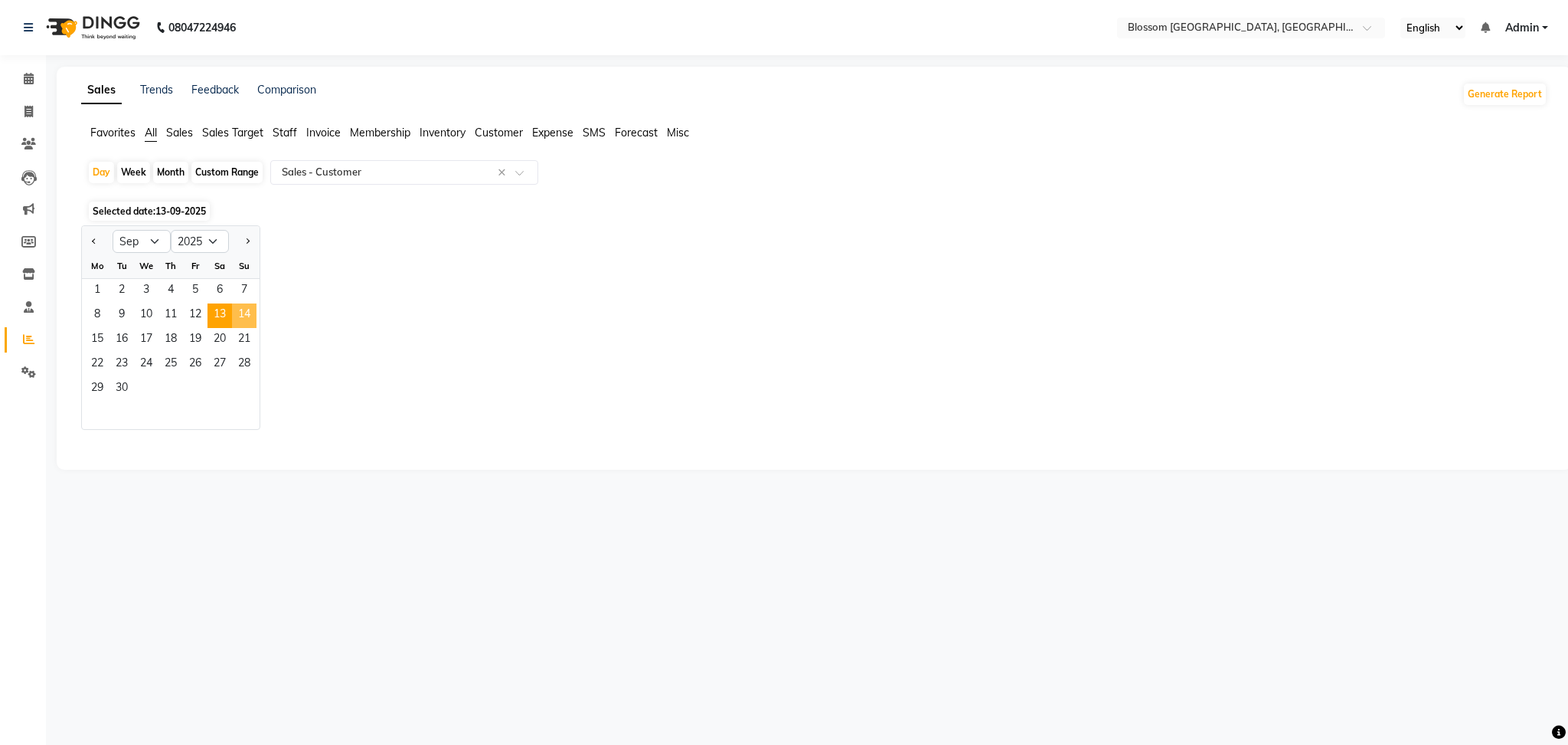
click at [250, 317] on span "14" at bounding box center [244, 315] width 25 height 25
select select "full_report"
select select "csv"
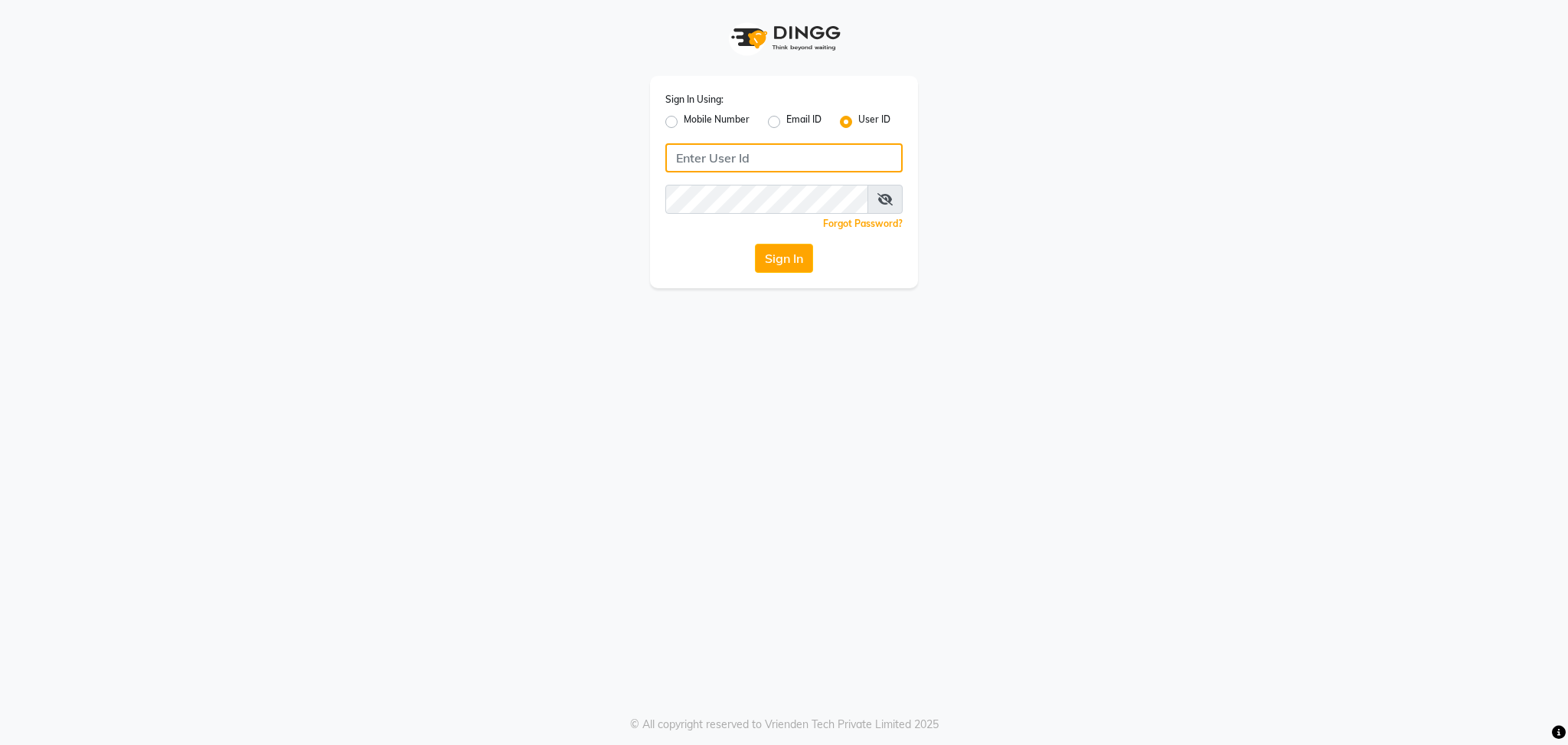
click at [730, 170] on input "Username" at bounding box center [784, 157] width 237 height 29
type input "blossom123"
click at [786, 271] on button "Sign In" at bounding box center [784, 258] width 58 height 29
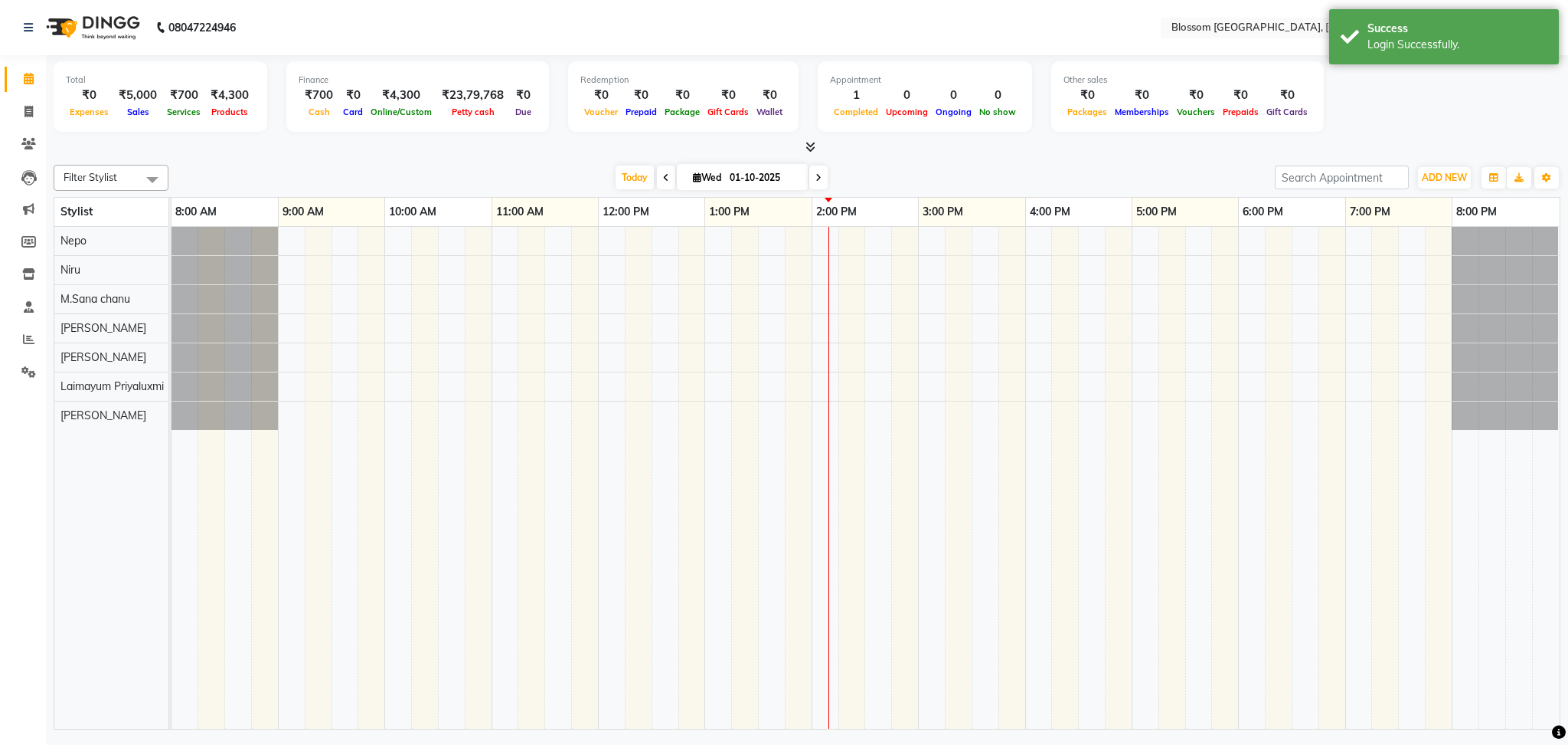
select select "en"
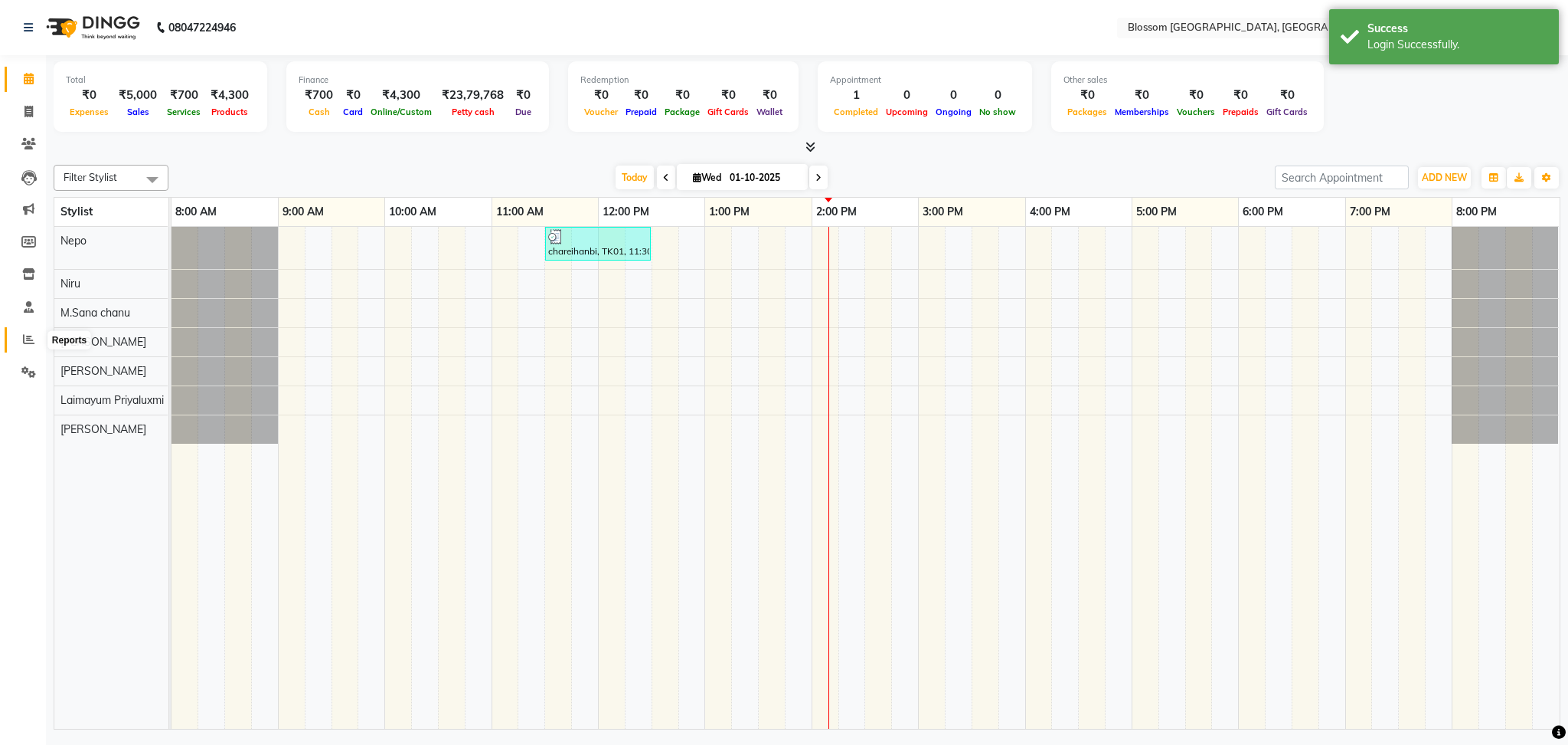
click at [30, 340] on icon at bounding box center [29, 339] width 11 height 11
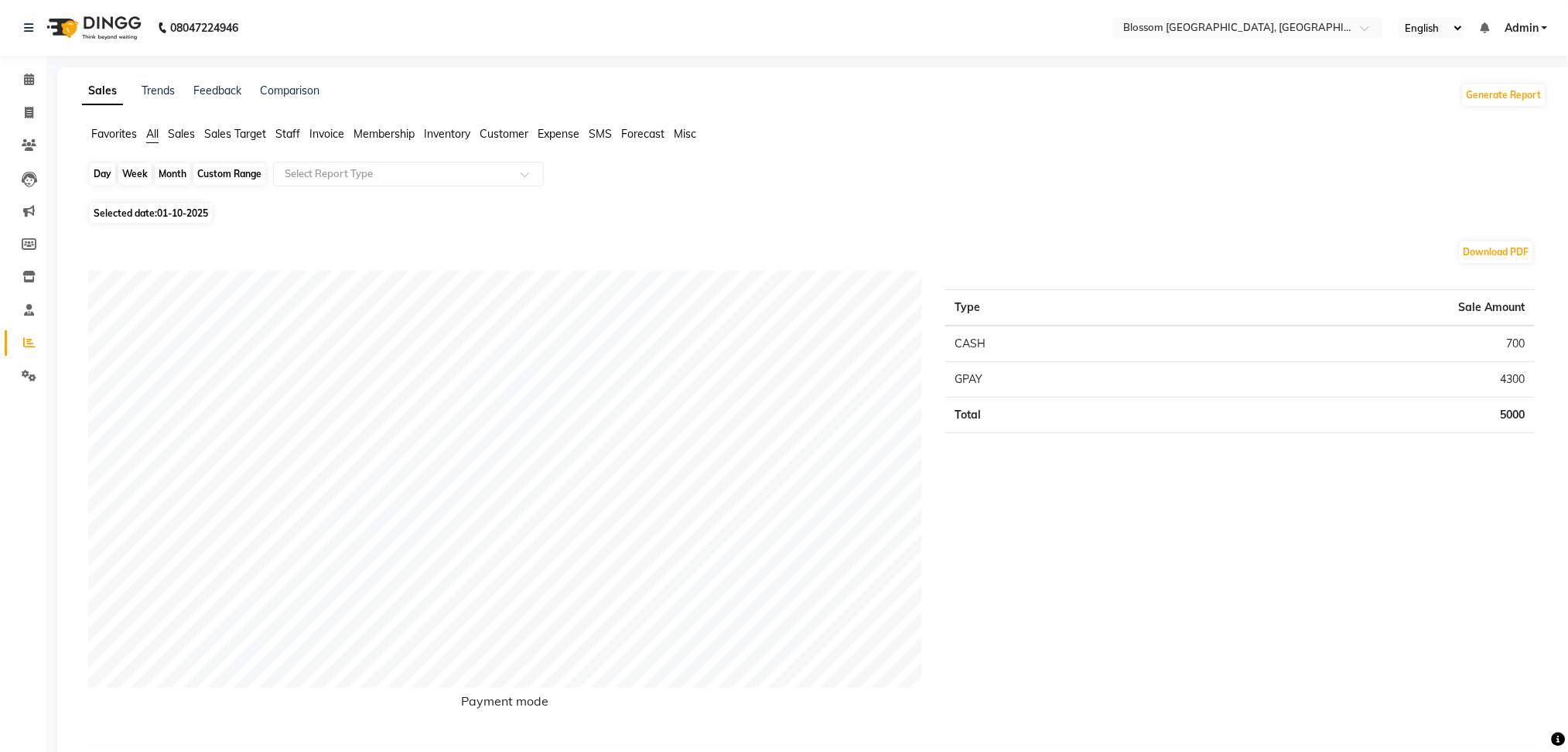
click at [102, 170] on div "Day" at bounding box center [102, 173] width 26 height 22
select select "10"
select select "2025"
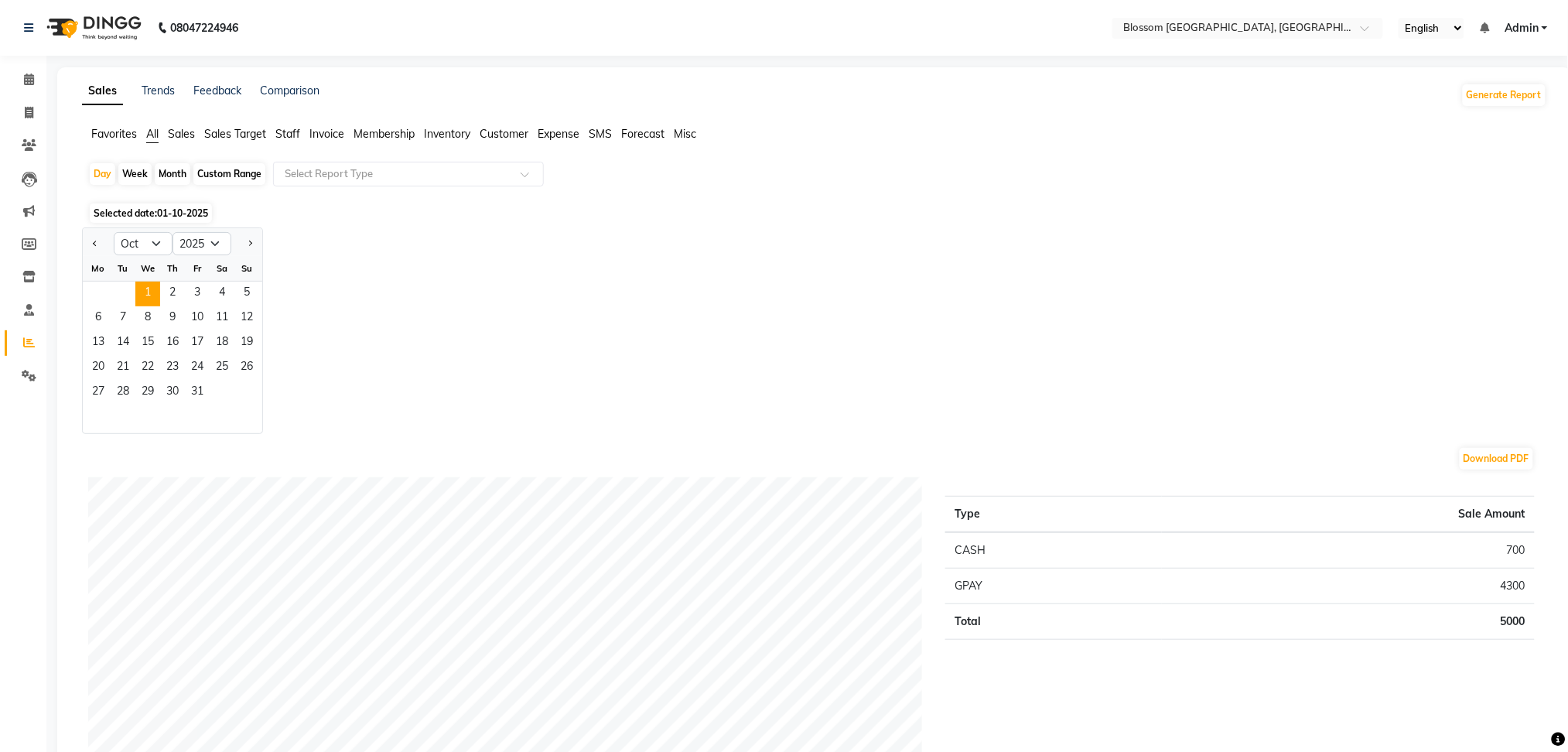
click at [90, 220] on span "Selected date: 01-10-2025" at bounding box center [151, 213] width 123 height 19
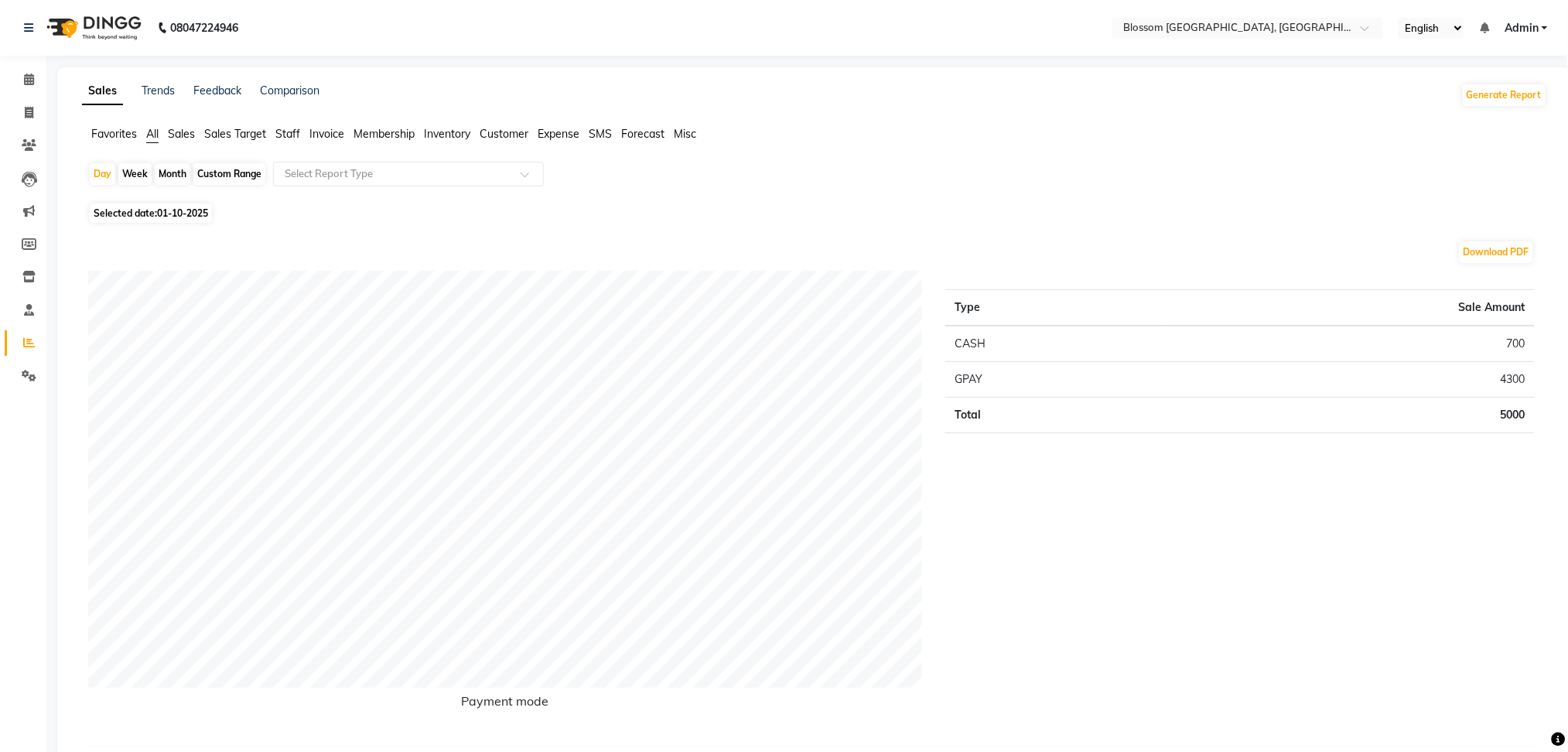
click at [111, 214] on span "Selected date: 01-10-2025" at bounding box center [151, 213] width 123 height 19
select select "10"
select select "2025"
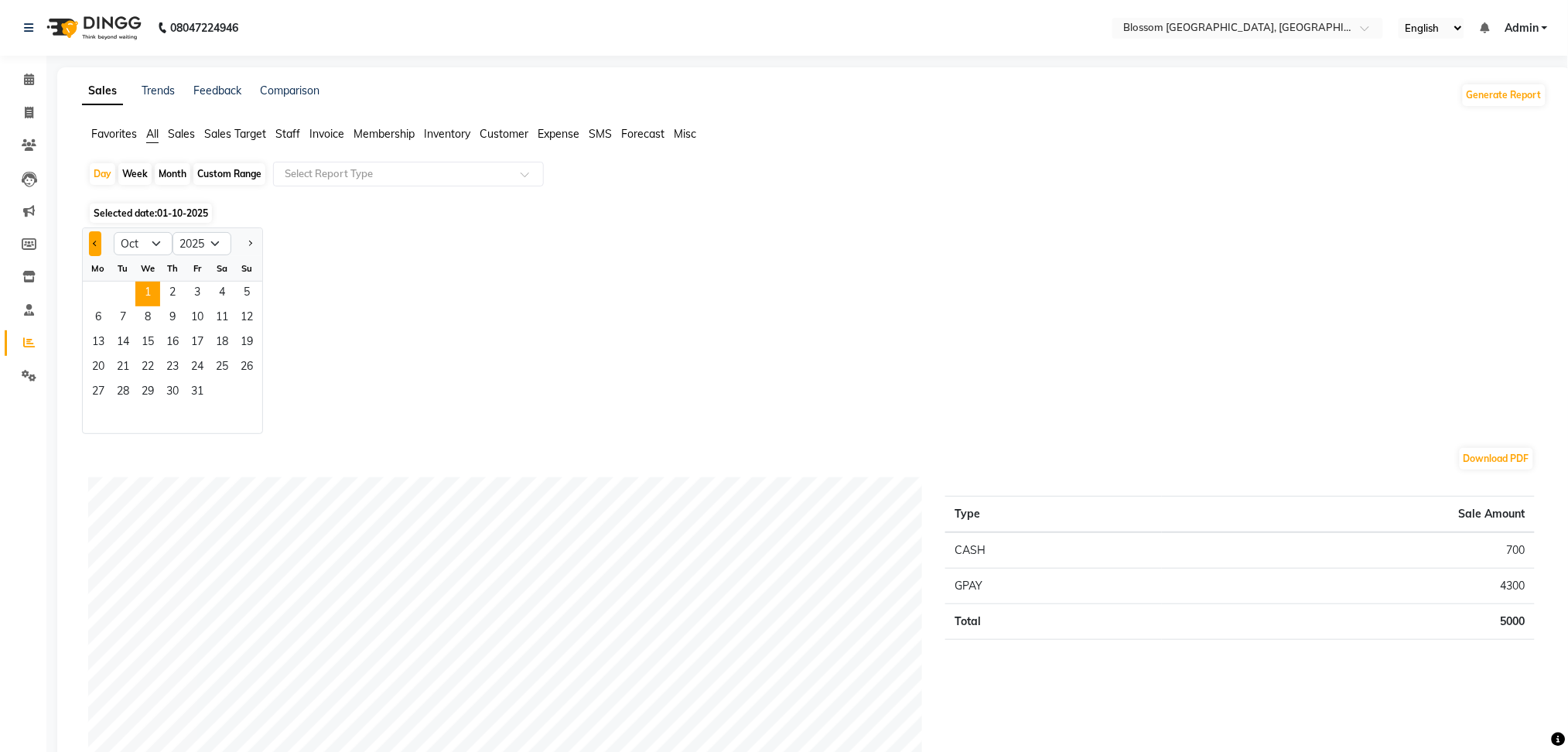
click at [95, 235] on button "Previous month" at bounding box center [94, 243] width 12 height 25
select select "9"
click at [451, 173] on input "text" at bounding box center [393, 173] width 223 height 15
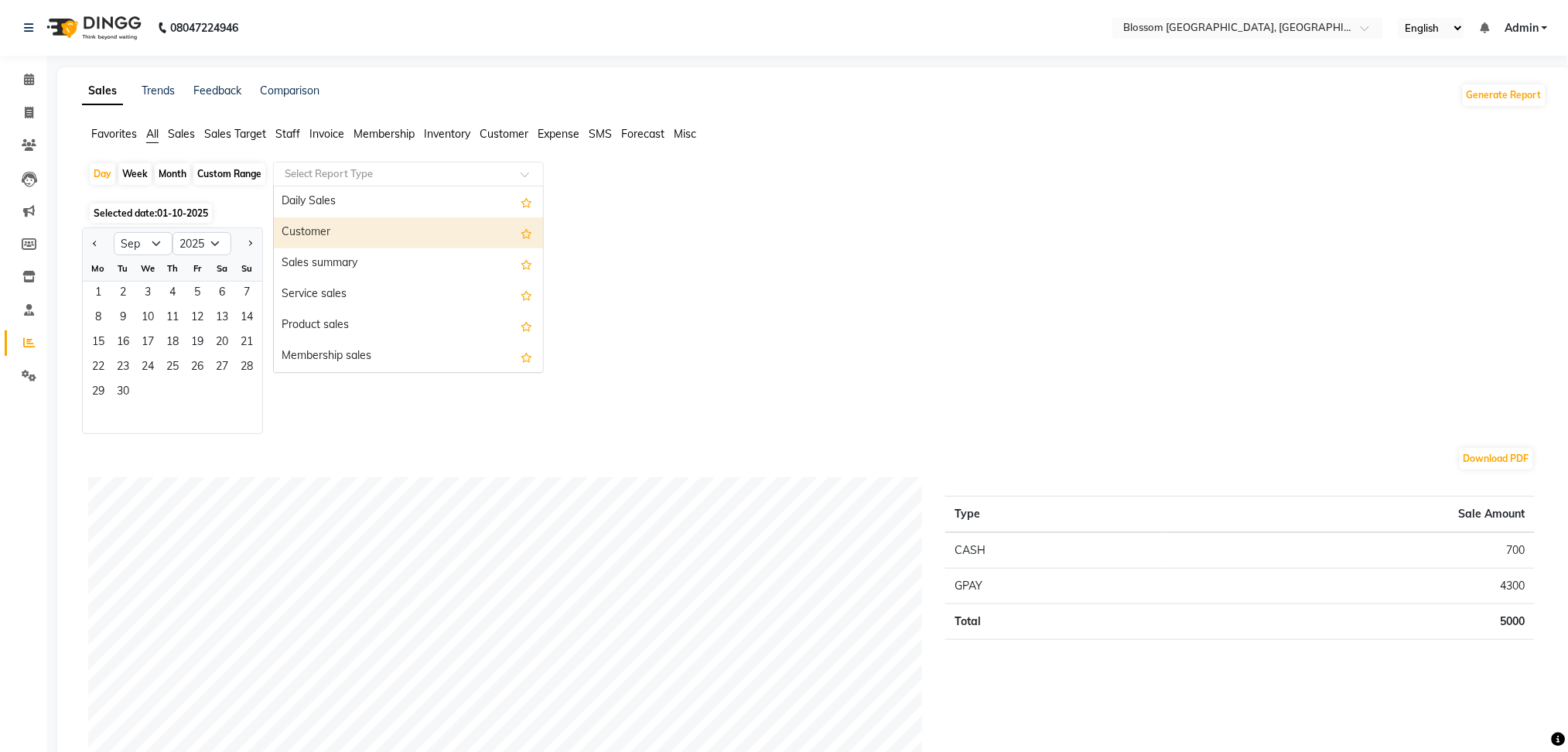
click at [441, 237] on div "Customer" at bounding box center [409, 233] width 269 height 31
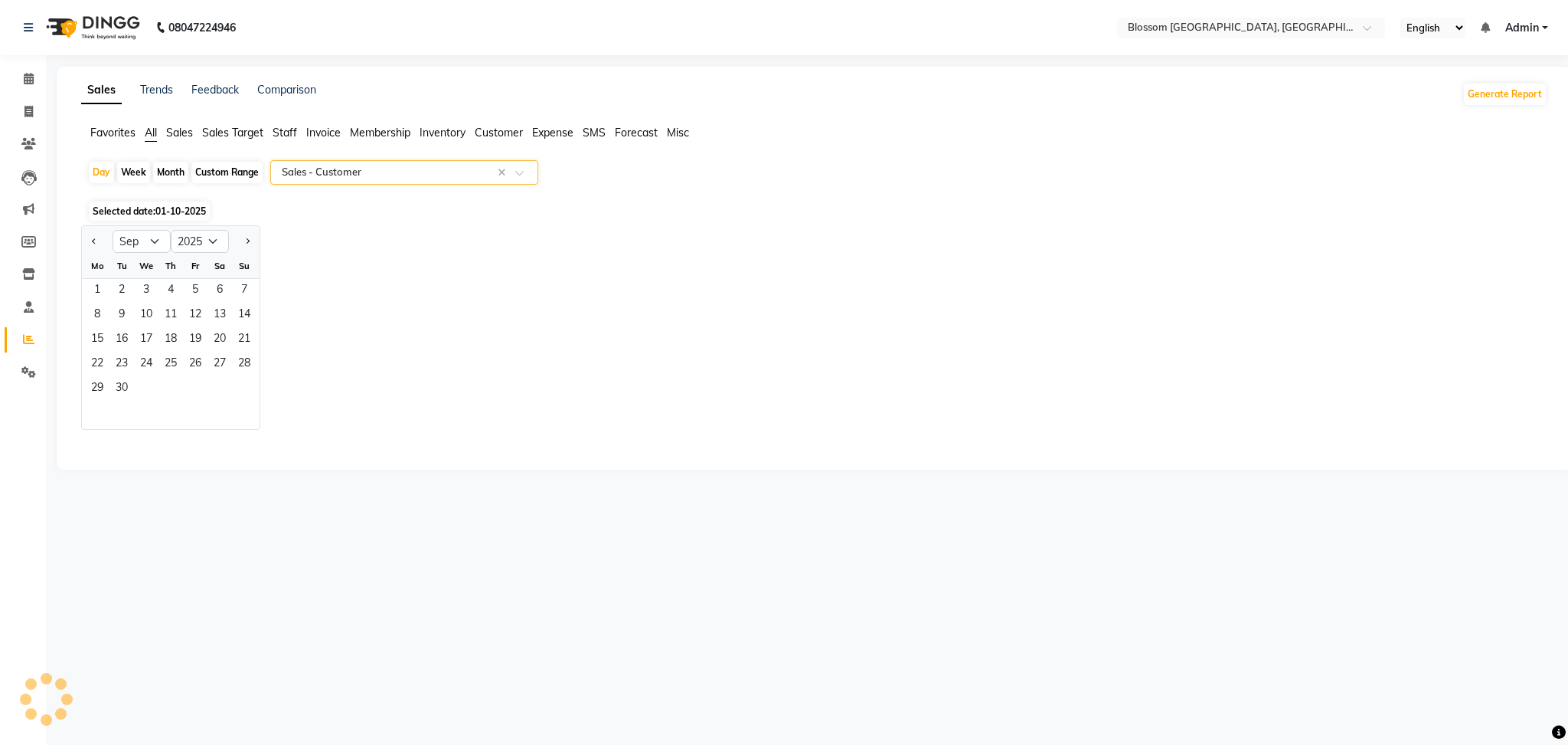
select select "full_report"
select select "csv"
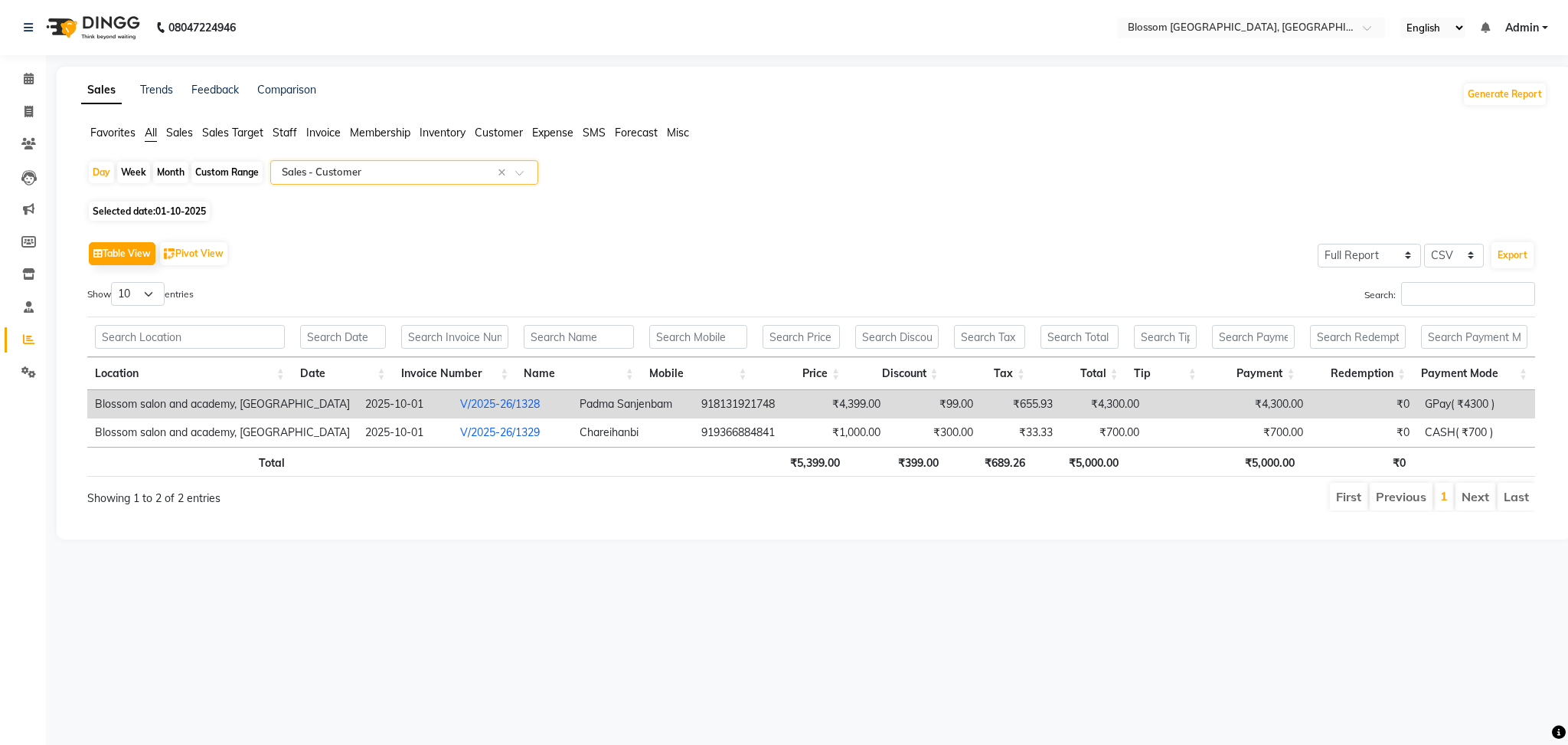
click at [152, 211] on span "Selected date: 01-10-2025" at bounding box center [149, 211] width 121 height 19
select select "10"
select select "2025"
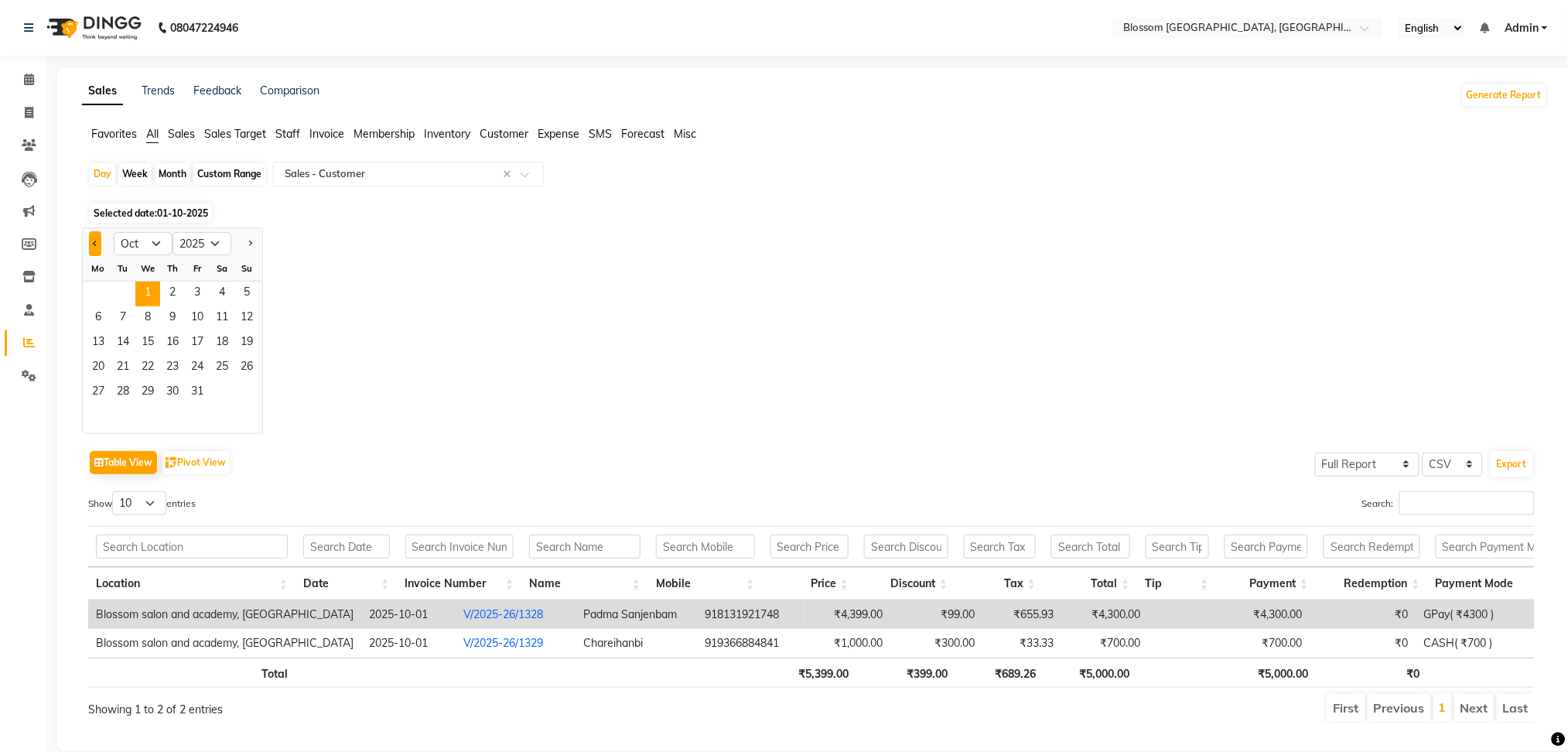
click at [97, 241] on button "Previous month" at bounding box center [94, 243] width 12 height 25
select select "9"
click at [242, 310] on span "14" at bounding box center [247, 318] width 25 height 25
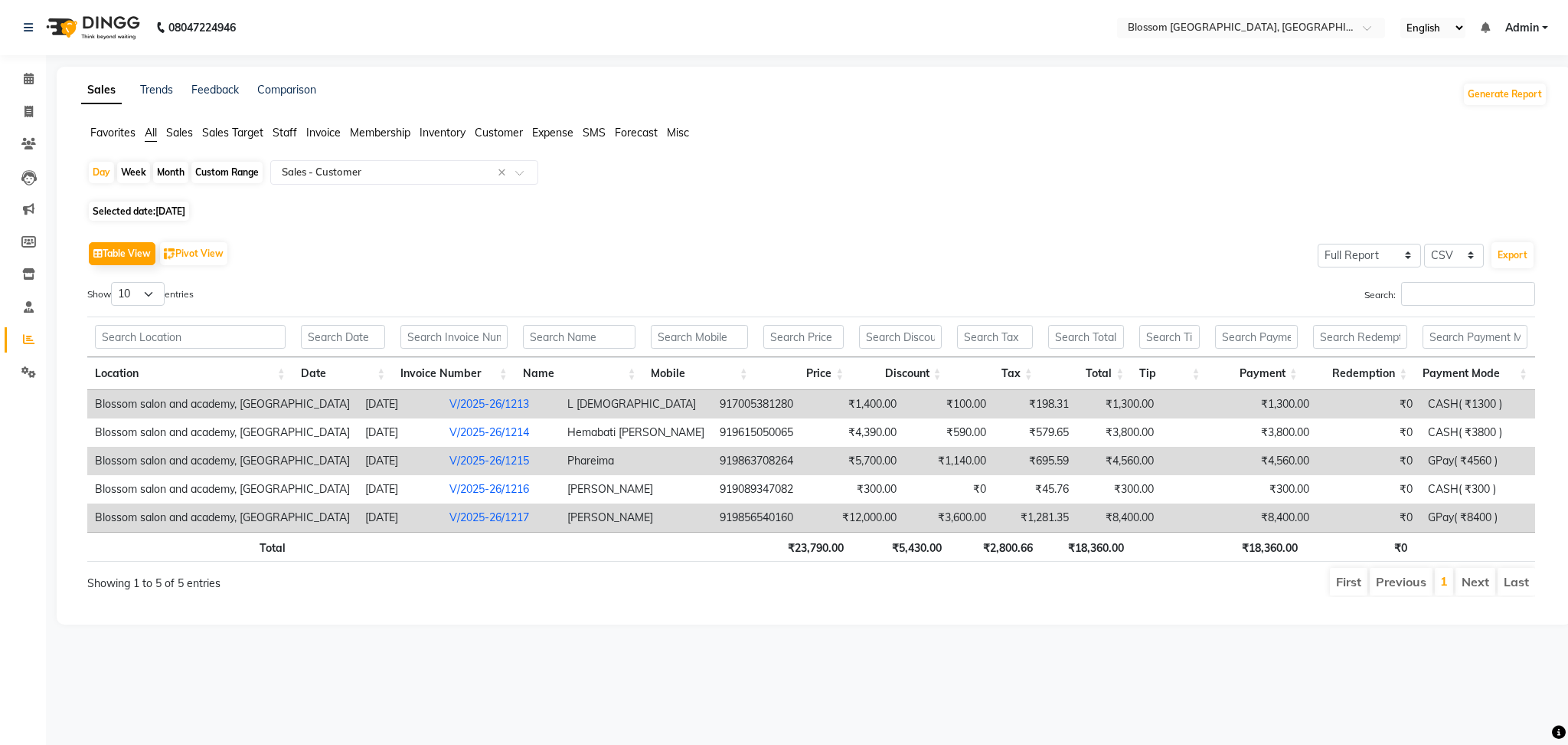
click at [173, 212] on span "14-09-2025" at bounding box center [170, 211] width 30 height 11
select select "9"
select select "2025"
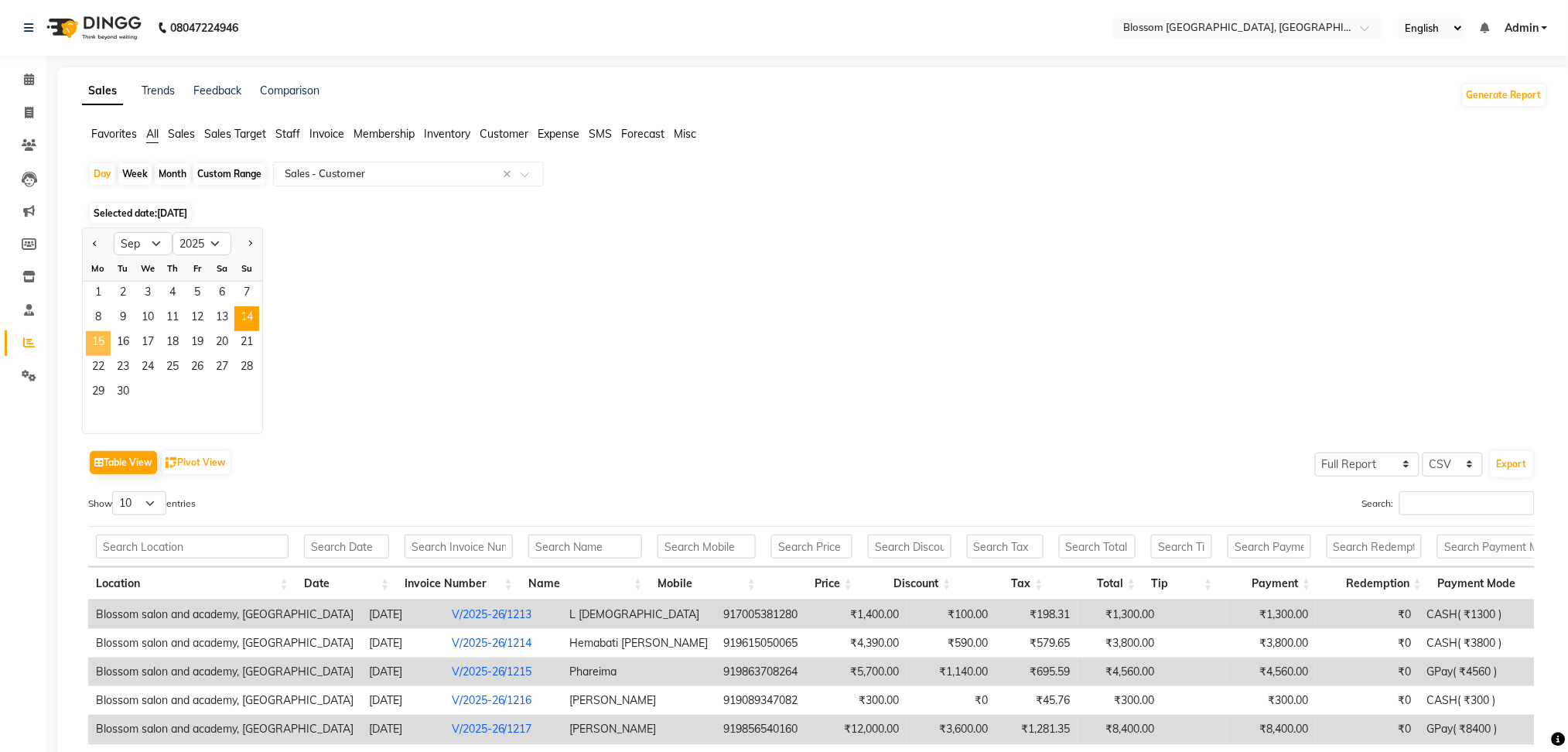
click at [98, 339] on span "15" at bounding box center [98, 343] width 25 height 25
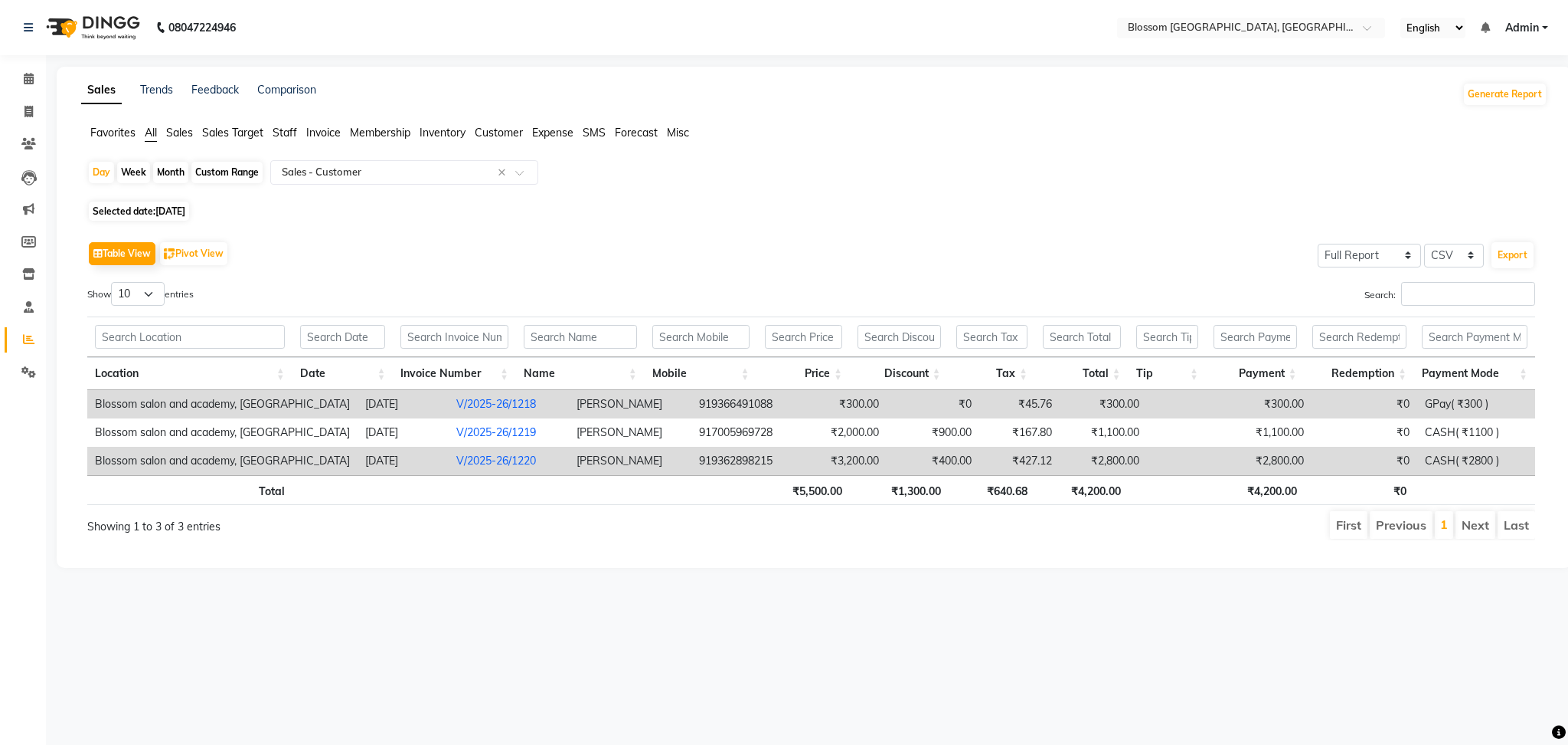
click at [164, 204] on span "Selected date: 15-09-2025" at bounding box center [139, 211] width 101 height 19
select select "9"
select select "2025"
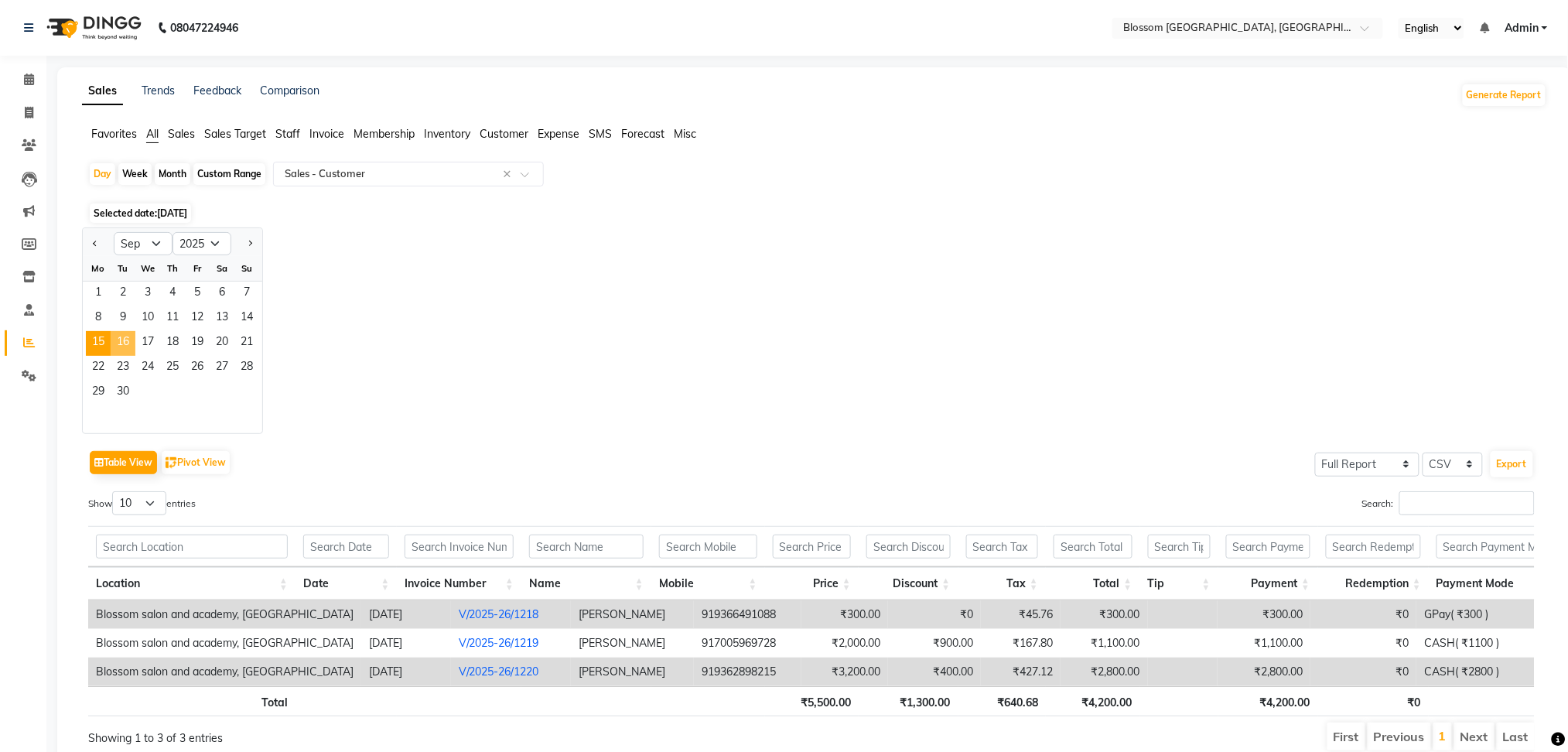
click at [127, 339] on span "16" at bounding box center [123, 343] width 25 height 25
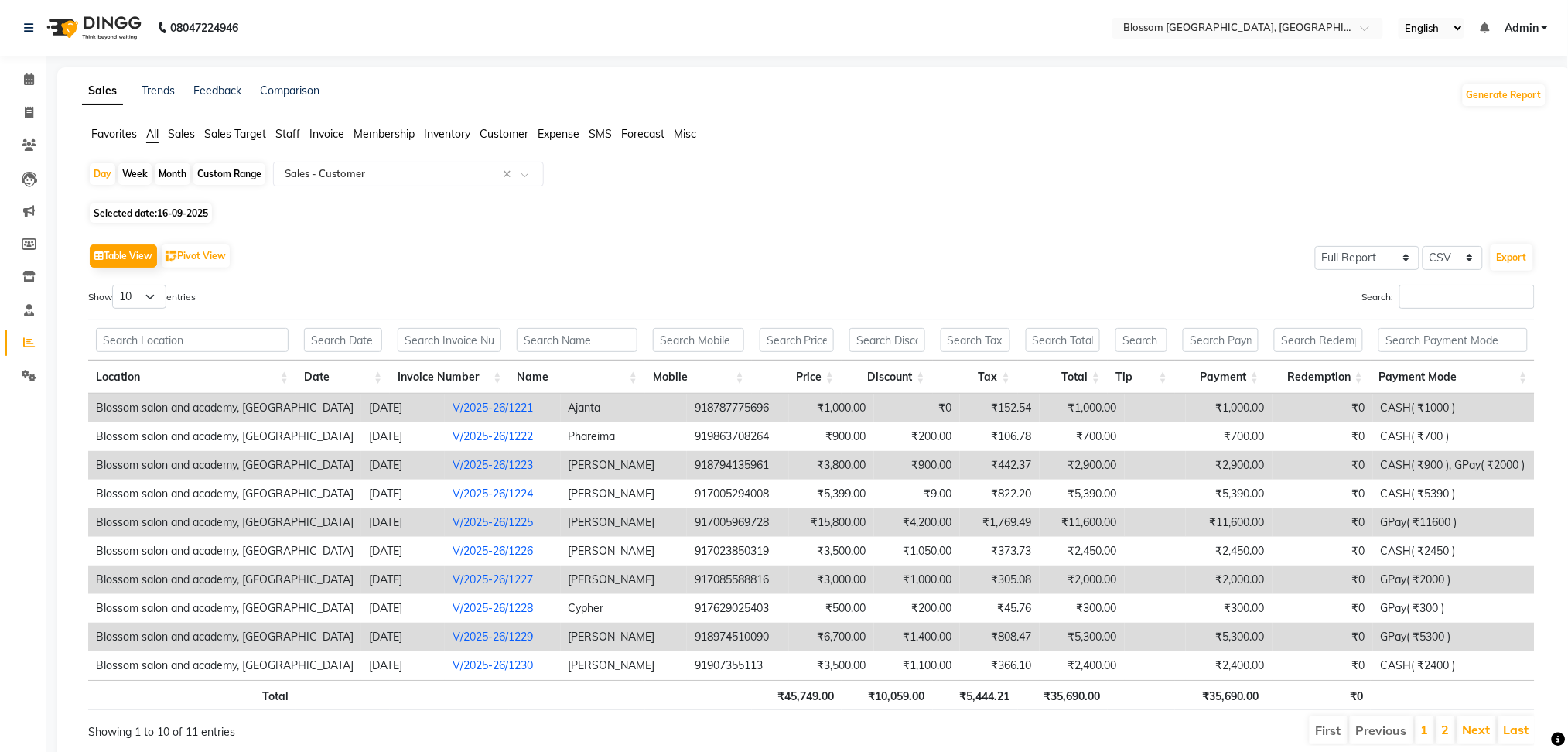
click at [168, 202] on div "Day Week Month Custom Range Select Report Type × Sales - Customer × Selected da…" at bounding box center [814, 460] width 1465 height 596
click at [178, 212] on span "16-09-2025" at bounding box center [182, 213] width 51 height 11
select select "9"
select select "2025"
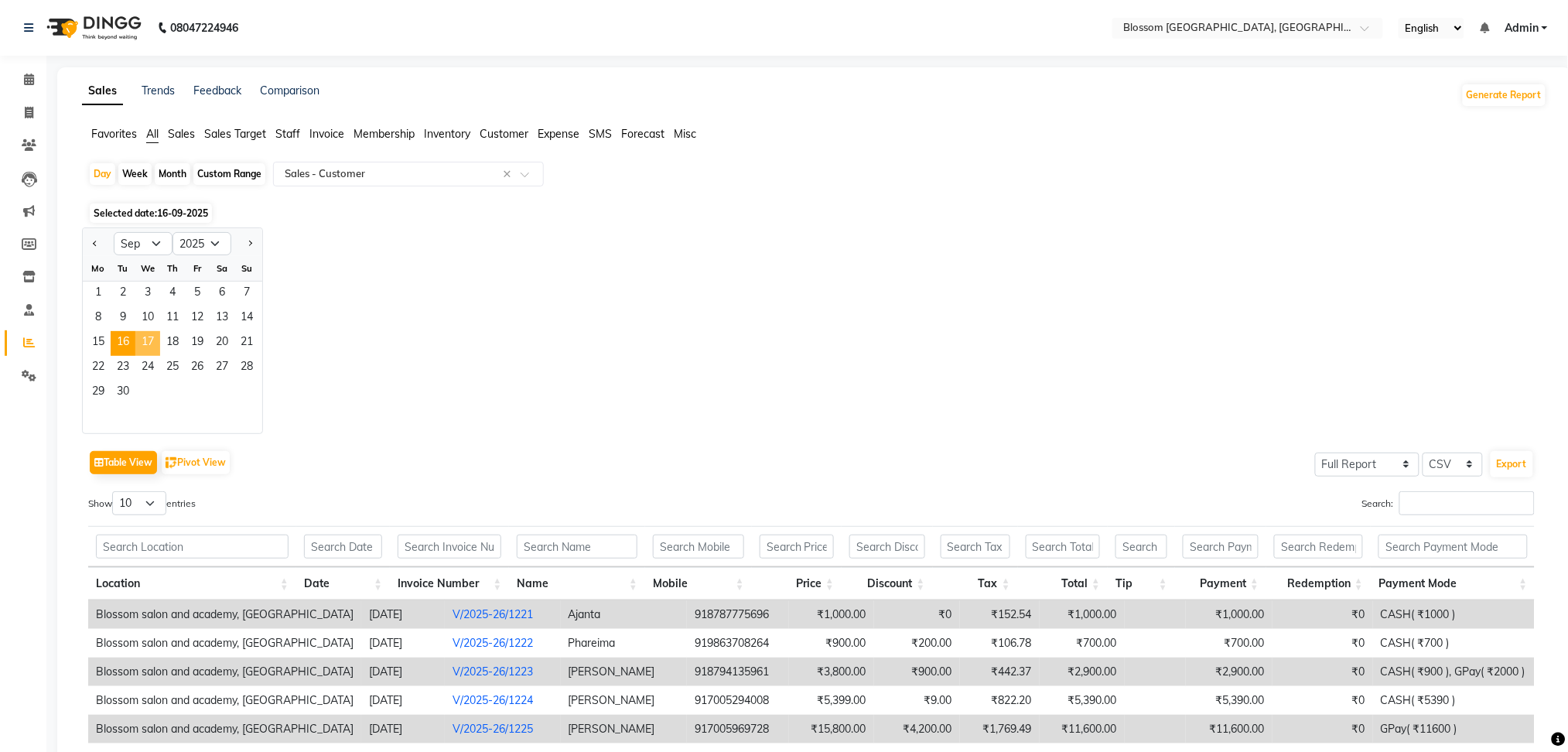
click at [152, 336] on span "17" at bounding box center [148, 343] width 25 height 25
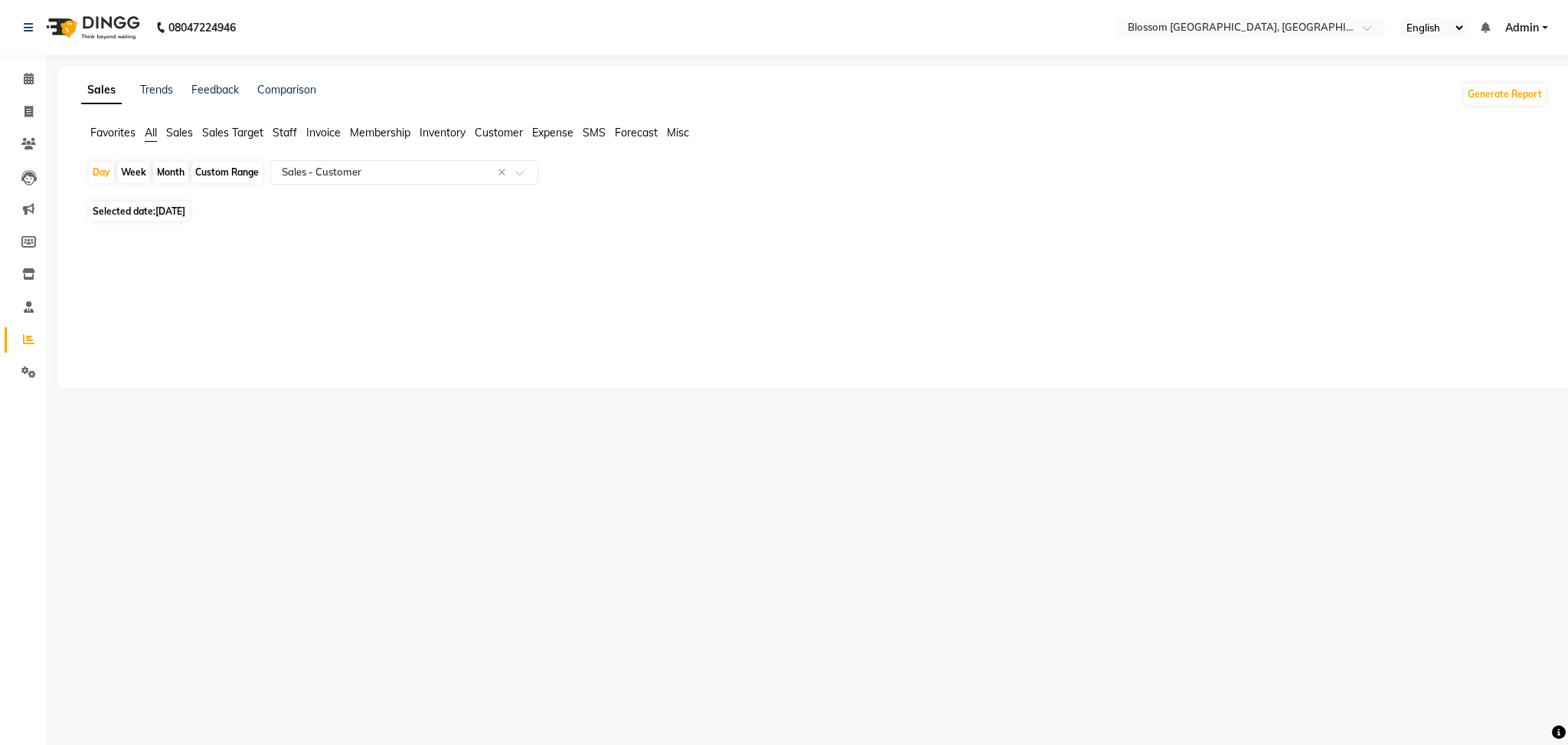
click at [132, 204] on span "Selected date: 17-09-2025" at bounding box center [139, 211] width 101 height 19
select select "9"
select select "2025"
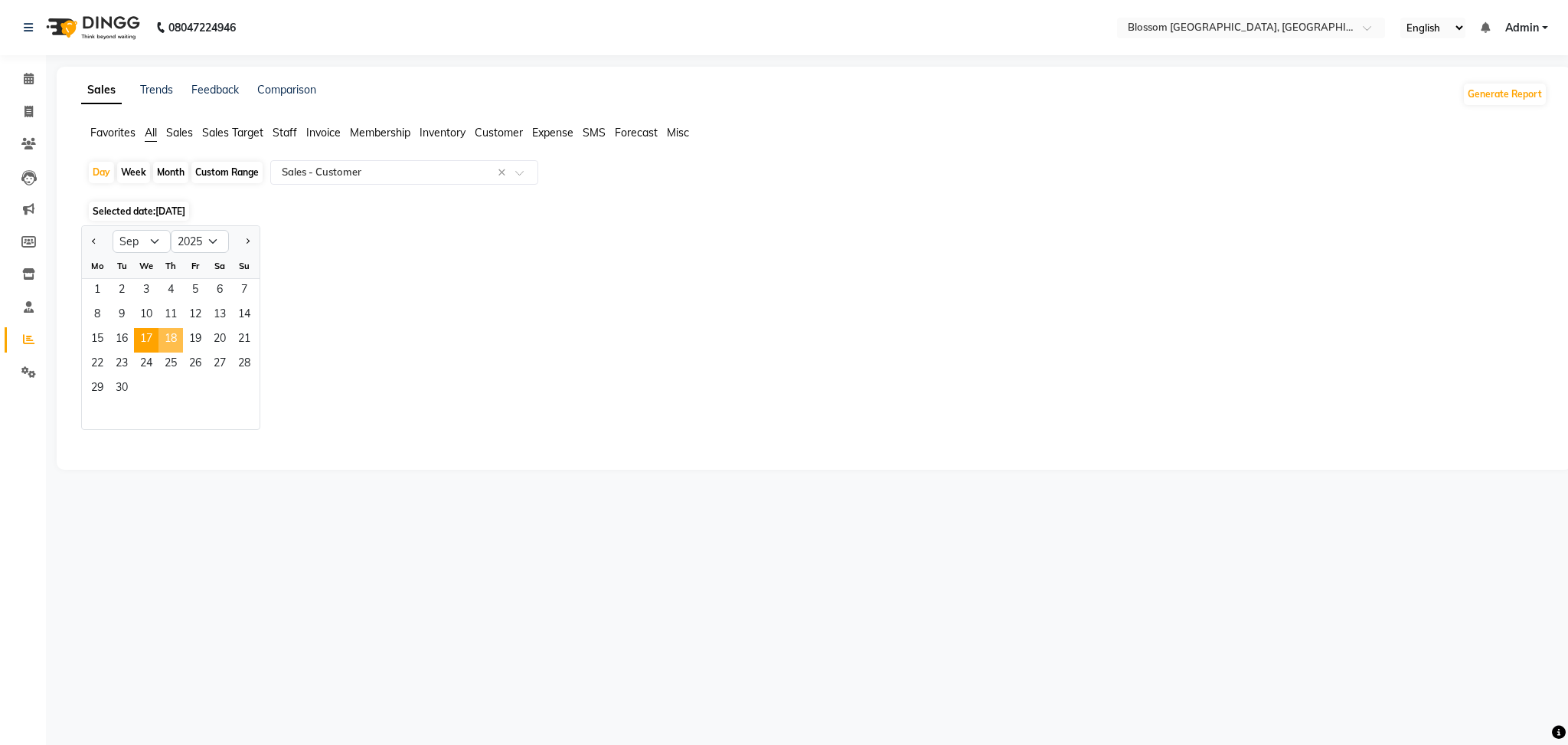
click at [172, 331] on span "18" at bounding box center [171, 340] width 25 height 25
select select "full_report"
select select "csv"
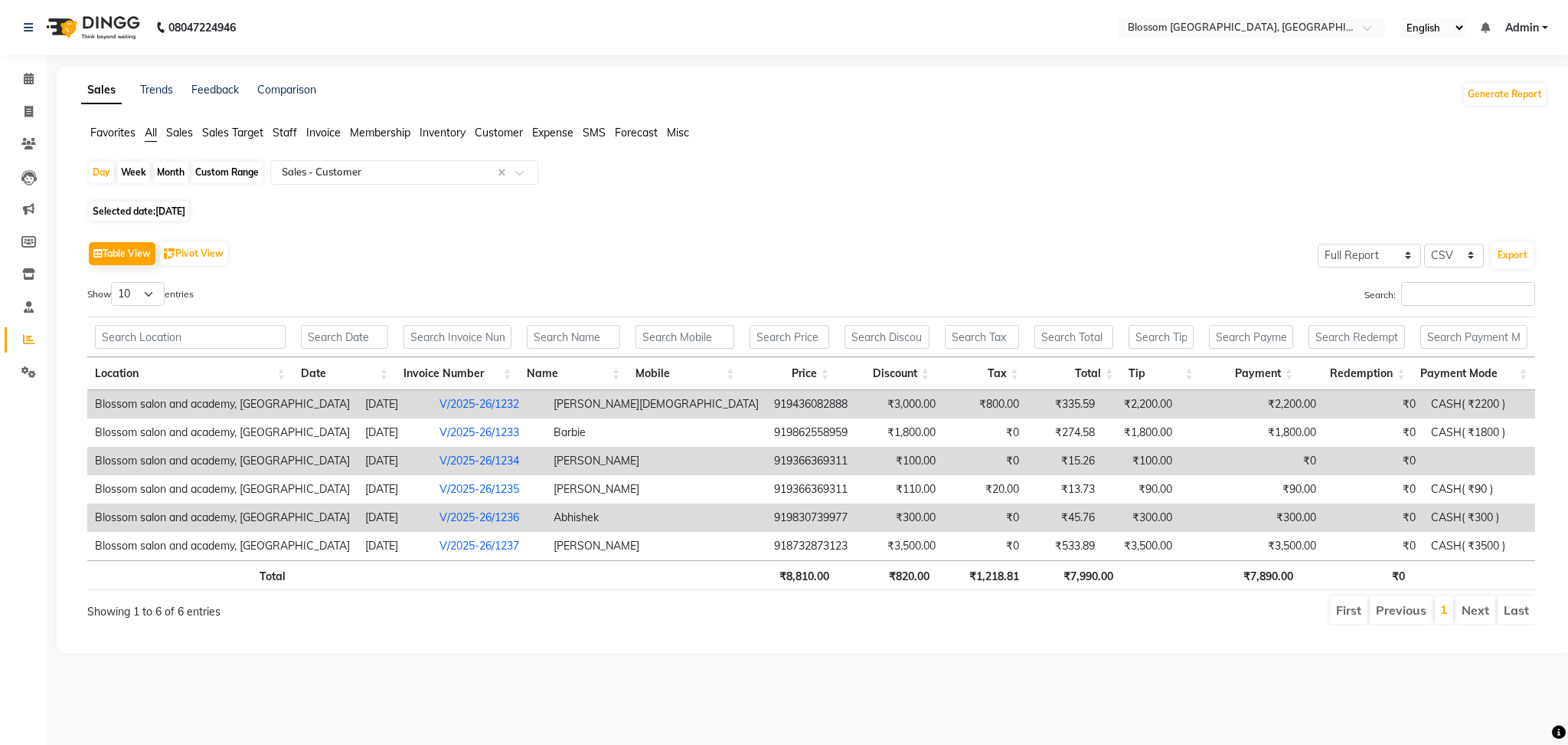
click at [165, 210] on span "18-09-2025" at bounding box center [170, 211] width 30 height 11
select select "9"
select select "2025"
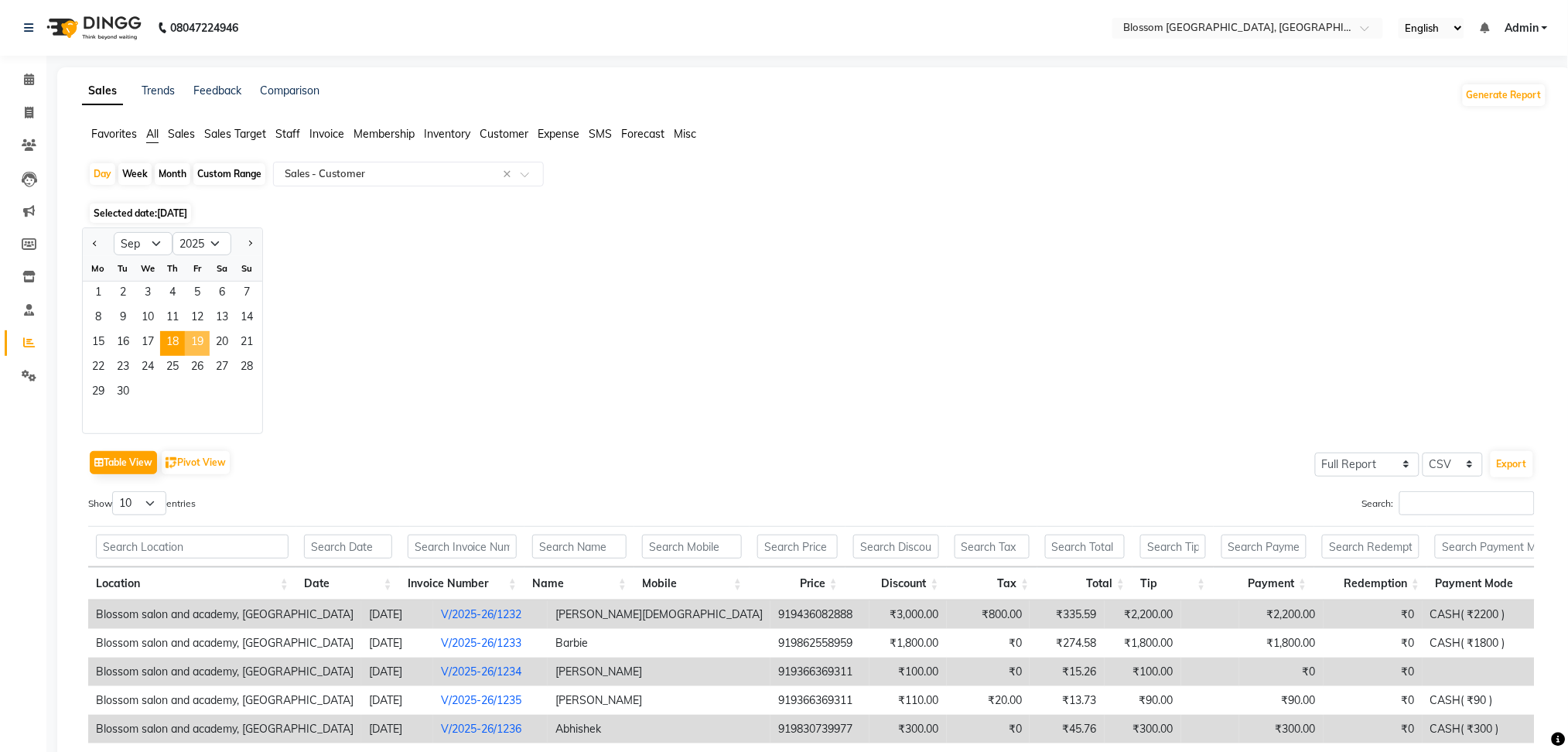
click at [194, 334] on span "19" at bounding box center [197, 343] width 25 height 25
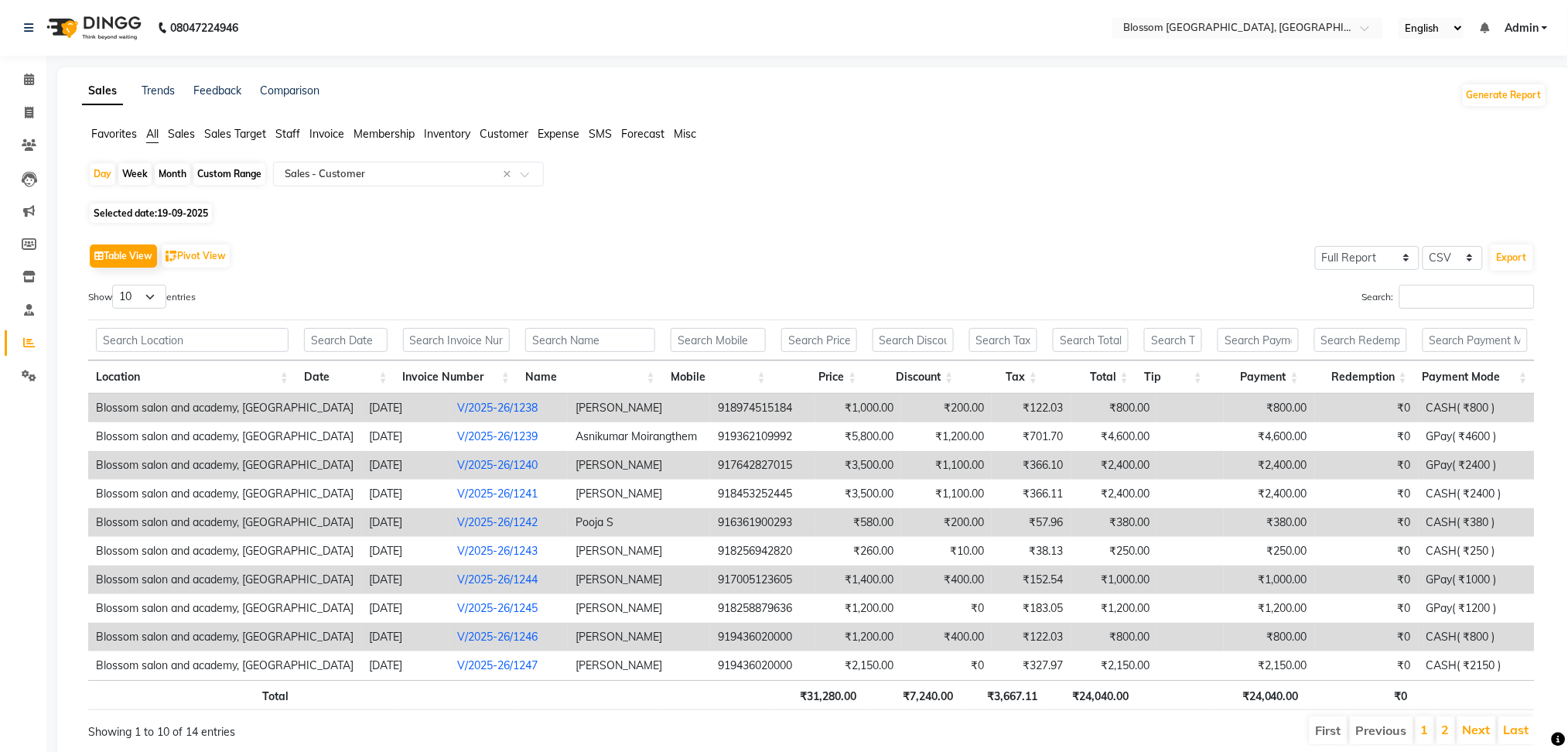
click at [180, 210] on span "19-09-2025" at bounding box center [182, 213] width 51 height 11
select select "9"
select select "2025"
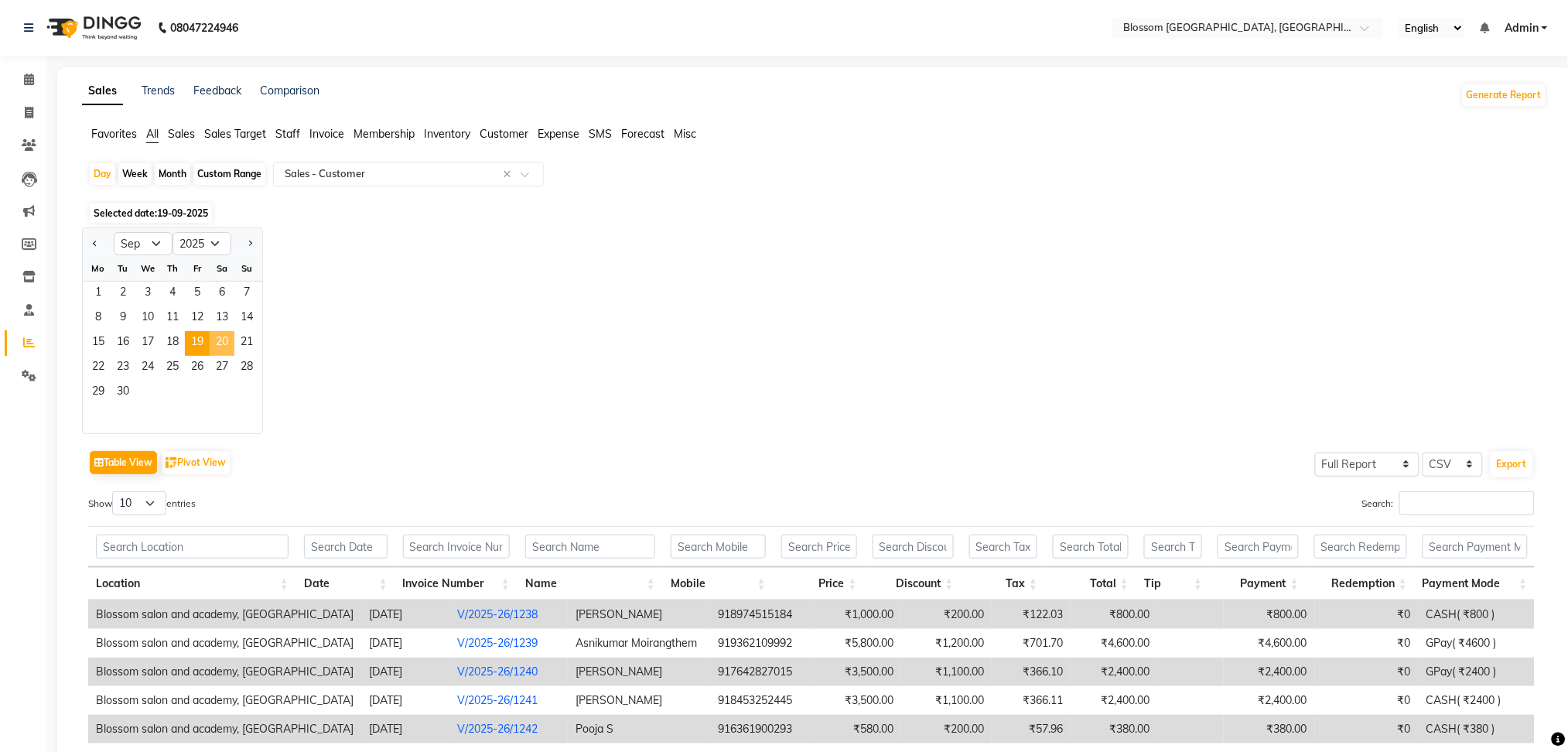
click at [220, 335] on span "20" at bounding box center [222, 343] width 25 height 25
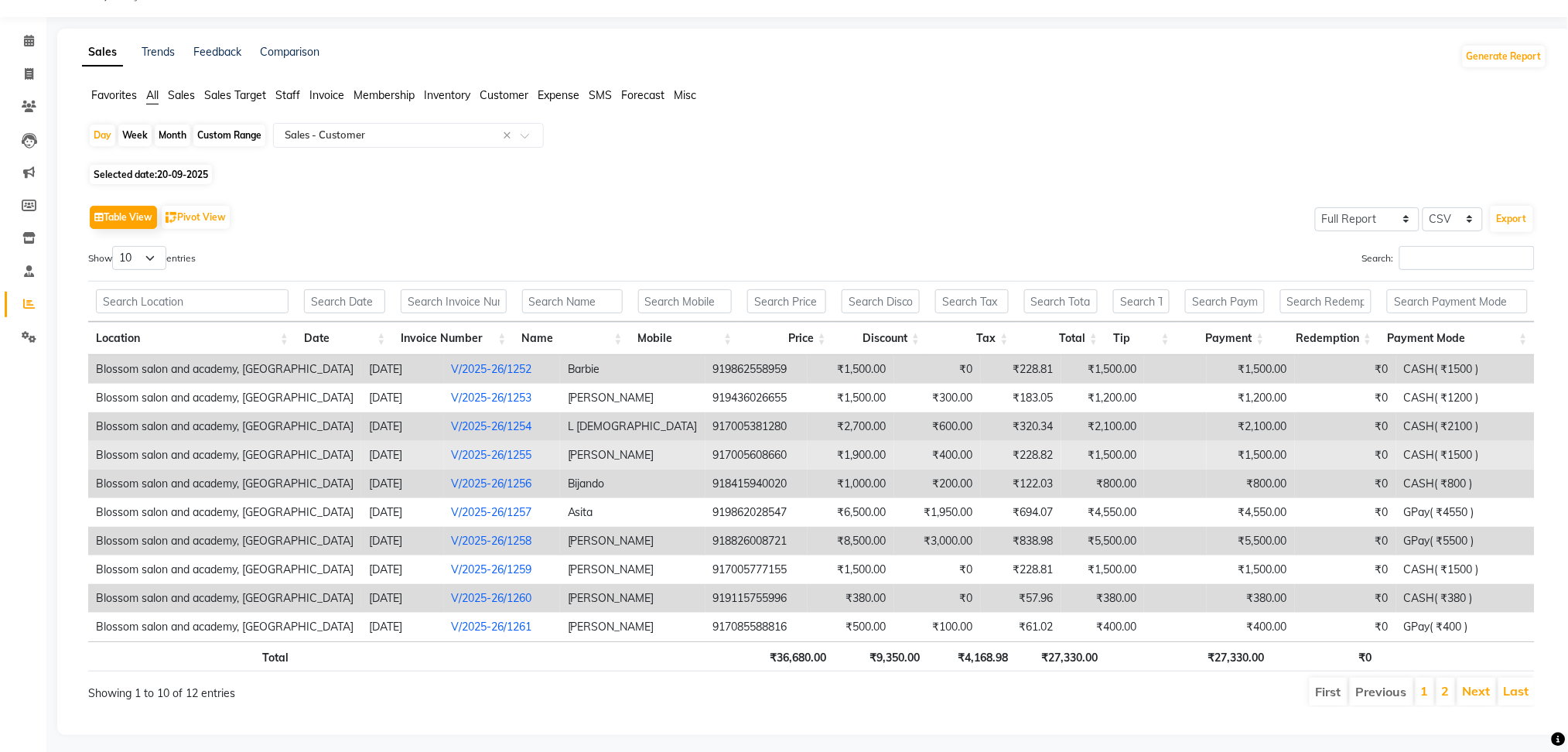
scroll to position [60, 0]
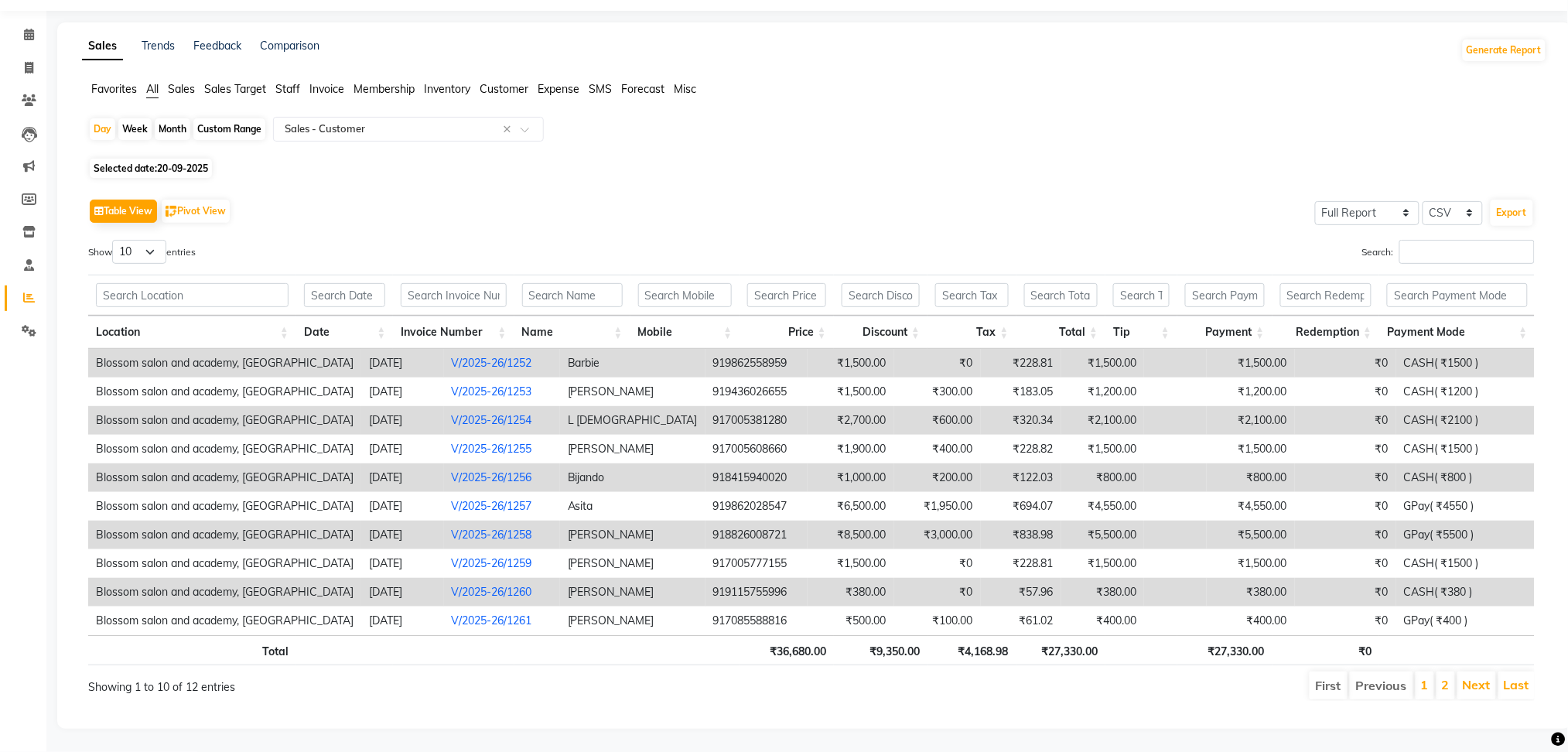
click at [153, 159] on span "Selected date: 20-09-2025" at bounding box center [151, 168] width 123 height 19
select select "9"
select select "2025"
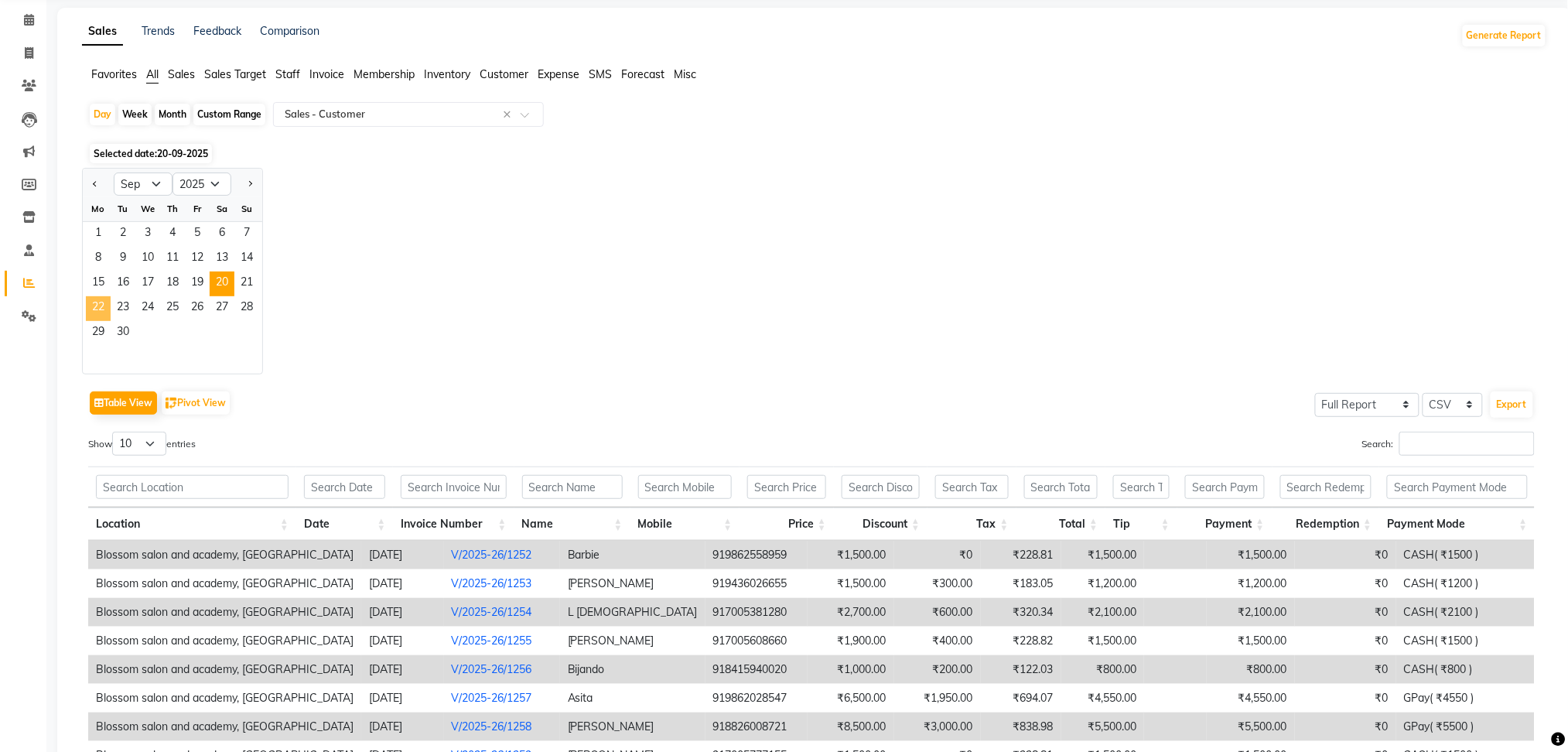
click at [100, 308] on span "22" at bounding box center [98, 309] width 25 height 25
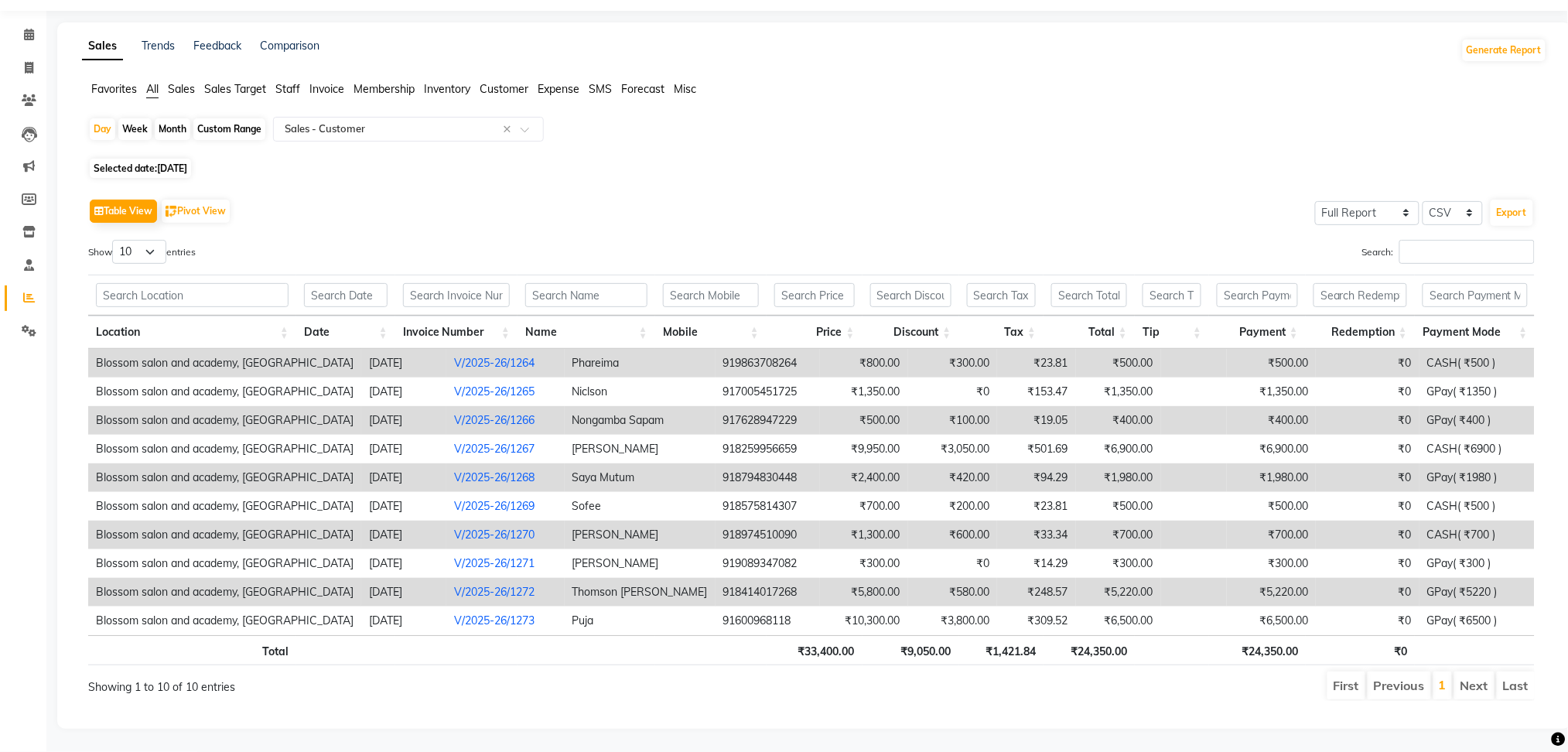
click at [181, 163] on span "22-09-2025" at bounding box center [172, 168] width 30 height 11
select select "9"
select select "2025"
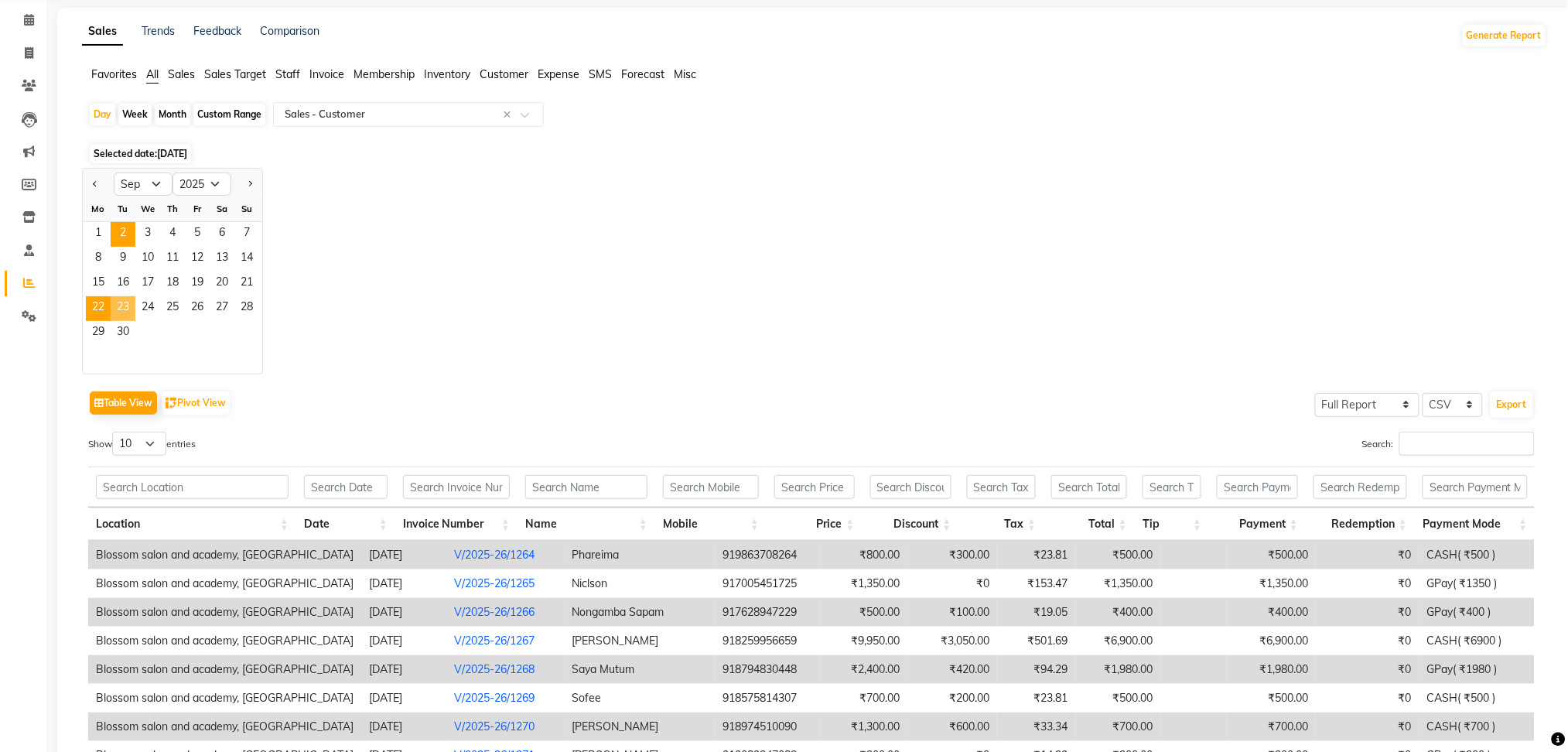
click at [114, 300] on span "23" at bounding box center [123, 309] width 25 height 25
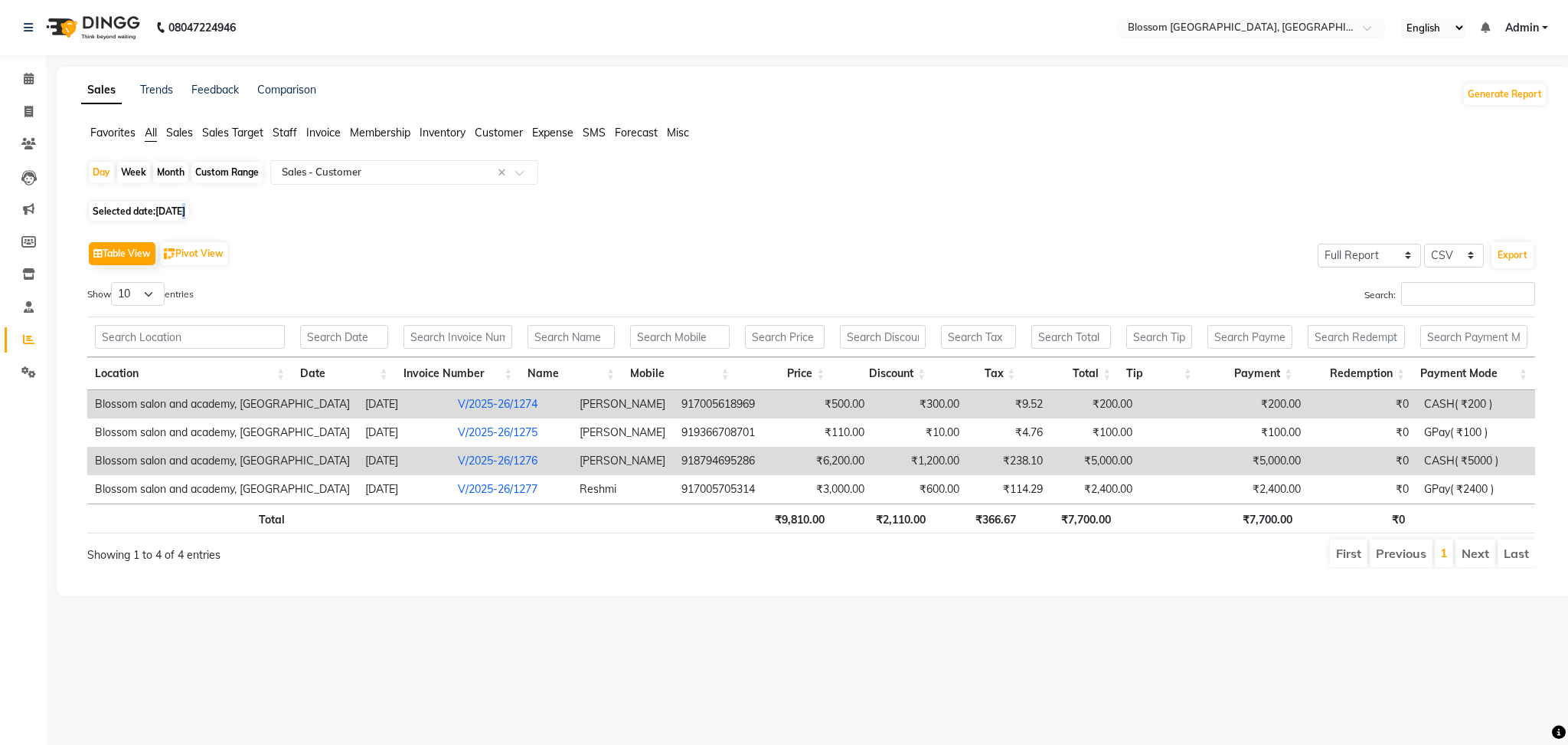
click at [184, 204] on span "Selected date: 23-09-2025" at bounding box center [139, 211] width 101 height 19
select select "9"
select select "2025"
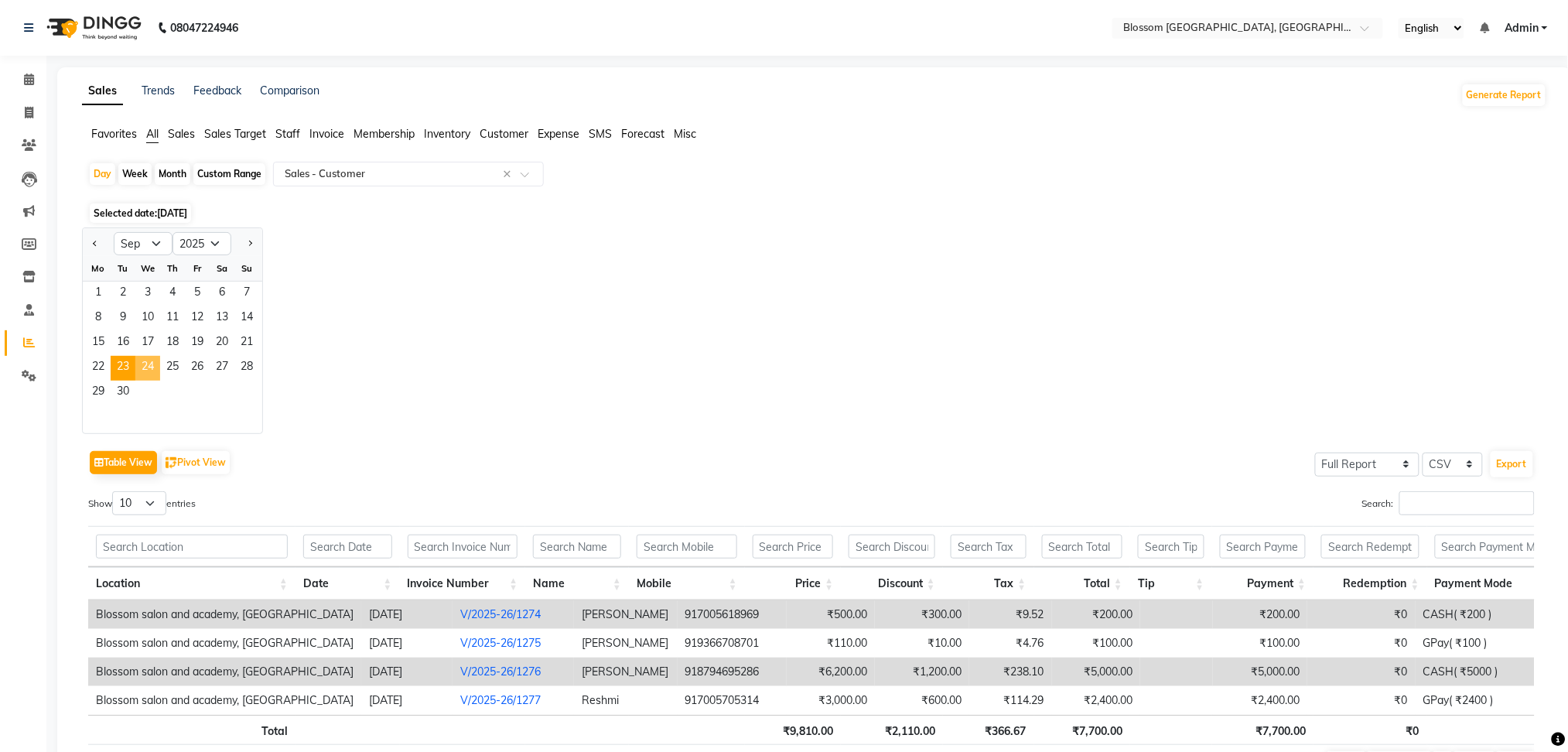
click at [144, 374] on span "24" at bounding box center [148, 368] width 25 height 25
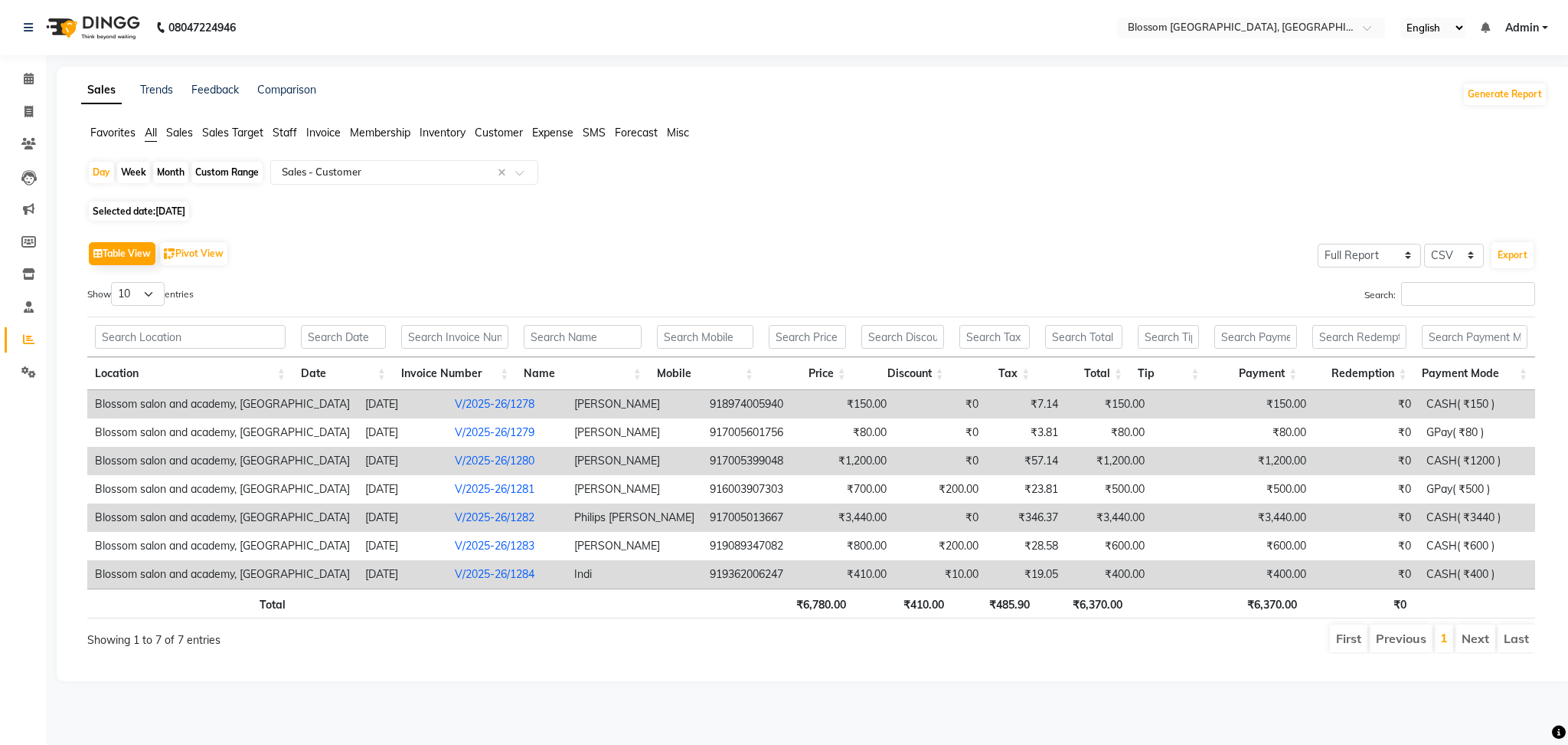
click at [164, 204] on span "Selected date: 24-09-2025" at bounding box center [139, 211] width 101 height 19
select select "9"
select select "2025"
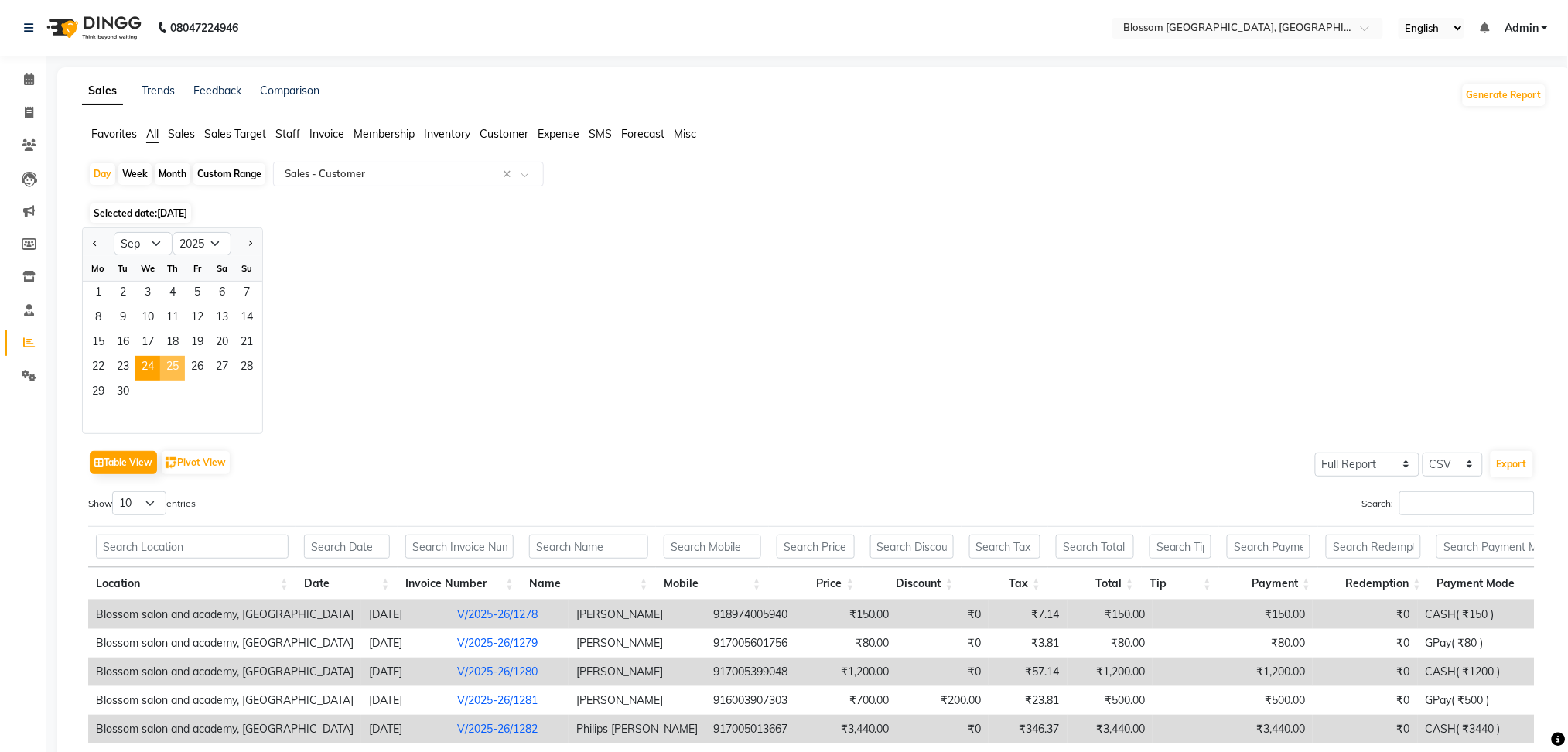
click at [180, 364] on span "25" at bounding box center [173, 368] width 25 height 25
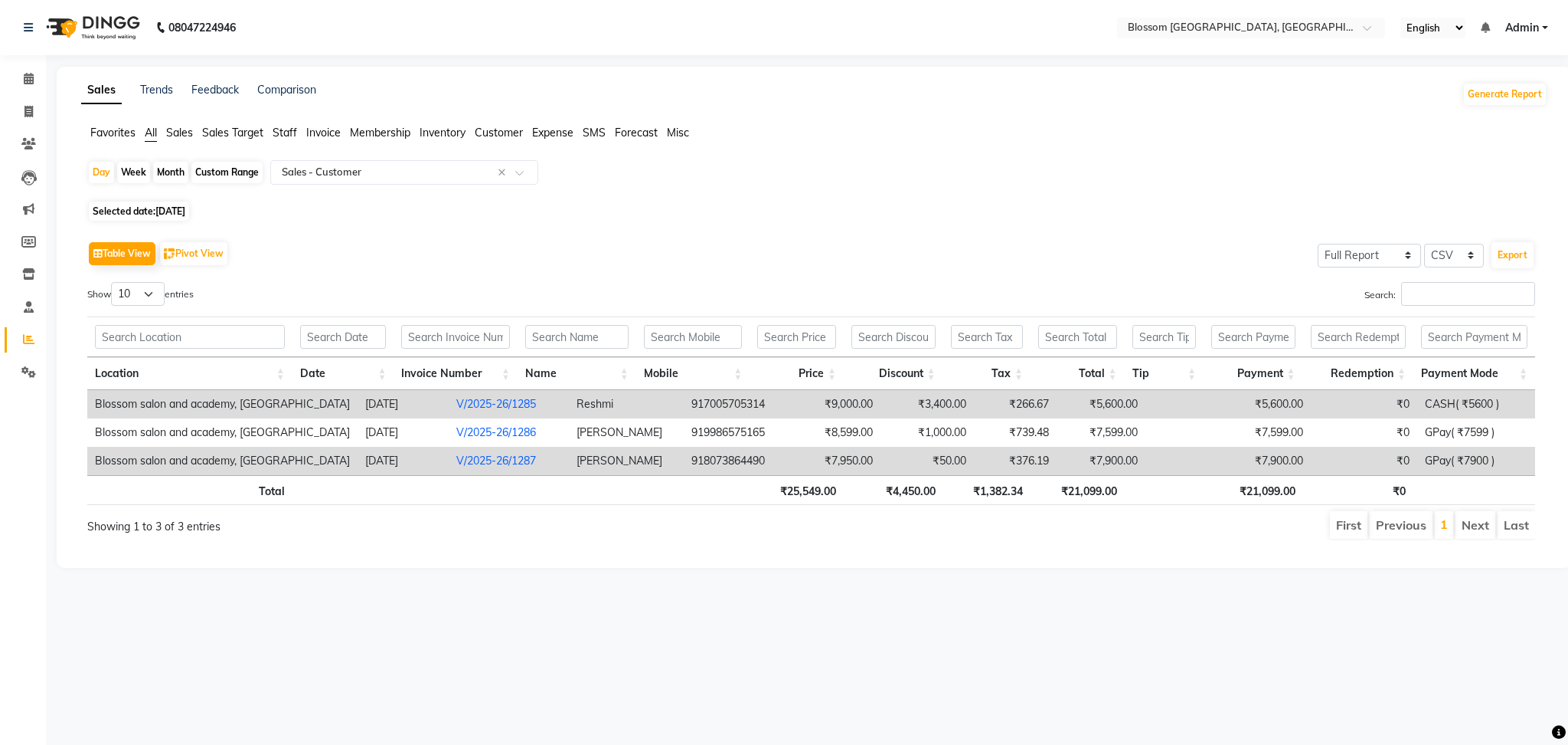
click at [165, 209] on span "25-09-2025" at bounding box center [170, 211] width 30 height 11
select select "9"
select select "2025"
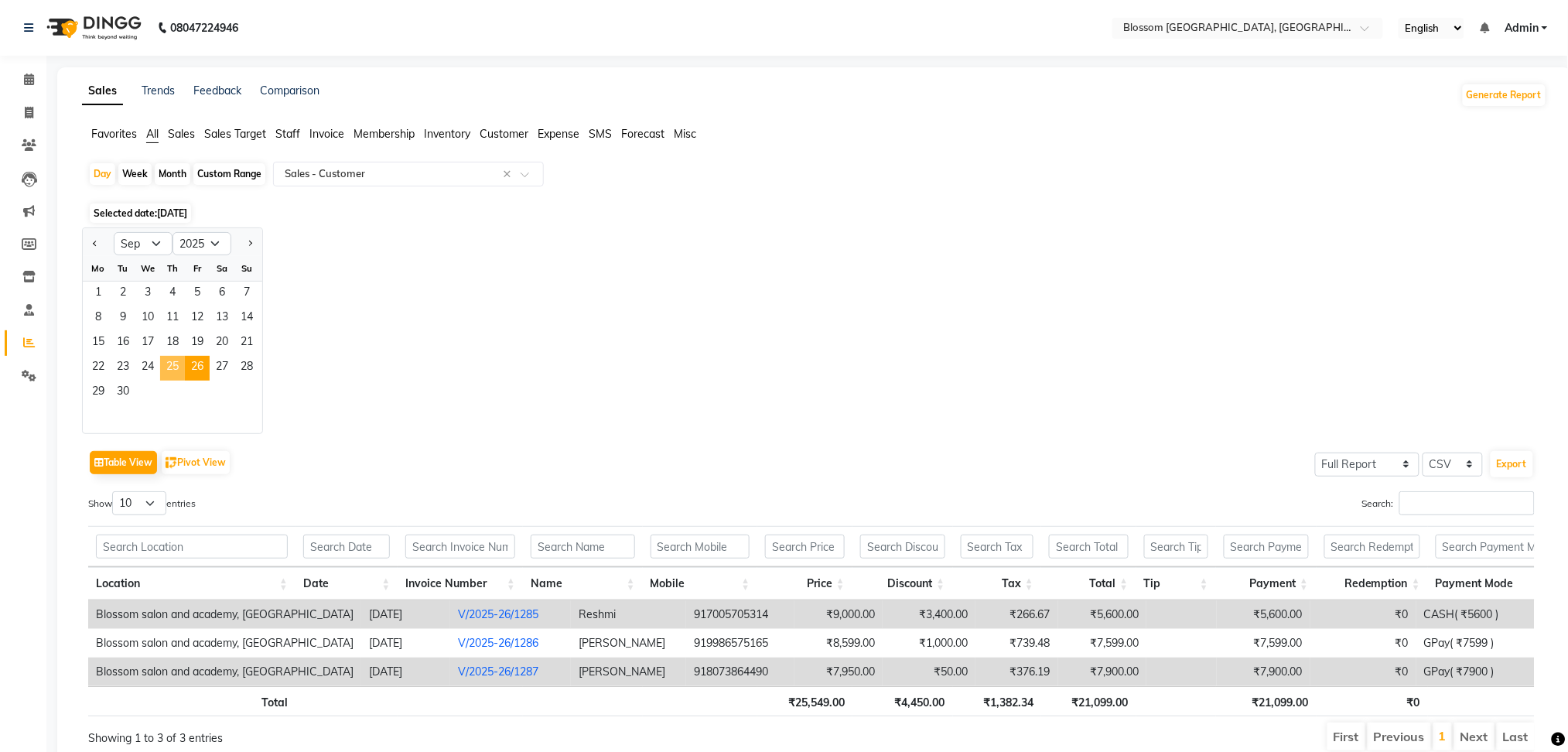
drag, startPoint x: 181, startPoint y: 368, endPoint x: 196, endPoint y: 365, distance: 15.3
click at [186, 369] on div "22 23 24 25 26 27 28" at bounding box center [173, 368] width 180 height 25
drag, startPoint x: 196, startPoint y: 365, endPoint x: 214, endPoint y: 351, distance: 22.8
click at [196, 364] on span "26" at bounding box center [197, 368] width 25 height 25
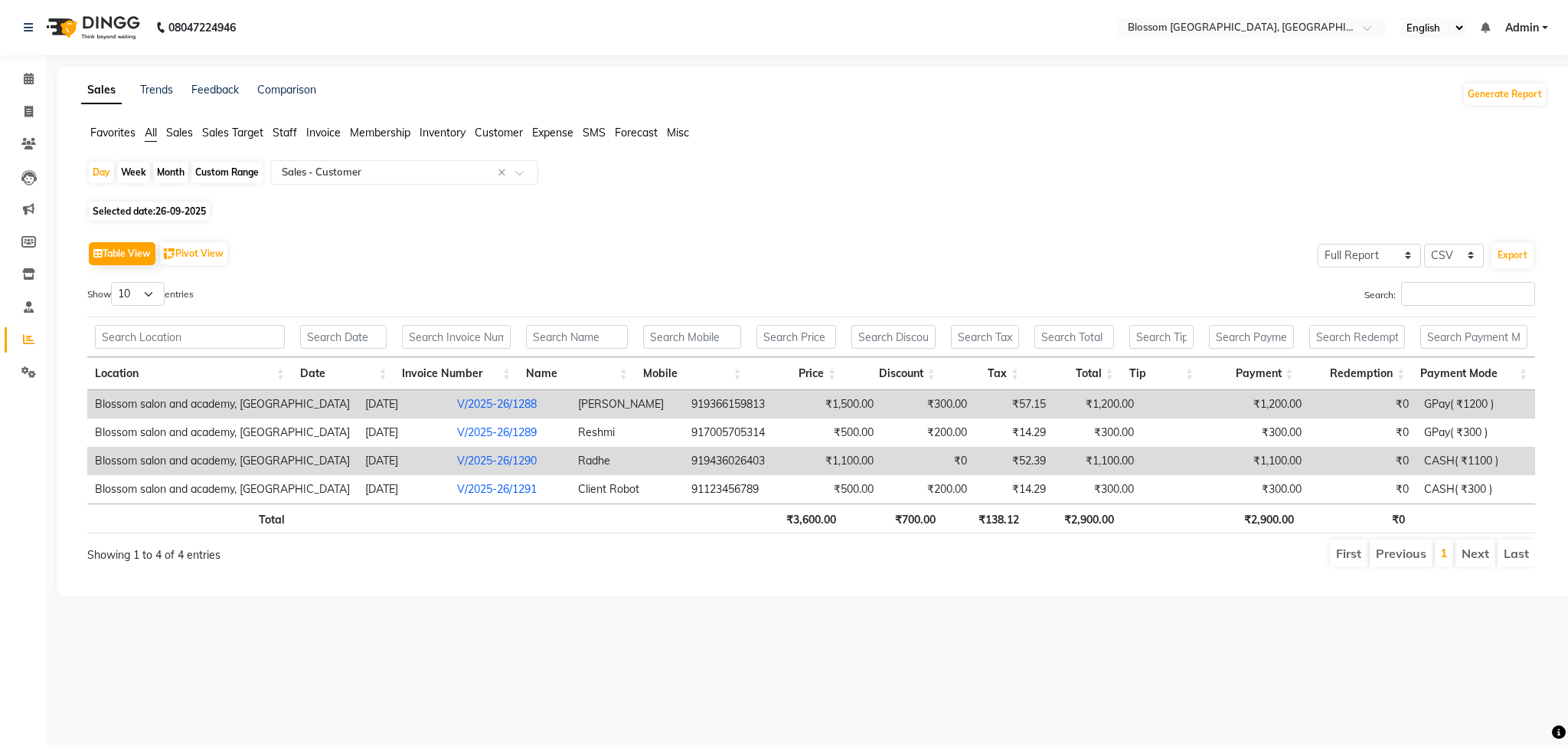
click at [188, 198] on div "Day Week Month Custom Range Select Report Type × Sales - Customer × Selected da…" at bounding box center [815, 371] width 1467 height 421
click at [186, 207] on span "26-09-2025" at bounding box center [180, 211] width 50 height 11
select select "9"
select select "2025"
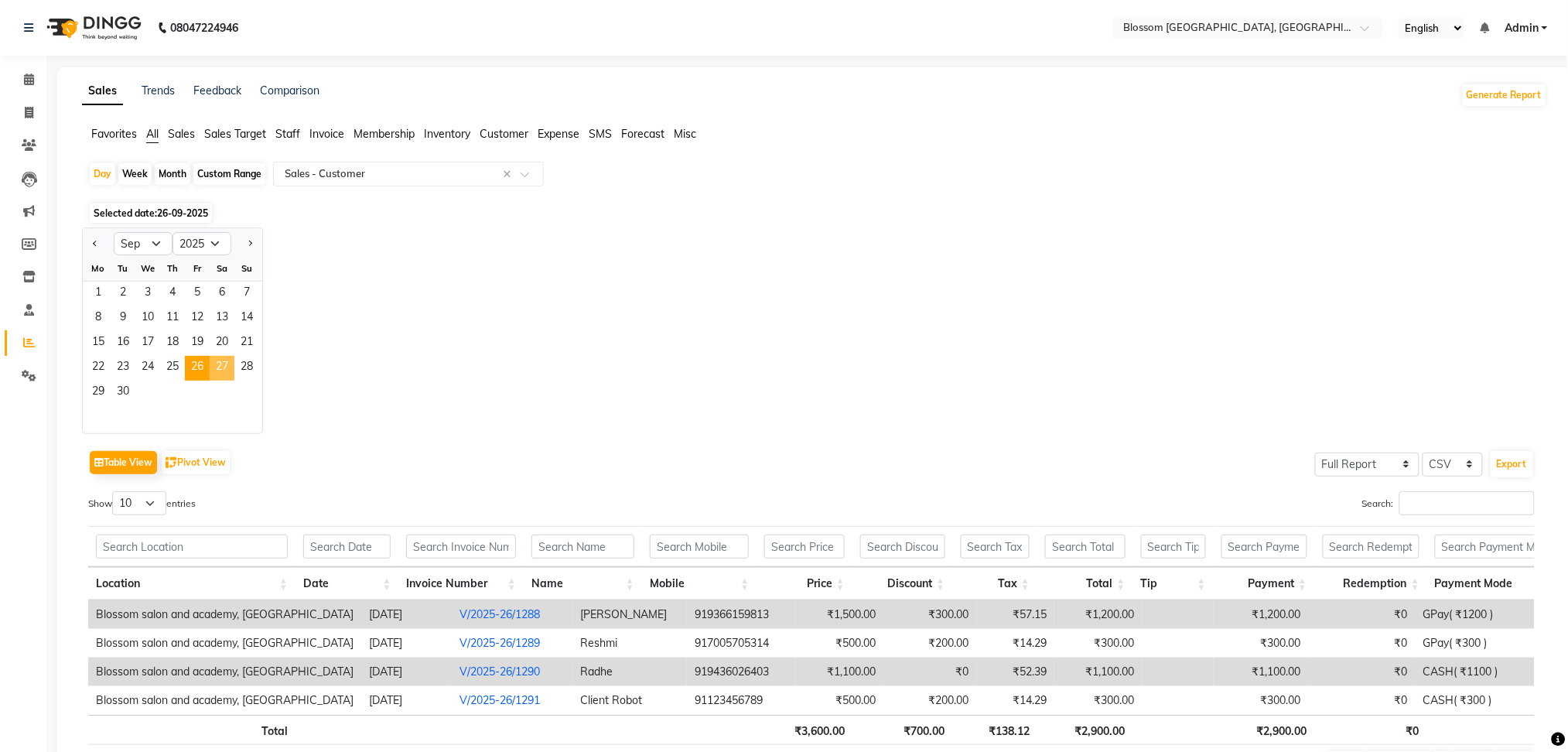
click at [221, 376] on span "27" at bounding box center [222, 368] width 25 height 25
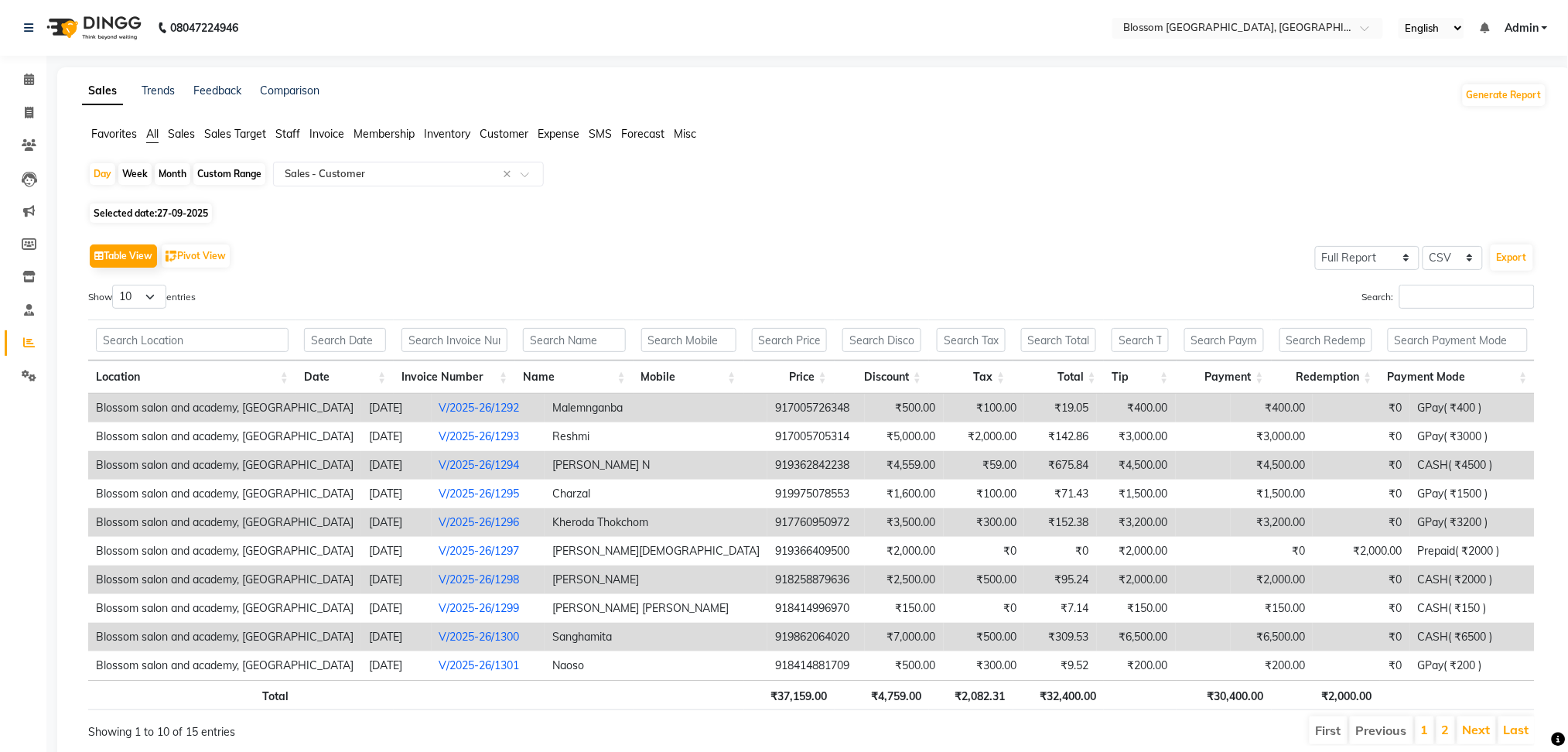
click at [191, 213] on span "27-09-2025" at bounding box center [182, 213] width 51 height 11
select select "9"
select select "2025"
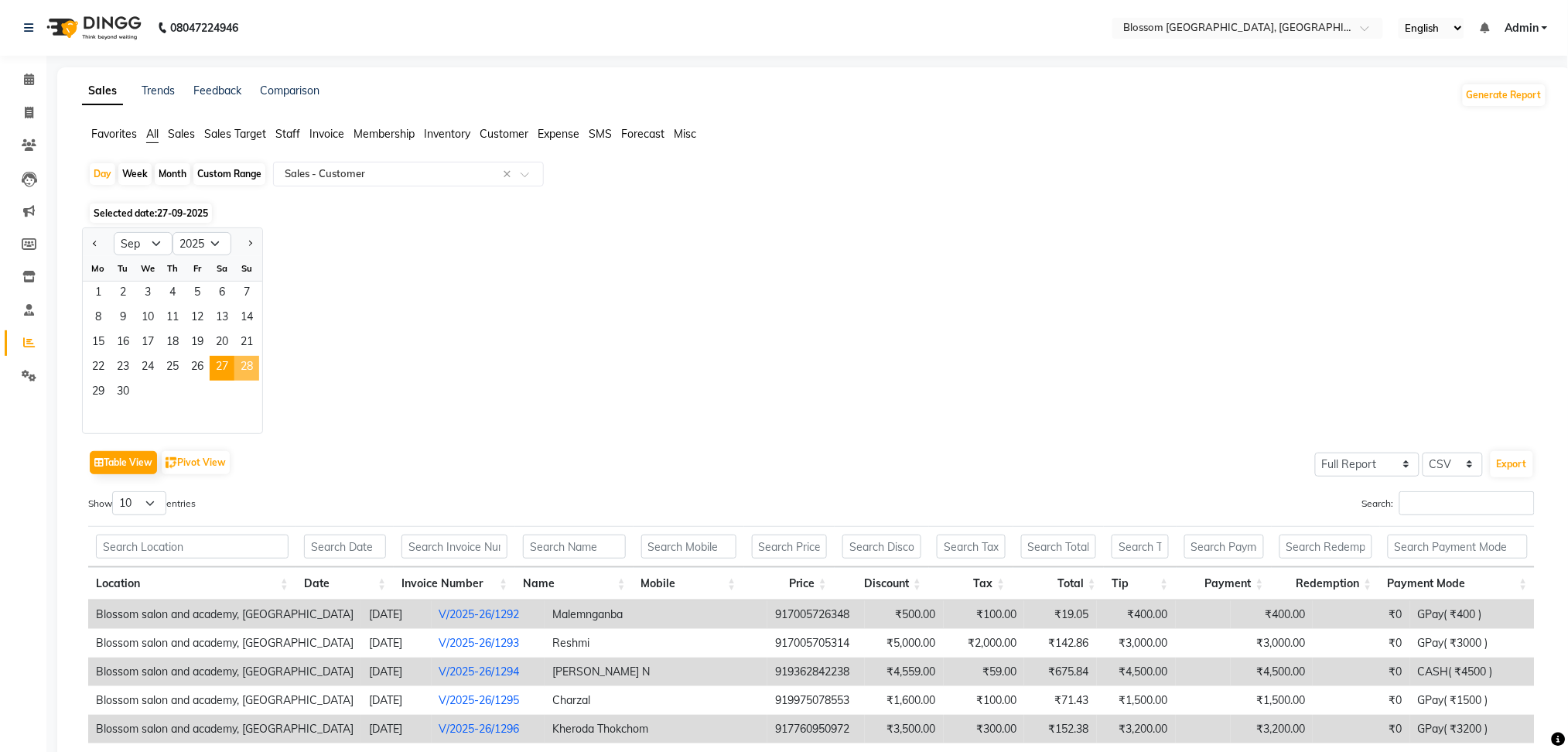
click at [247, 374] on span "28" at bounding box center [247, 368] width 25 height 25
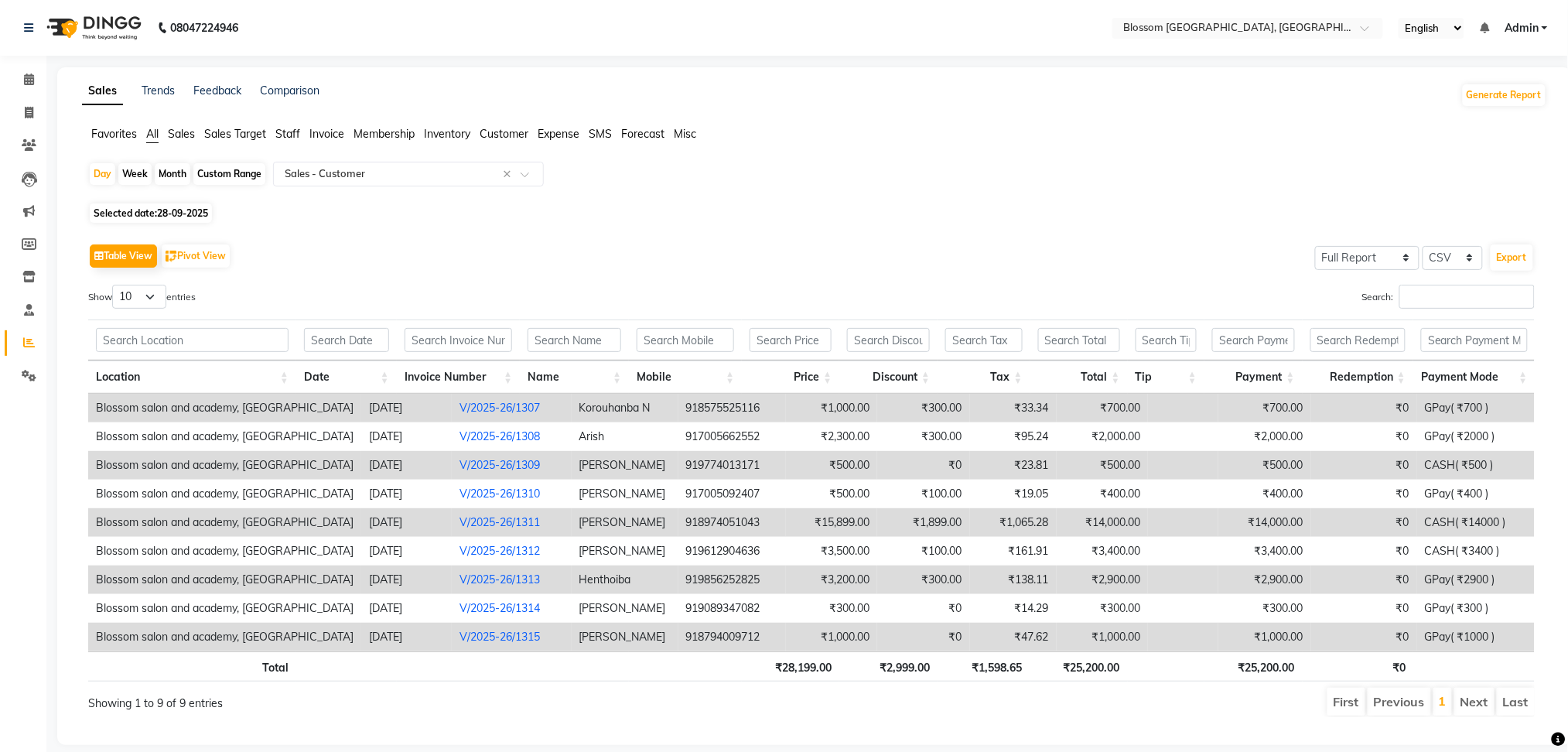
click at [174, 220] on span "Selected date: 28-09-2025" at bounding box center [151, 213] width 123 height 19
select select "9"
select select "2025"
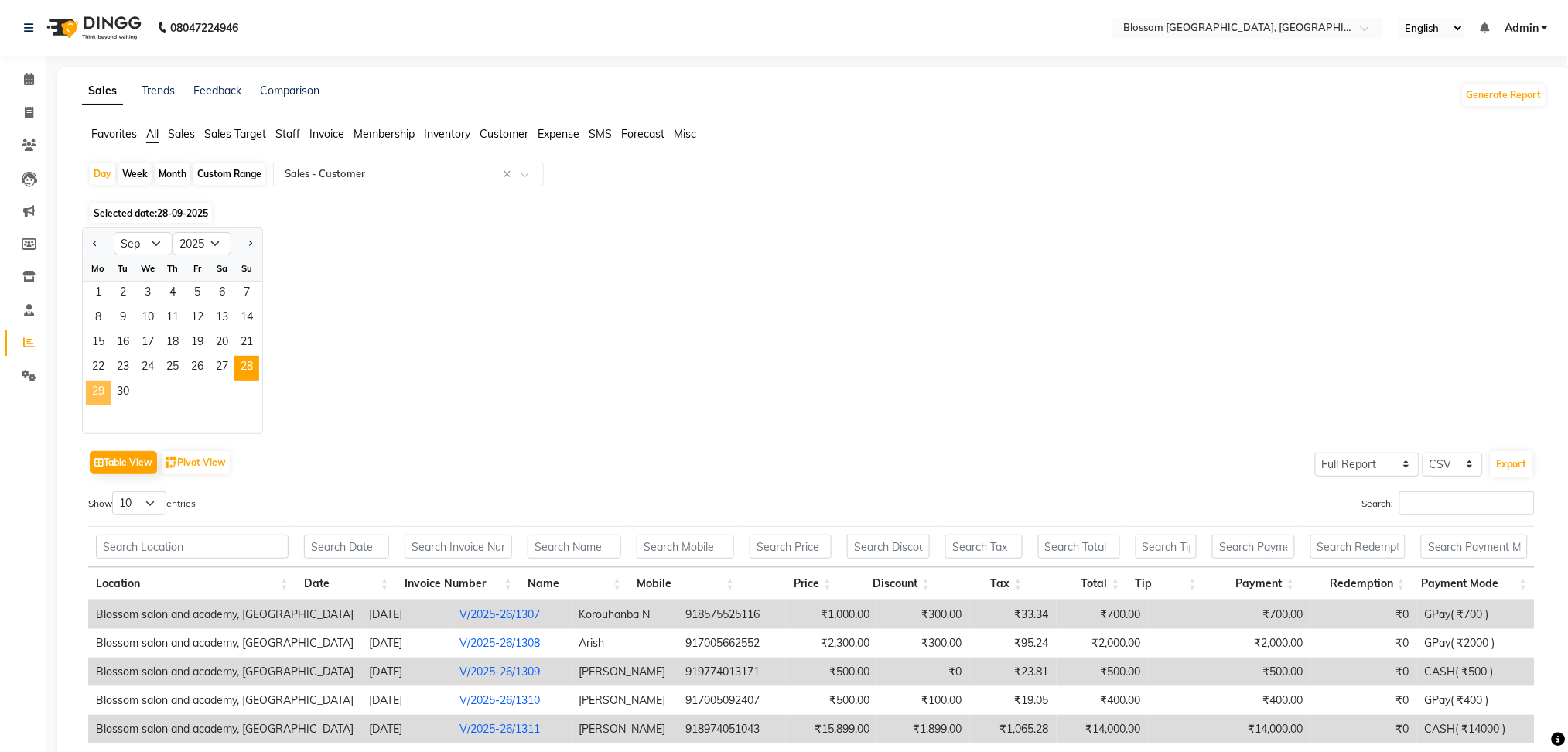
click at [106, 397] on span "29" at bounding box center [98, 393] width 25 height 25
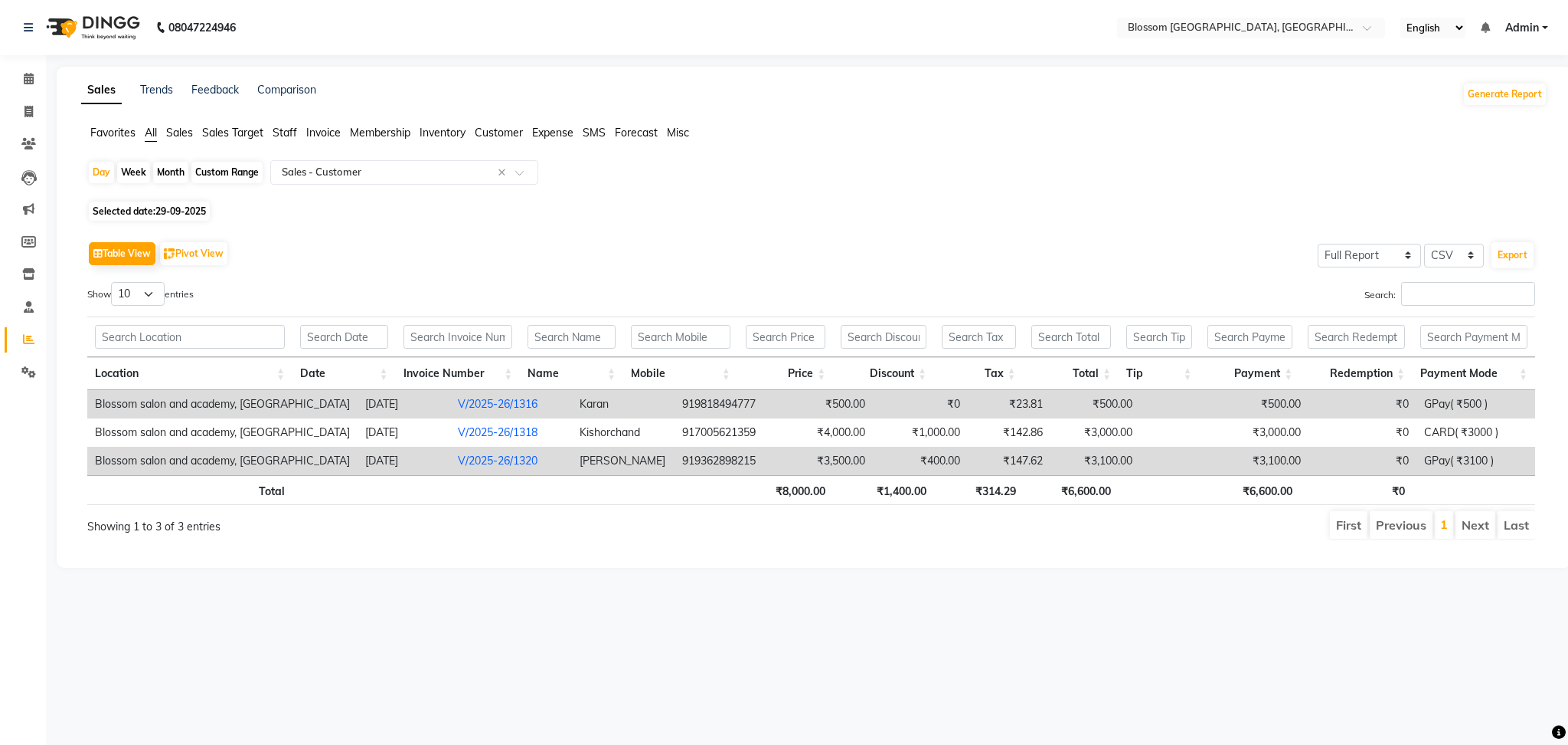
click at [180, 210] on span "29-09-2025" at bounding box center [180, 211] width 50 height 11
select select "9"
select select "2025"
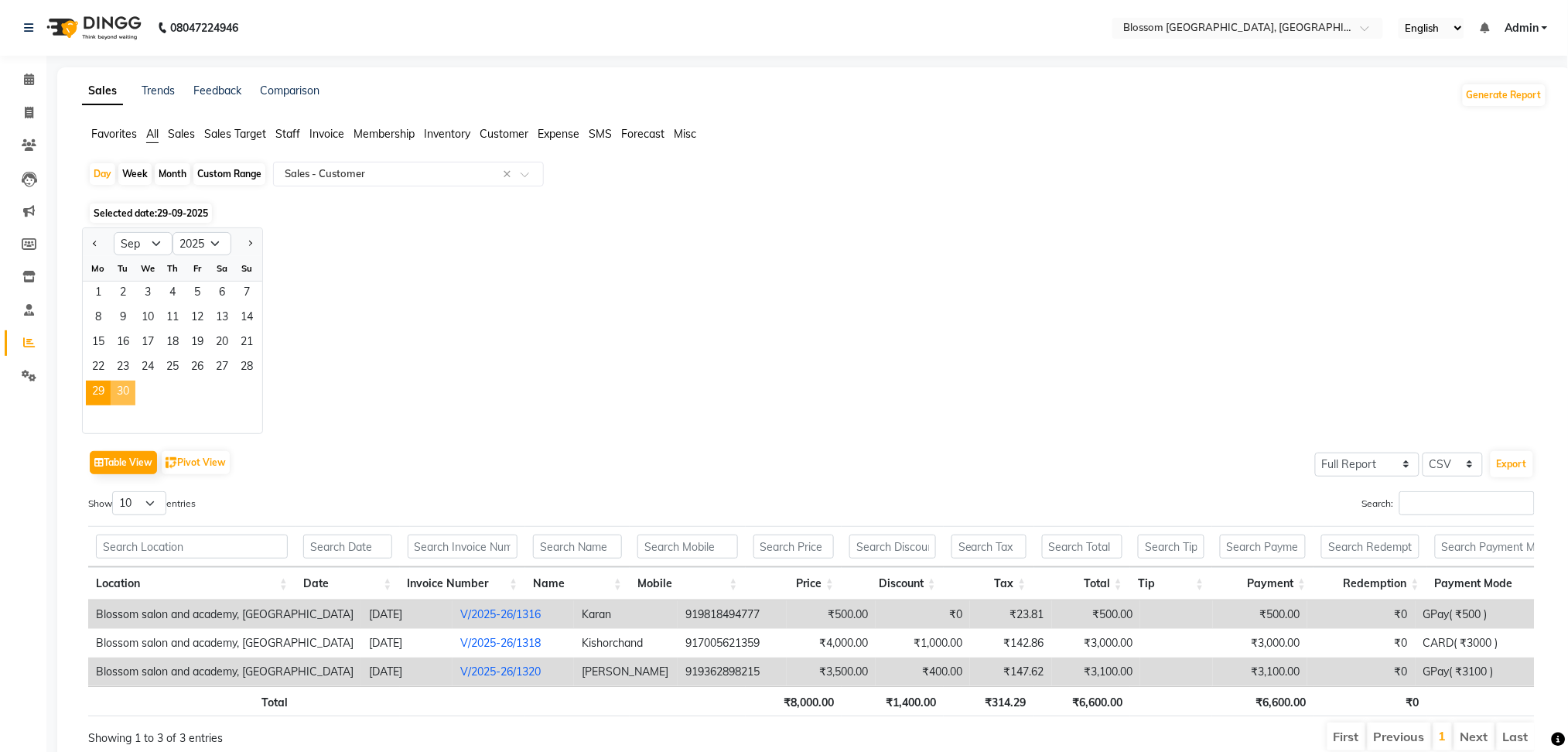
click at [131, 397] on span "30" at bounding box center [123, 393] width 25 height 25
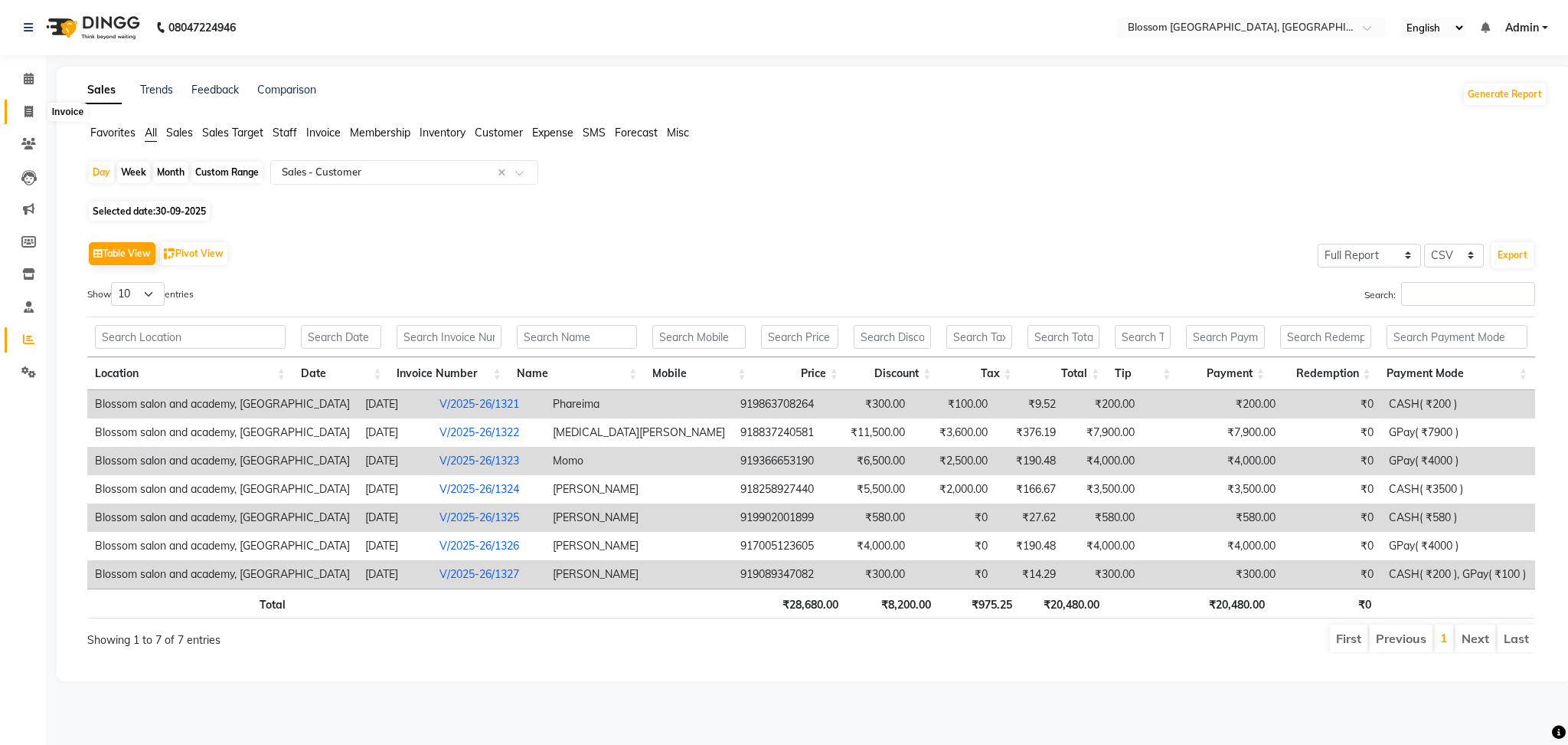
drag, startPoint x: 28, startPoint y: 104, endPoint x: 81, endPoint y: 112, distance: 53.6
click at [28, 105] on icon at bounding box center [29, 111] width 9 height 11
select select "service"
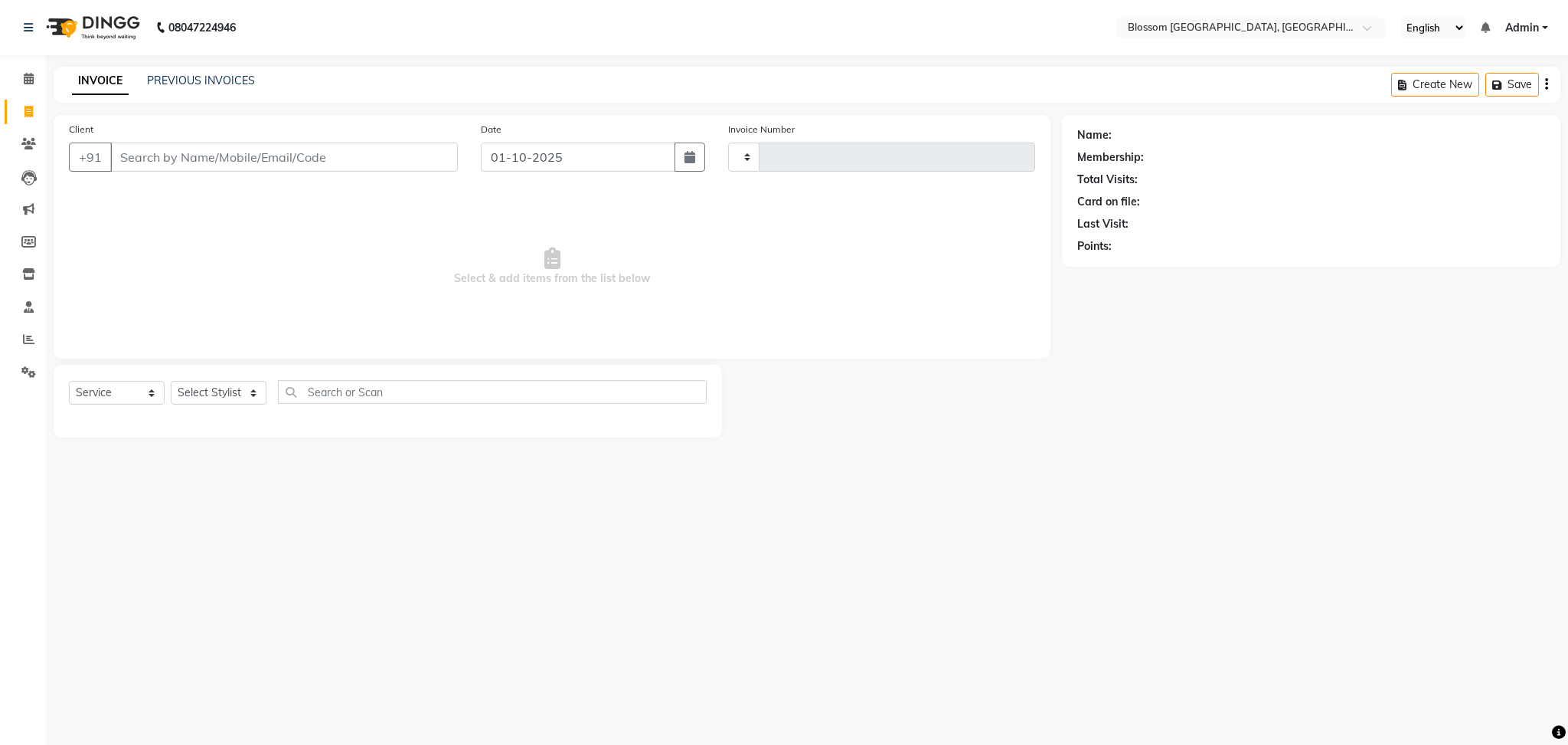
type input "1330"
select select "7465"
type input "7005230115"
click at [398, 160] on span "Add Client" at bounding box center [419, 157] width 61 height 15
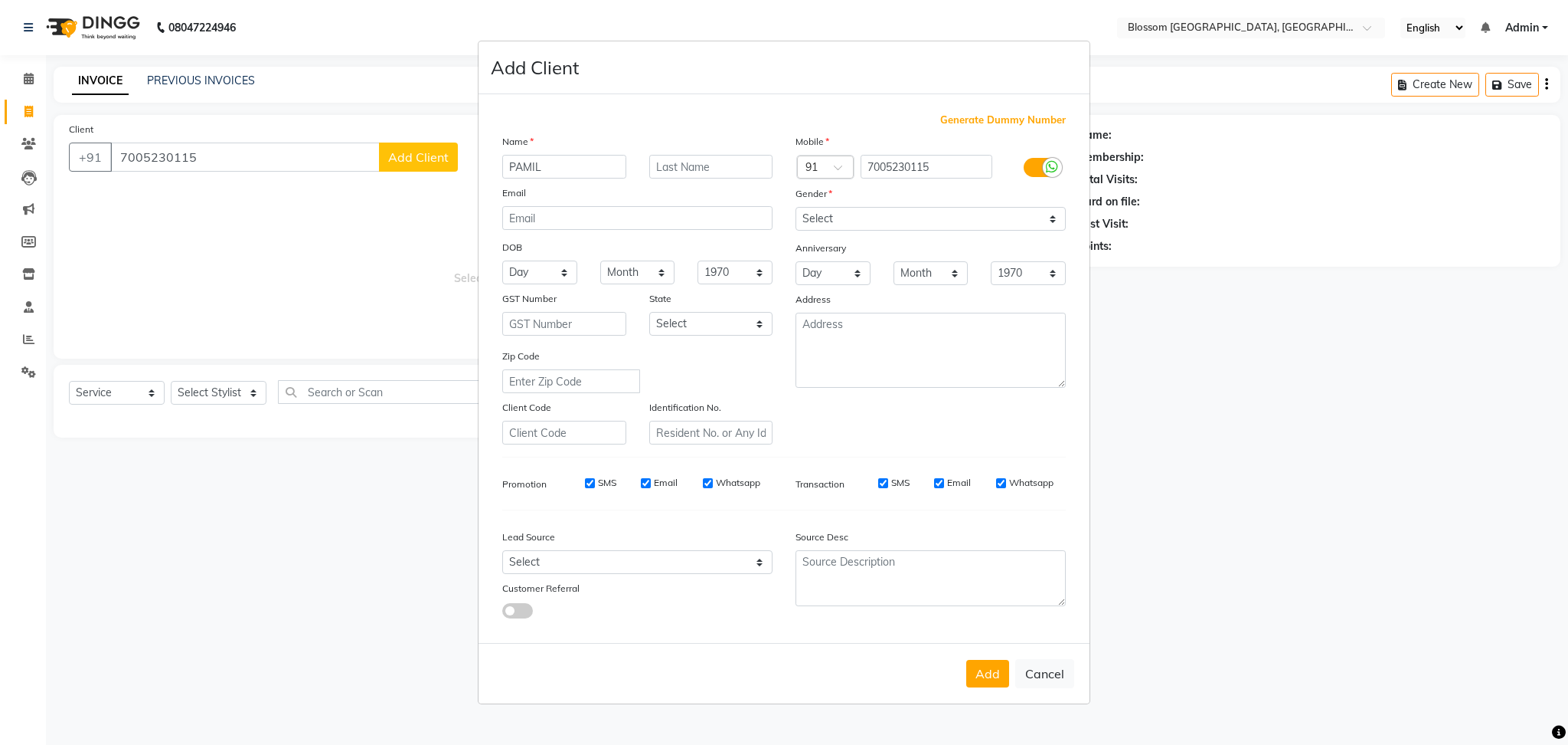
type input "PAMIL"
click at [668, 161] on input "text" at bounding box center [711, 167] width 124 height 24
type input "MANGANG"
click at [910, 216] on select "Select Male Female Other Prefer Not To Say" at bounding box center [930, 219] width 271 height 24
select select "female"
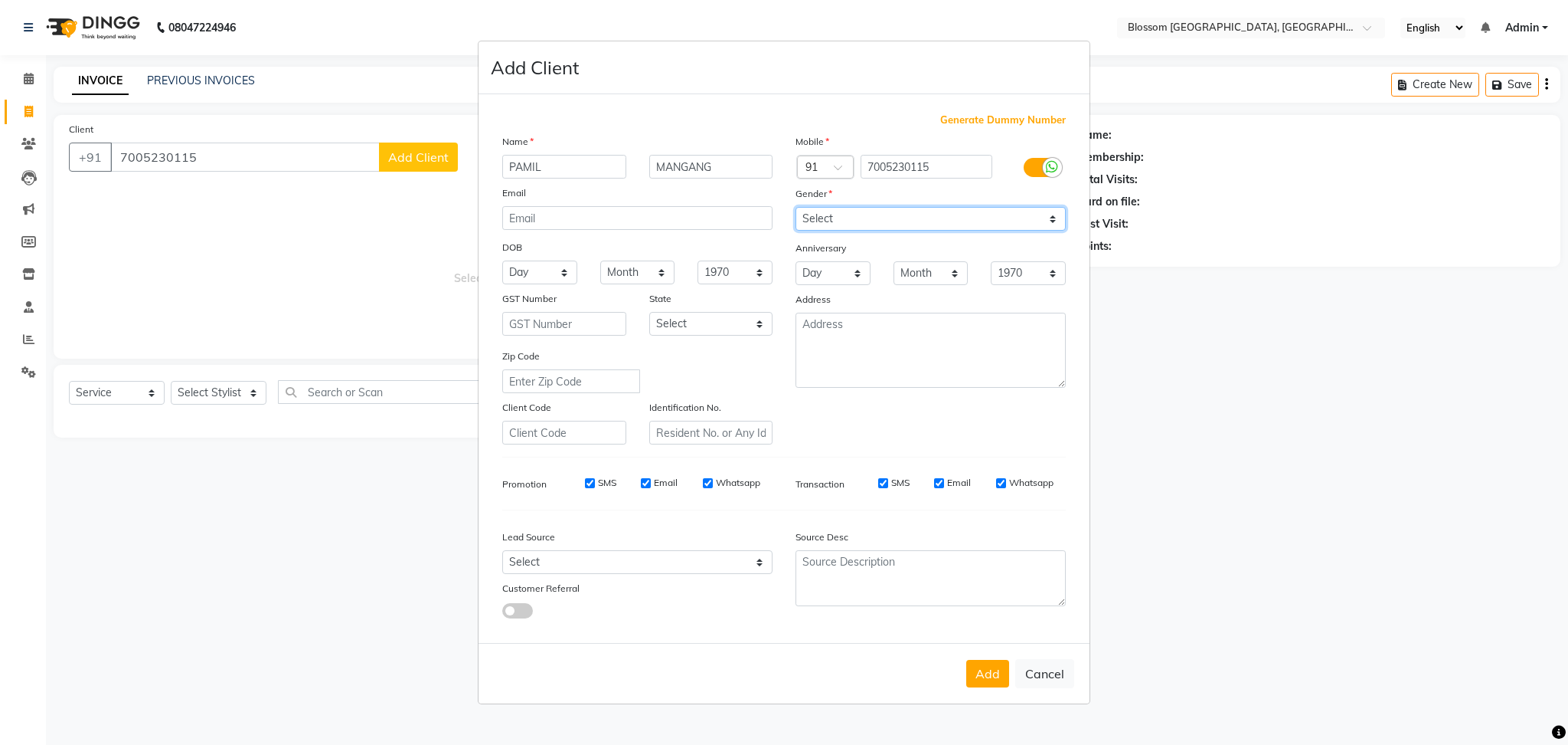
click at [796, 207] on select "Select Male Female Other Prefer Not To Say" at bounding box center [930, 219] width 271 height 24
click at [989, 672] on button "Add" at bounding box center [988, 673] width 43 height 28
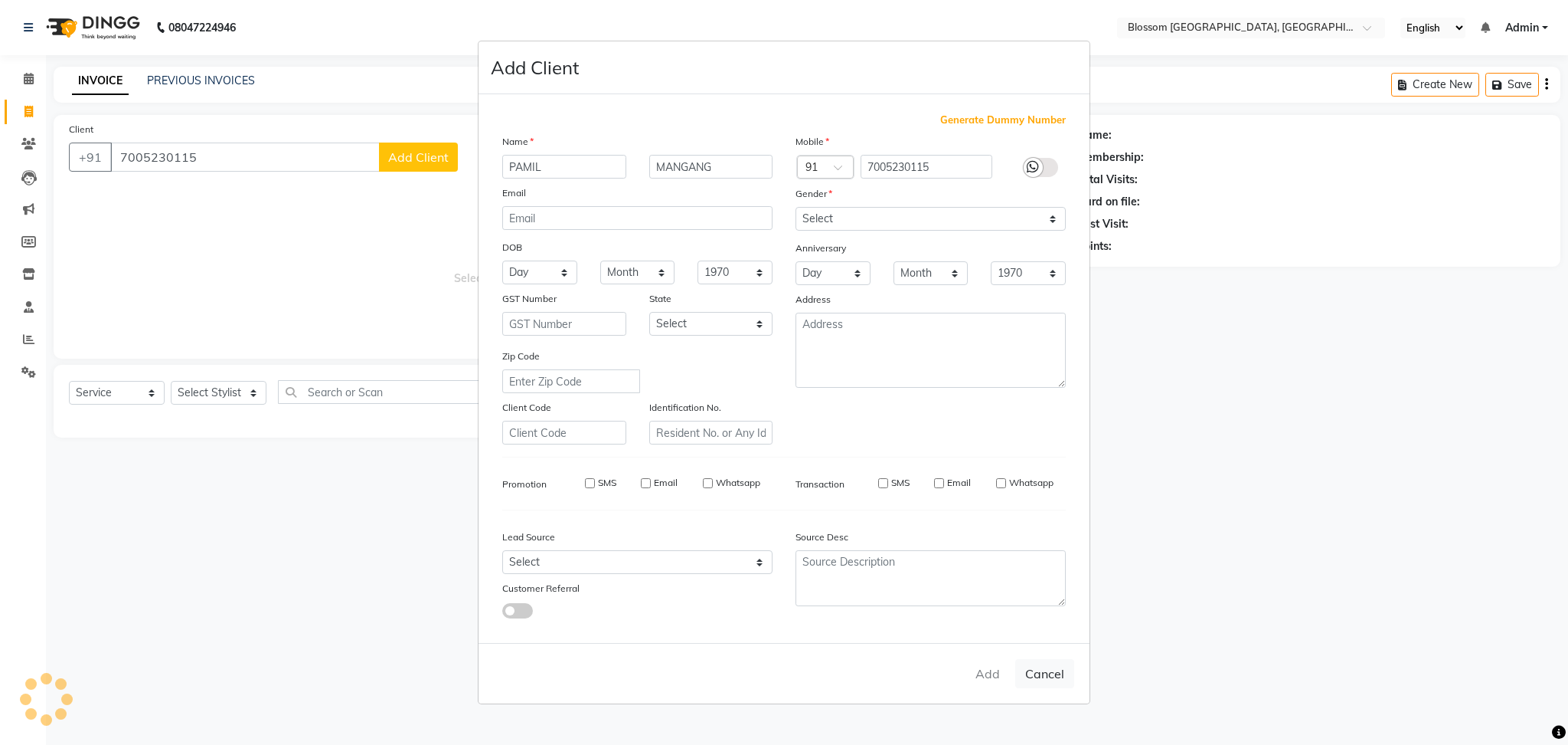
select select
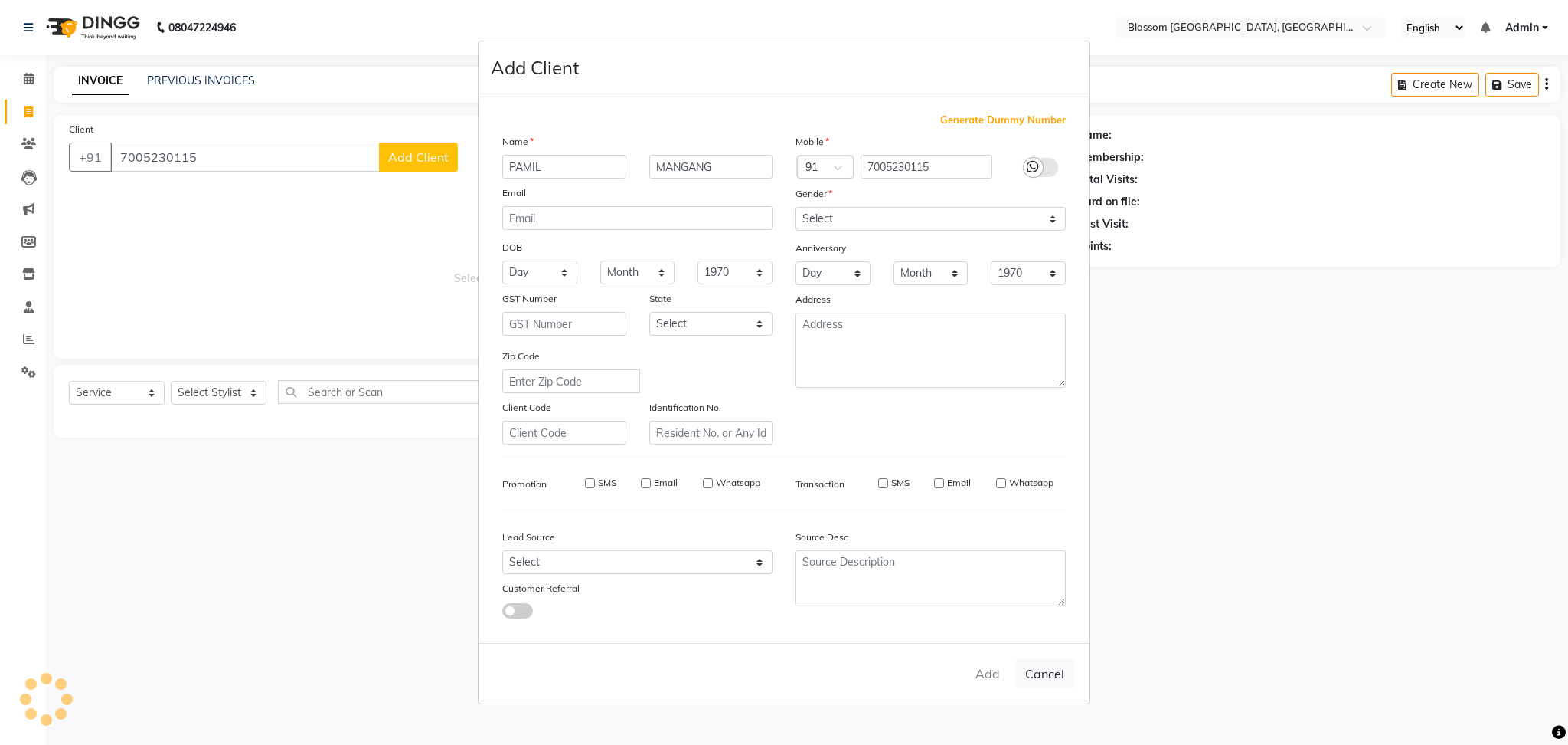
select select
checkbox input "false"
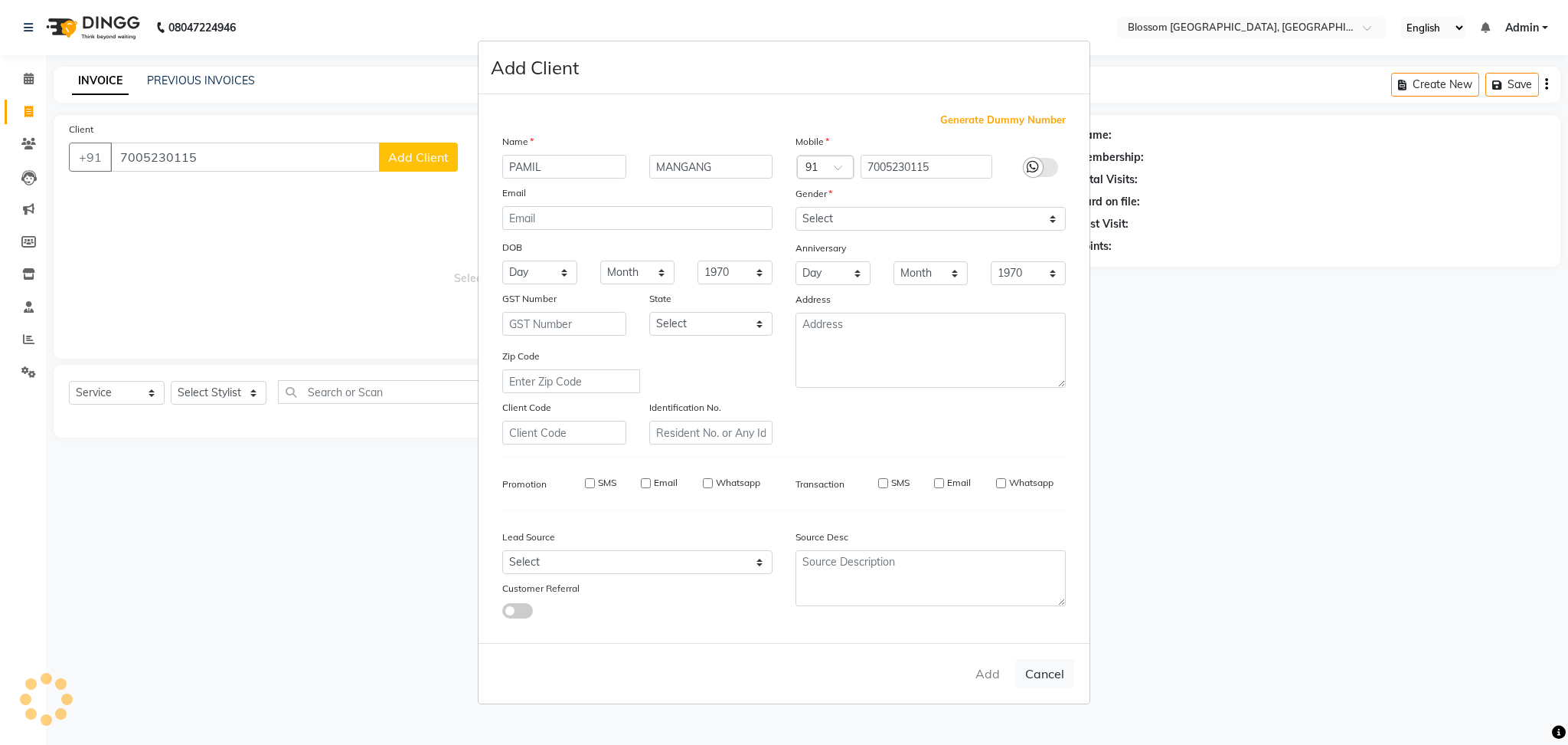
checkbox input "false"
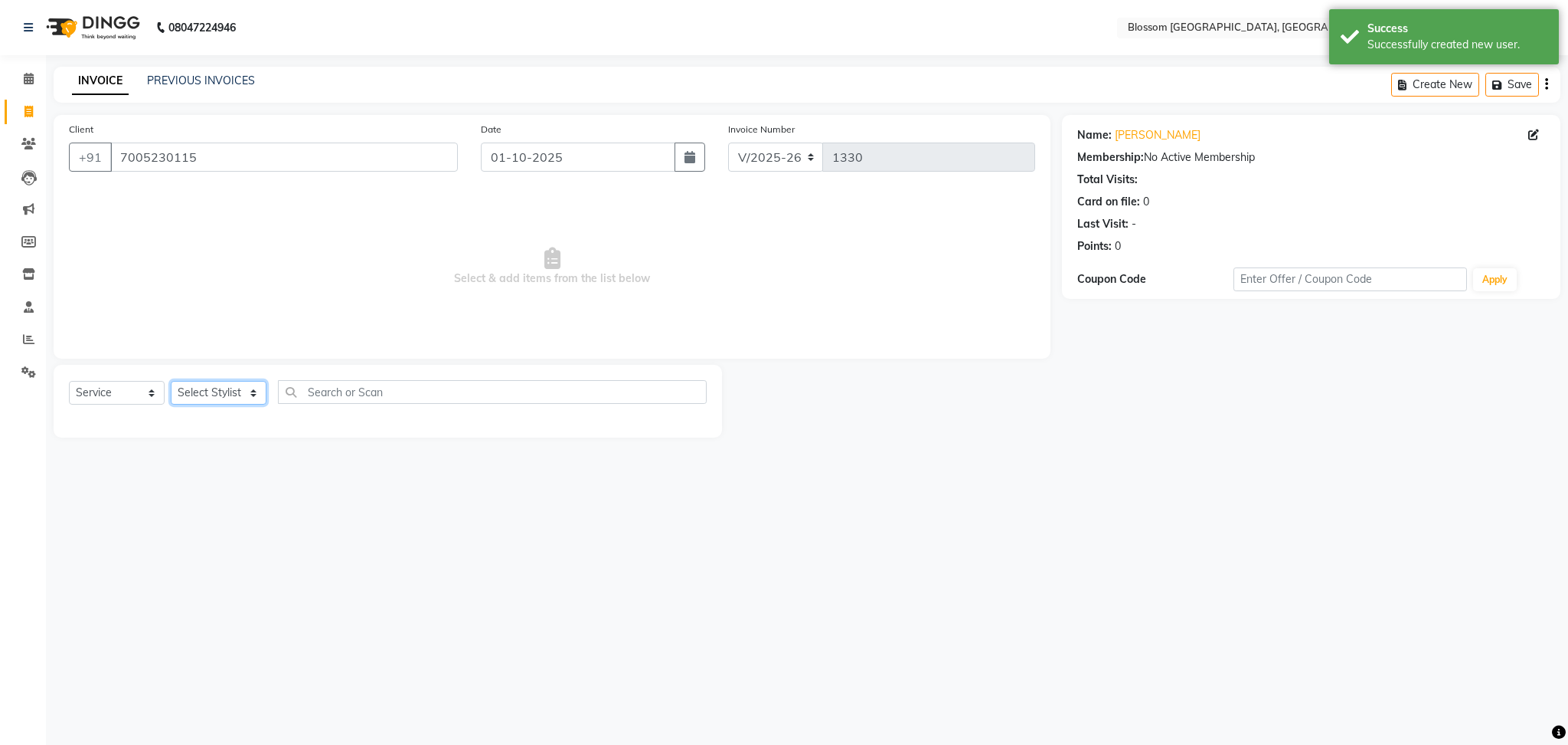
click at [229, 391] on select "Select Stylist Laimayum Priyaluxmi Laishram Anjali Maimom Anjali chanu M.Sana c…" at bounding box center [219, 393] width 96 height 24
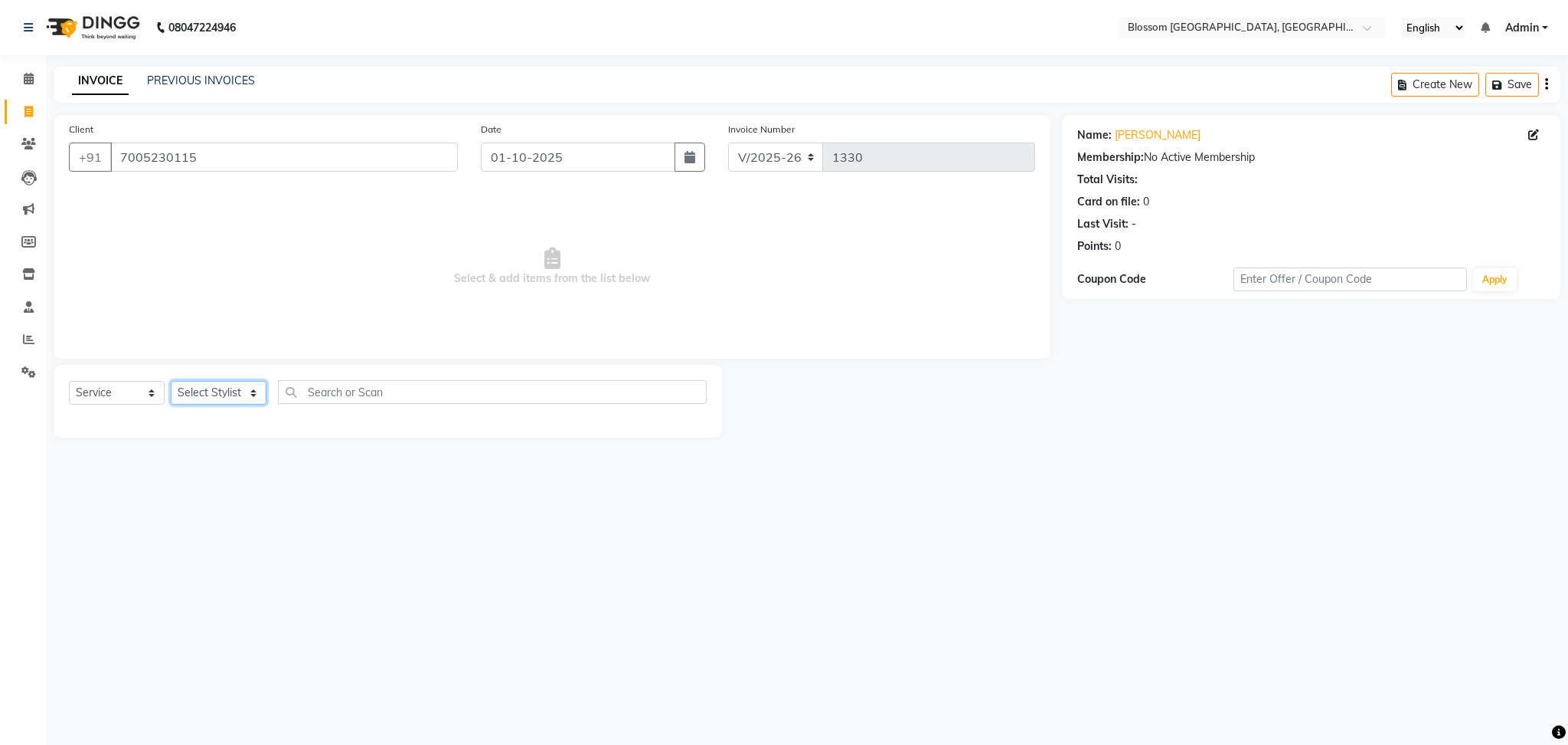
select select "86753"
click at [171, 382] on select "Select Stylist Laimayum Priyaluxmi Laishram Anjali Maimom Anjali chanu M.Sana c…" at bounding box center [219, 393] width 96 height 24
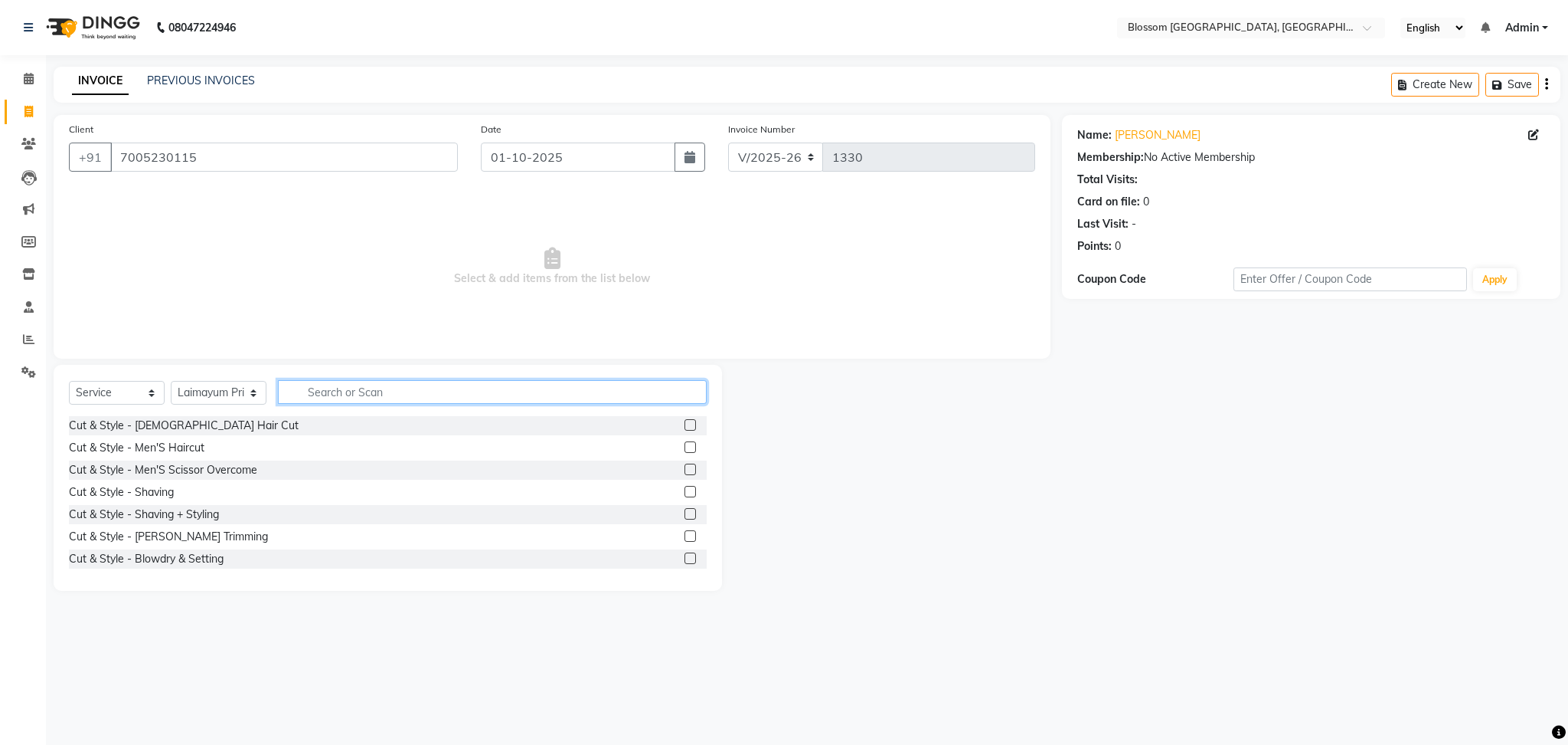
click at [363, 390] on input "text" at bounding box center [492, 392] width 429 height 24
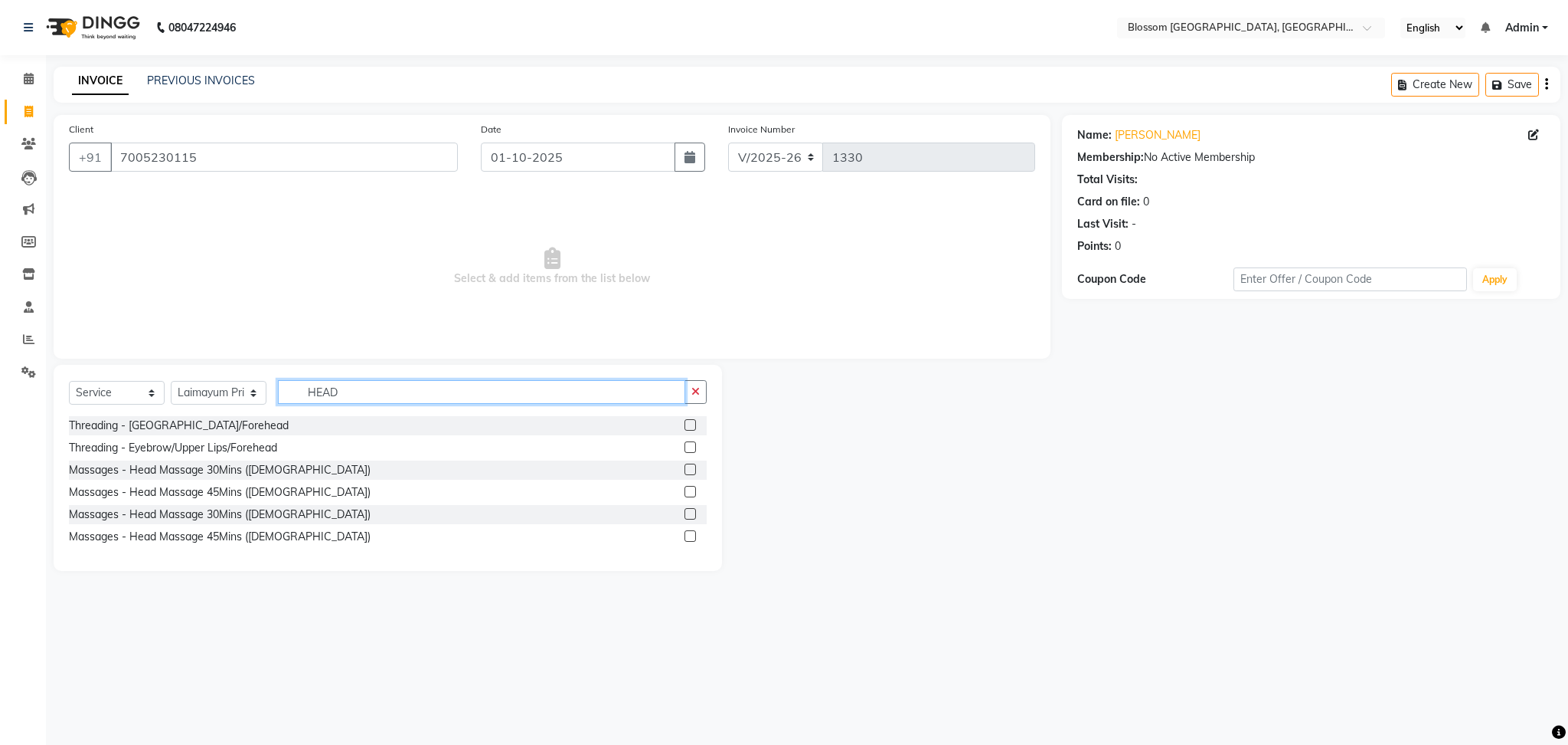
type input "HEAD"
click at [685, 510] on label at bounding box center [690, 513] width 11 height 11
click at [685, 510] on input "checkbox" at bounding box center [689, 514] width 10 height 10
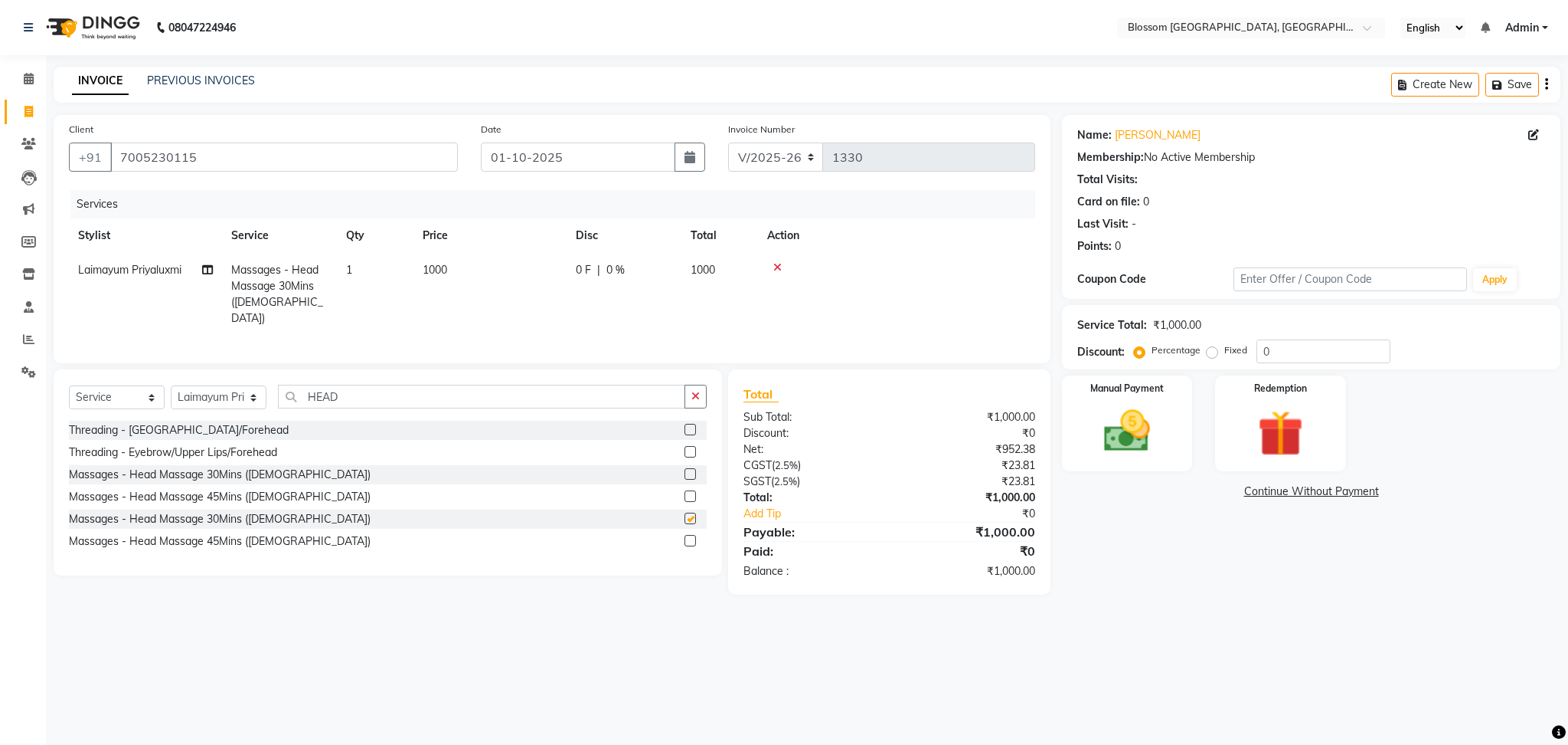
checkbox input "false"
click at [380, 387] on input "HEAD" at bounding box center [481, 397] width 407 height 24
click at [240, 403] on select "Select Stylist Laimayum Priyaluxmi Laishram Anjali Maimom Anjali chanu M.Sana c…" at bounding box center [219, 398] width 96 height 24
select select "66244"
click at [171, 386] on select "Select Stylist Laimayum Priyaluxmi Laishram Anjali Maimom Anjali chanu M.Sana c…" at bounding box center [219, 398] width 96 height 24
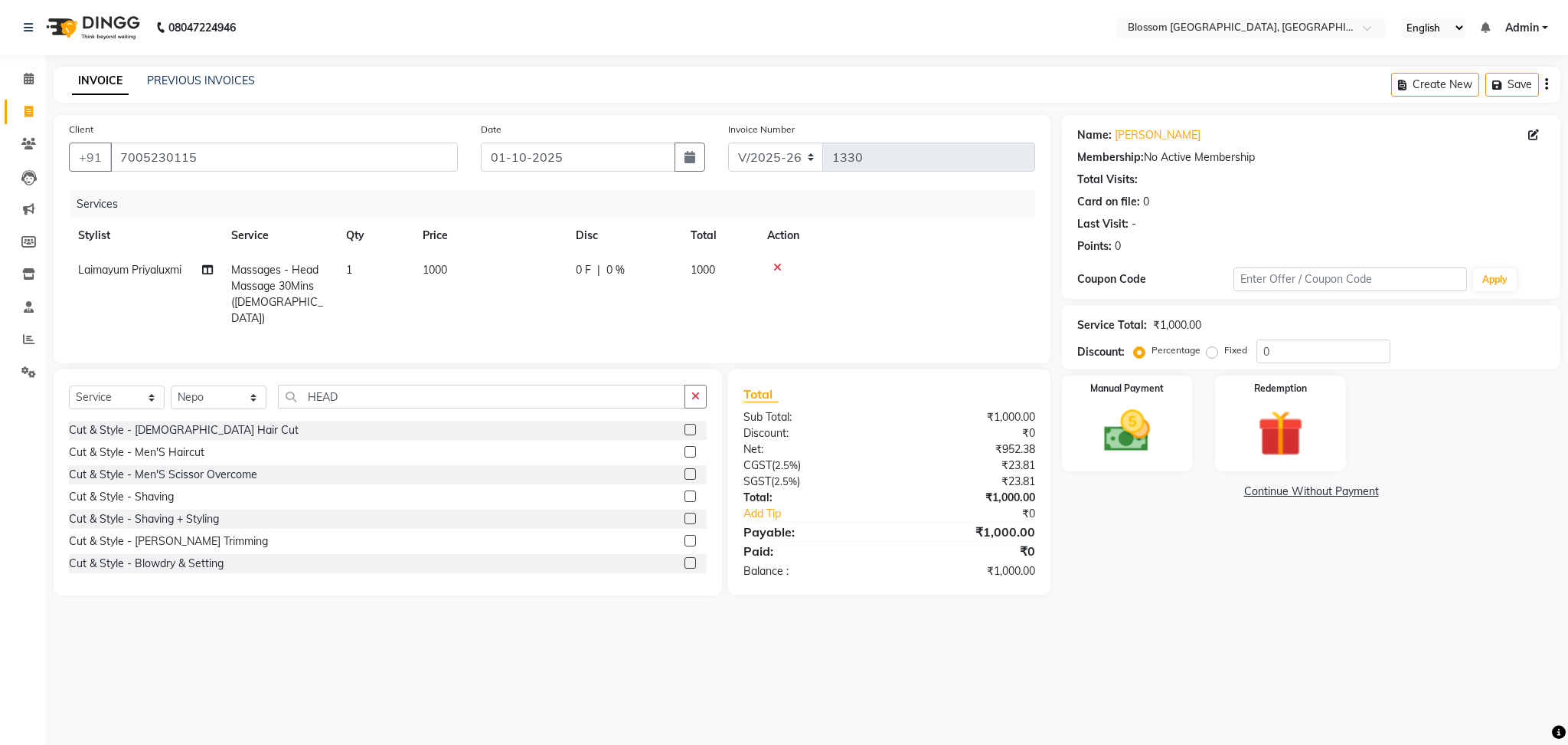
click at [685, 426] on label at bounding box center [690, 430] width 11 height 11
click at [685, 426] on input "checkbox" at bounding box center [689, 430] width 10 height 10
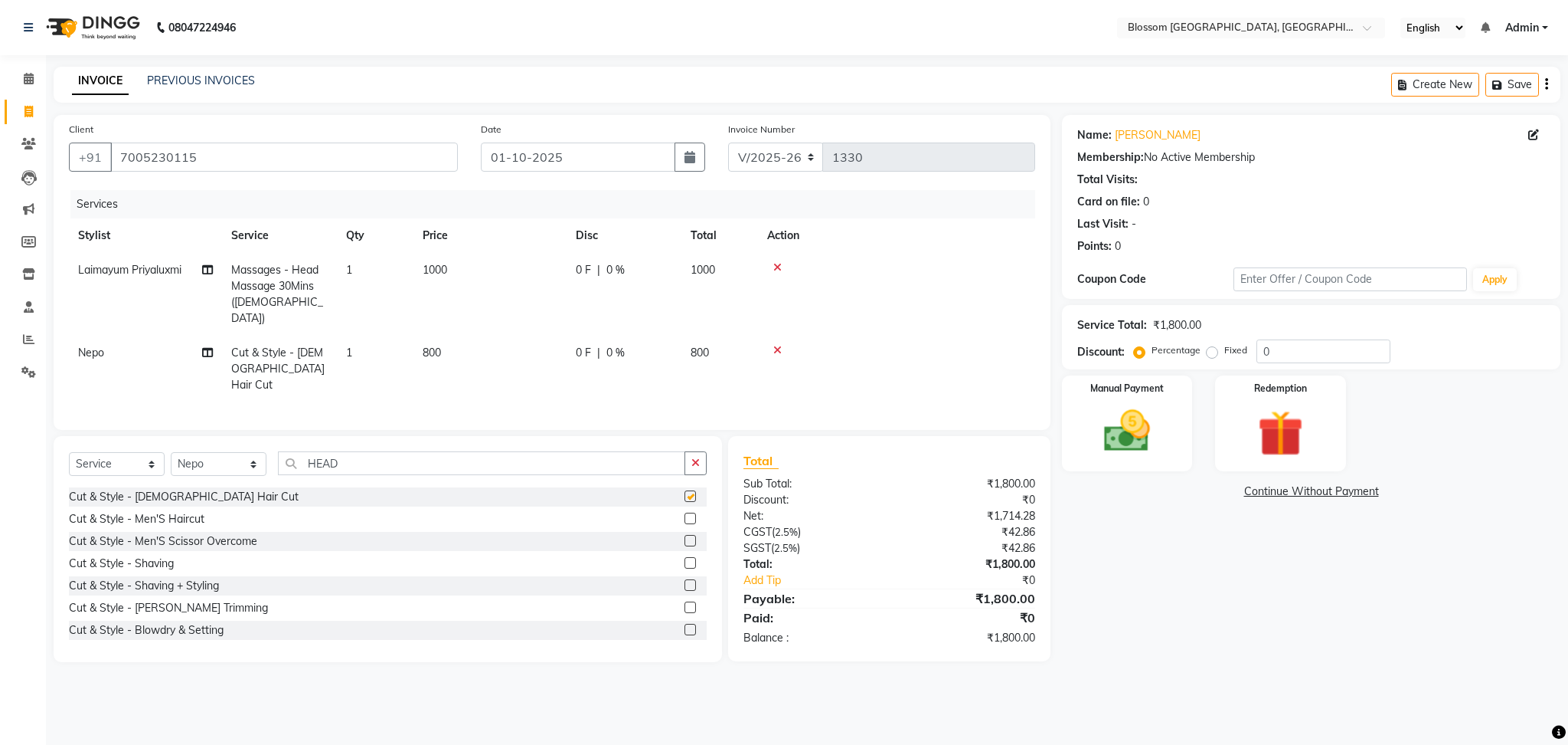
checkbox input "false"
click at [1118, 406] on img at bounding box center [1128, 431] width 78 height 55
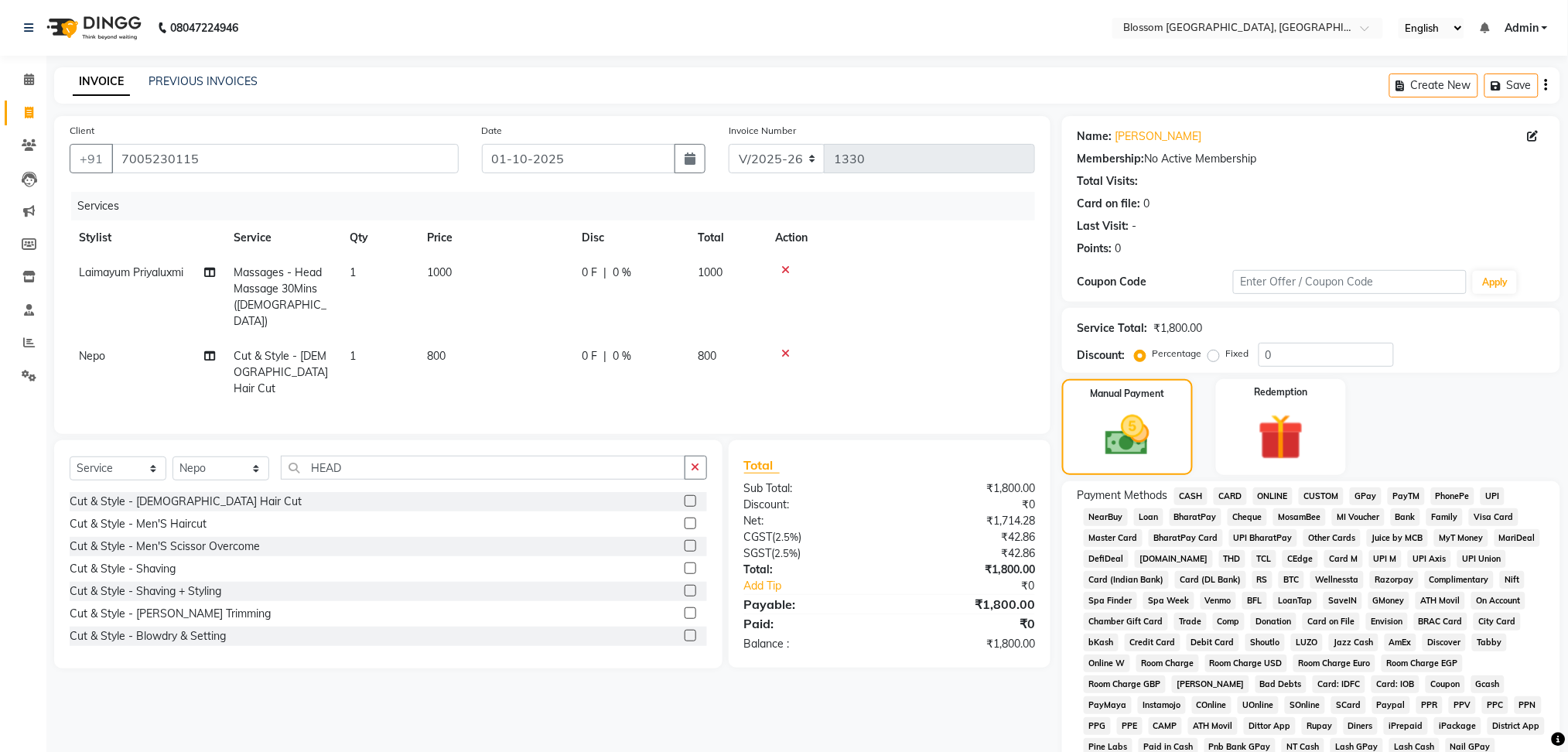
click at [1191, 492] on span "CASH" at bounding box center [1191, 496] width 33 height 18
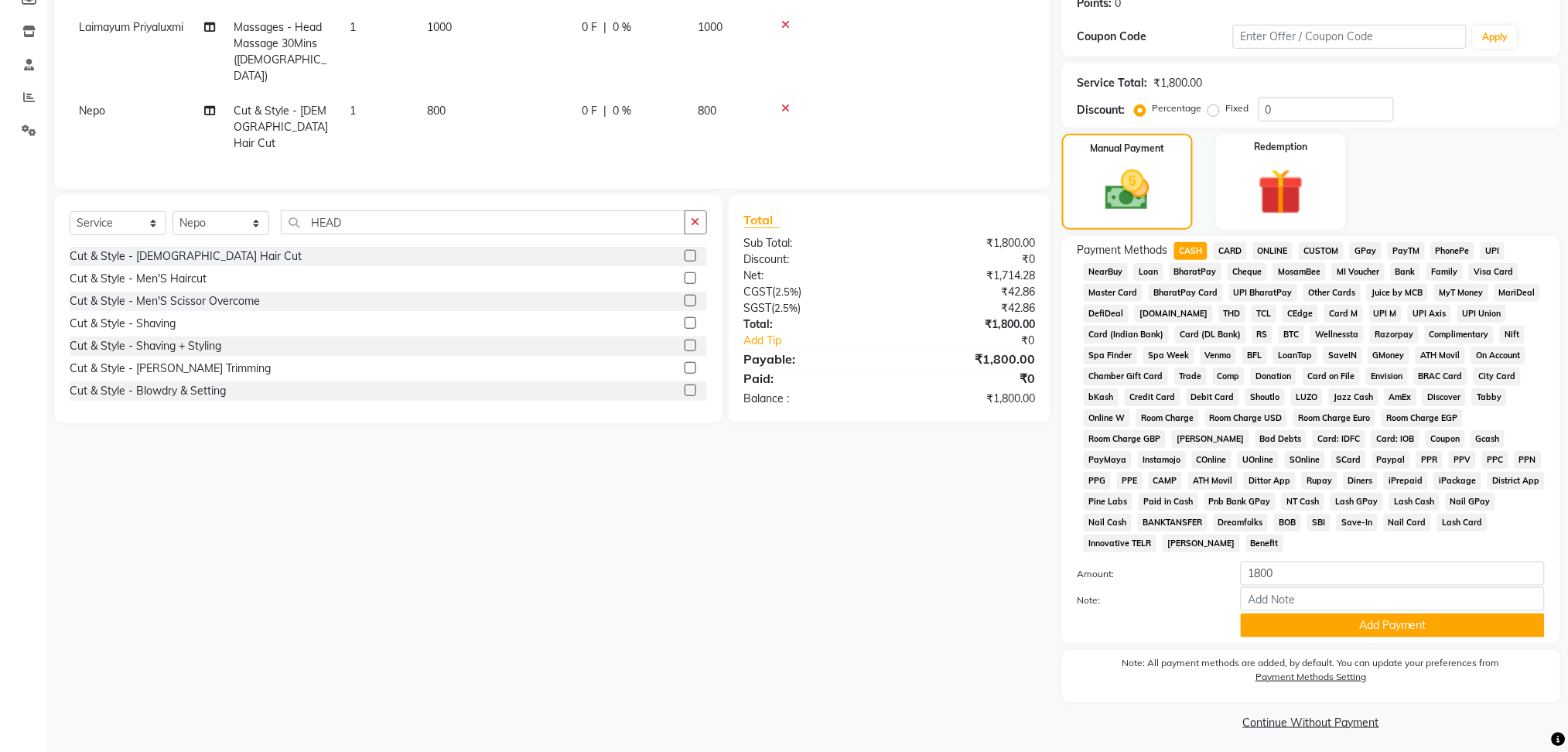
scroll to position [251, 0]
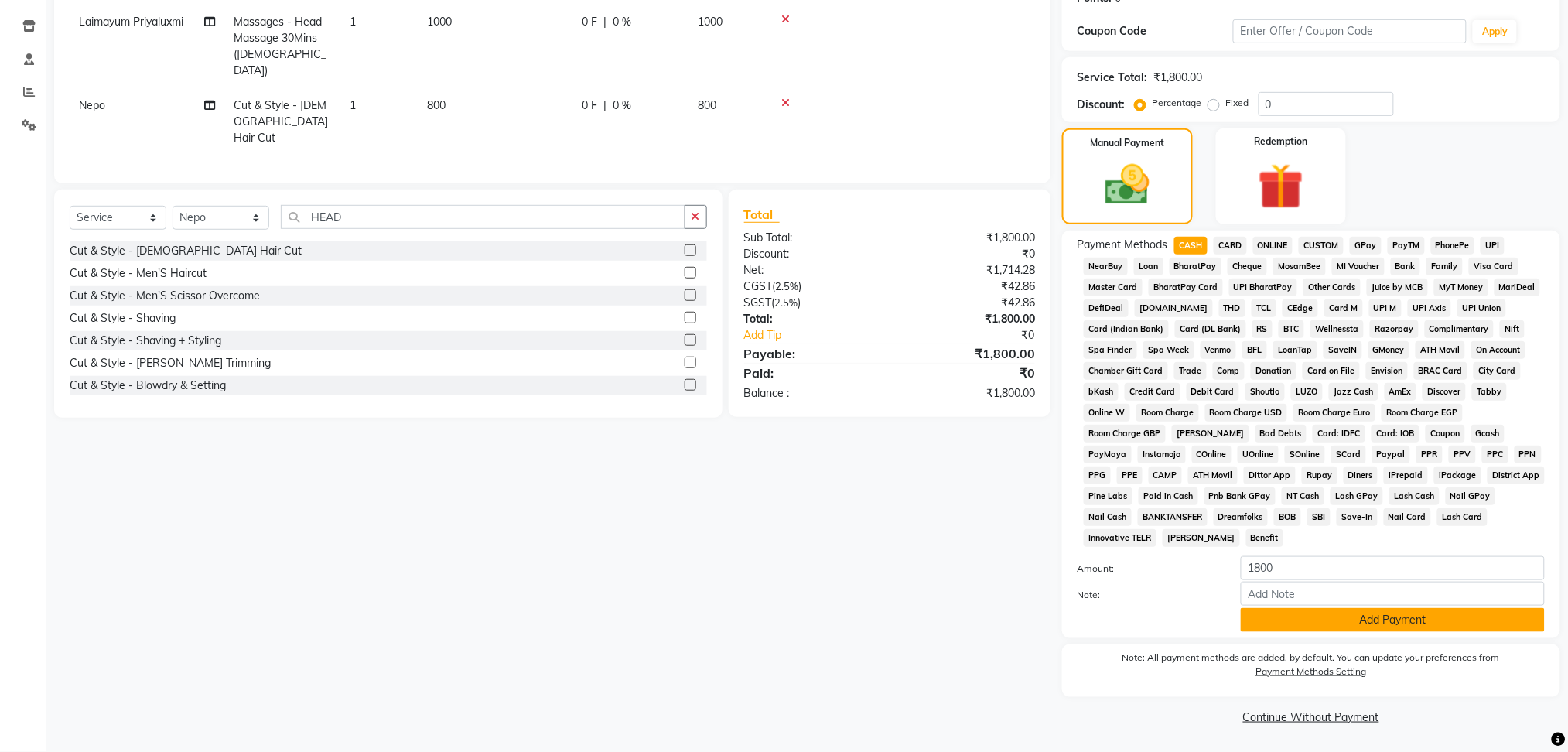
click at [1375, 617] on button "Add Payment" at bounding box center [1392, 620] width 304 height 24
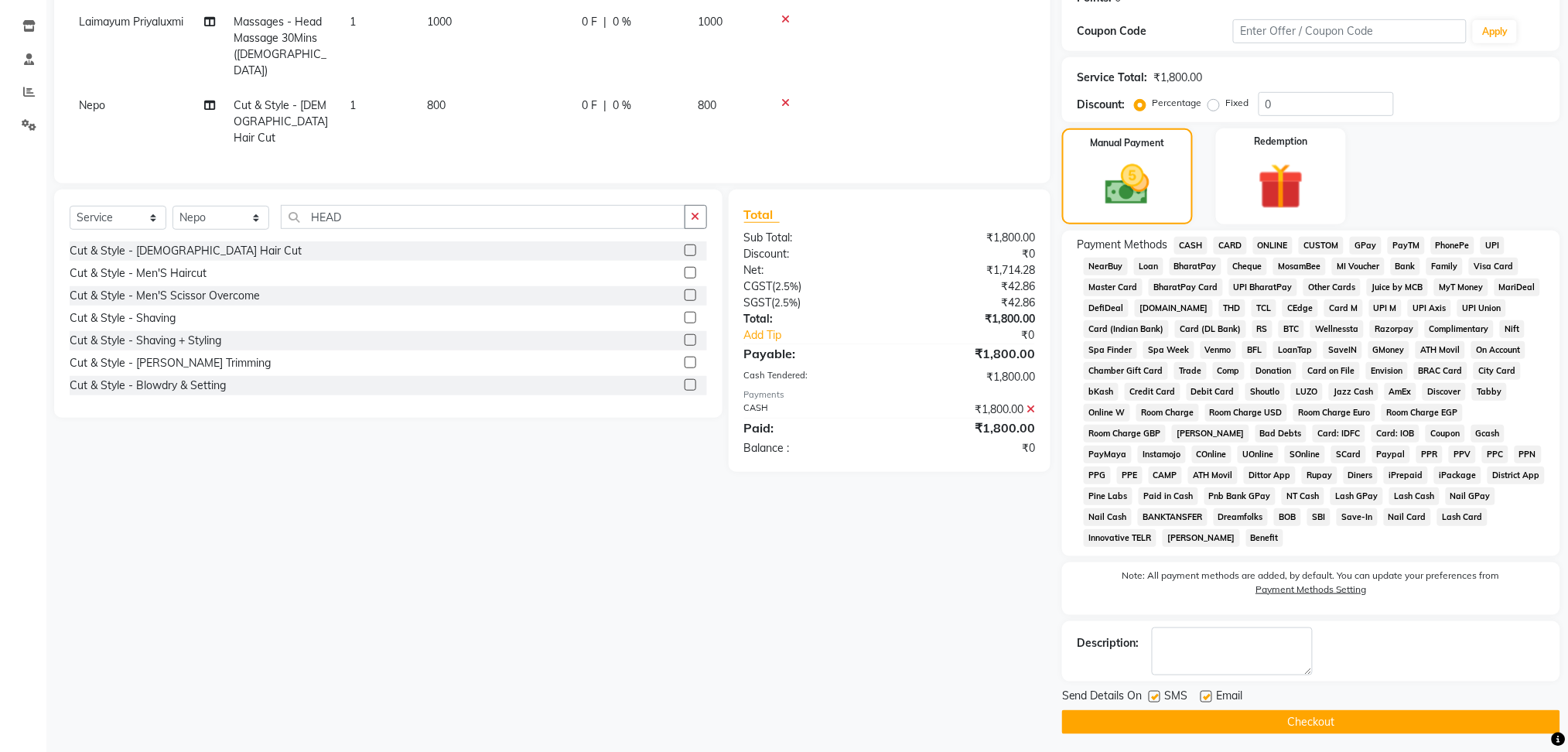
click at [1297, 718] on button "Checkout" at bounding box center [1311, 722] width 498 height 24
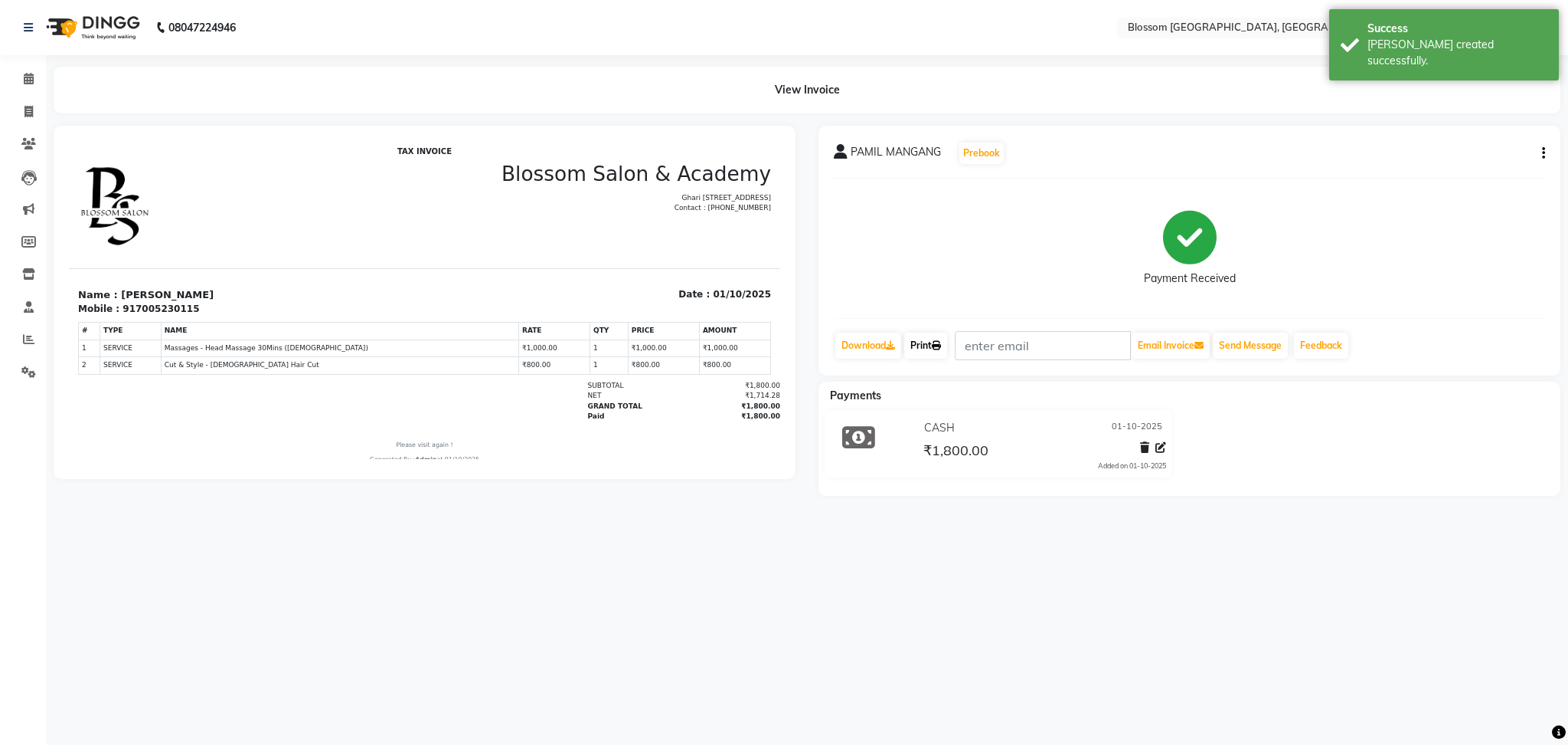
drag, startPoint x: 935, startPoint y: 349, endPoint x: 944, endPoint y: 348, distance: 9.1
click at [936, 349] on link "Print" at bounding box center [926, 345] width 43 height 26
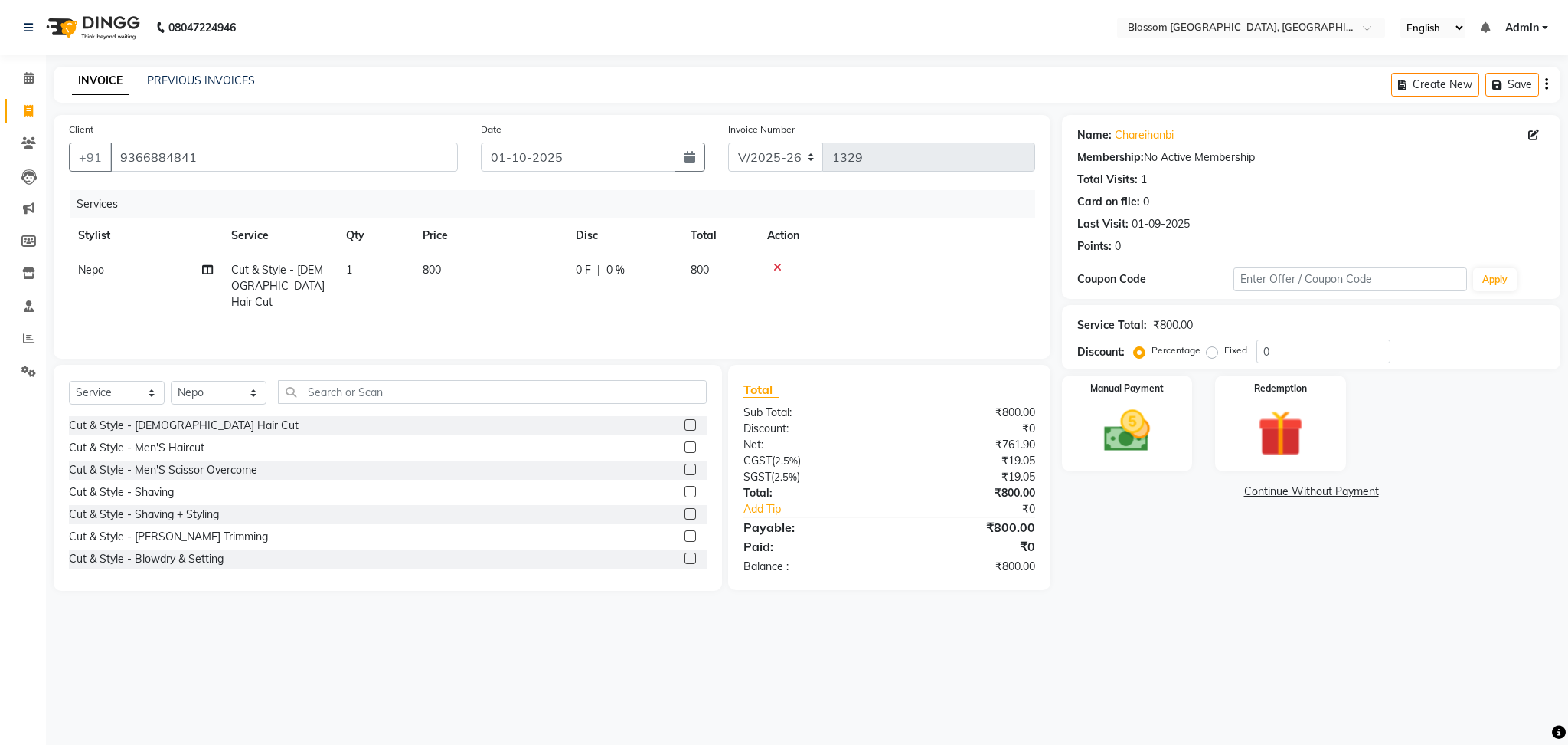
select select "7465"
select select "service"
select select "66244"
click at [1349, 601] on main "INVOICE PREVIOUS INVOICES Create New Save Client [PHONE_NUMBER] Date [DATE] Inv…" at bounding box center [808, 339] width 1523 height 547
